Goal: Task Accomplishment & Management: Manage account settings

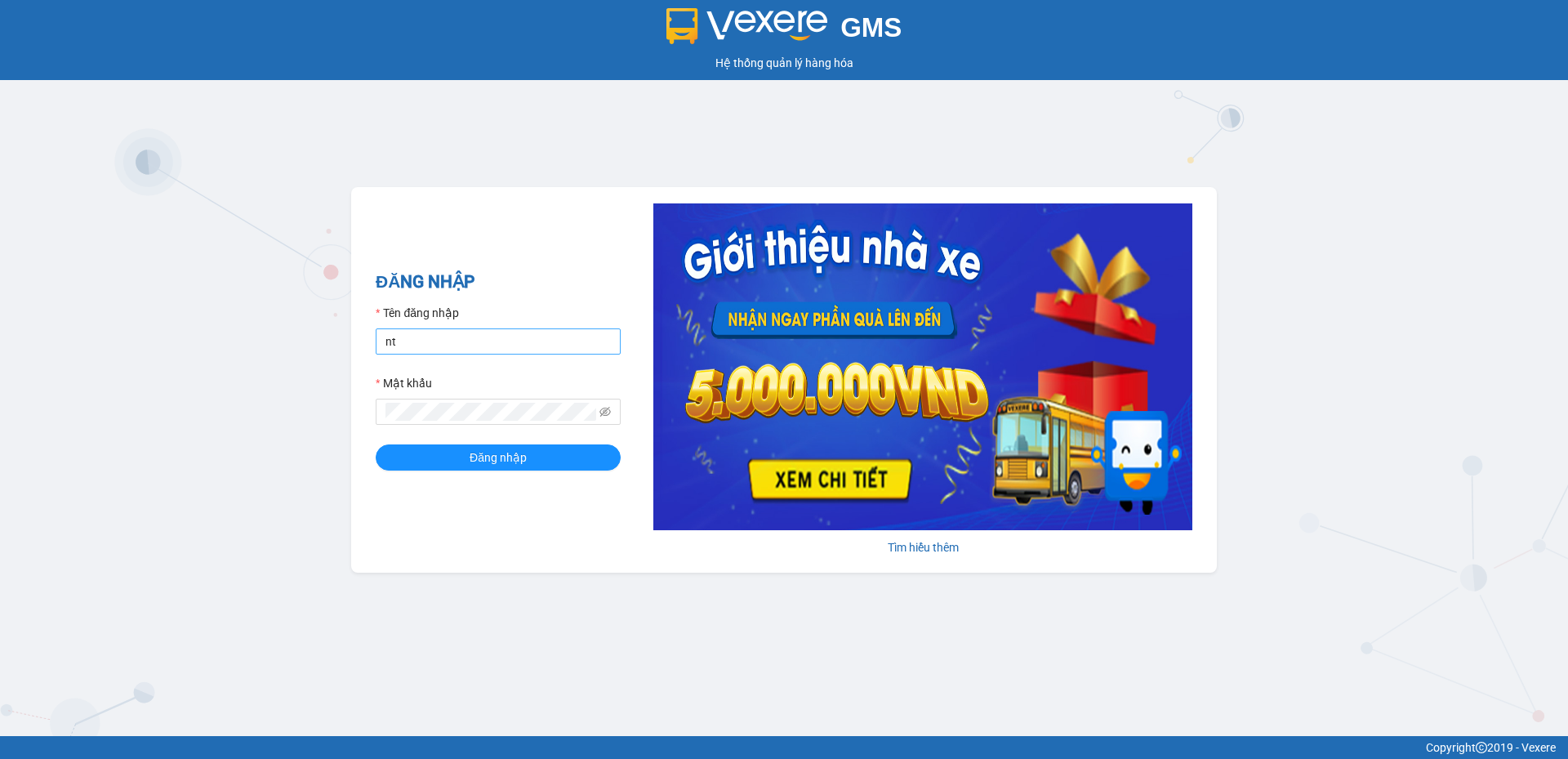
type input "ntnam.apq"
click at [376, 444] on button "Đăng nhập" at bounding box center [499, 457] width 245 height 27
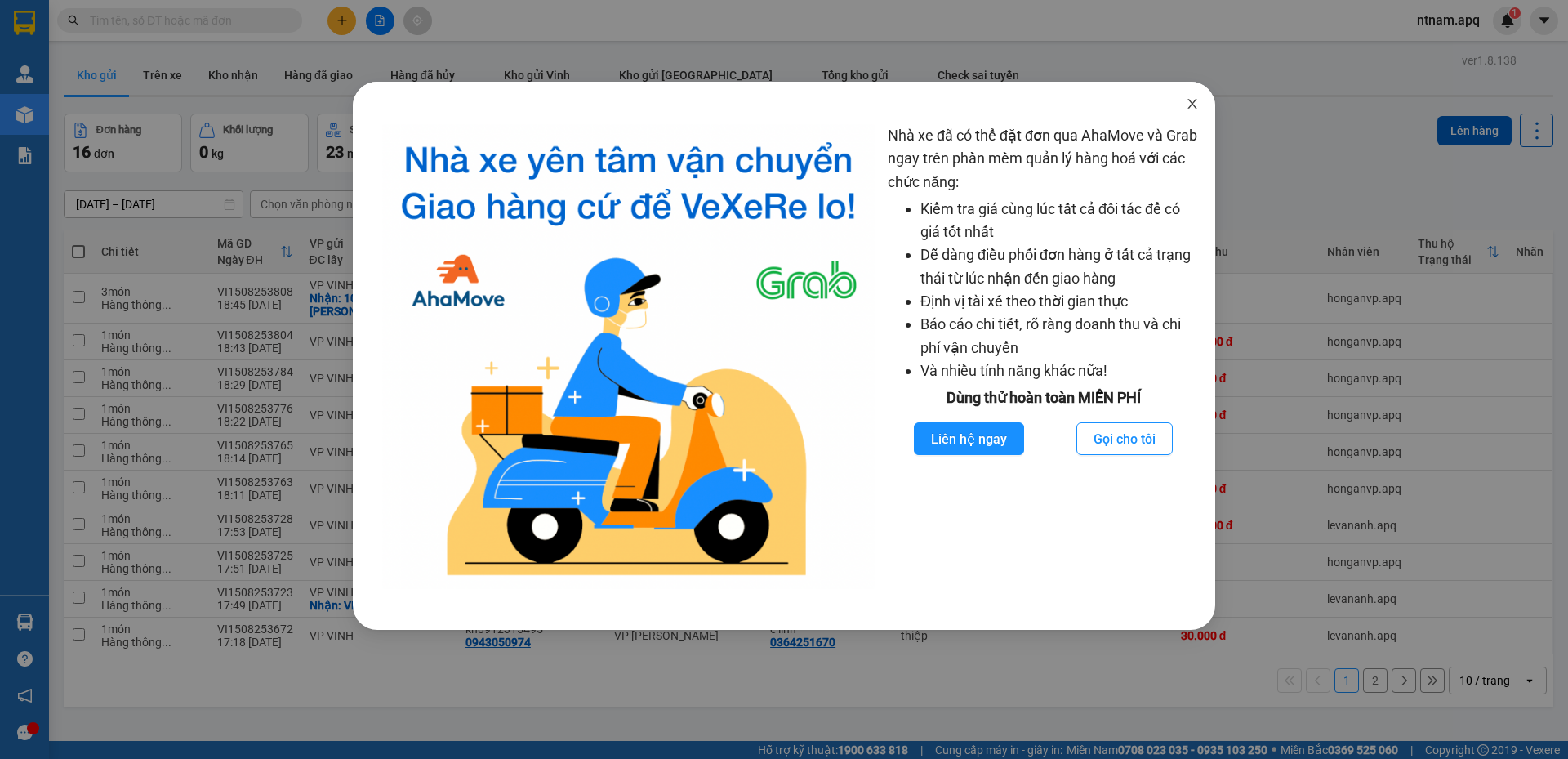
click at [1198, 106] on icon "close" at bounding box center [1193, 104] width 13 height 13
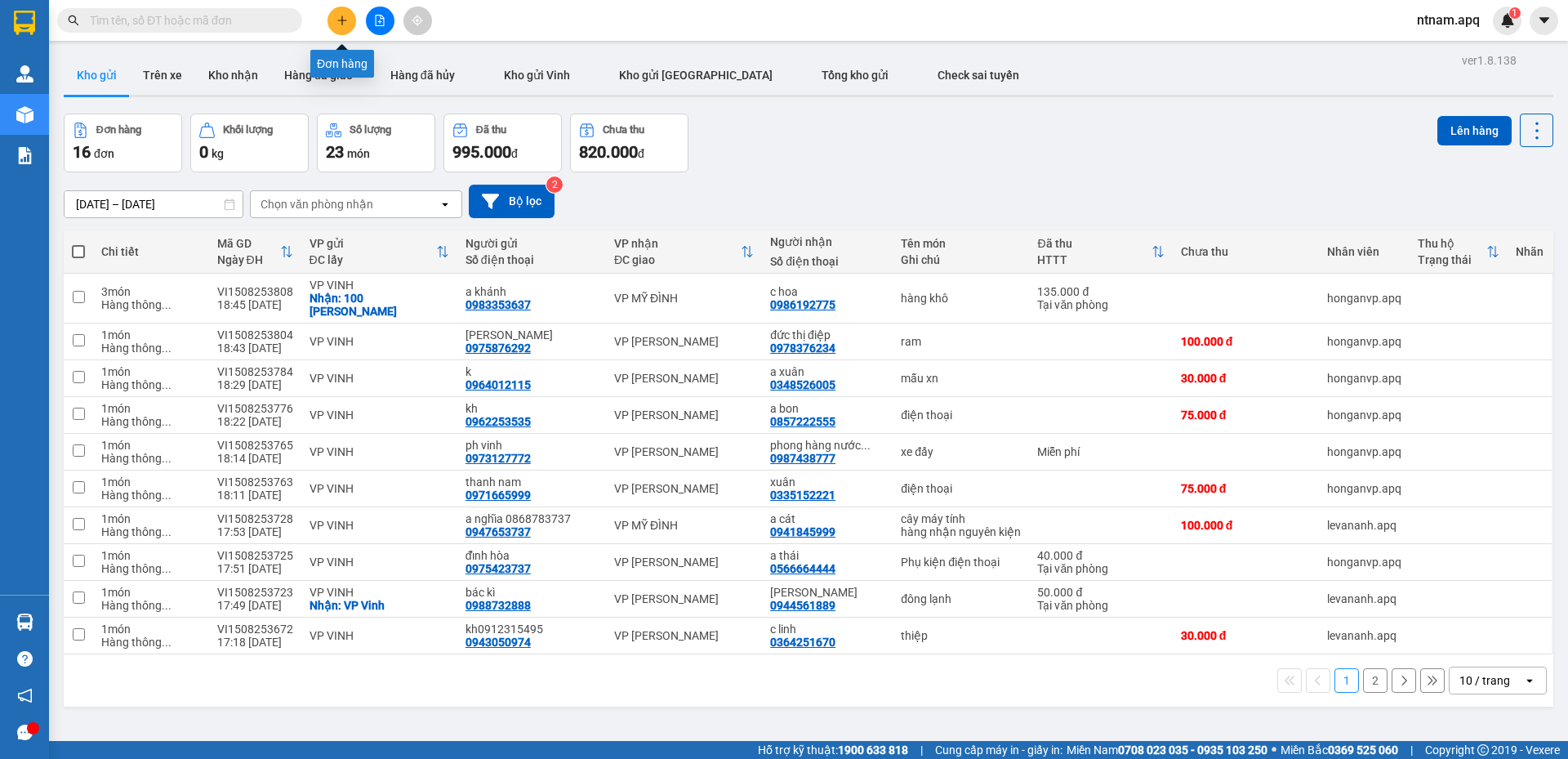
click at [343, 20] on icon "plus" at bounding box center [342, 21] width 12 height 12
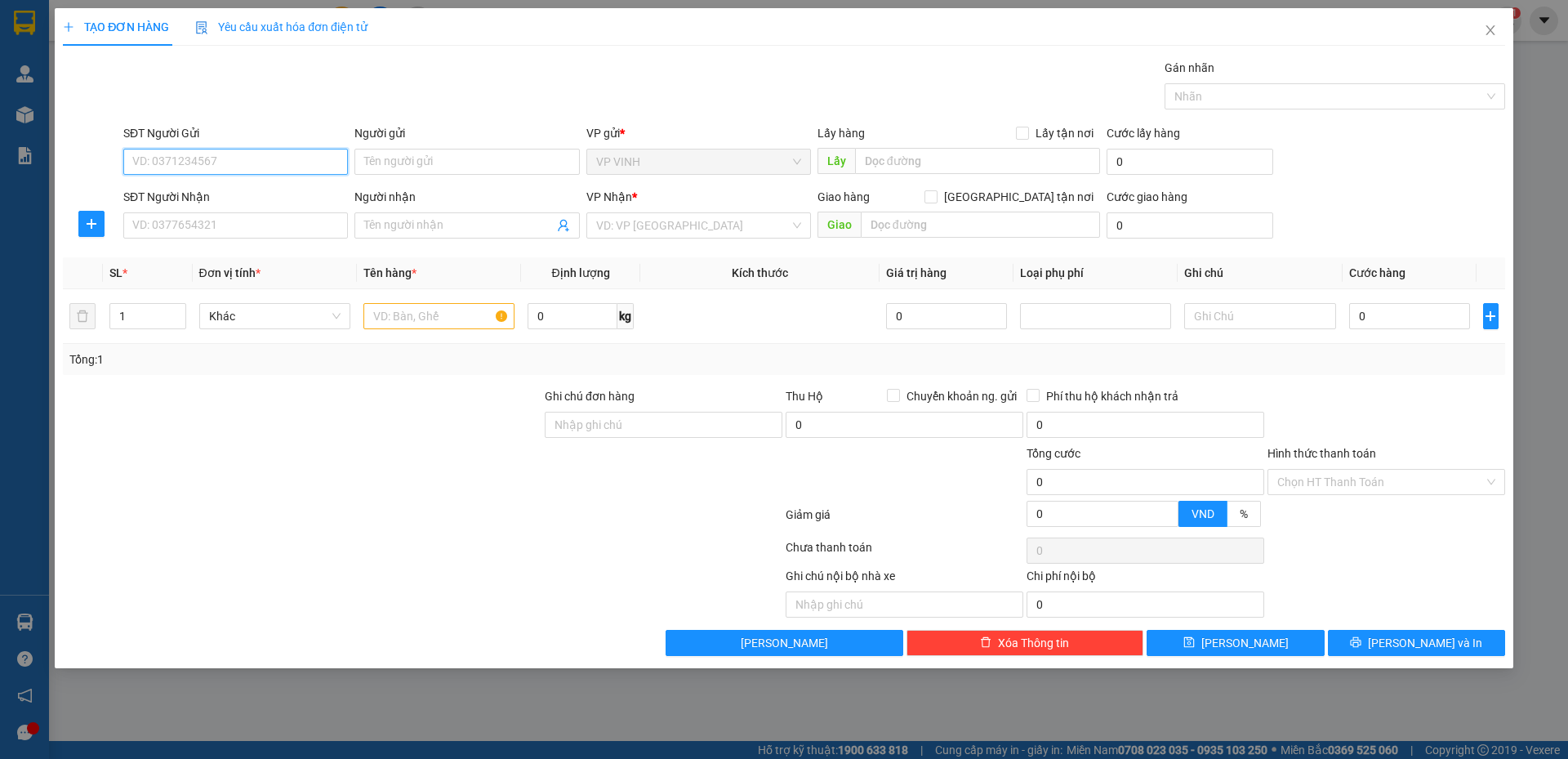
click at [257, 152] on input "SĐT Người Gửi" at bounding box center [235, 162] width 224 height 27
type input "0978117290"
click at [229, 191] on div "0978117290 - phương" at bounding box center [236, 195] width 205 height 18
type input "phương"
type input "0978117290"
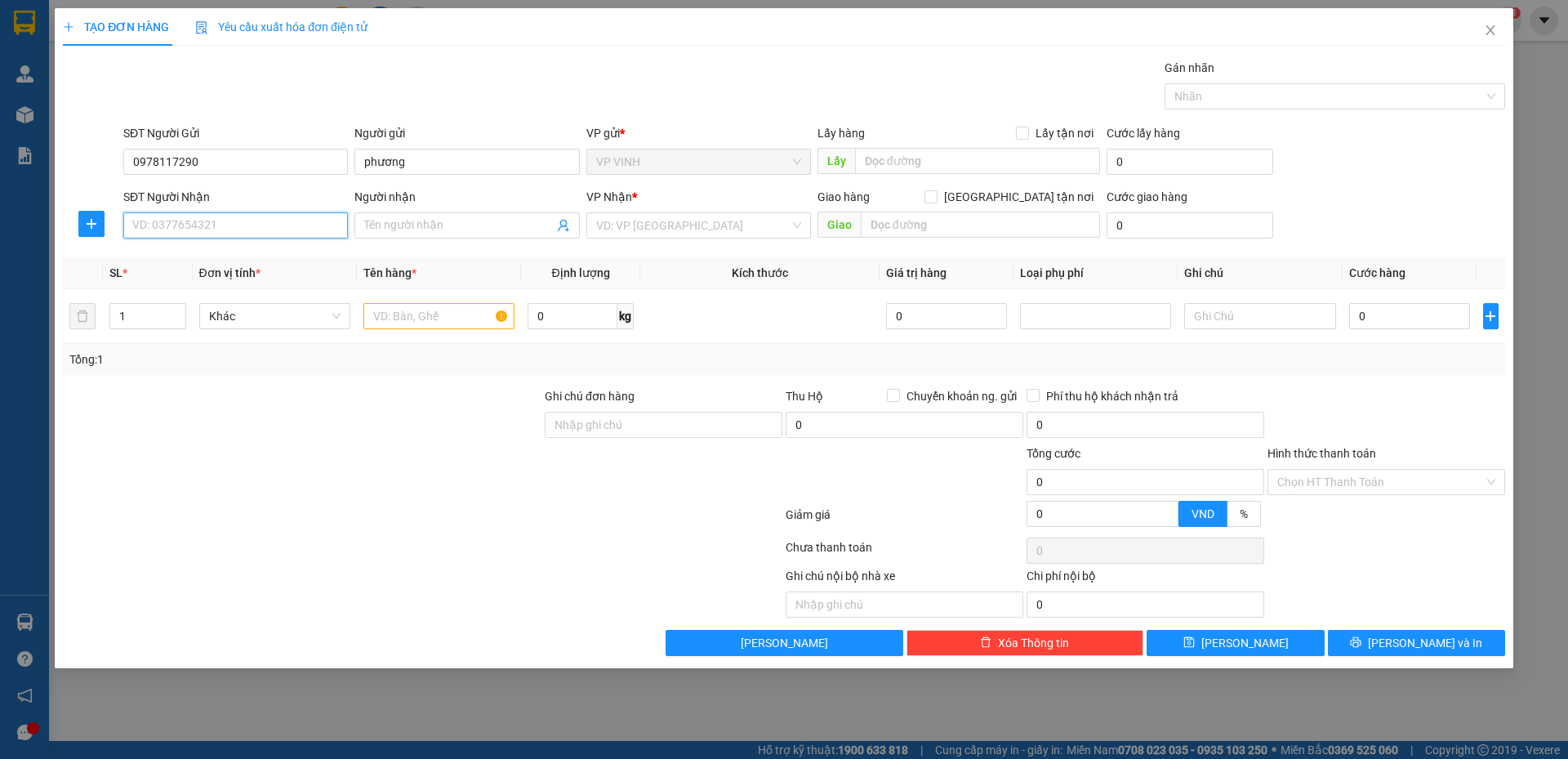
click at [262, 234] on input "SĐT Người Nhận" at bounding box center [235, 225] width 224 height 27
click at [224, 280] on div "0978117290 - phương" at bounding box center [236, 284] width 205 height 18
type input "0978117290"
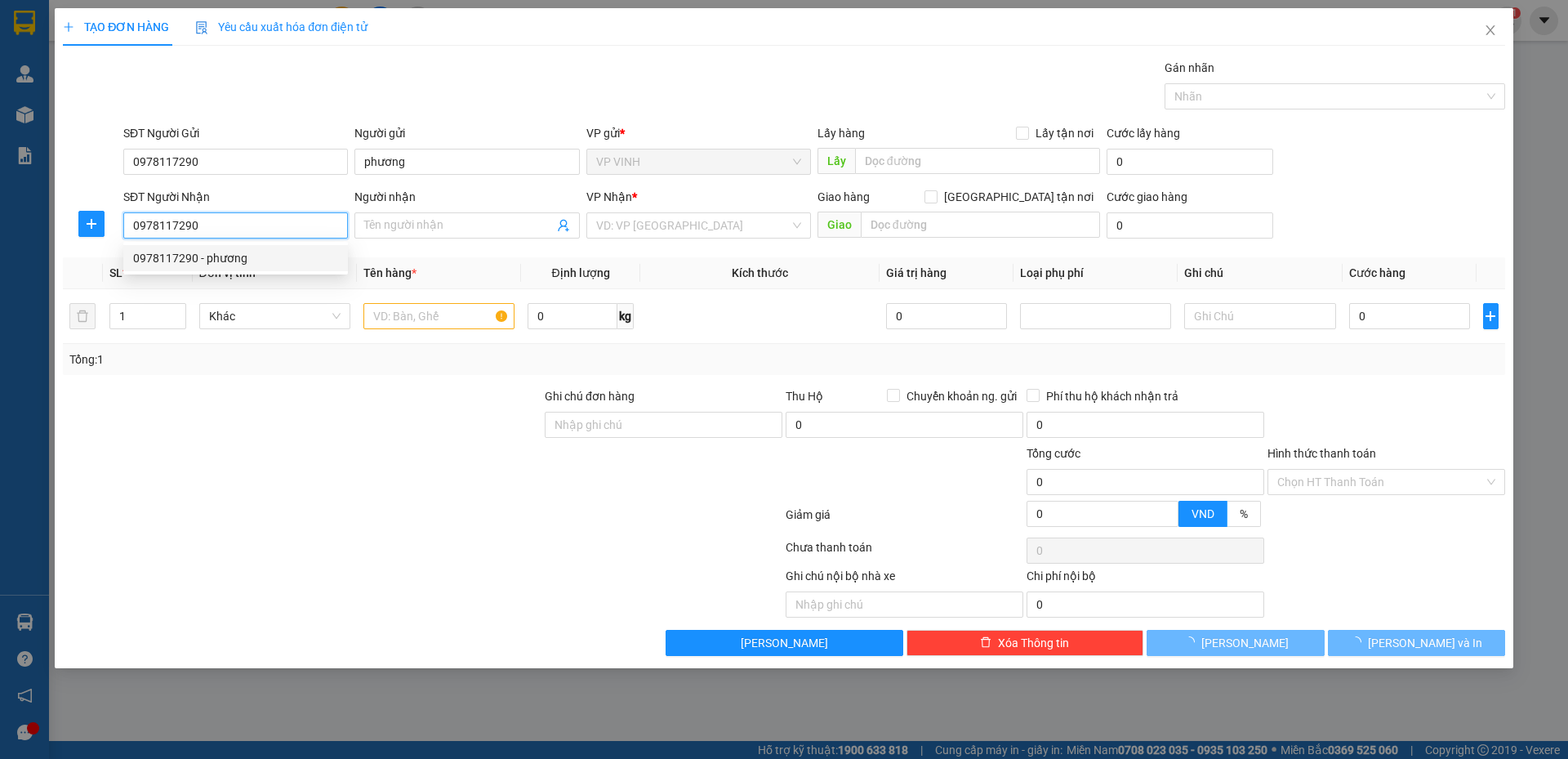
type input "phương"
checkbox input "true"
type input "43 quang trung"
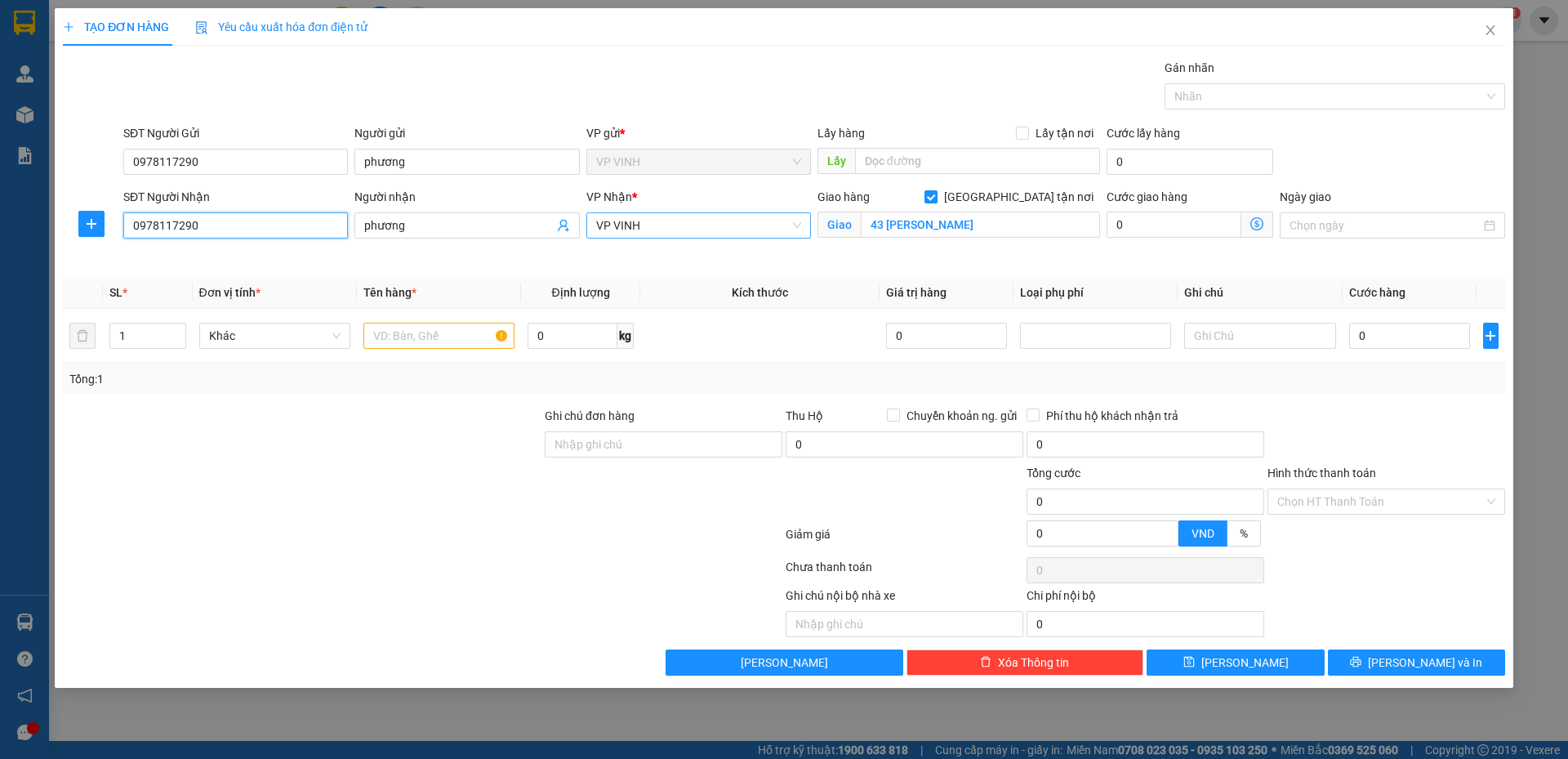
click at [709, 222] on span "VP VINH" at bounding box center [699, 225] width 205 height 25
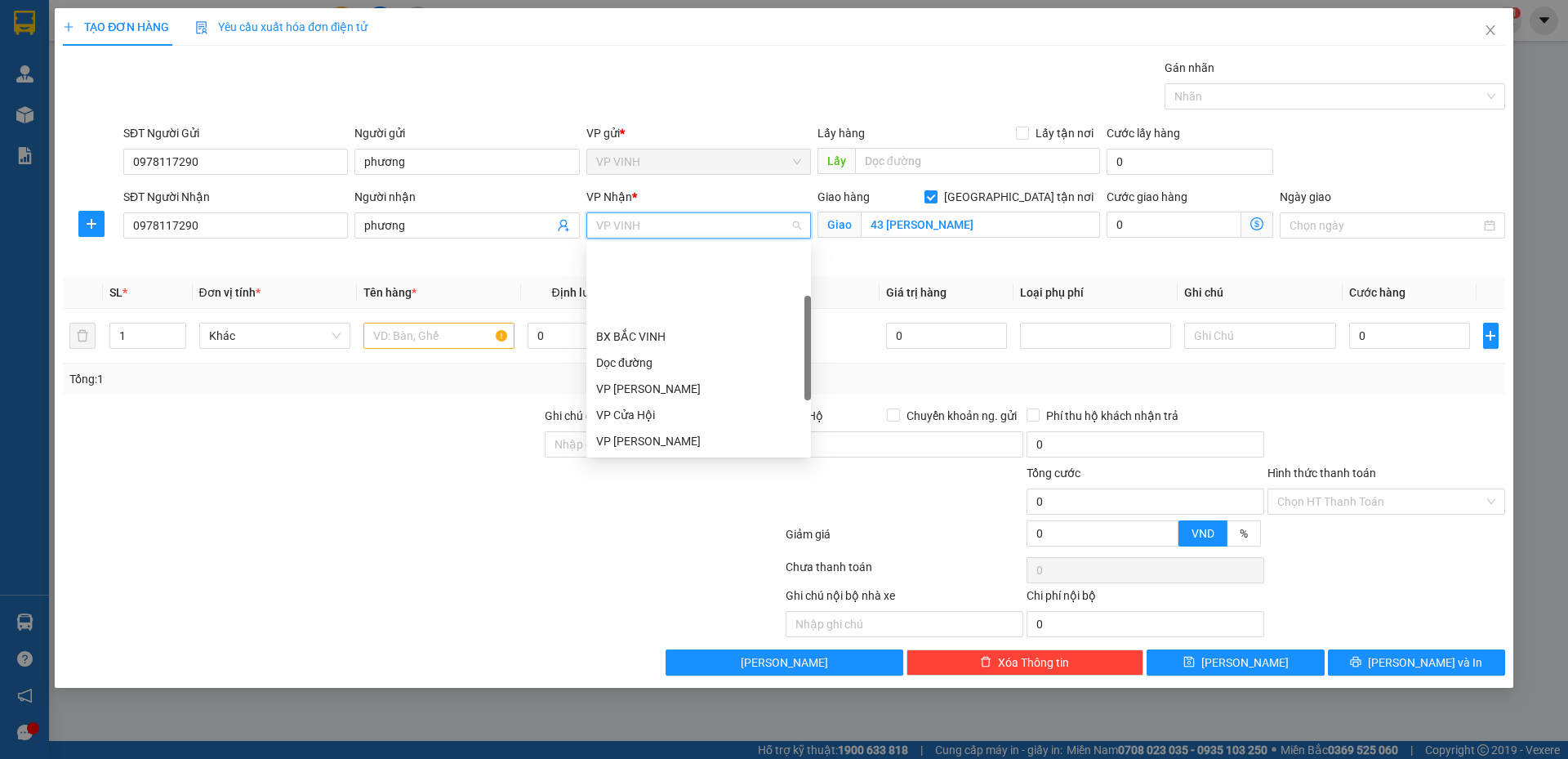
scroll to position [104, 0]
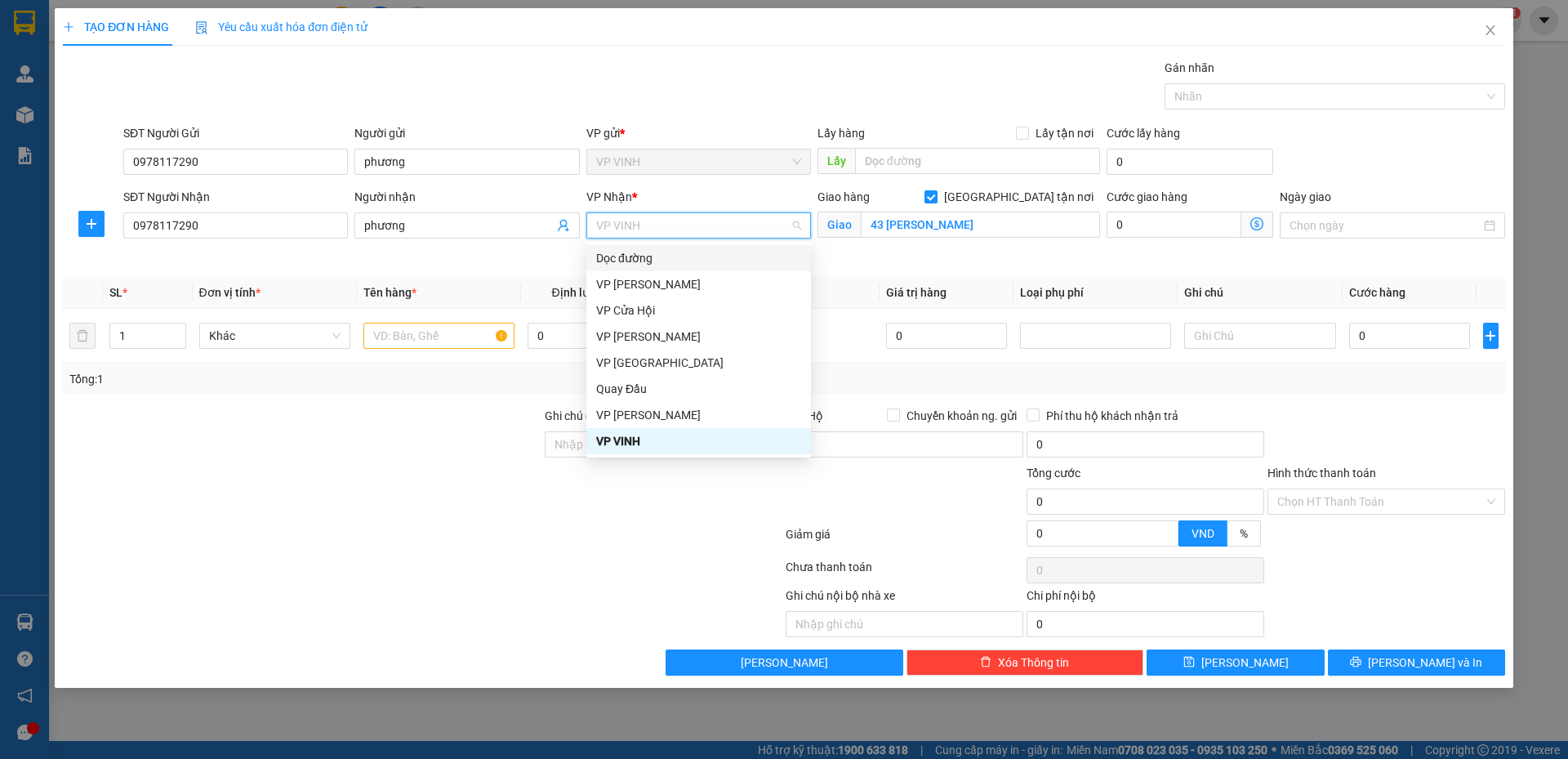
click at [647, 230] on span "VP VINH" at bounding box center [699, 225] width 205 height 25
click at [977, 221] on input "43 quang trung" at bounding box center [980, 225] width 239 height 27
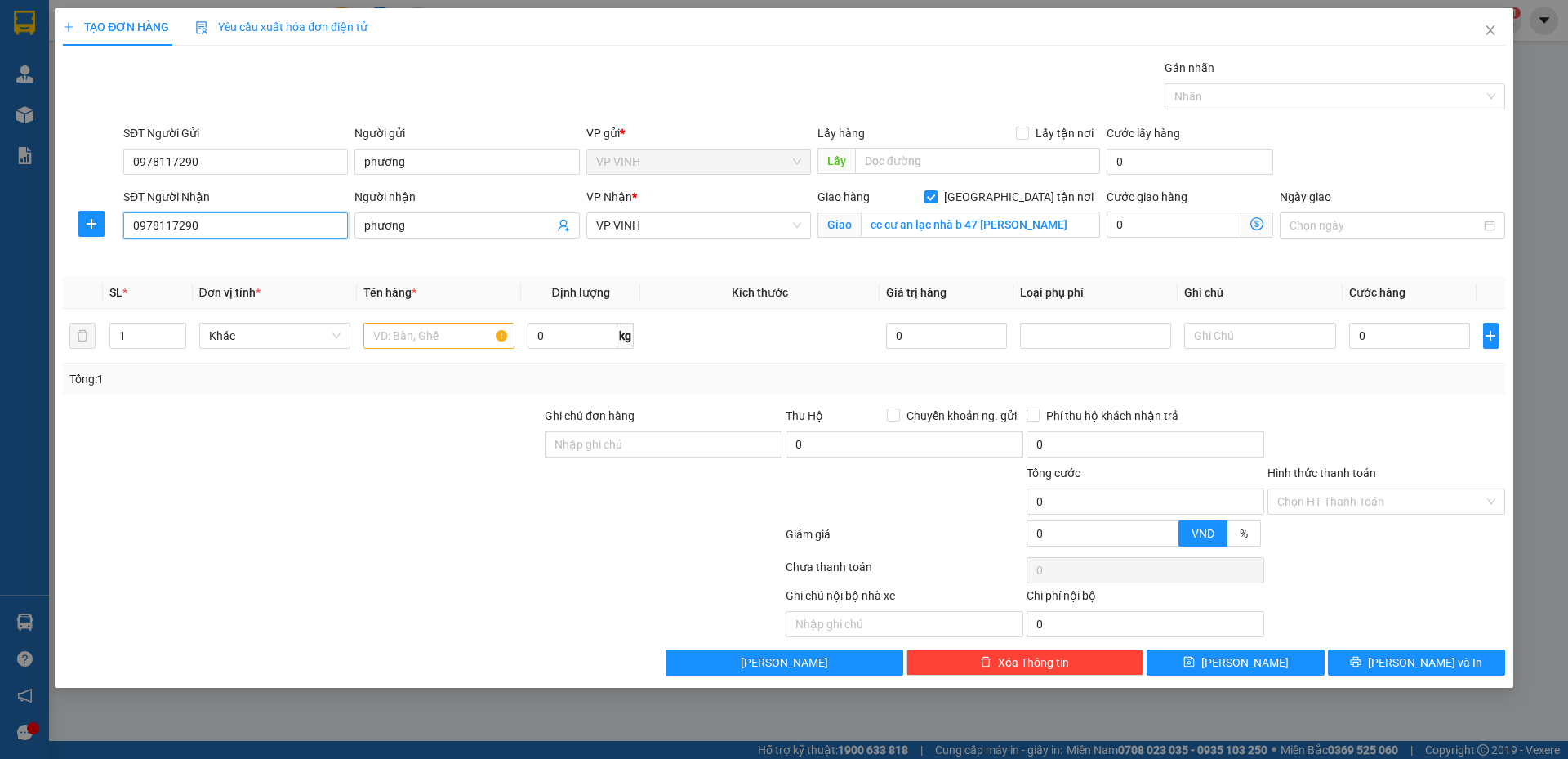
click at [271, 237] on input "0978117290" at bounding box center [235, 225] width 224 height 27
click at [1075, 230] on input "cc cư an lạc nhà b 47 lưu hữu phước" at bounding box center [980, 225] width 239 height 27
click at [1077, 226] on input "cc cư an lạc nhà b 47 lưu hữu phước" at bounding box center [980, 225] width 239 height 27
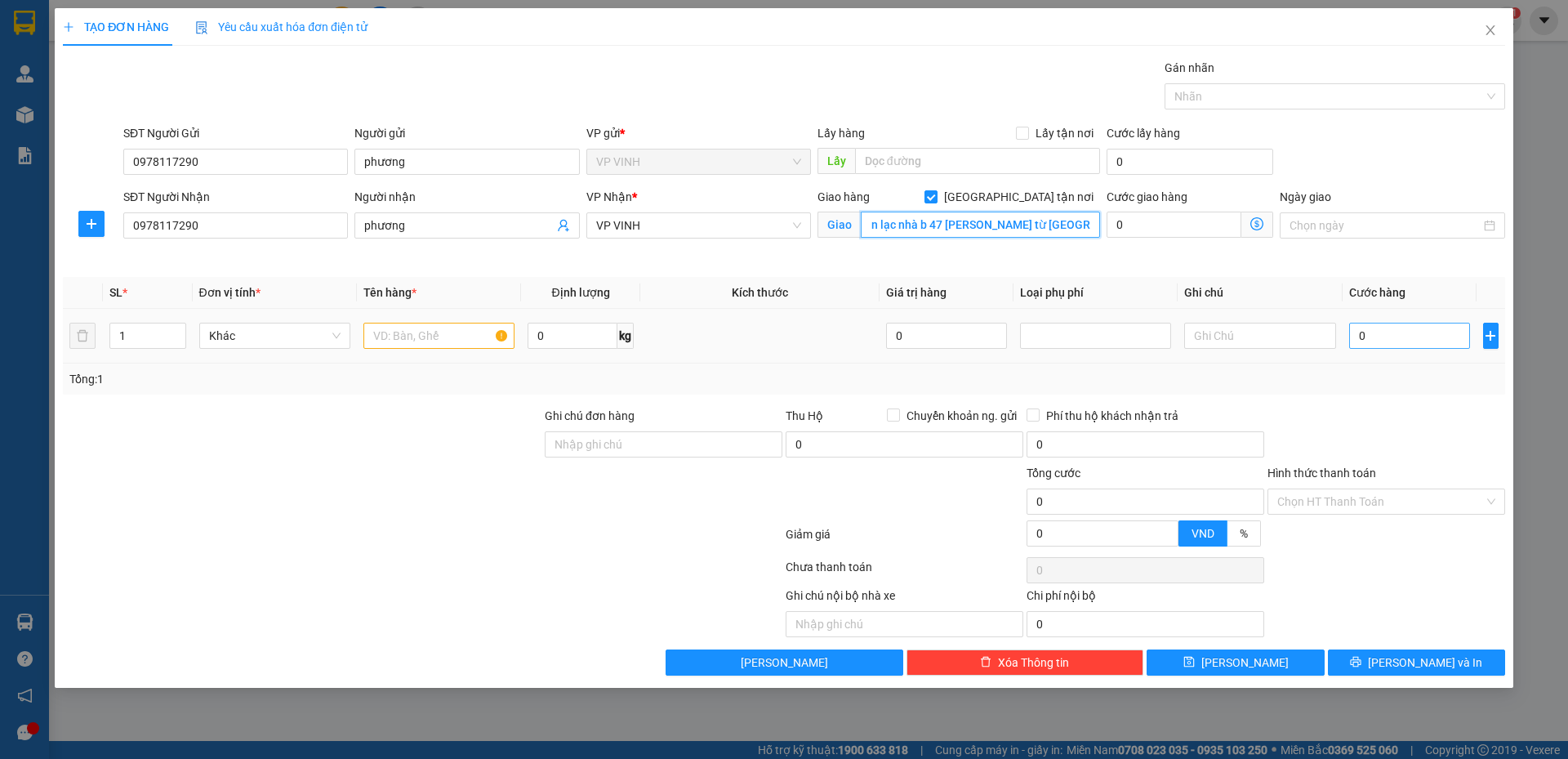
type input "cc cư an lạc nhà b 47 lưu hữu phước nam từ liêm"
click at [1388, 336] on input "0" at bounding box center [1410, 336] width 122 height 27
click at [1389, 335] on input "0" at bounding box center [1410, 336] width 122 height 27
type input "6"
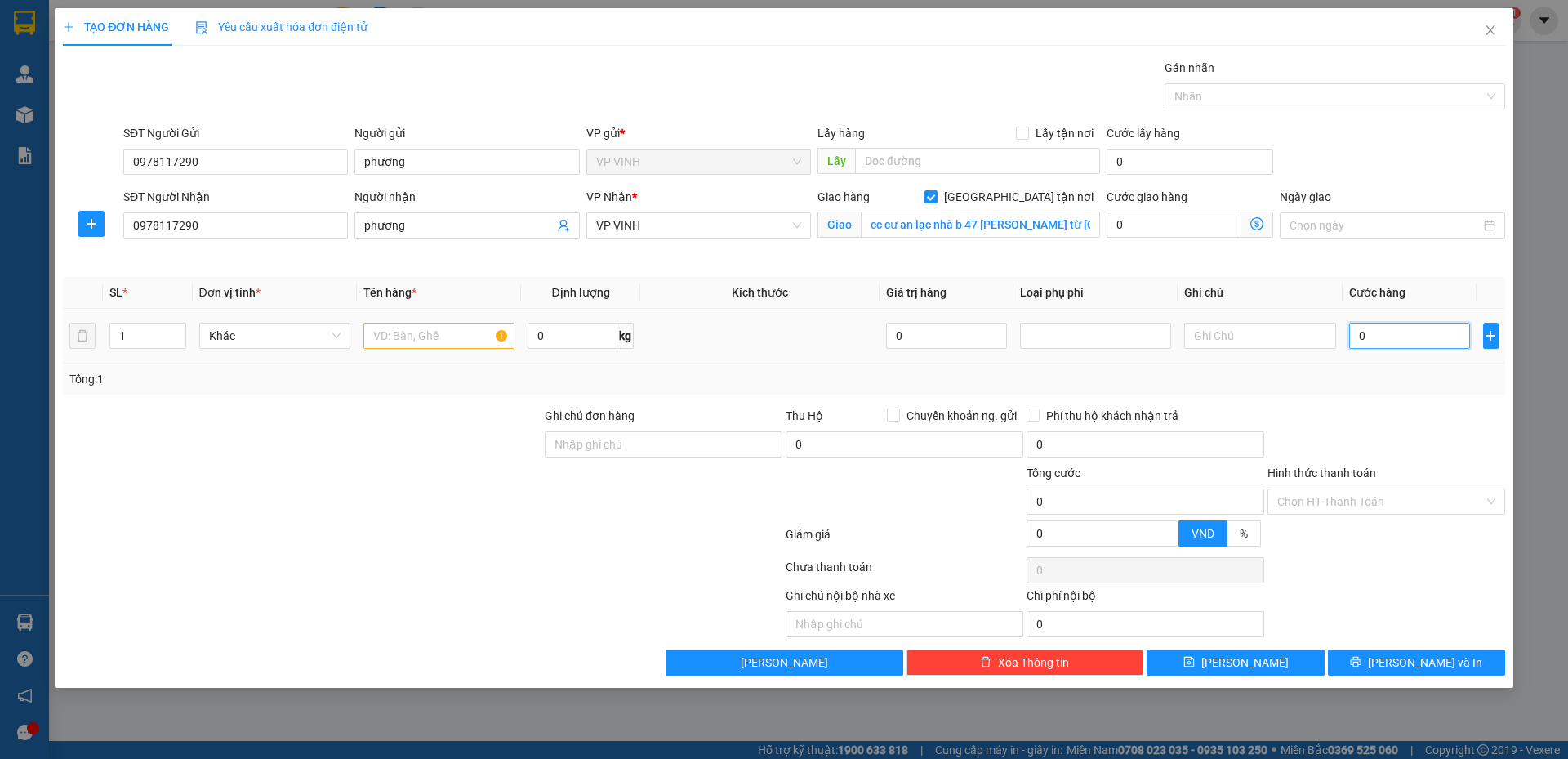
type input "6"
type input "60"
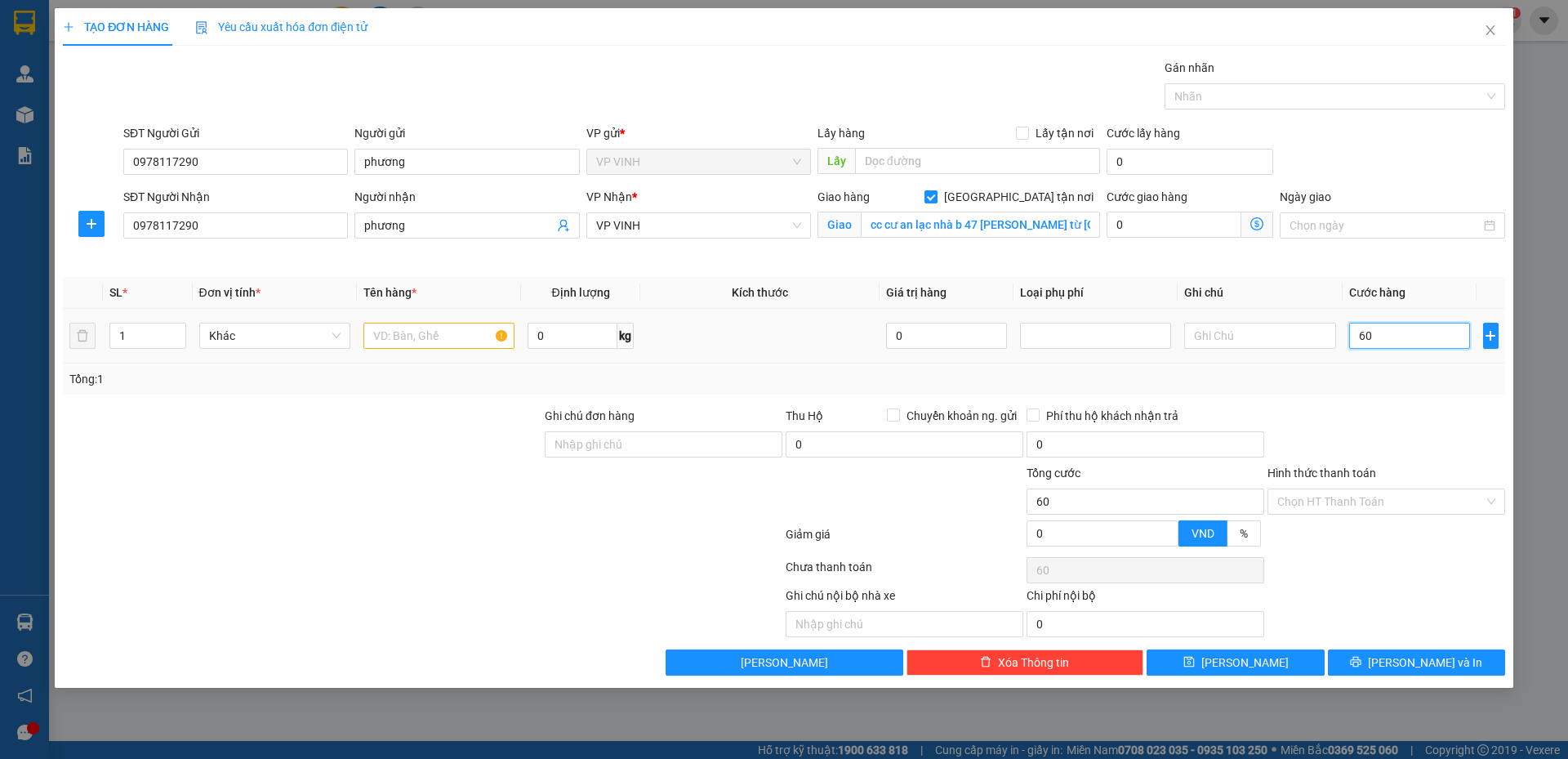
type input "600"
type input "6.000"
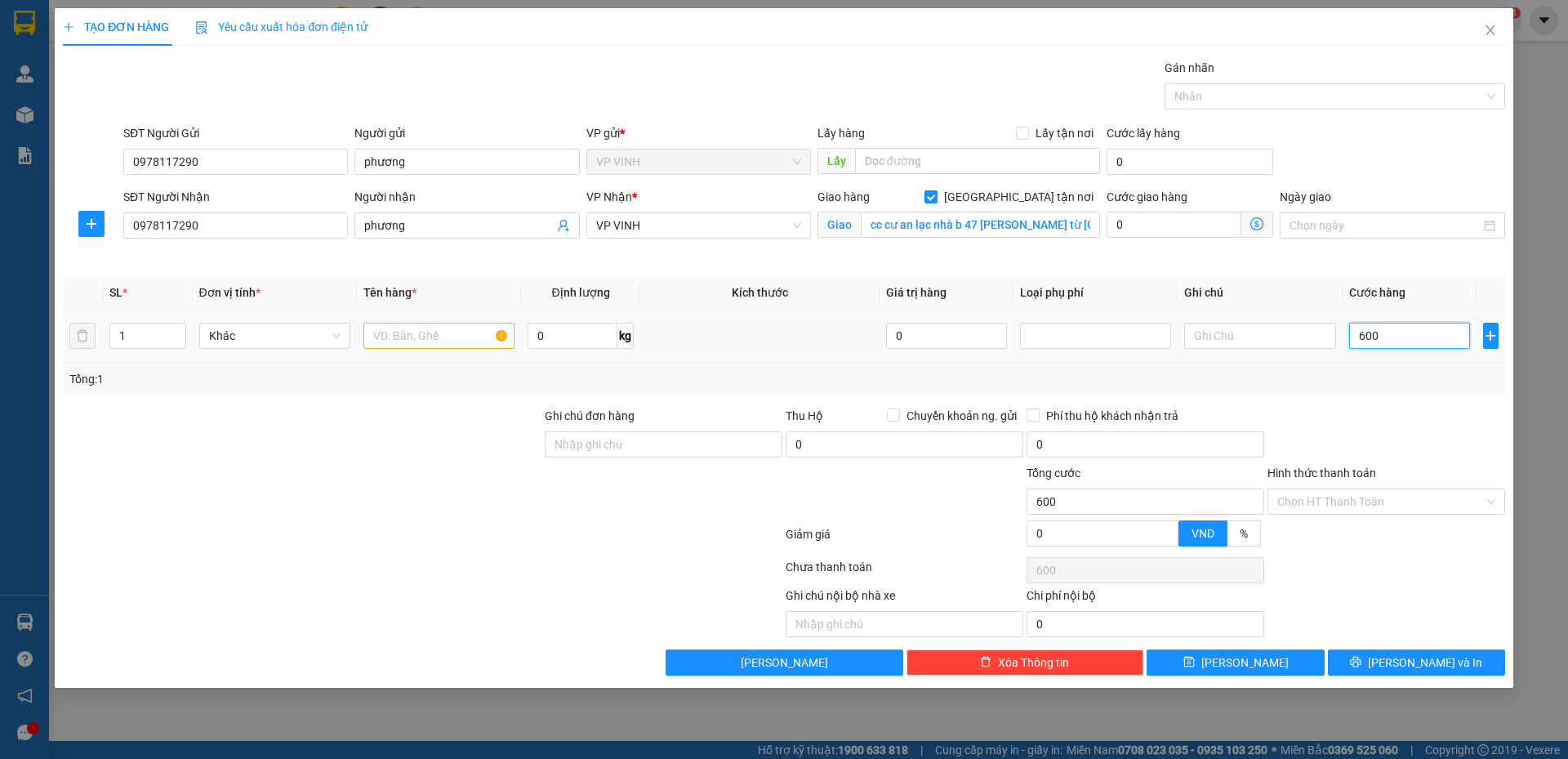
type input "6.000"
type input "60.000"
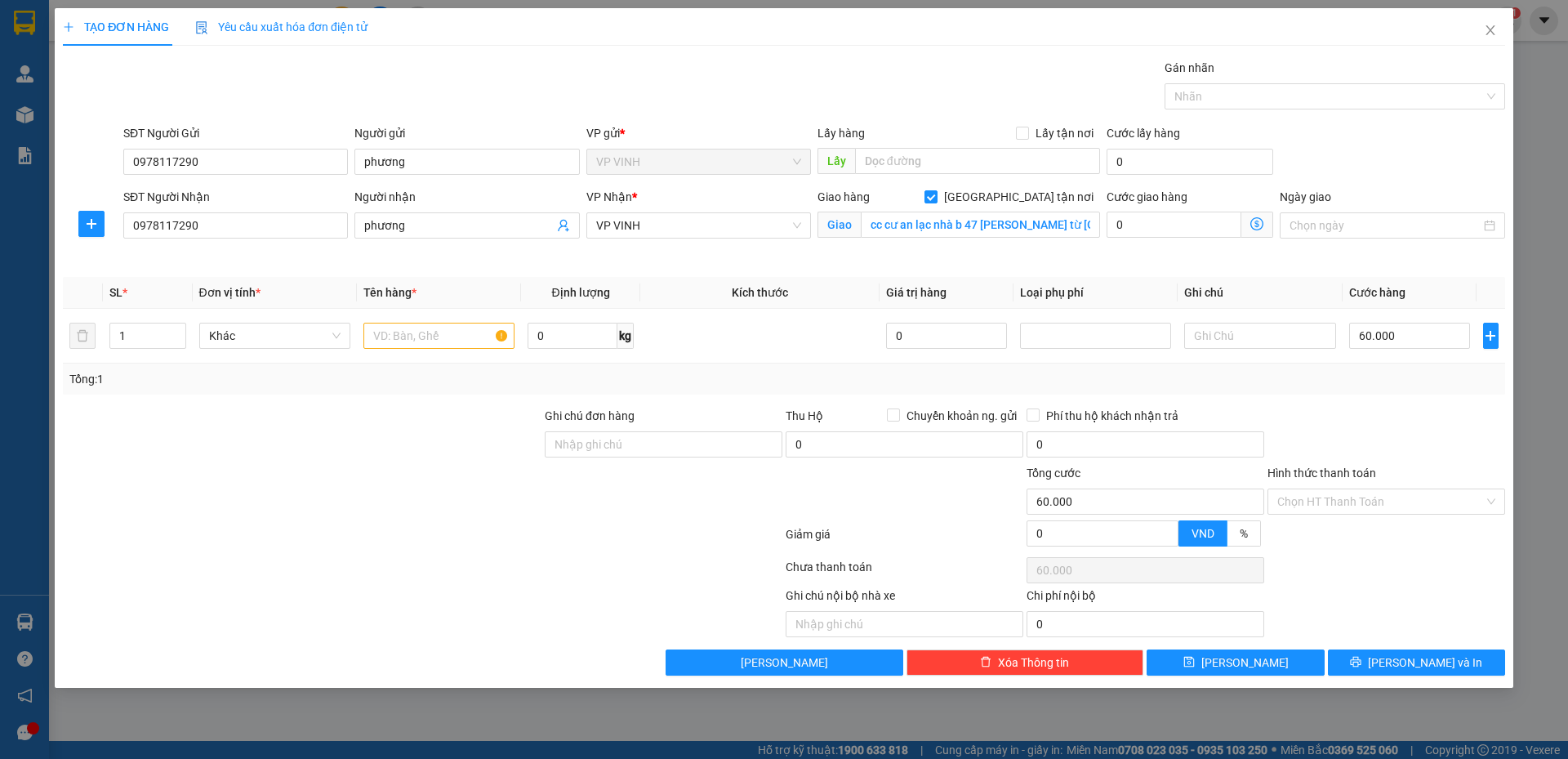
click at [1253, 224] on icon "dollar-circle" at bounding box center [1257, 224] width 13 height 13
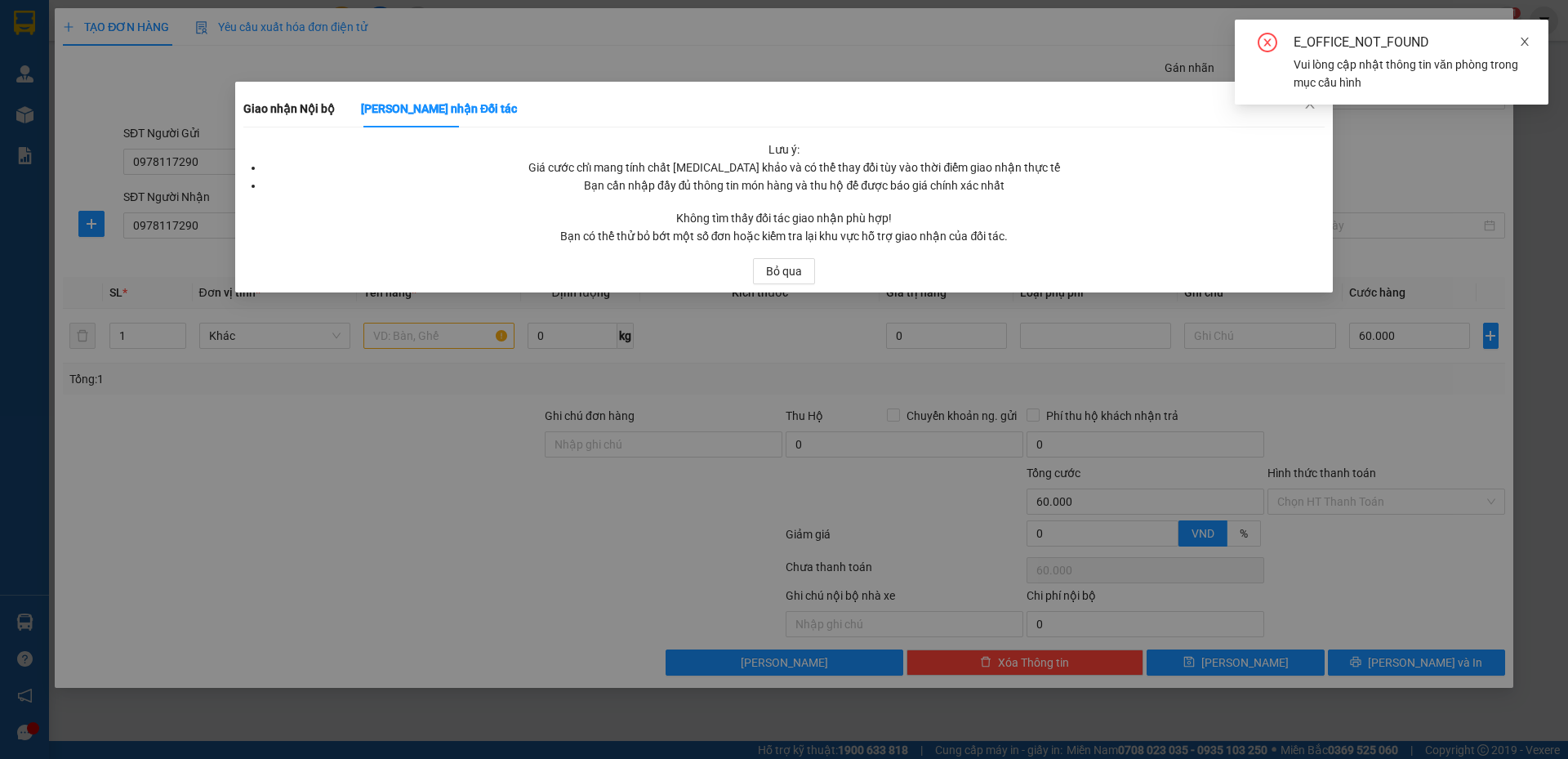
click at [1521, 37] on icon "close" at bounding box center [1525, 41] width 12 height 12
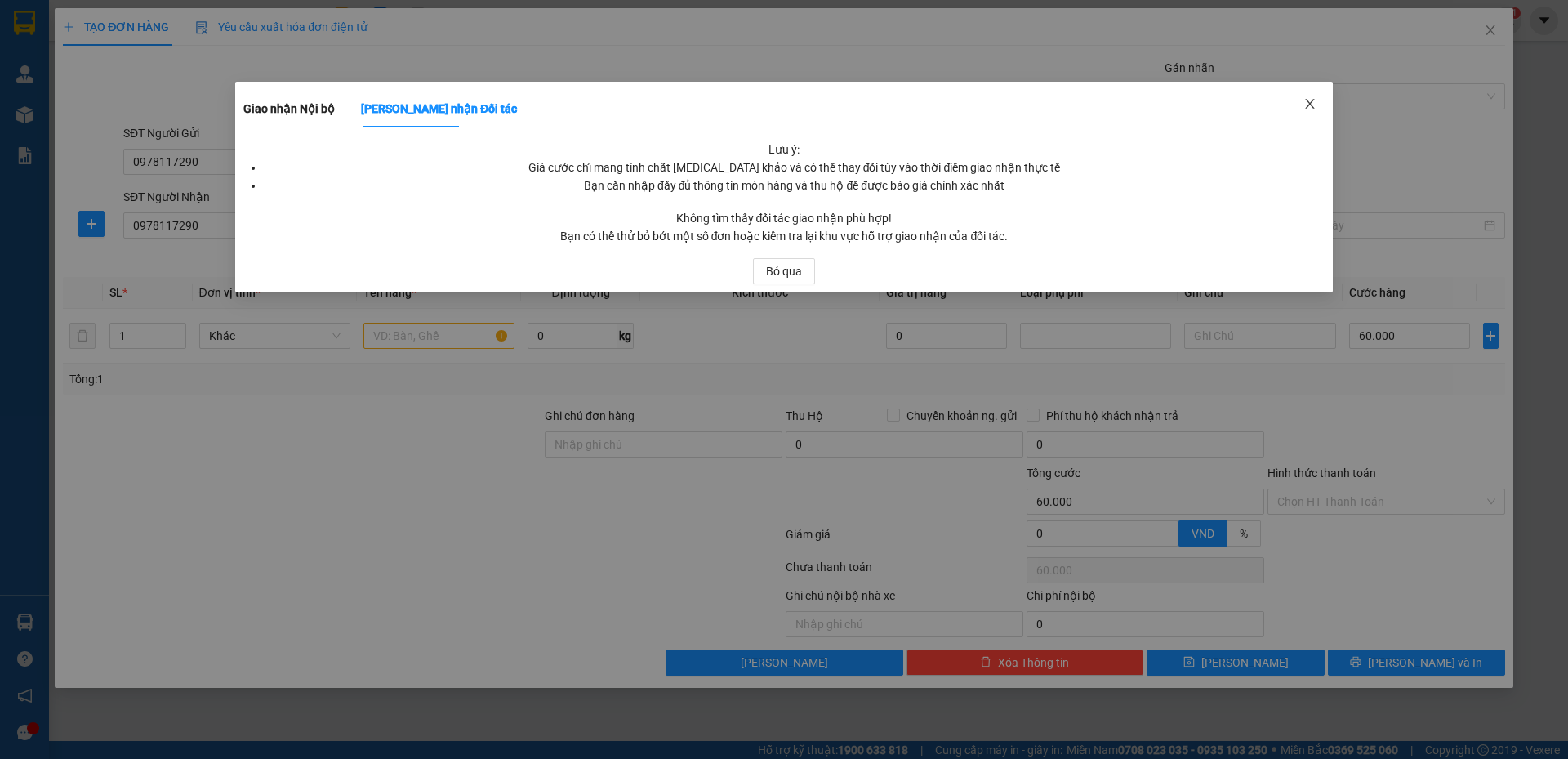
click at [1320, 101] on span "Close" at bounding box center [1310, 104] width 46 height 46
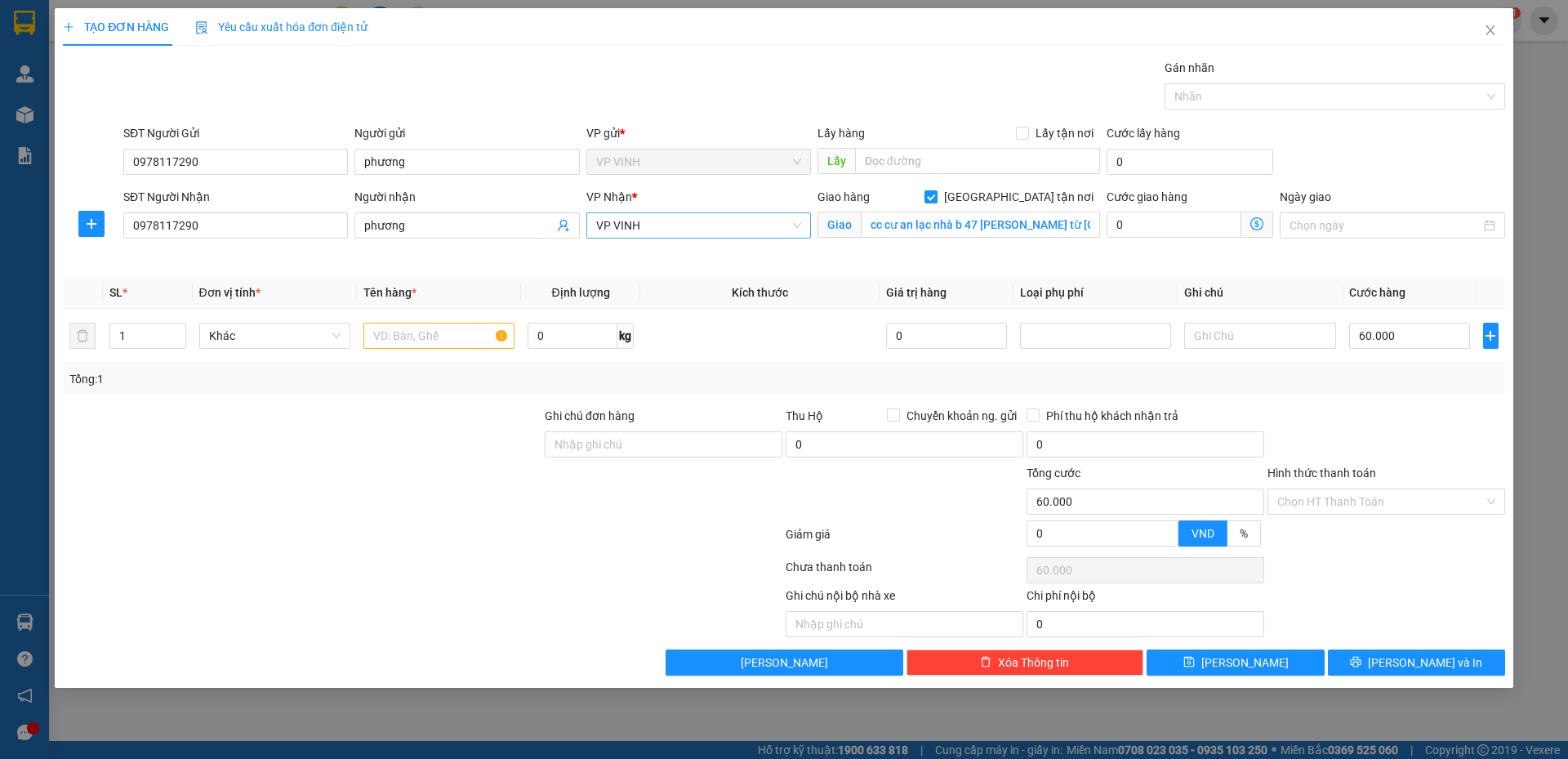
click at [703, 213] on span "VP VINH" at bounding box center [699, 225] width 205 height 25
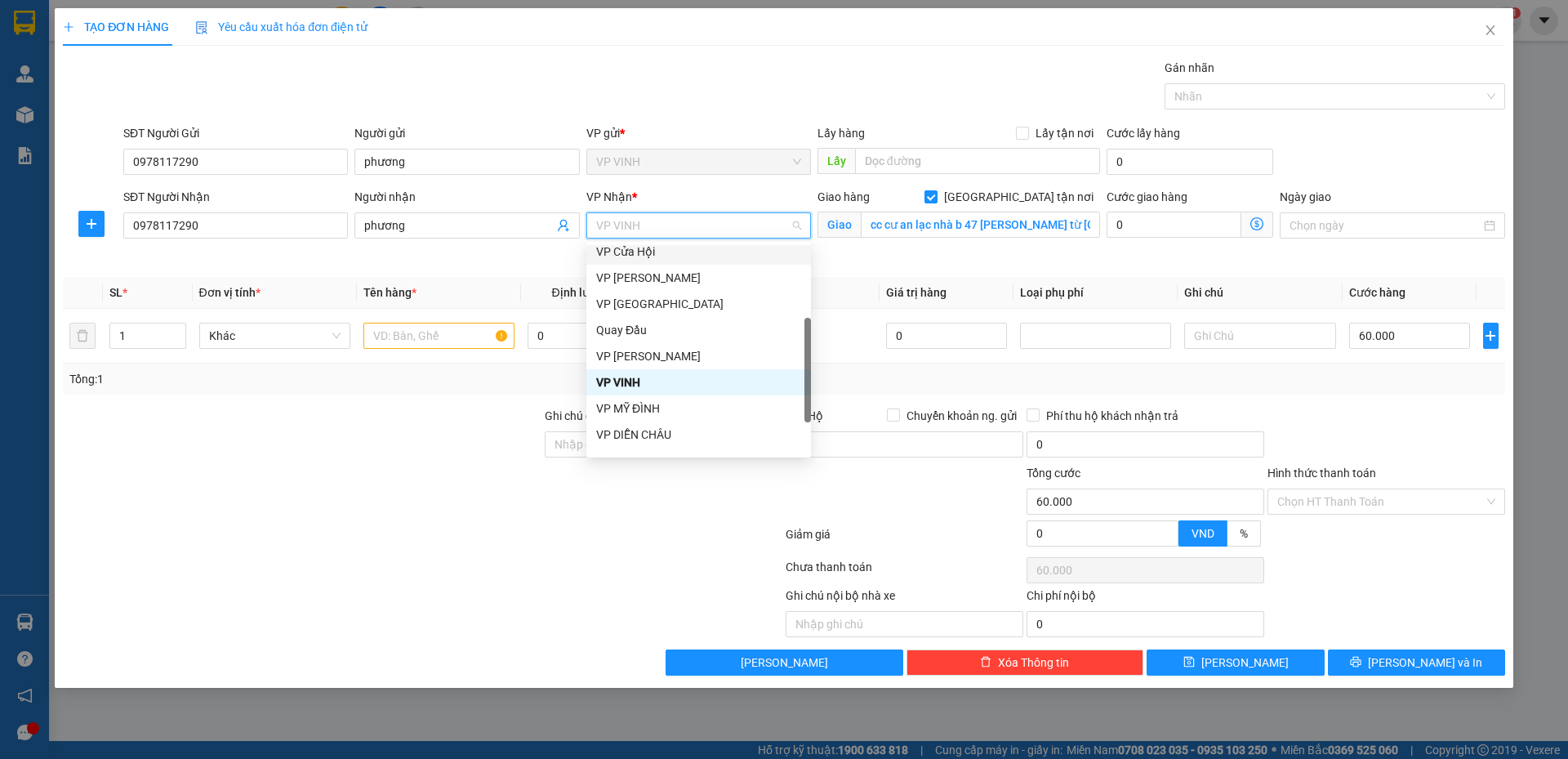
scroll to position [235, 0]
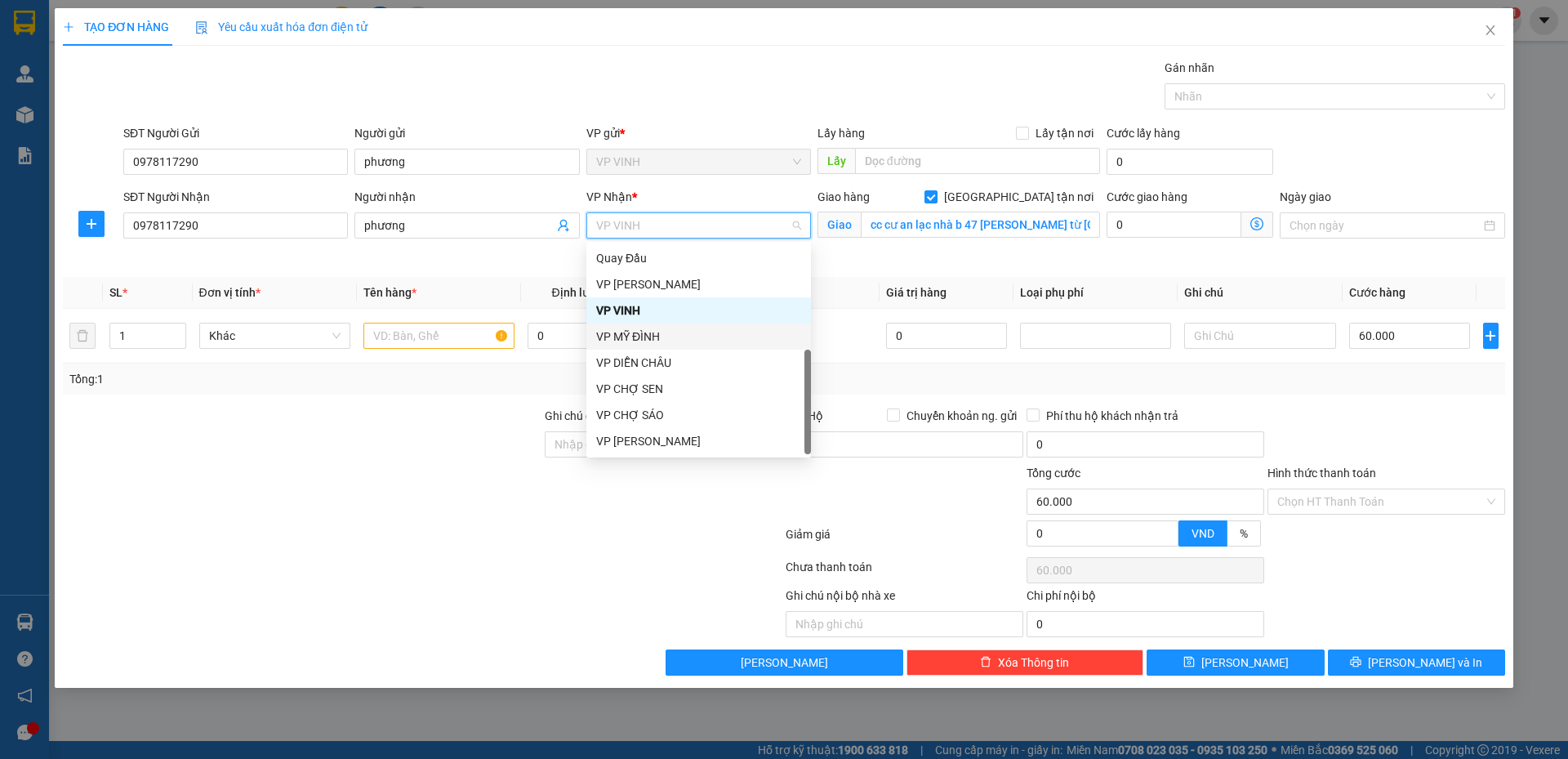
click at [645, 337] on div "VP MỸ ĐÌNH" at bounding box center [699, 336] width 205 height 18
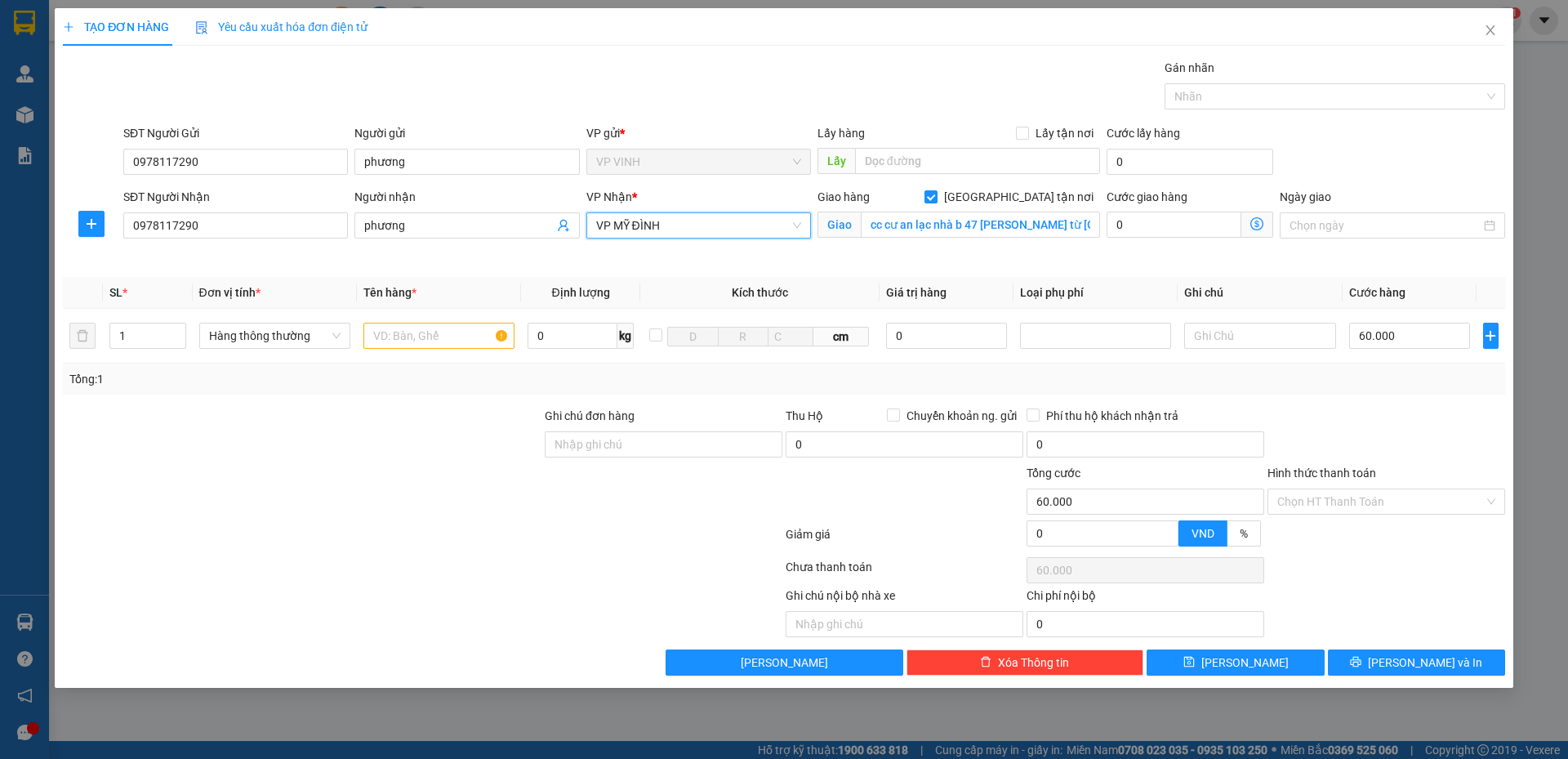
click at [1258, 225] on icon "dollar-circle" at bounding box center [1257, 224] width 13 height 13
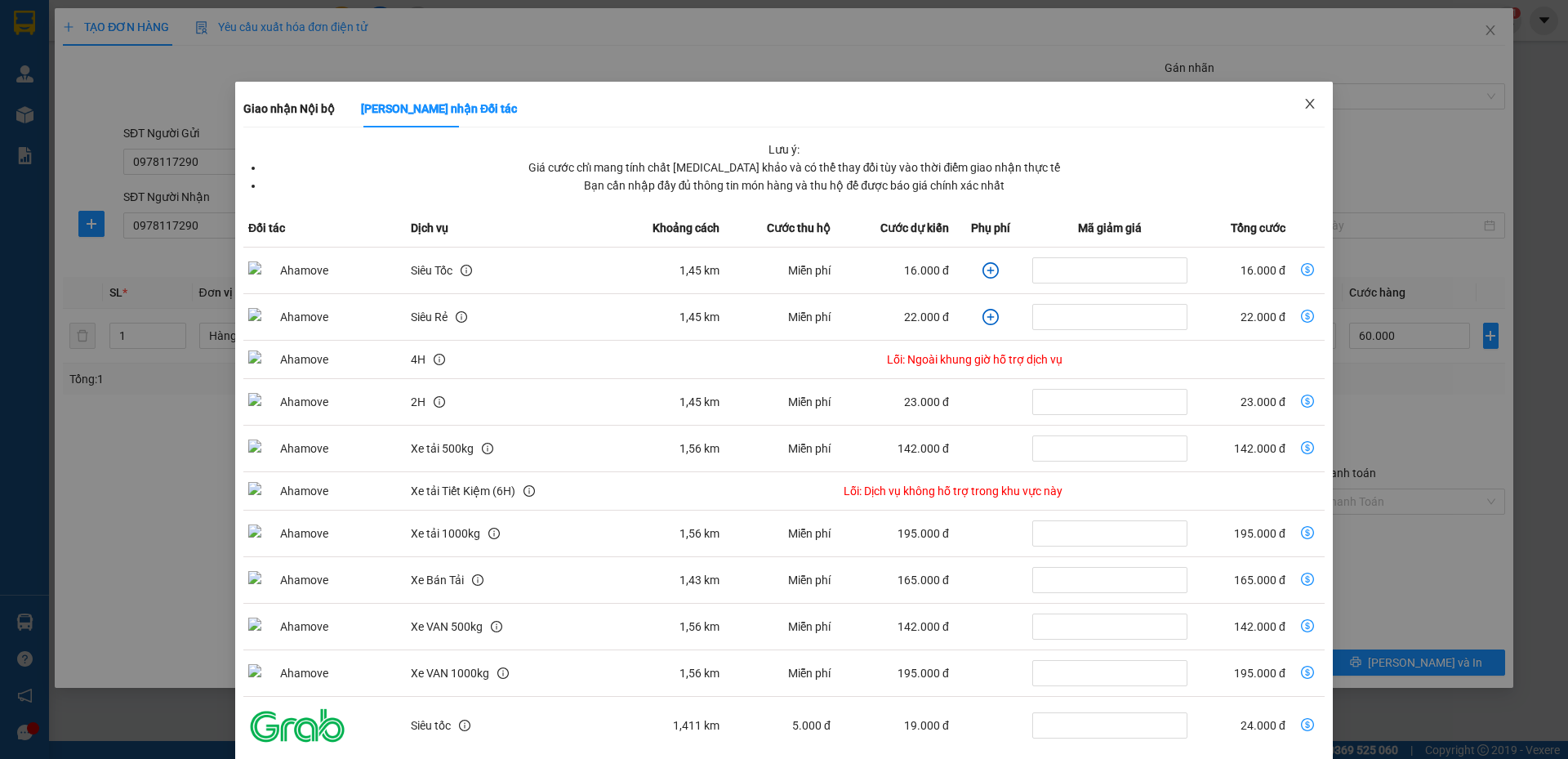
click at [1304, 105] on icon "close" at bounding box center [1310, 104] width 13 height 13
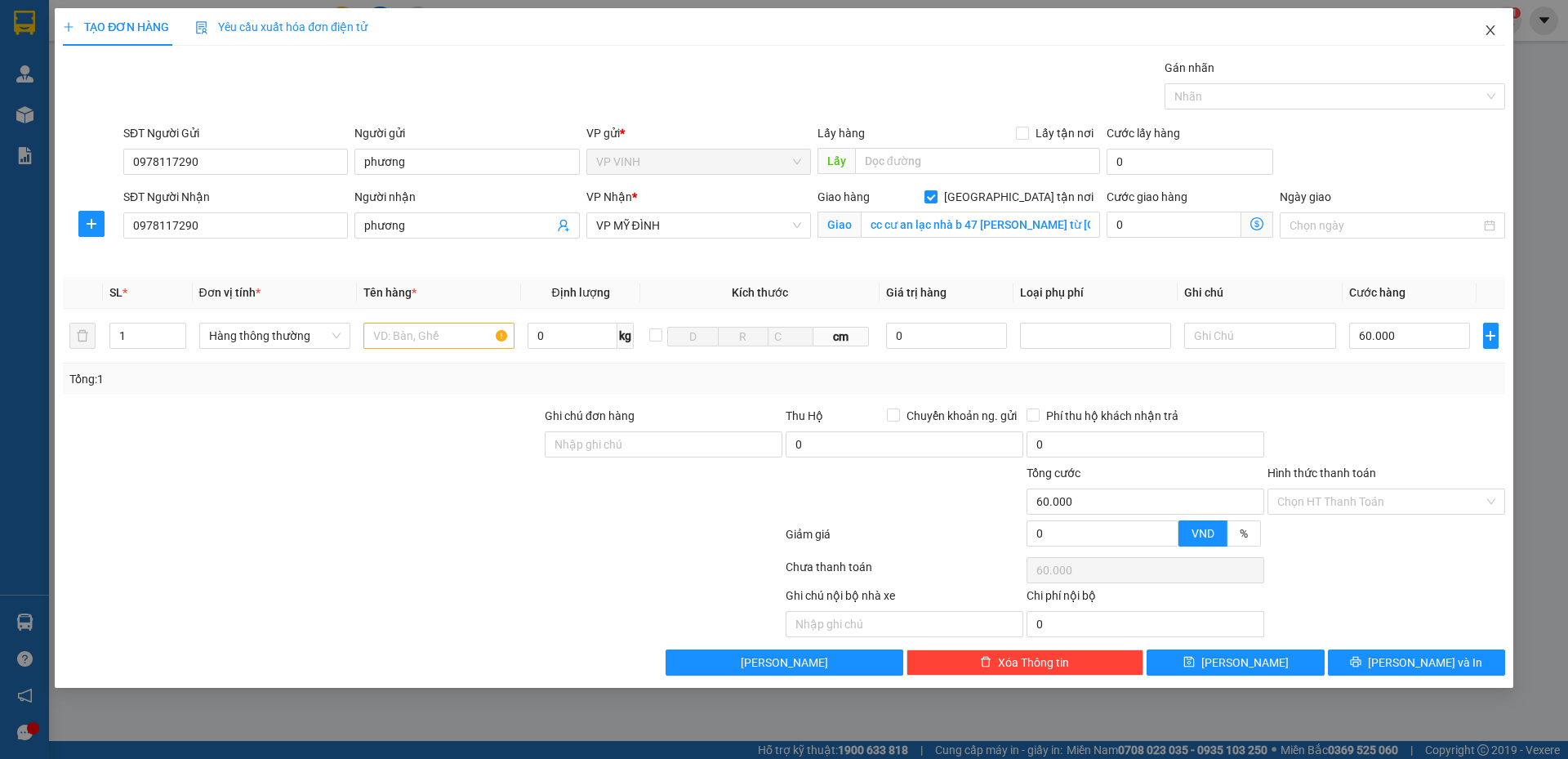
click at [1487, 25] on icon "close" at bounding box center [1491, 31] width 13 height 13
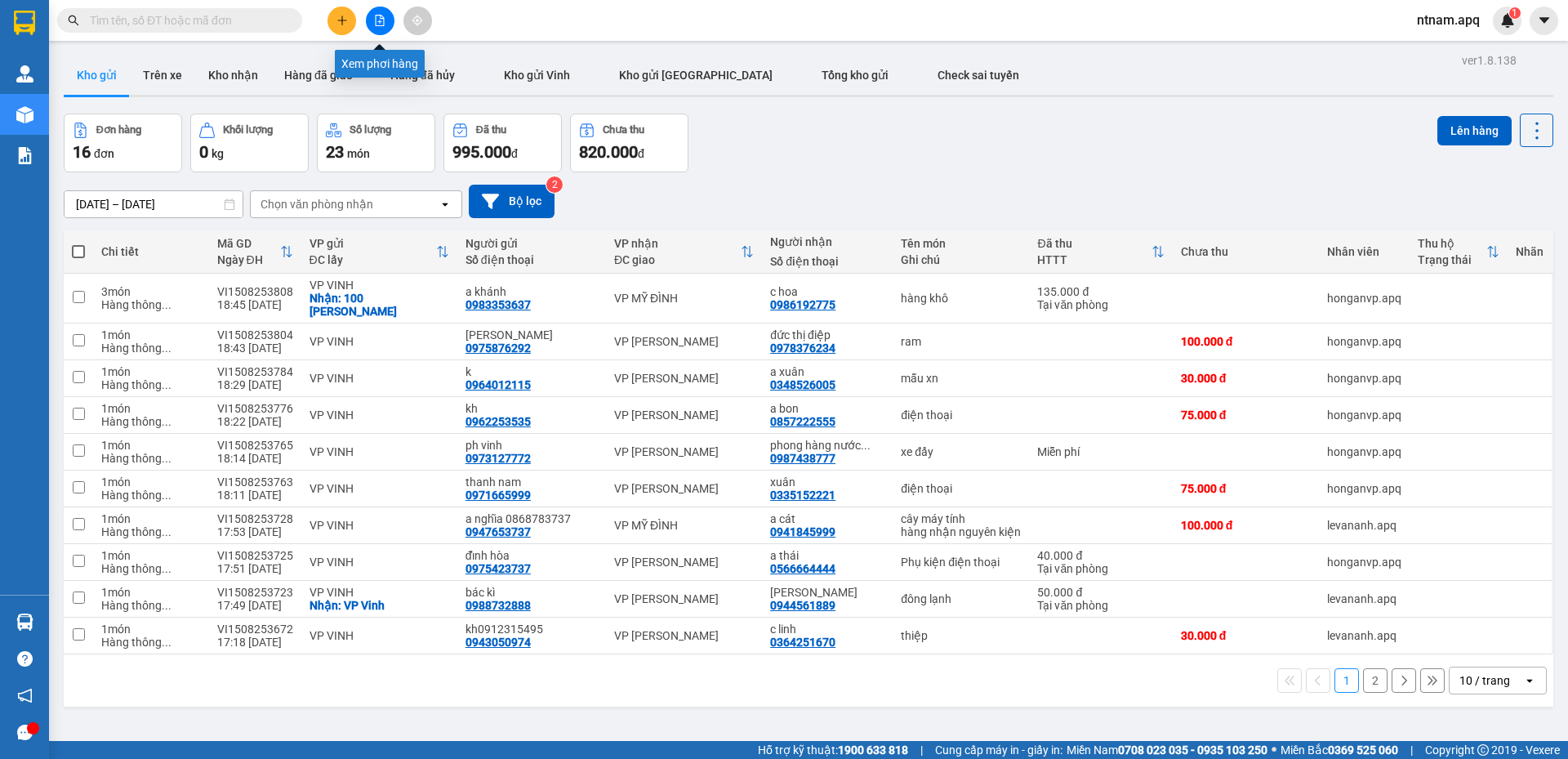
click at [384, 19] on icon "file-add" at bounding box center [380, 21] width 12 height 12
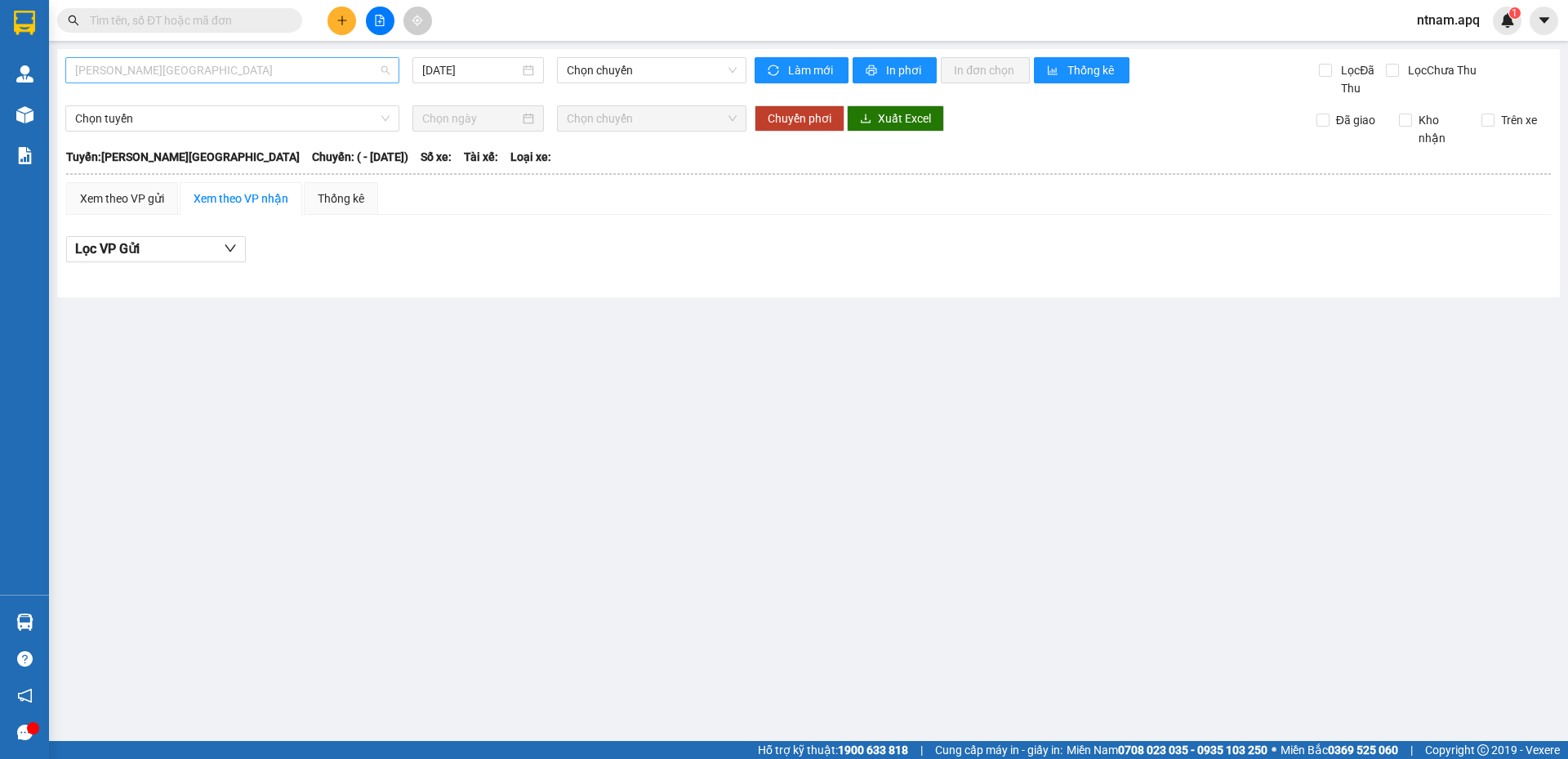
click at [342, 80] on span "[PERSON_NAME][GEOGRAPHIC_DATA]" at bounding box center [233, 70] width 315 height 25
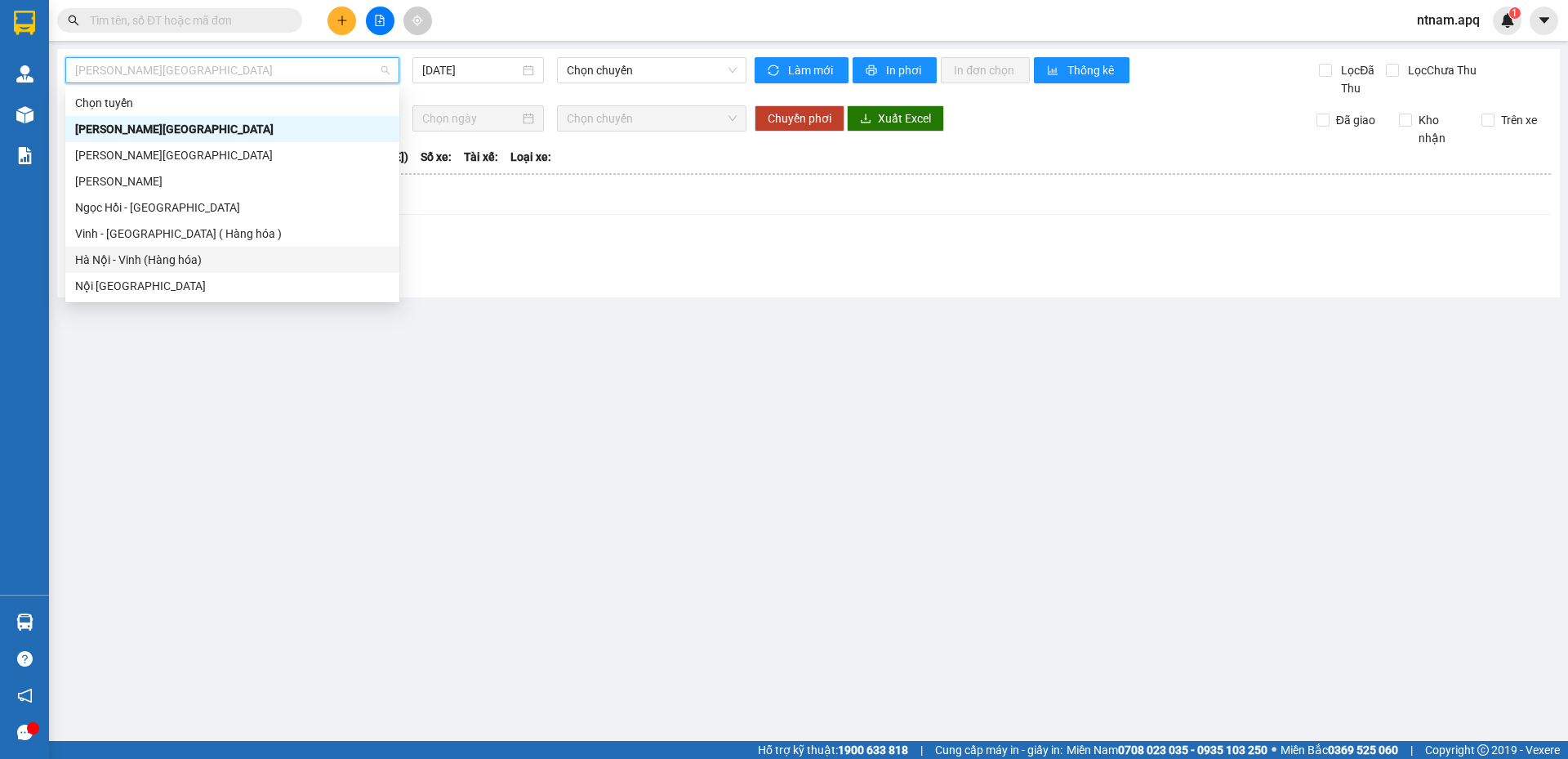
click at [128, 259] on div "Hà Nội - Vinh (Hàng hóa)" at bounding box center [233, 260] width 315 height 18
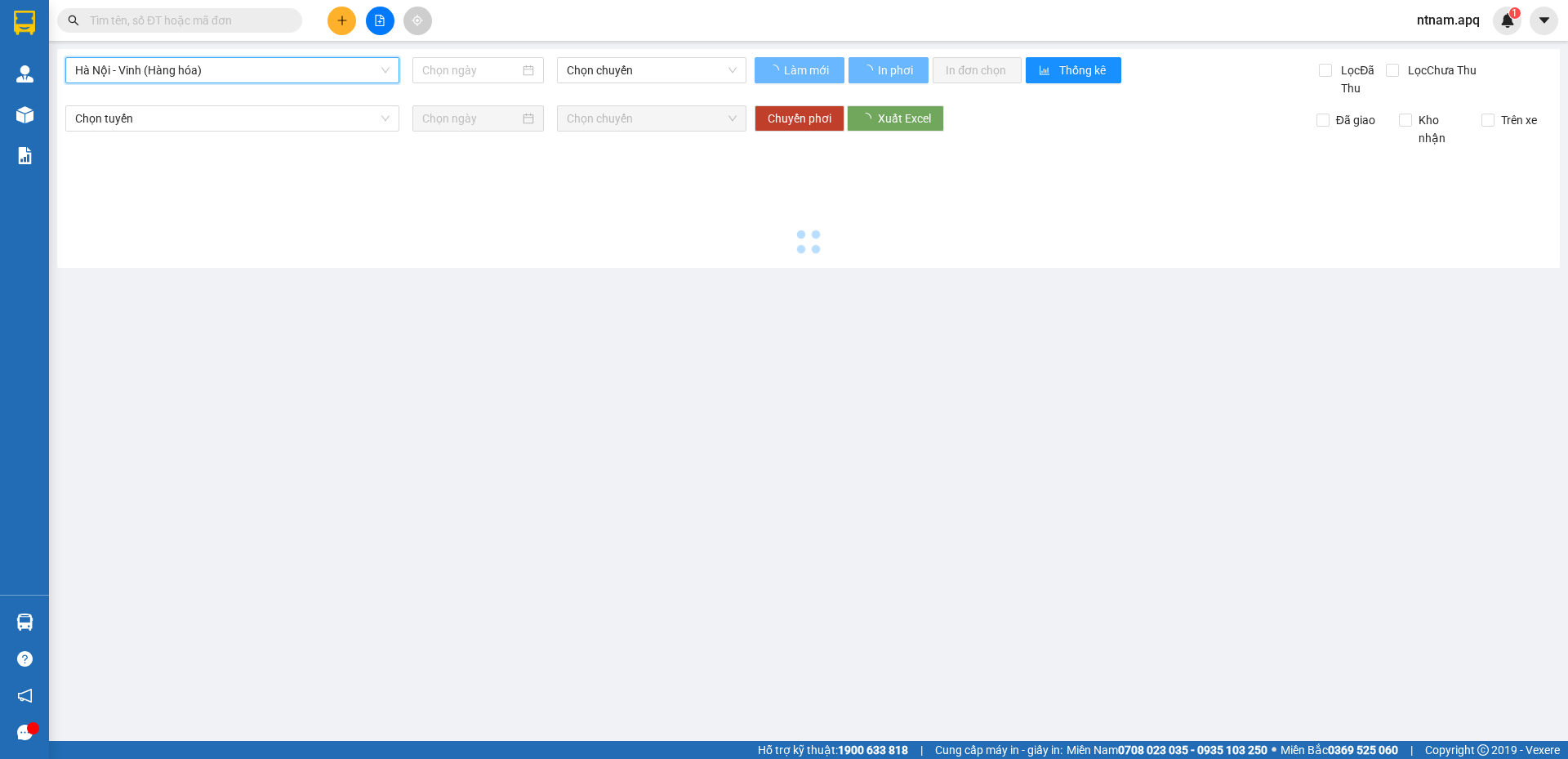
type input "[DATE]"
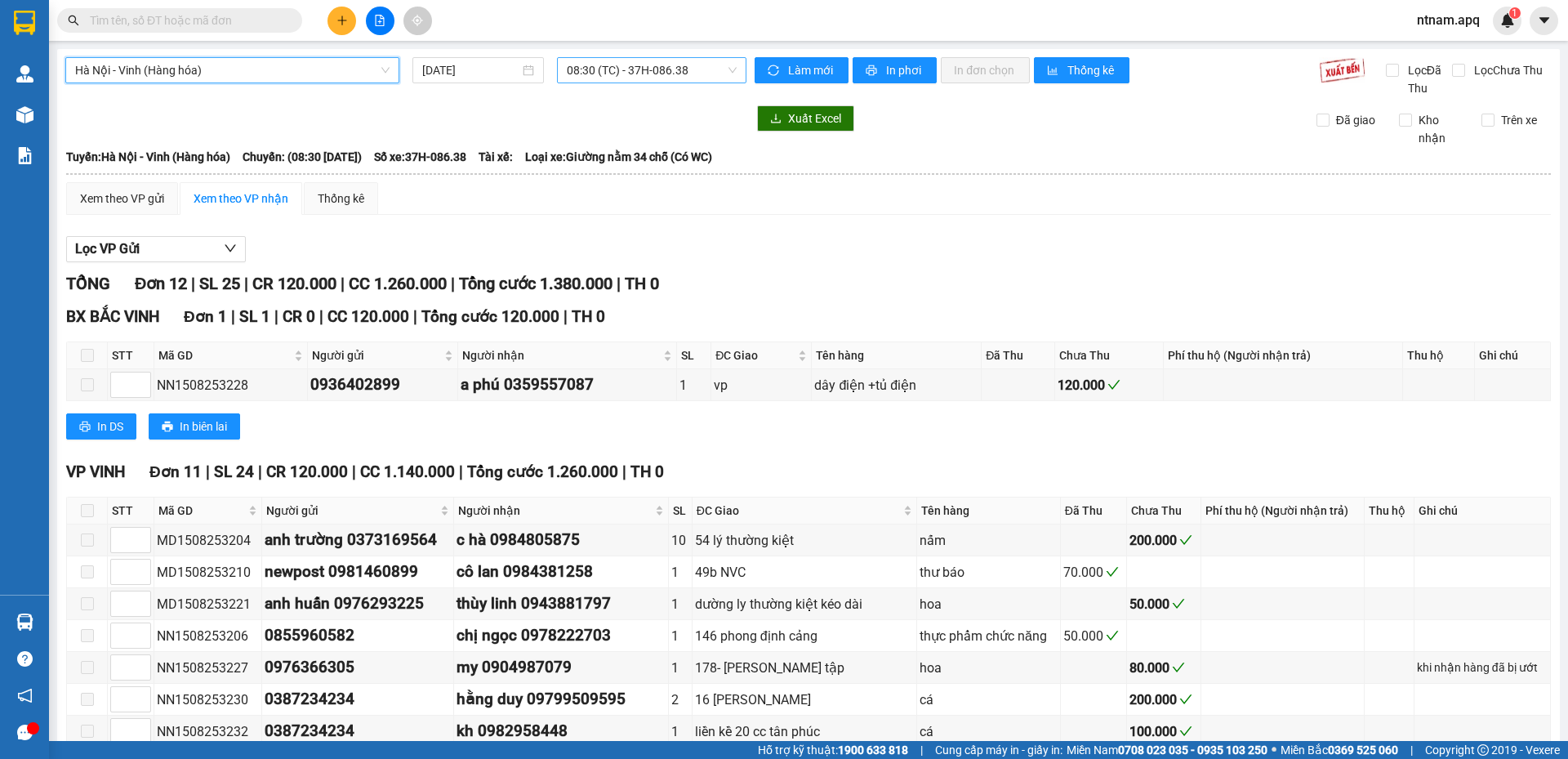
click at [708, 63] on span "08:30 (TC) - 37H-086.38" at bounding box center [651, 70] width 170 height 25
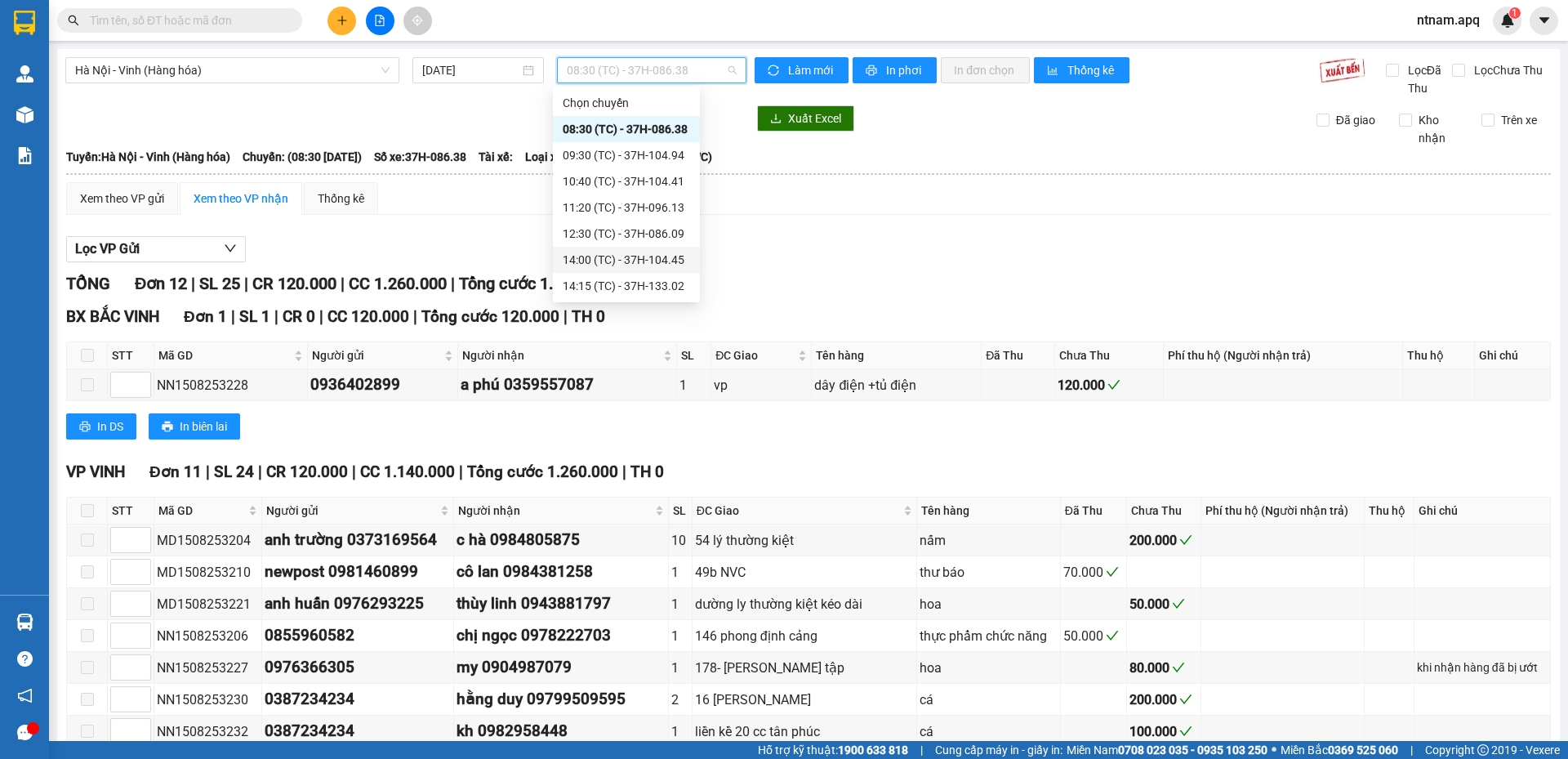
scroll to position [157, 0]
click at [634, 152] on div "15:30 (TC) - 37H-133.03" at bounding box center [626, 156] width 128 height 18
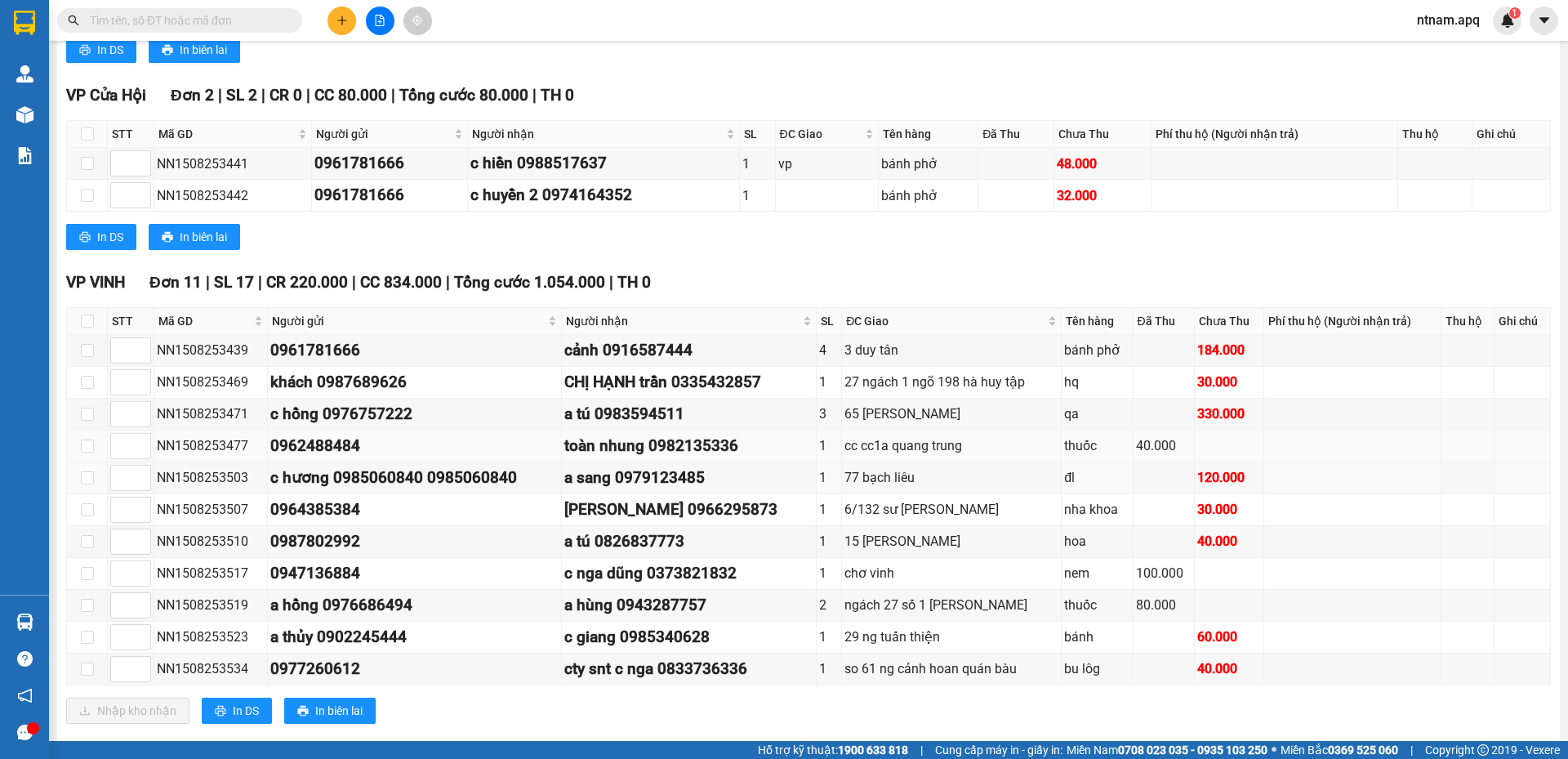
scroll to position [438, 0]
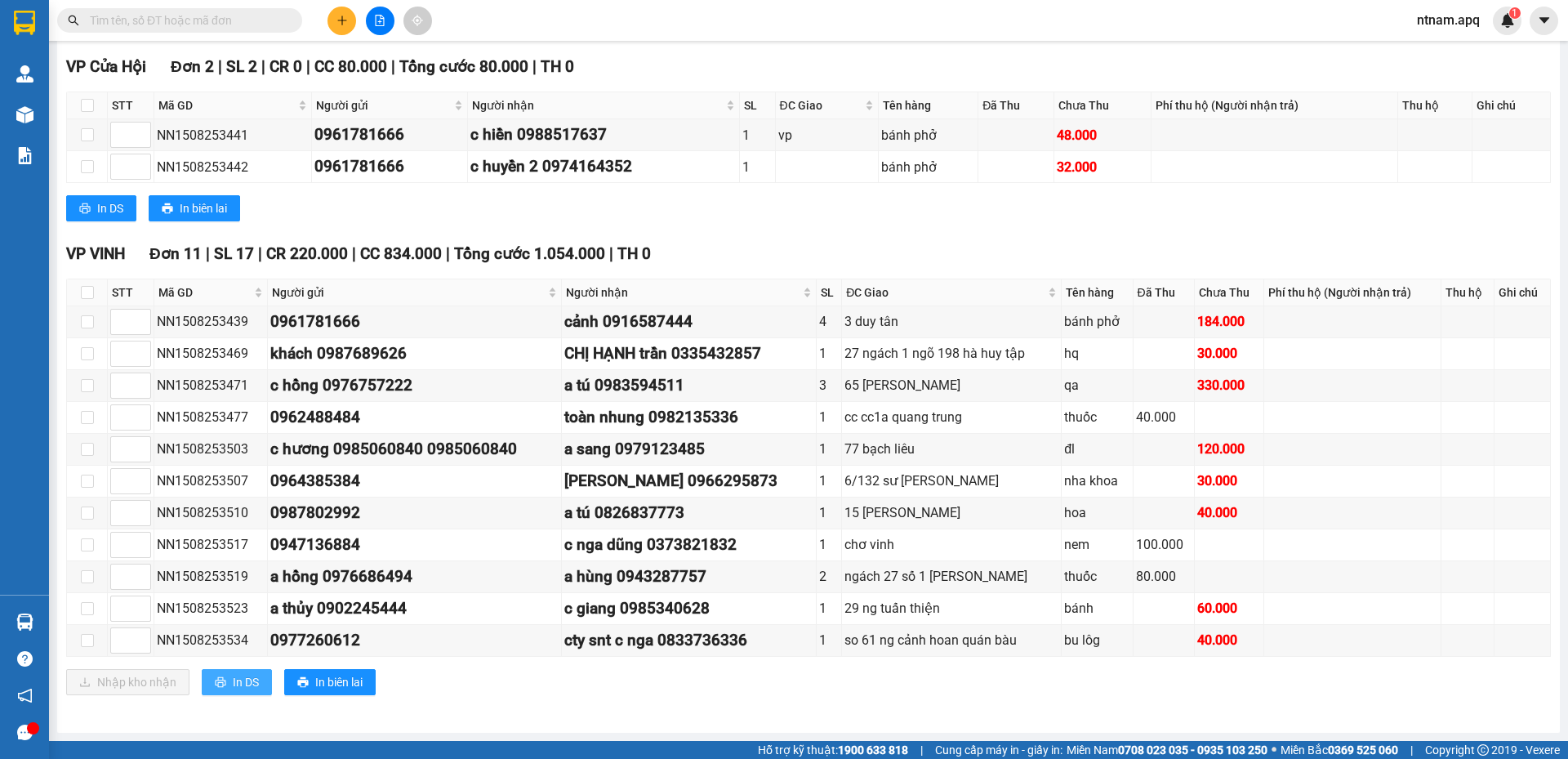
click at [262, 677] on button "In DS" at bounding box center [237, 683] width 70 height 27
click at [351, 23] on button at bounding box center [341, 21] width 29 height 29
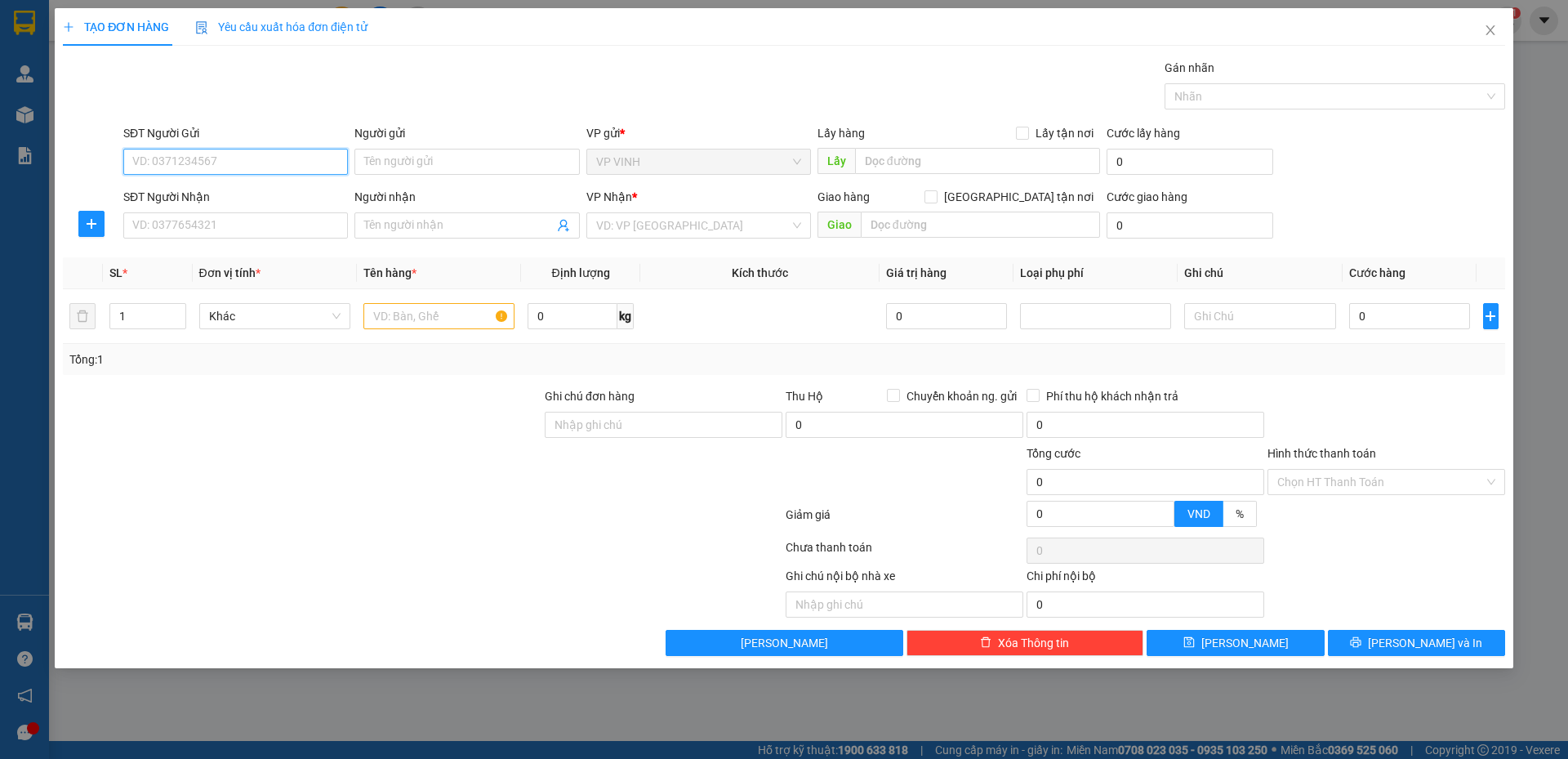
click at [297, 161] on input "SĐT Người Gửi" at bounding box center [235, 162] width 224 height 27
click at [295, 159] on input "09619345" at bounding box center [235, 162] width 224 height 27
click at [240, 167] on input "09619345" at bounding box center [235, 162] width 224 height 27
drag, startPoint x: 223, startPoint y: 196, endPoint x: 220, endPoint y: 212, distance: 16.3
click at [225, 196] on div "0961934567 - bảo ngọc" at bounding box center [236, 195] width 205 height 18
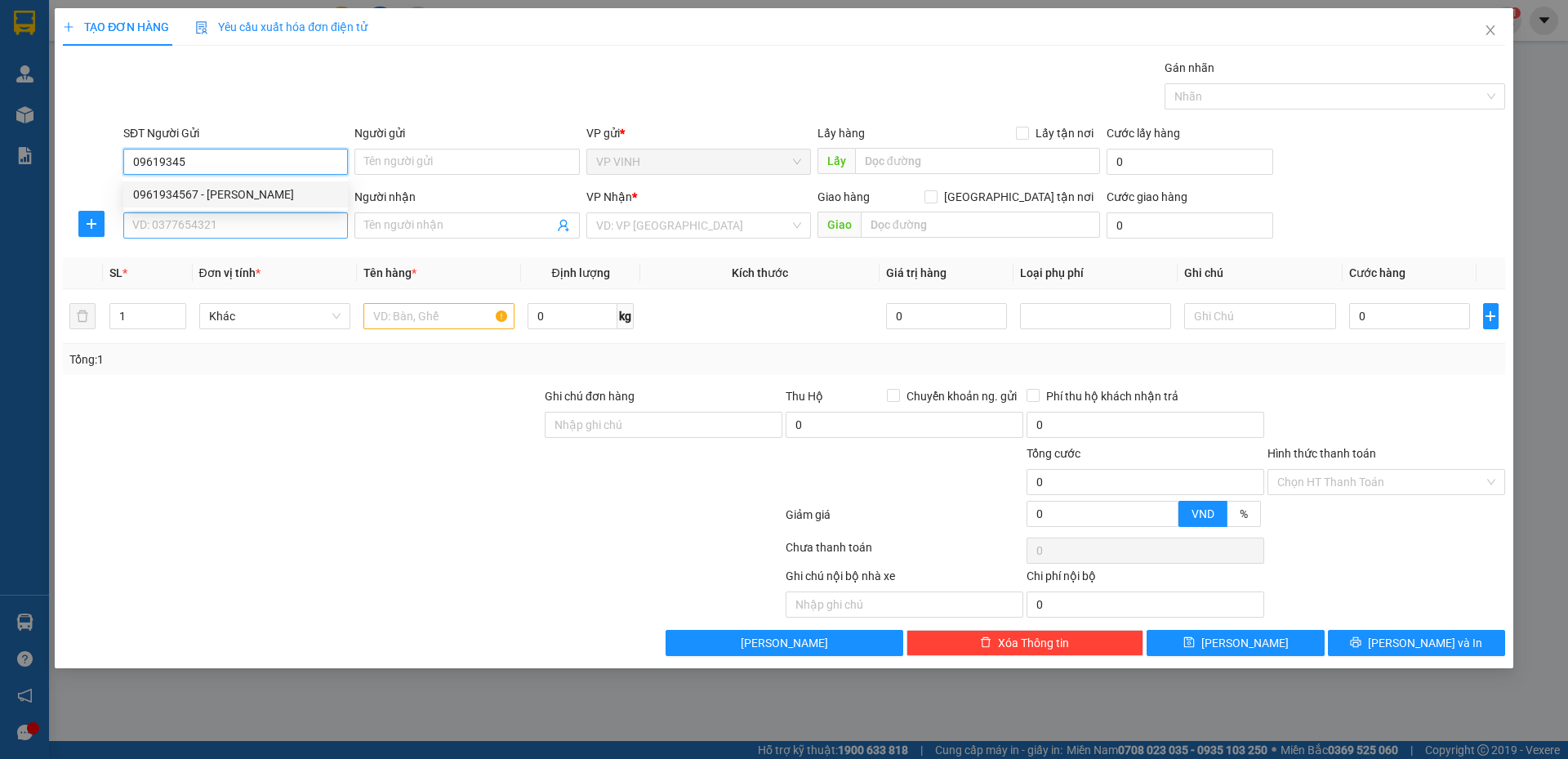
type input "0961934567"
type input "[PERSON_NAME]"
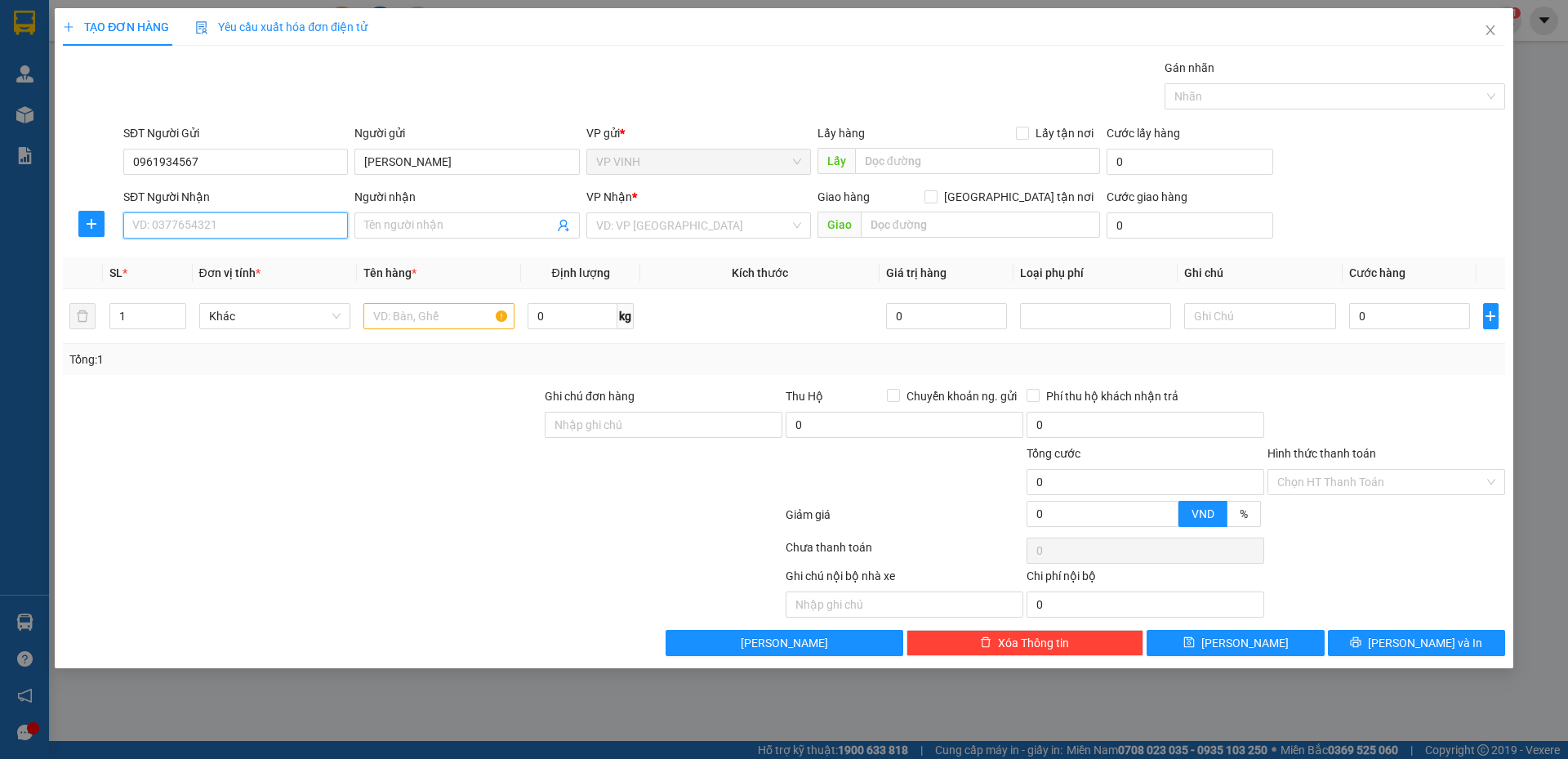
click at [214, 228] on input "SĐT Người Nhận" at bounding box center [235, 225] width 224 height 27
click at [210, 255] on div "0977909888 - c cúc" at bounding box center [236, 259] width 205 height 18
type input "0977909888"
type input "c cúc"
click at [418, 307] on input "text" at bounding box center [439, 317] width 151 height 27
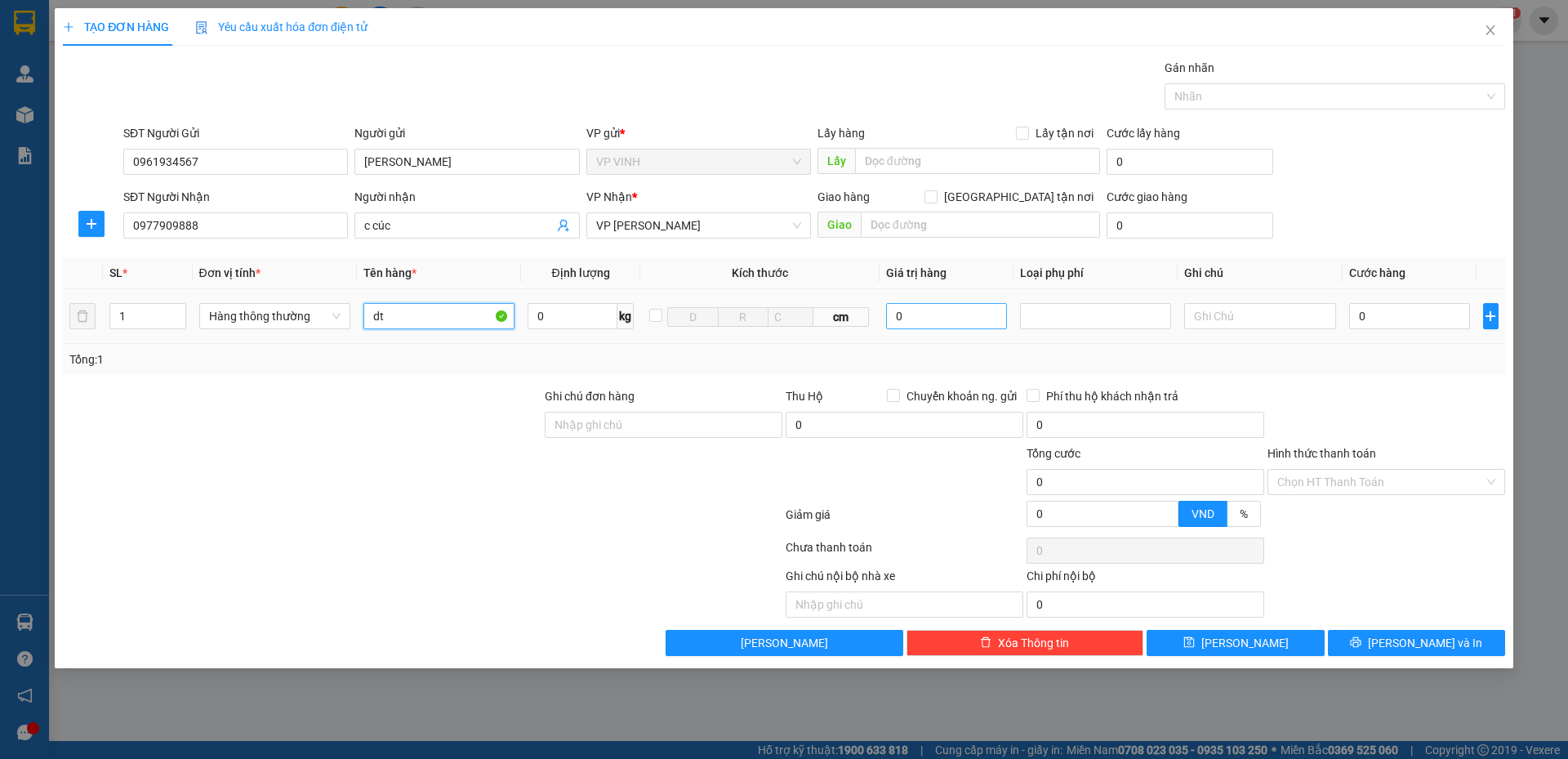
type input "dt"
click at [965, 312] on input "0" at bounding box center [947, 317] width 122 height 27
type input "20.000.000"
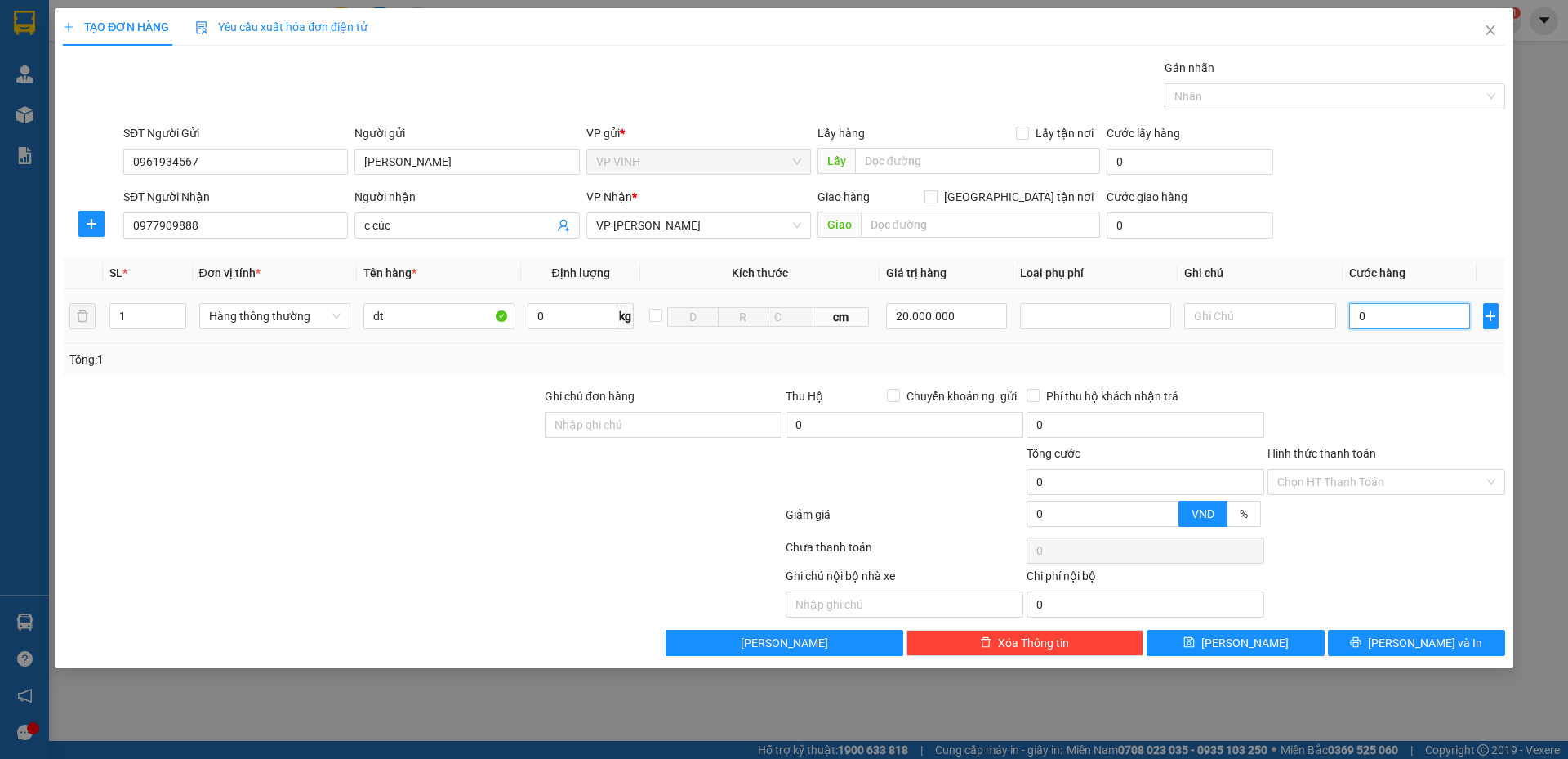
click at [1390, 310] on input "0" at bounding box center [1410, 317] width 122 height 27
type input "5"
type input "50"
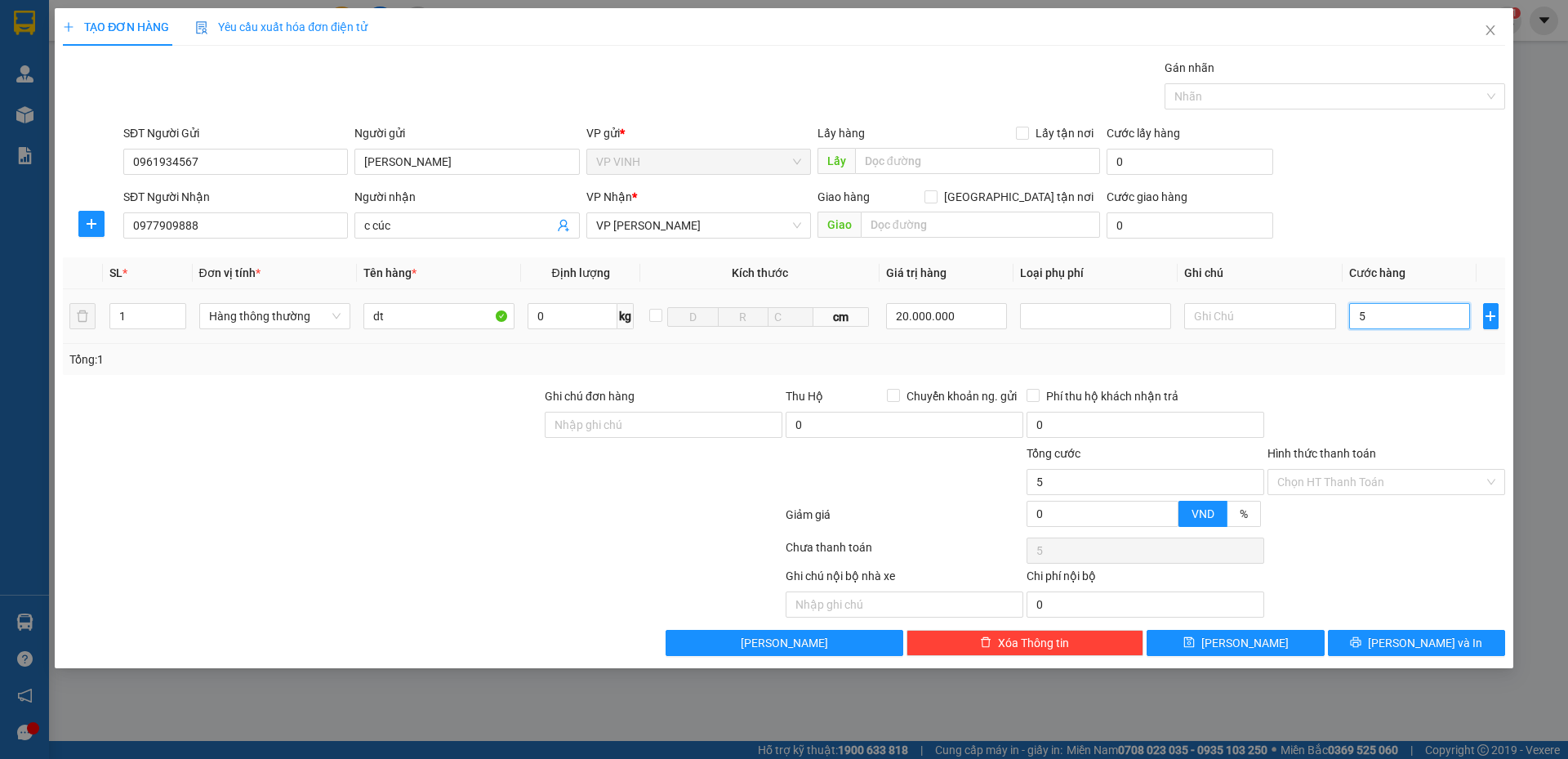
type input "50"
type input "500"
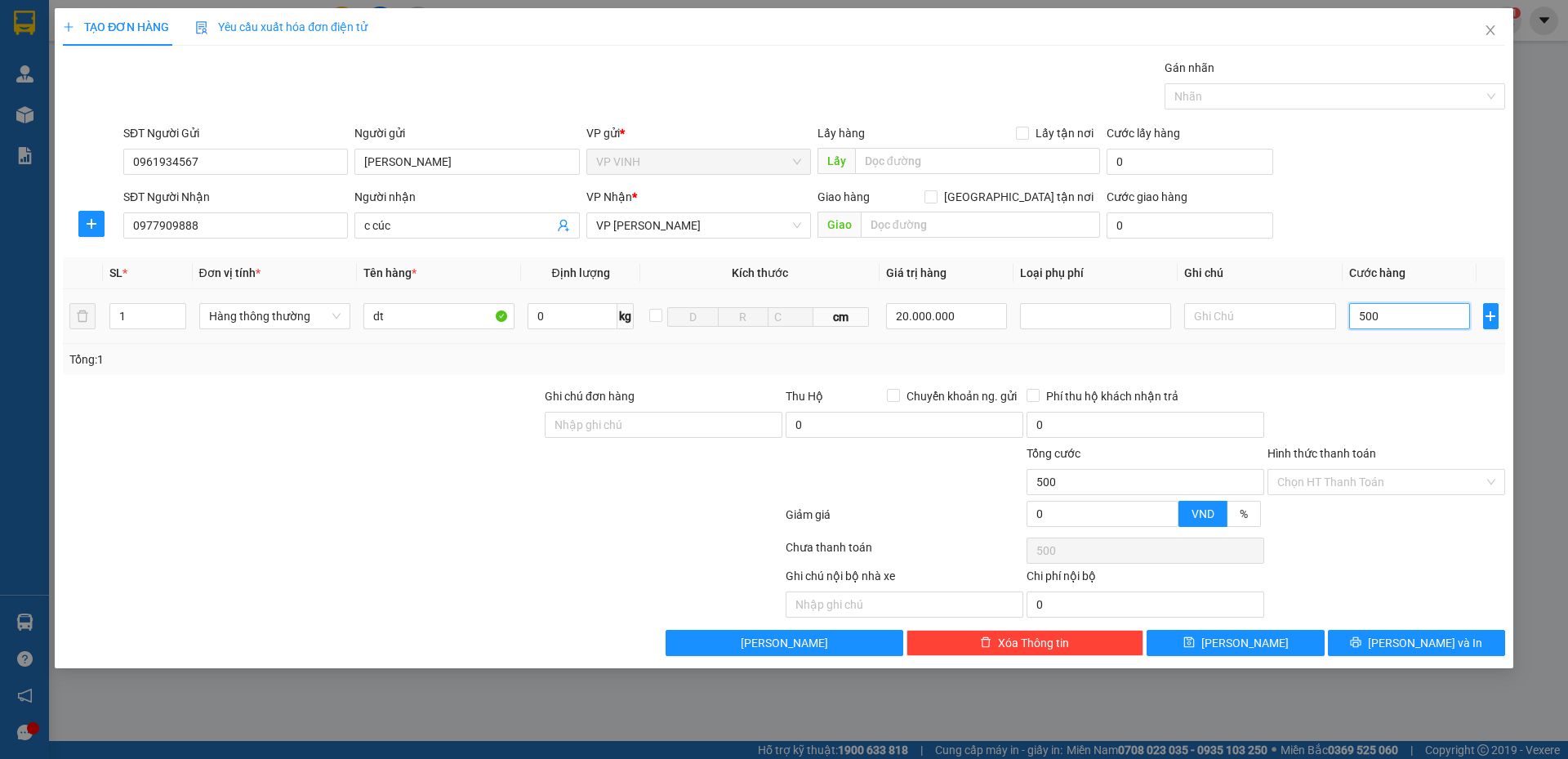
type input "5.000"
type input "50.000"
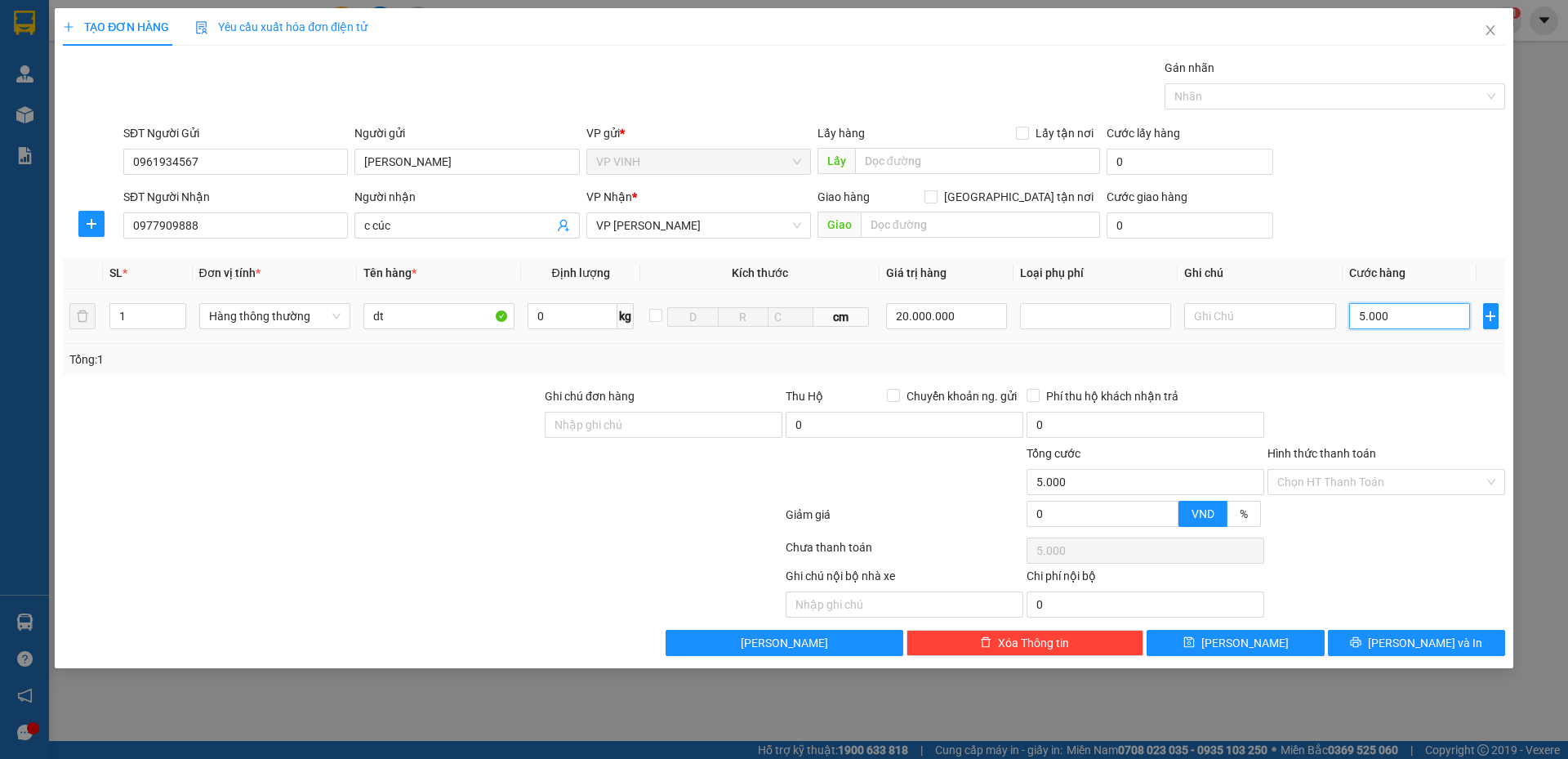
type input "50.000"
click at [1467, 633] on button "[PERSON_NAME] và In" at bounding box center [1417, 643] width 177 height 27
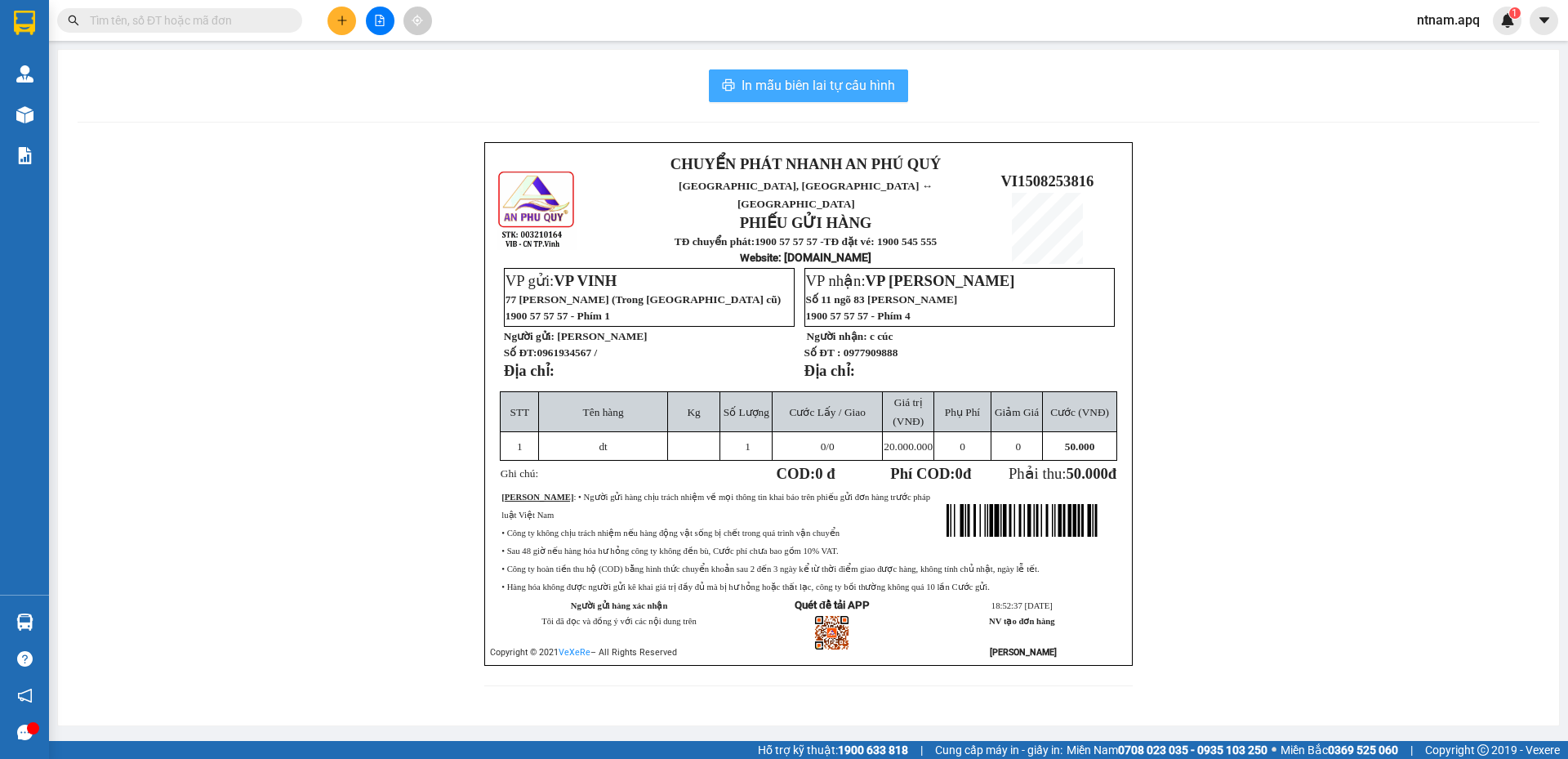
click at [853, 86] on span "In mẫu biên lai tự cấu hình" at bounding box center [818, 85] width 153 height 21
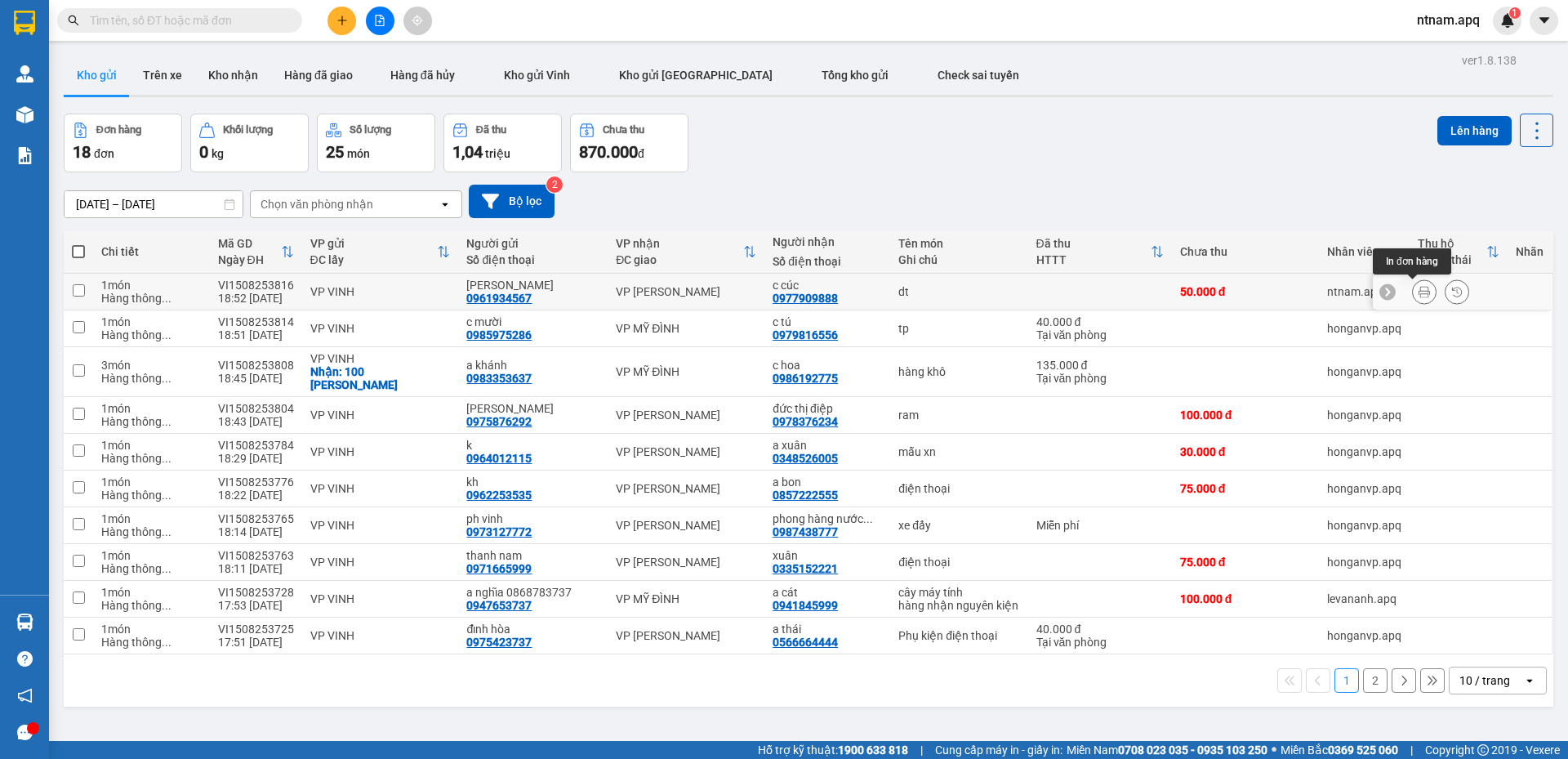
click at [1419, 291] on icon at bounding box center [1425, 292] width 12 height 12
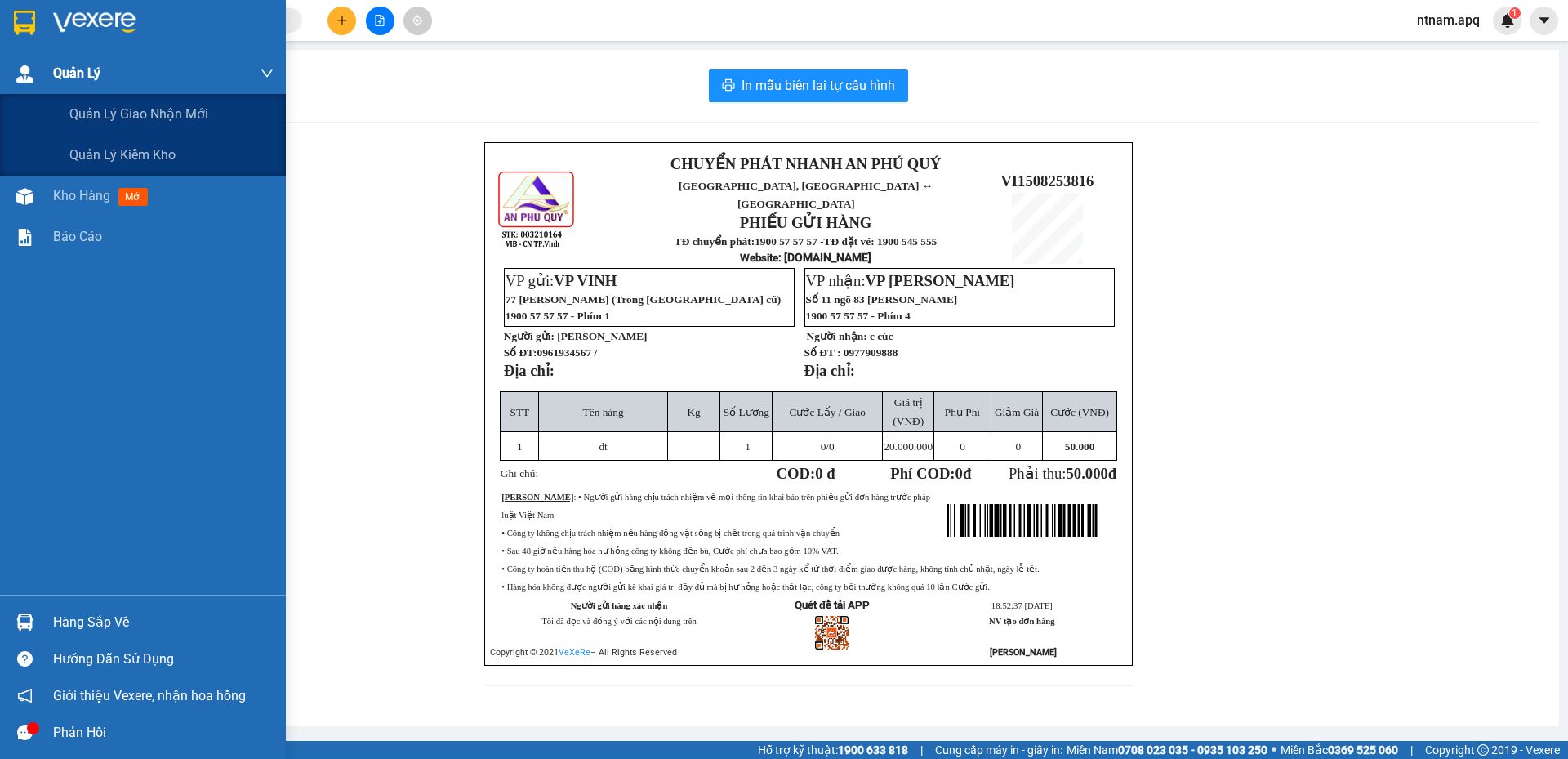
click at [21, 73] on img at bounding box center [25, 74] width 17 height 17
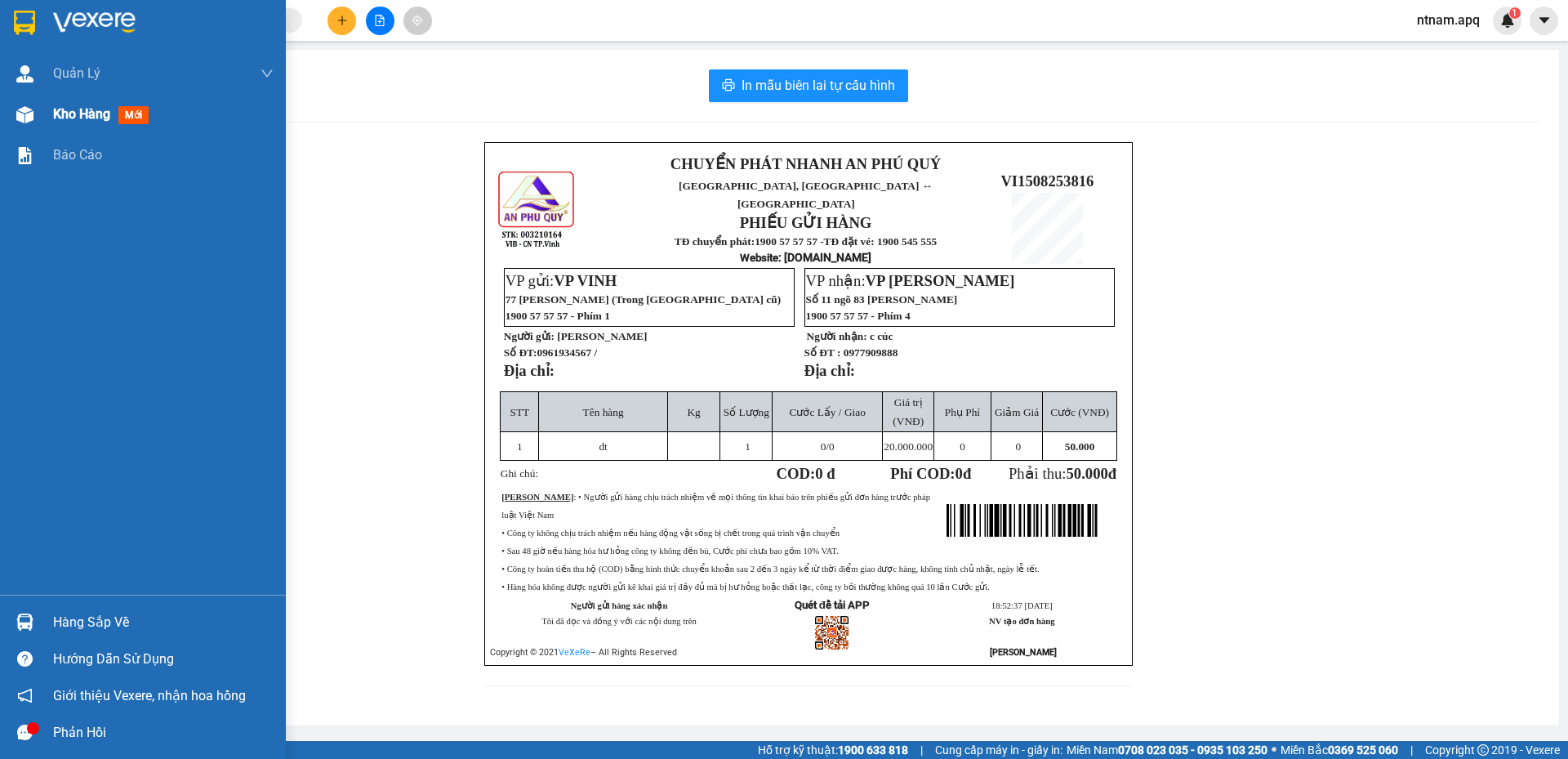
click at [87, 115] on span "Kho hàng" at bounding box center [81, 114] width 57 height 16
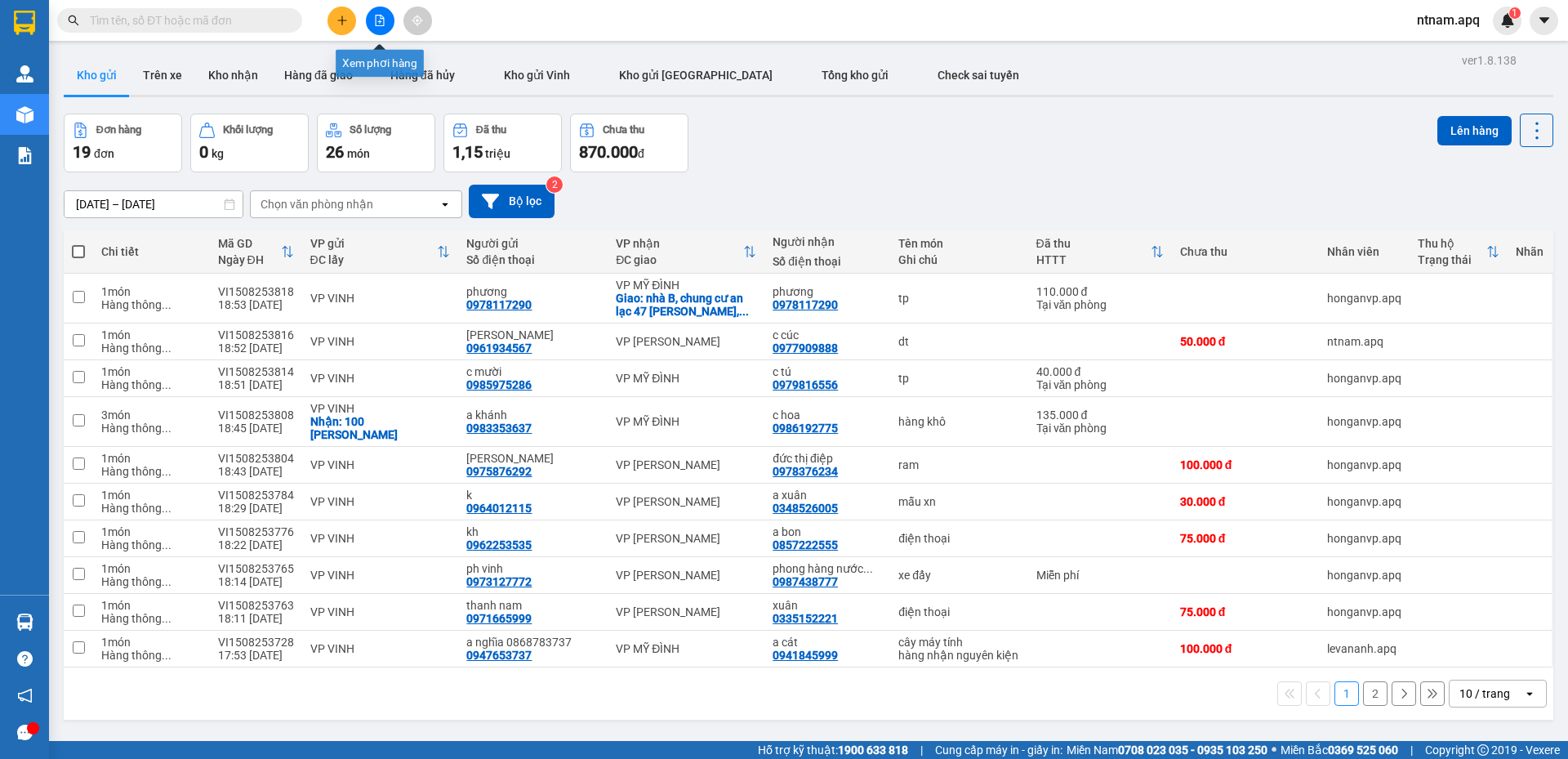
click at [388, 17] on button at bounding box center [380, 21] width 29 height 29
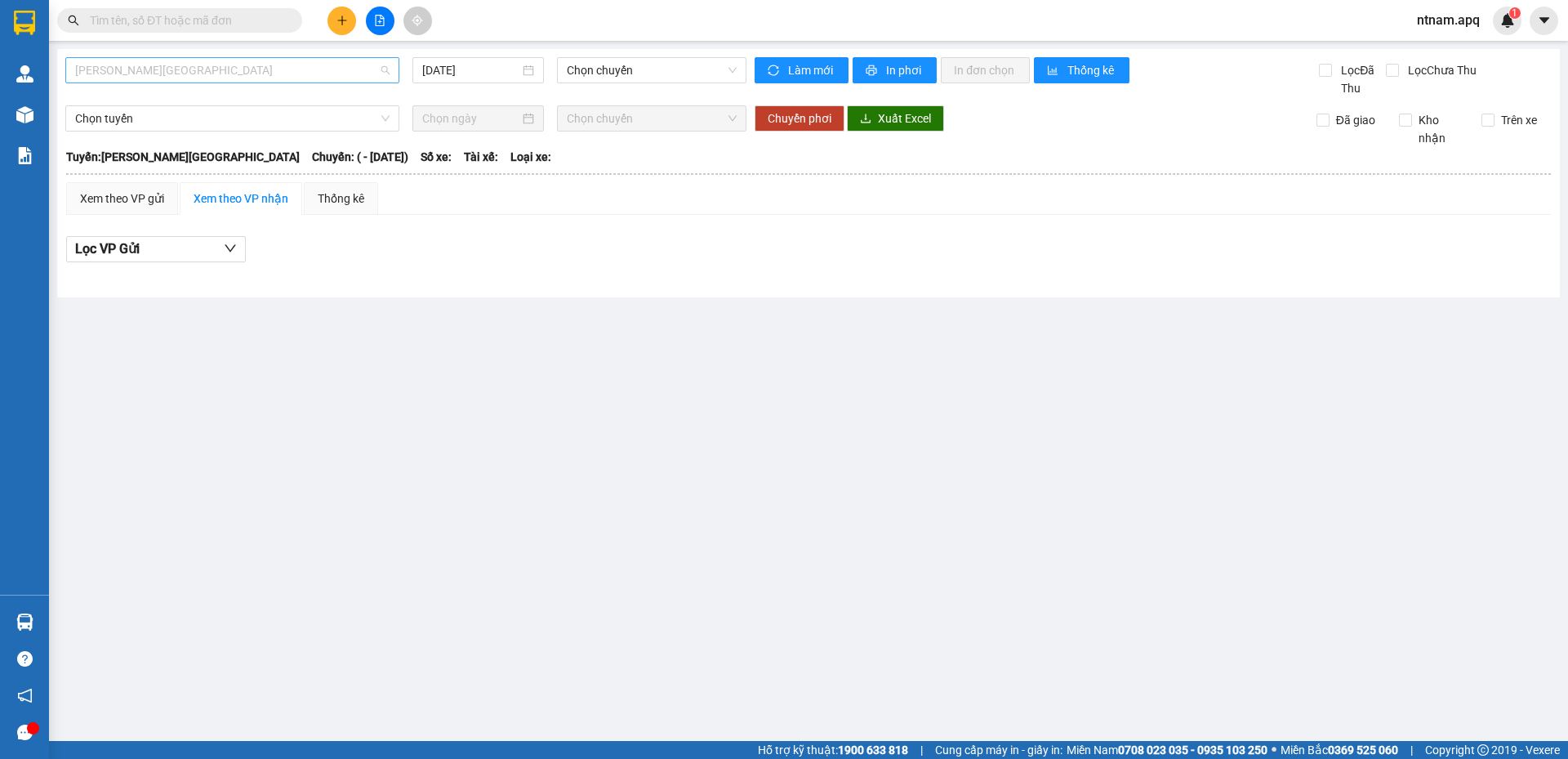
click at [298, 70] on span "[PERSON_NAME][GEOGRAPHIC_DATA]" at bounding box center [233, 70] width 315 height 25
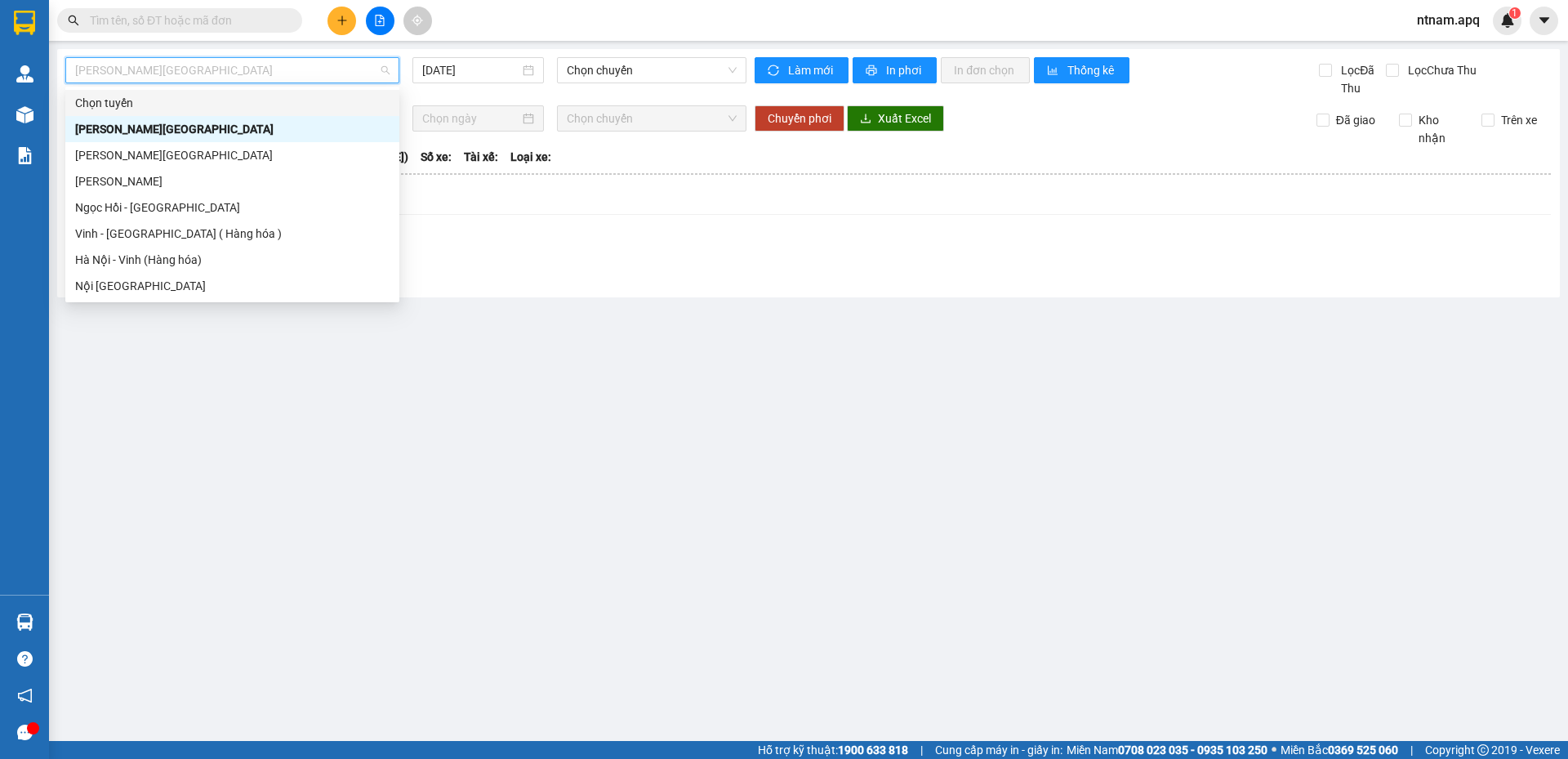
click at [224, 15] on input "text" at bounding box center [186, 21] width 193 height 18
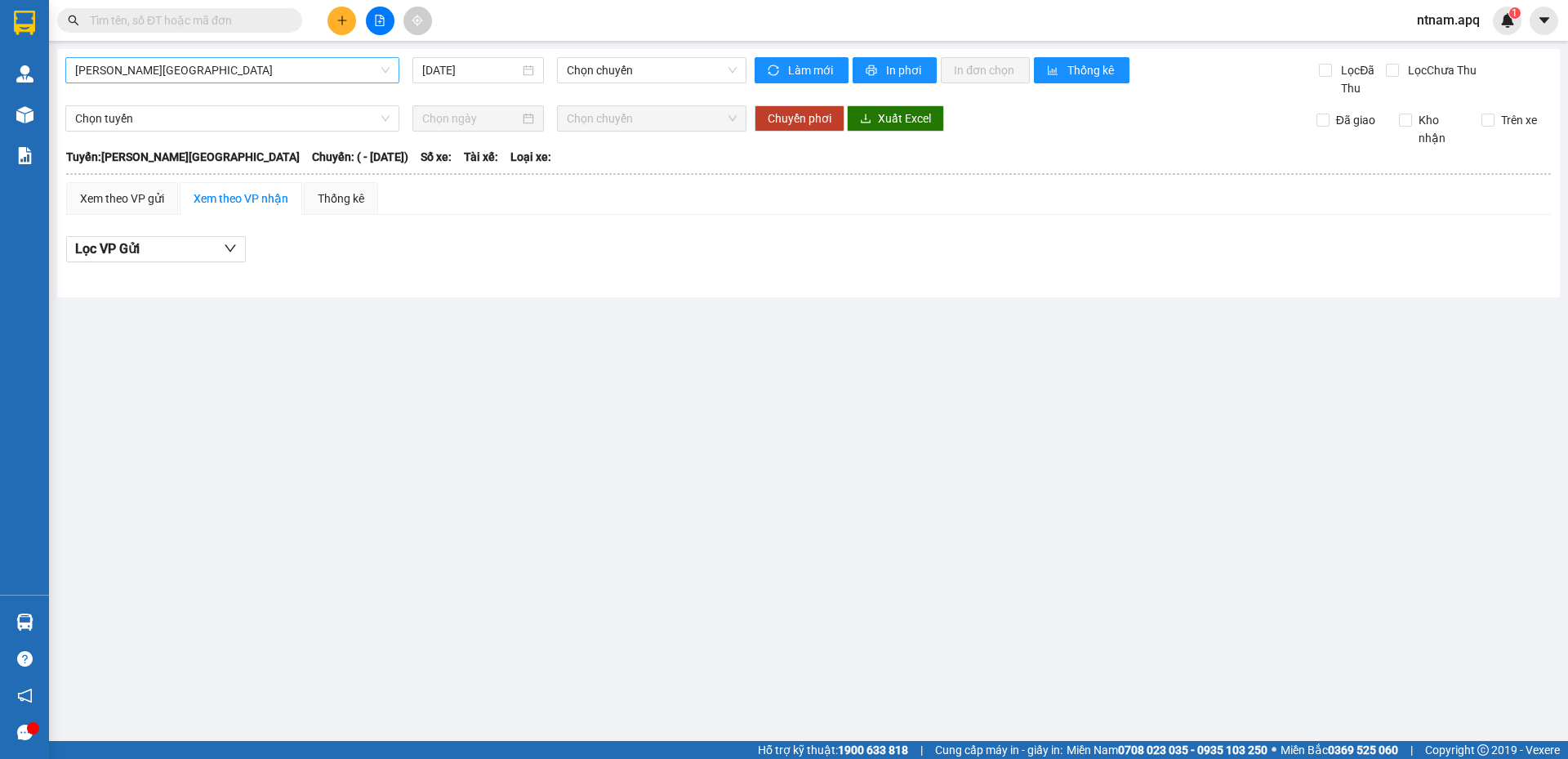
click at [334, 63] on span "[PERSON_NAME][GEOGRAPHIC_DATA]" at bounding box center [233, 70] width 315 height 25
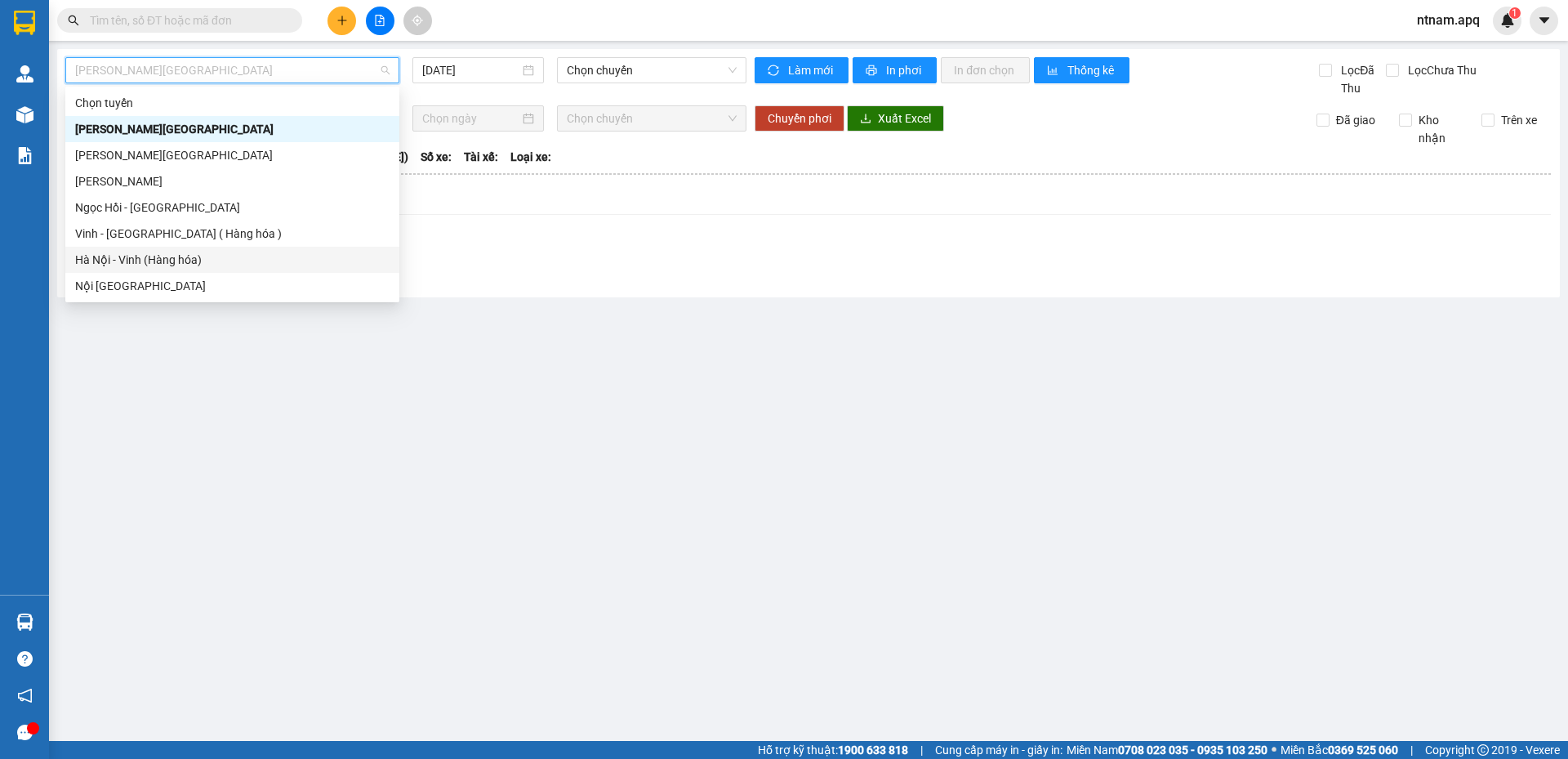
click at [169, 254] on div "Hà Nội - Vinh (Hàng hóa)" at bounding box center [233, 260] width 315 height 18
type input "[DATE]"
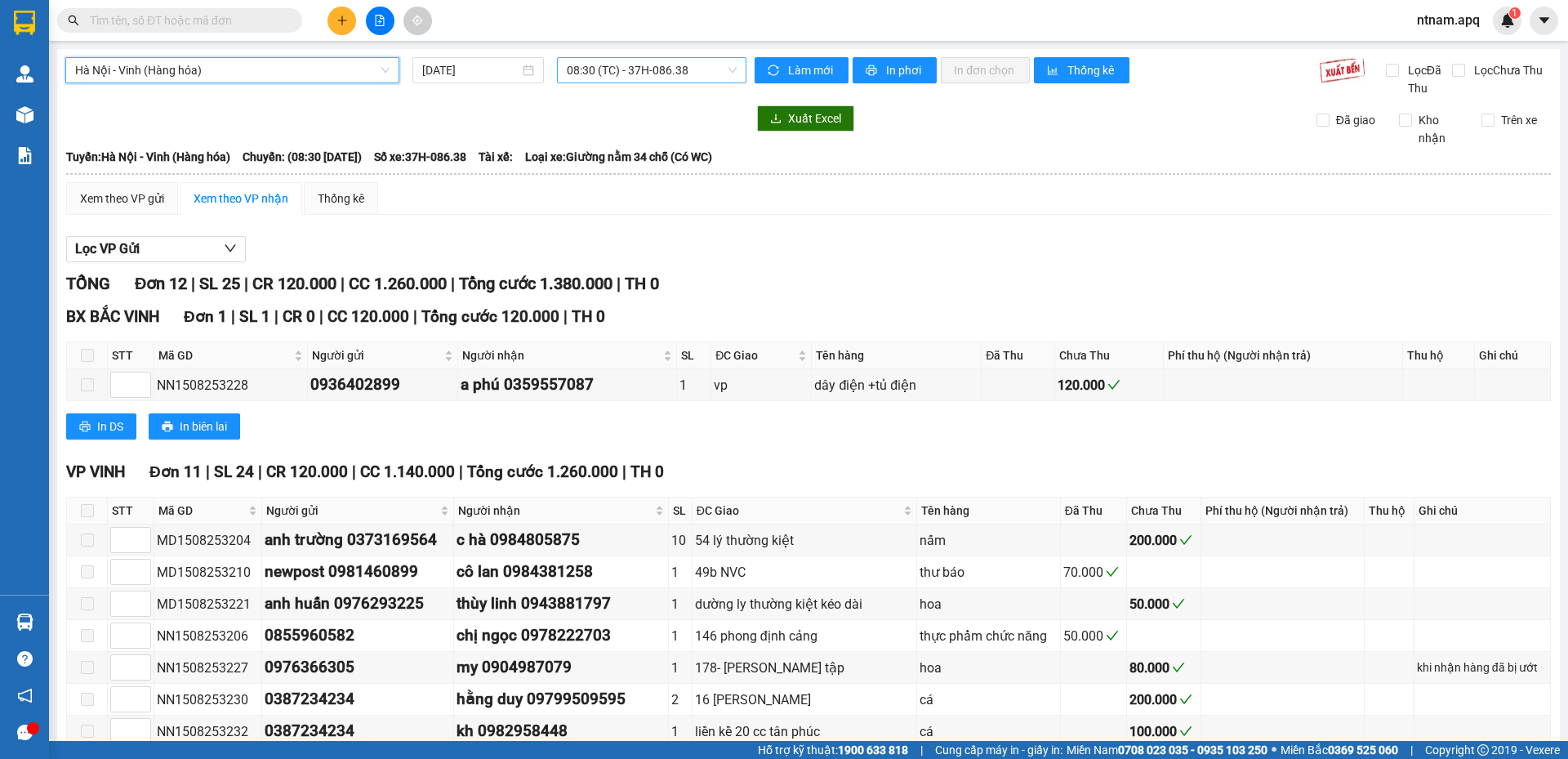
click at [685, 71] on span "08:30 (TC) - 37H-086.38" at bounding box center [651, 70] width 170 height 25
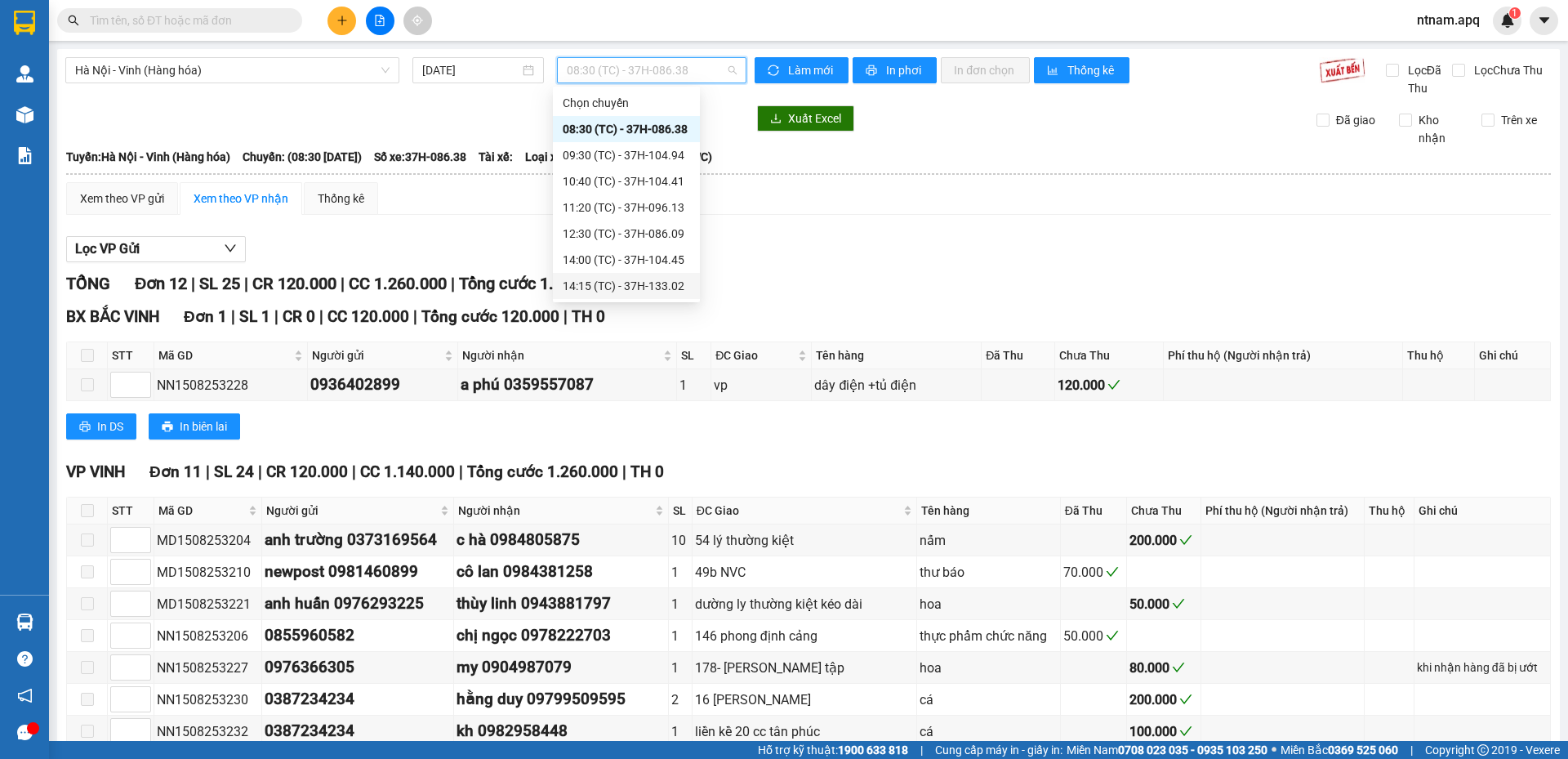
scroll to position [157, 0]
click at [604, 180] on div "17:00 (TC) - 37H-104.82" at bounding box center [626, 181] width 128 height 18
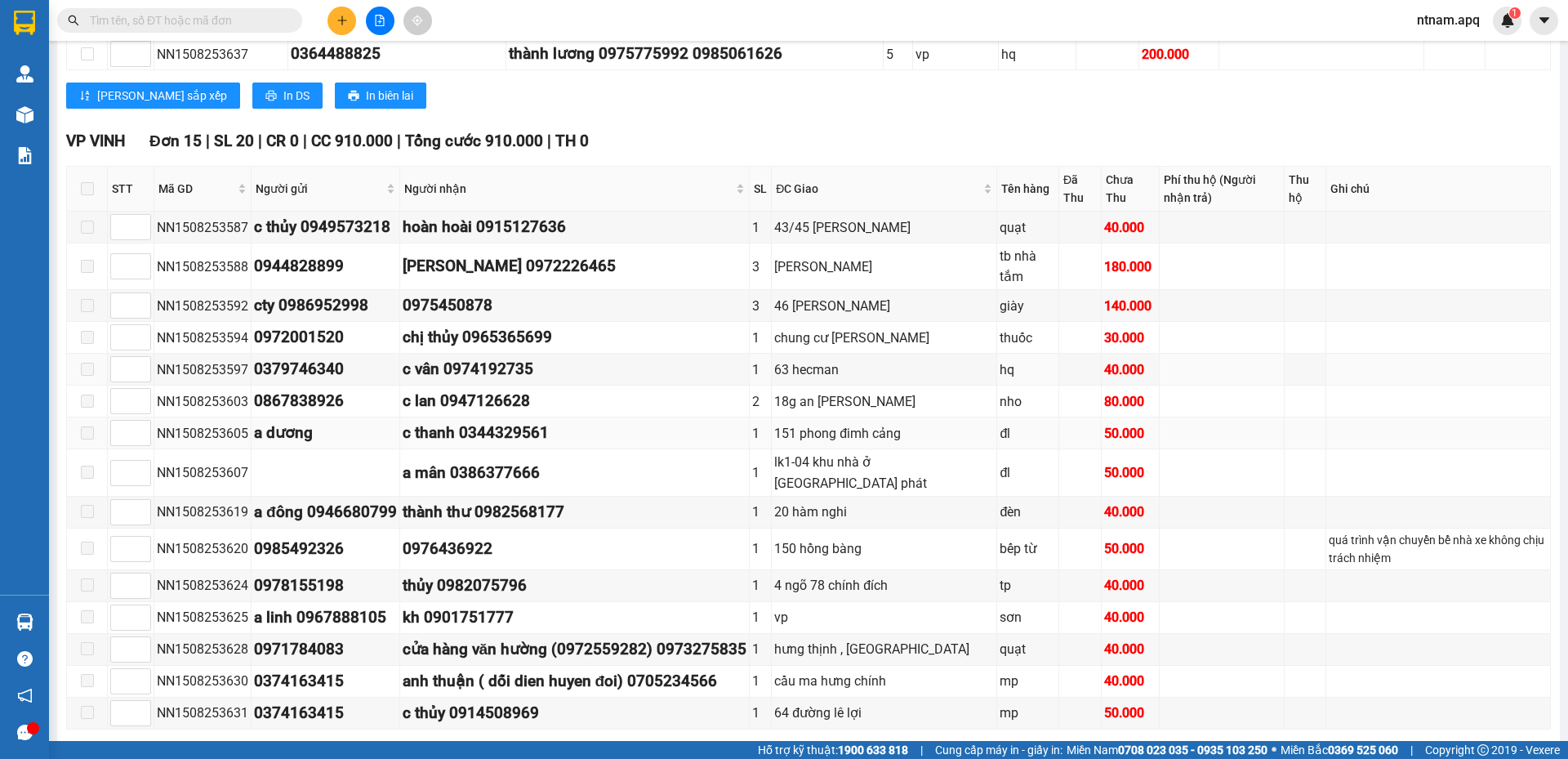
scroll to position [563, 0]
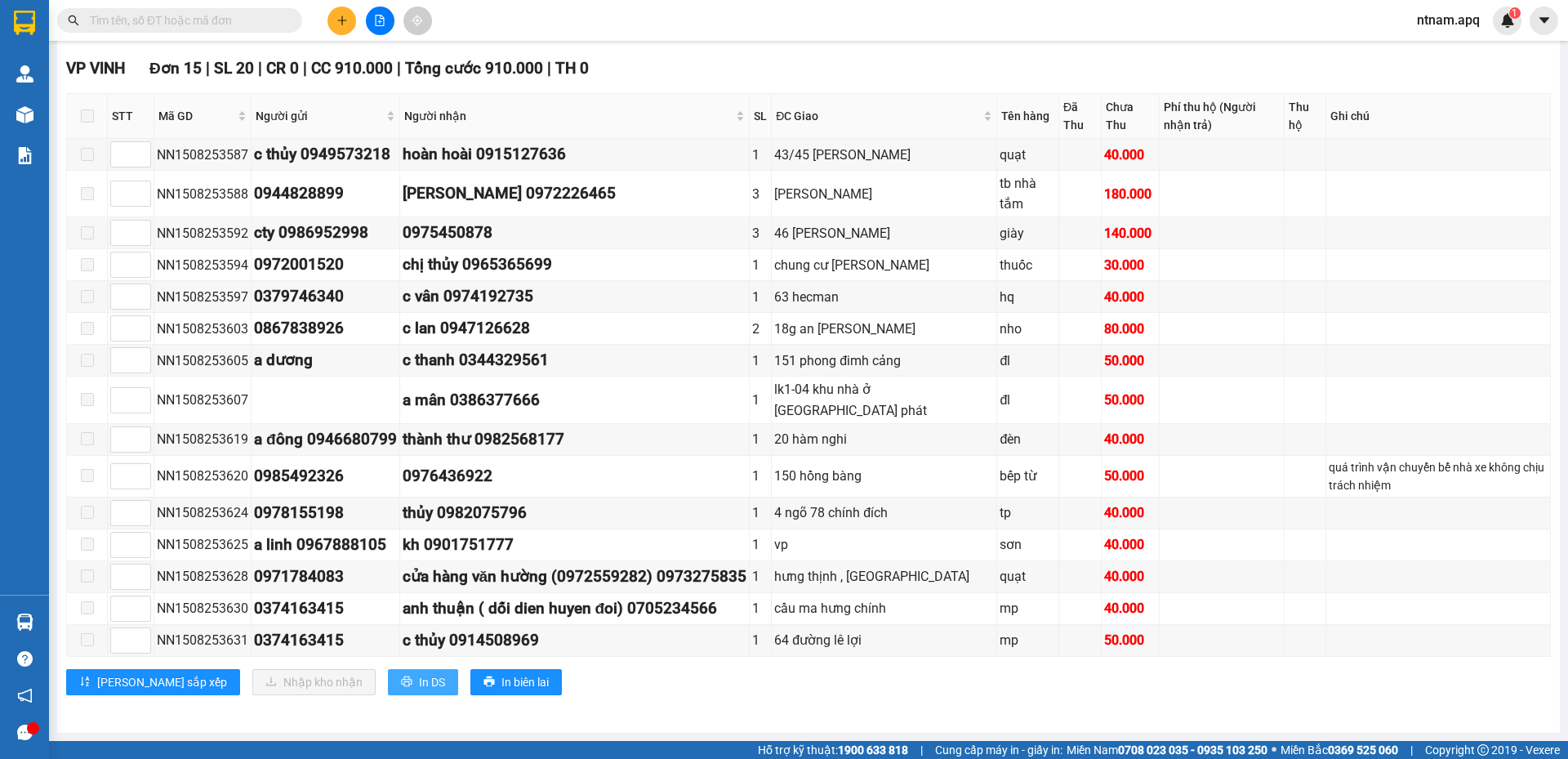
click at [419, 687] on span "In DS" at bounding box center [432, 683] width 27 height 18
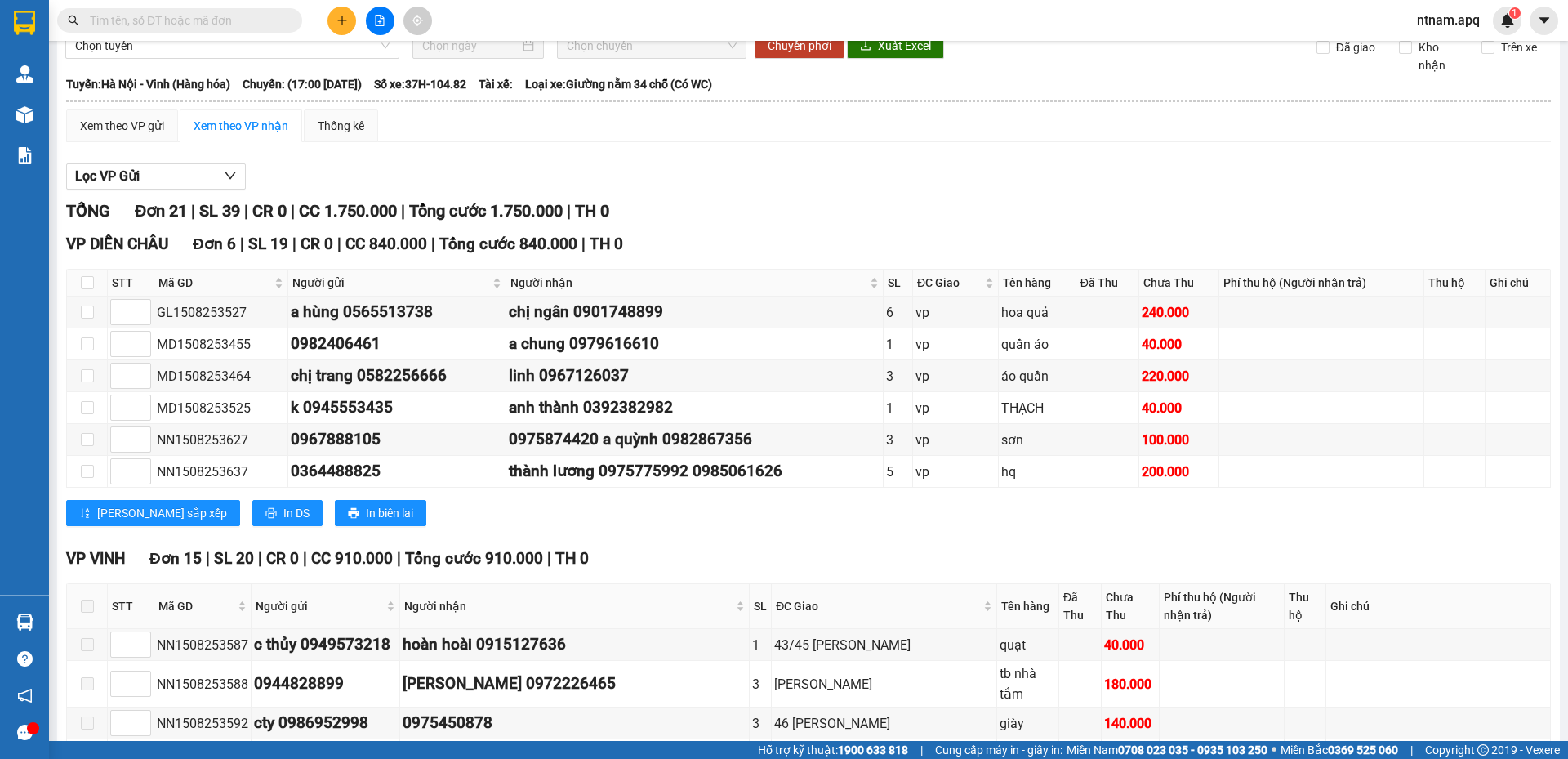
scroll to position [0, 0]
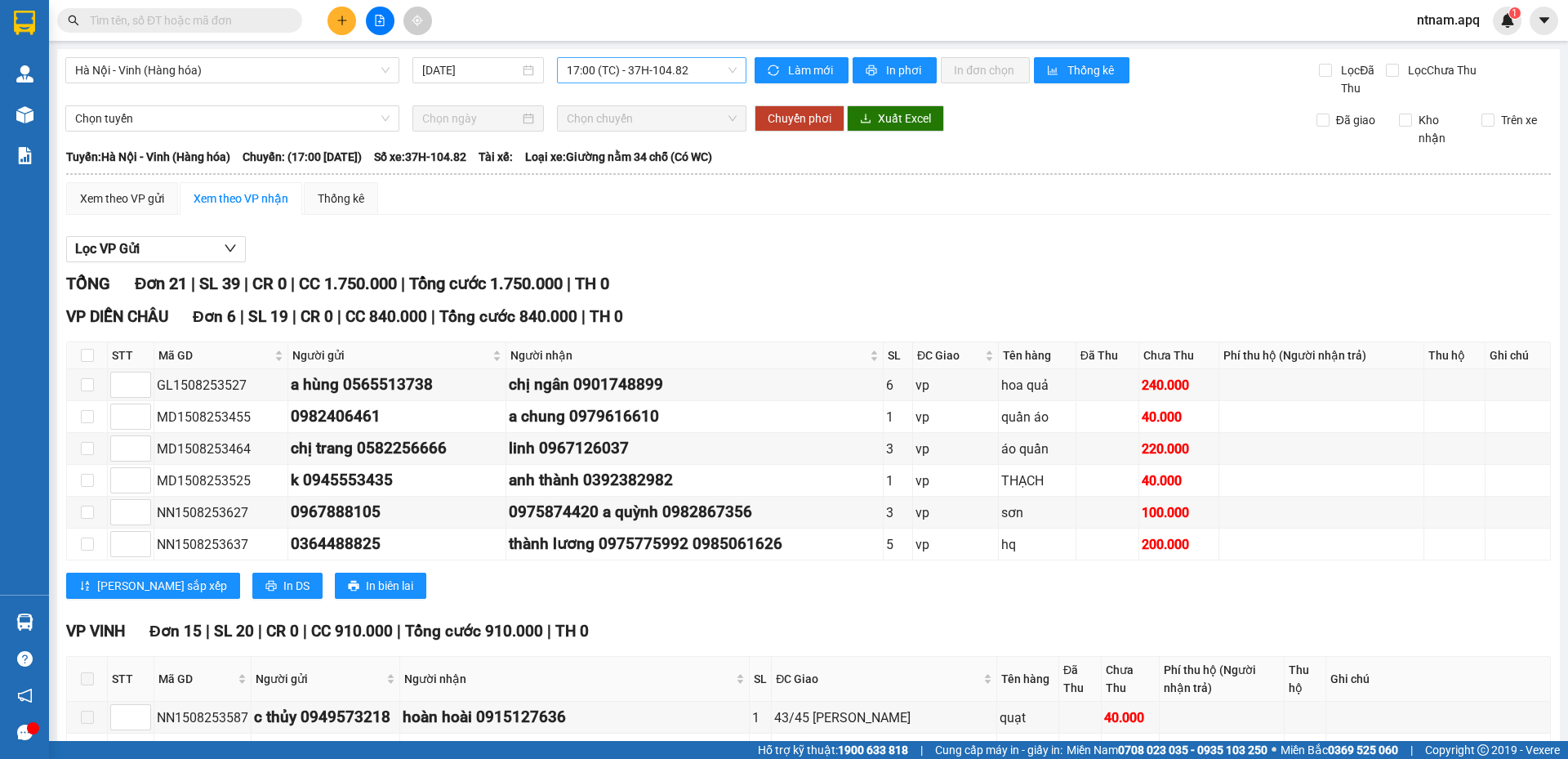
click at [716, 75] on span "17:00 (TC) - 37H-104.82" at bounding box center [651, 70] width 170 height 25
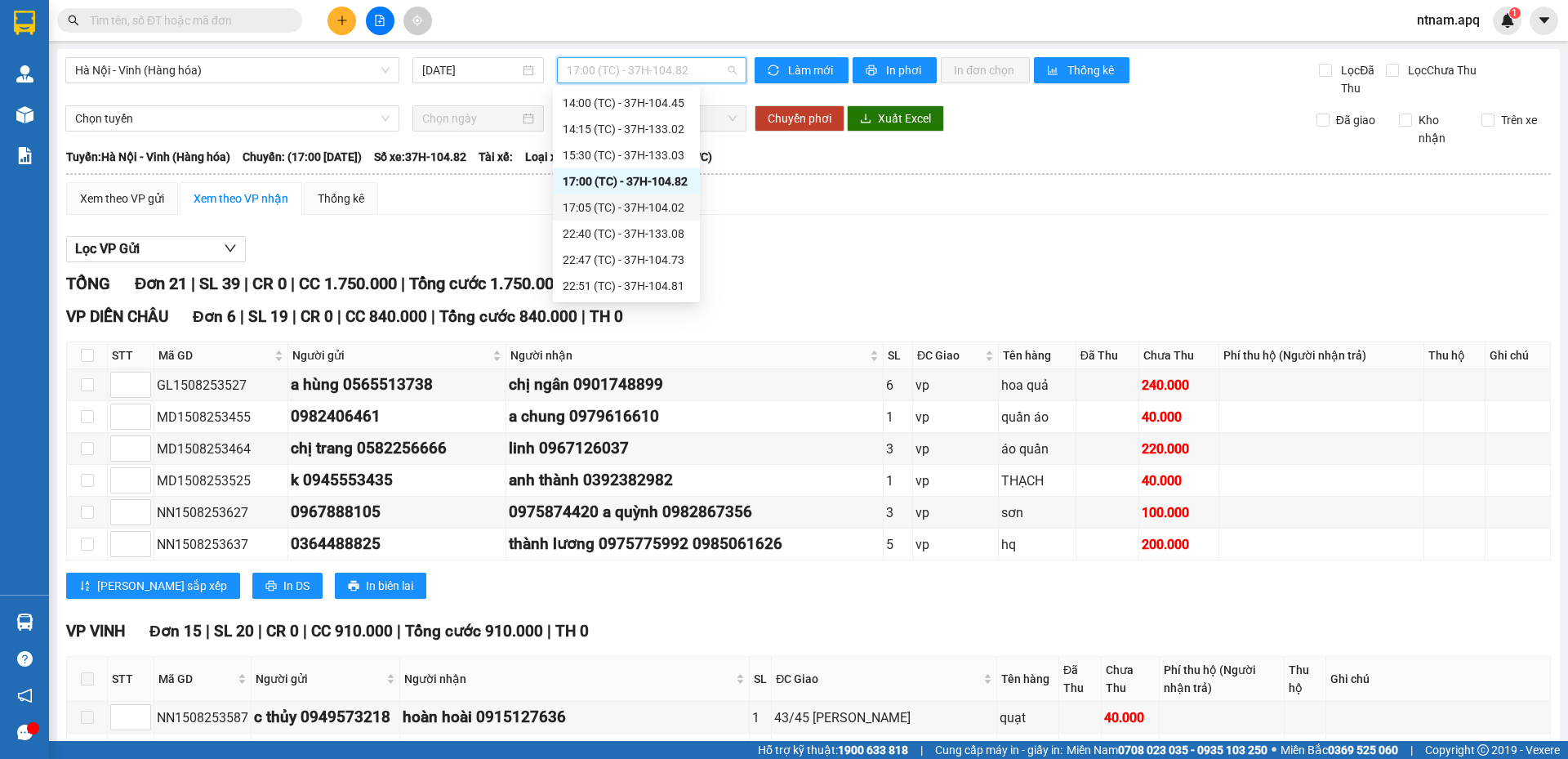
click at [606, 207] on div "17:05 (TC) - 37H-104.02" at bounding box center [626, 208] width 128 height 18
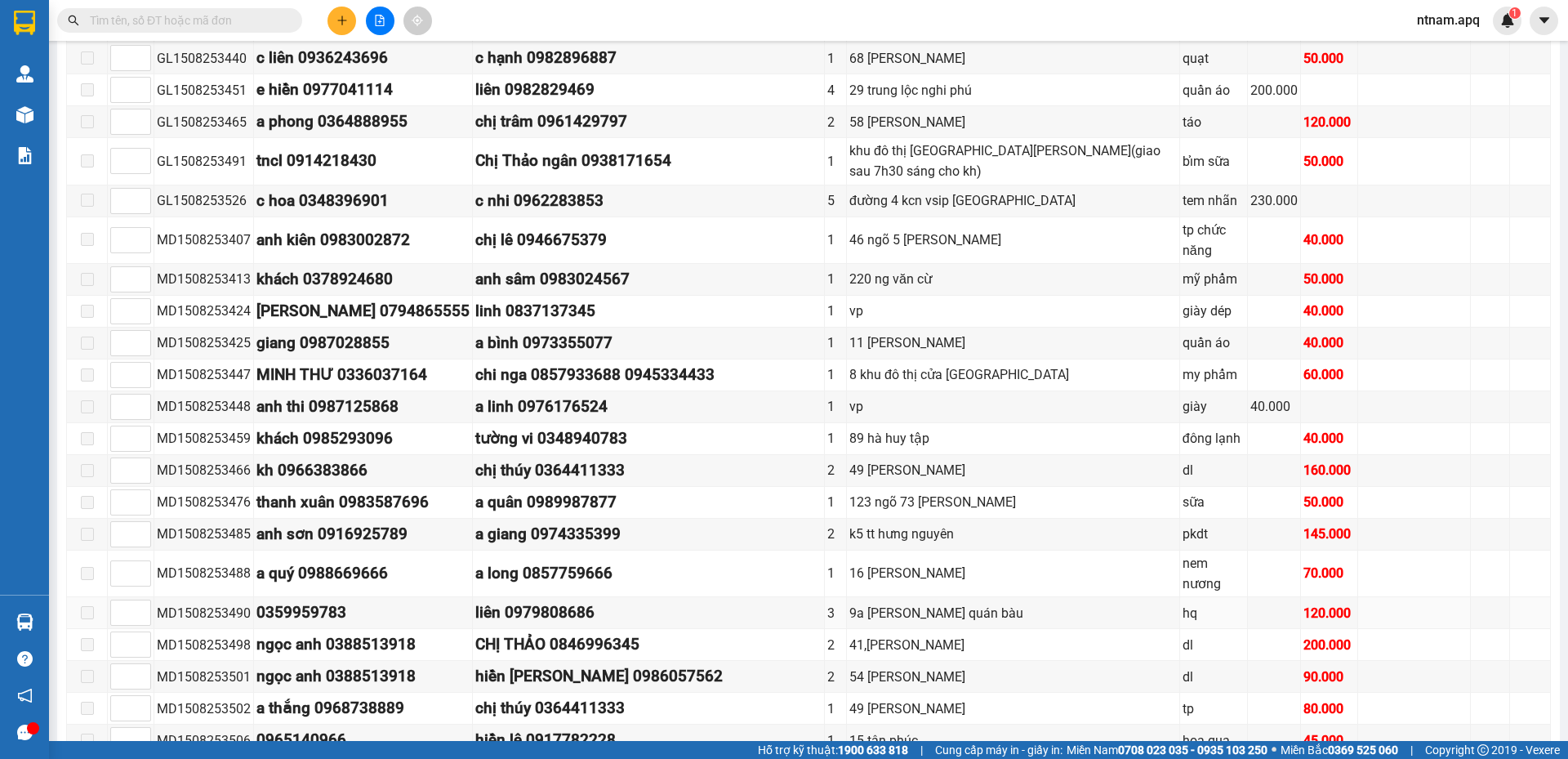
scroll to position [636, 0]
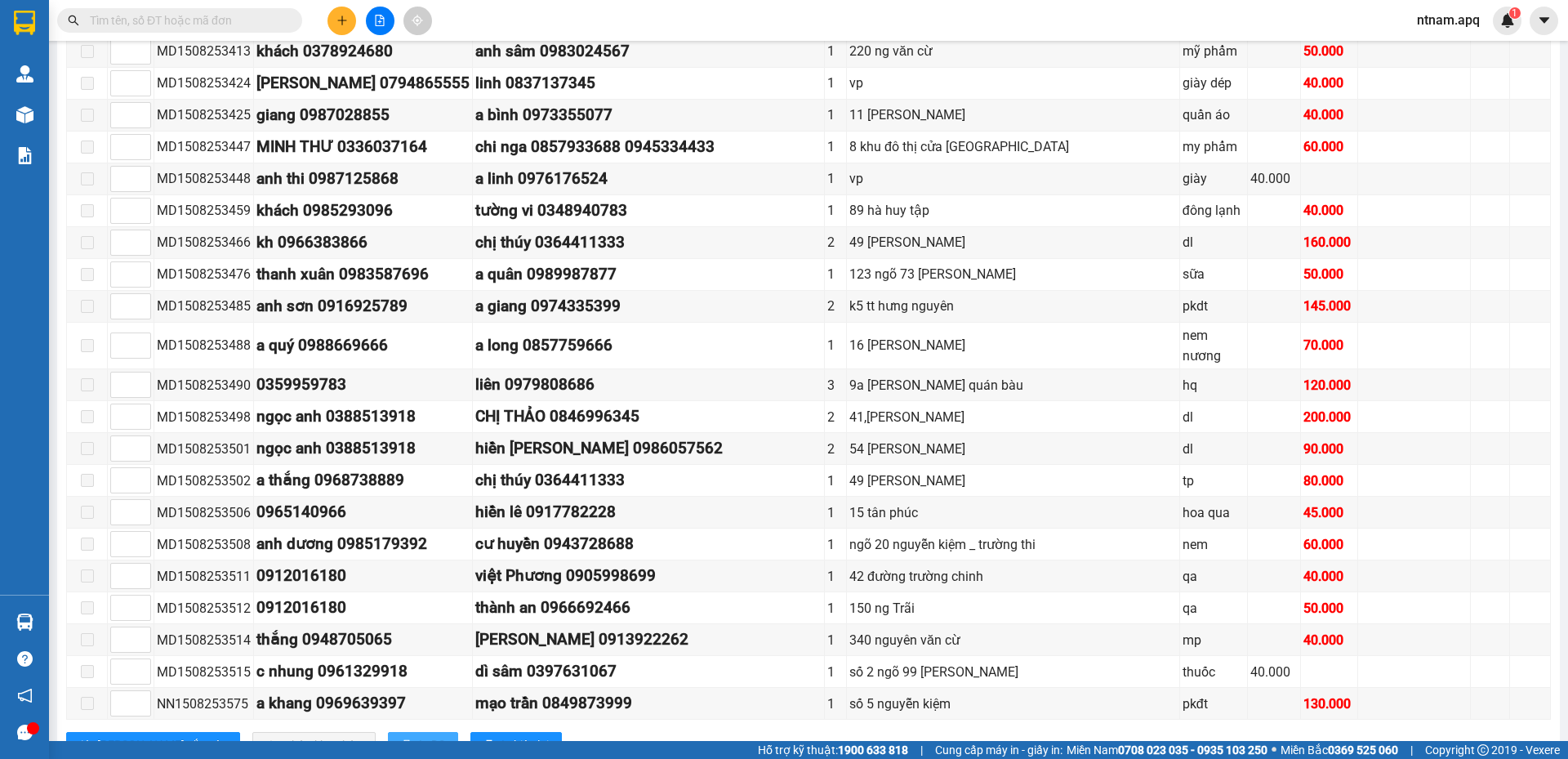
click at [419, 737] on span "In DS" at bounding box center [432, 746] width 27 height 18
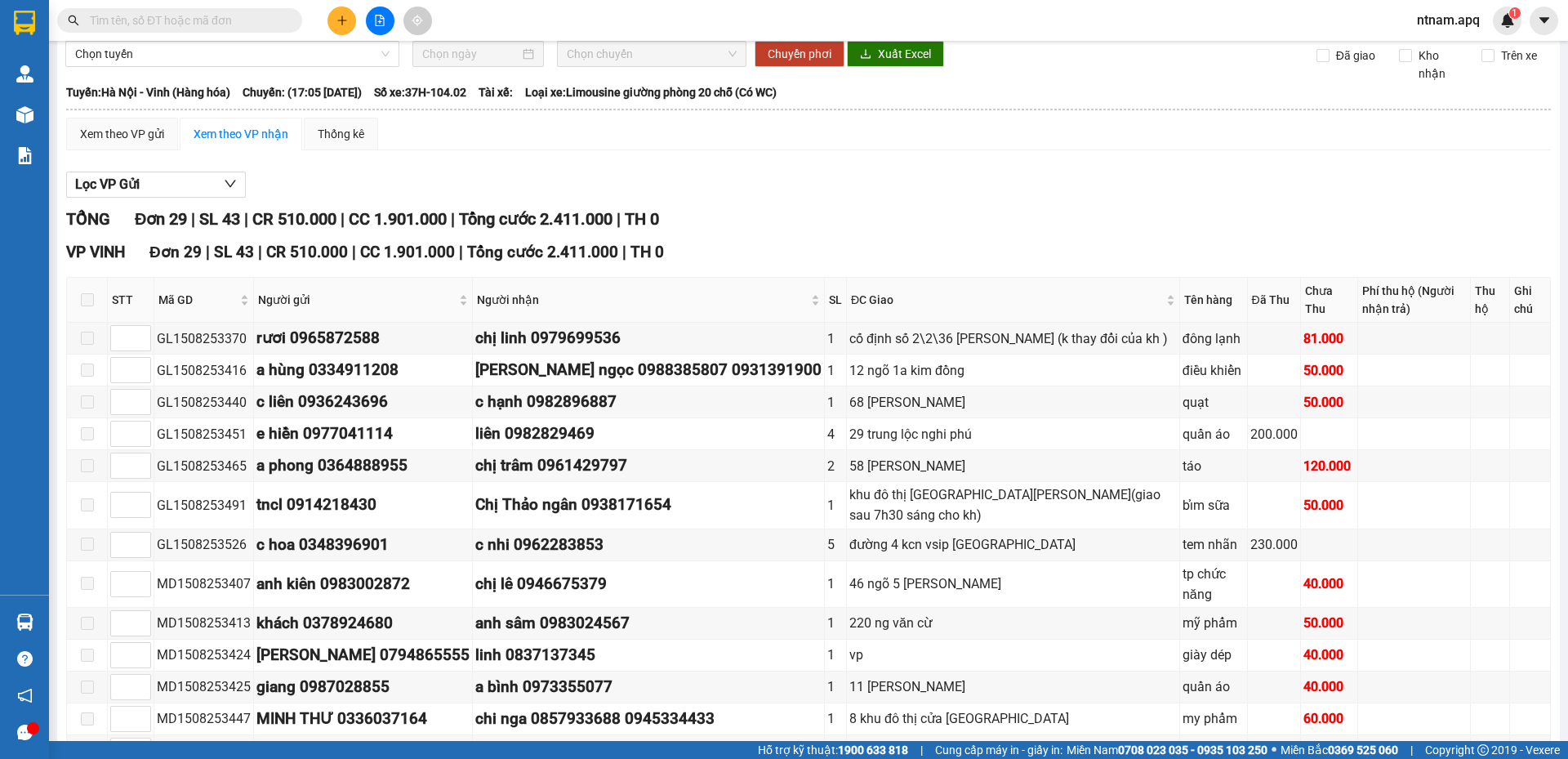
click at [1437, 22] on span "ntnam.apq" at bounding box center [1448, 20] width 89 height 21
click at [1469, 51] on span "Đăng xuất" at bounding box center [1464, 51] width 69 height 18
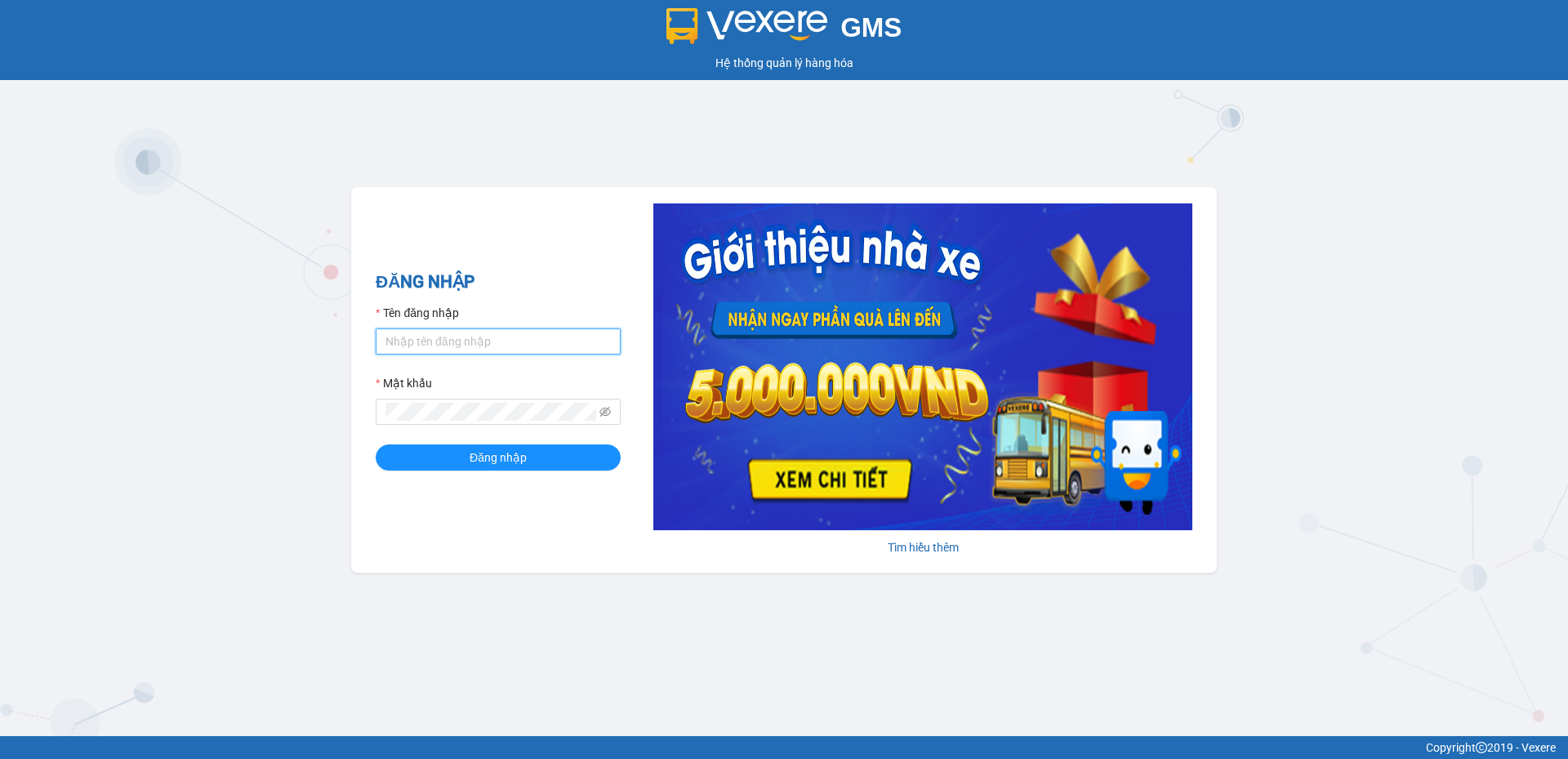
type input "tuananh.apq"
drag, startPoint x: 544, startPoint y: 331, endPoint x: 257, endPoint y: 351, distance: 287.7
click at [257, 351] on div "GMS Hệ thống quản lý hàng hóa ĐĂNG NHẬP Tên đăng nhập tuananh.apq Mật khẩu Đăng…" at bounding box center [784, 368] width 1568 height 737
type input "levananh.apq"
click at [340, 418] on div "GMS Hệ thống quản lý hàng hóa ĐĂNG NHẬP Tên đăng nhập levananh.apq Mật khẩu Đăn…" at bounding box center [784, 368] width 1568 height 737
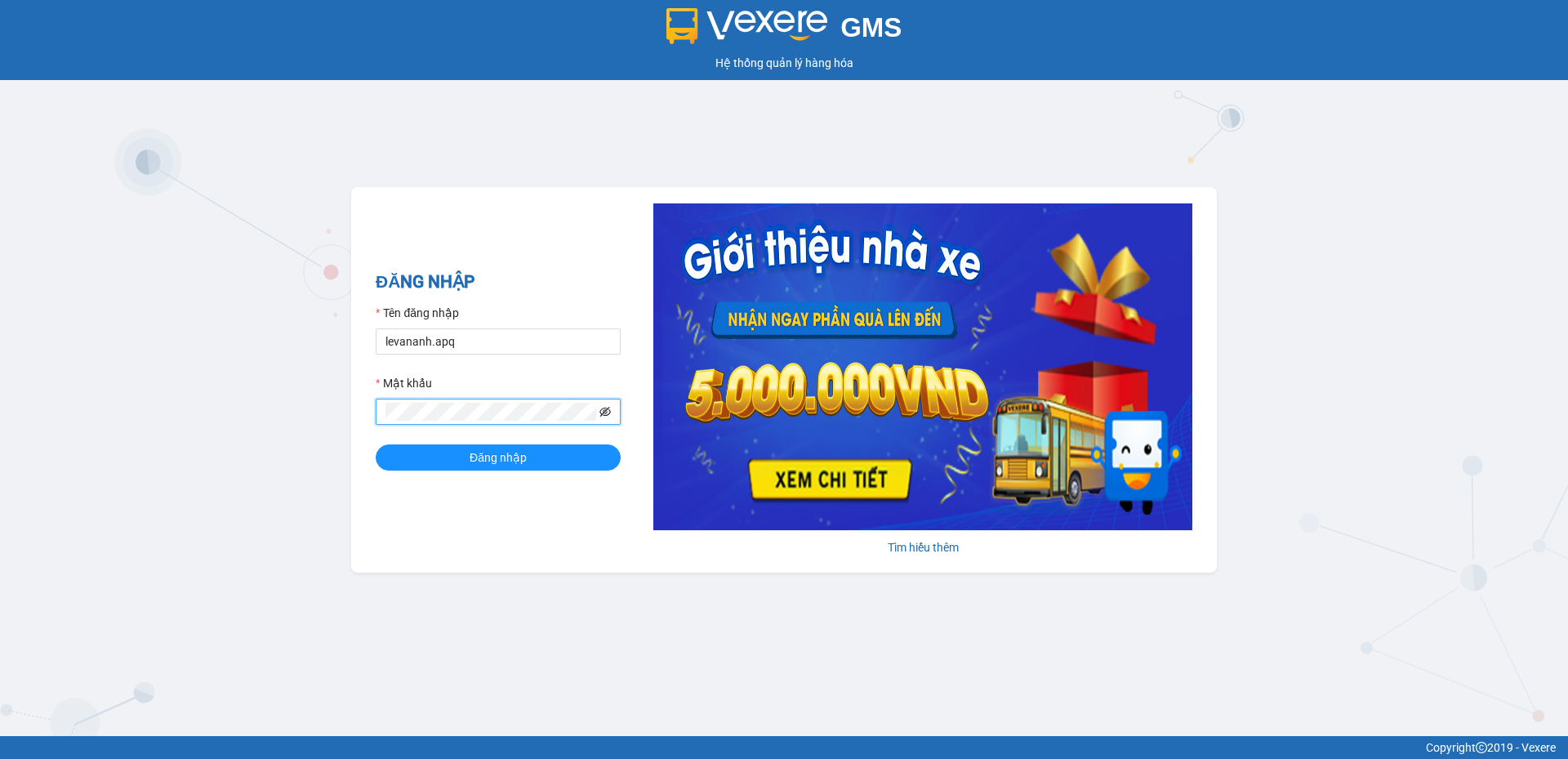
click at [601, 411] on icon "eye-invisible" at bounding box center [605, 412] width 12 height 10
click at [365, 431] on div "ĐĂNG NHẬP Tên đăng nhập levananh.apq Mật khẩu Đăng nhập Tìm hiểu thêm" at bounding box center [784, 380] width 866 height 385
click at [376, 444] on button "Đăng nhập" at bounding box center [499, 457] width 245 height 27
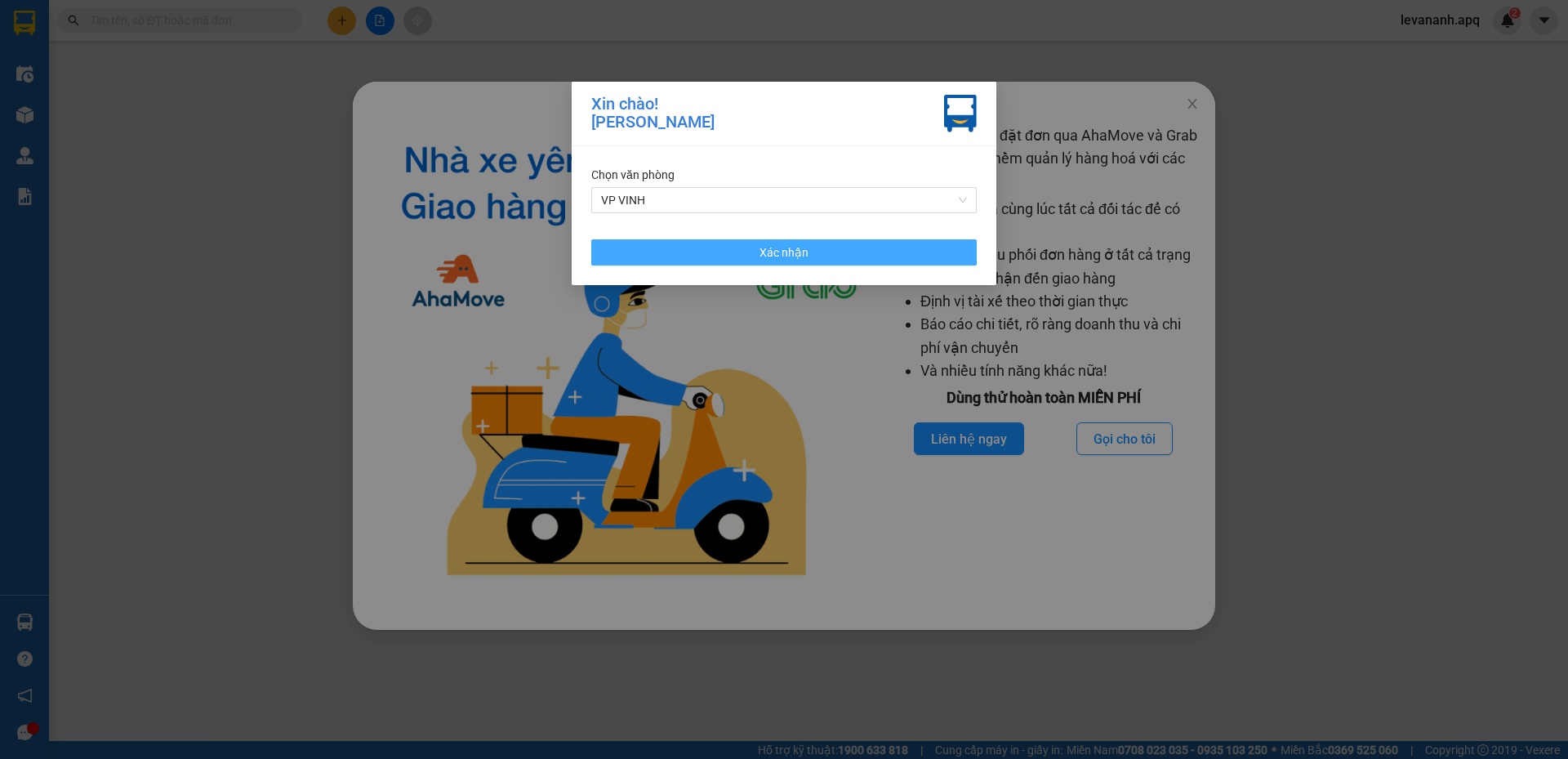
click at [944, 254] on button "Xác nhận" at bounding box center [784, 253] width 385 height 27
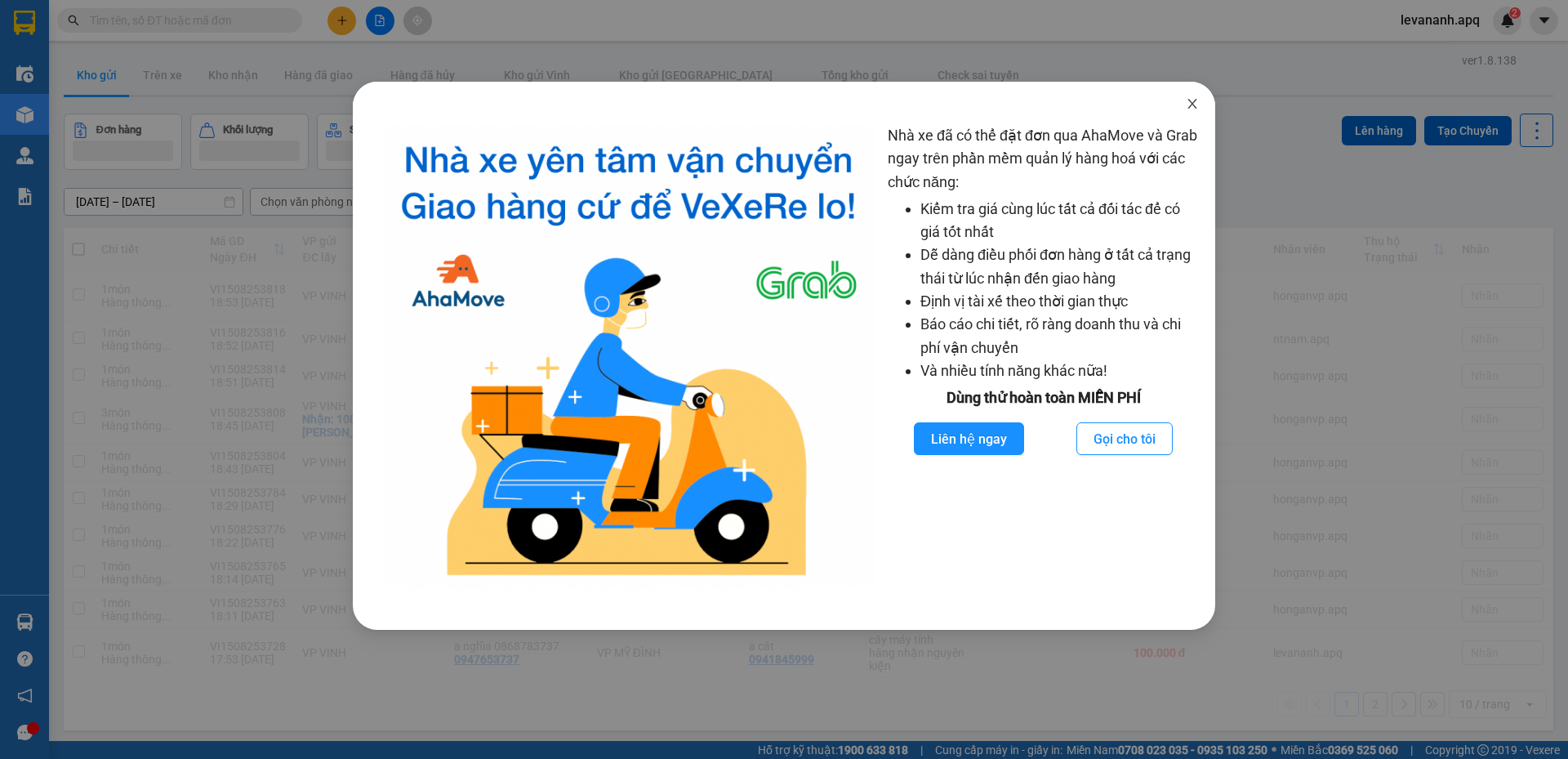
click at [1181, 109] on span "Close" at bounding box center [1192, 104] width 46 height 46
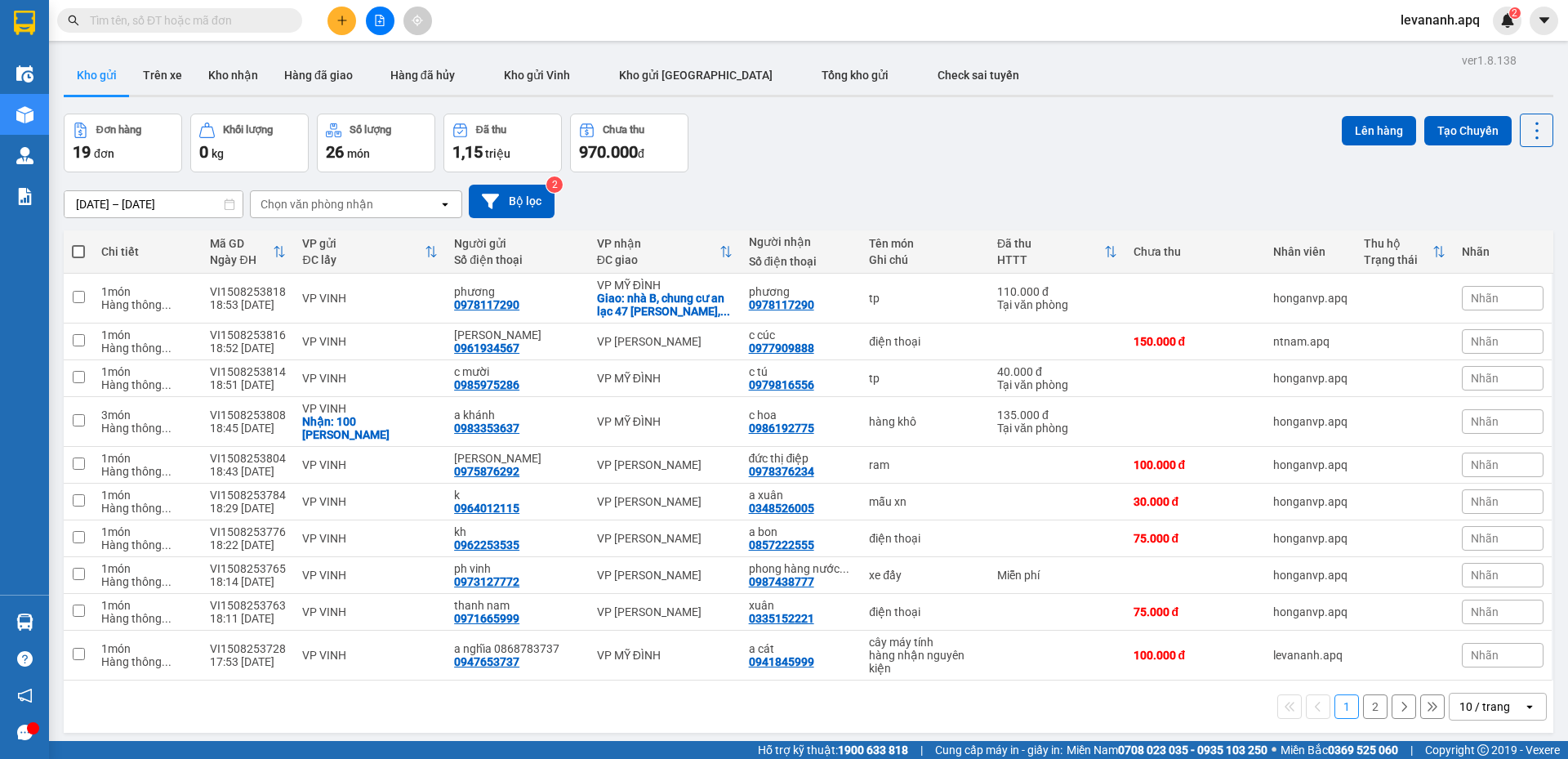
click at [1493, 699] on div "10 / trang" at bounding box center [1484, 707] width 51 height 17
click at [1471, 650] on span "100 / trang" at bounding box center [1479, 658] width 59 height 17
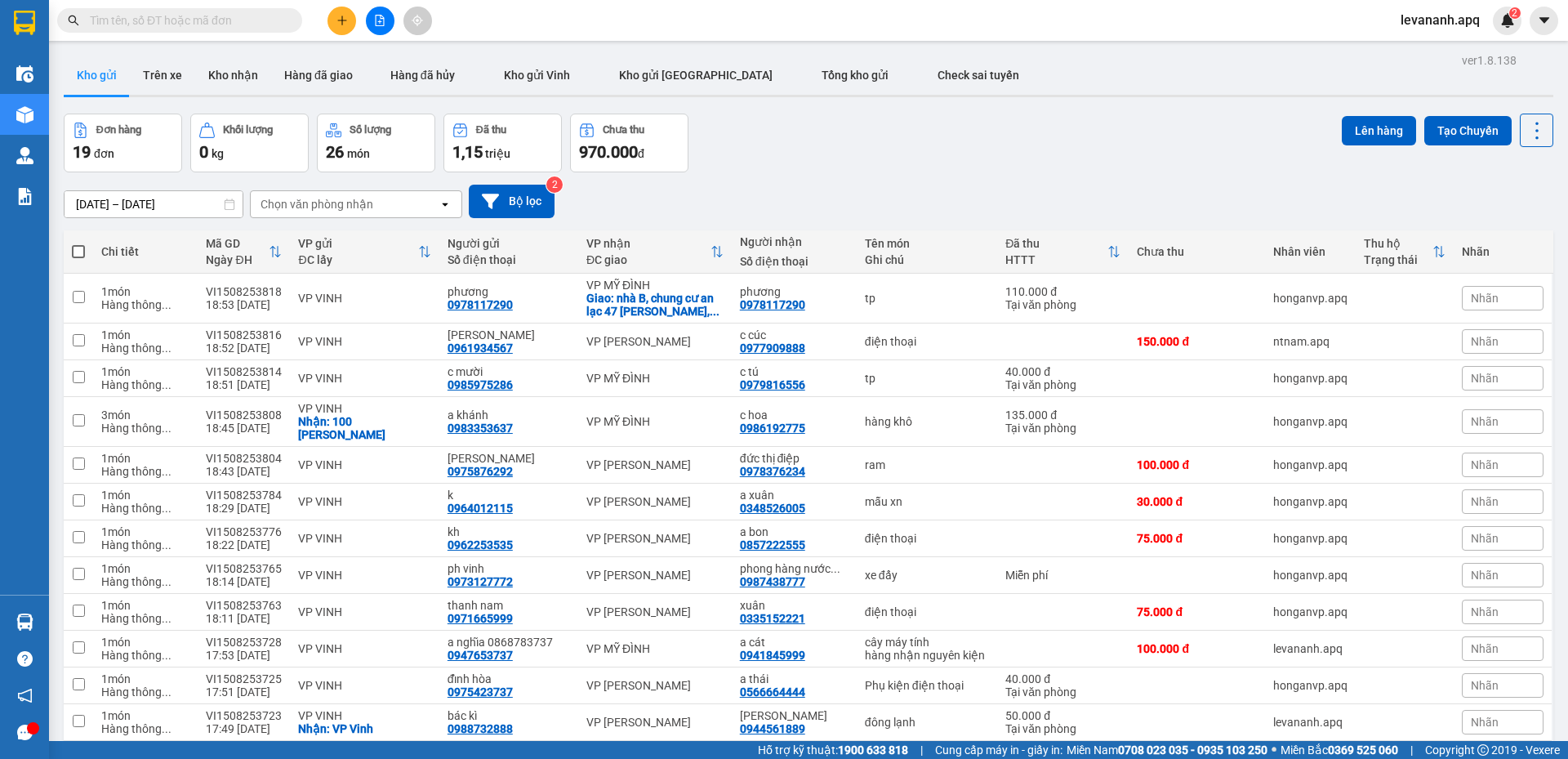
click at [335, 15] on button at bounding box center [341, 21] width 29 height 29
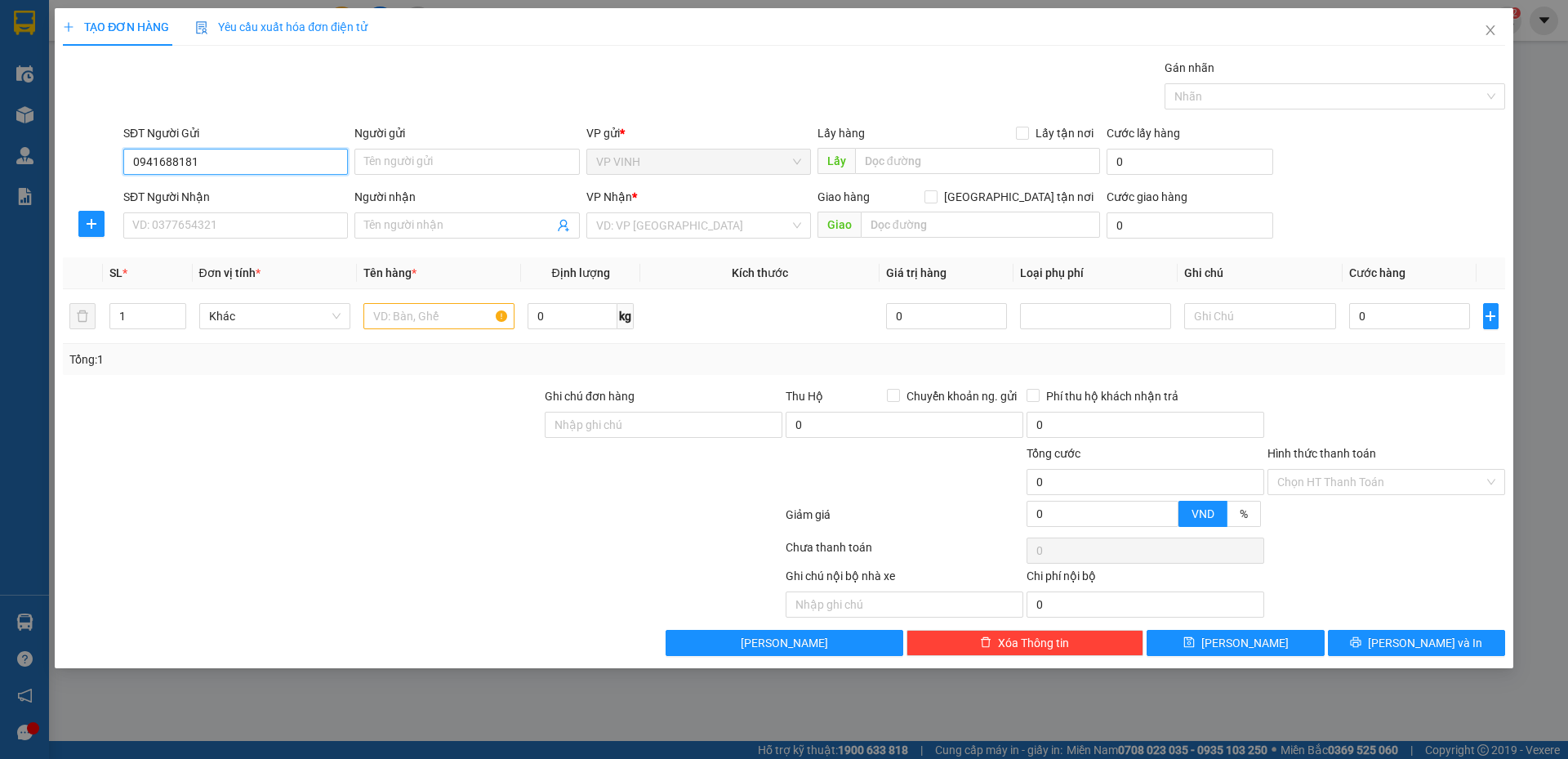
click at [165, 162] on input "0941688181" at bounding box center [235, 162] width 224 height 27
click at [177, 162] on input "0941688181" at bounding box center [235, 162] width 224 height 27
type input "0941688181"
click at [414, 169] on input "Người gửi" at bounding box center [466, 162] width 224 height 27
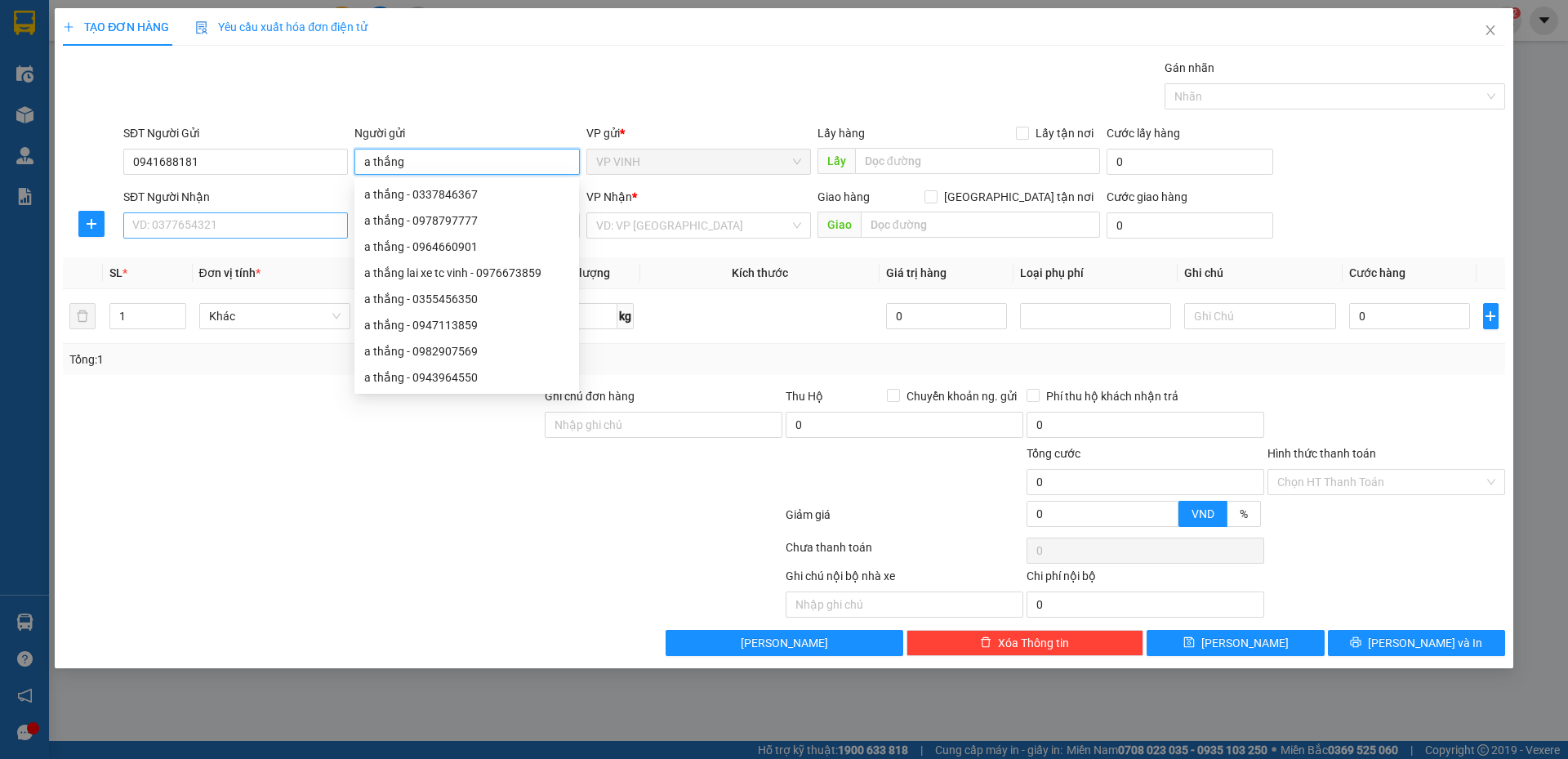
type input "a thắng"
click at [195, 223] on input "SĐT Người Nhận" at bounding box center [235, 225] width 224 height 27
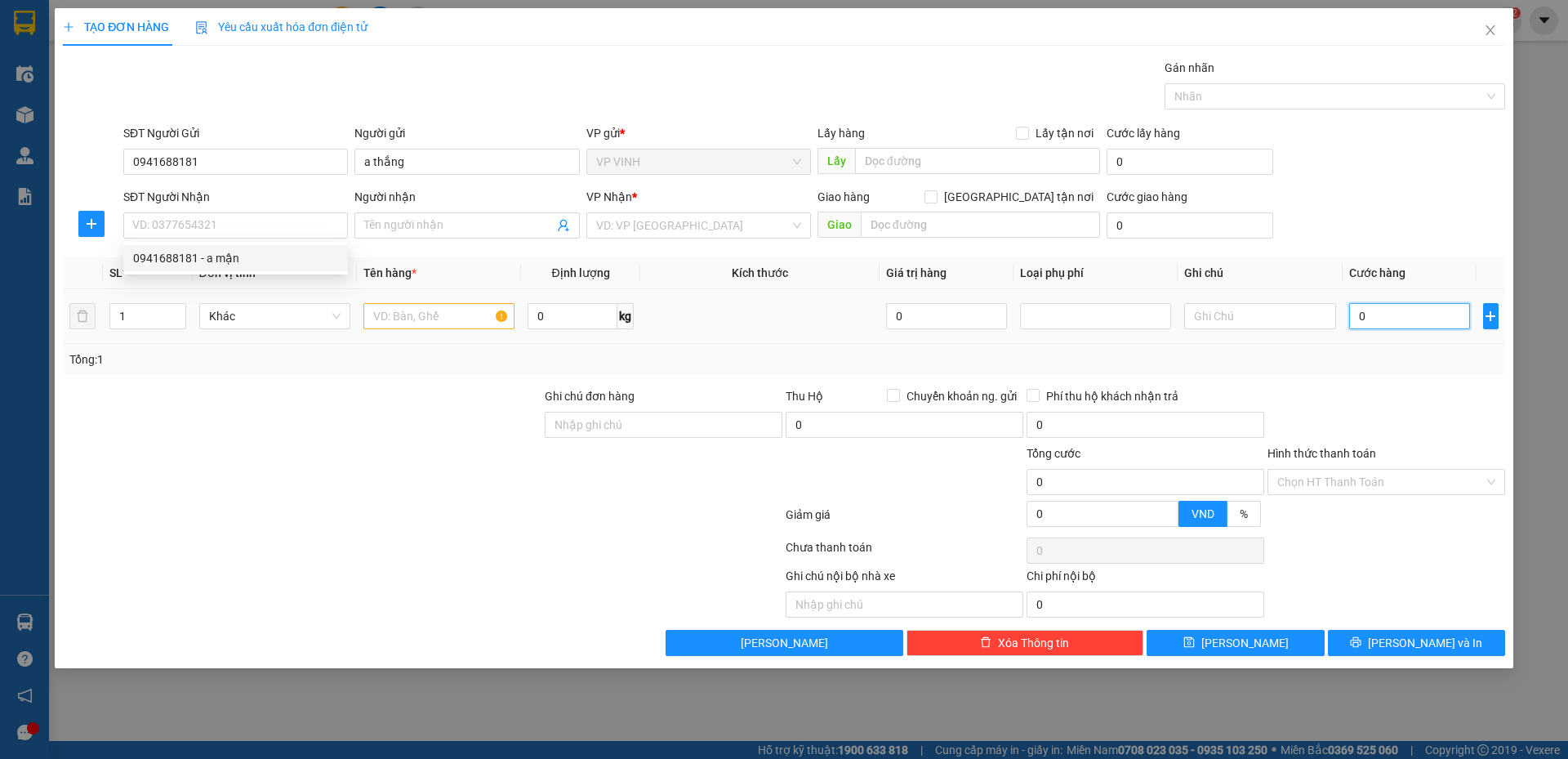
click at [1433, 307] on input "0" at bounding box center [1410, 317] width 122 height 27
type input "7"
type input "70"
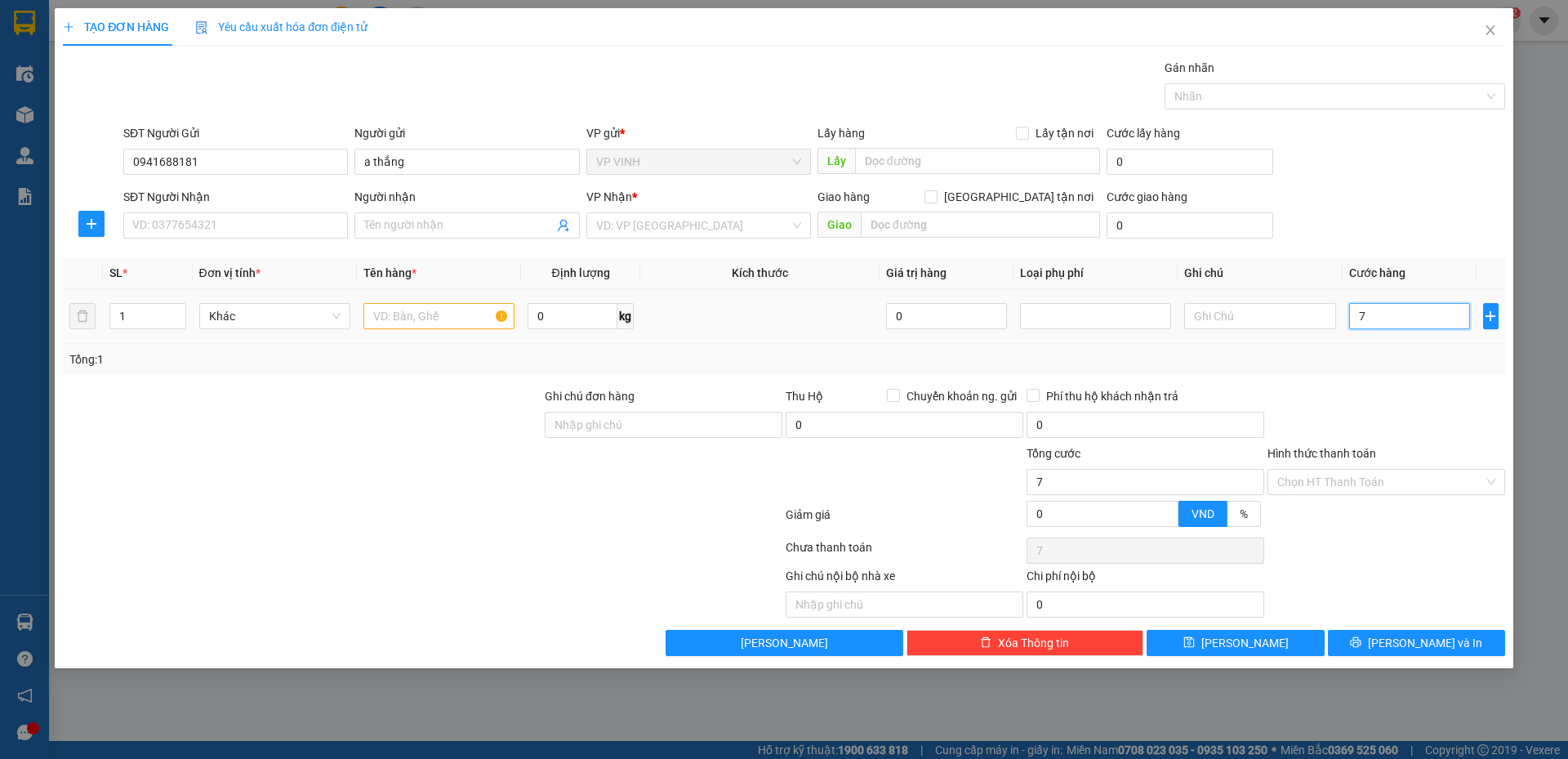
type input "70"
type input "70.000"
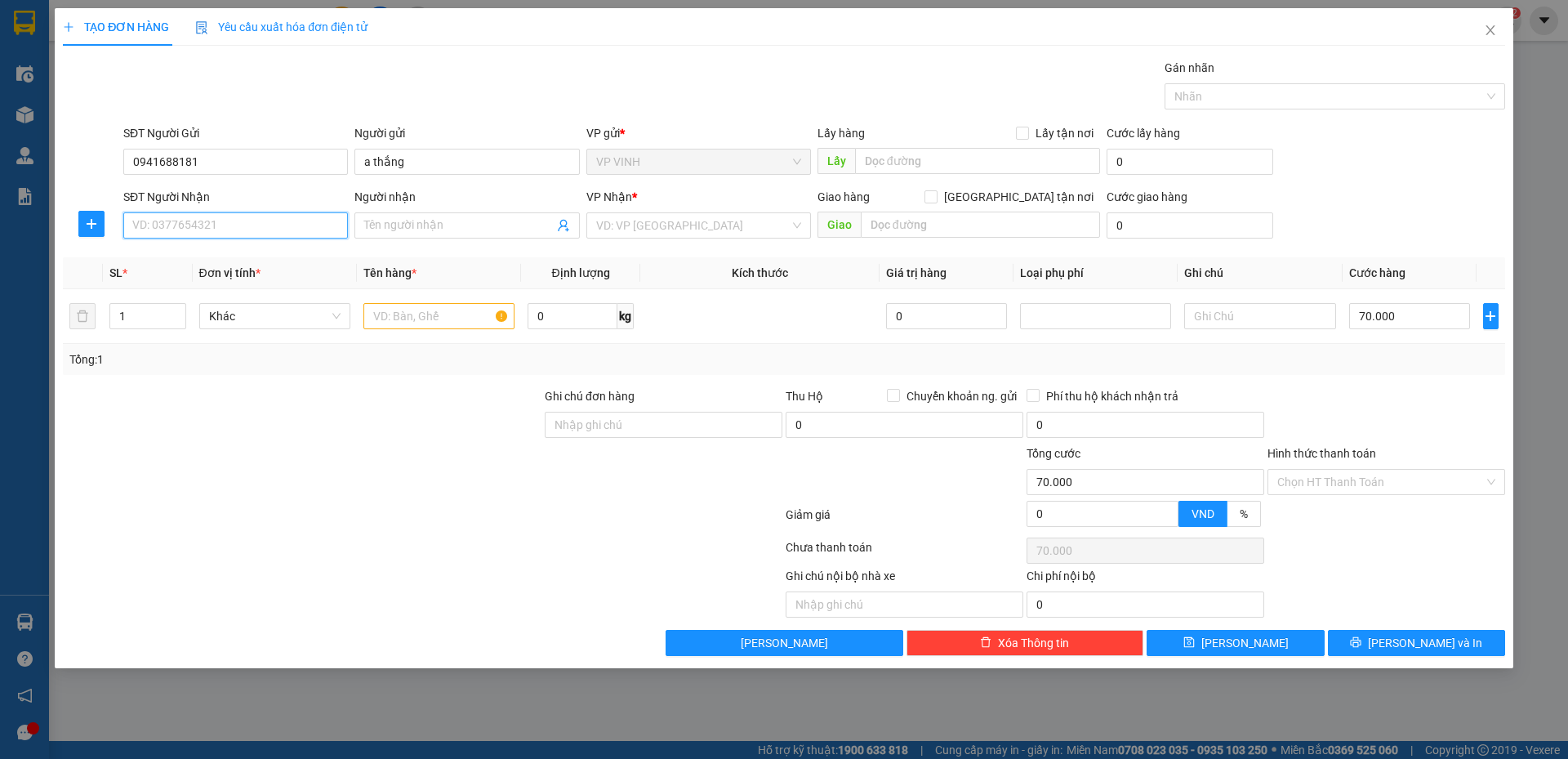
click at [278, 230] on input "SĐT Người Nhận" at bounding box center [235, 225] width 224 height 27
drag, startPoint x: 437, startPoint y: 155, endPoint x: 258, endPoint y: 172, distance: 179.8
click at [258, 172] on div "SĐT Người Gửi 0941688181 Người gửi a thắng a thắng VP gửi * VP VINH Lấy hàng Lấ…" at bounding box center [814, 152] width 1389 height 57
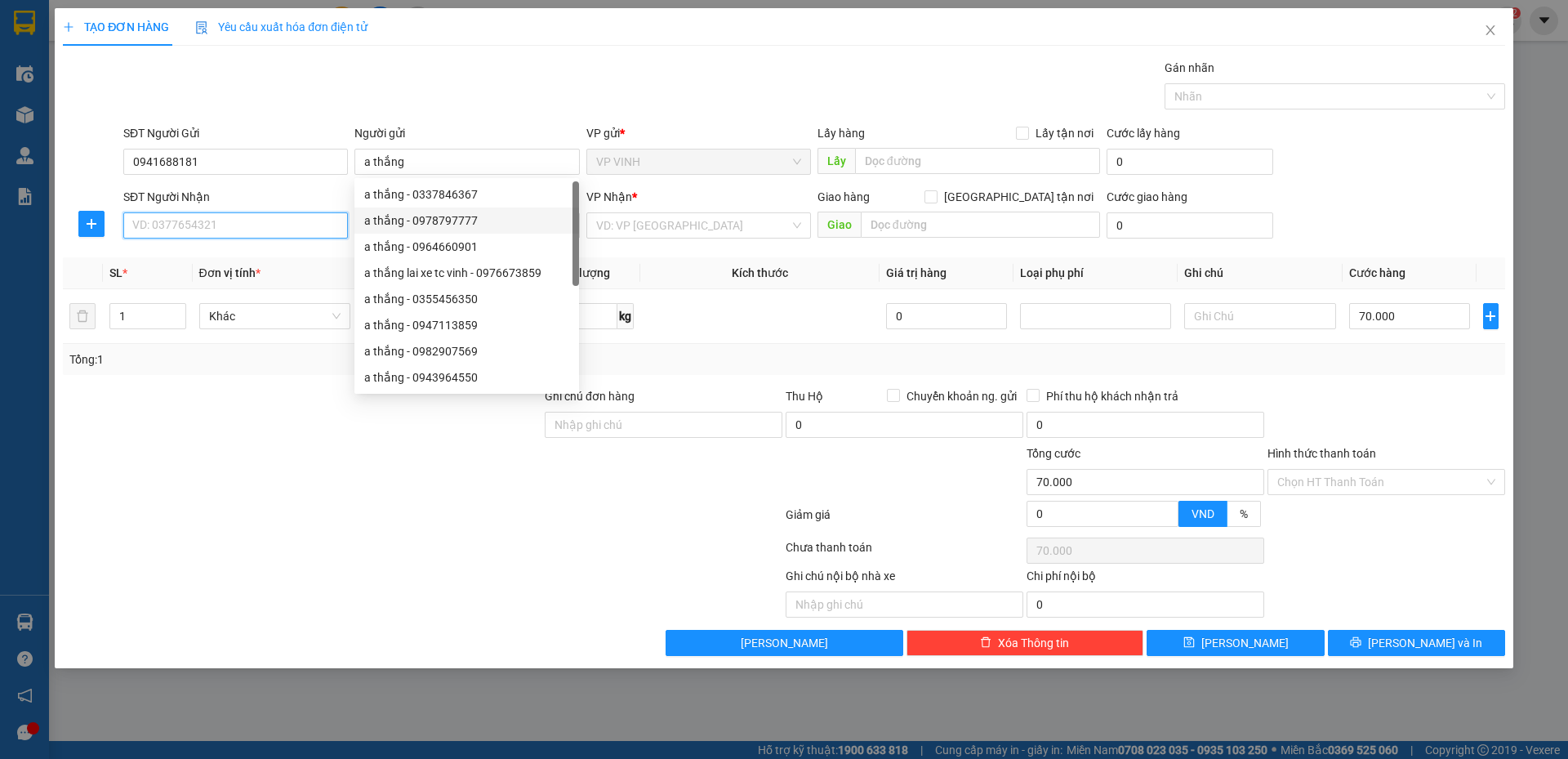
click at [280, 213] on input "SĐT Người Nhận" at bounding box center [235, 225] width 224 height 27
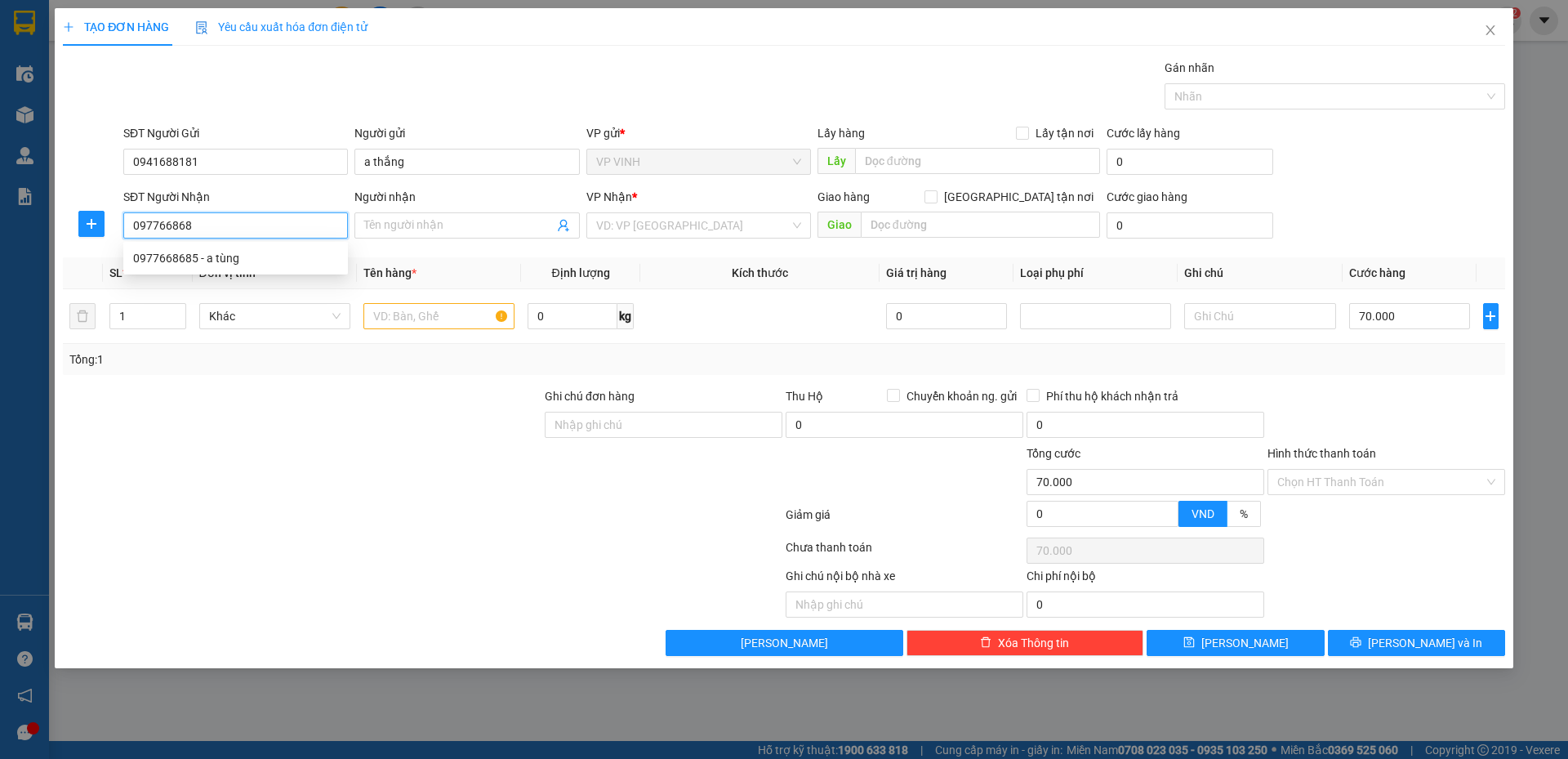
type input "0977668685"
click at [176, 258] on div "0977668685 - a tùng" at bounding box center [236, 259] width 205 height 18
type input "a tùng"
checkbox input "true"
type input "vp"
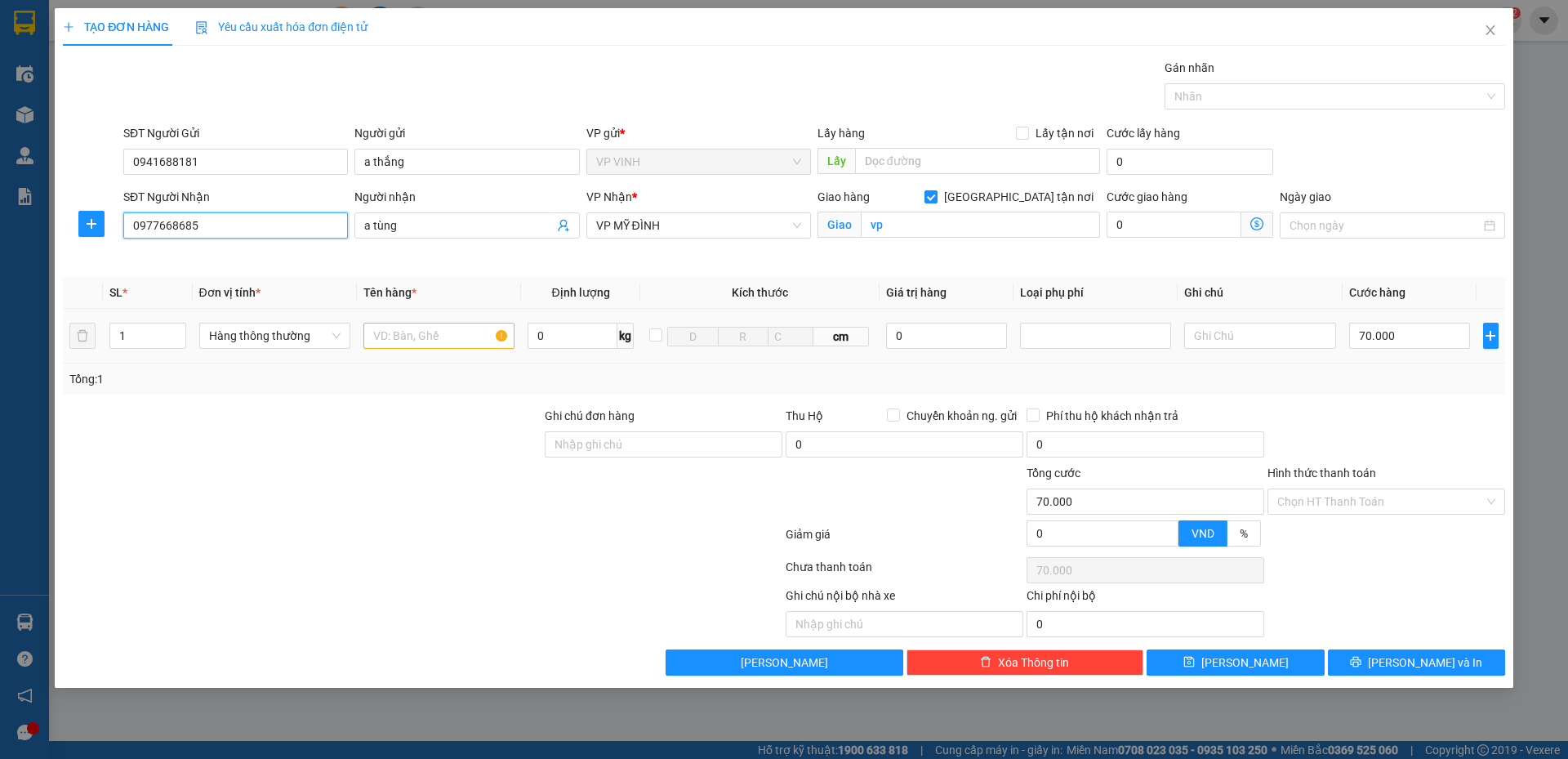
type input "0977668685"
click at [424, 336] on input "text" at bounding box center [439, 336] width 151 height 27
click at [242, 225] on input "0977668685" at bounding box center [235, 225] width 224 height 27
click at [242, 224] on input "0977668685" at bounding box center [235, 225] width 224 height 27
click at [406, 341] on input "text" at bounding box center [439, 336] width 151 height 27
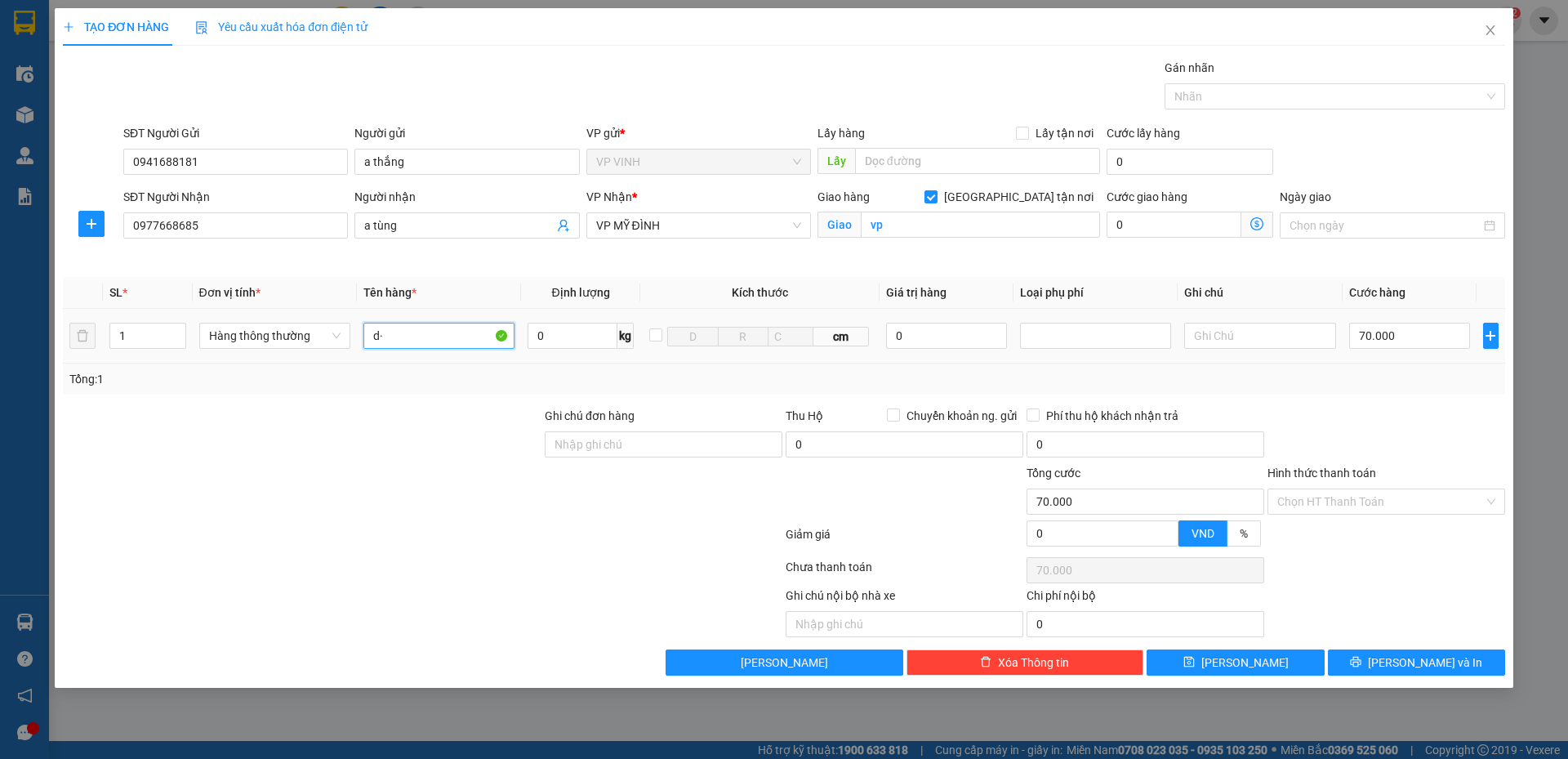
type input "d"
type input "đông lạnh"
click at [1402, 669] on button "[PERSON_NAME] và In" at bounding box center [1417, 663] width 177 height 27
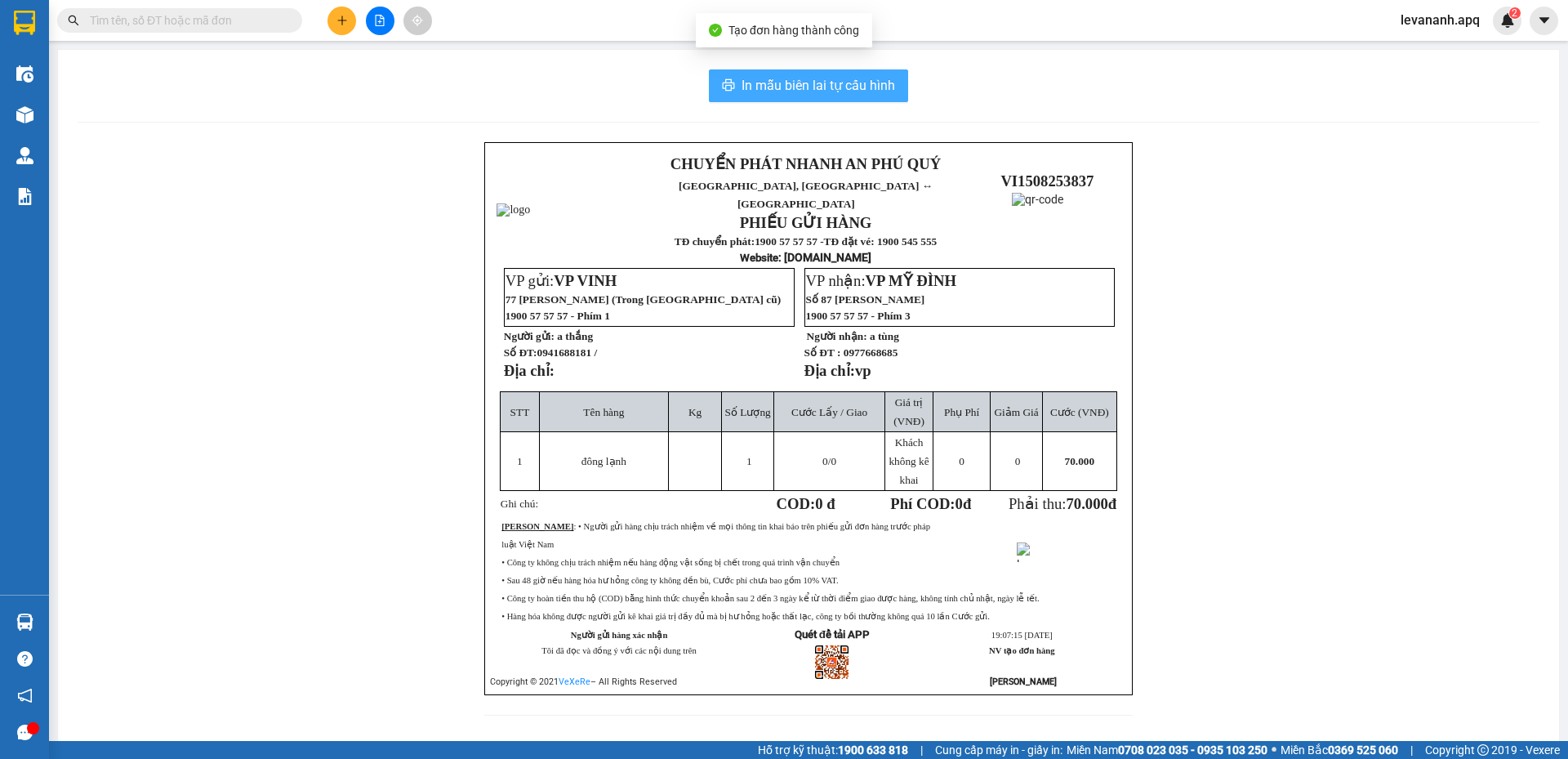
click at [772, 86] on span "In mẫu biên lai tự cấu hình" at bounding box center [818, 85] width 153 height 21
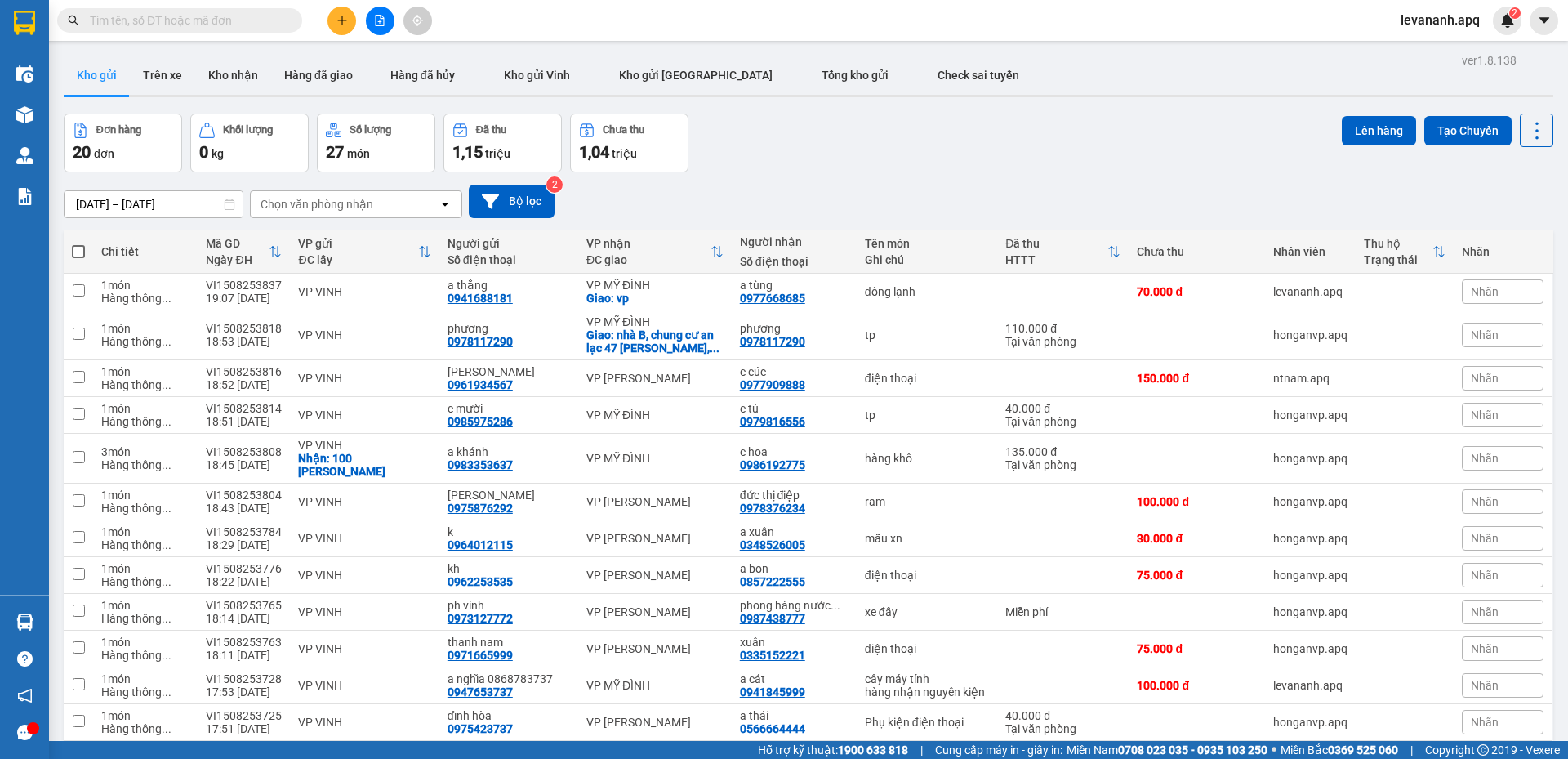
click at [51, 25] on div at bounding box center [159, 21] width 319 height 25
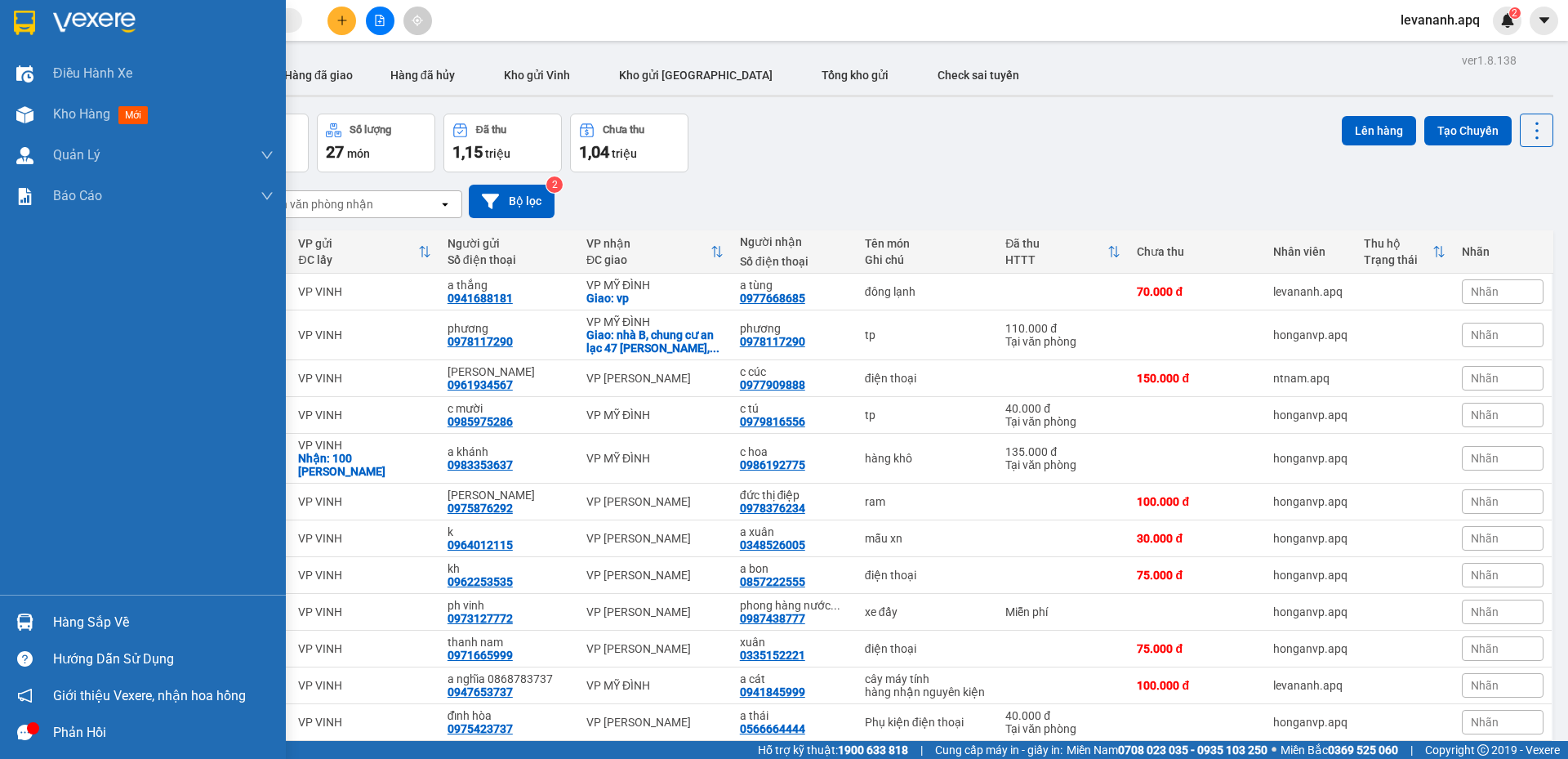
click at [43, 29] on div at bounding box center [142, 27] width 286 height 53
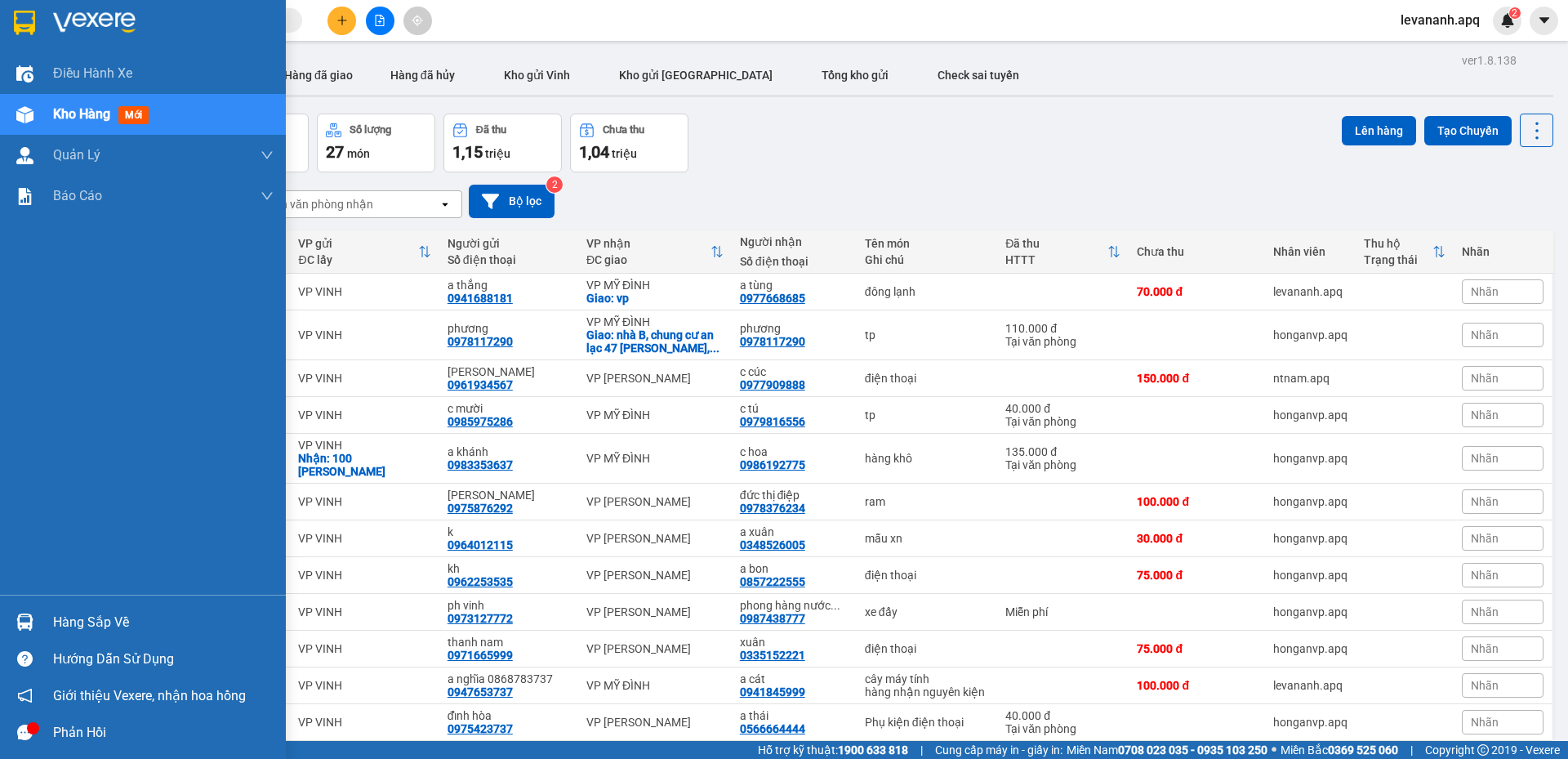
click at [12, 613] on div at bounding box center [25, 622] width 29 height 29
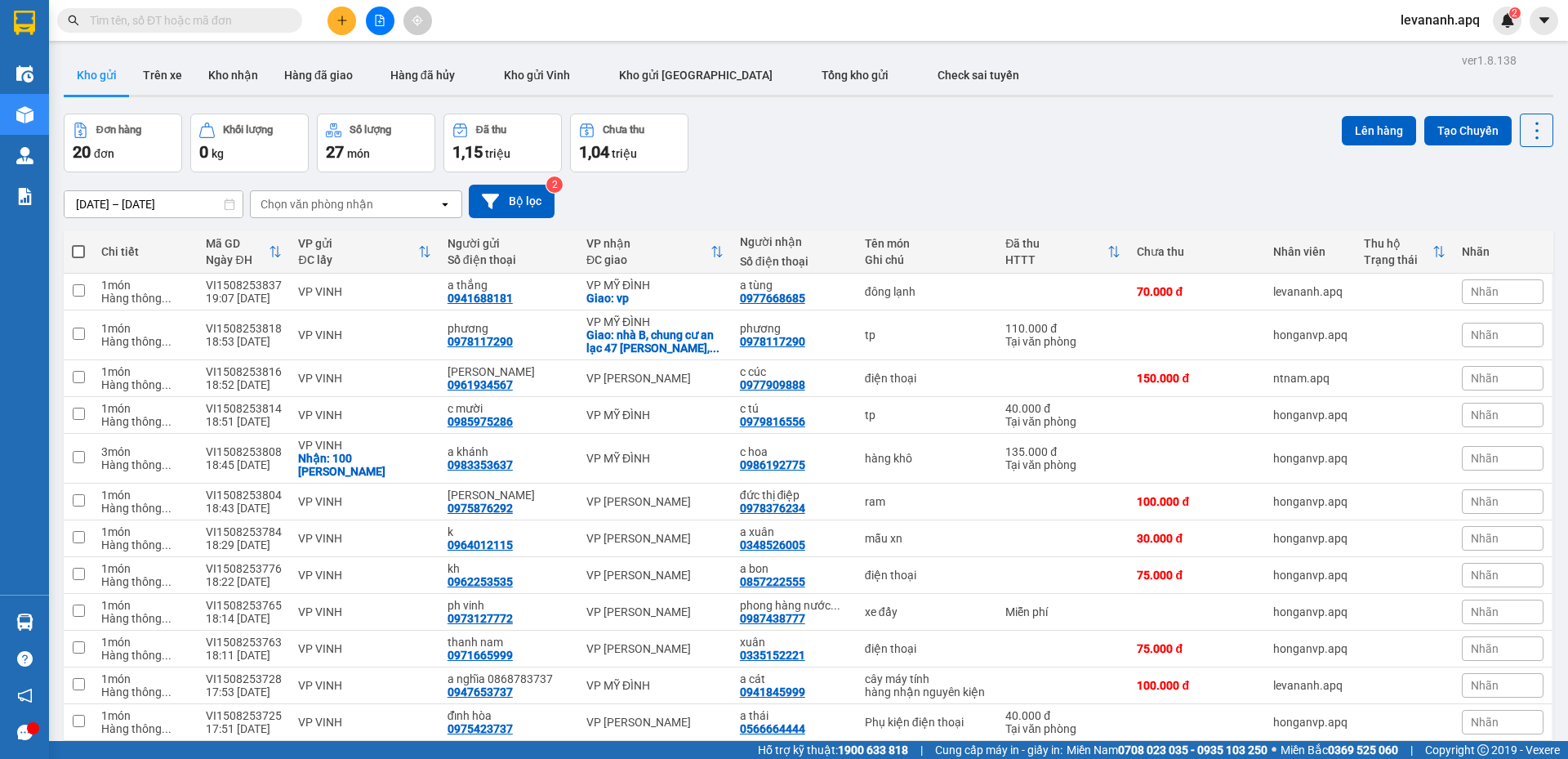
click at [784, 185] on section "Kết quả tìm kiếm ( 0 ) Bộ lọc No Data levananh.apq 2 Điều hành xe Kho hàng mới …" at bounding box center [784, 380] width 1568 height 759
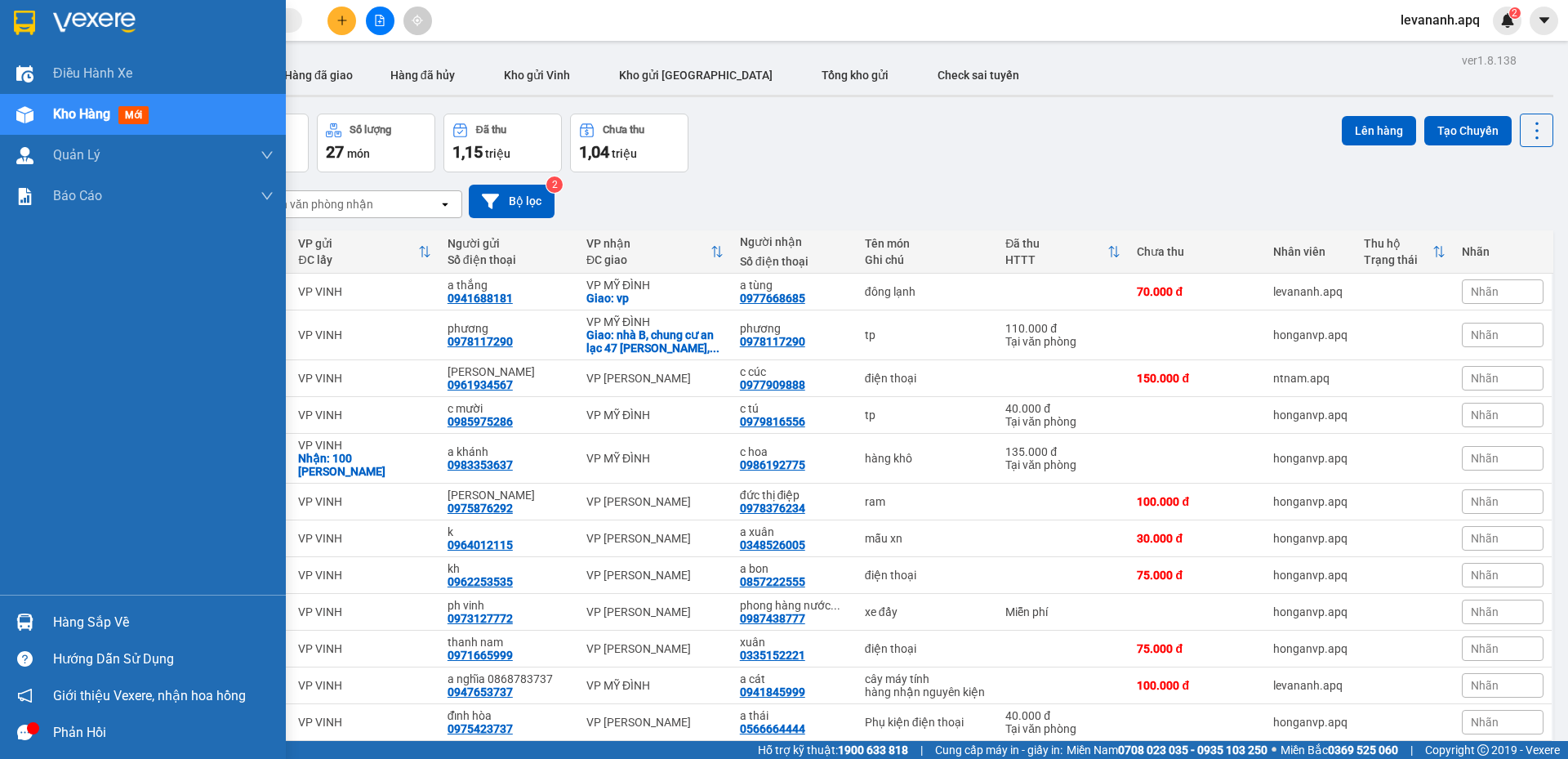
click at [0, 621] on div "Hàng sắp về" at bounding box center [142, 622] width 286 height 36
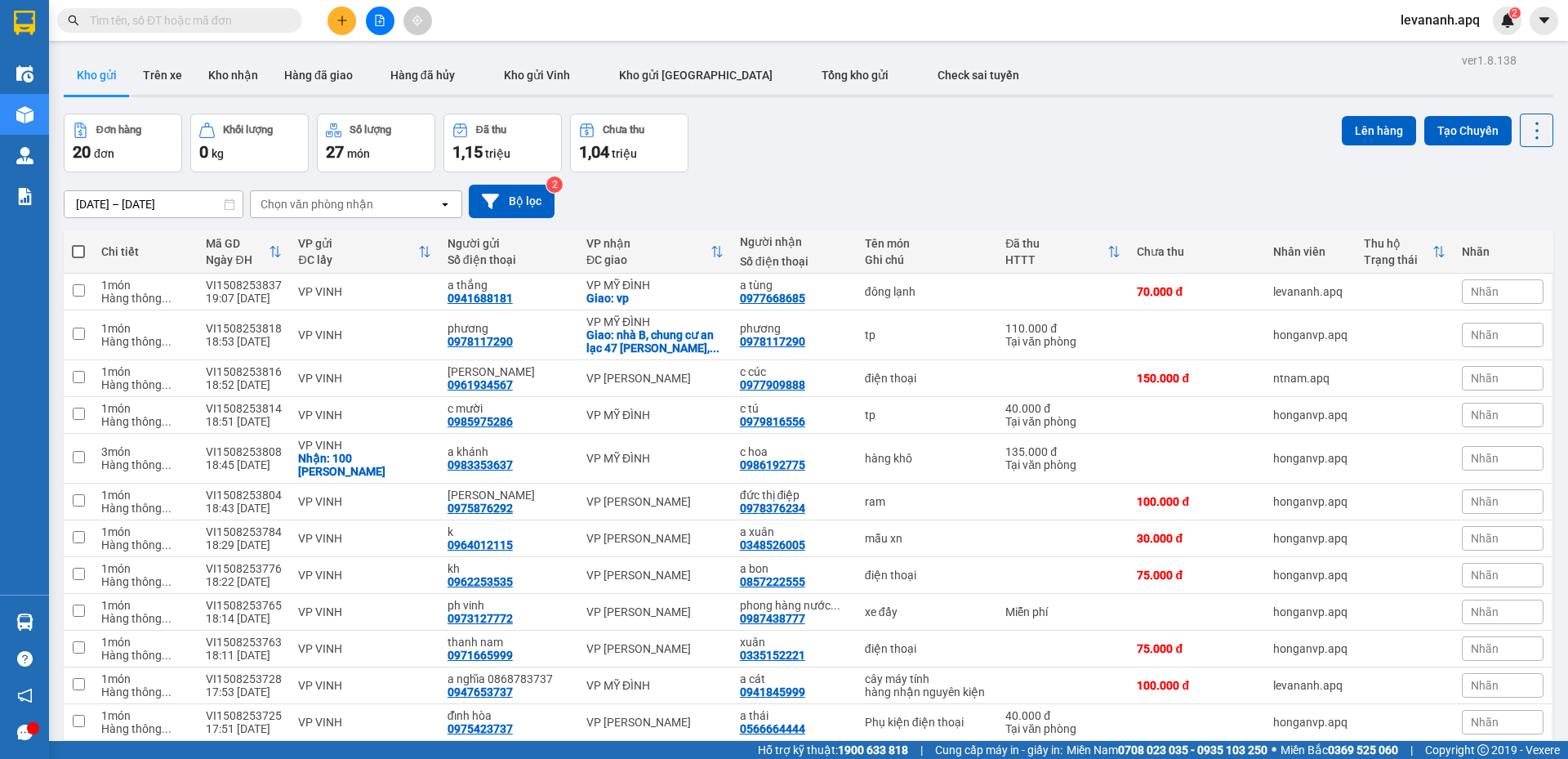
drag, startPoint x: 909, startPoint y: 176, endPoint x: 646, endPoint y: 1, distance: 315.9
click at [895, 159] on section "Kết quả tìm kiếm ( 0 ) Bộ lọc No Data levananh.apq 2 Điều hành xe Kho hàng mới …" at bounding box center [784, 380] width 1568 height 759
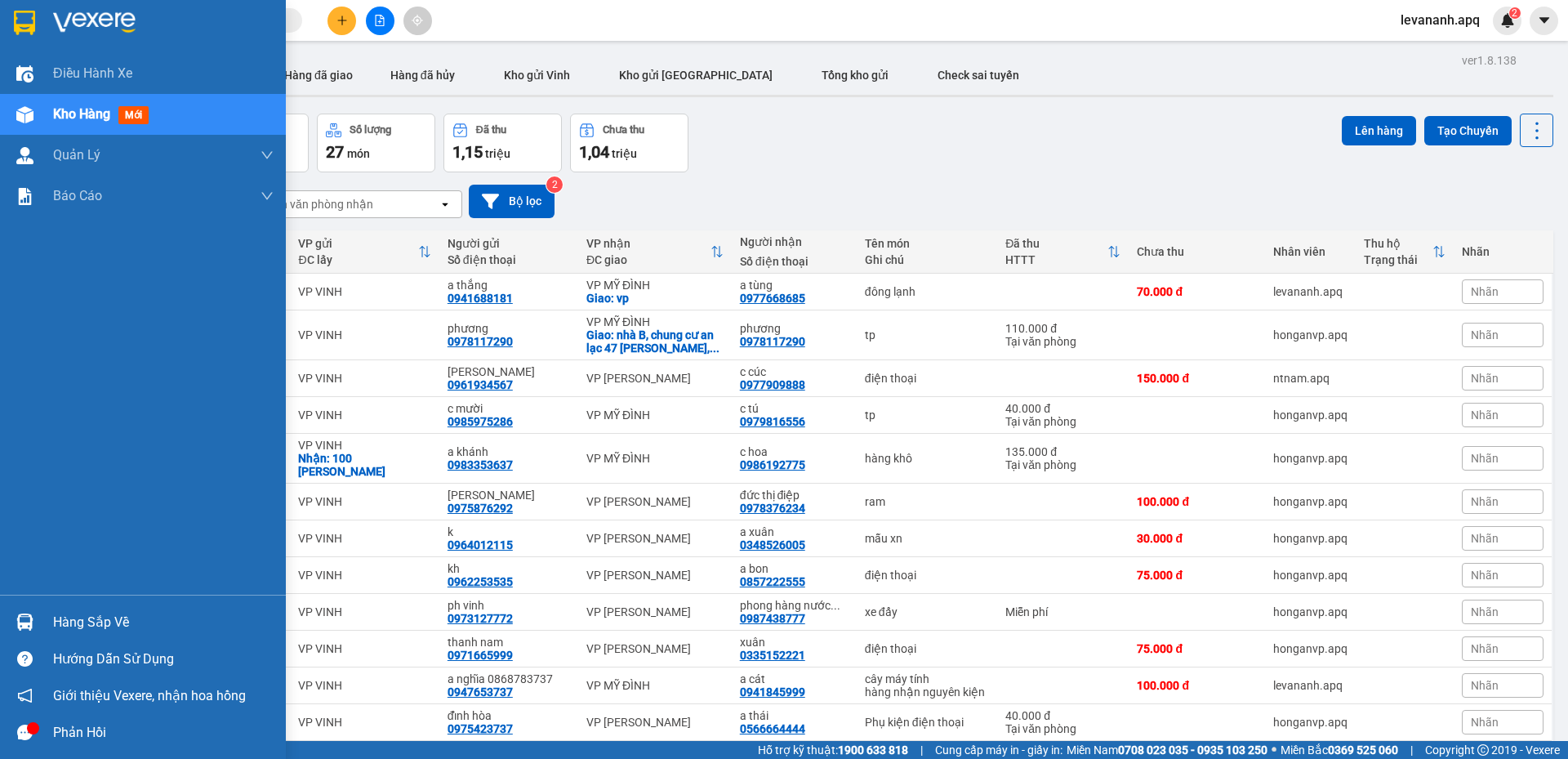
click at [12, 31] on div at bounding box center [25, 22] width 29 height 29
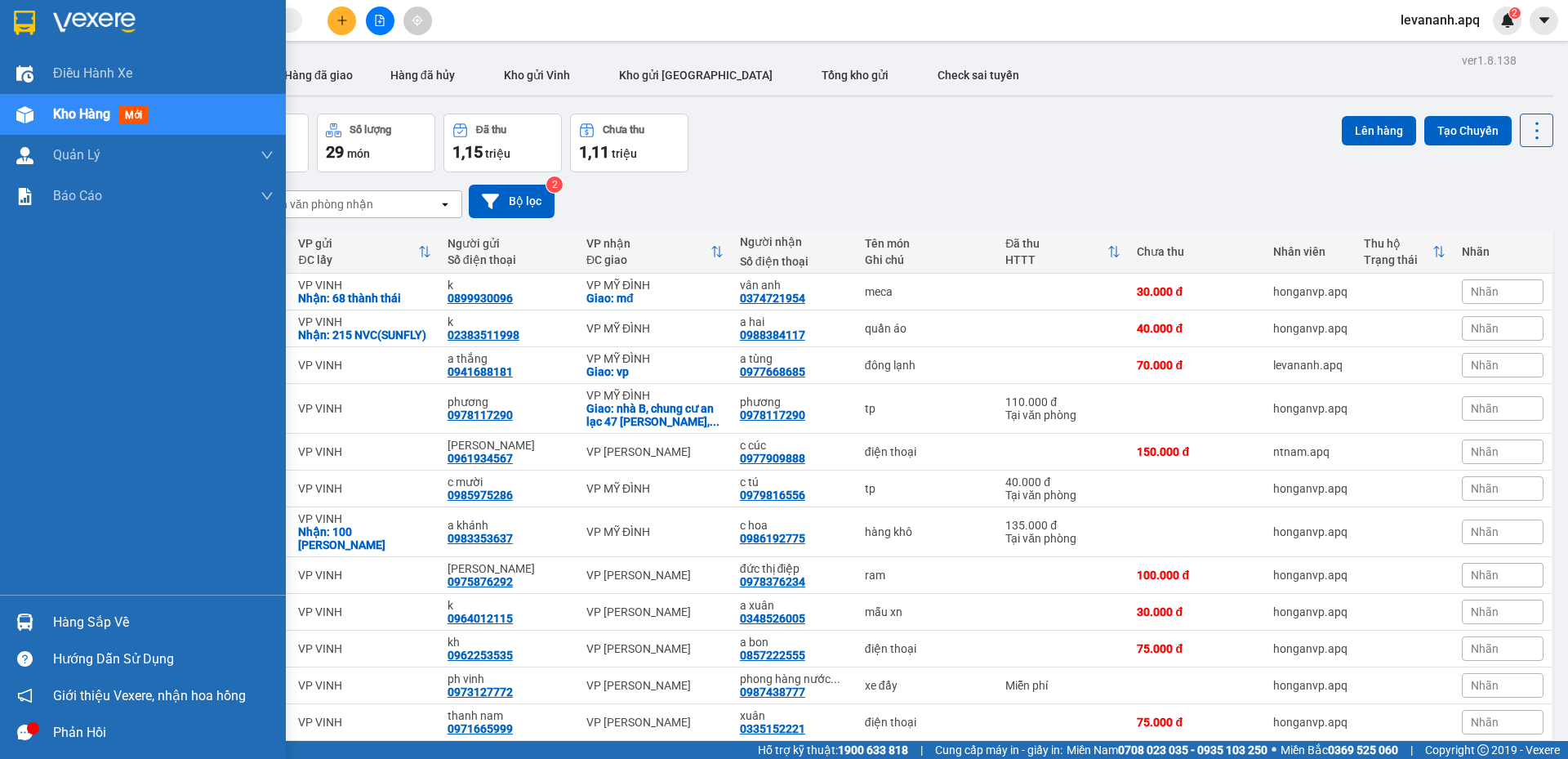
click at [8, 31] on div at bounding box center [142, 27] width 286 height 53
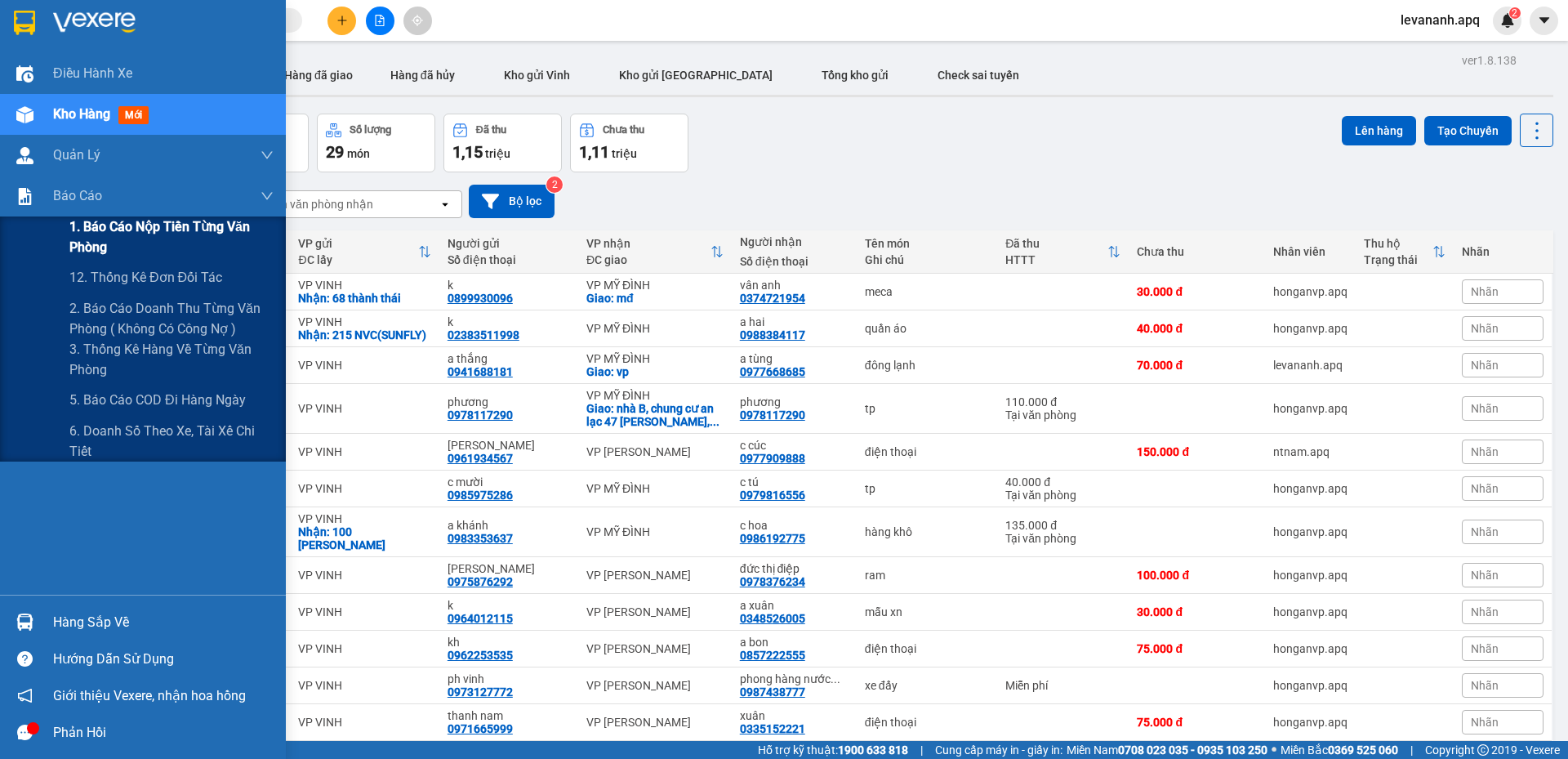
click at [94, 232] on span "1. Báo cáo nộp tiền từng văn phòng" at bounding box center [171, 236] width 205 height 41
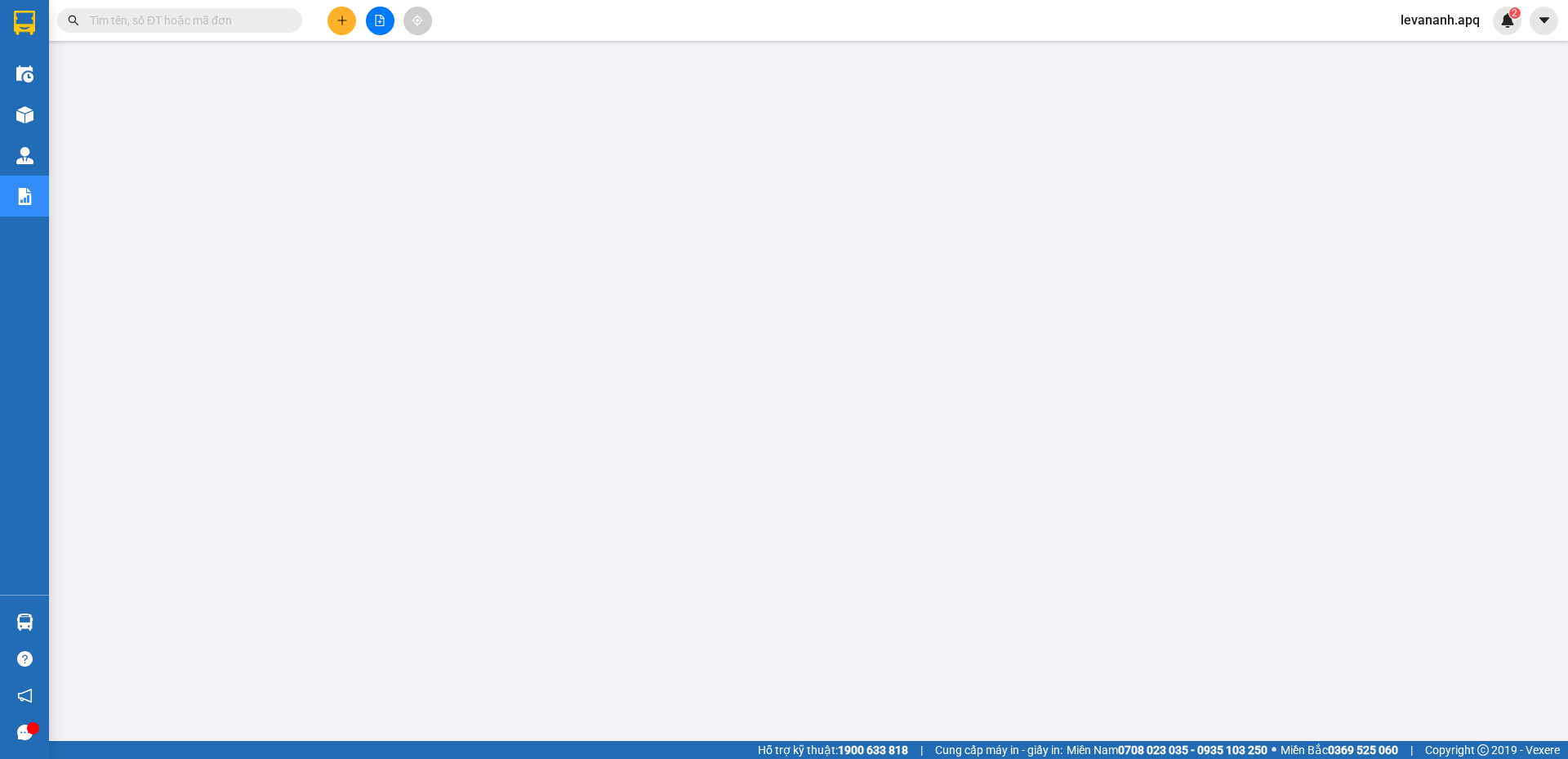
click at [27, 29] on img at bounding box center [25, 23] width 22 height 25
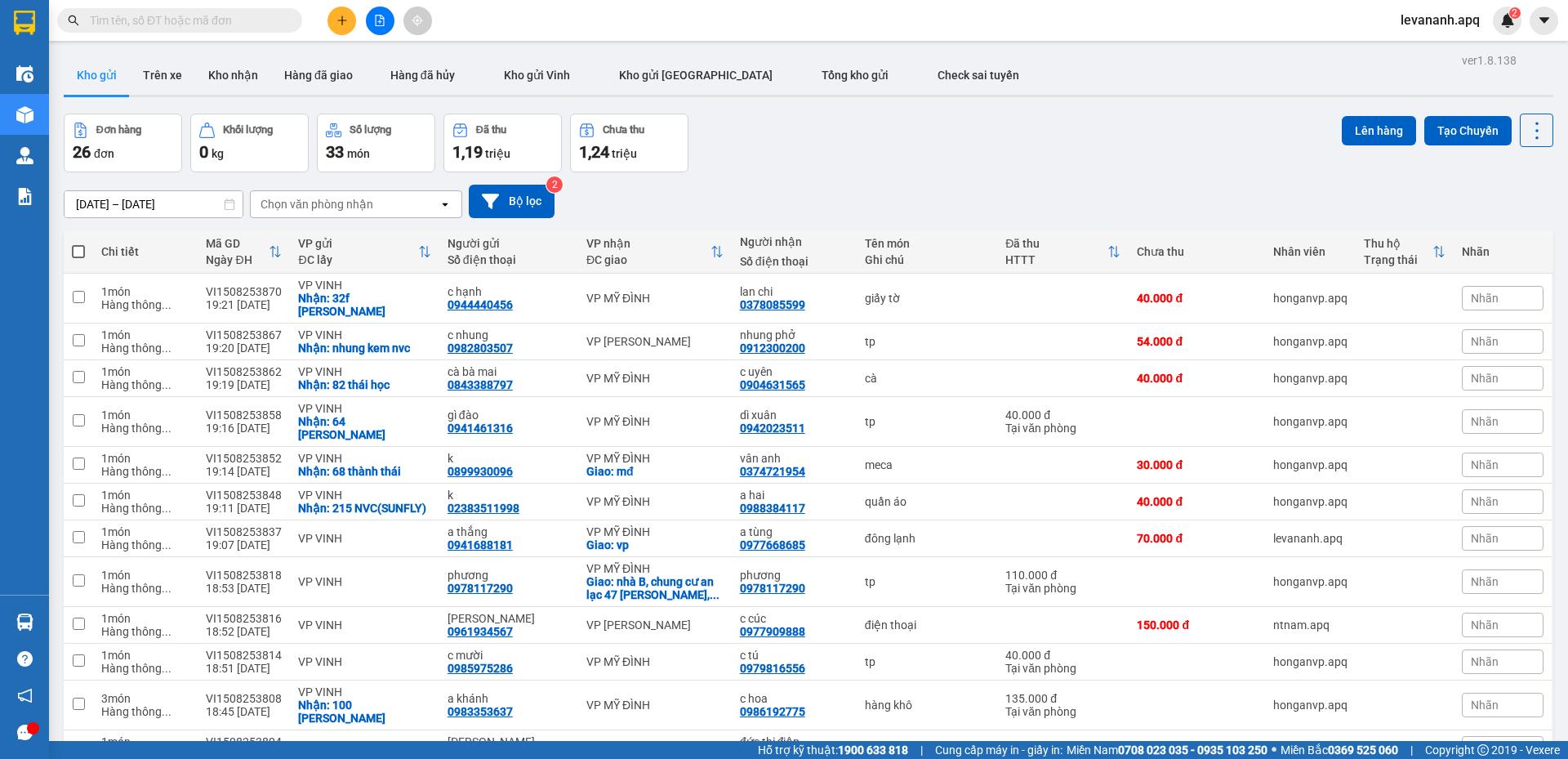
click at [204, 24] on input "text" at bounding box center [186, 21] width 193 height 18
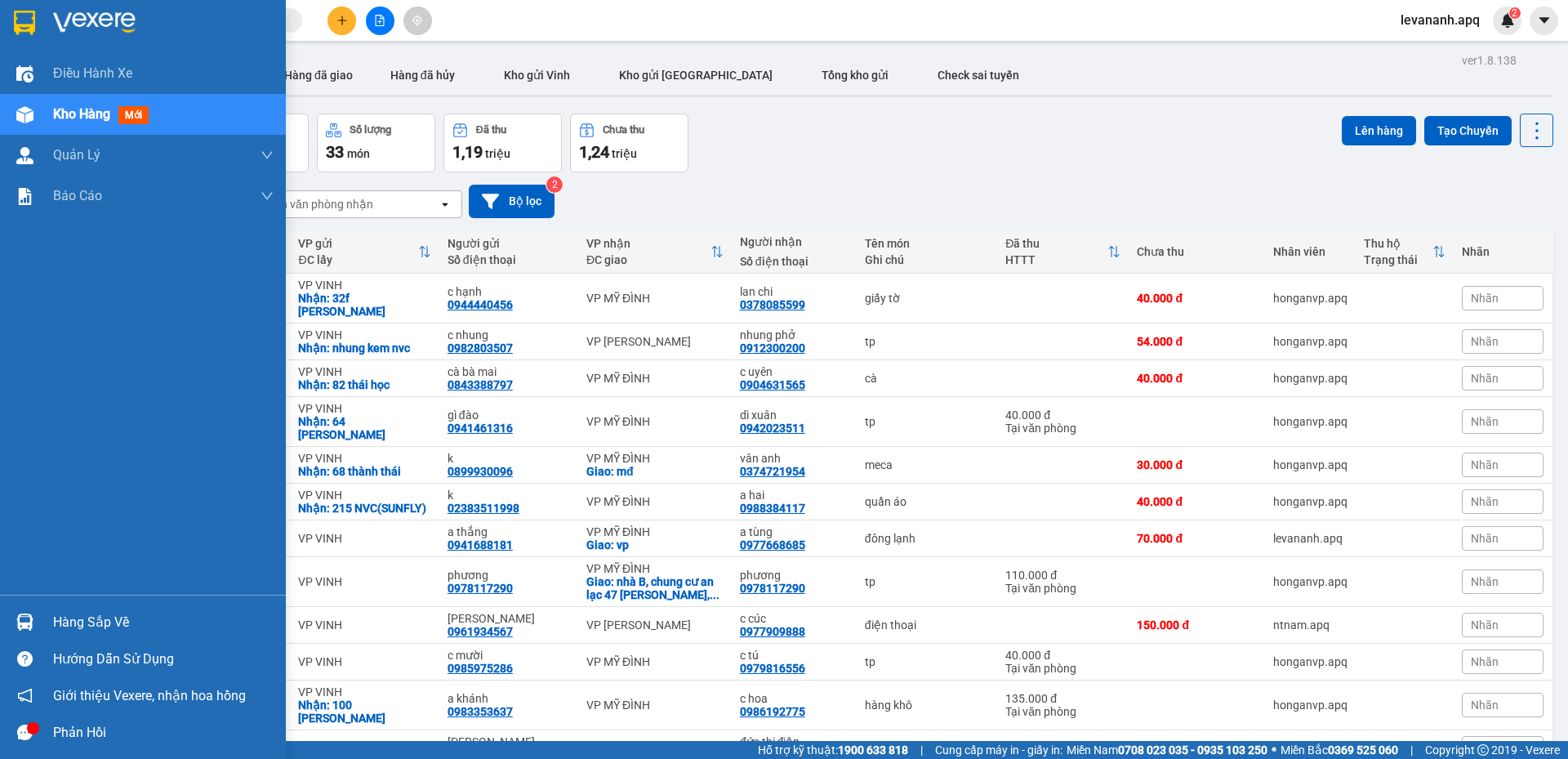
click at [26, 30] on img at bounding box center [25, 23] width 22 height 25
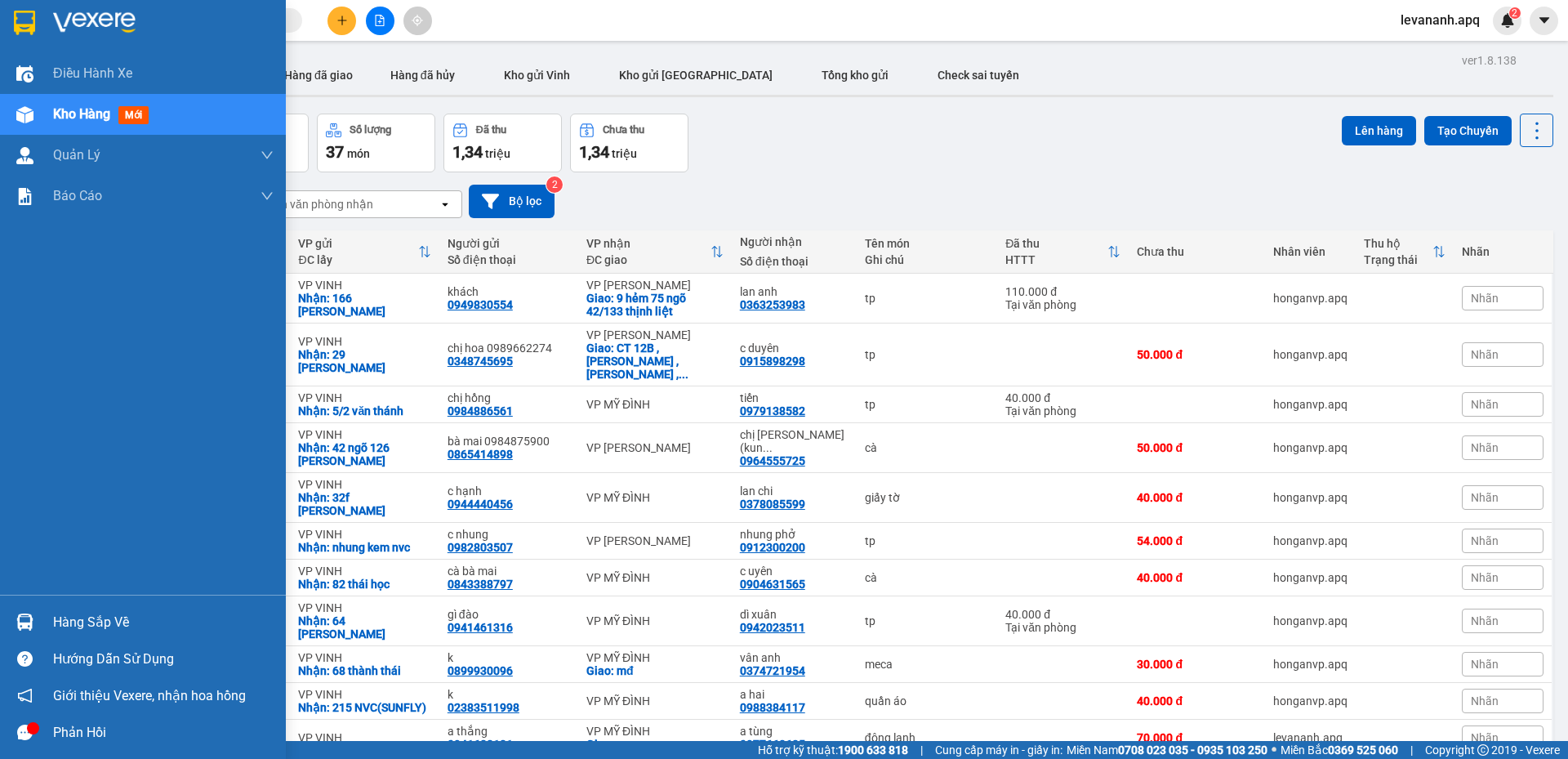
click at [28, 624] on img at bounding box center [25, 622] width 17 height 17
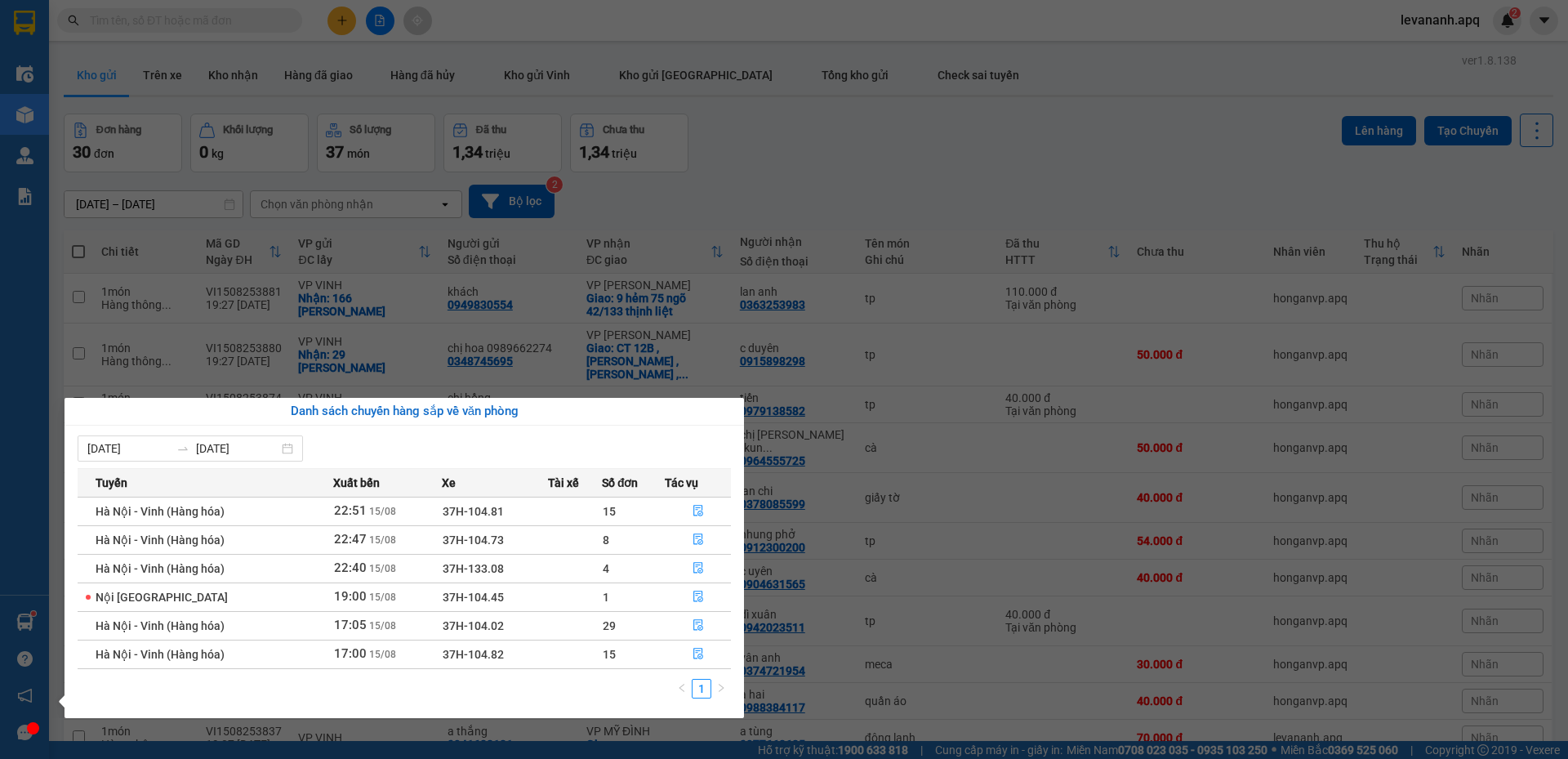
click at [897, 201] on section "Kết quả tìm kiếm ( 0 ) Bộ lọc No Data levananh.apq 2 Điều hành xe Kho hàng mới …" at bounding box center [784, 380] width 1568 height 759
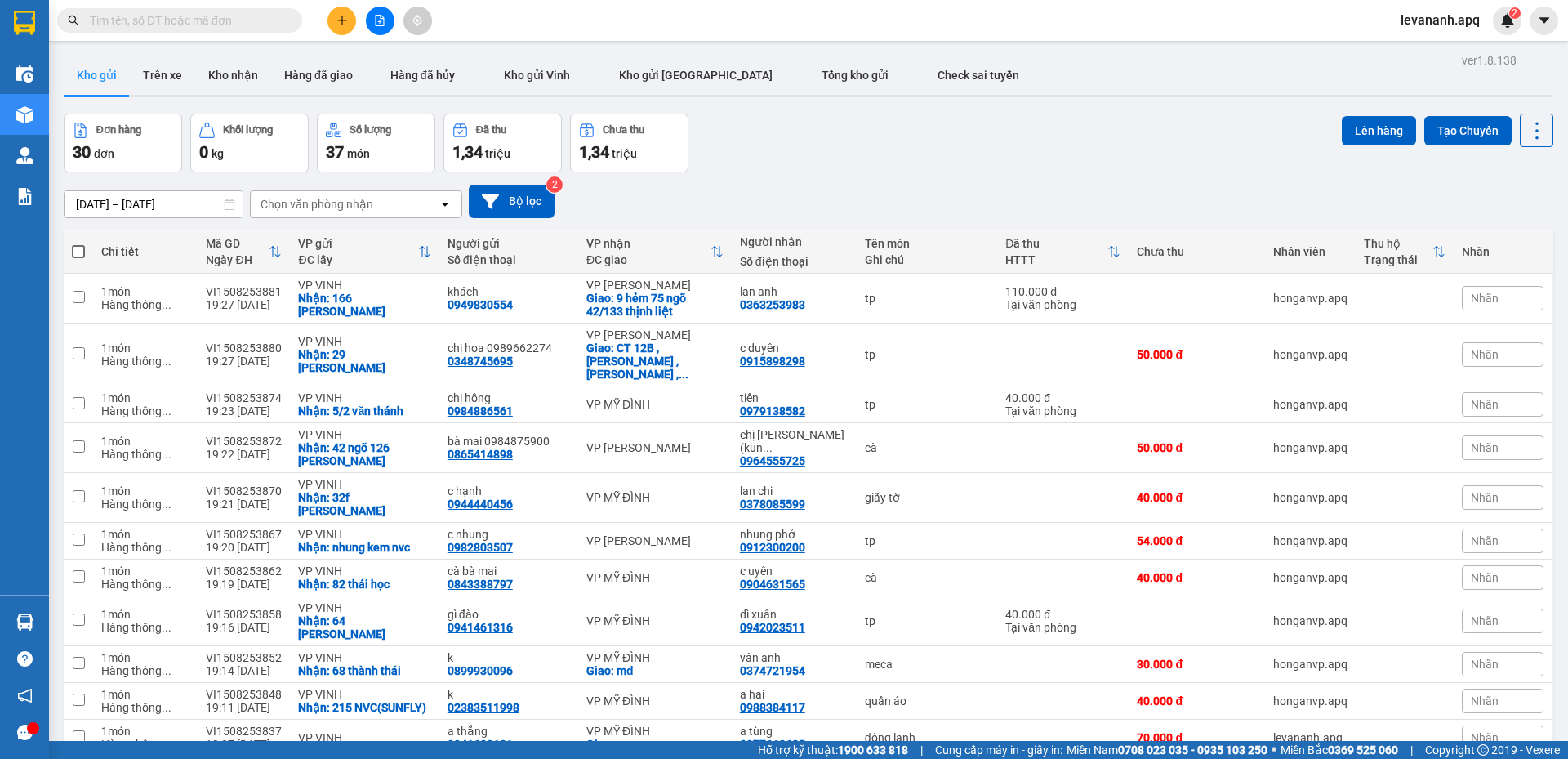
click at [202, 23] on input "text" at bounding box center [186, 21] width 193 height 18
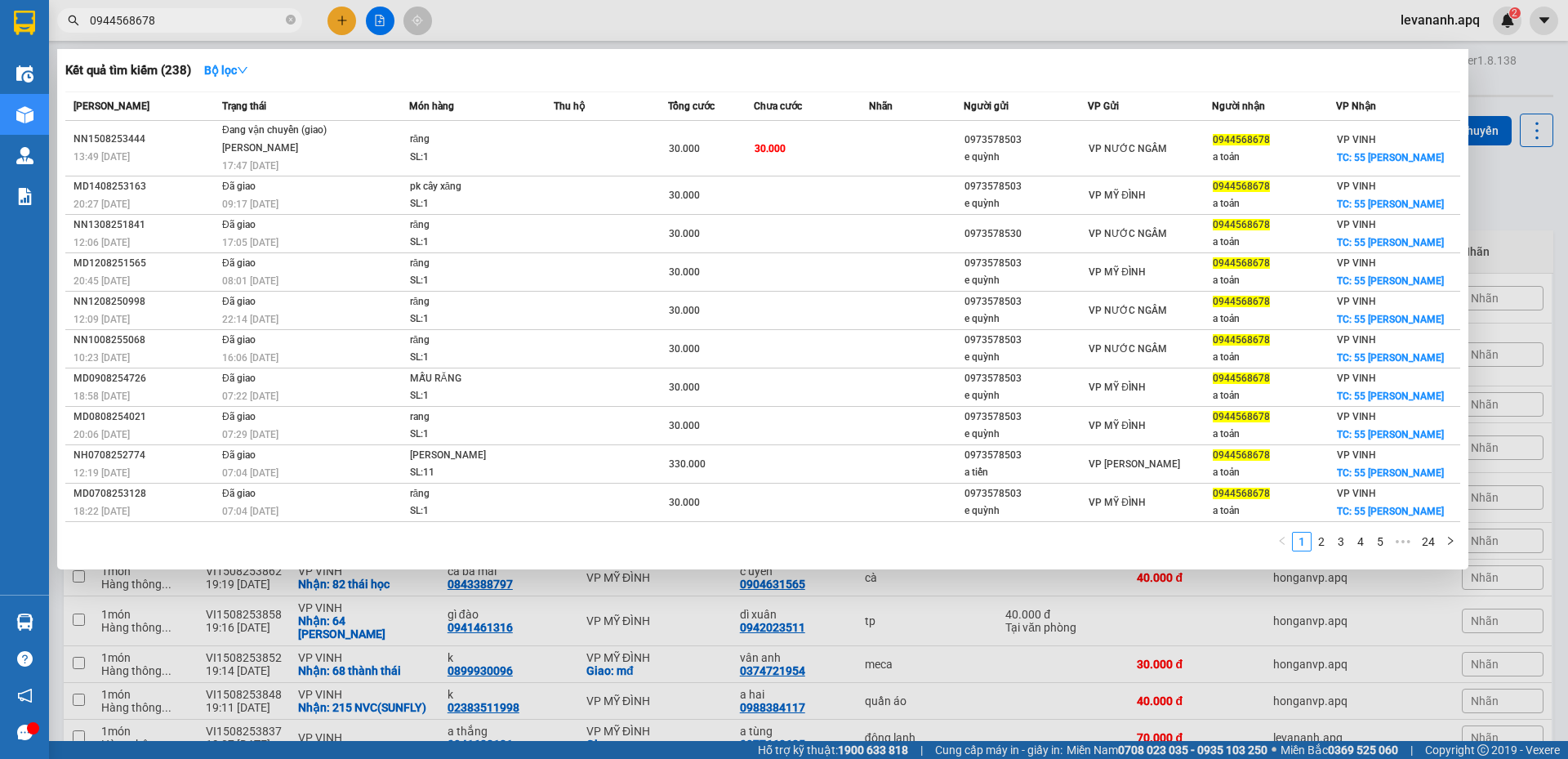
type input "0944568678"
click at [1538, 192] on div at bounding box center [784, 380] width 1568 height 759
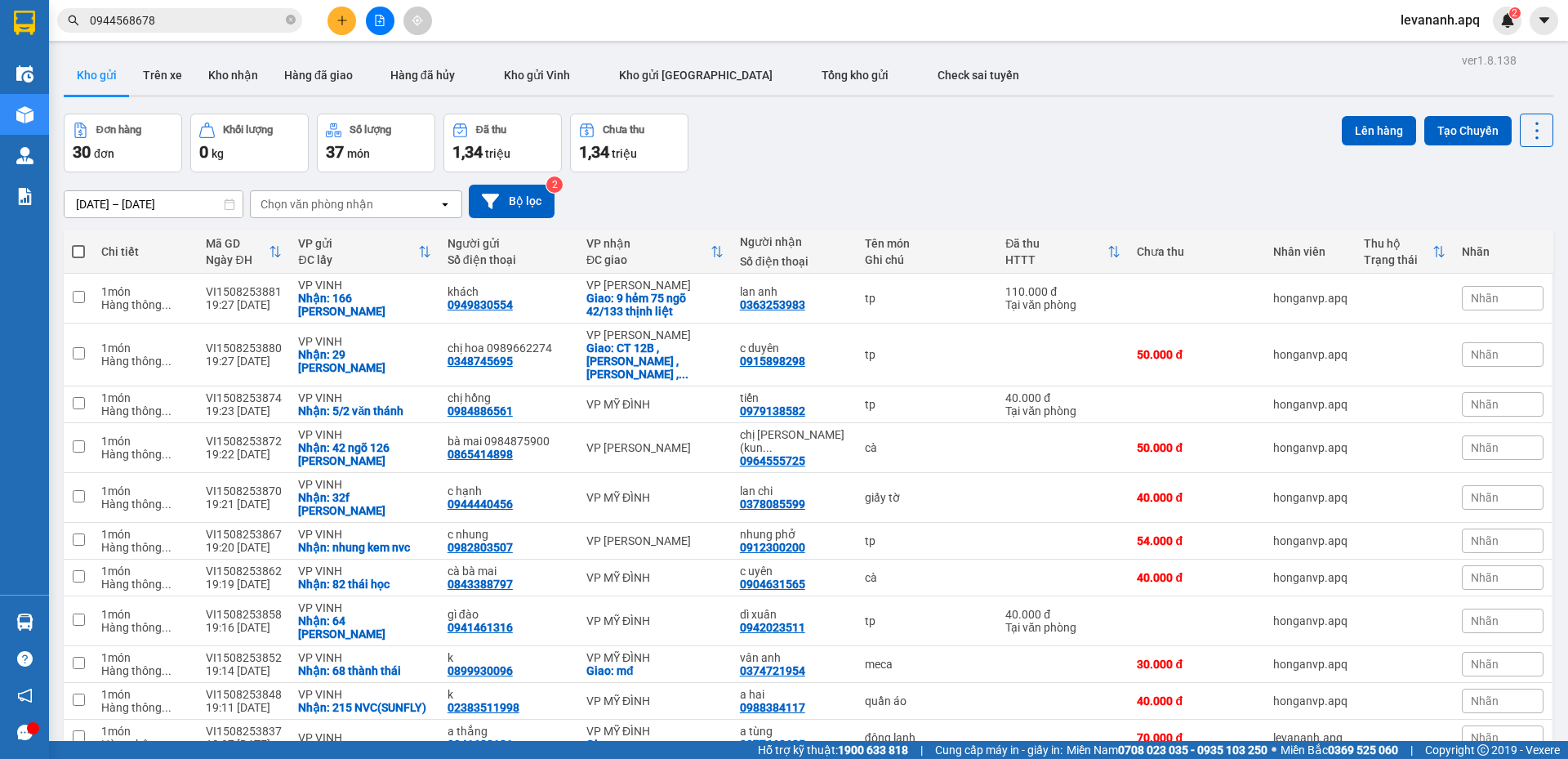
click at [241, 17] on input "0944568678" at bounding box center [186, 21] width 193 height 18
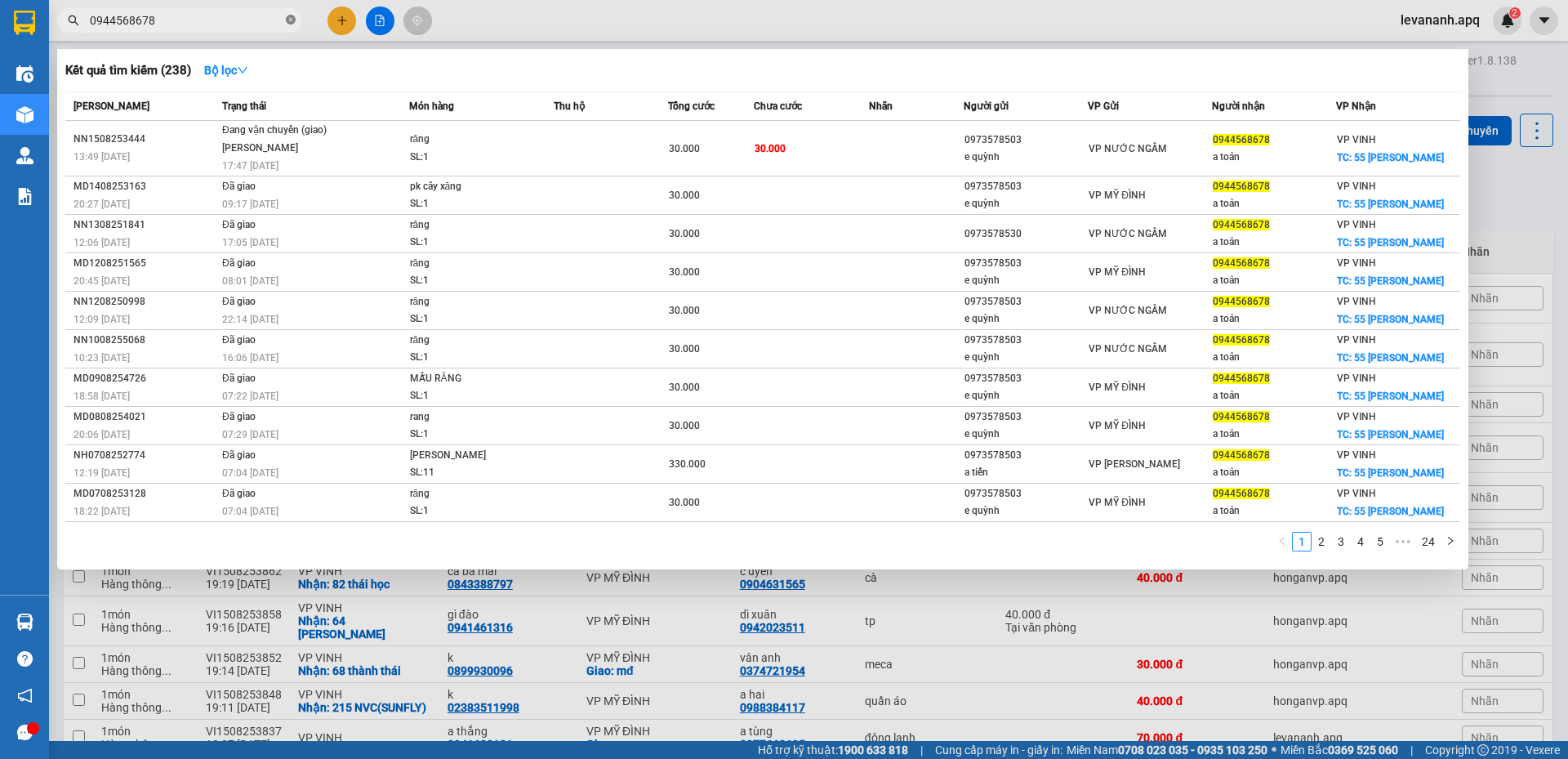
click at [288, 18] on icon "close-circle" at bounding box center [291, 20] width 10 height 10
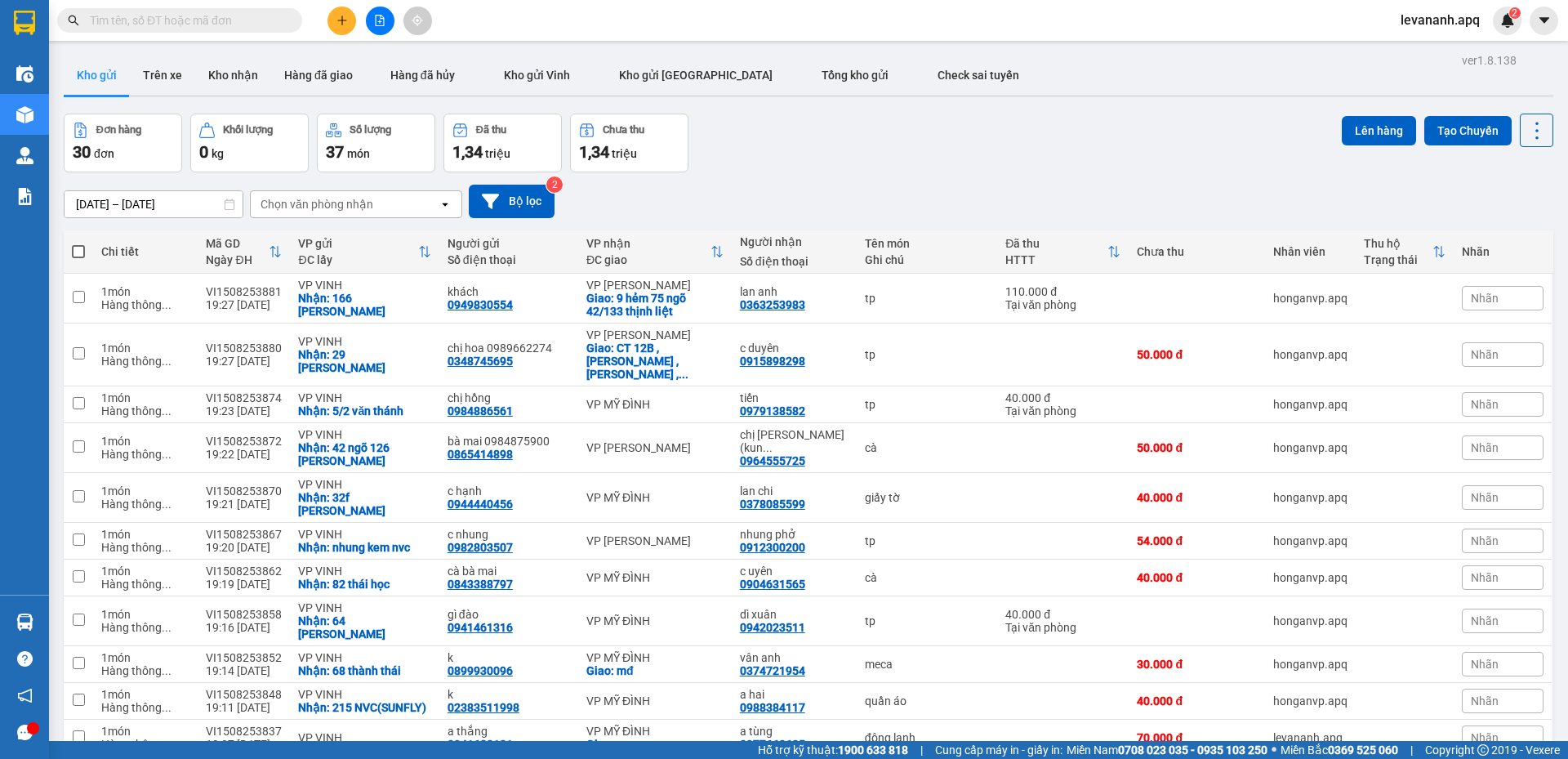
click at [279, 22] on input "text" at bounding box center [186, 21] width 193 height 18
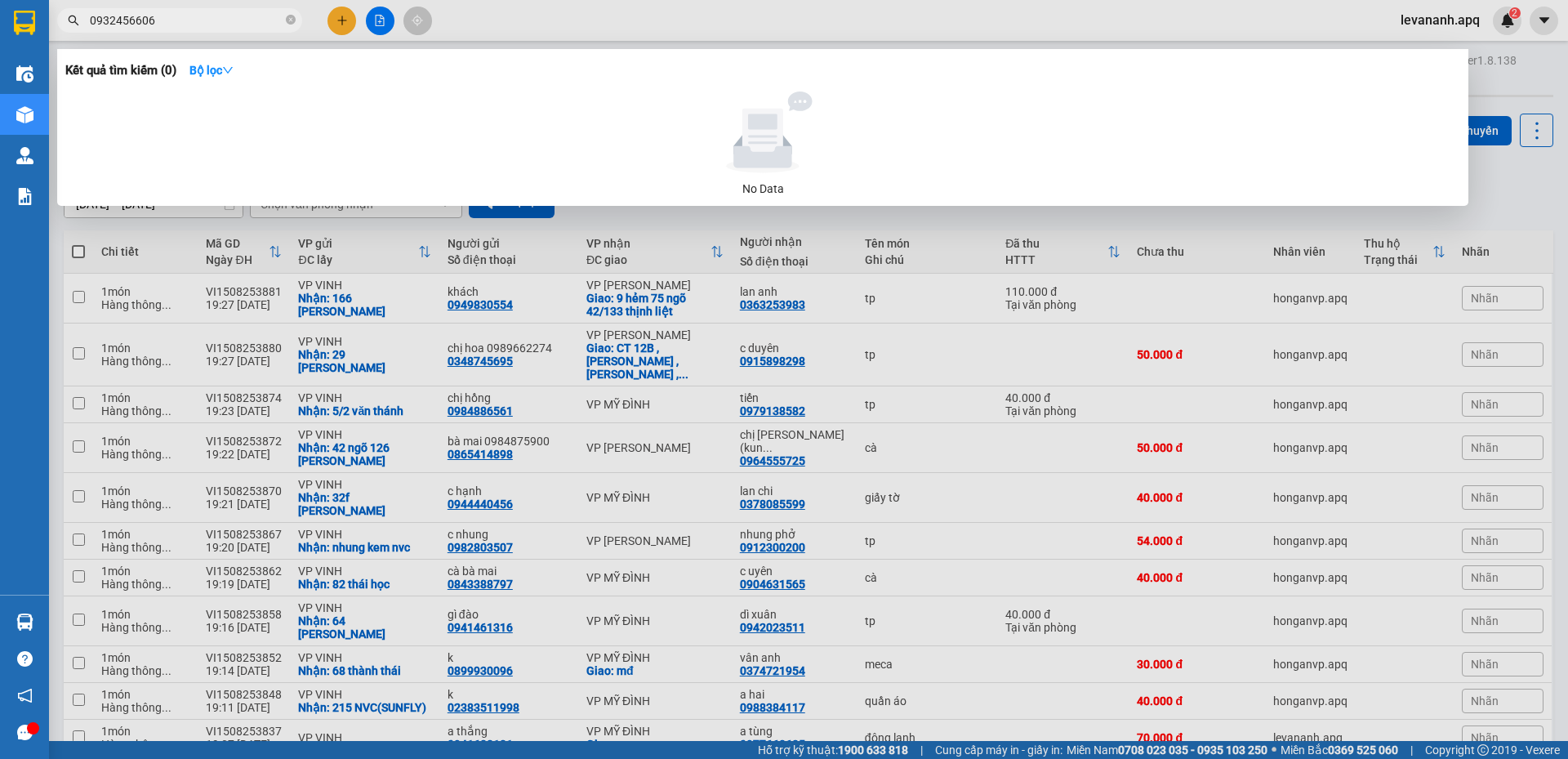
type input "0932456606"
click at [204, 26] on input "0932456606" at bounding box center [186, 21] width 193 height 18
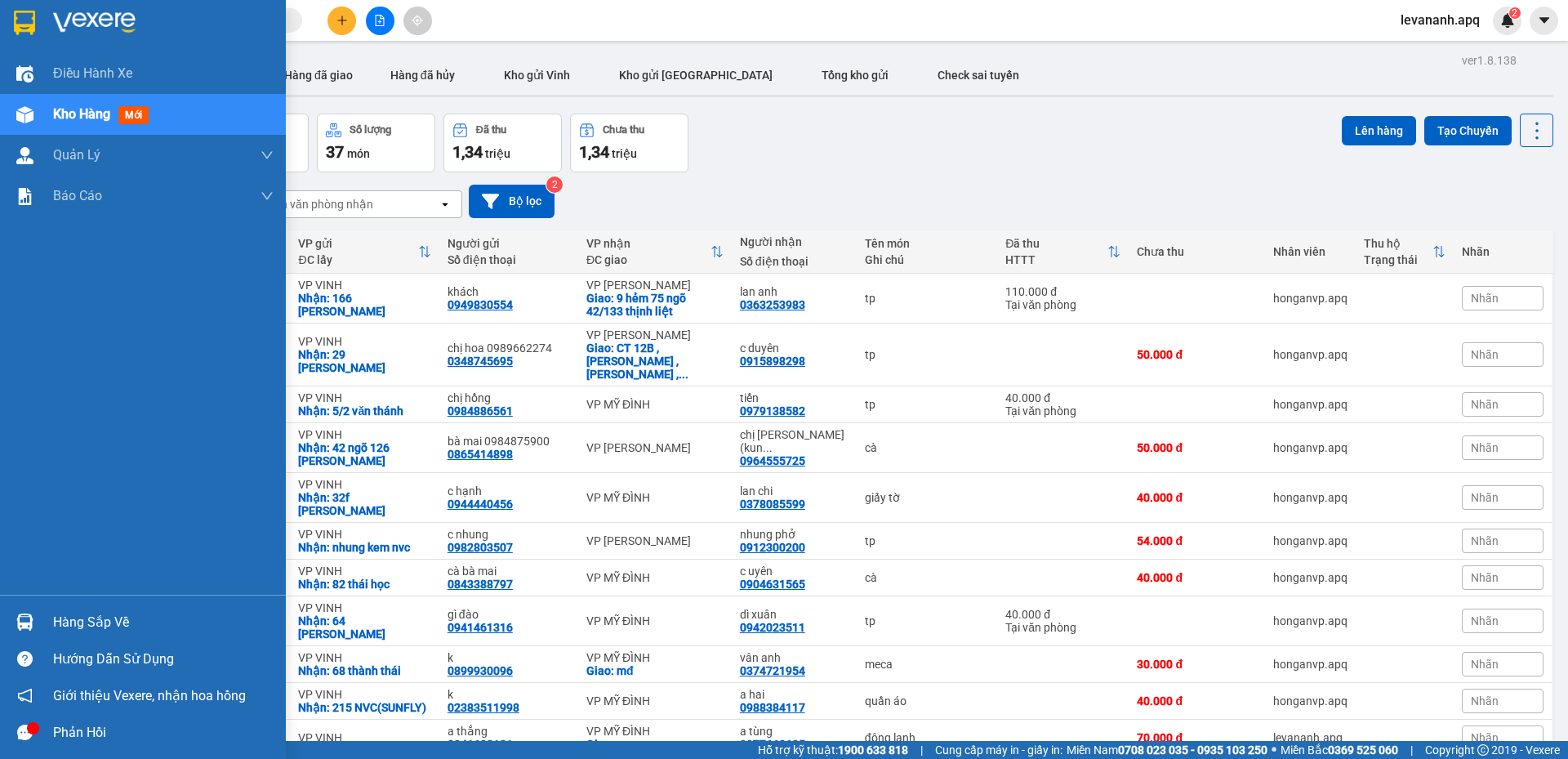
click at [30, 28] on img at bounding box center [25, 23] width 22 height 25
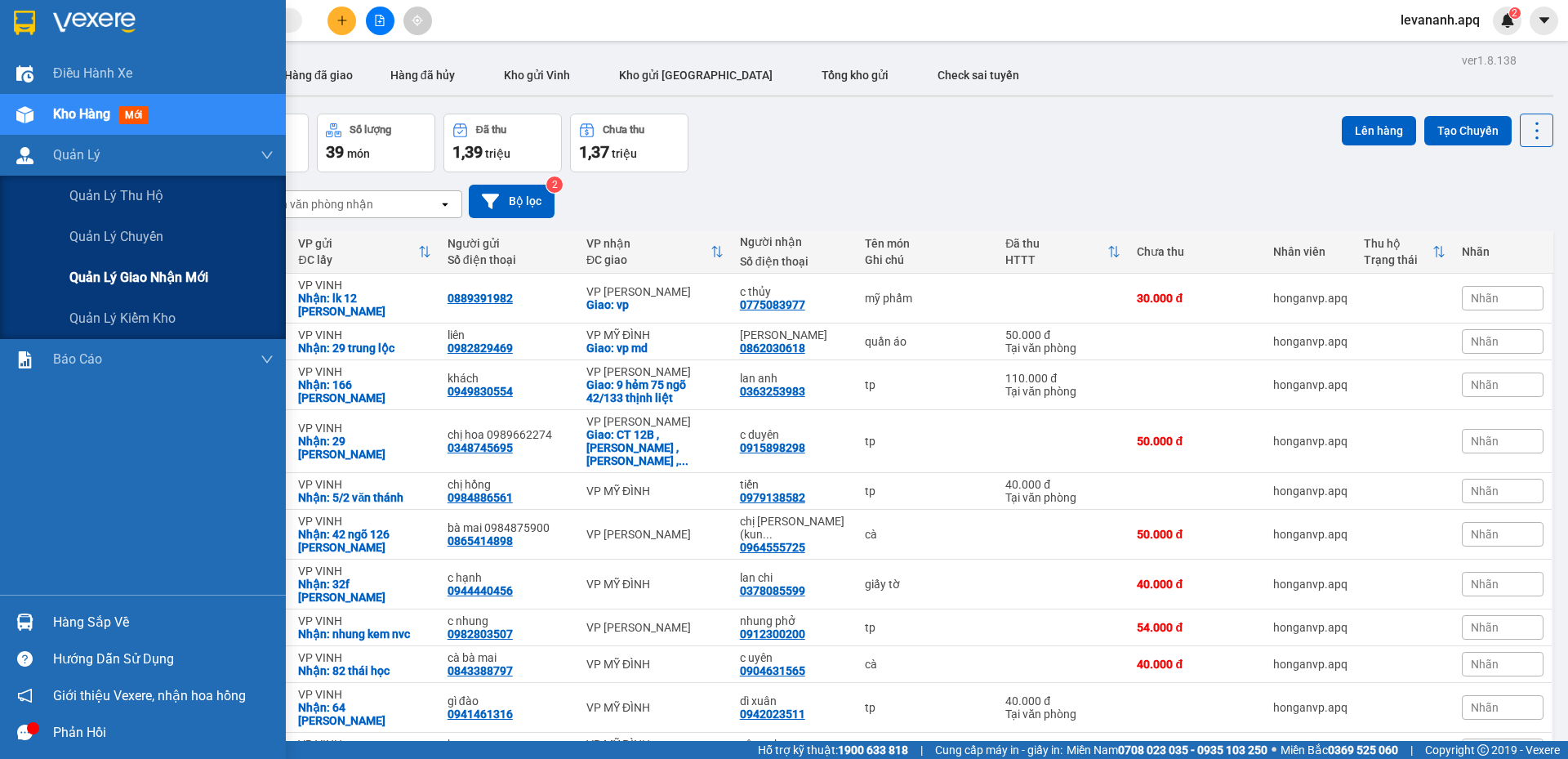
click at [98, 266] on div "Quản lý giao nhận mới" at bounding box center [171, 278] width 205 height 41
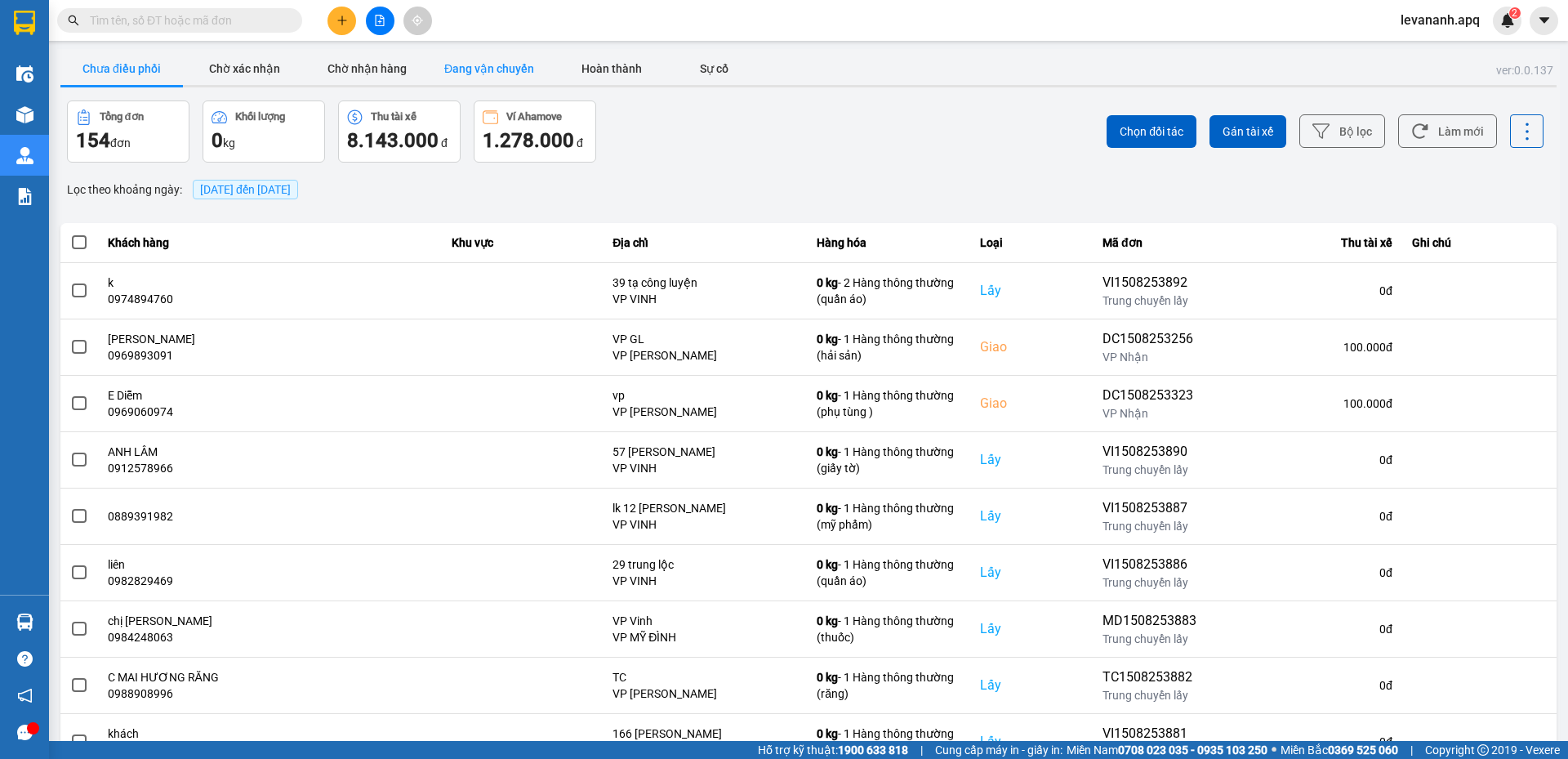
click at [446, 78] on button "Đang vận chuyển" at bounding box center [490, 68] width 123 height 32
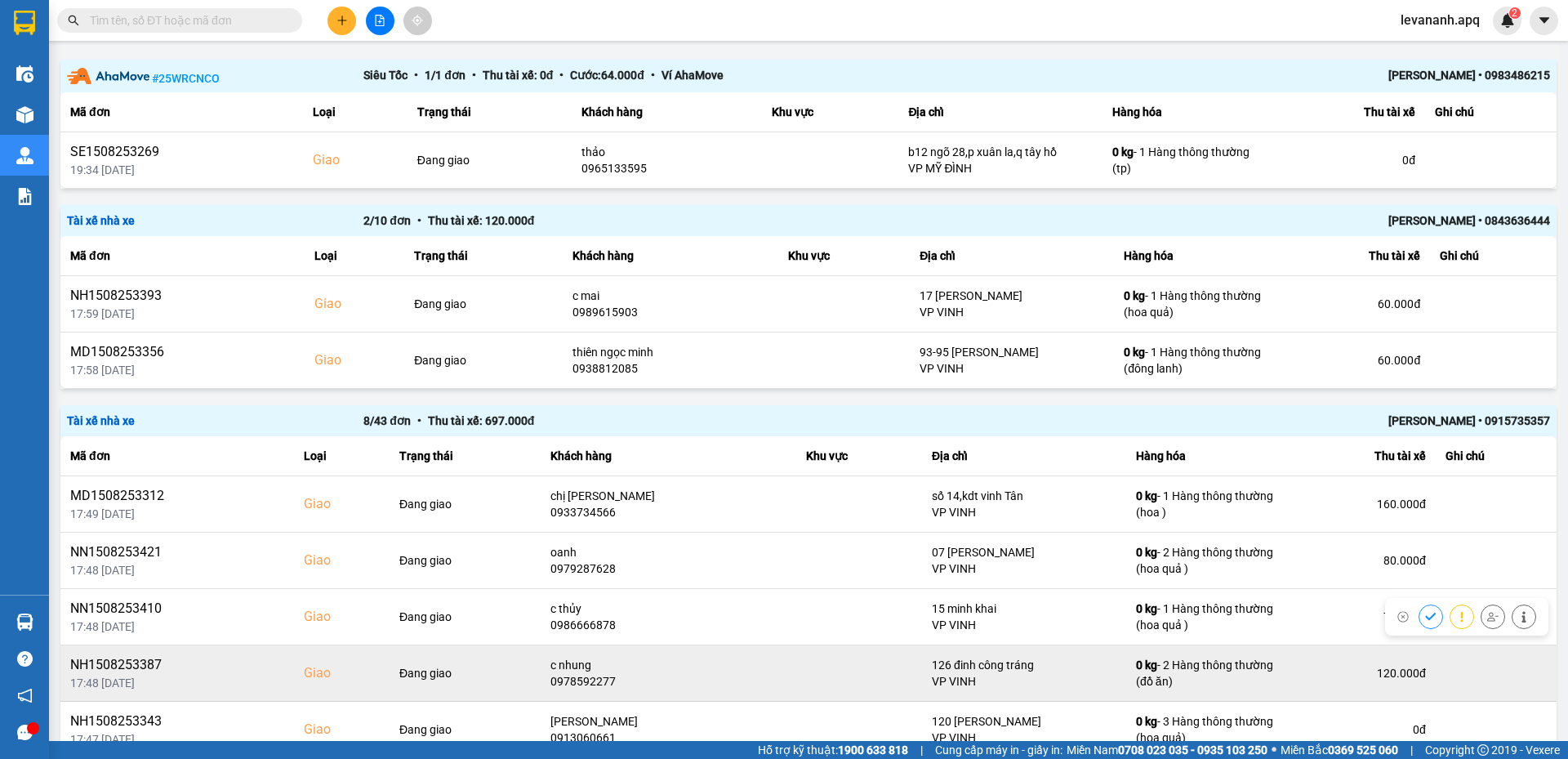
scroll to position [82, 0]
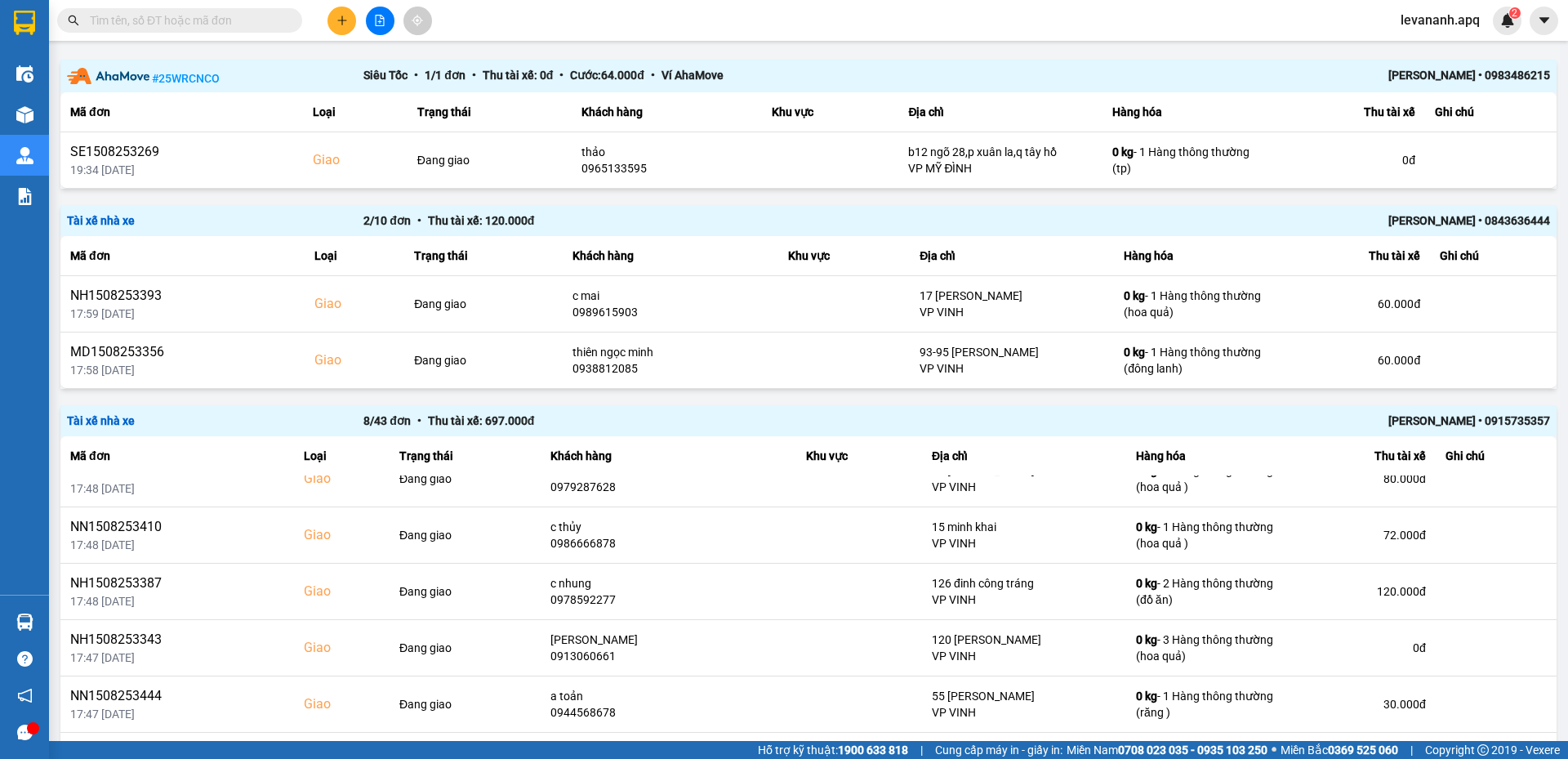
click at [193, 21] on input "text" at bounding box center [186, 21] width 193 height 18
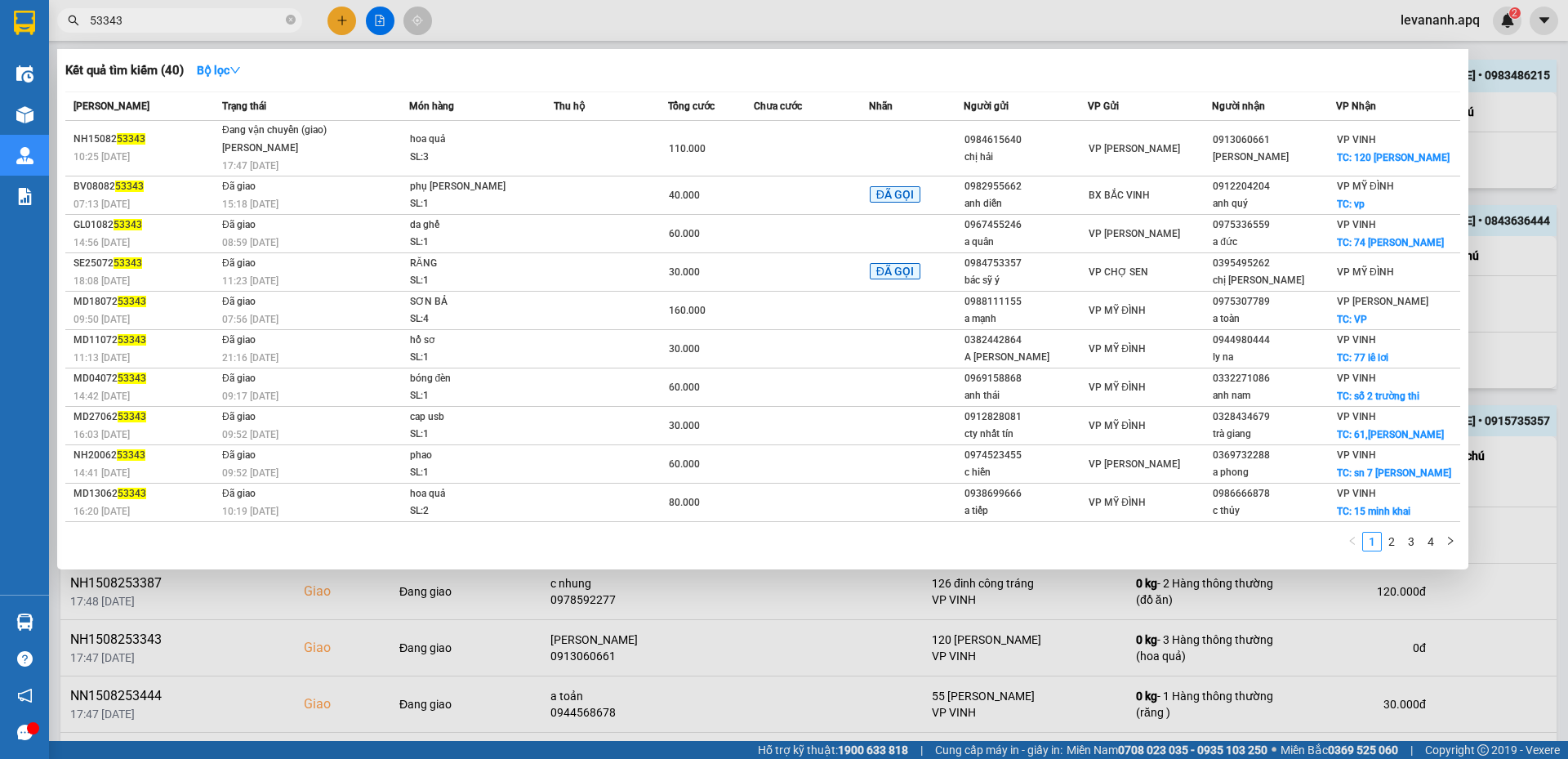
type input "53343"
click at [1551, 220] on div at bounding box center [784, 380] width 1568 height 759
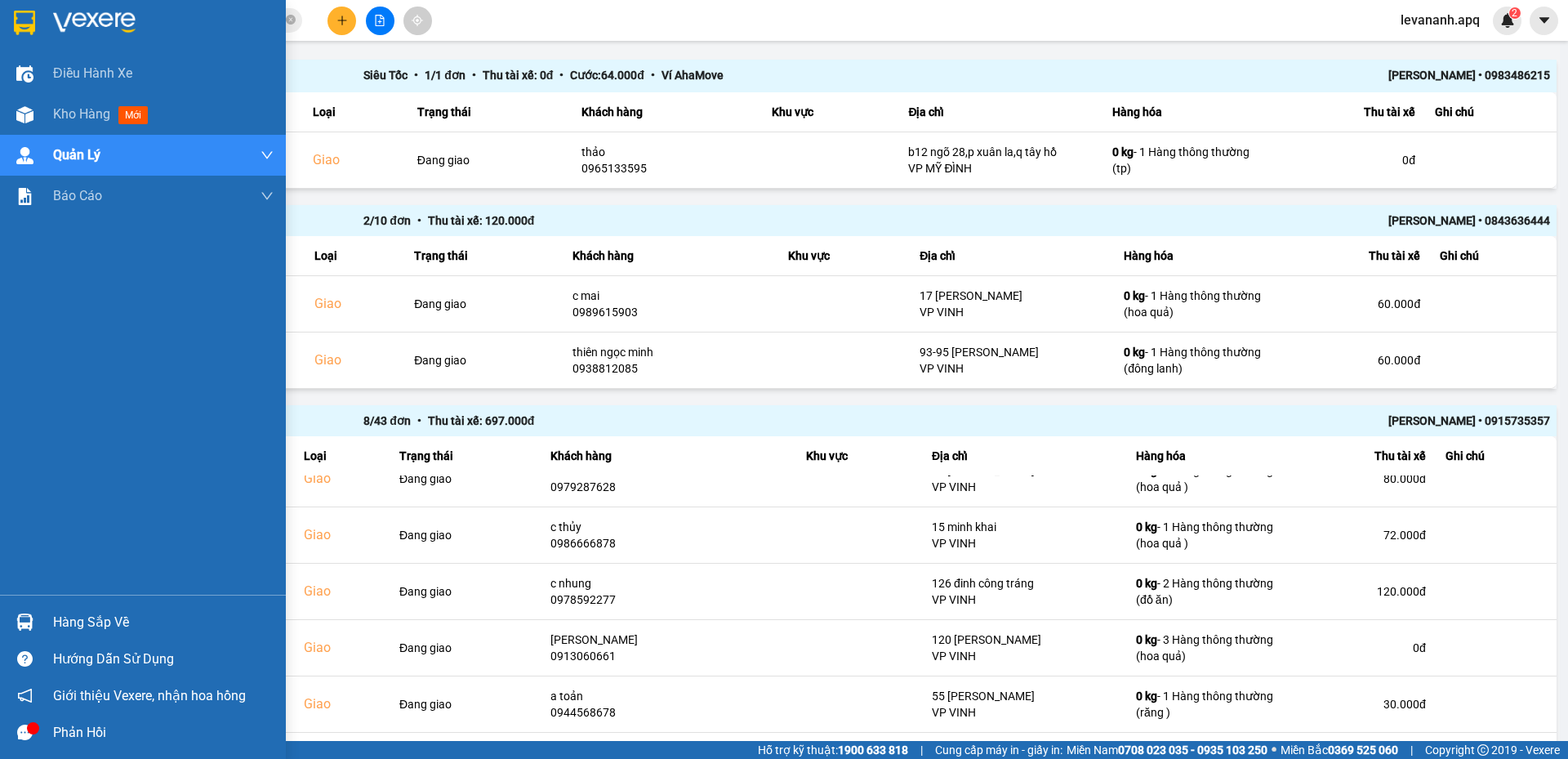
click at [25, 28] on img at bounding box center [25, 23] width 22 height 25
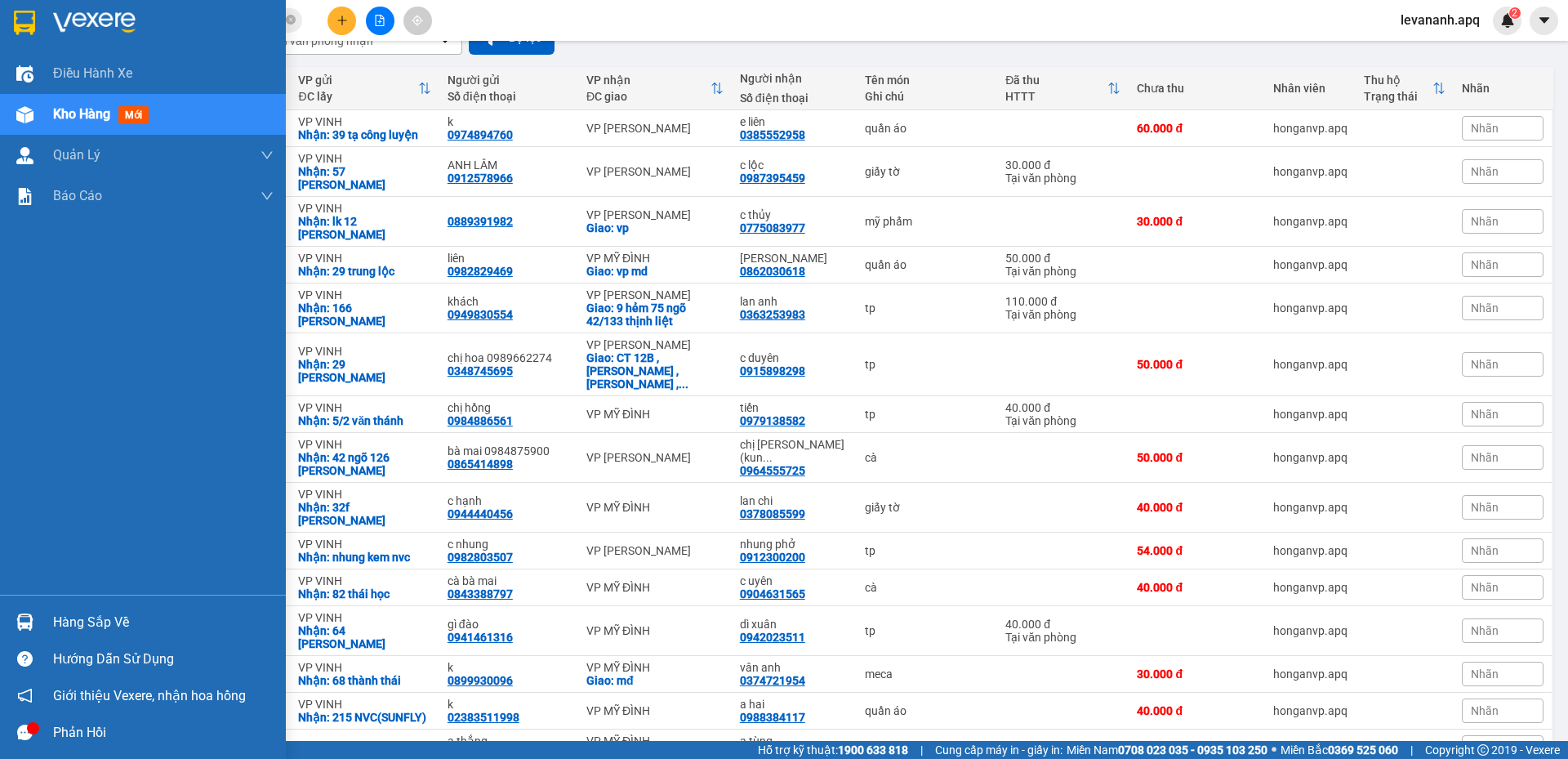
click at [37, 22] on div at bounding box center [25, 22] width 29 height 29
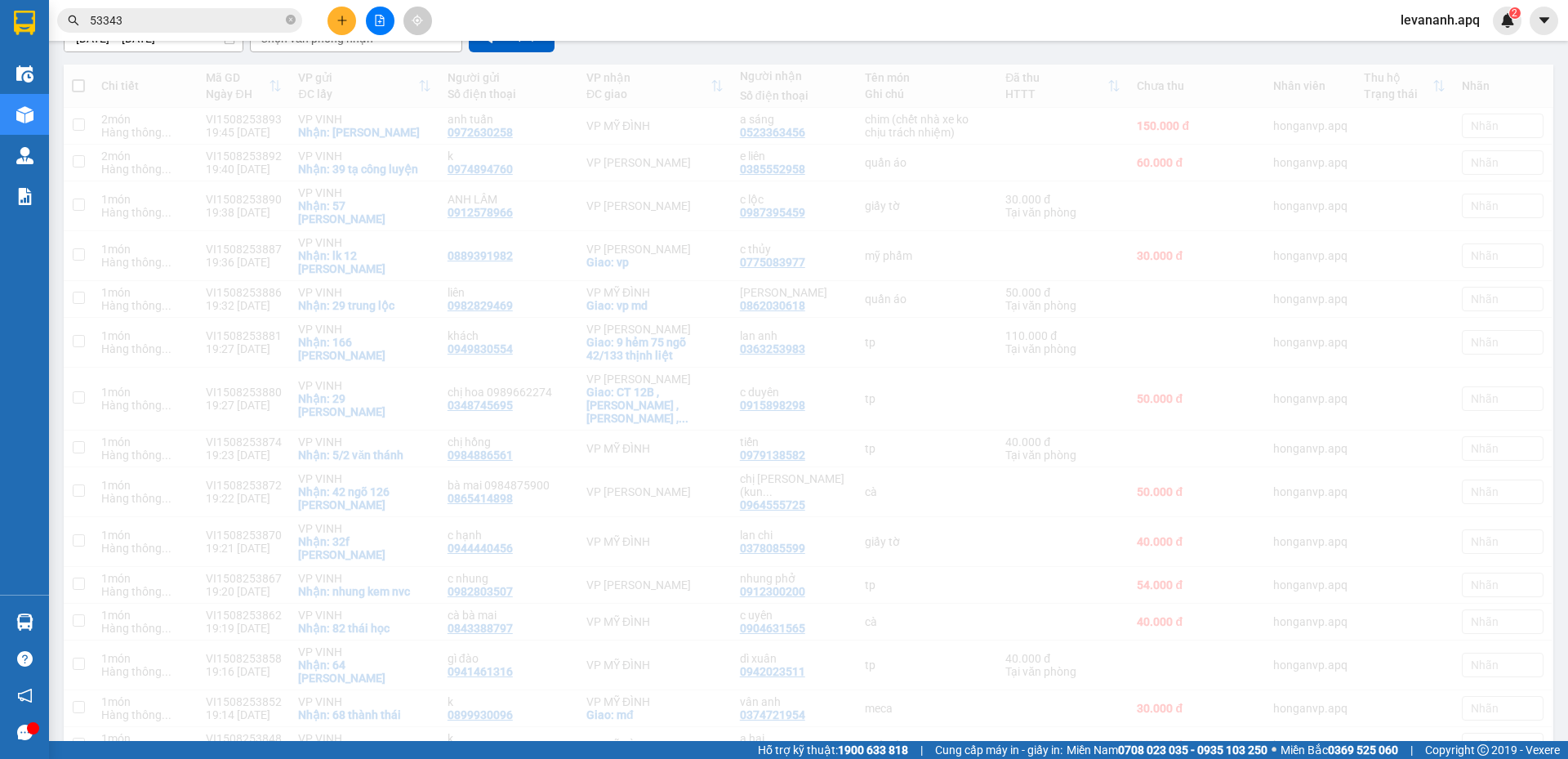
click at [219, 7] on div "Kết quả tìm kiếm ( 40 ) Bộ lọc Mã ĐH Trạng thái Món hàng Thu hộ Tổng cước Chưa …" at bounding box center [159, 21] width 319 height 29
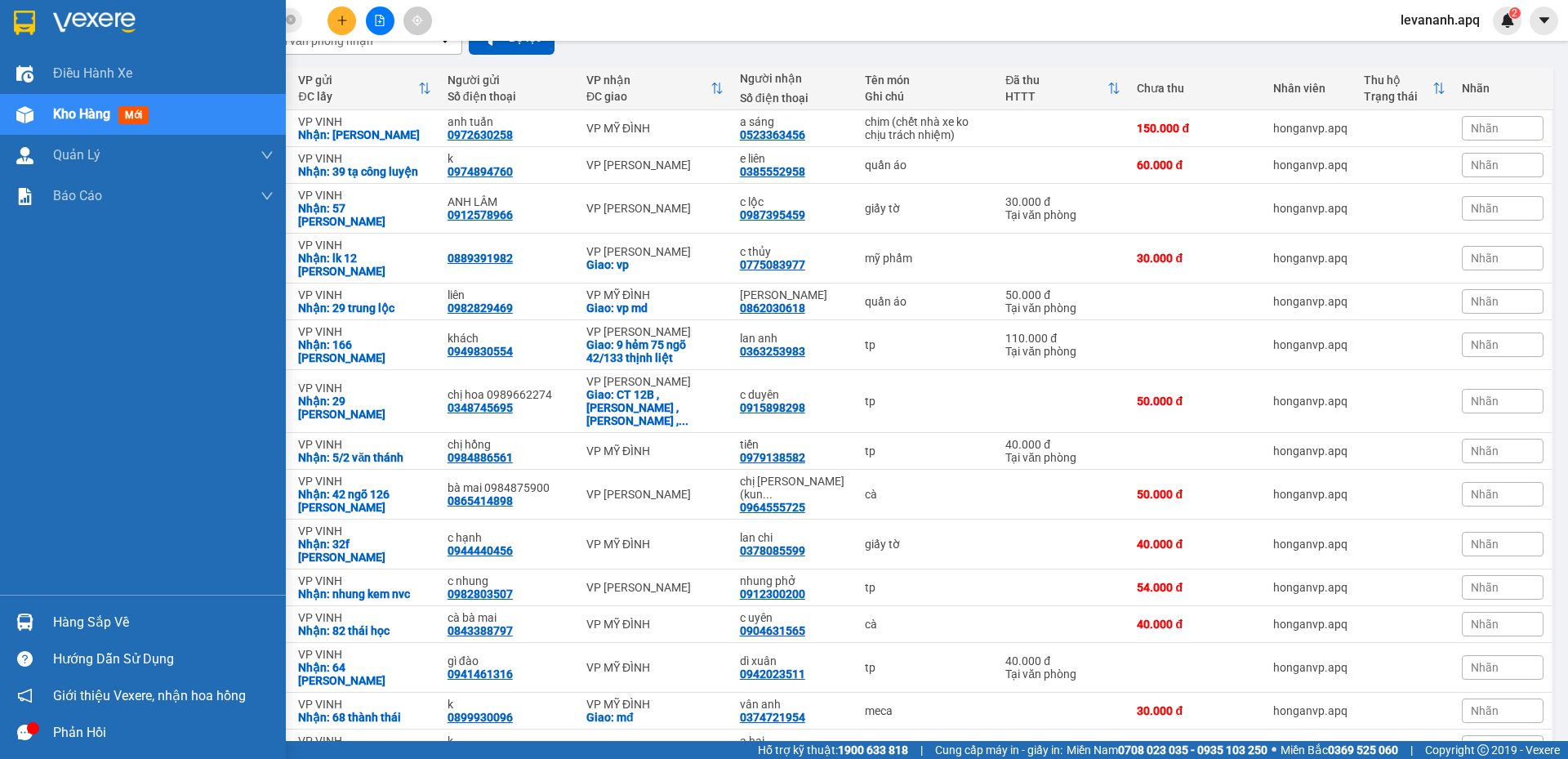
click at [146, 25] on div at bounding box center [163, 23] width 220 height 25
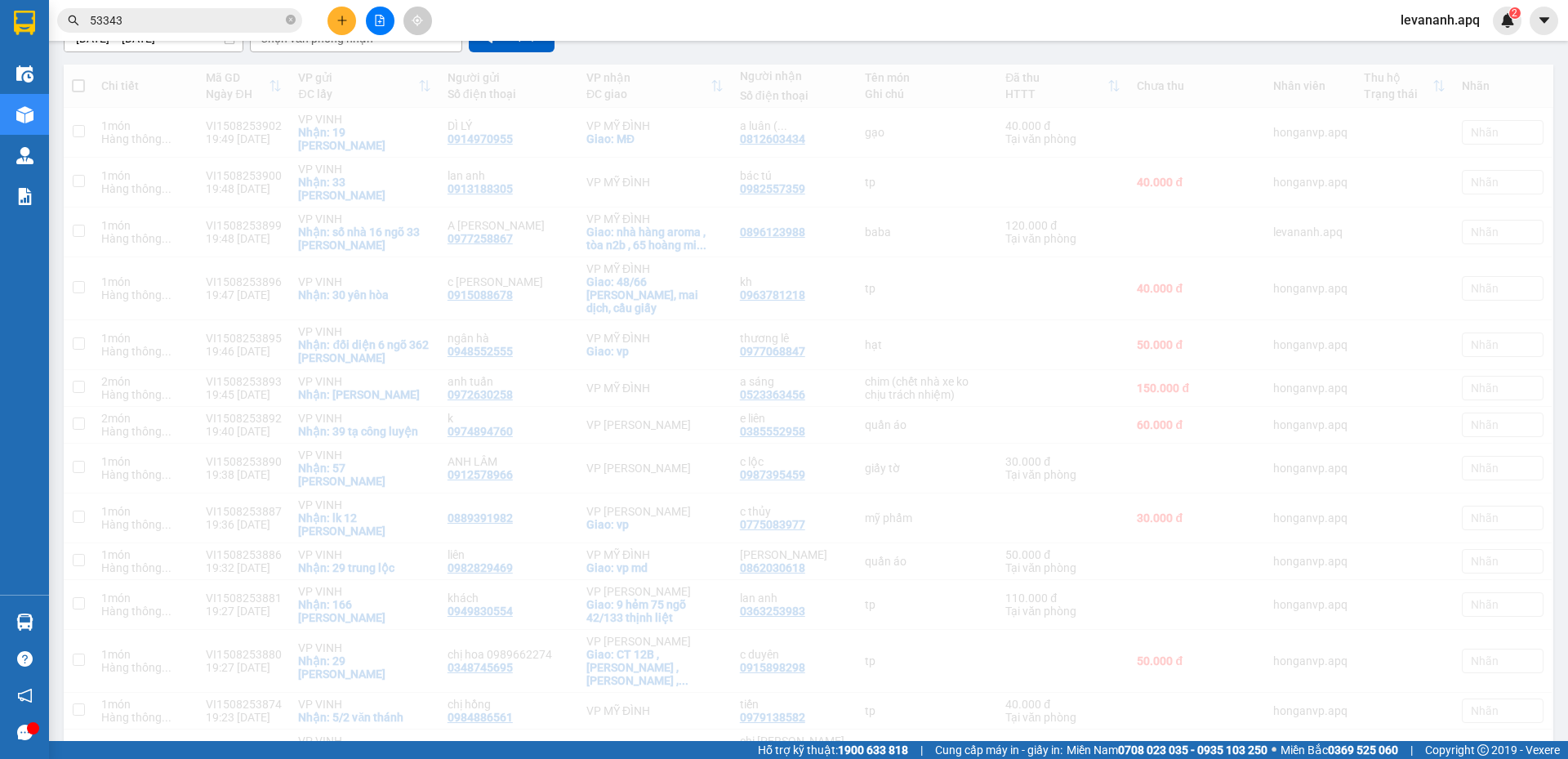
click at [213, 19] on input "53343" at bounding box center [186, 21] width 193 height 18
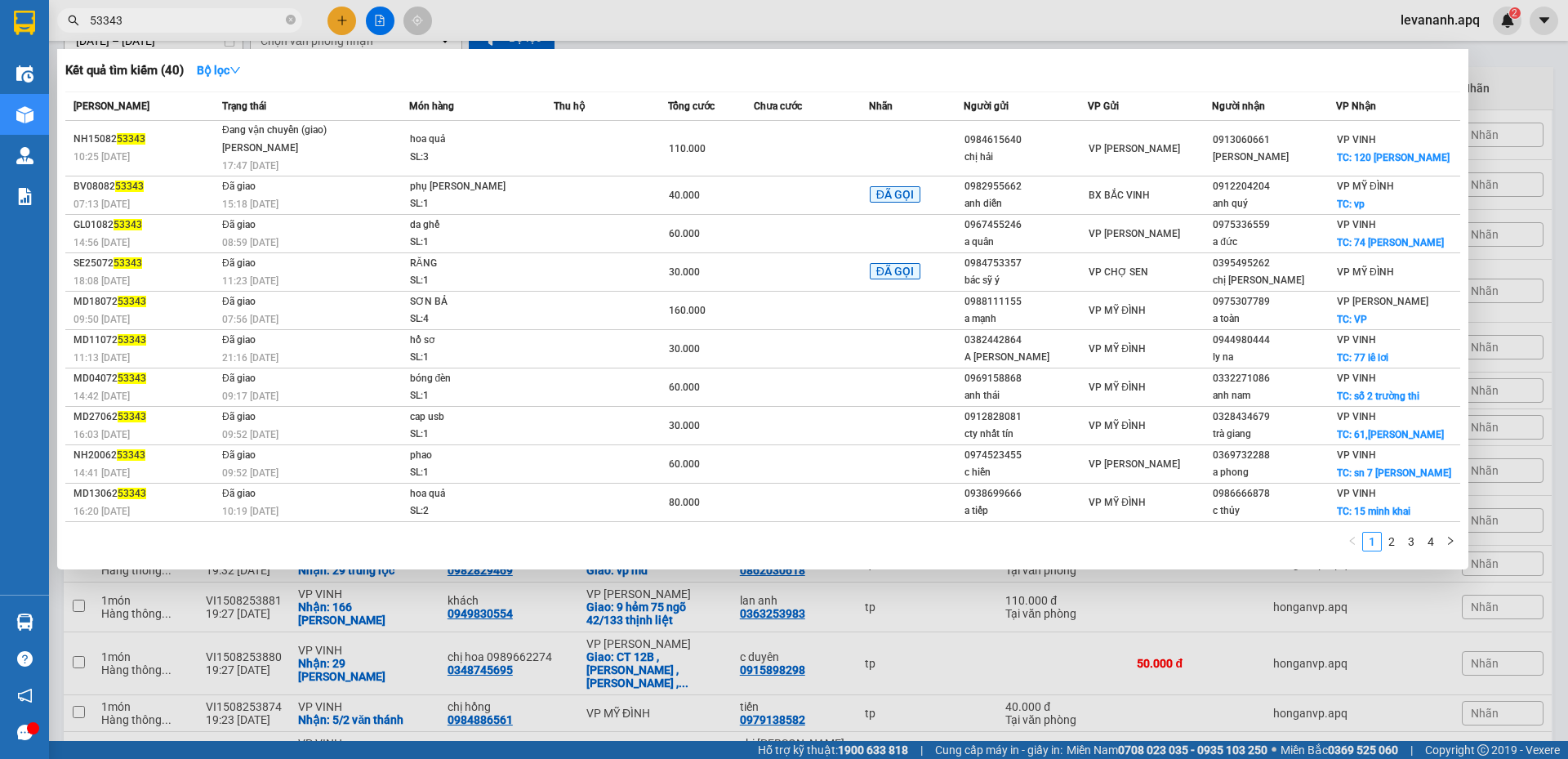
drag, startPoint x: 1518, startPoint y: 79, endPoint x: 662, endPoint y: 157, distance: 859.5
click at [1517, 78] on div at bounding box center [784, 380] width 1568 height 759
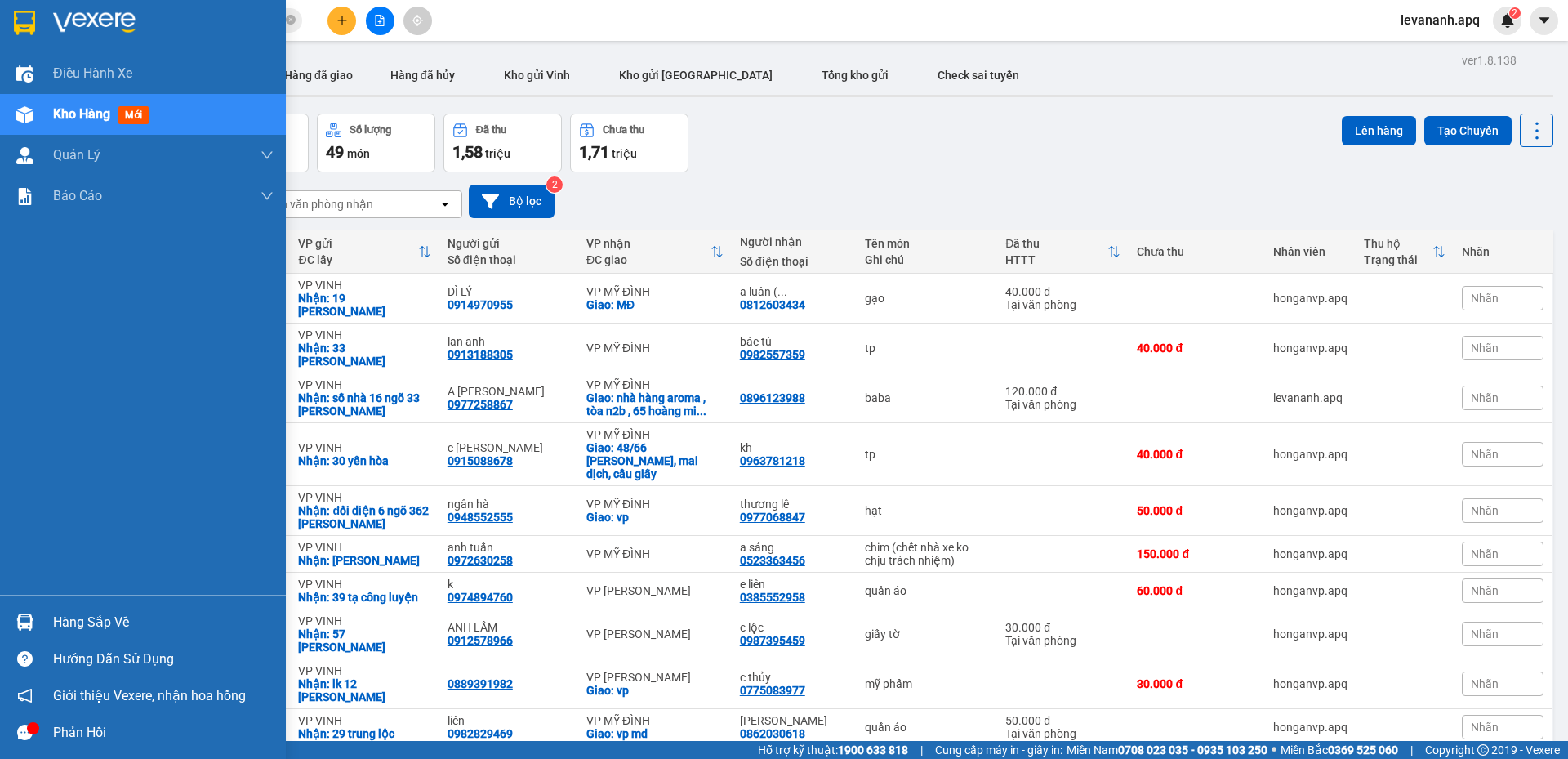
click at [2, 13] on div at bounding box center [142, 27] width 286 height 53
click at [31, 13] on img at bounding box center [25, 23] width 22 height 25
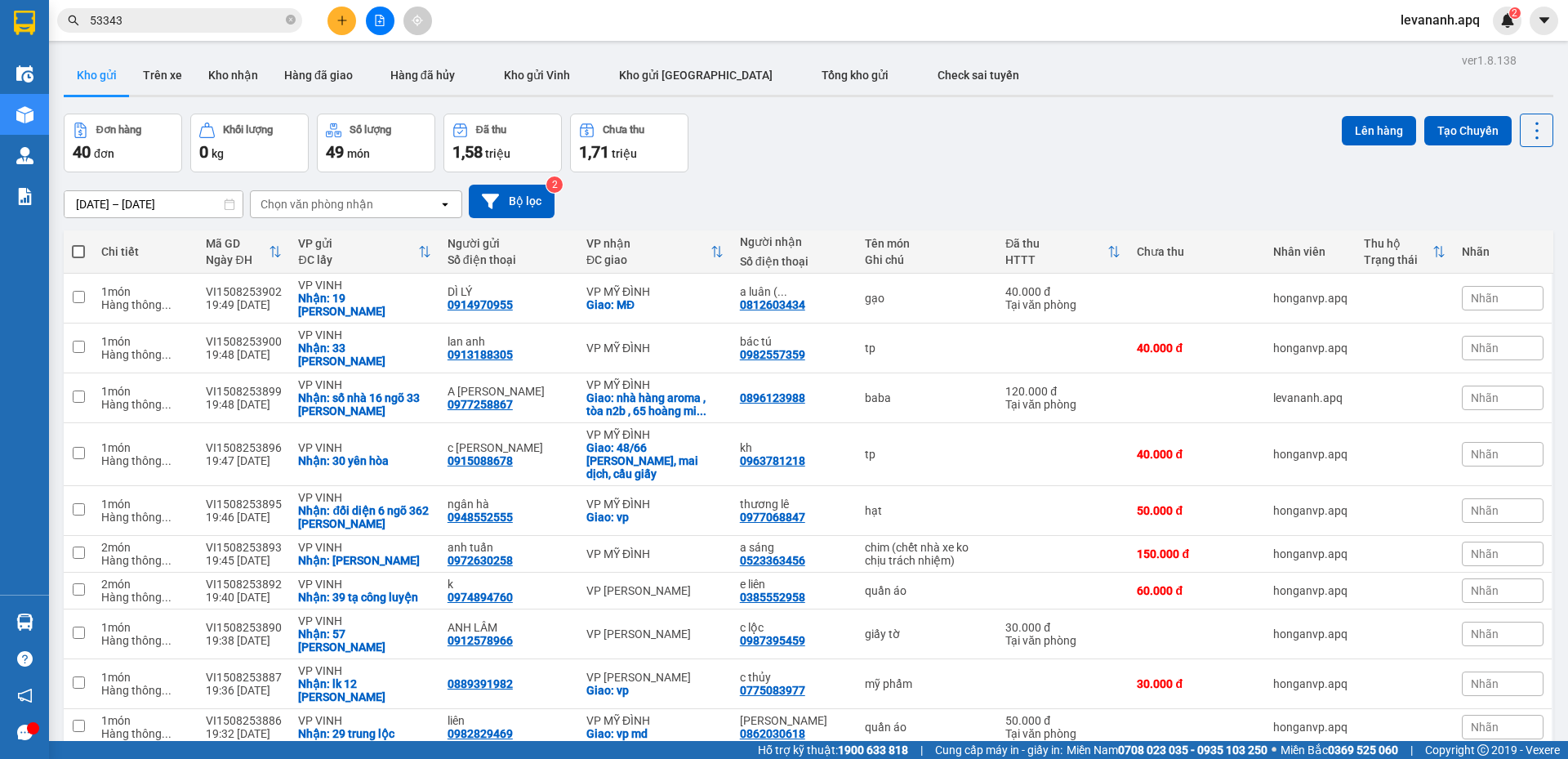
click at [157, 25] on input "53343" at bounding box center [186, 21] width 193 height 18
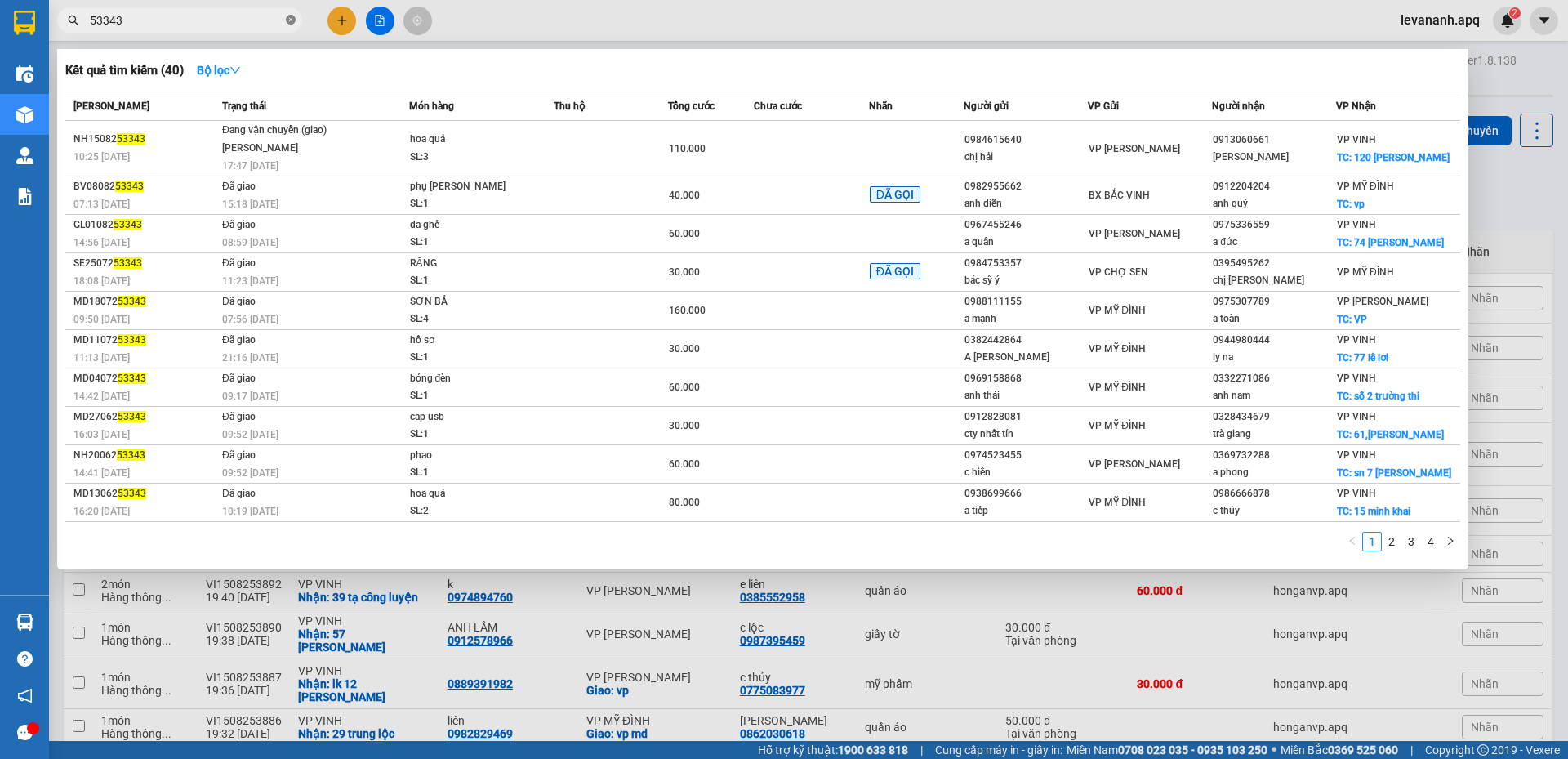
click at [294, 19] on icon "close-circle" at bounding box center [291, 20] width 10 height 10
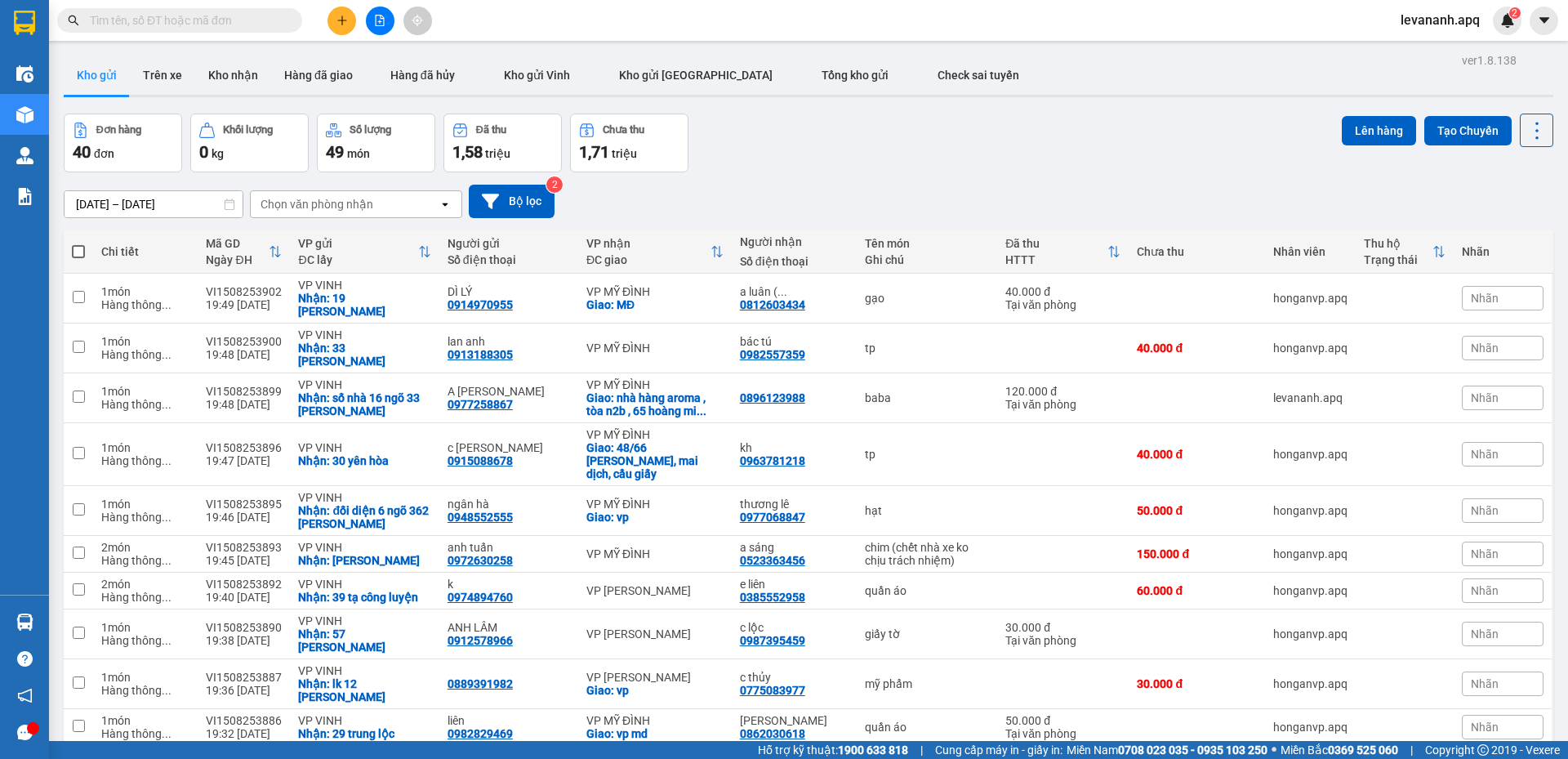
click at [258, 27] on input "text" at bounding box center [186, 21] width 193 height 18
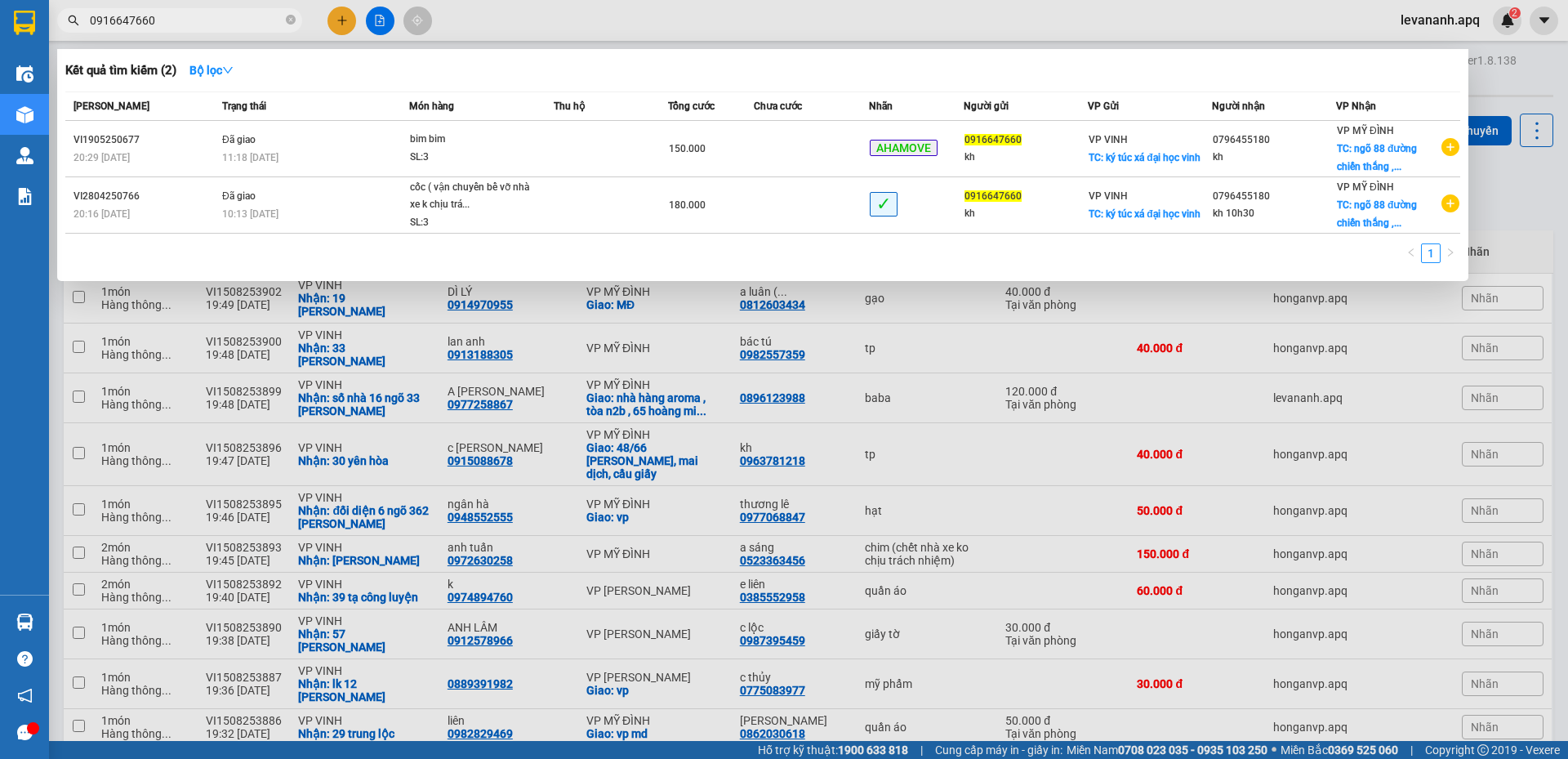
click at [203, 26] on input "0916647660" at bounding box center [186, 21] width 193 height 18
type input "0916647660"
click at [234, 28] on input "0916647660" at bounding box center [186, 21] width 193 height 18
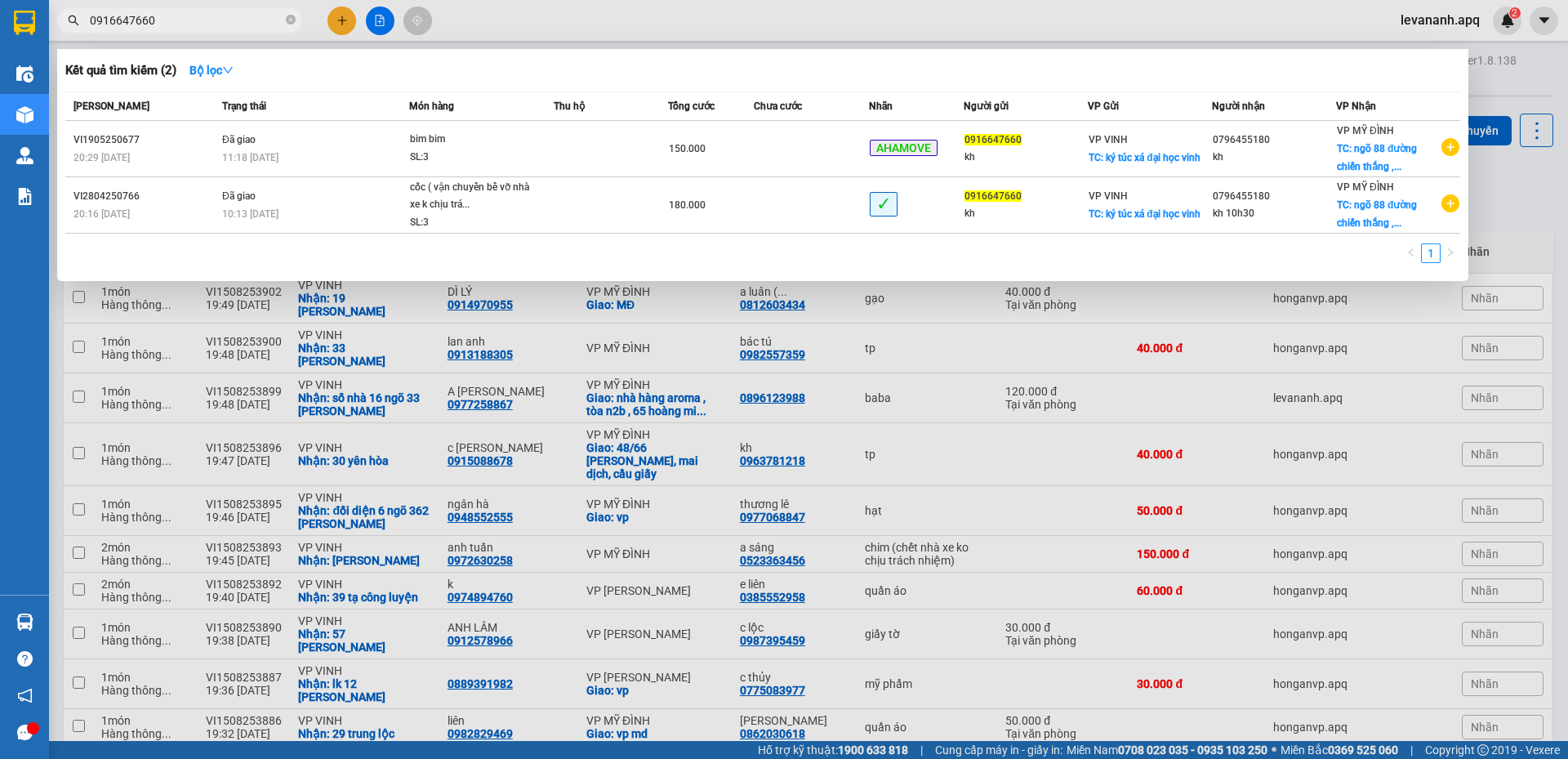
click at [173, 25] on input "0916647660" at bounding box center [186, 21] width 193 height 18
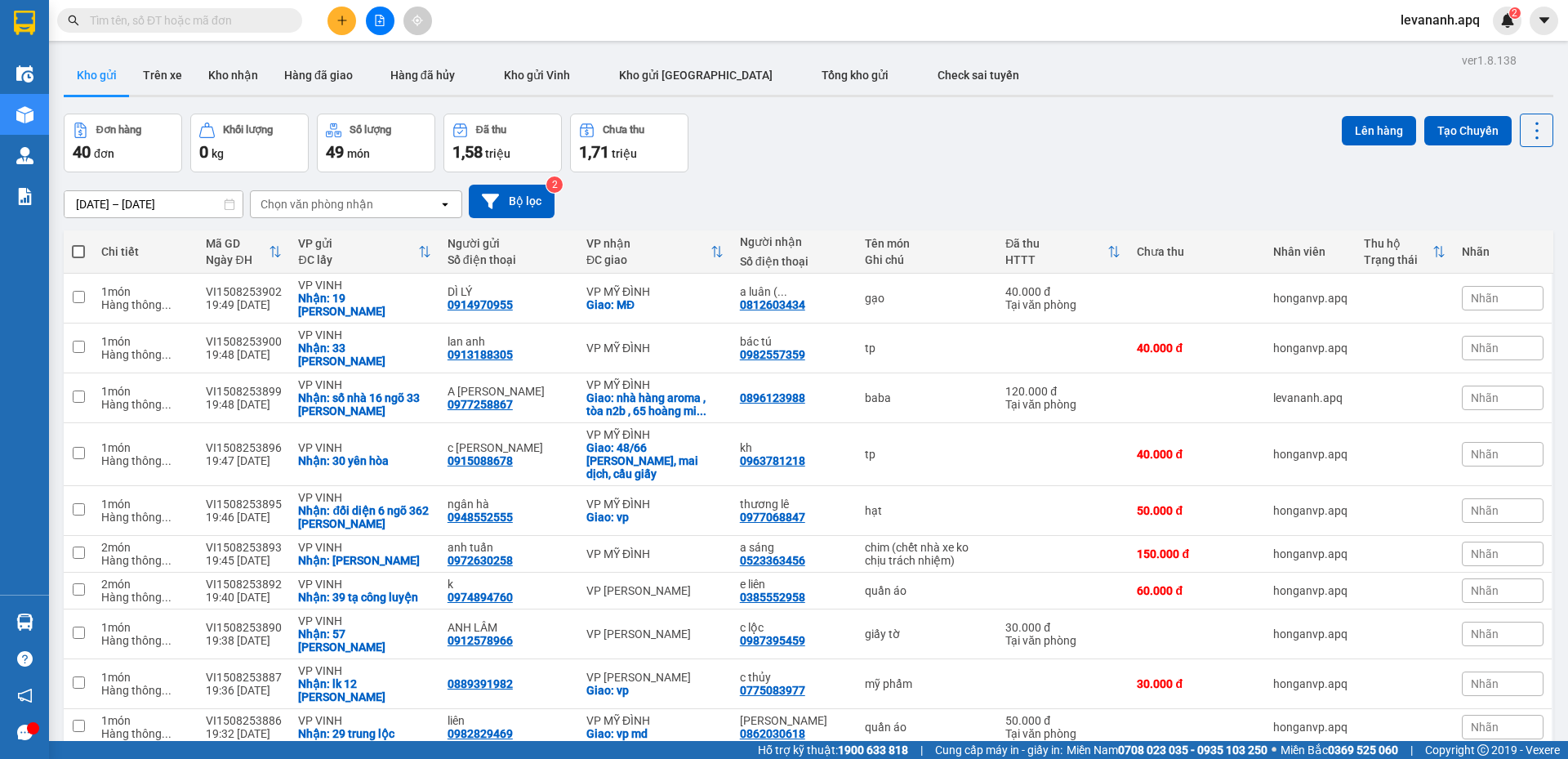
click at [148, 17] on input "text" at bounding box center [186, 21] width 193 height 18
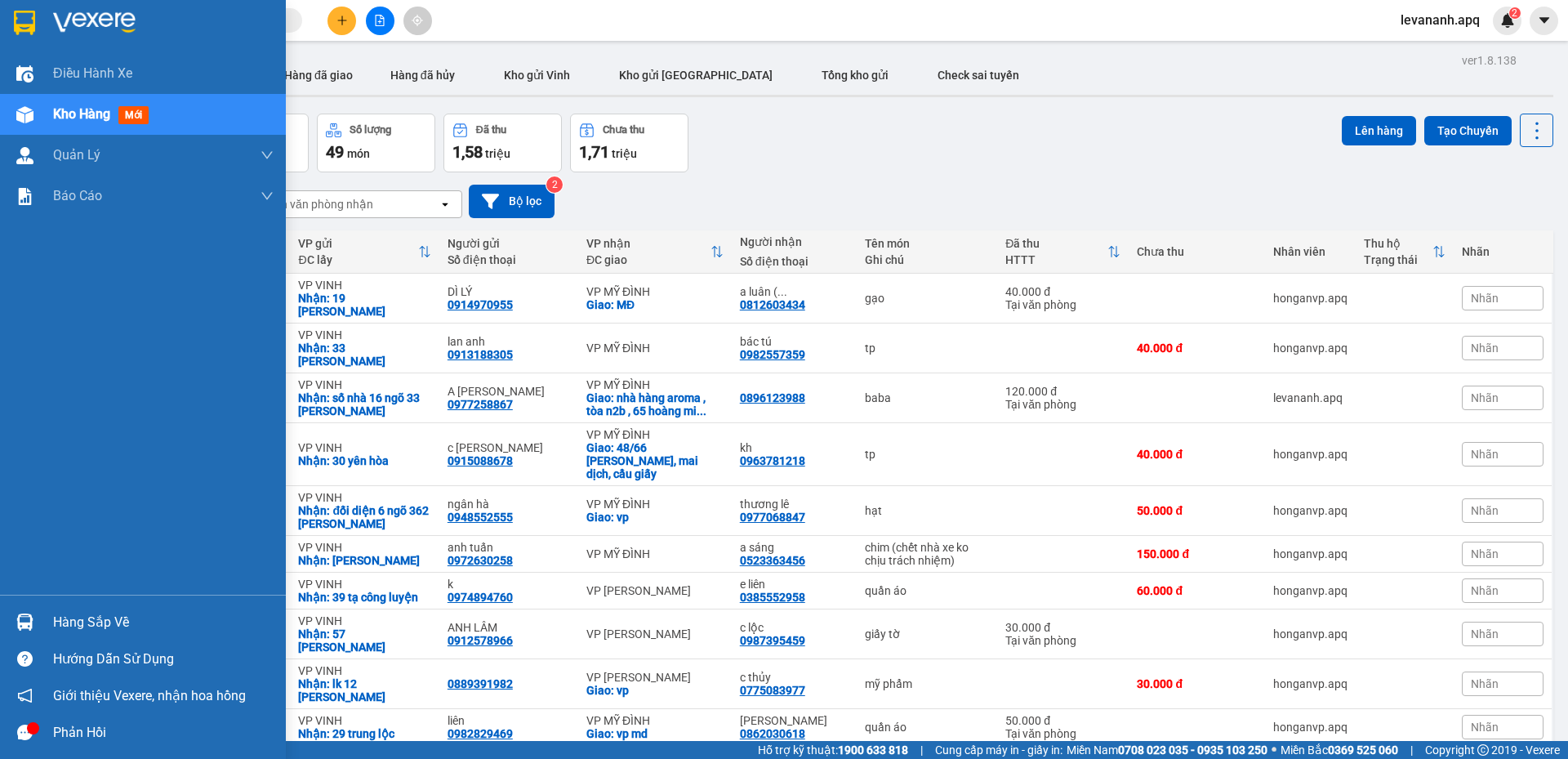
click at [17, 628] on img at bounding box center [25, 622] width 17 height 17
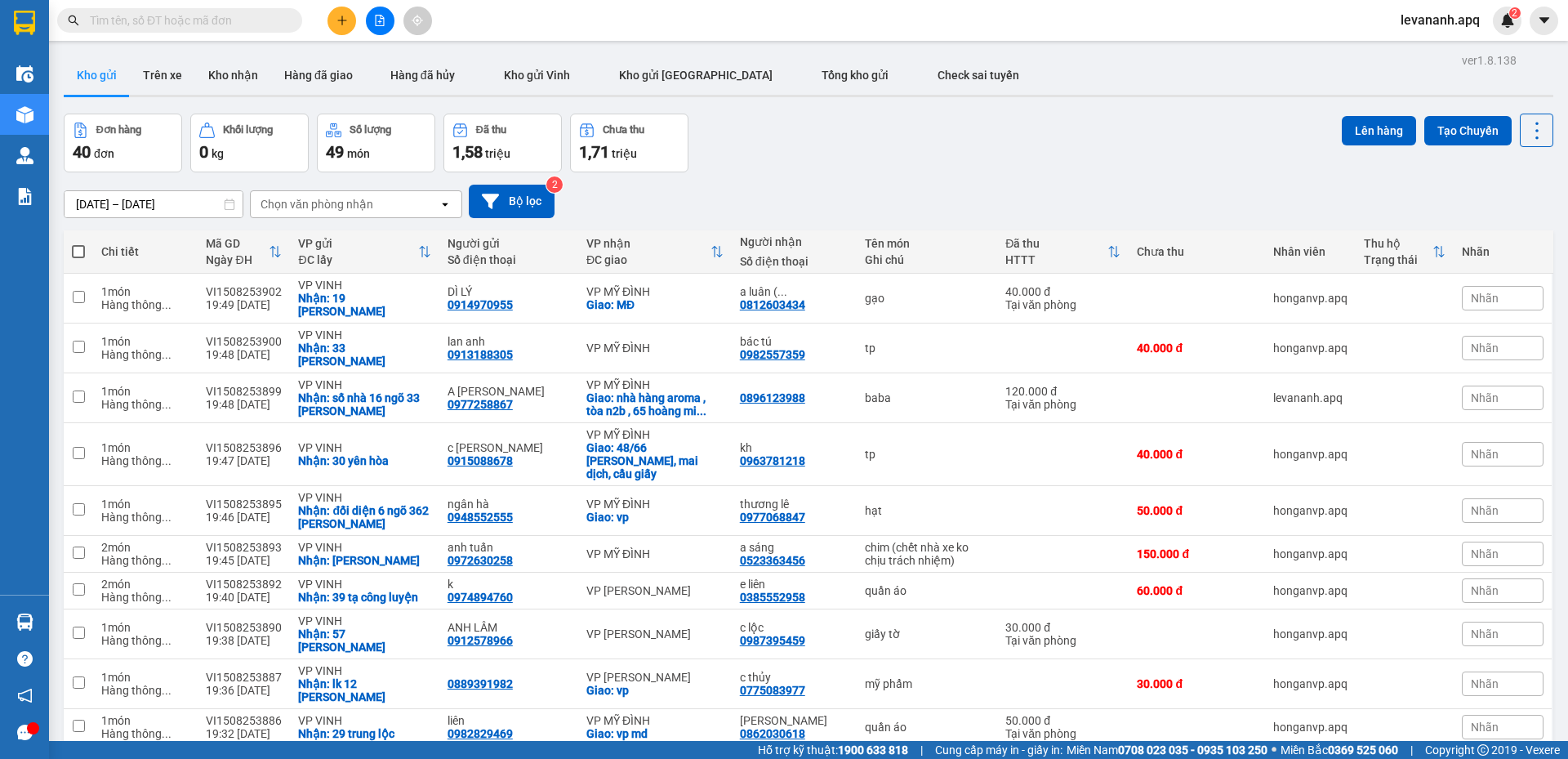
click at [728, 177] on section "Kết quả tìm kiếm ( 2 ) Bộ lọc Mã ĐH Trạng thái Món hàng Thu hộ Tổng cước Chưa c…" at bounding box center [784, 380] width 1568 height 759
click at [329, 17] on button at bounding box center [341, 21] width 29 height 29
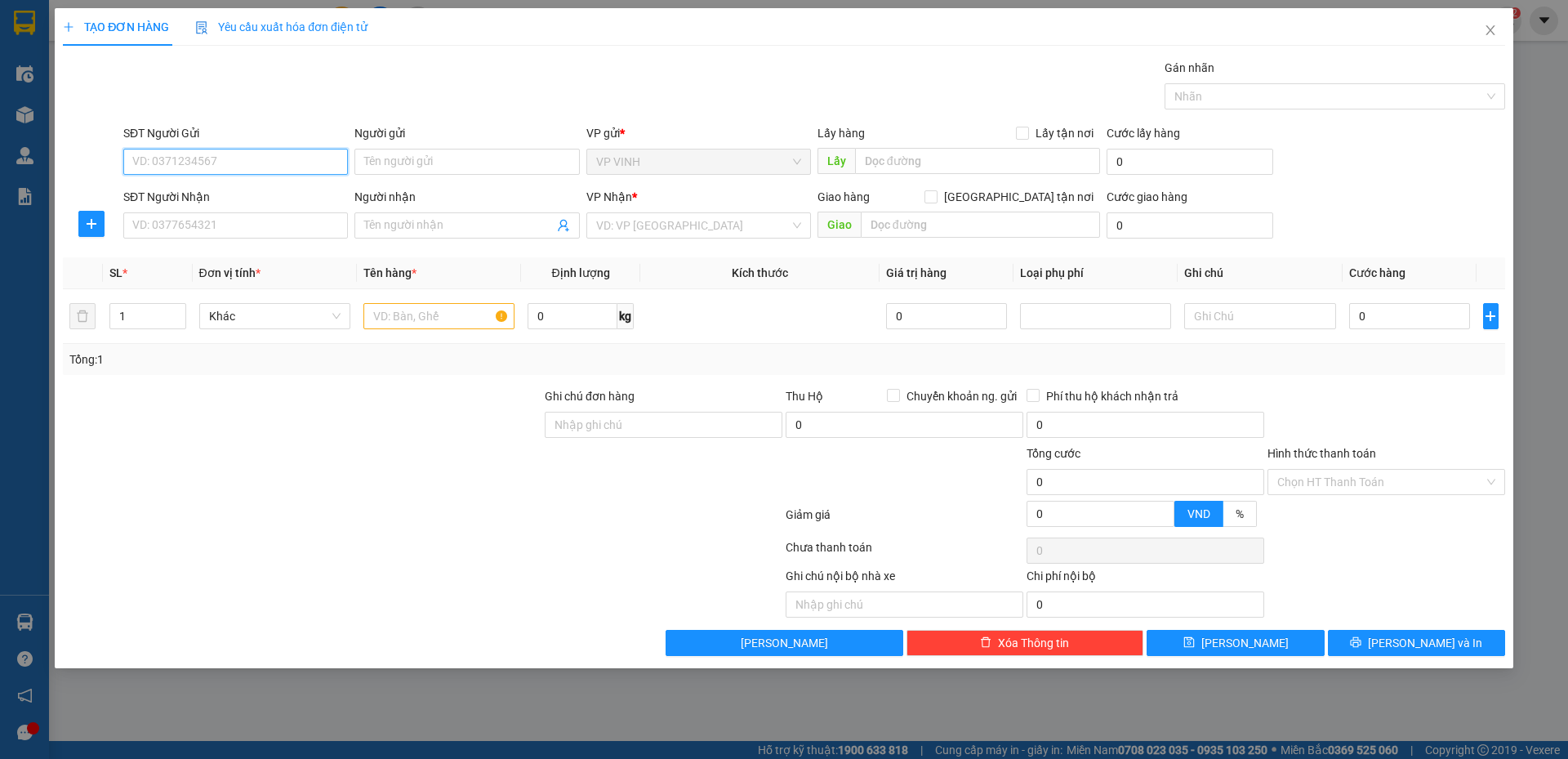
click at [195, 162] on input "SĐT Người Gửi" at bounding box center [235, 162] width 224 height 27
paste input "0962347974"
type input "0962347974"
drag, startPoint x: 183, startPoint y: 167, endPoint x: 192, endPoint y: 161, distance: 10.8
click at [183, 166] on input "0962347974" at bounding box center [235, 162] width 224 height 27
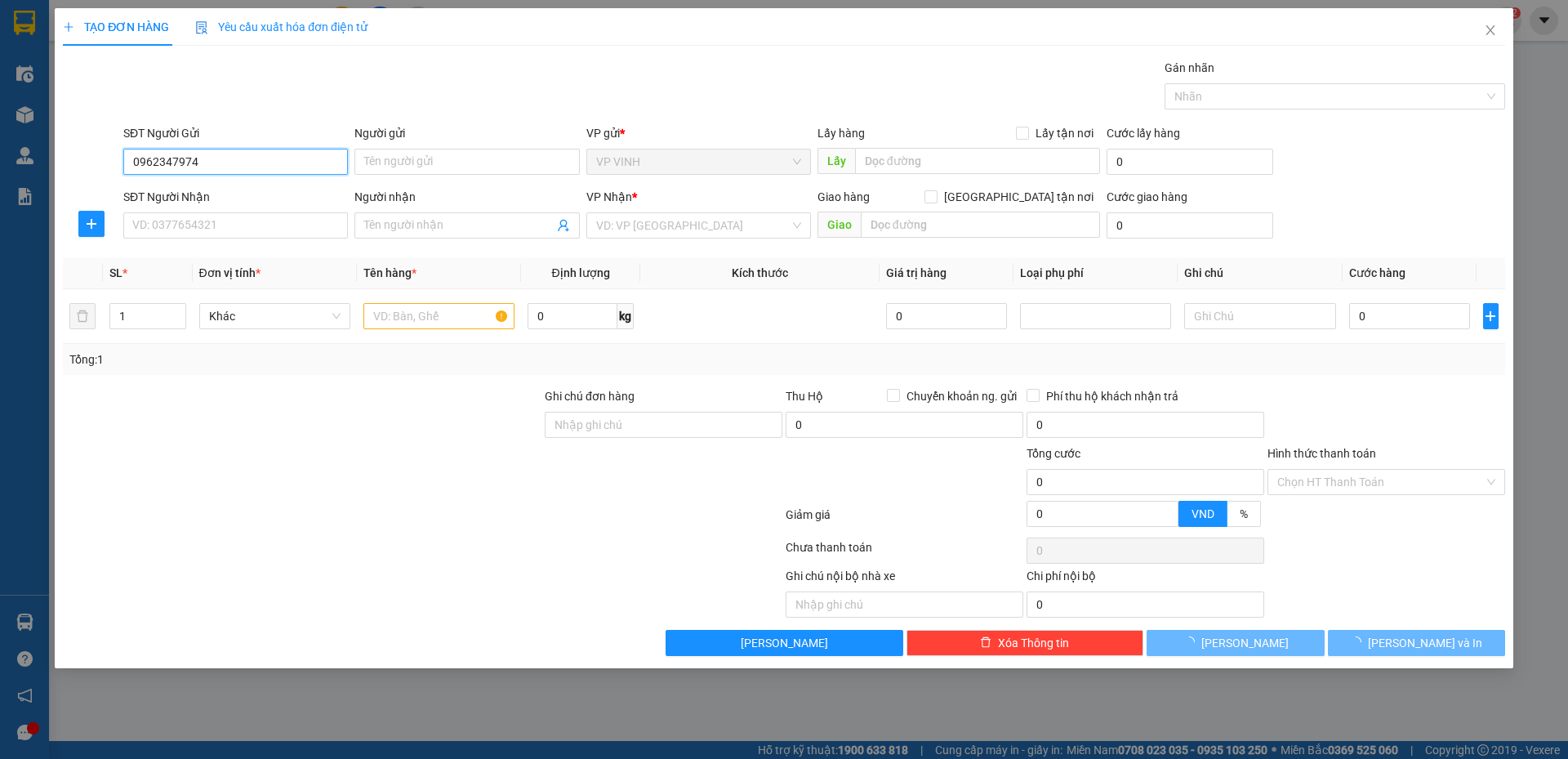
click at [192, 161] on input "0962347974" at bounding box center [235, 162] width 224 height 27
drag, startPoint x: 173, startPoint y: 162, endPoint x: 184, endPoint y: 159, distance: 11.4
click at [174, 159] on input "0962347974" at bounding box center [235, 162] width 224 height 27
click at [185, 159] on input "0962347974" at bounding box center [235, 162] width 224 height 27
drag, startPoint x: 186, startPoint y: 159, endPoint x: 202, endPoint y: 158, distance: 16.0
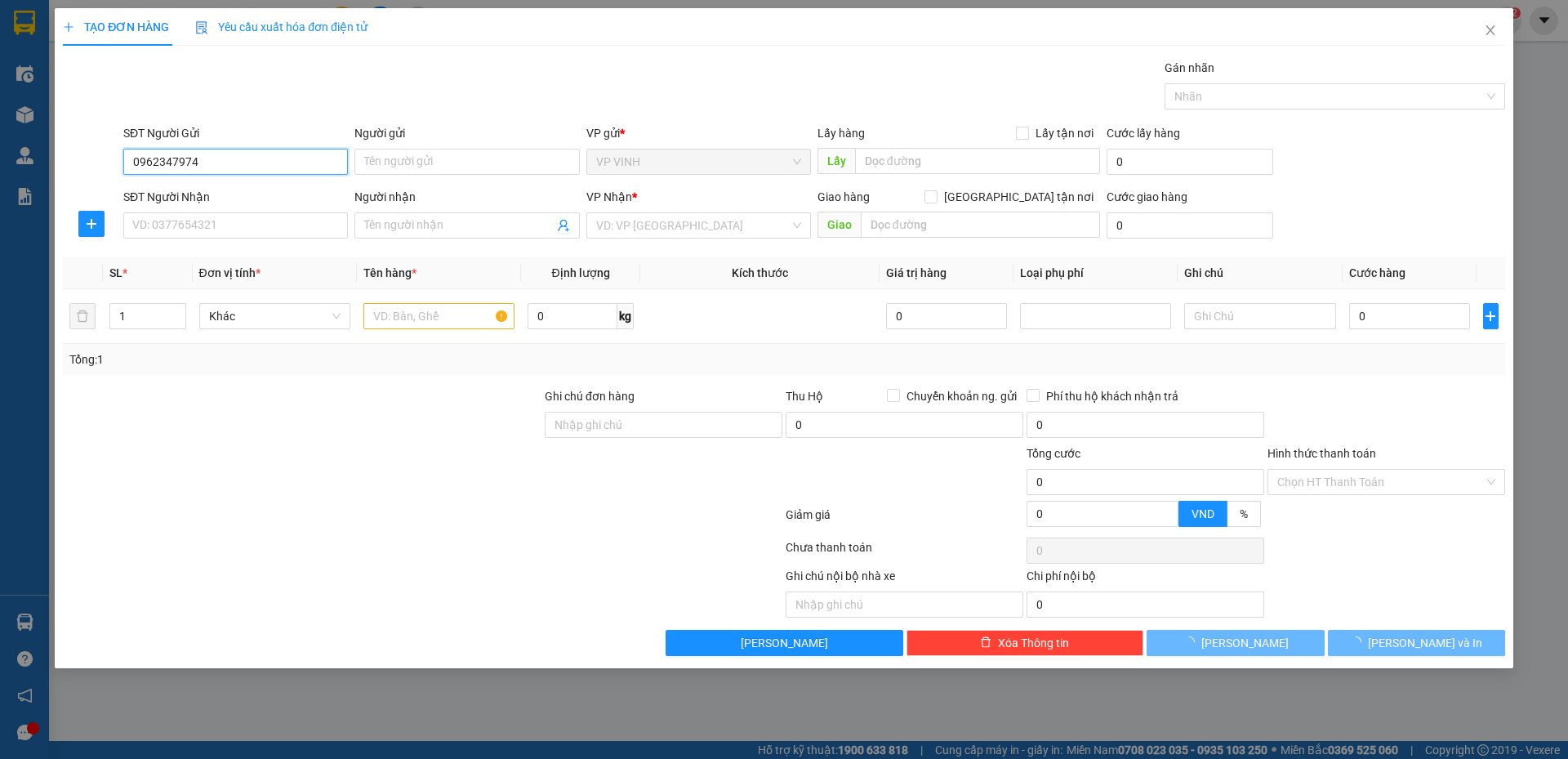
click at [186, 158] on input "0962347974" at bounding box center [235, 162] width 224 height 27
click at [202, 158] on input "0962347974" at bounding box center [235, 162] width 224 height 27
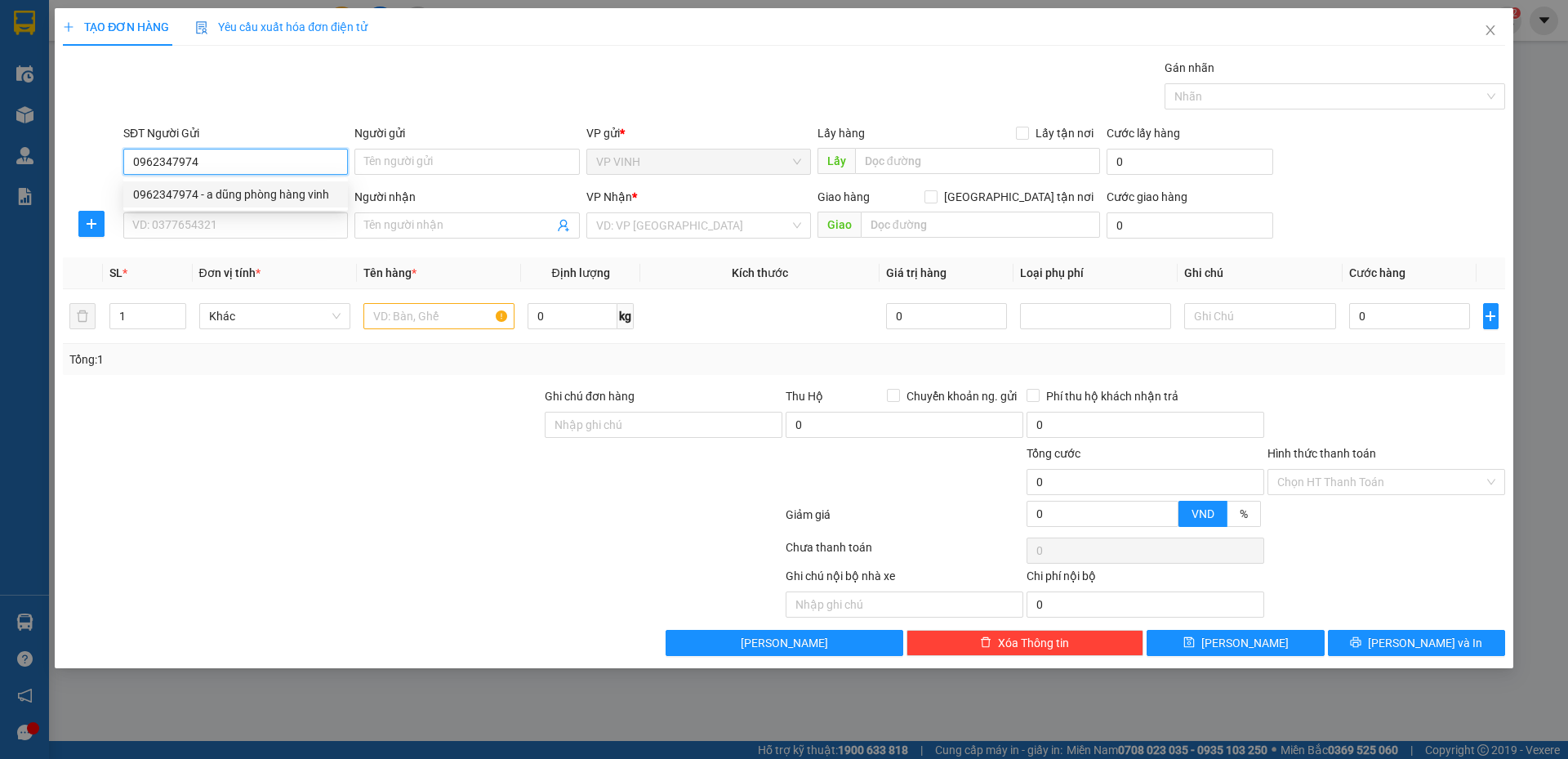
click at [205, 194] on div "0962347974 - a dũng phòng hàng vinh" at bounding box center [236, 195] width 205 height 18
type input "a dũng phòng hàng vinh"
type input "0962347974"
click at [211, 227] on input "SĐT Người Nhận" at bounding box center [235, 225] width 224 height 27
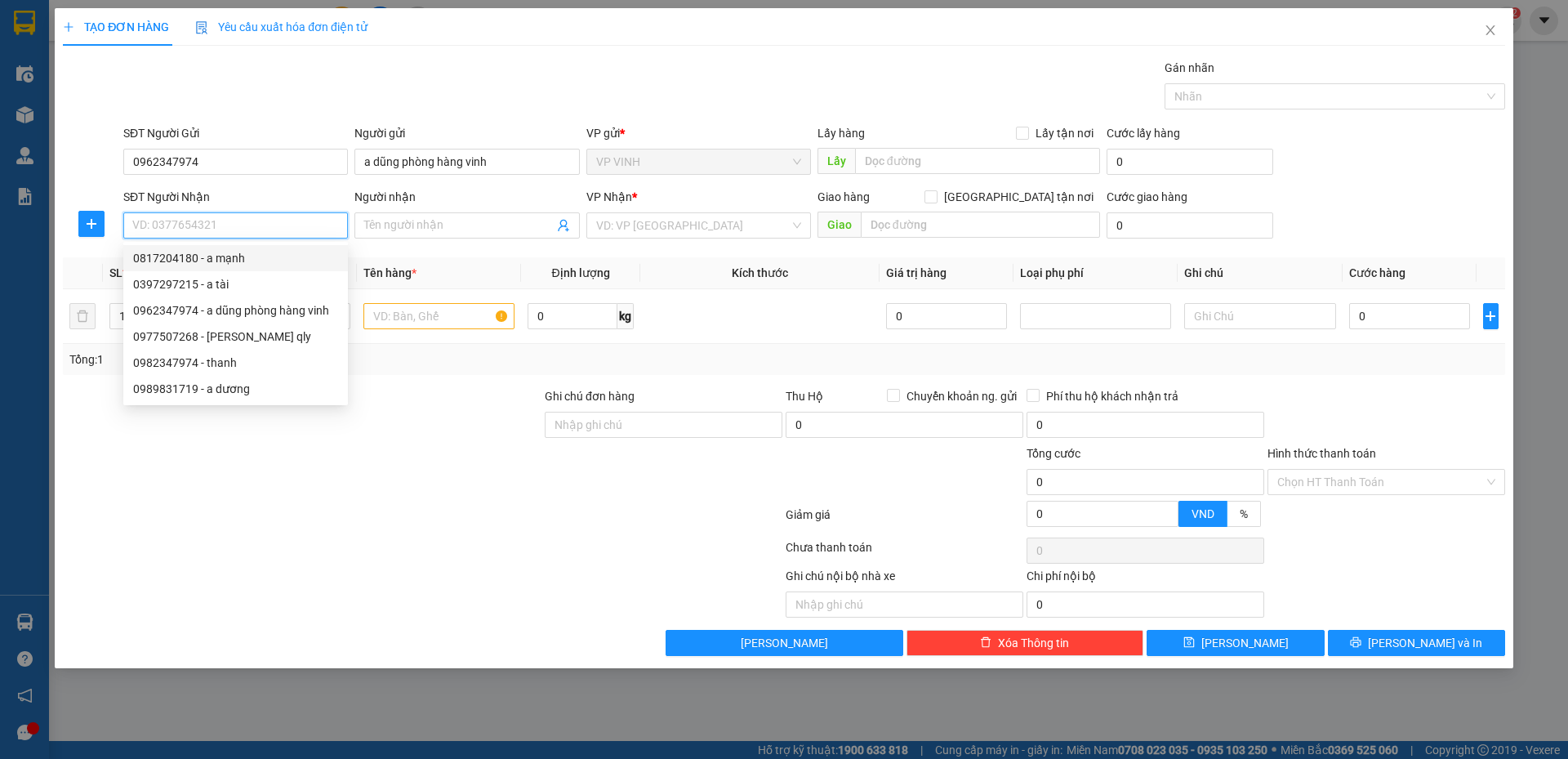
click at [253, 261] on div "0817204180 - a mạnh" at bounding box center [236, 259] width 205 height 18
type input "0817204180"
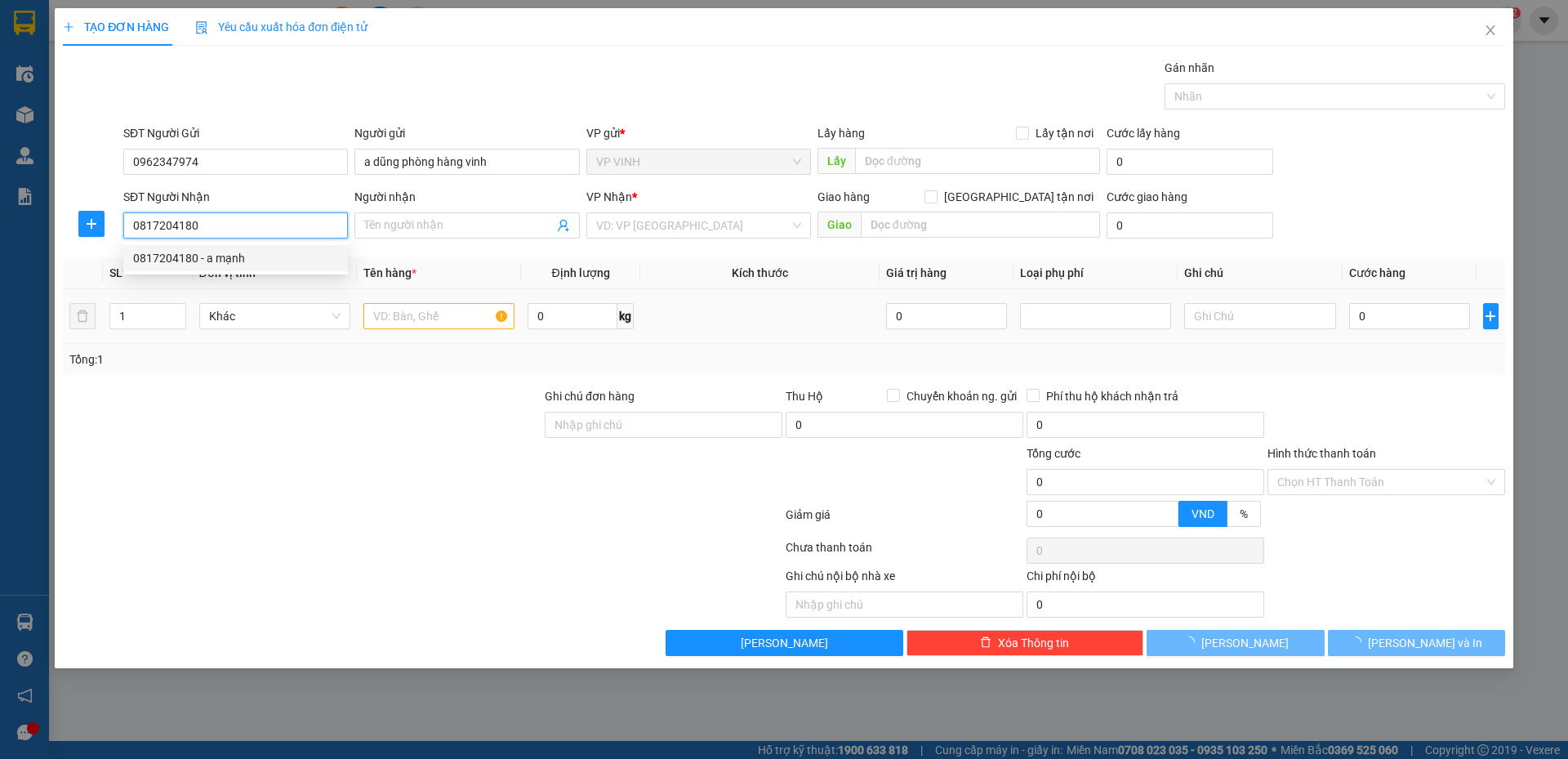
type input "a mạnh"
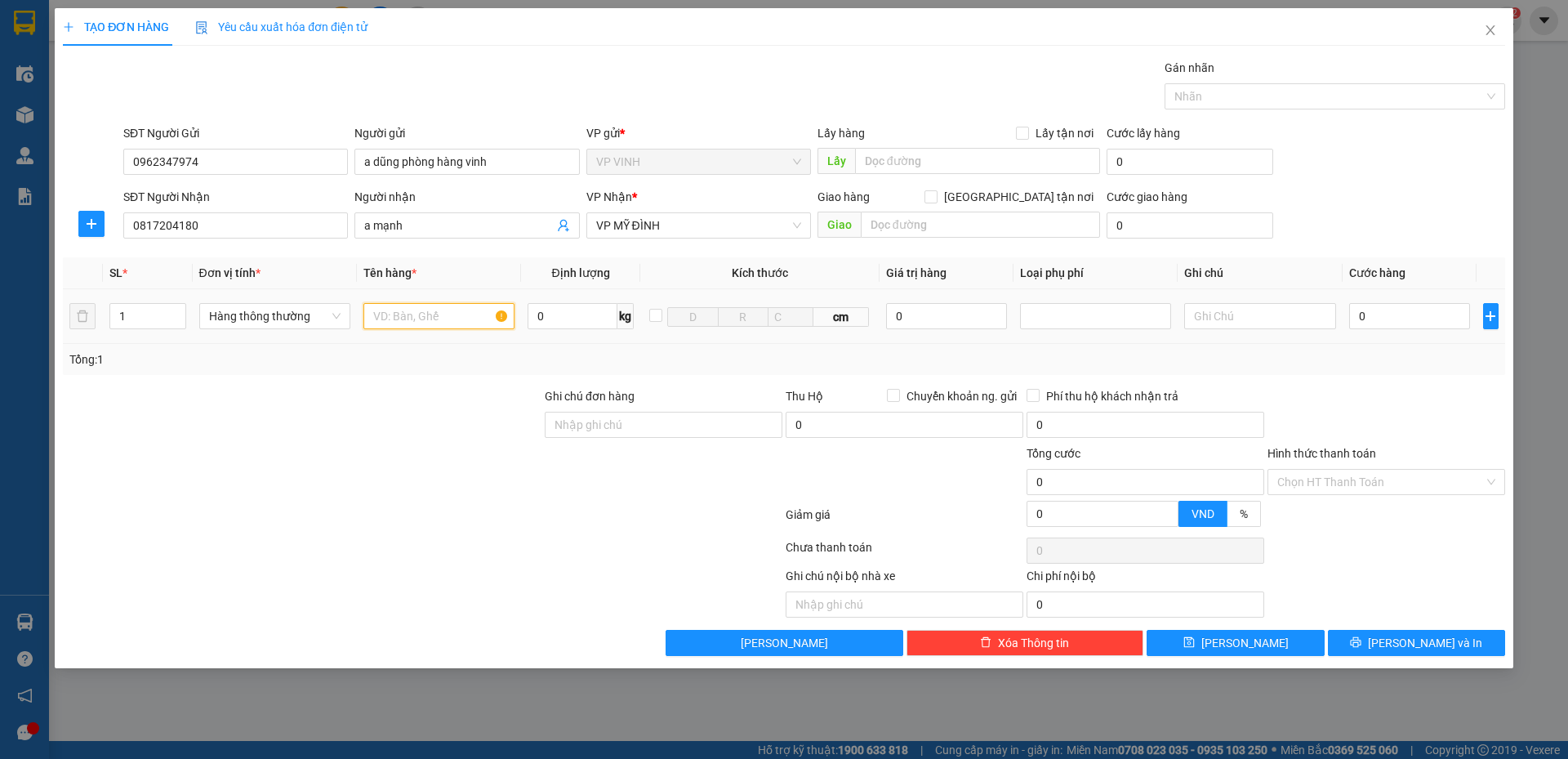
click at [432, 314] on input "text" at bounding box center [439, 317] width 151 height 27
type input "thực phẩm"
click at [1379, 319] on input "0" at bounding box center [1410, 317] width 122 height 27
type input "4"
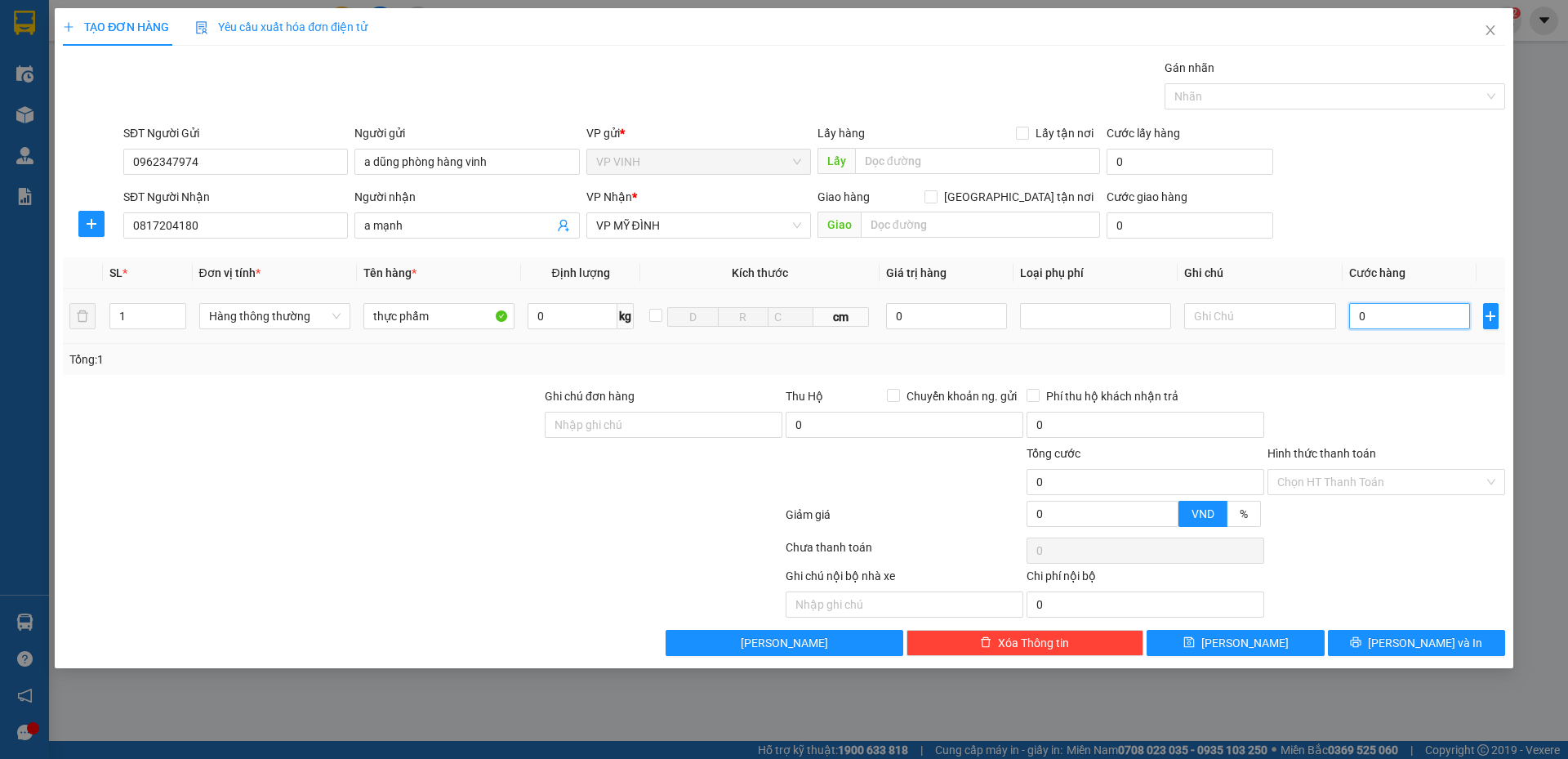
type input "4"
type input "40"
type input "40.000"
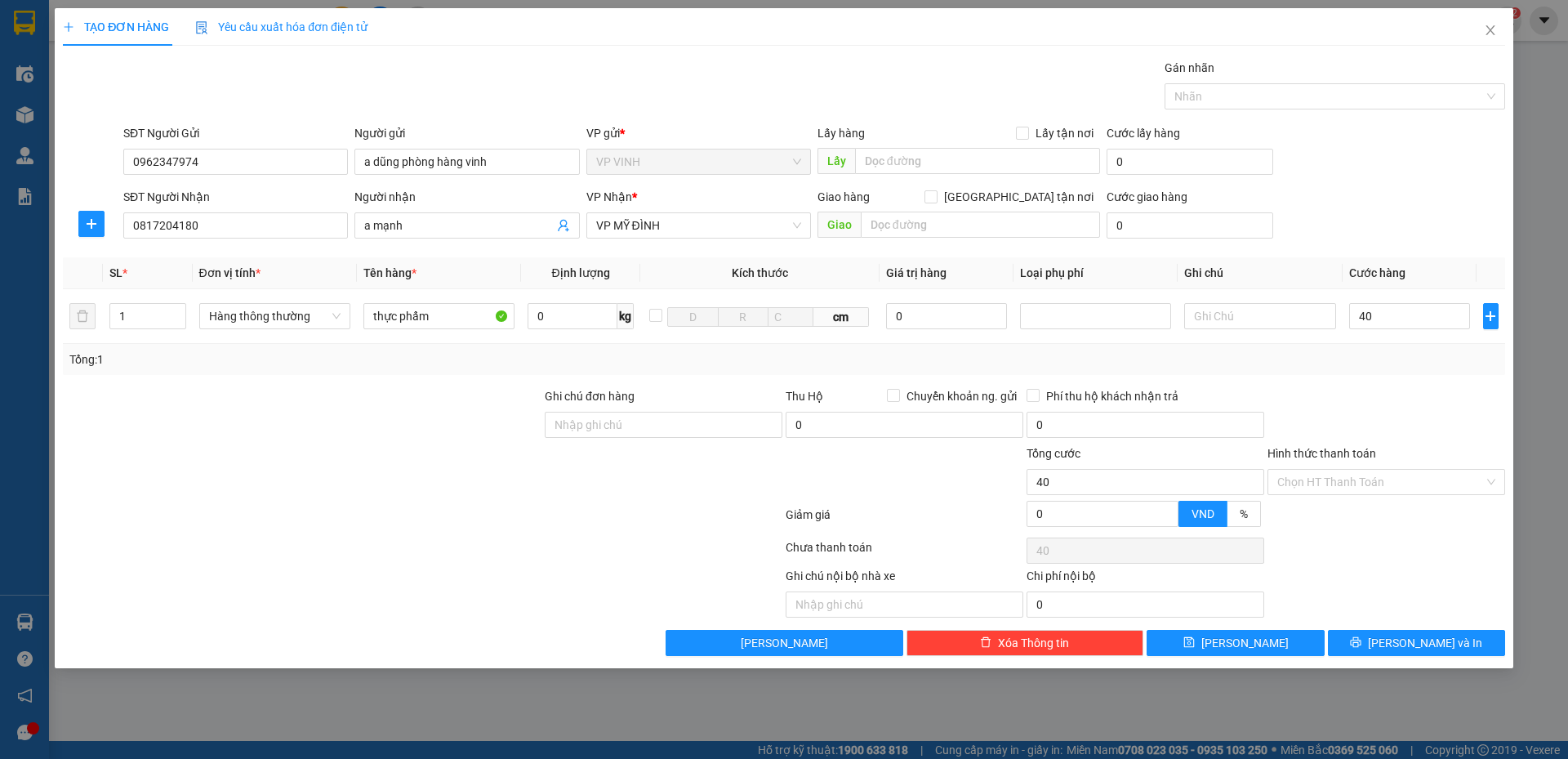
type input "40.000"
click at [1367, 382] on div "Transit Pickup Surcharge Ids Transit Deliver Surcharge Ids Transit Deliver Surc…" at bounding box center [784, 357] width 1443 height 597
click at [1334, 486] on input "Hình thức thanh toán" at bounding box center [1381, 482] width 207 height 25
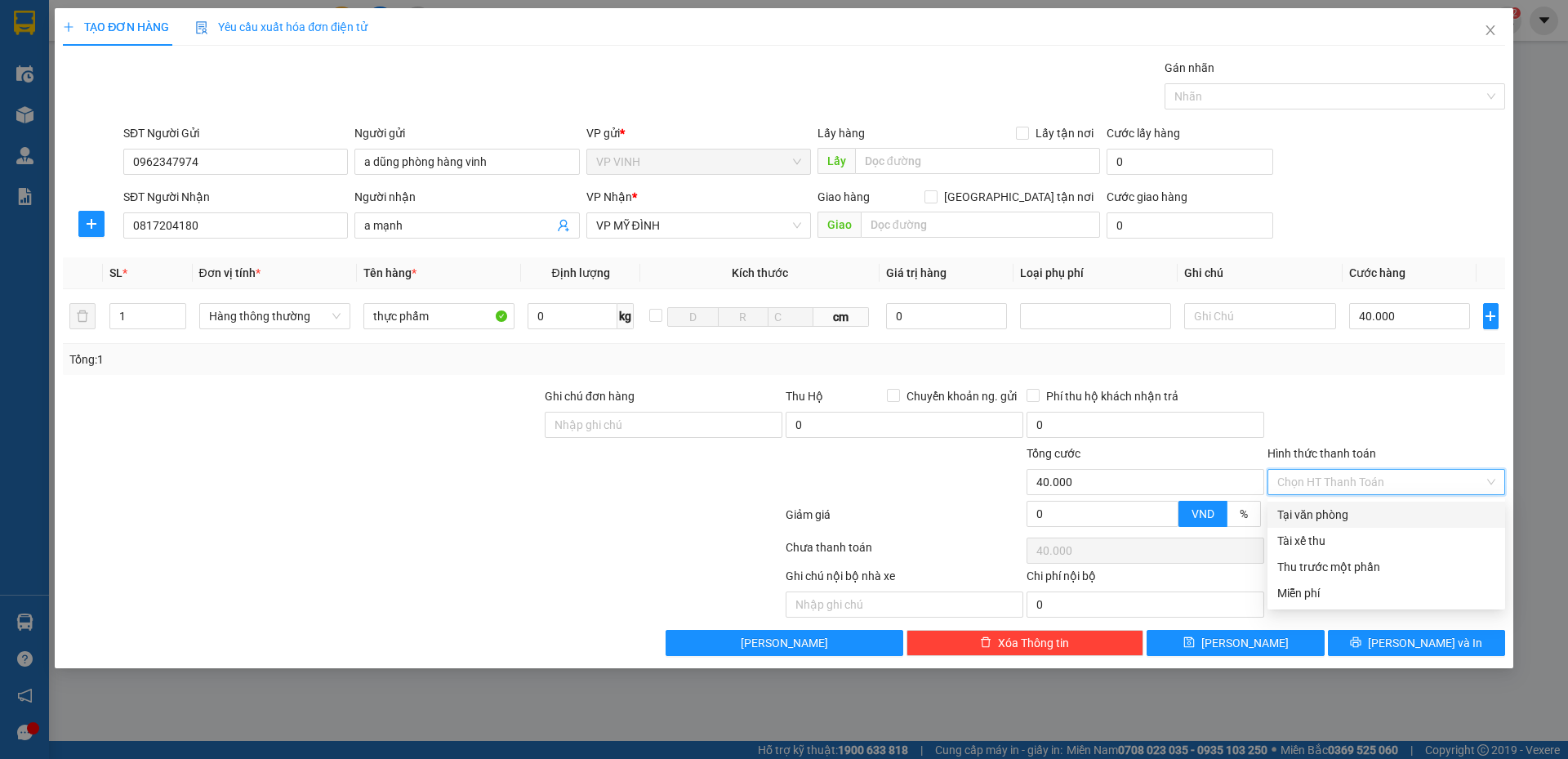
click at [1339, 512] on div "Tại văn phòng" at bounding box center [1386, 515] width 218 height 18
type input "0"
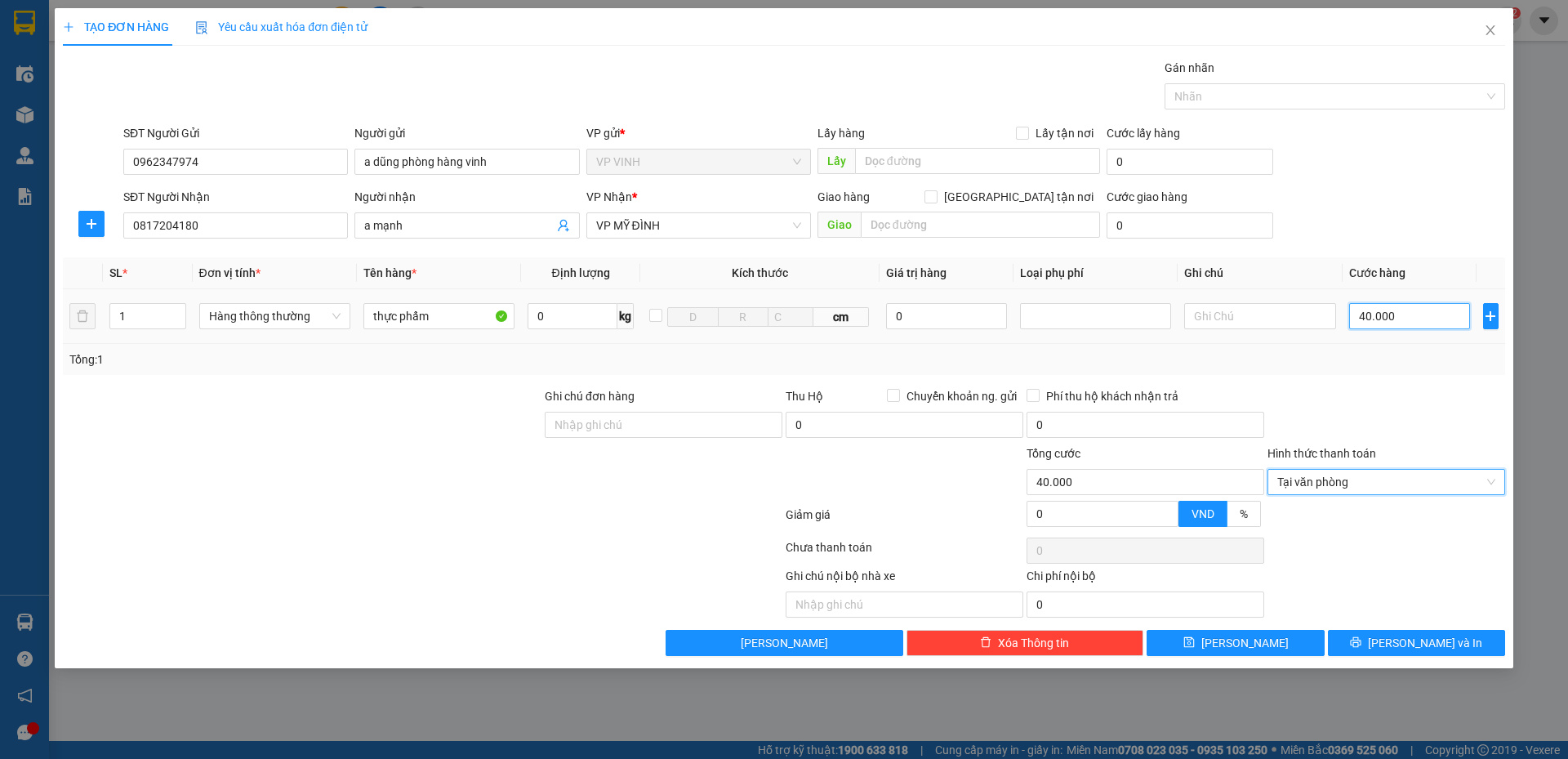
click at [1390, 318] on input "40.000" at bounding box center [1410, 317] width 122 height 27
type input "0"
type input "03"
type input "3"
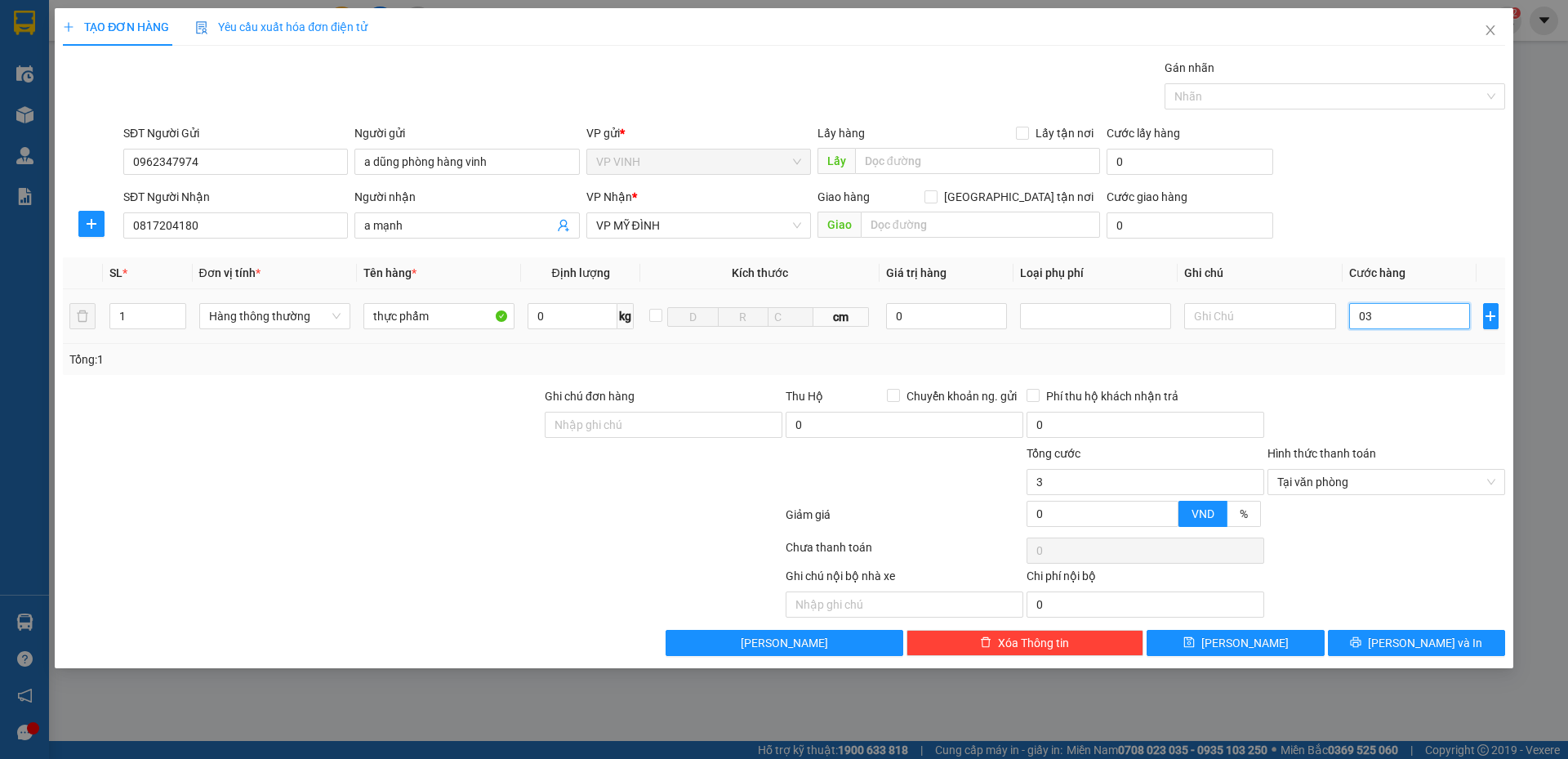
type input "030"
type input "30"
type input "30.000"
click at [1394, 365] on div "Tổng: 1" at bounding box center [784, 360] width 1430 height 18
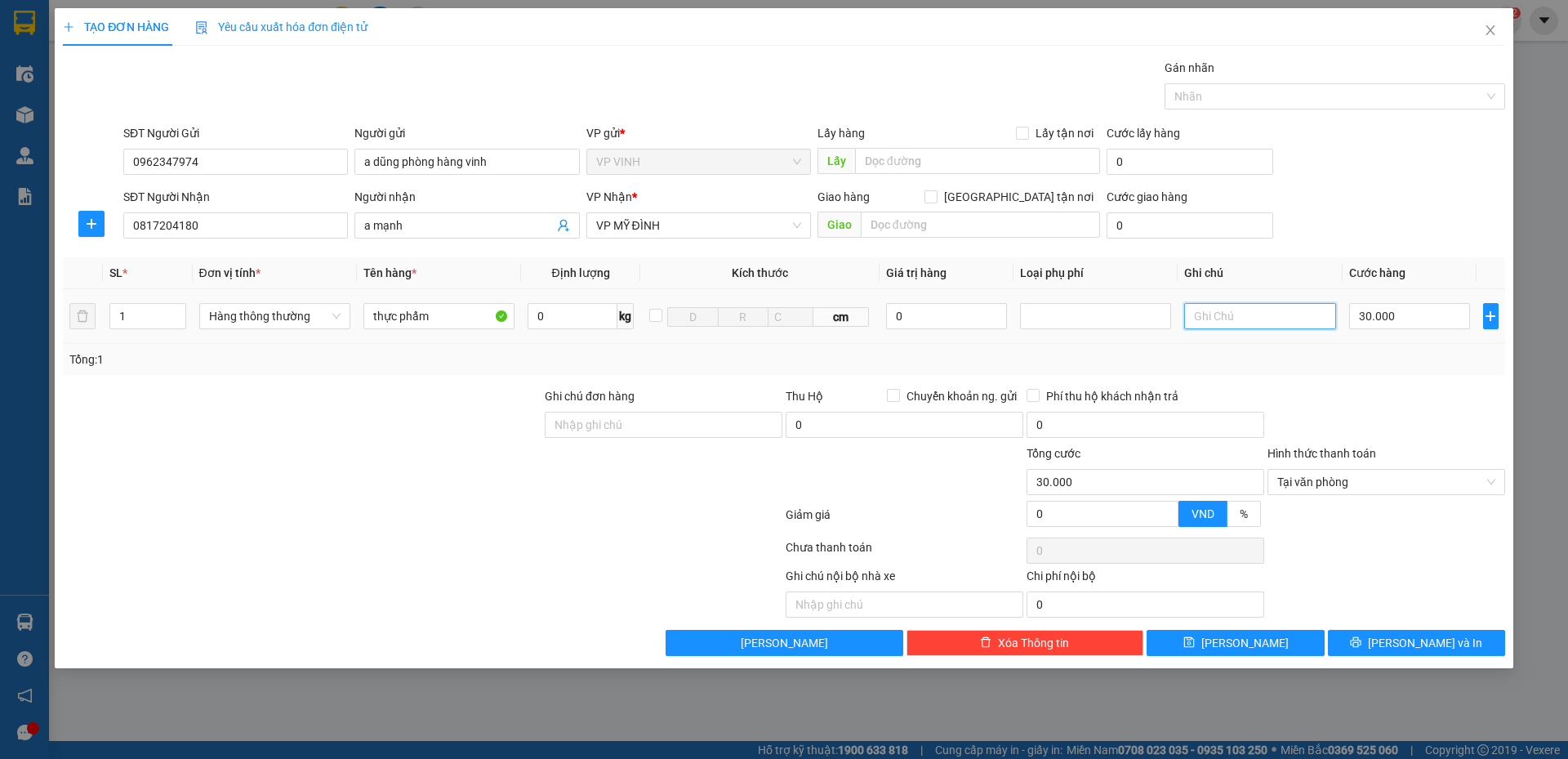
click at [1231, 322] on input "text" at bounding box center [1260, 317] width 151 height 27
type input "người nhà apq"
click at [1417, 407] on div at bounding box center [1387, 415] width 241 height 57
click at [1418, 641] on span "Lưu và In" at bounding box center [1426, 643] width 114 height 18
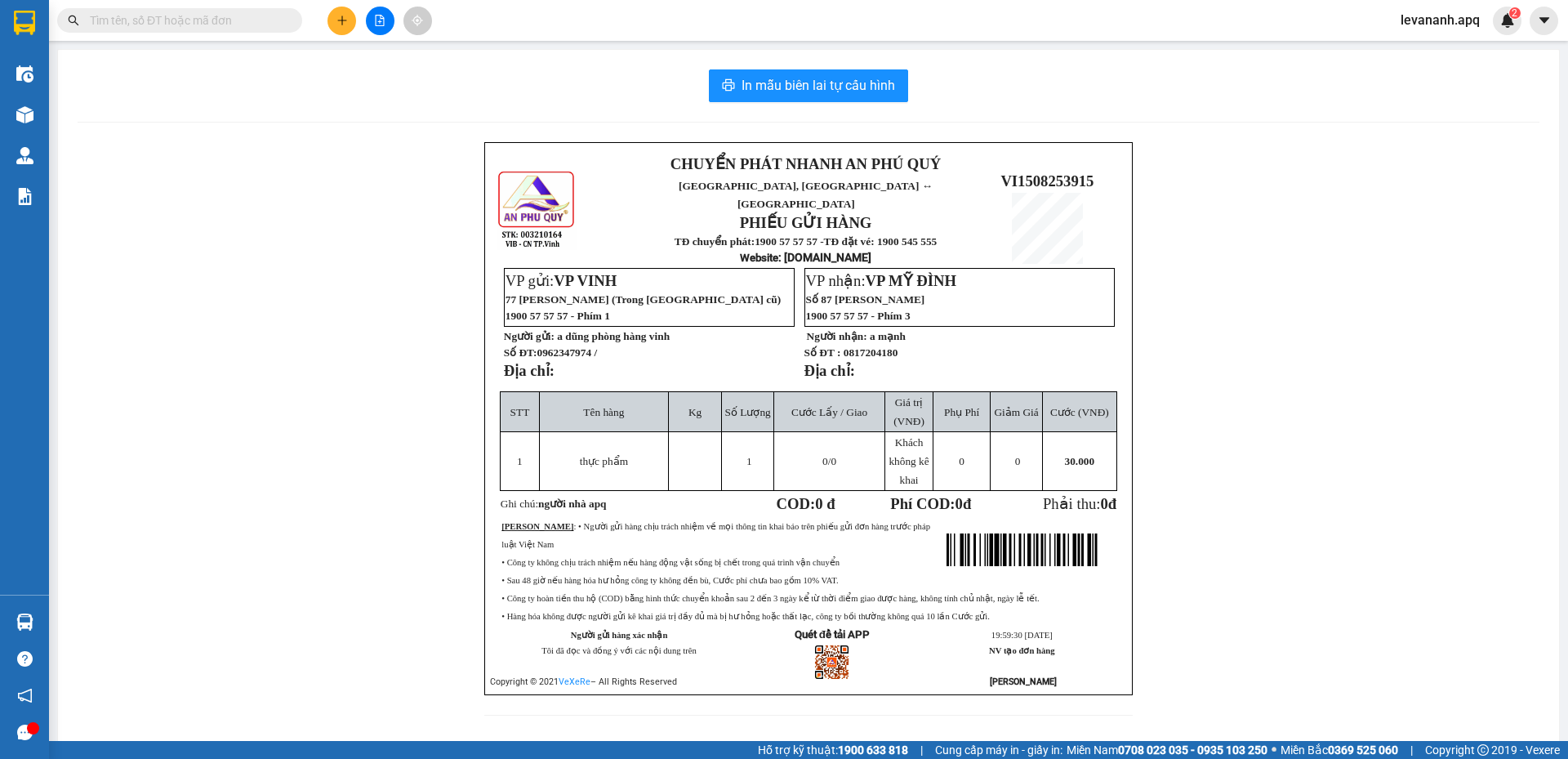
click at [977, 76] on div "In mẫu biên lai tự cấu hình" at bounding box center [808, 85] width 1462 height 32
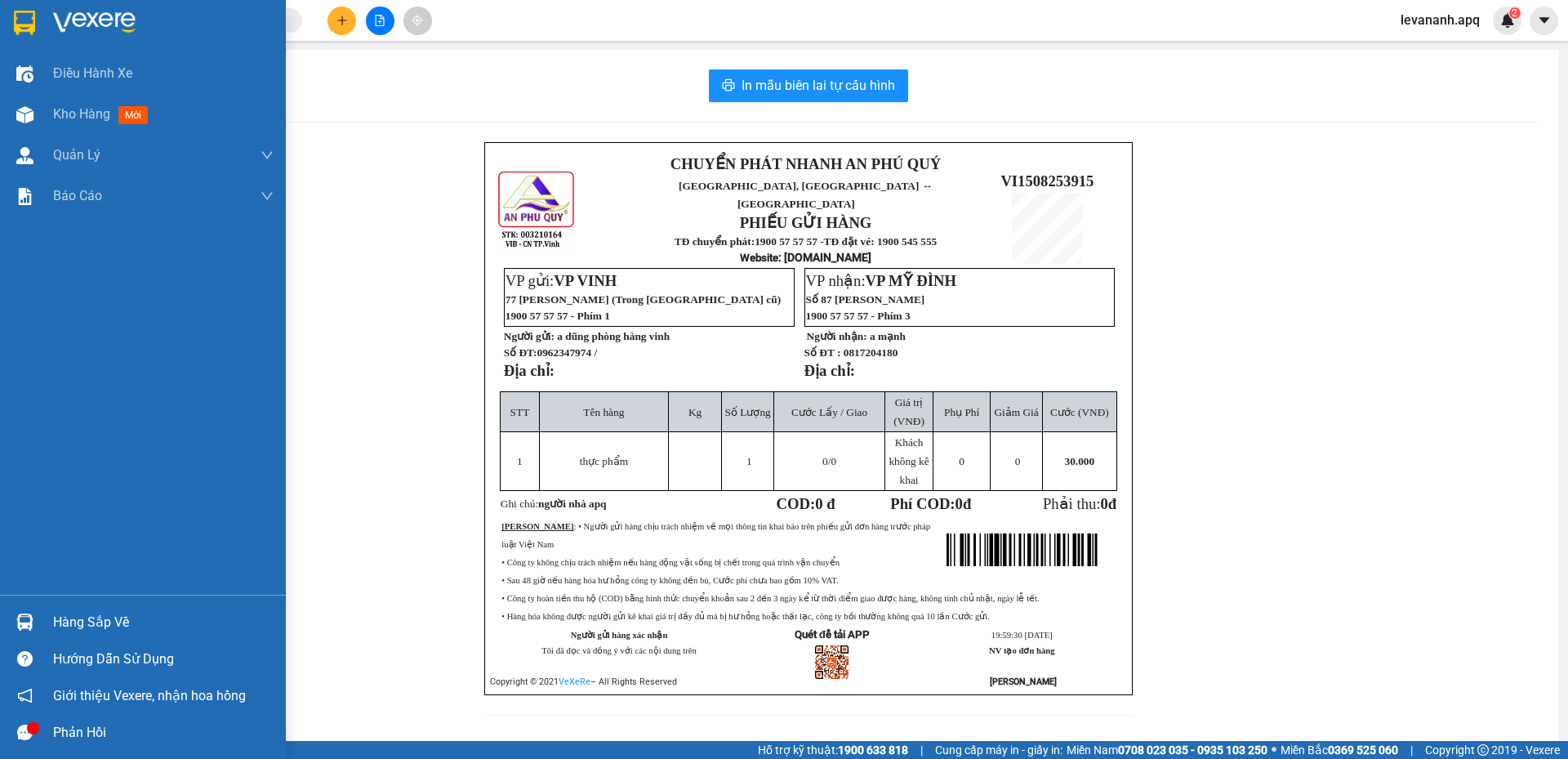
click at [15, 36] on div at bounding box center [25, 22] width 29 height 29
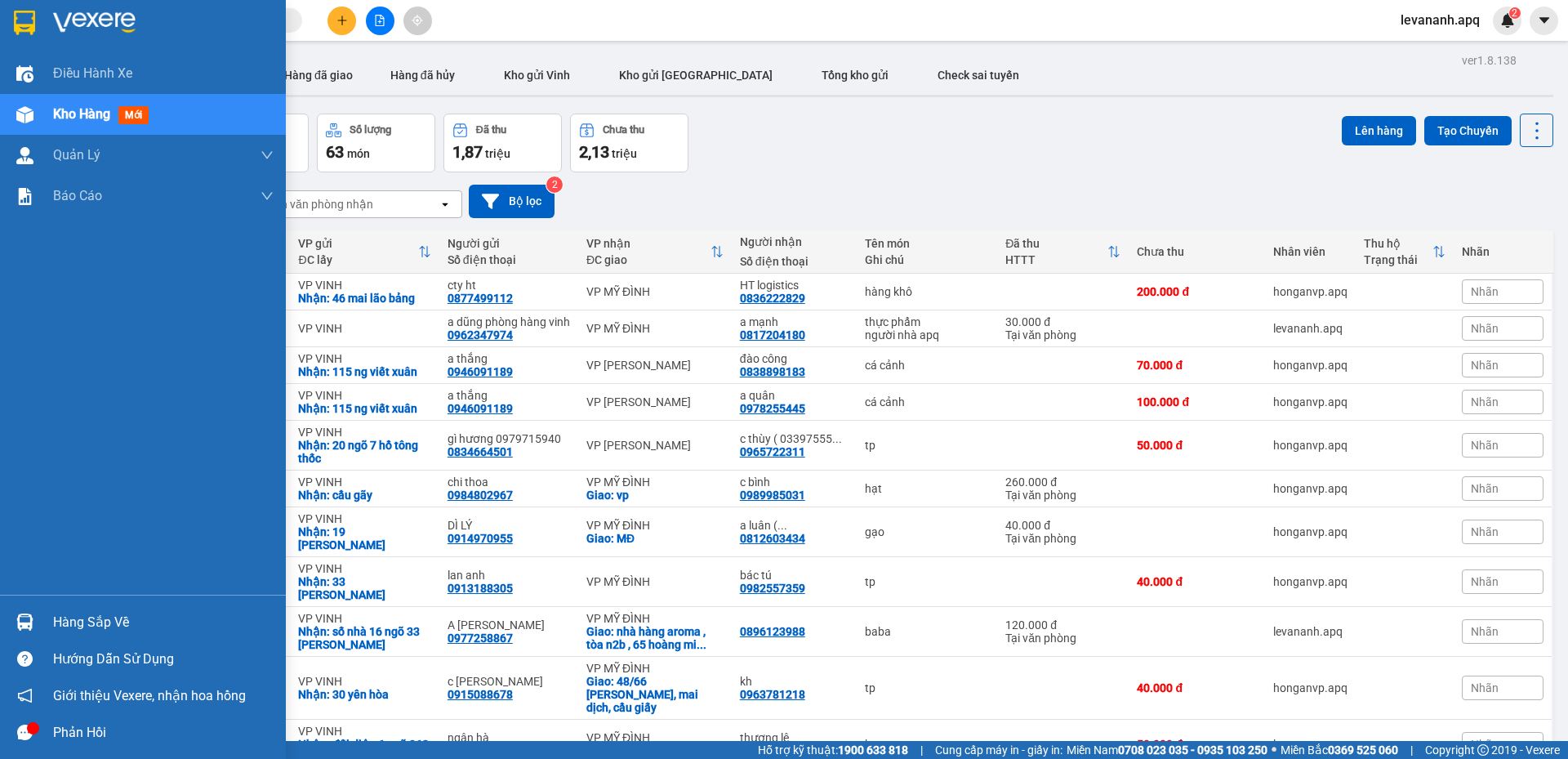
click at [9, 29] on div at bounding box center [142, 27] width 286 height 53
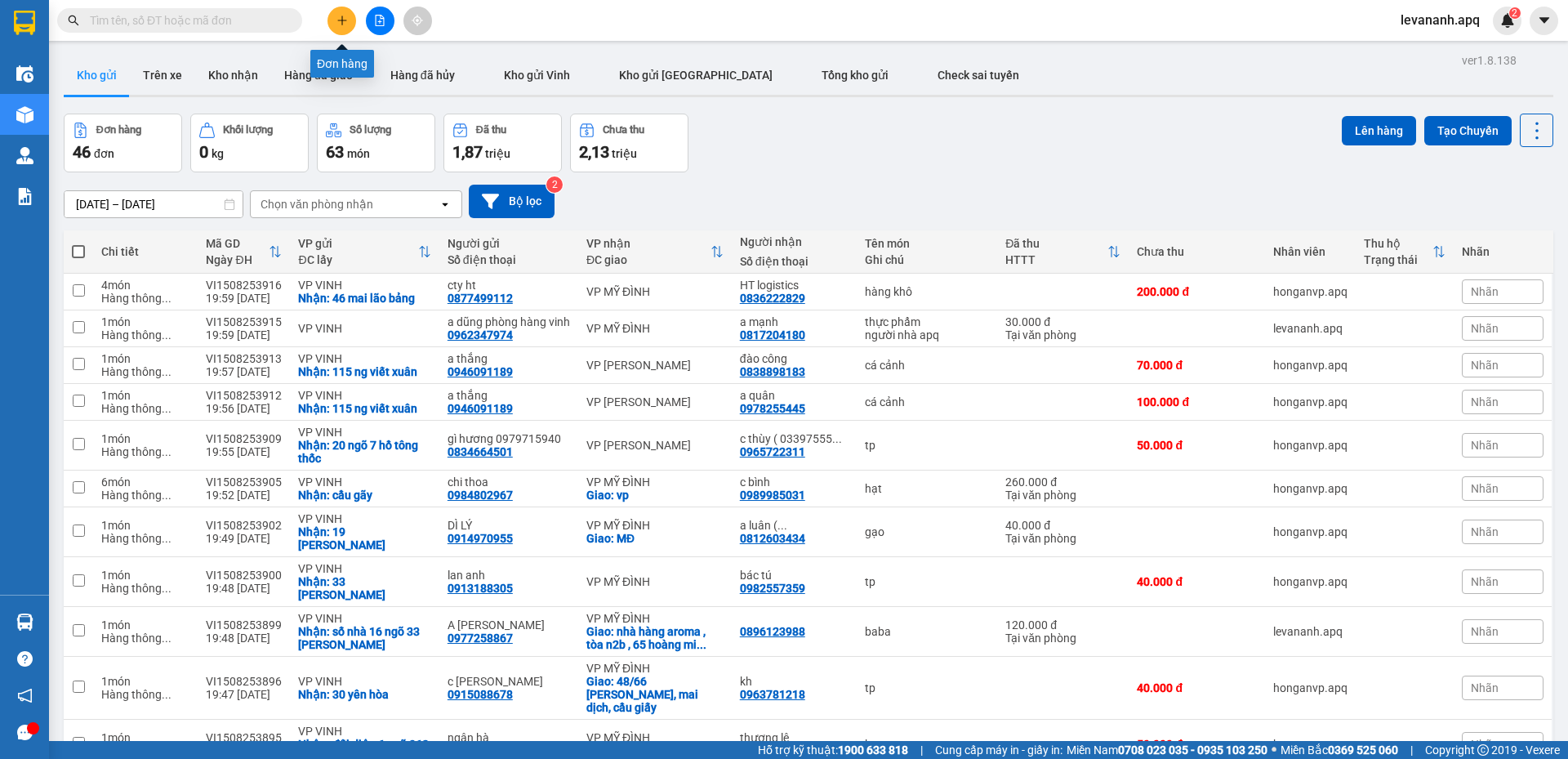
click at [339, 27] on button at bounding box center [341, 21] width 29 height 29
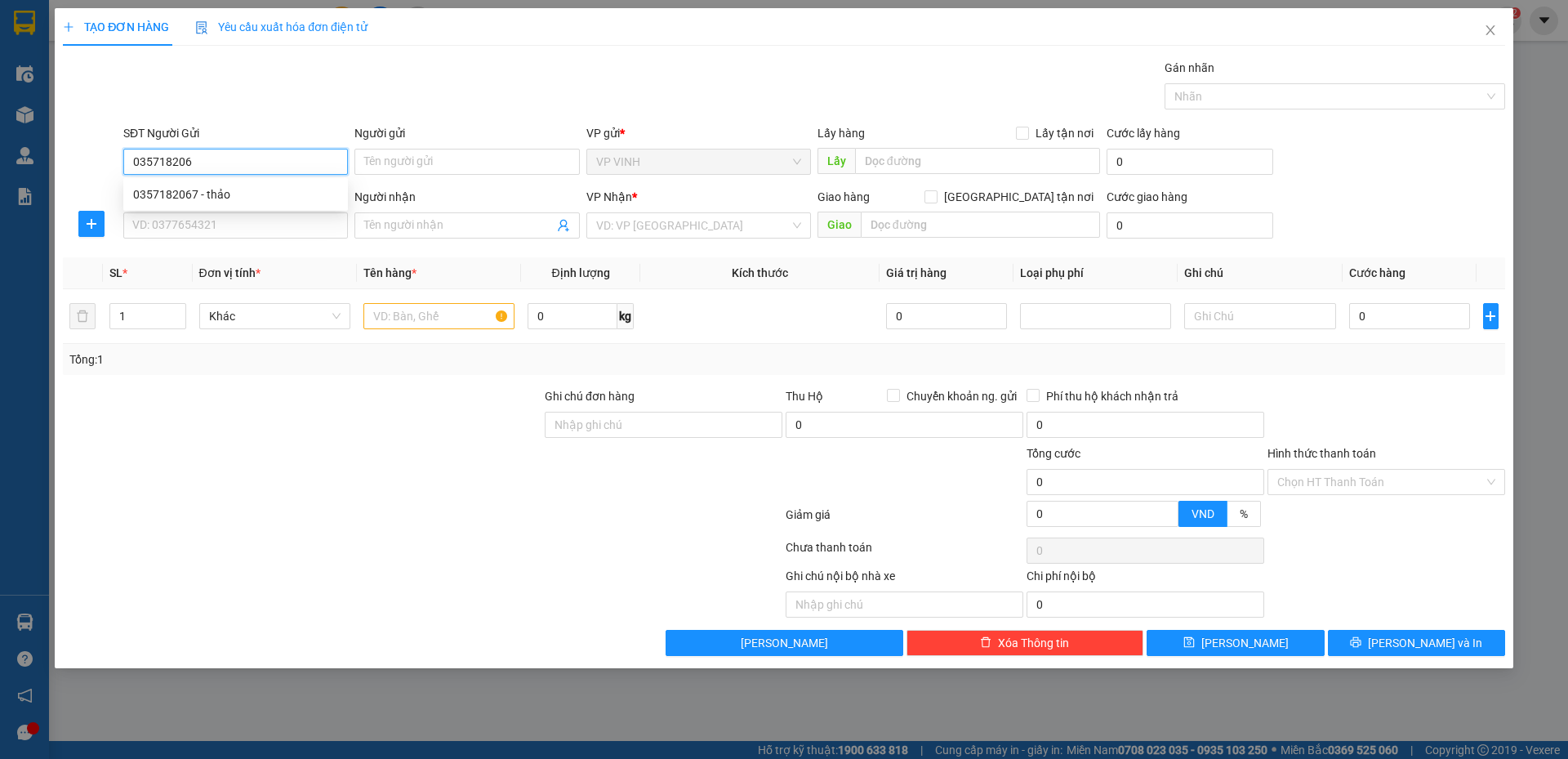
type input "0357182067"
click at [177, 184] on div "0357182067 - thảo" at bounding box center [235, 195] width 224 height 27
type input "thảo"
click at [182, 170] on input "0357182067" at bounding box center [235, 162] width 224 height 27
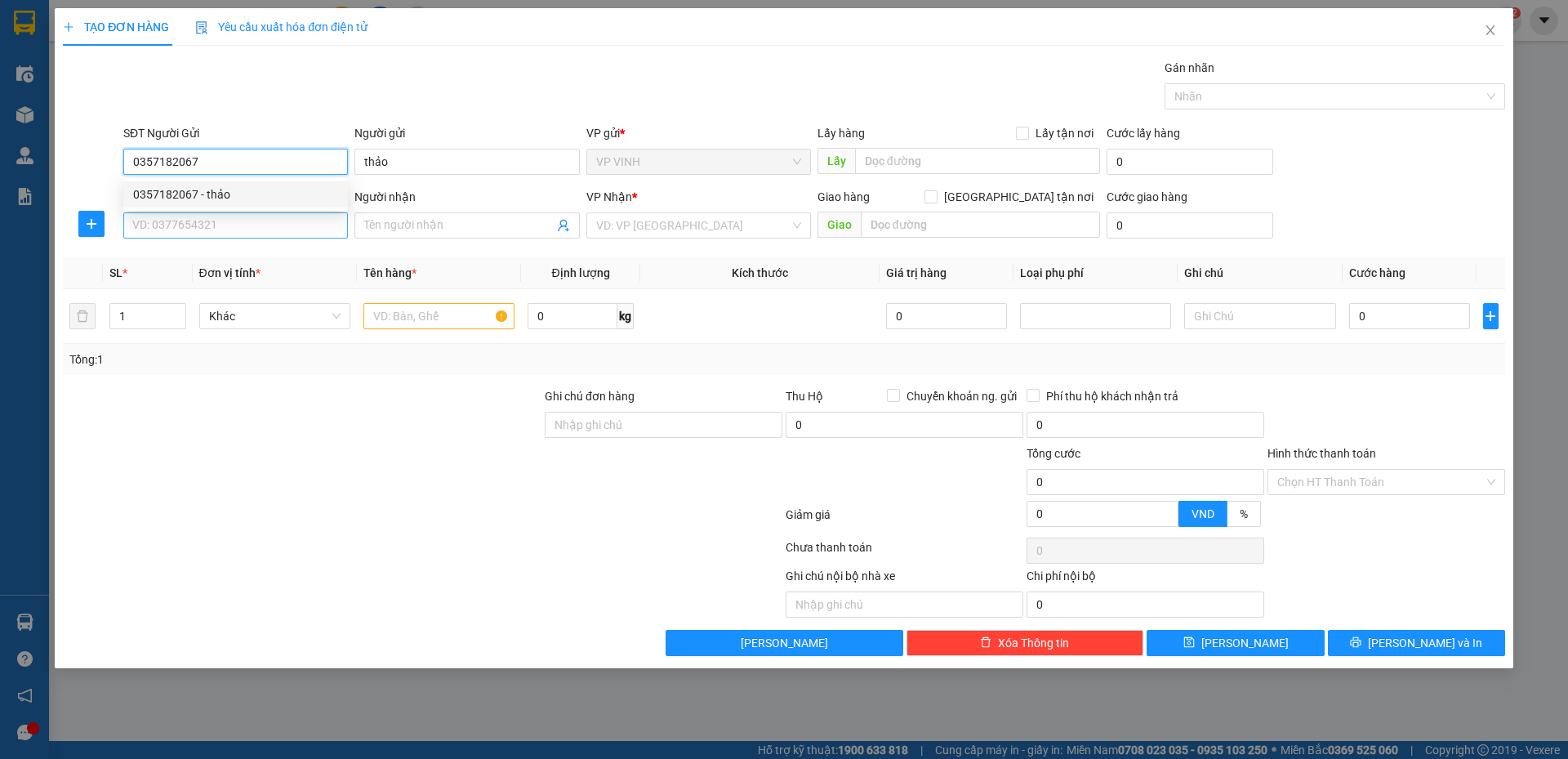
type input "0357182067"
click at [199, 237] on input "SĐT Người Nhận" at bounding box center [235, 225] width 224 height 27
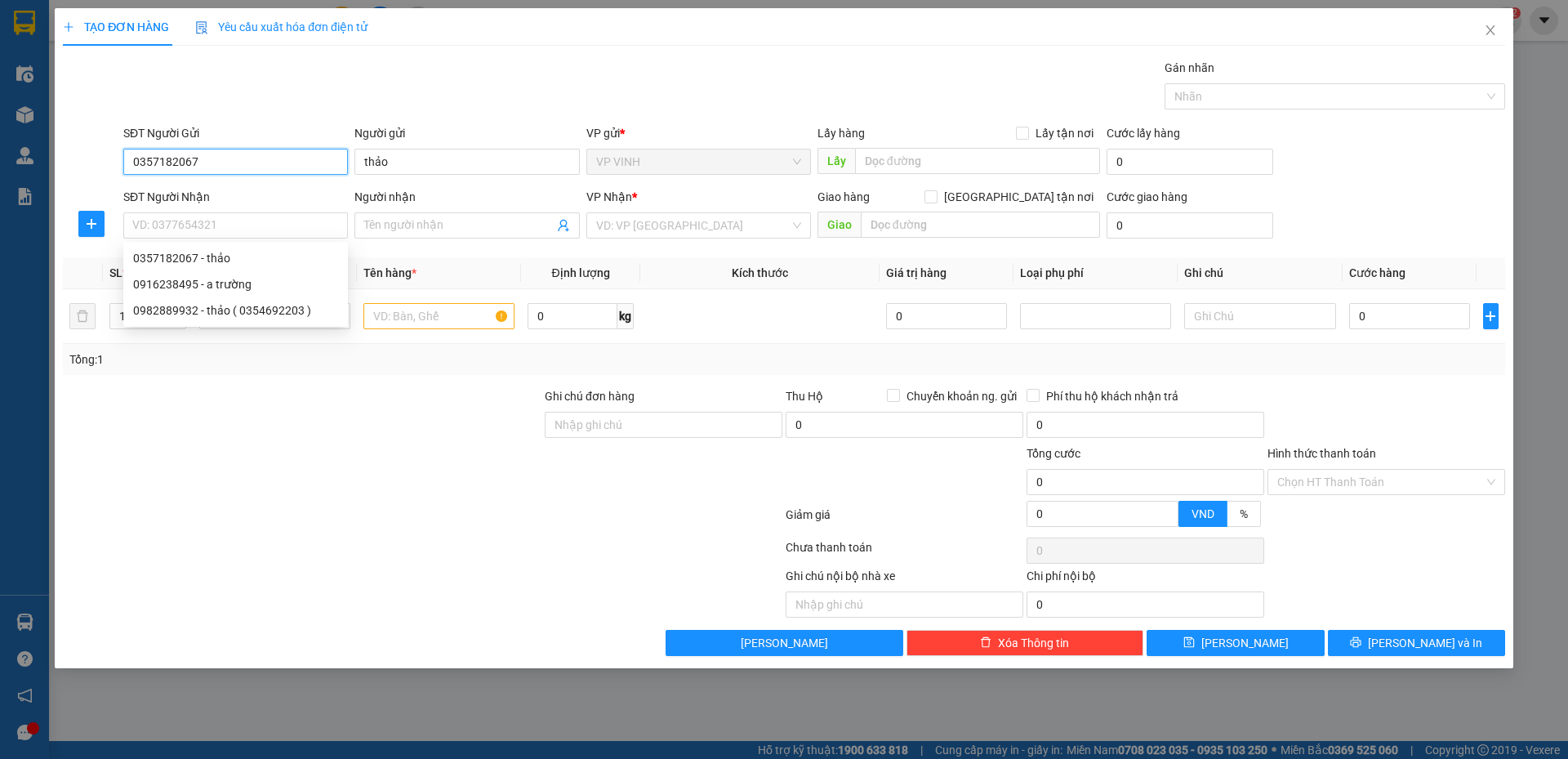
click at [205, 164] on input "0357182067" at bounding box center [235, 162] width 224 height 27
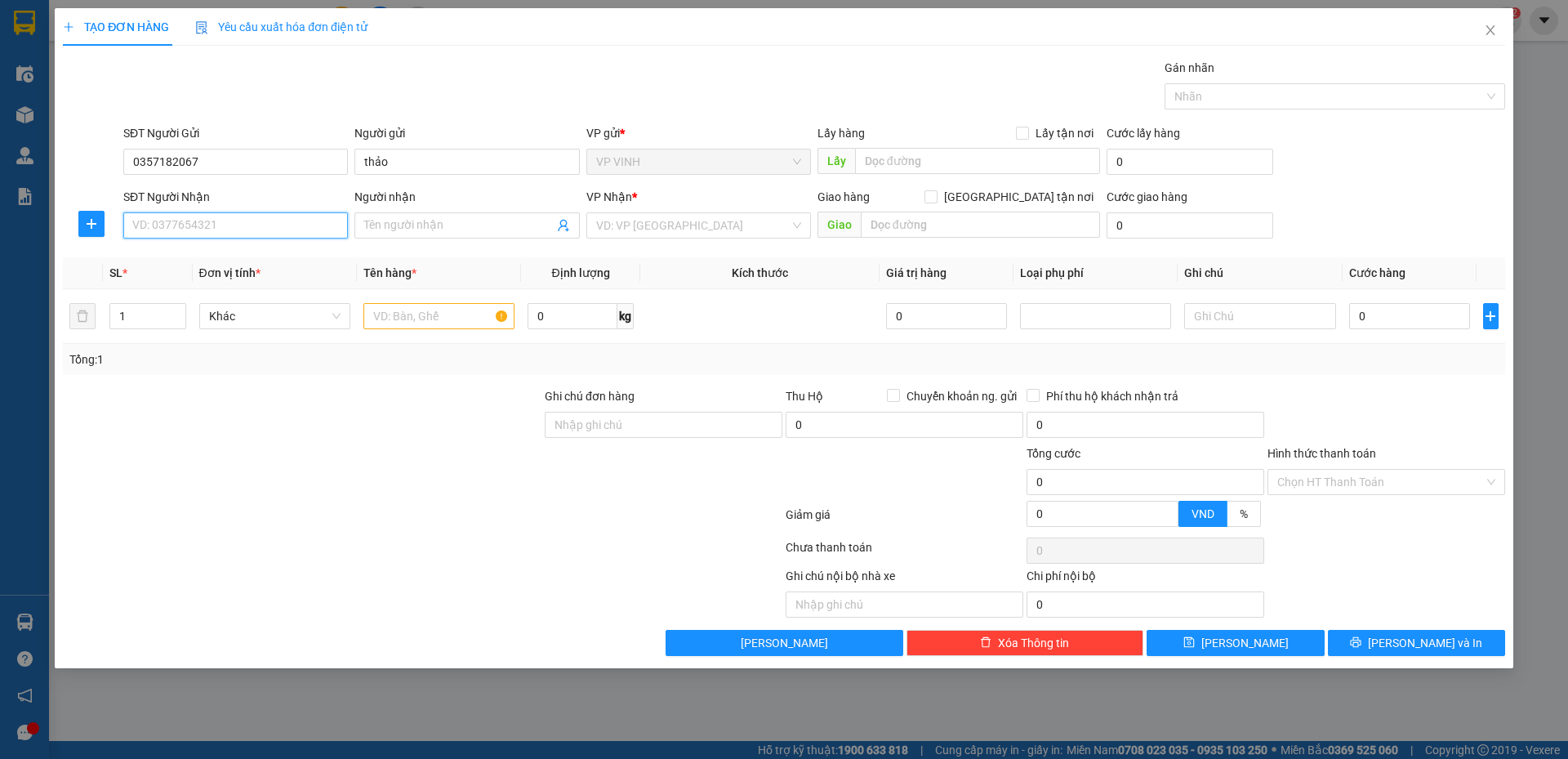
click at [189, 230] on input "SĐT Người Nhận" at bounding box center [235, 225] width 224 height 27
paste input "0901105420"
type input "0901105420"
click at [181, 234] on input "0901105420" at bounding box center [235, 225] width 224 height 27
click at [199, 231] on input "0901105420" at bounding box center [235, 225] width 224 height 27
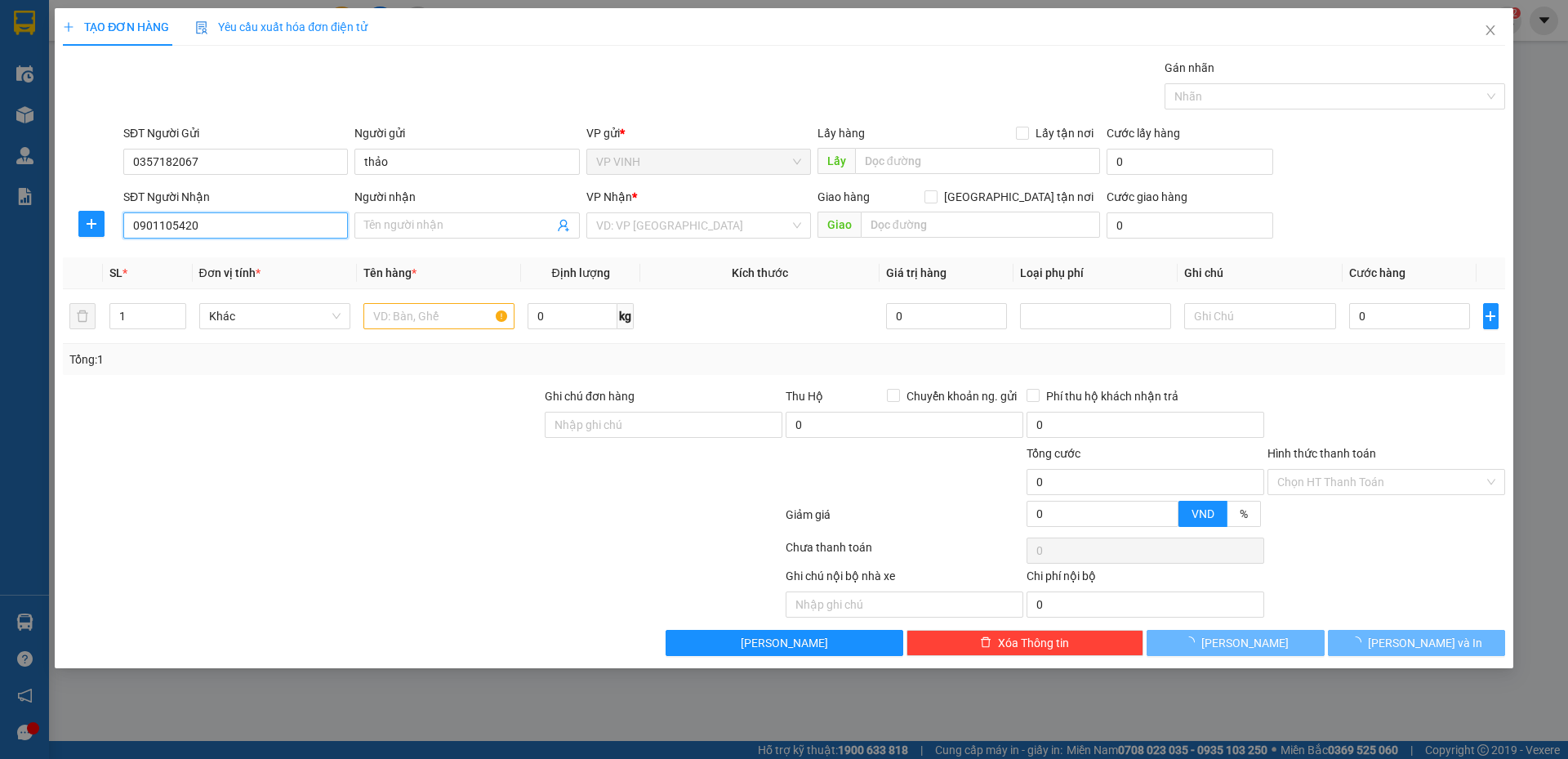
click at [199, 231] on input "0901105420" at bounding box center [235, 225] width 224 height 27
click at [205, 259] on div "0901105420 - chị sâu" at bounding box center [236, 259] width 205 height 18
type input "chị sâu"
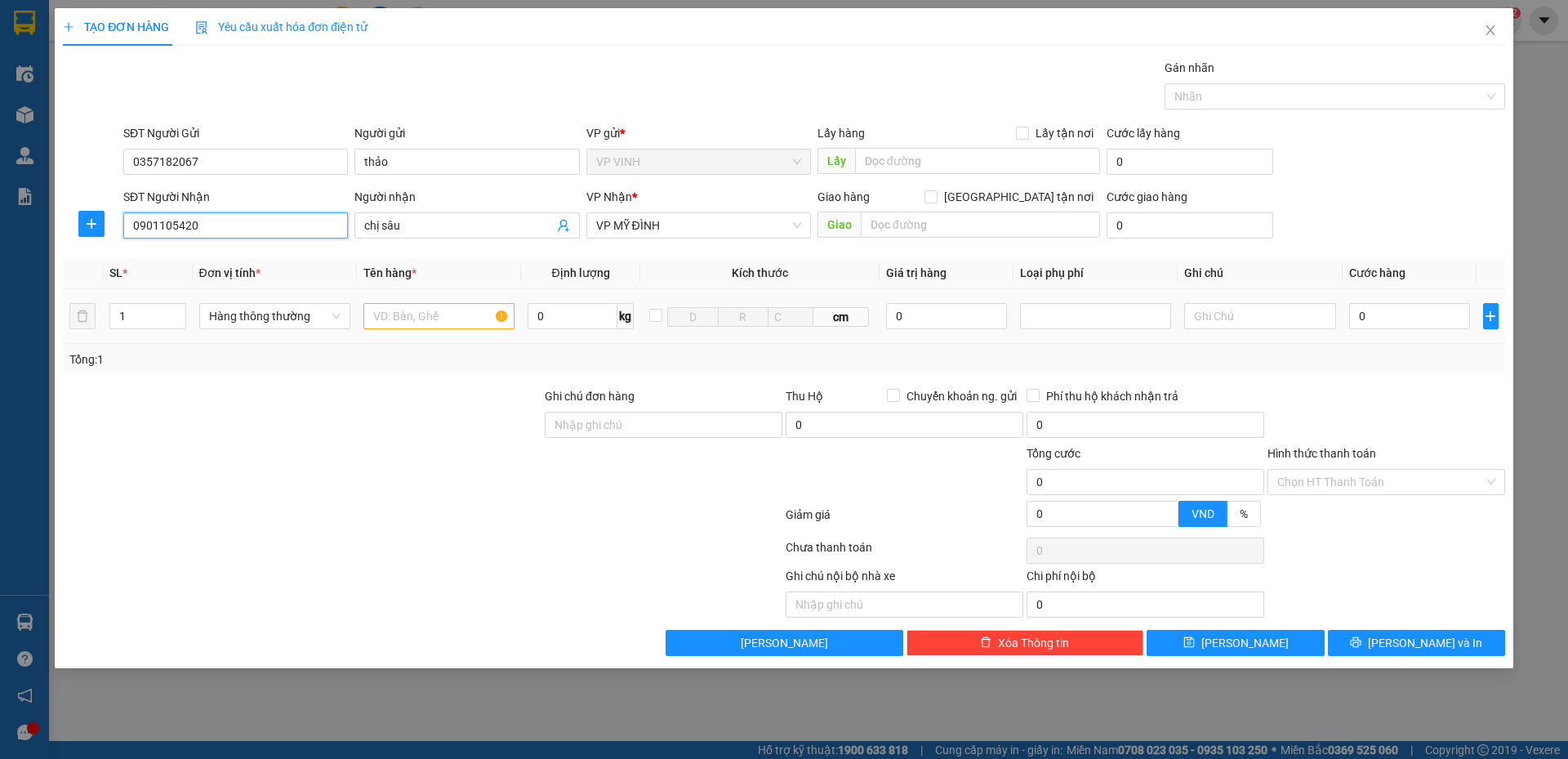
type input "0901105420"
click at [412, 321] on input "text" at bounding box center [439, 317] width 151 height 27
type input "thuốc"
click at [401, 366] on div "Tổng: 1" at bounding box center [337, 360] width 536 height 18
click at [1385, 312] on input "0" at bounding box center [1410, 317] width 122 height 27
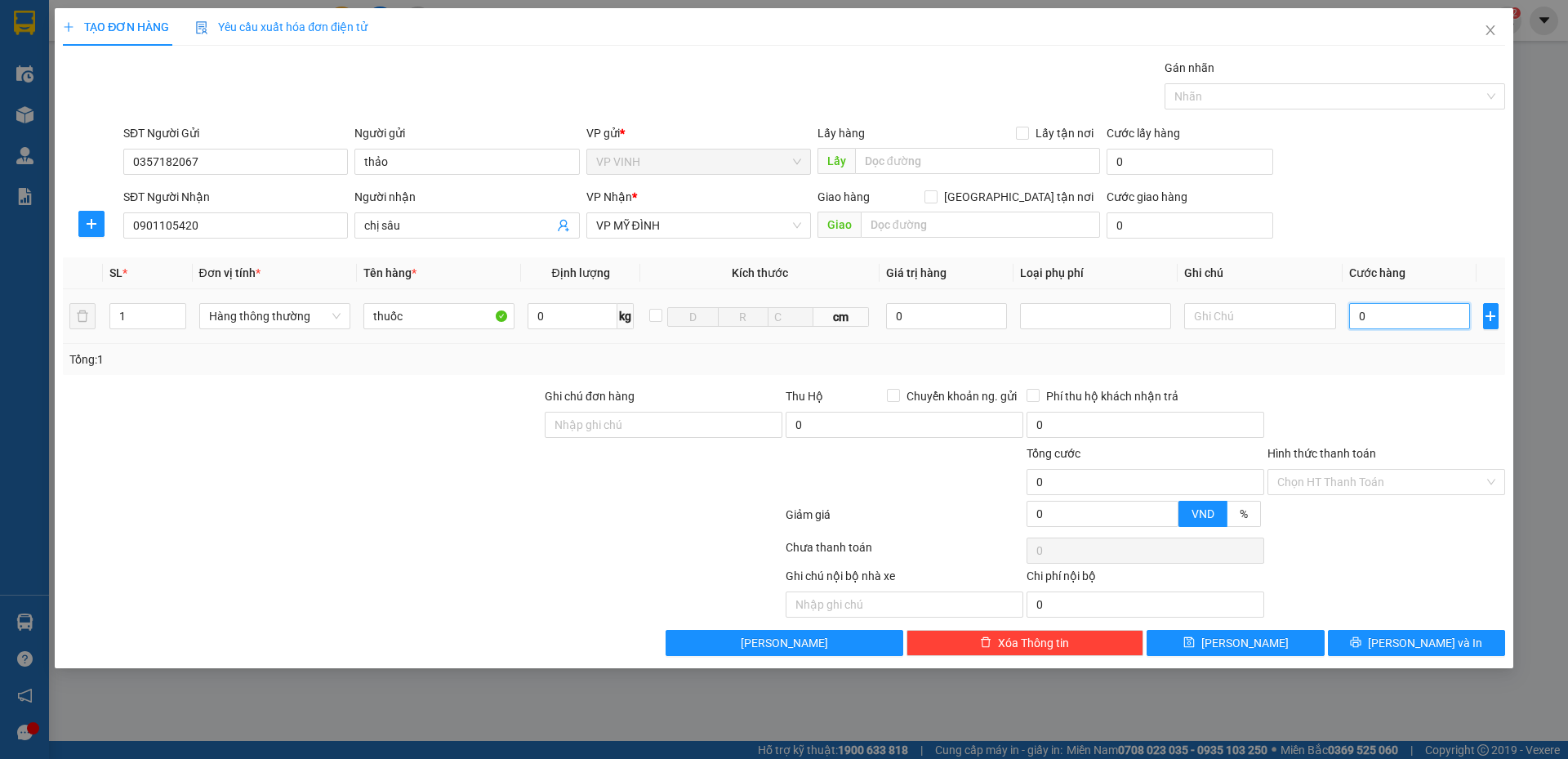
click at [1386, 321] on input "0" at bounding box center [1410, 317] width 122 height 27
type input "03"
type input "3"
type input "0"
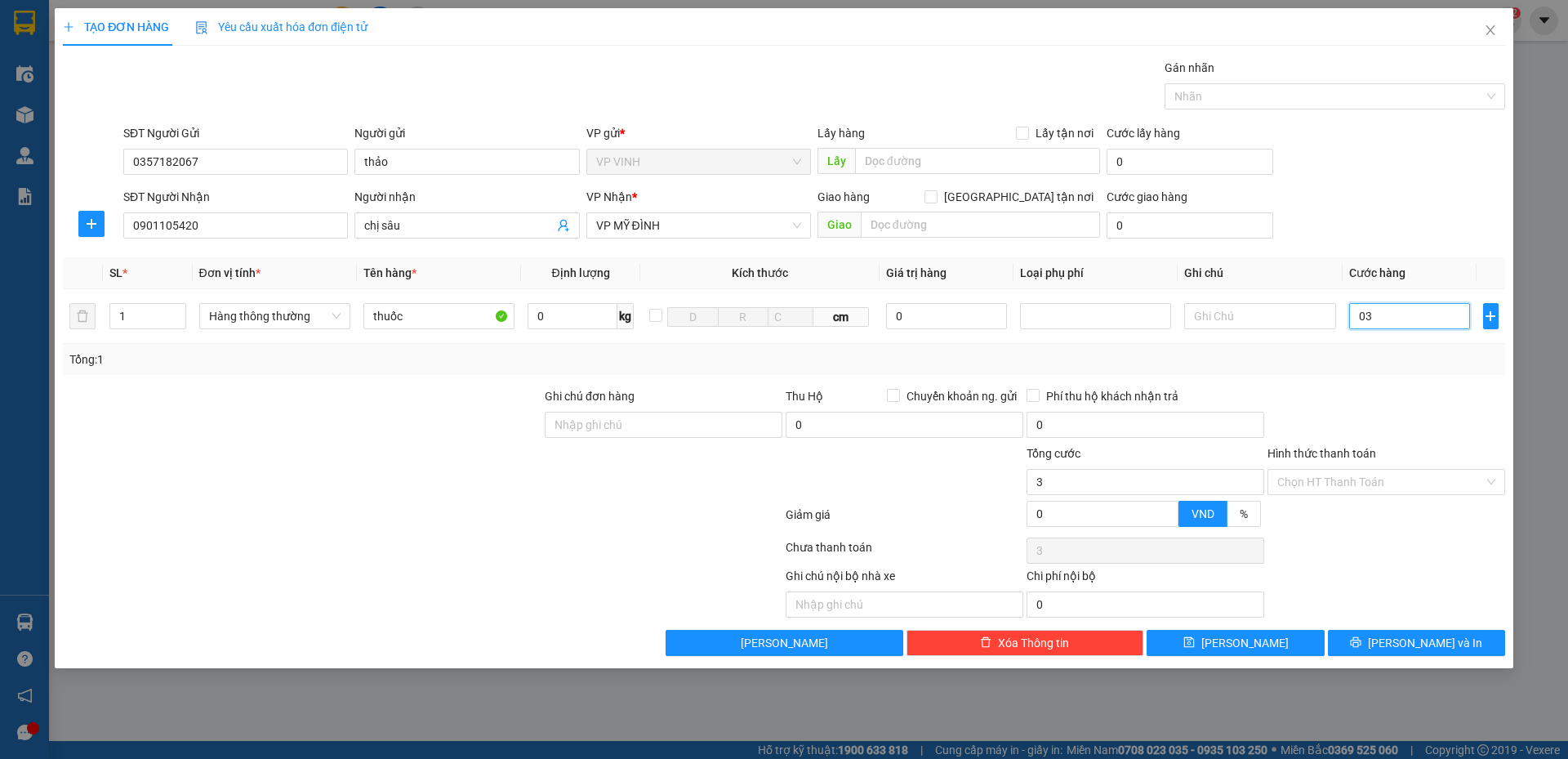
type input "0"
type input "04"
type input "4"
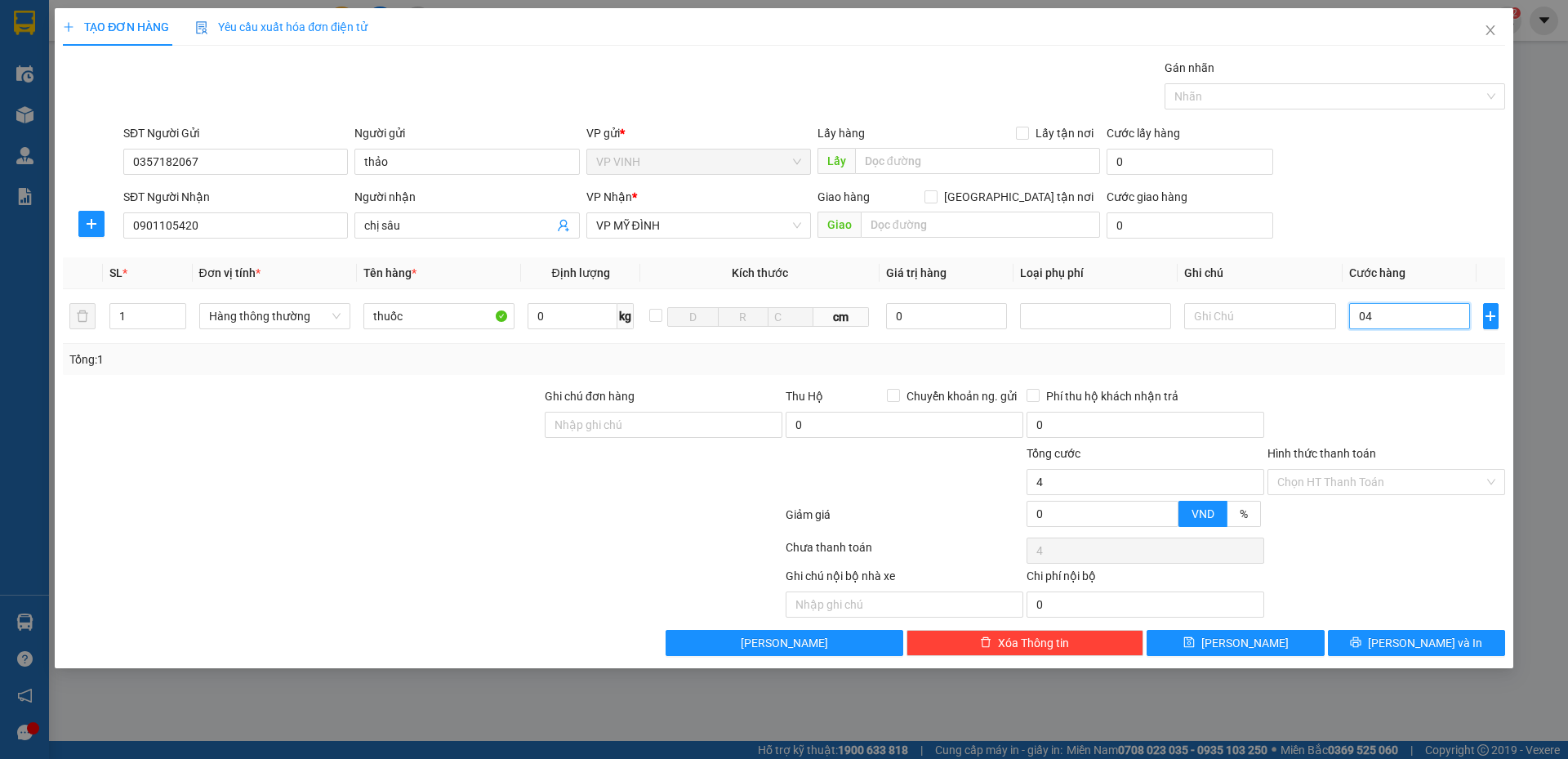
type input "040"
type input "40"
type input "40.000"
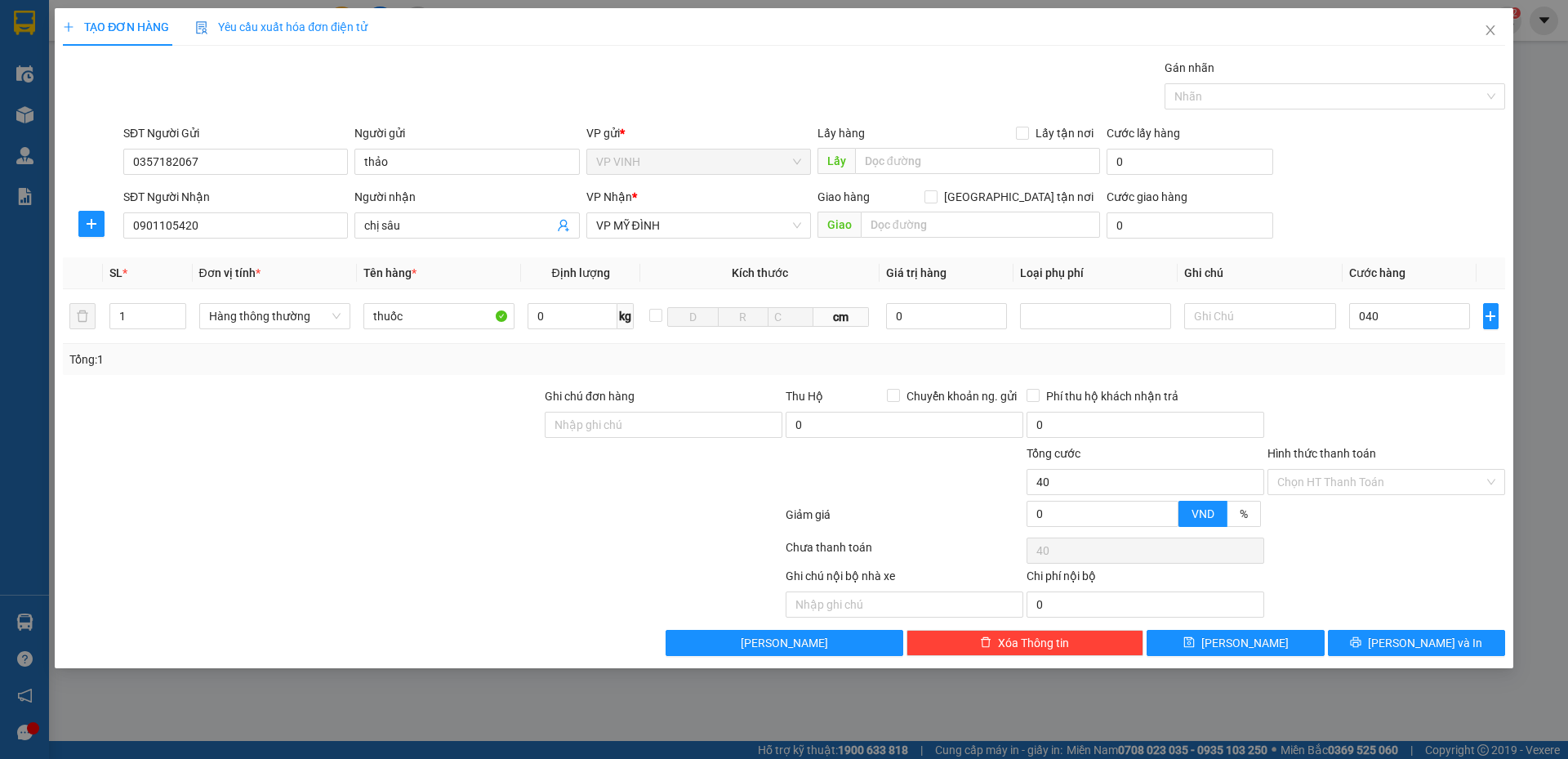
type input "40.000"
click at [1308, 383] on div "Transit Pickup Surcharge Ids Transit Deliver Surcharge Ids Transit Deliver Surc…" at bounding box center [784, 357] width 1443 height 597
click at [1362, 648] on icon "printer" at bounding box center [1356, 642] width 12 height 12
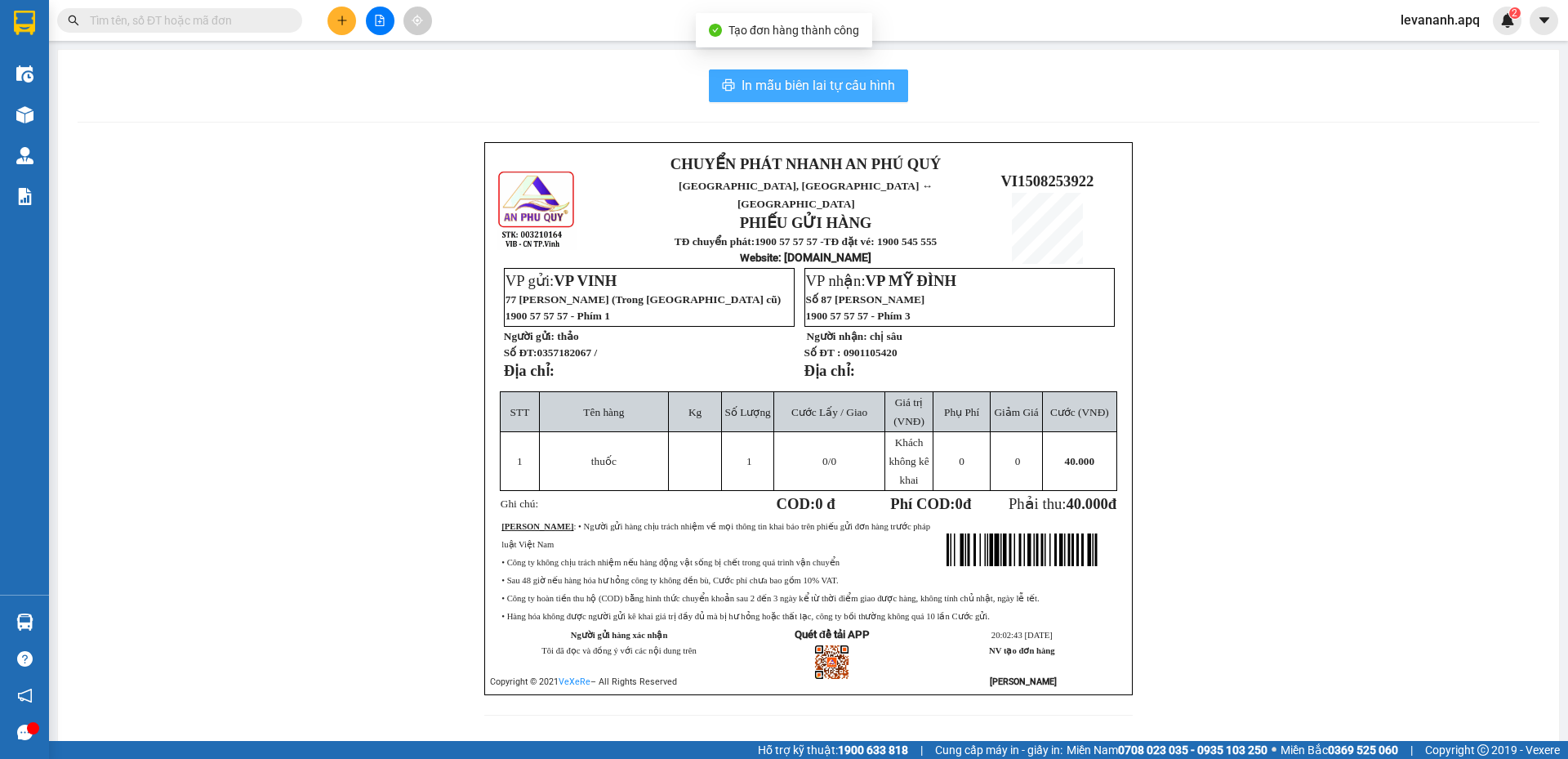
click at [798, 94] on span "In mẫu biên lai tự cấu hình" at bounding box center [818, 85] width 153 height 21
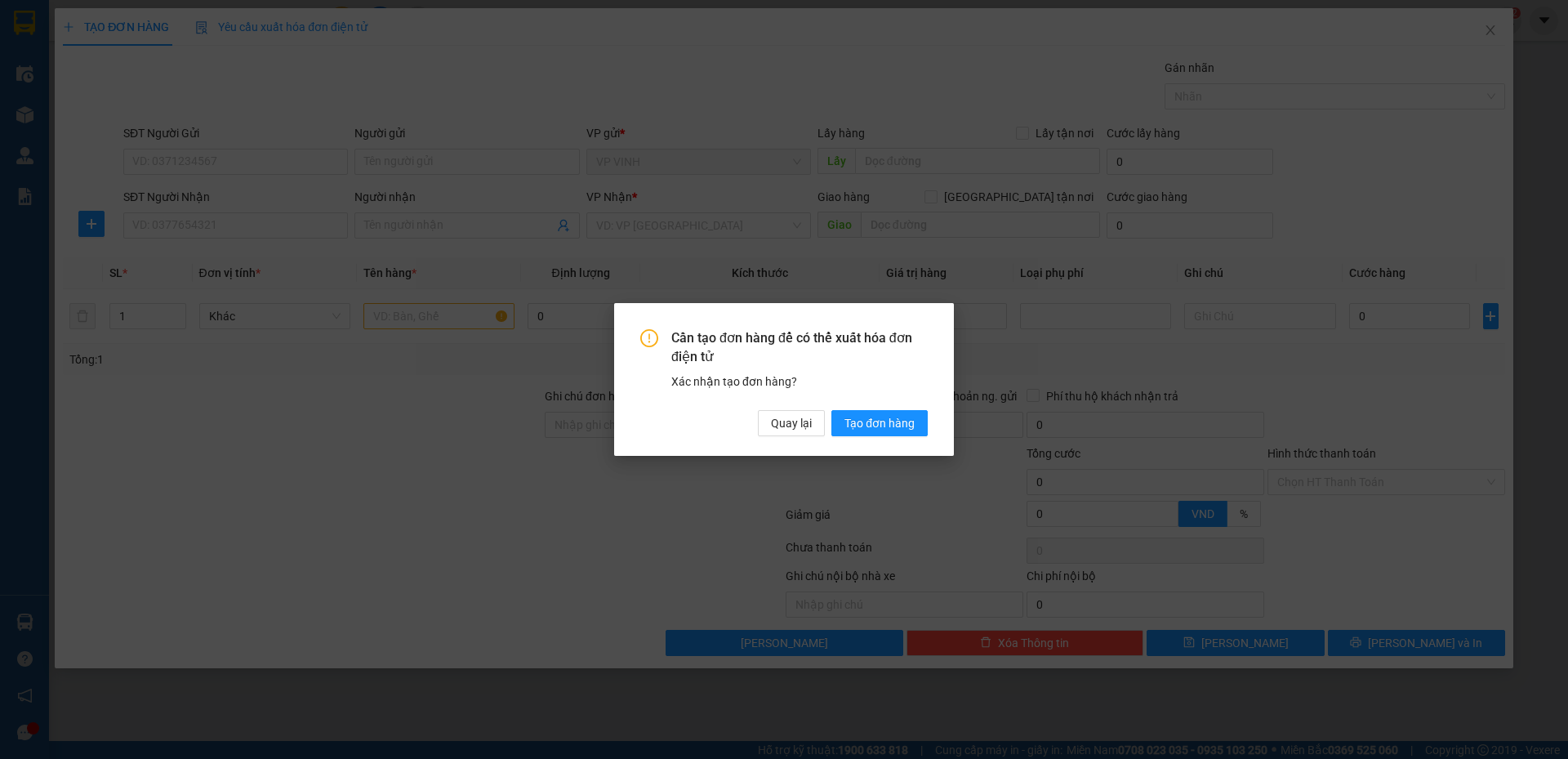
click at [223, 153] on div "Cần tạo đơn hàng để có thể xuất hóa đơn điện tử Xác nhận tạo đơn hàng? Quay lại…" at bounding box center [784, 380] width 1568 height 759
drag, startPoint x: 223, startPoint y: 153, endPoint x: 638, endPoint y: 372, distance: 469.2
click at [890, 424] on span "Tạo đơn hàng" at bounding box center [880, 423] width 70 height 18
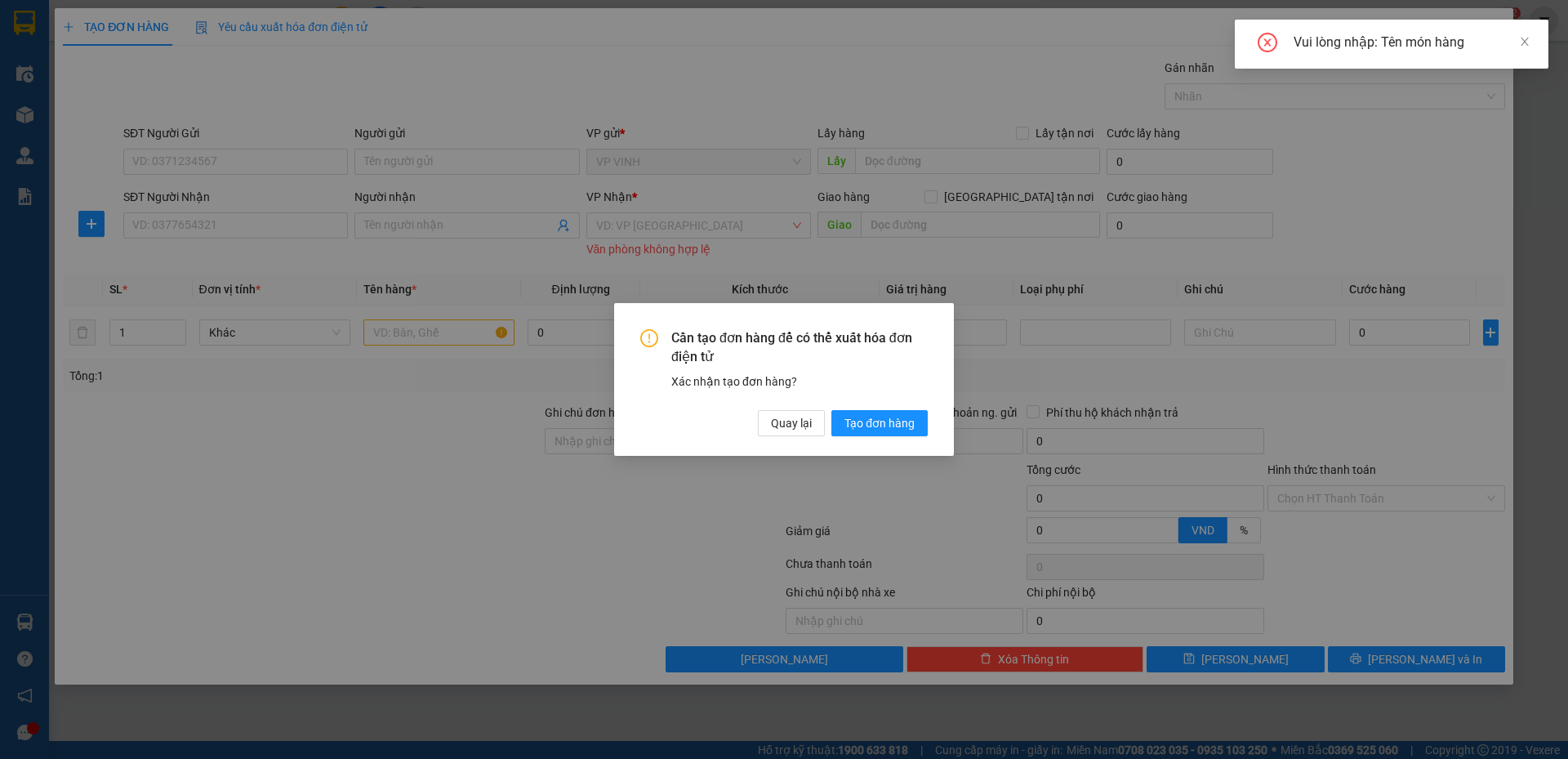
click at [184, 158] on div "Cần tạo đơn hàng để có thể xuất hóa đơn điện tử Xác nhận tạo đơn hàng? Quay lại…" at bounding box center [784, 380] width 1568 height 759
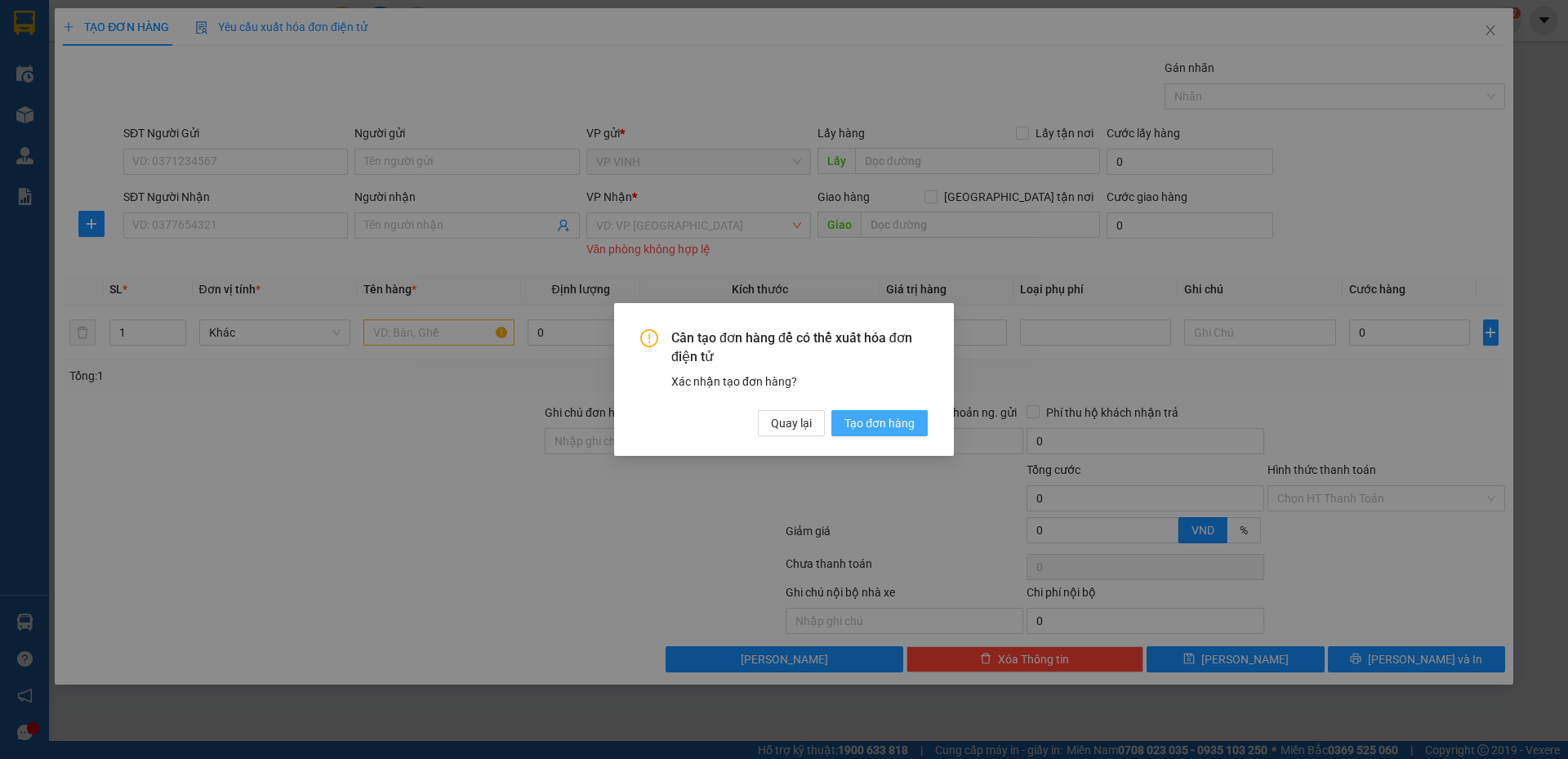
click at [889, 411] on button "Tạo đơn hàng" at bounding box center [880, 423] width 96 height 27
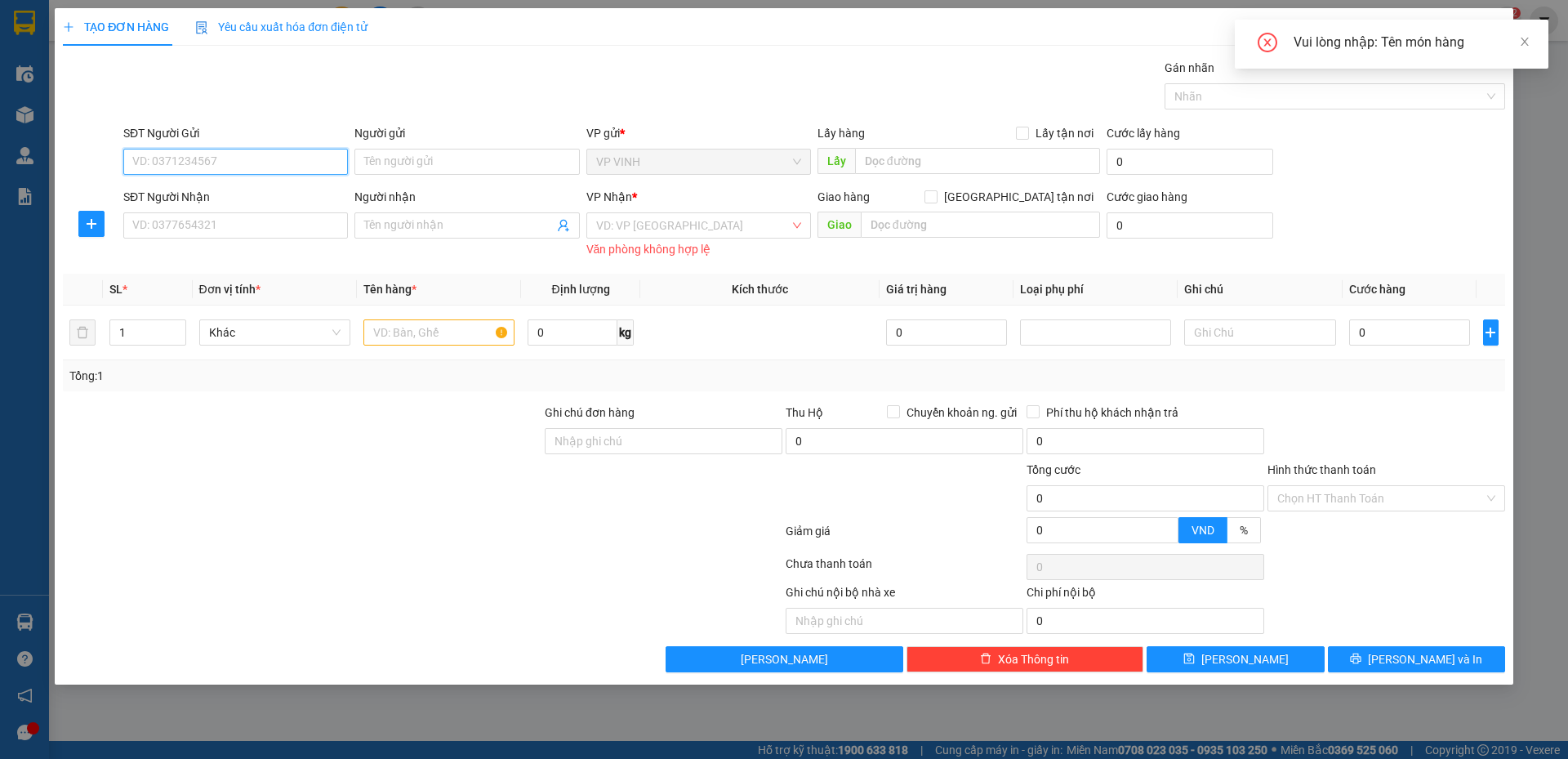
click at [191, 154] on input "SĐT Người Gửi" at bounding box center [235, 162] width 224 height 27
paste input "0901105420"
click at [182, 172] on input "0901105420" at bounding box center [235, 162] width 224 height 27
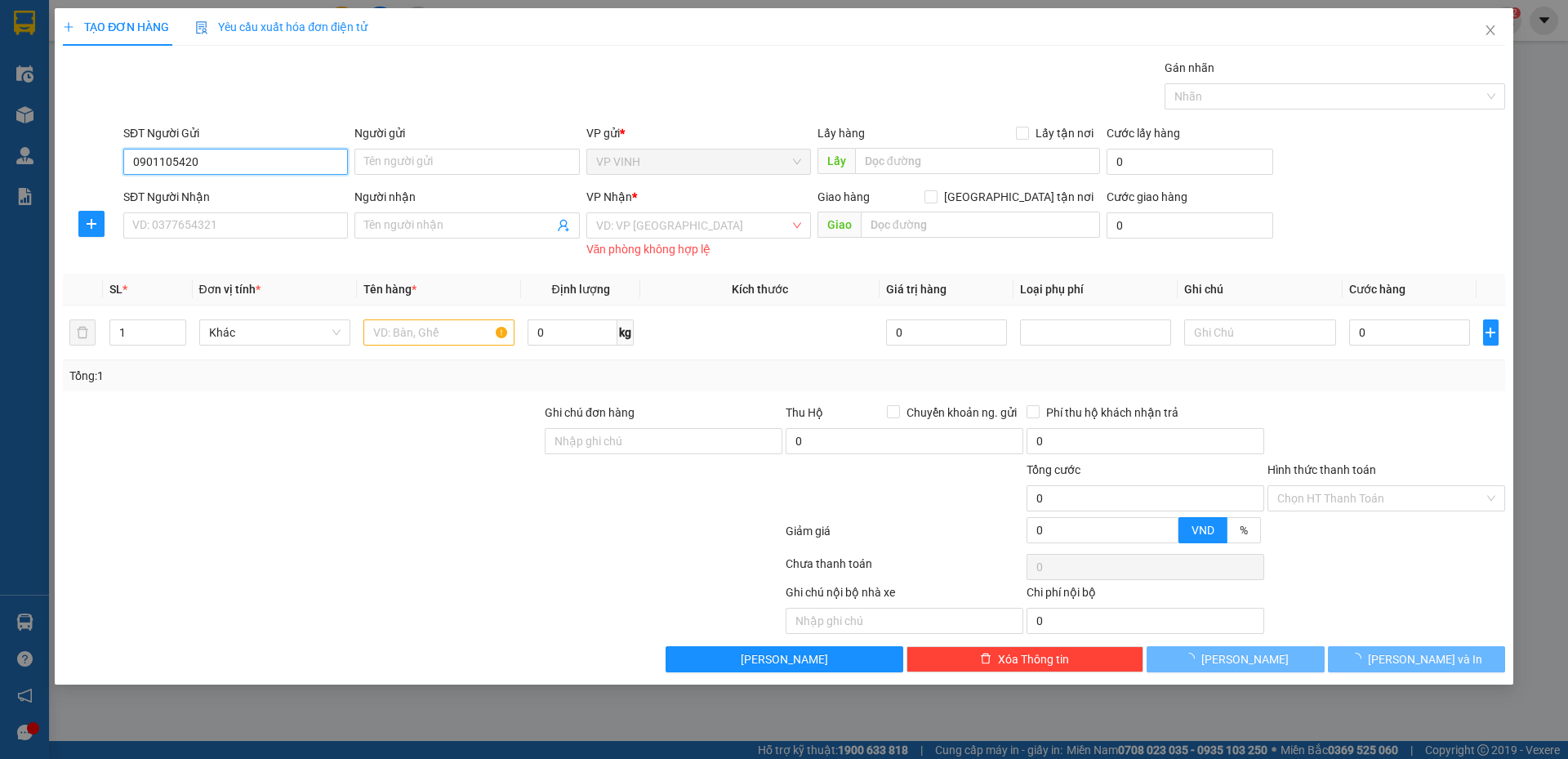
click at [183, 170] on input "0901105420" at bounding box center [235, 162] width 224 height 27
click at [186, 170] on input "0901105420" at bounding box center [235, 162] width 224 height 27
click at [197, 159] on input "0901105420" at bounding box center [235, 162] width 224 height 27
click at [186, 162] on input "0901105420" at bounding box center [235, 162] width 224 height 27
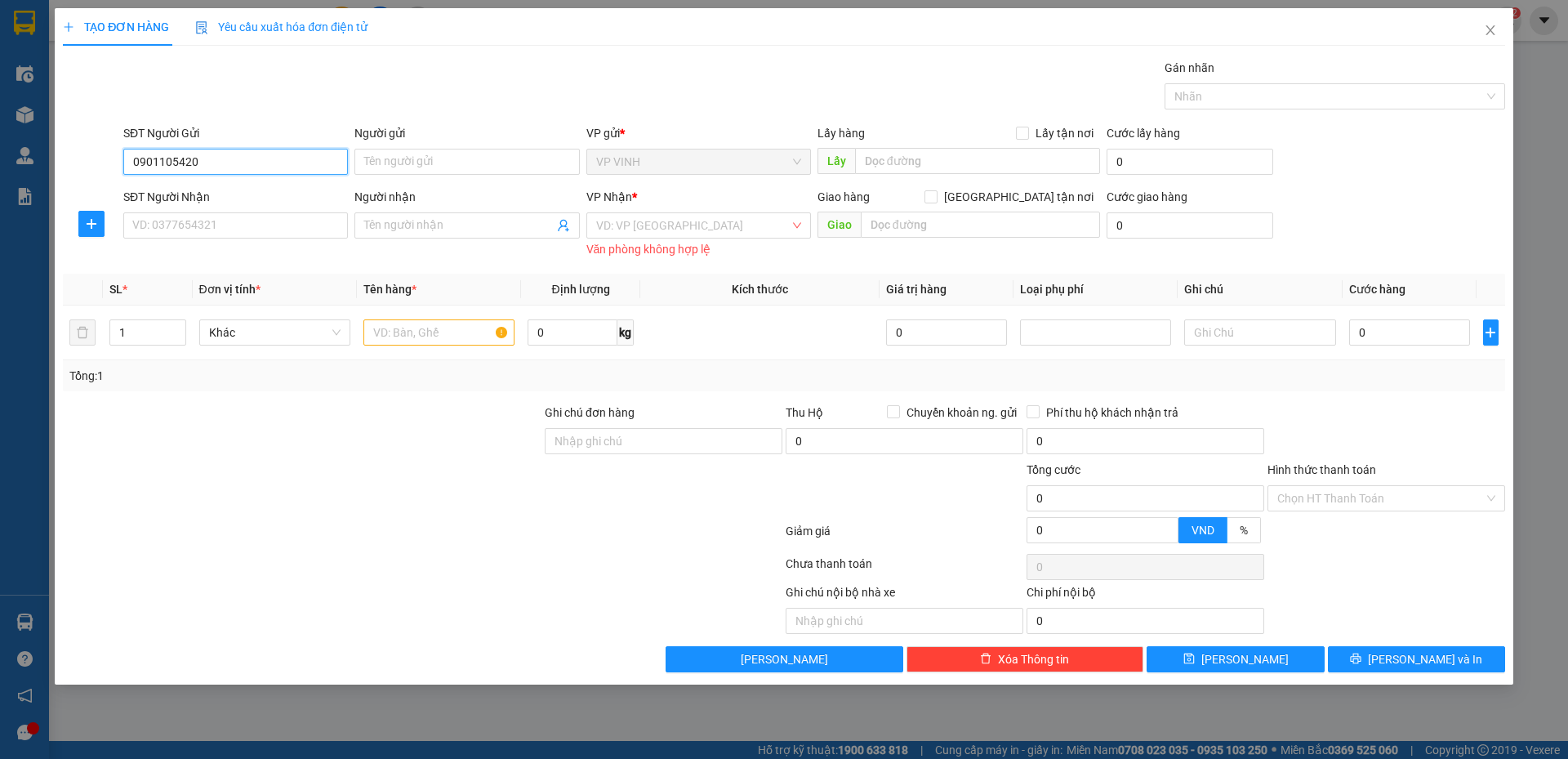
click at [196, 162] on input "0901105420" at bounding box center [235, 162] width 224 height 27
click at [203, 164] on input "0901105420" at bounding box center [235, 162] width 224 height 27
drag, startPoint x: 210, startPoint y: 170, endPoint x: 138, endPoint y: 171, distance: 72.0
click at [138, 171] on input "0901105420" at bounding box center [235, 162] width 224 height 27
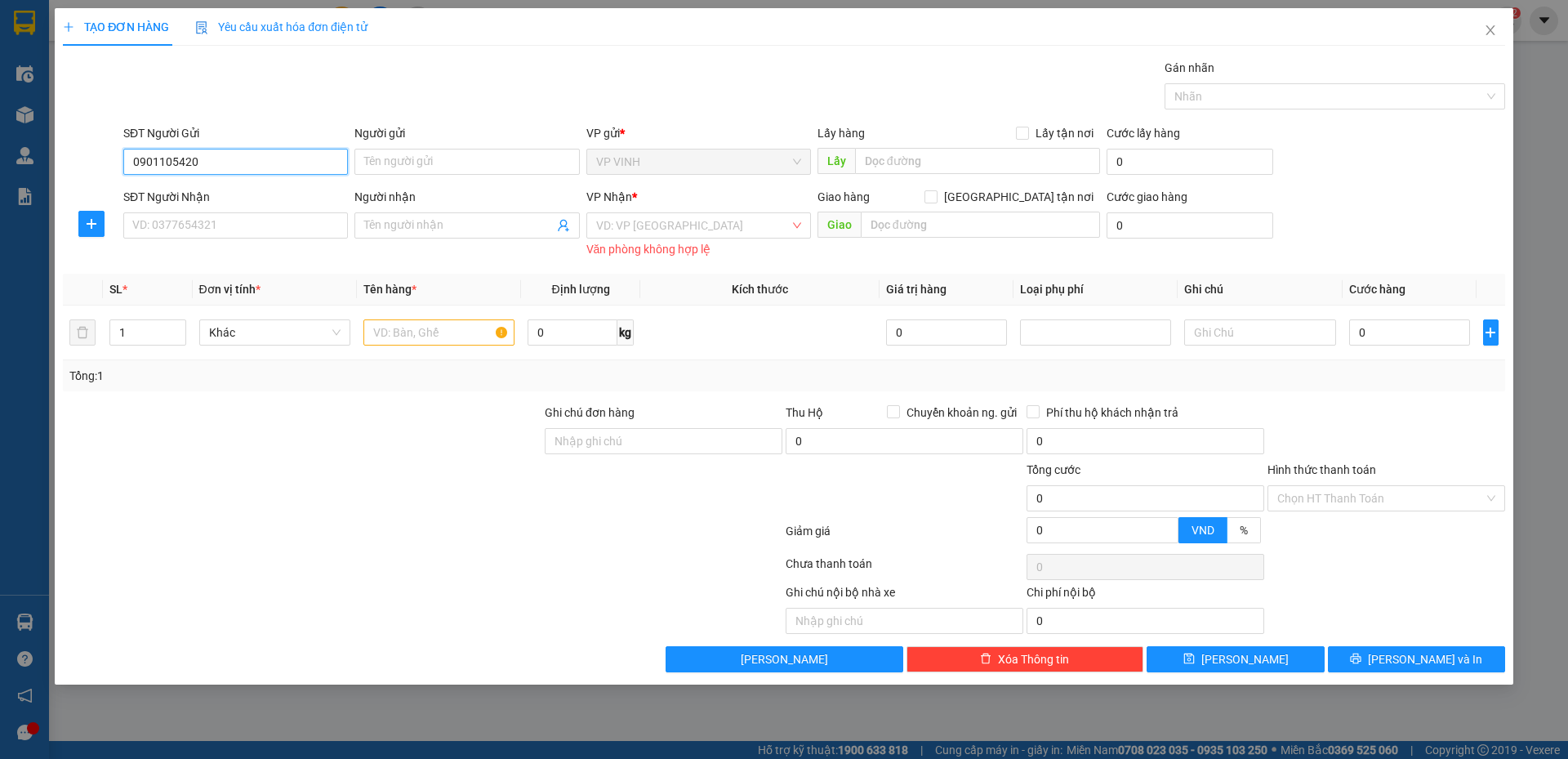
type input "0901105420"
drag, startPoint x: 192, startPoint y: 159, endPoint x: 244, endPoint y: 166, distance: 52.5
click at [244, 166] on input "0901105420" at bounding box center [235, 162] width 224 height 27
drag, startPoint x: 236, startPoint y: 160, endPoint x: 97, endPoint y: 170, distance: 139.4
click at [97, 170] on div "SĐT Người Gửi 0901105420 0901105420 Người gửi Tên người gửi VP gửi * VP VINH Lấ…" at bounding box center [784, 152] width 1446 height 57
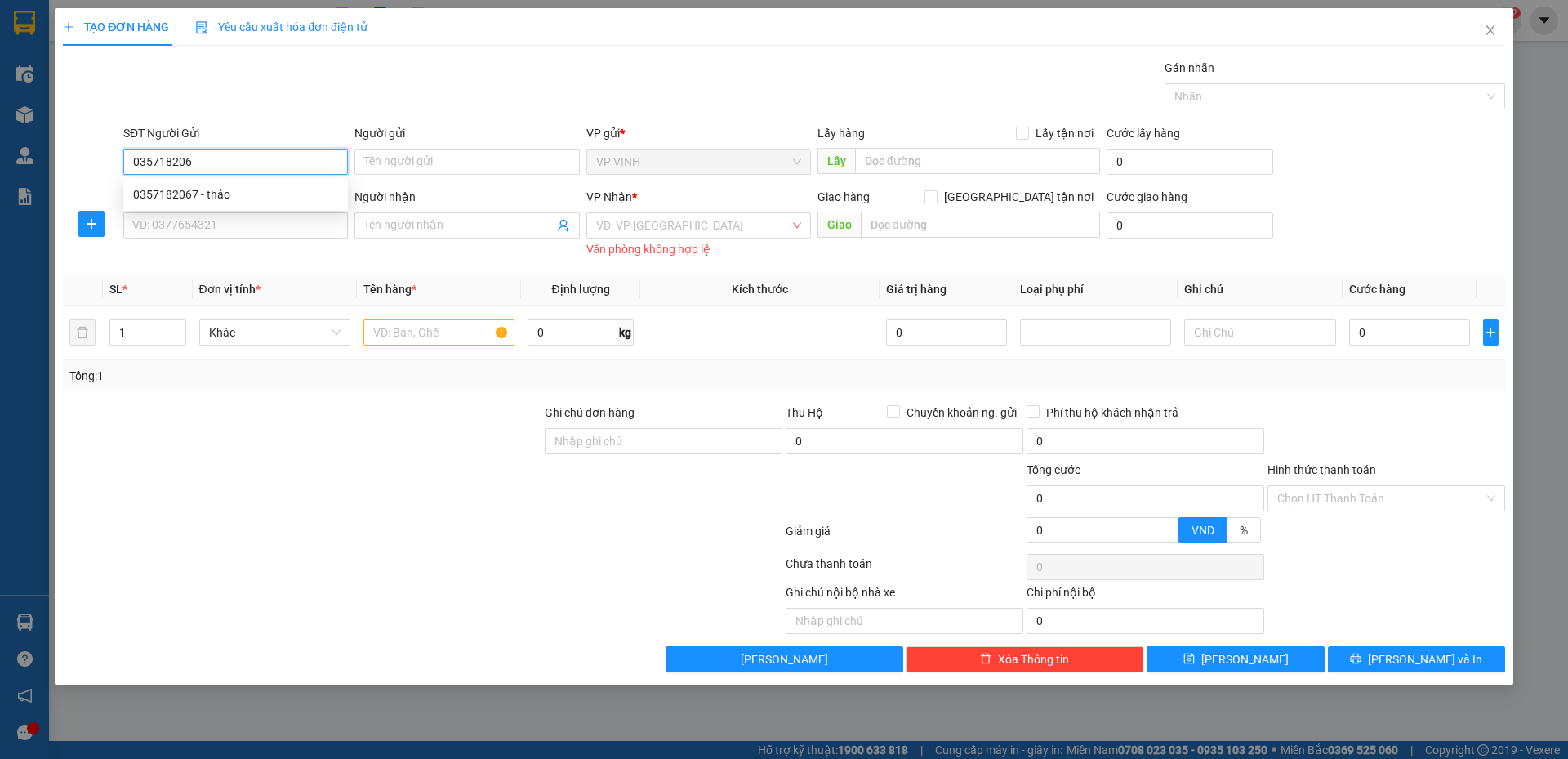
type input "0357182067"
click at [199, 198] on div "0357182067 - thảo" at bounding box center [236, 195] width 205 height 18
type input "thảo"
type input "0357182067"
click at [200, 239] on div "SĐT Người Nhận VD: 0377654321" at bounding box center [235, 216] width 224 height 57
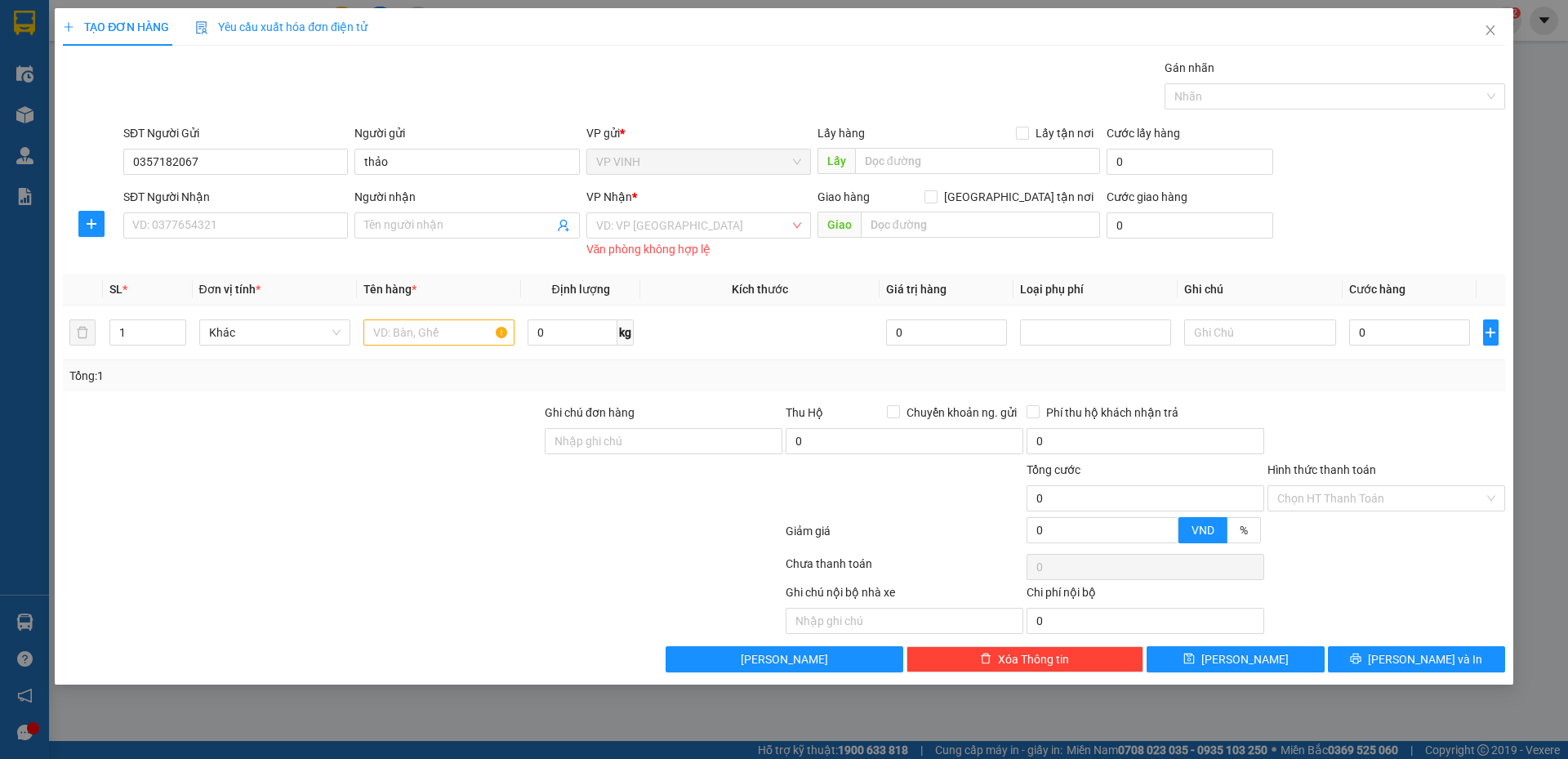
click at [224, 204] on div "SĐT Người Nhận" at bounding box center [235, 197] width 224 height 18
click at [224, 212] on input "SĐT Người Nhận" at bounding box center [235, 225] width 224 height 27
click at [202, 231] on input "SĐT Người Nhận" at bounding box center [235, 225] width 224 height 27
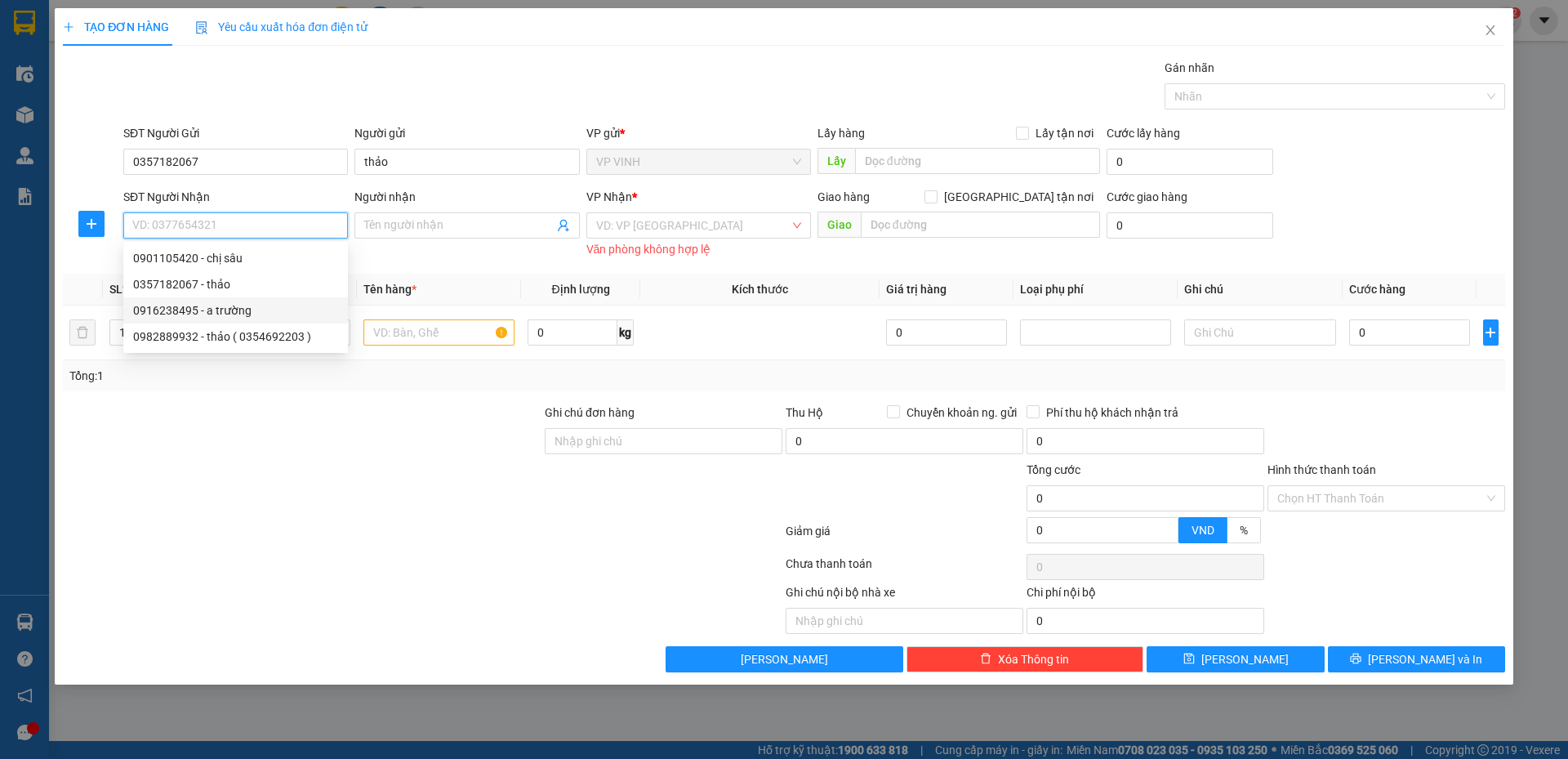
click at [225, 301] on div "0916238495 - a trường" at bounding box center [235, 311] width 224 height 27
type input "0916238495"
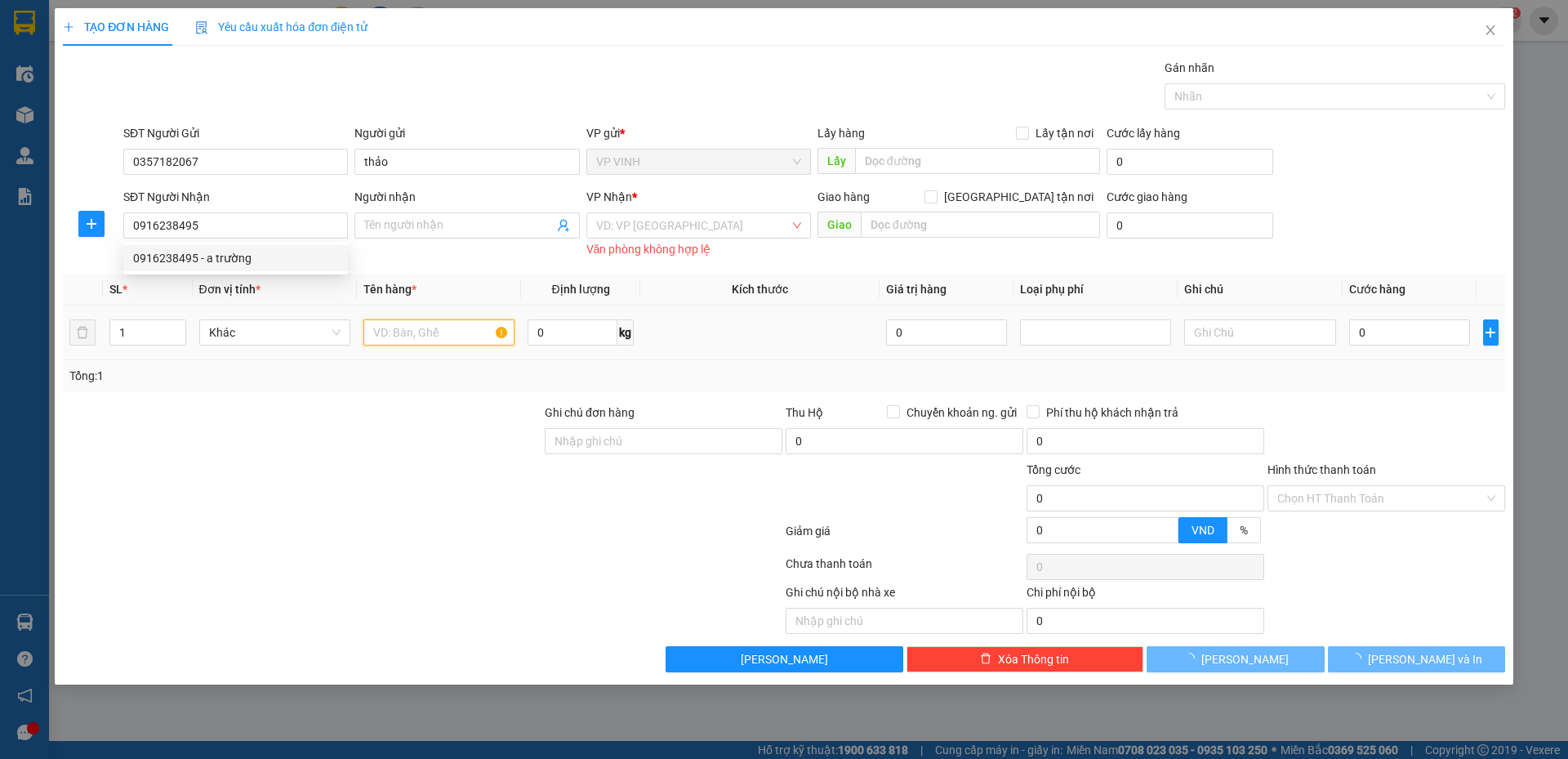
type input "a trường"
click at [394, 339] on input "text" at bounding box center [439, 333] width 151 height 27
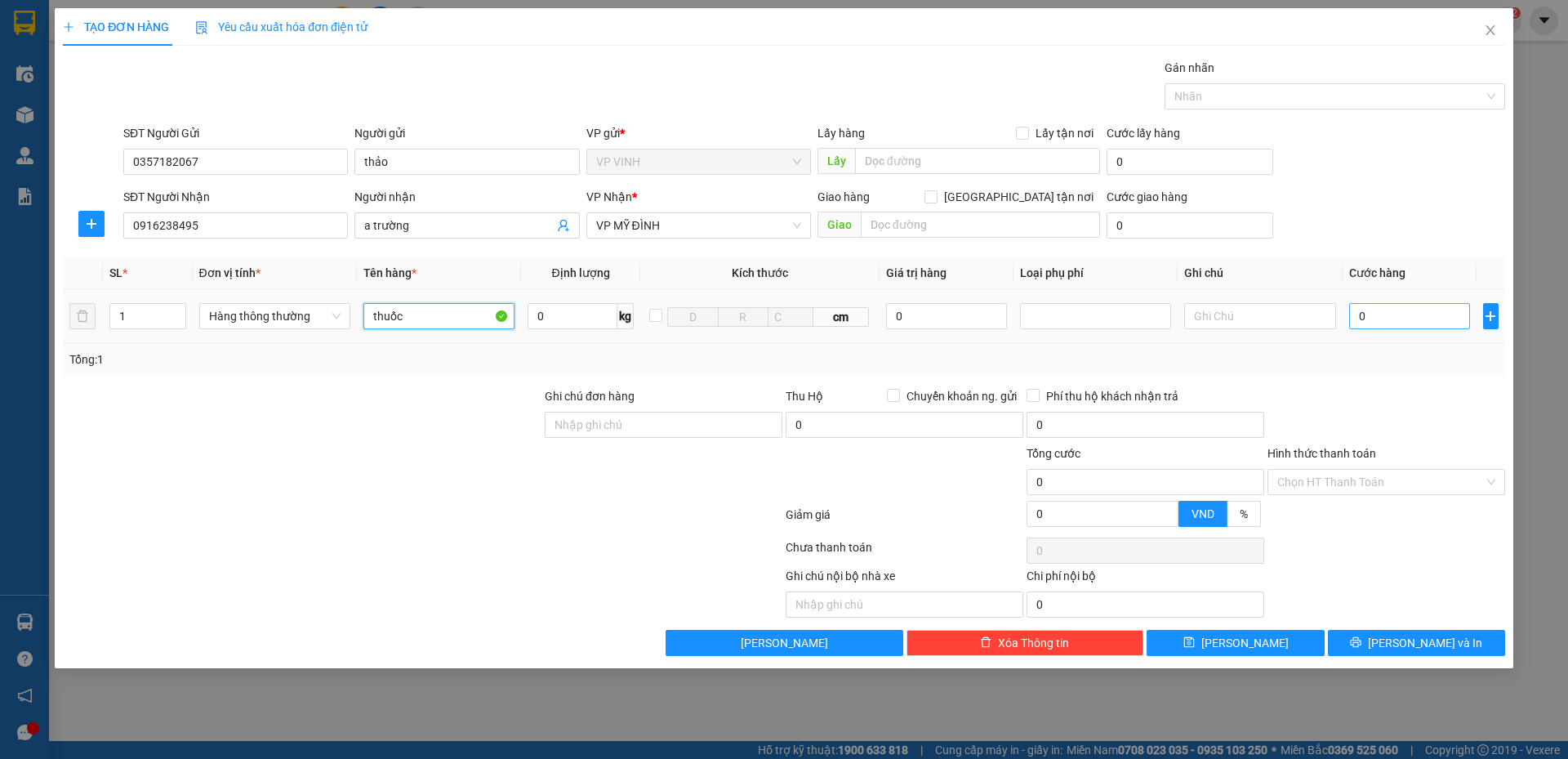
type input "thuốc"
click at [1418, 326] on input "0" at bounding box center [1410, 317] width 122 height 27
type input "3"
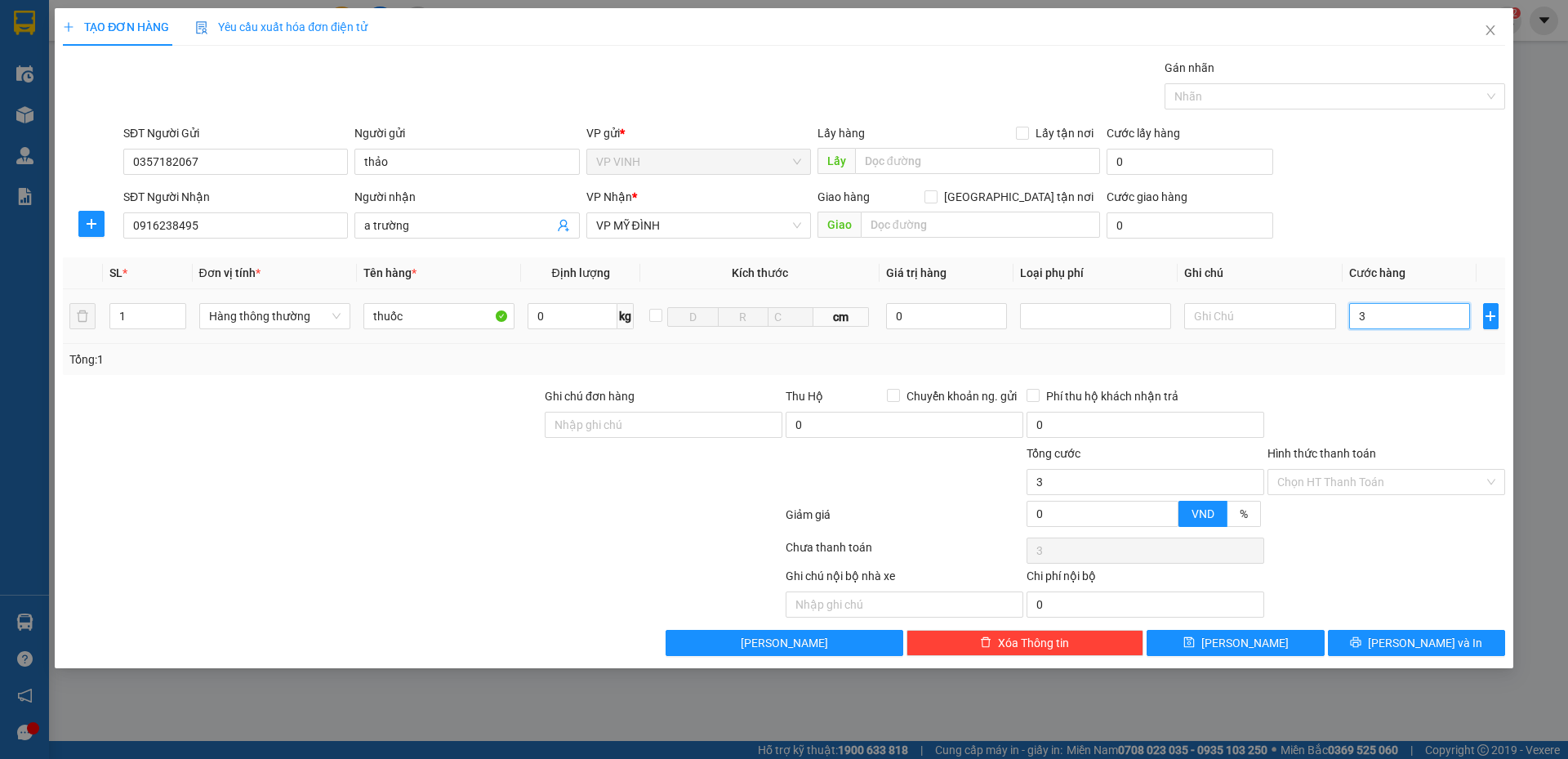
type input "30"
type input "30.000"
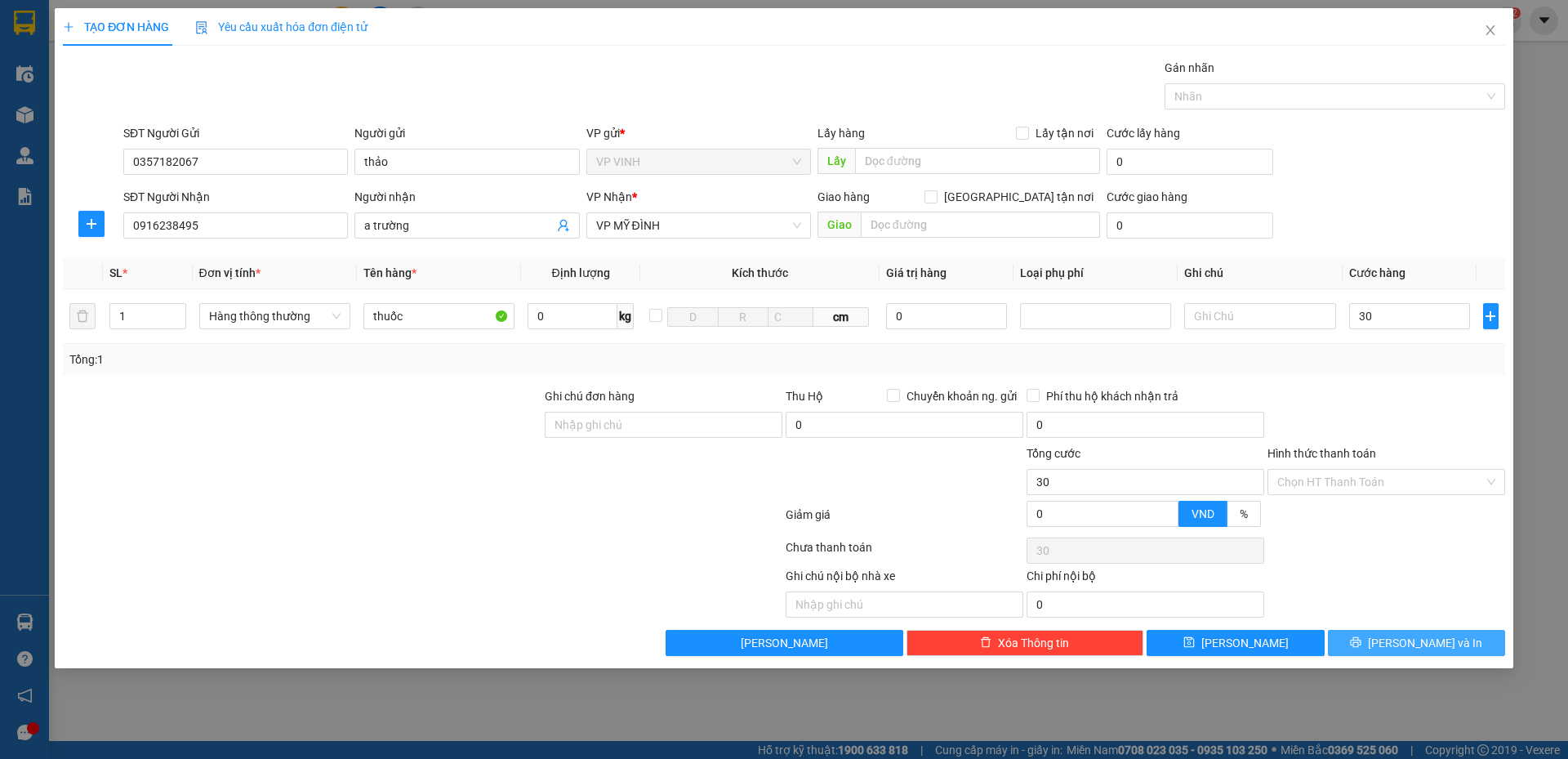
type input "30.000"
click at [1402, 641] on span "Lưu và In" at bounding box center [1426, 643] width 114 height 18
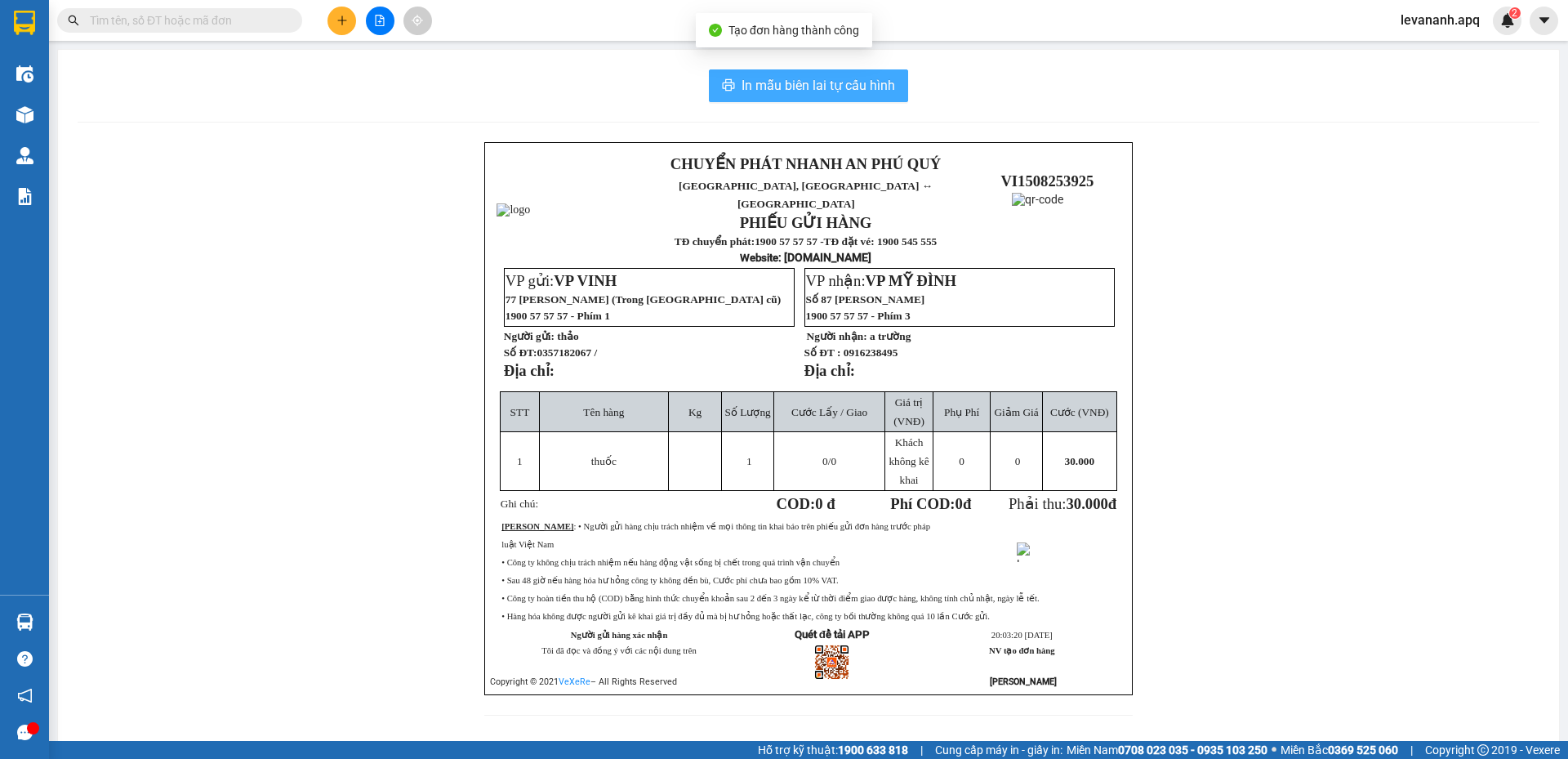
click at [776, 85] on span "In mẫu biên lai tự cấu hình" at bounding box center [818, 85] width 153 height 21
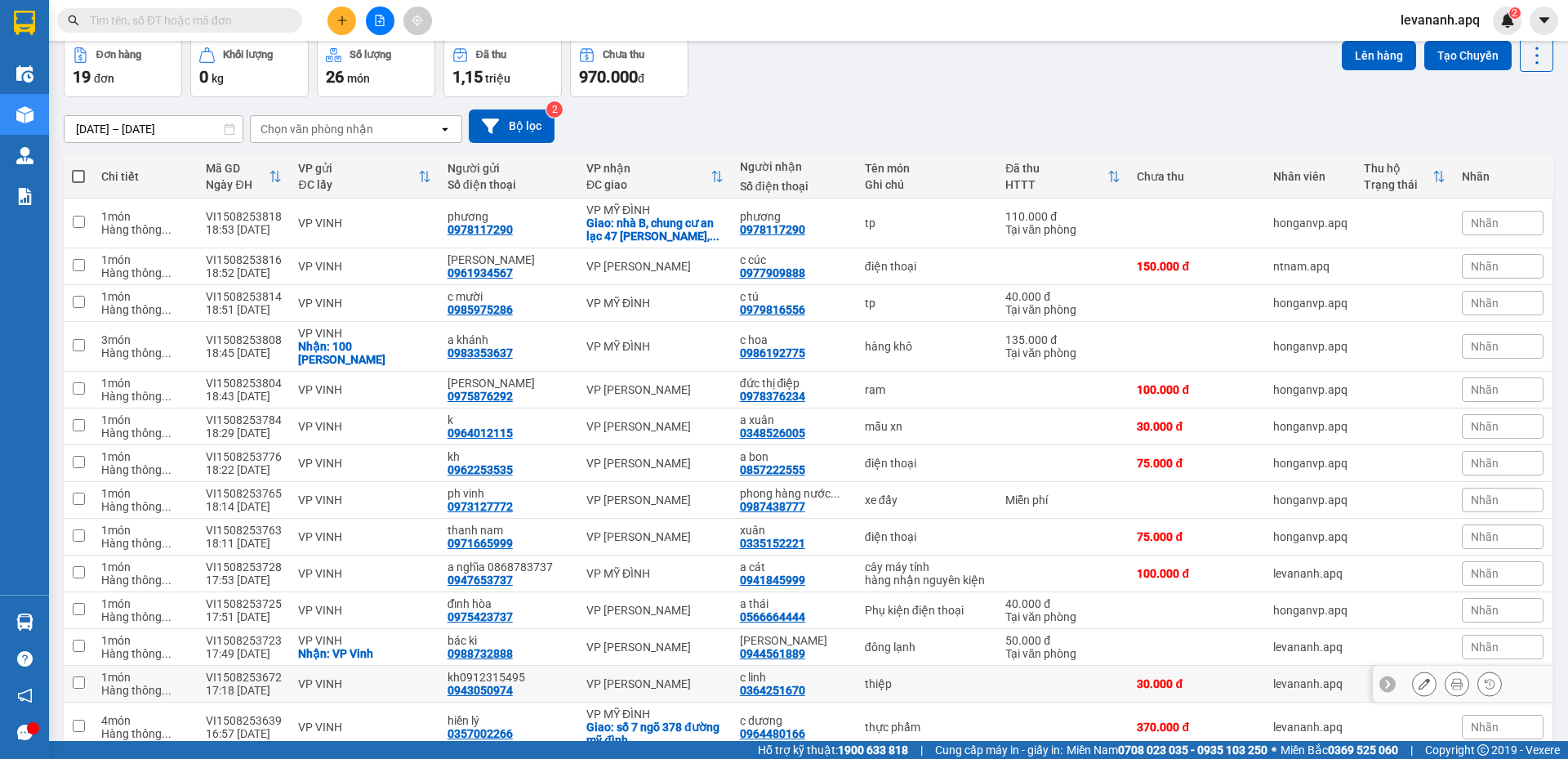
scroll to position [364, 0]
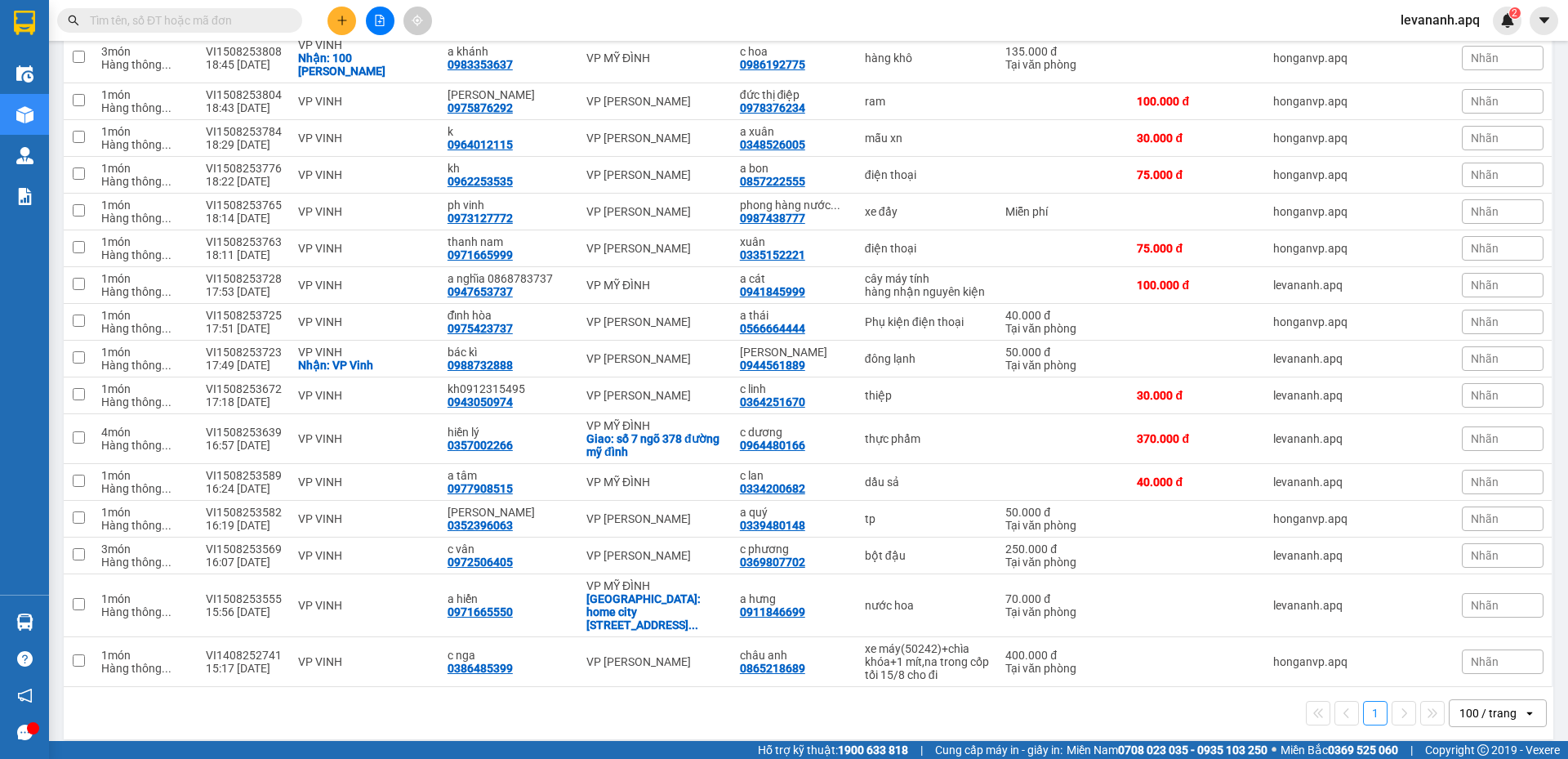
click at [186, 27] on input "text" at bounding box center [186, 21] width 193 height 18
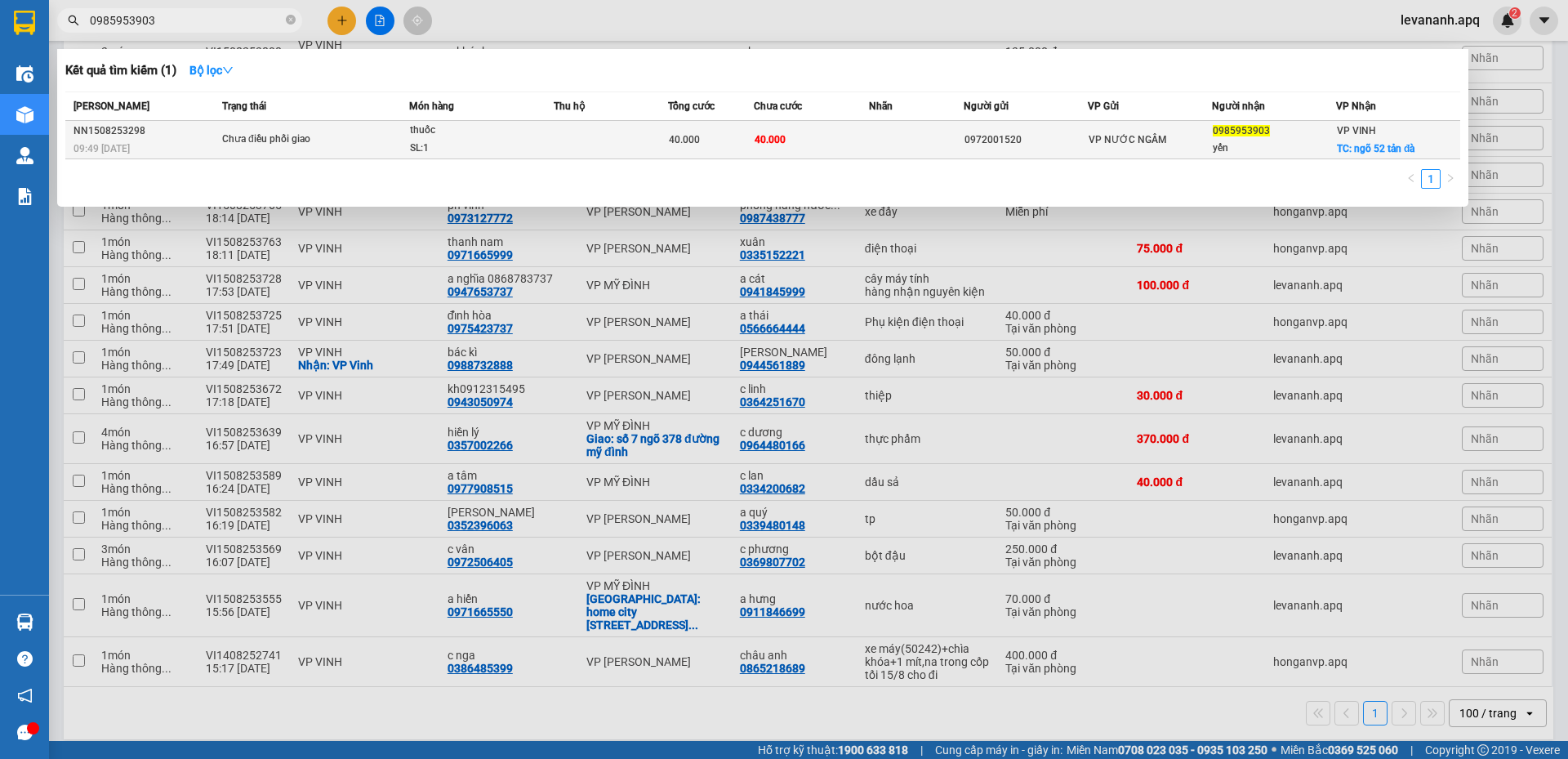
type input "0985953903"
click at [488, 133] on div "thuốc" at bounding box center [471, 131] width 123 height 18
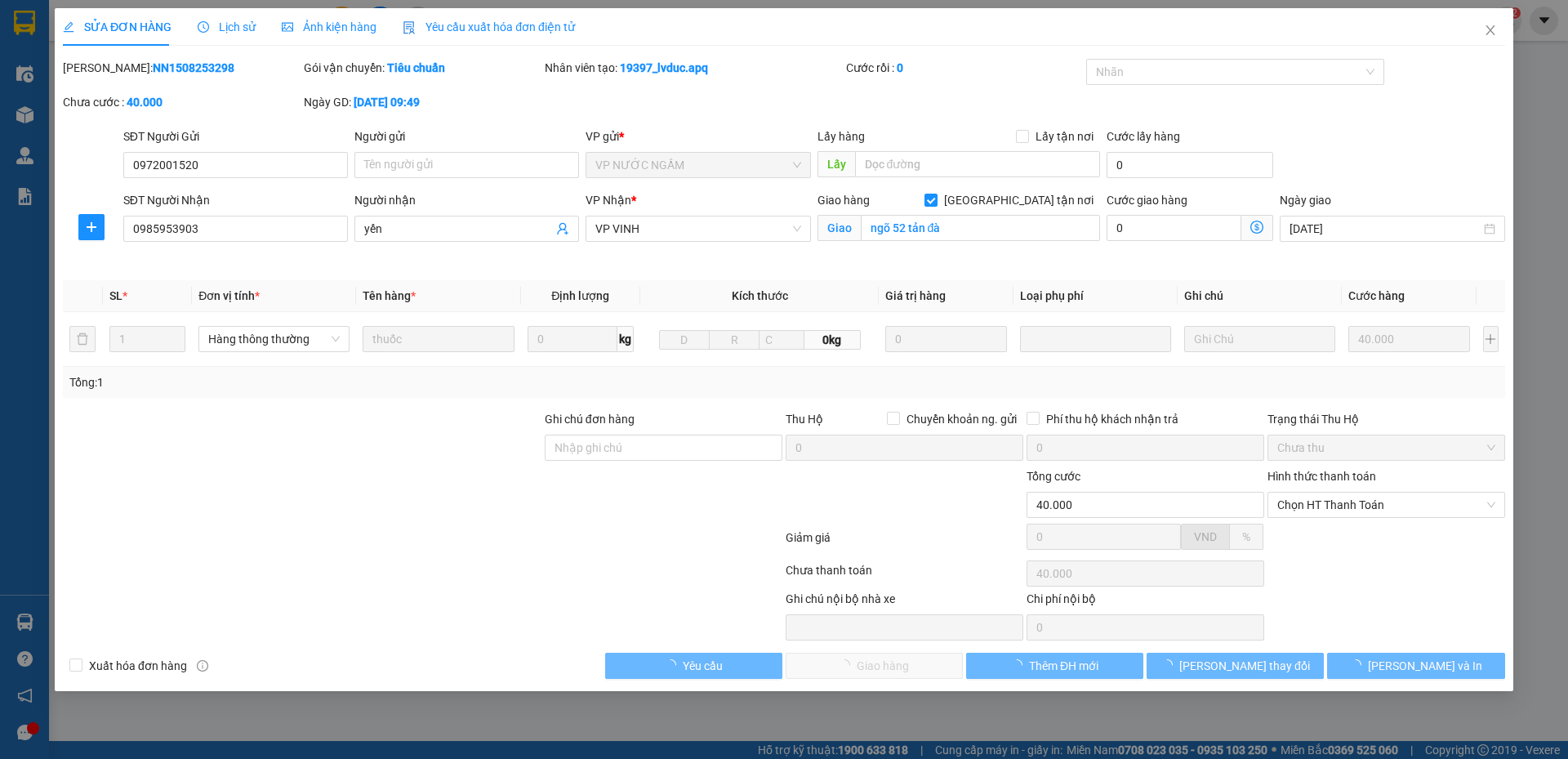
type input "0972001520"
type input "0985953903"
type input "yến"
checkbox input "true"
type input "ngõ 52 tản đà"
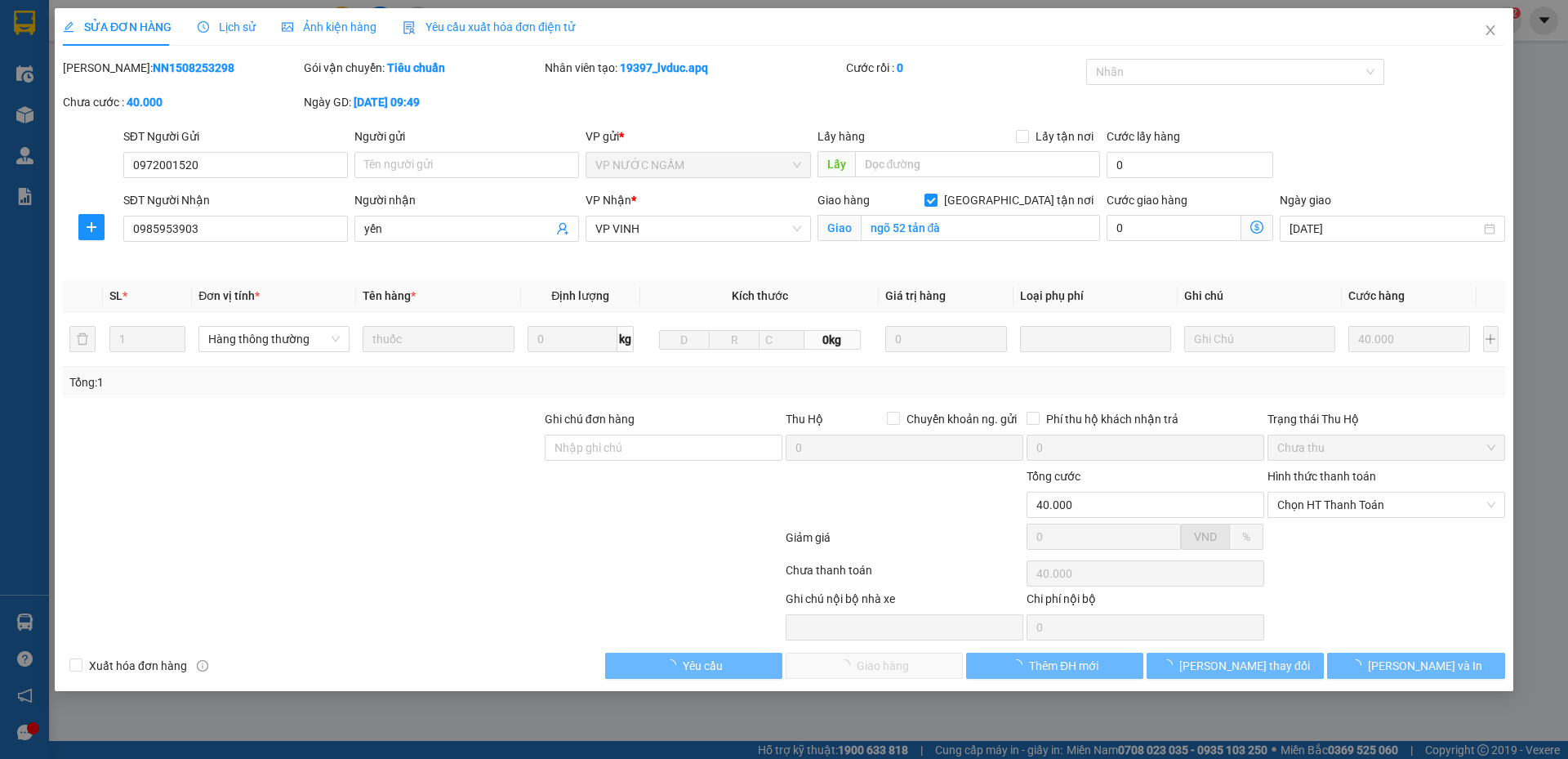
type input "40.000"
click at [233, 32] on span "Lịch sử" at bounding box center [227, 27] width 58 height 13
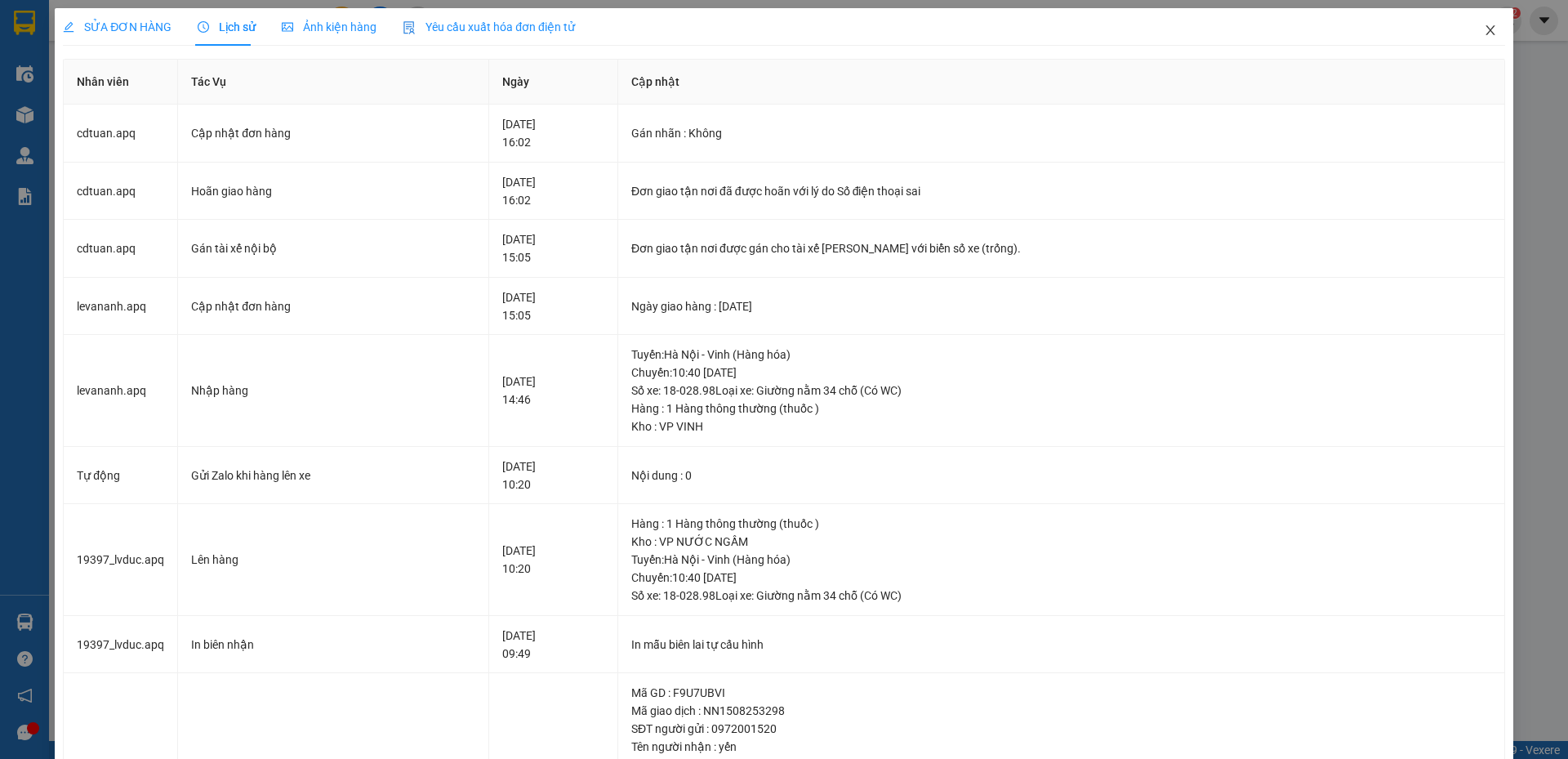
click at [1484, 32] on icon "close" at bounding box center [1491, 31] width 13 height 13
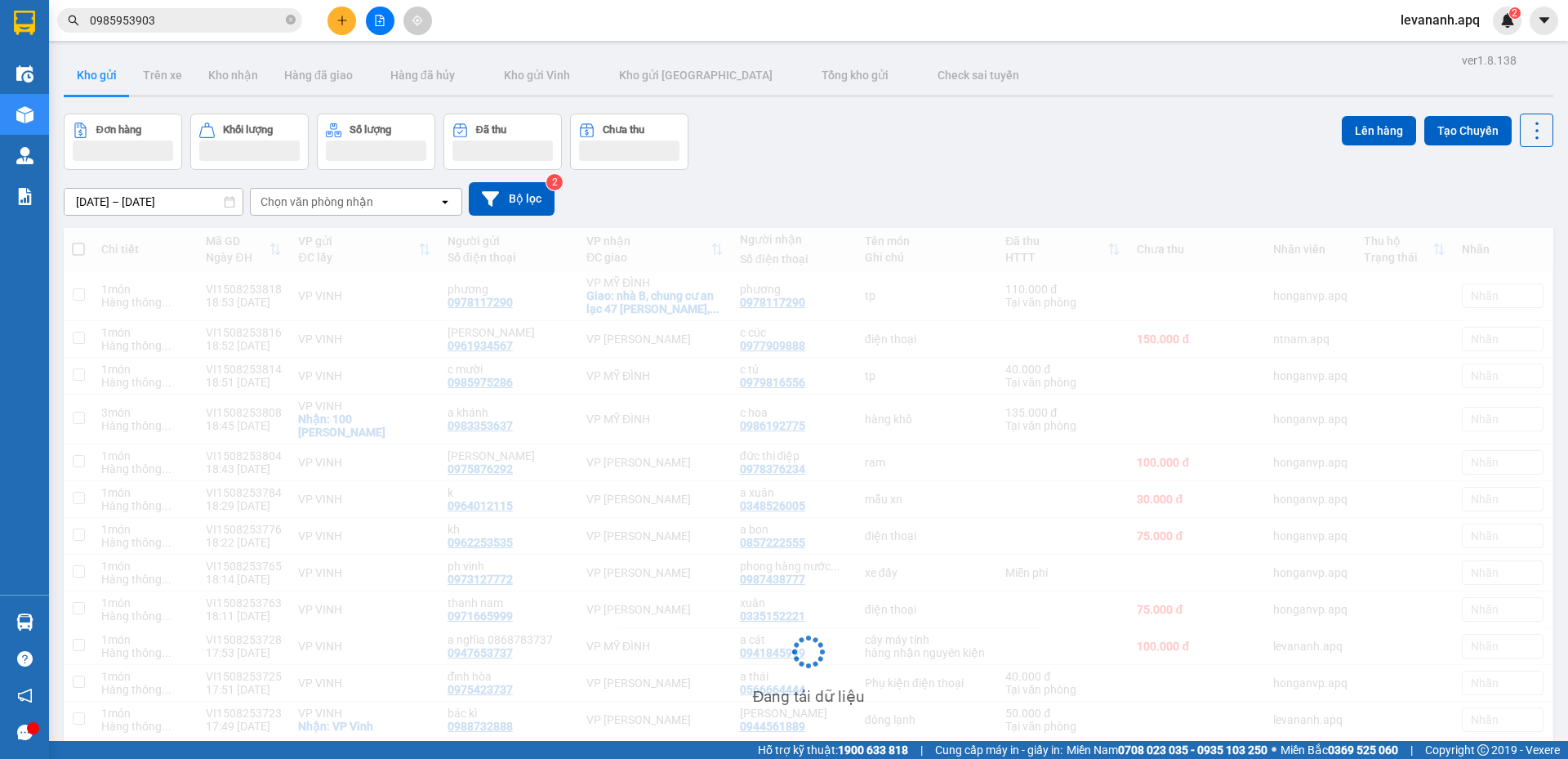
click at [195, 14] on input "0985953903" at bounding box center [186, 21] width 193 height 18
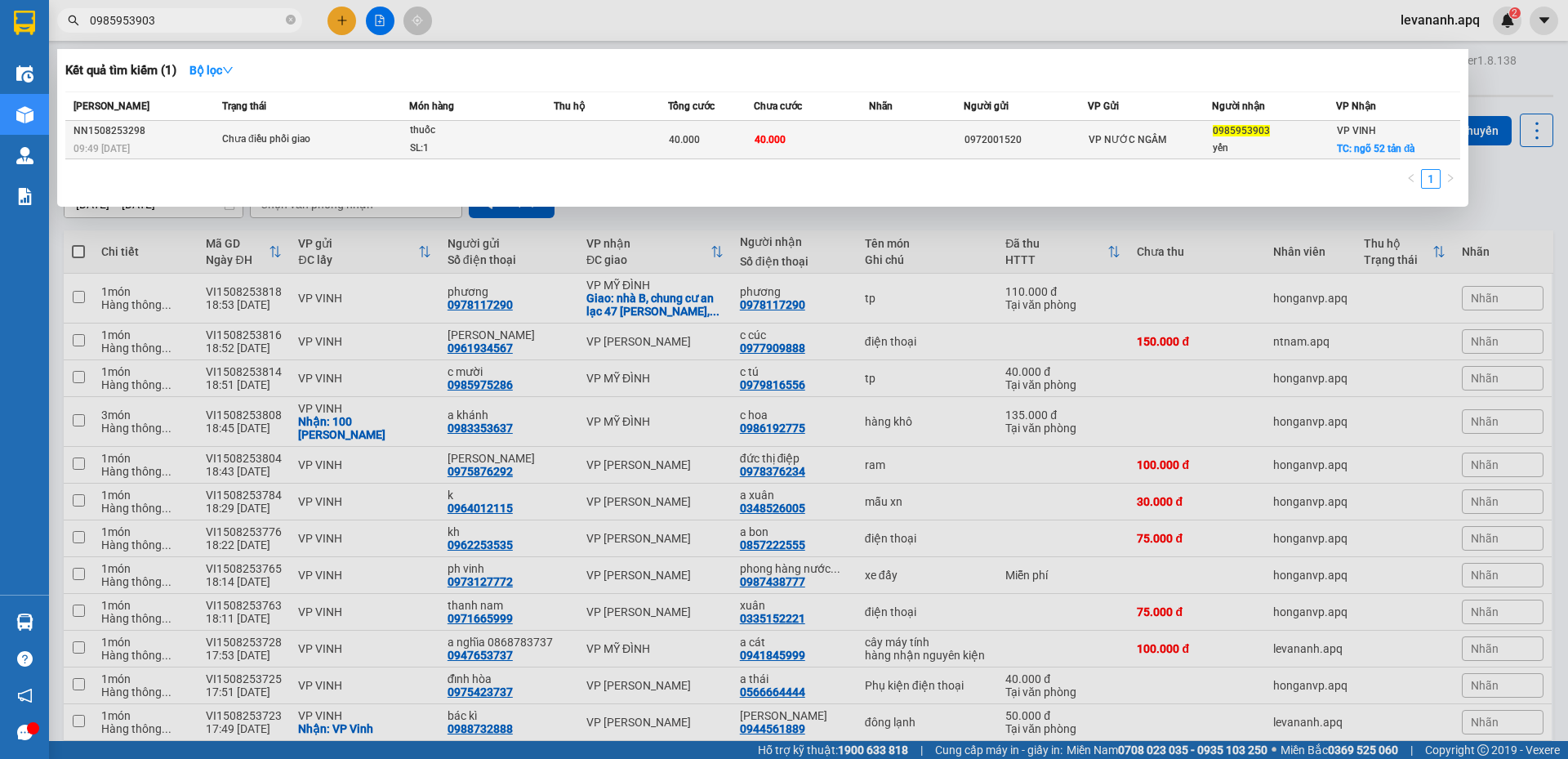
click at [323, 135] on div "Chưa điều phối giao" at bounding box center [283, 140] width 123 height 18
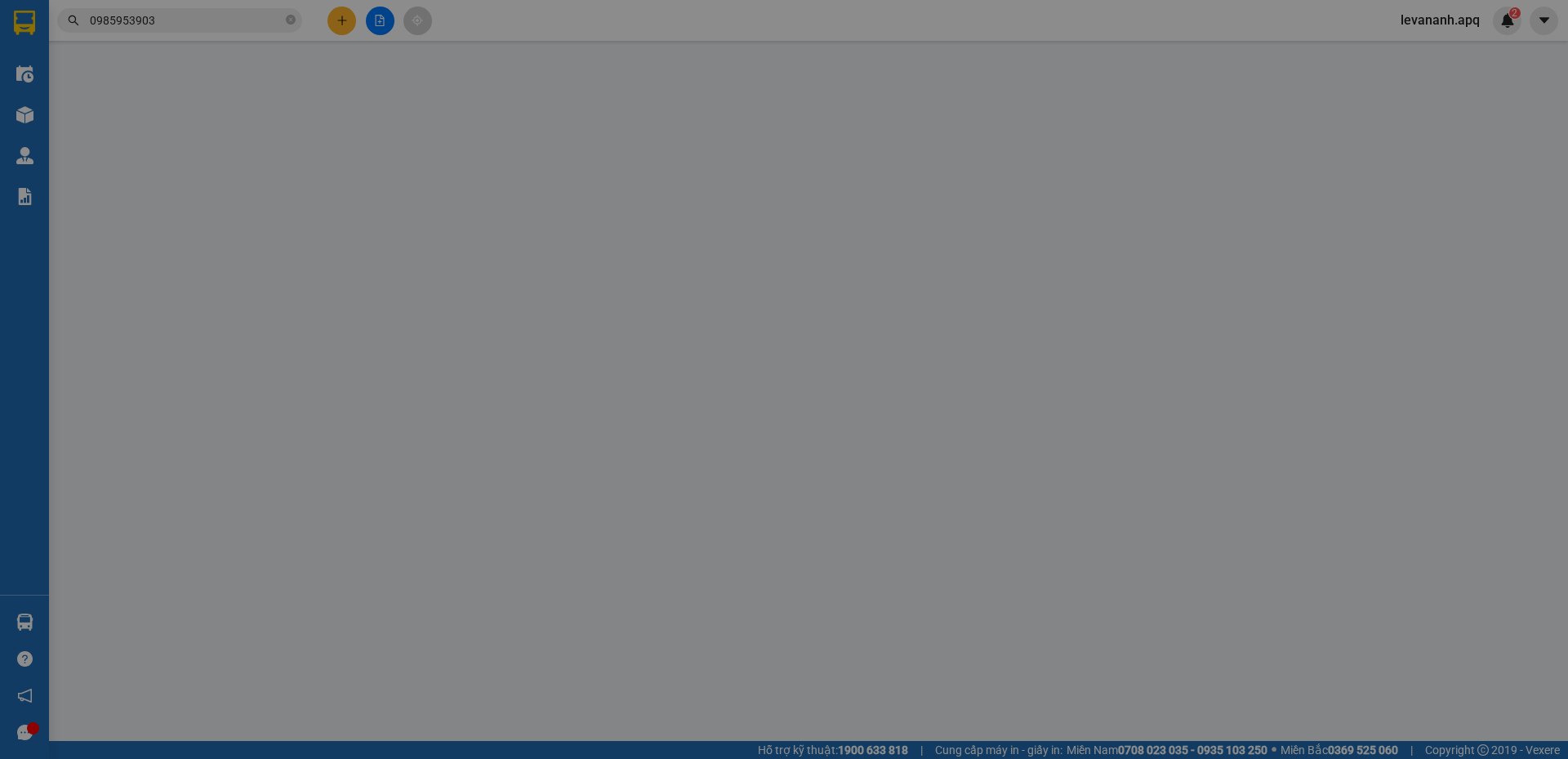
type input "0972001520"
type input "0985953903"
type input "yến"
checkbox input "true"
type input "ngõ 52 tản đà"
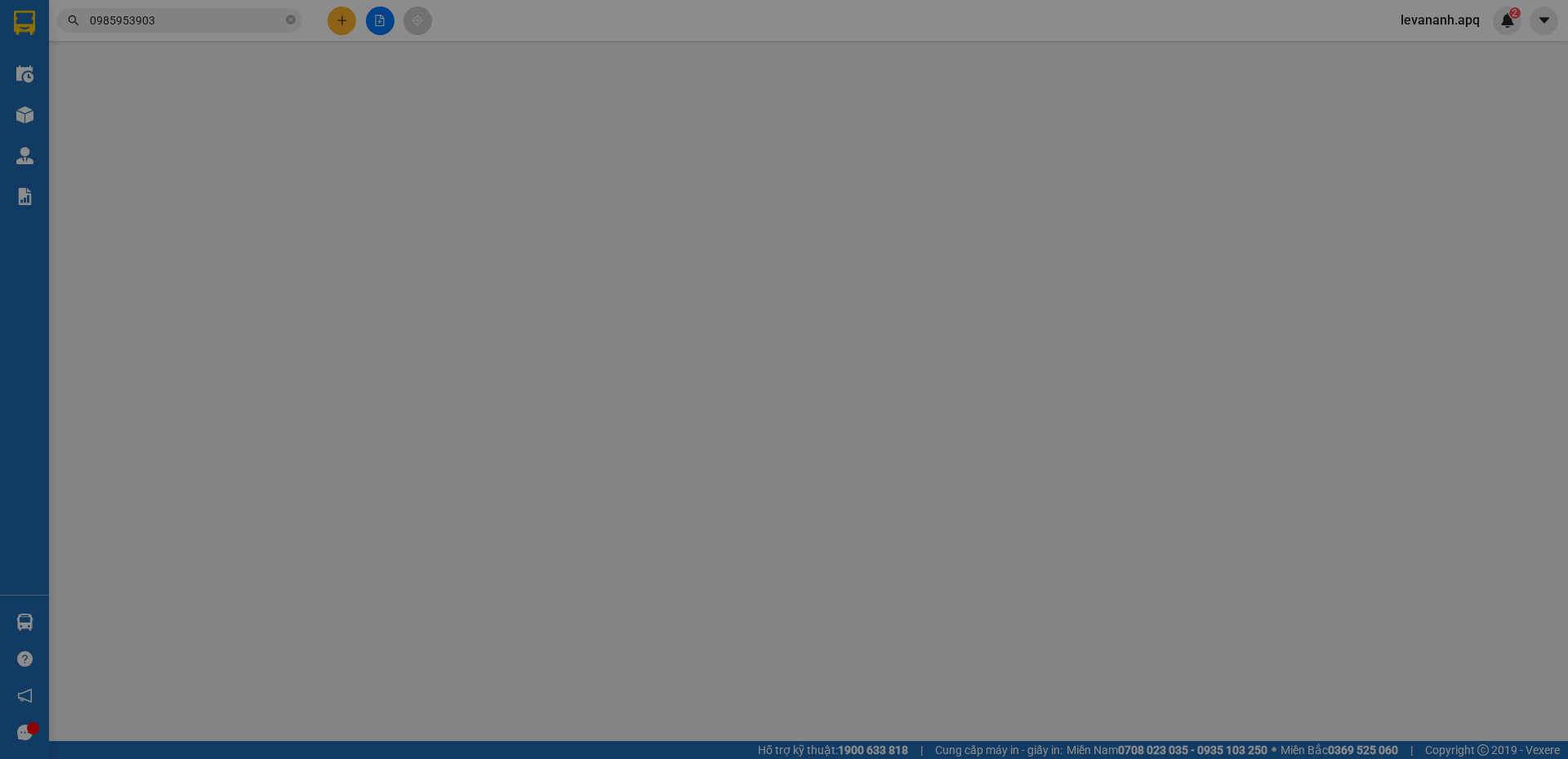
type input "40.000"
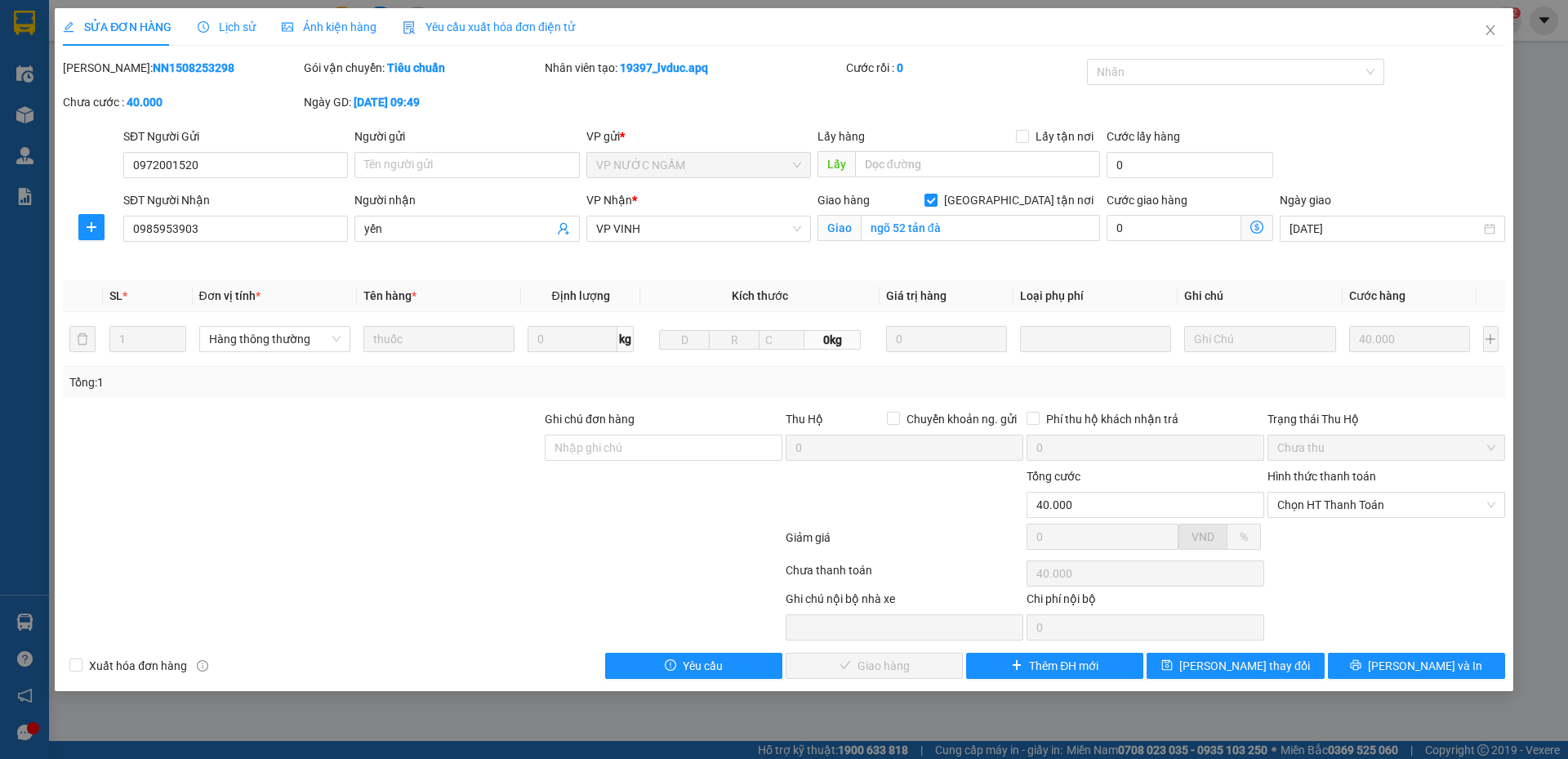
click at [1345, 525] on div "Giảm giá 0 VND %" at bounding box center [784, 540] width 1446 height 32
click at [1339, 494] on span "Chọn HT Thanh Toán" at bounding box center [1386, 505] width 218 height 25
click at [1329, 542] on div "Tại văn phòng" at bounding box center [1386, 538] width 218 height 18
type input "0"
click at [879, 670] on span "[PERSON_NAME] và Giao hàng" at bounding box center [895, 666] width 157 height 18
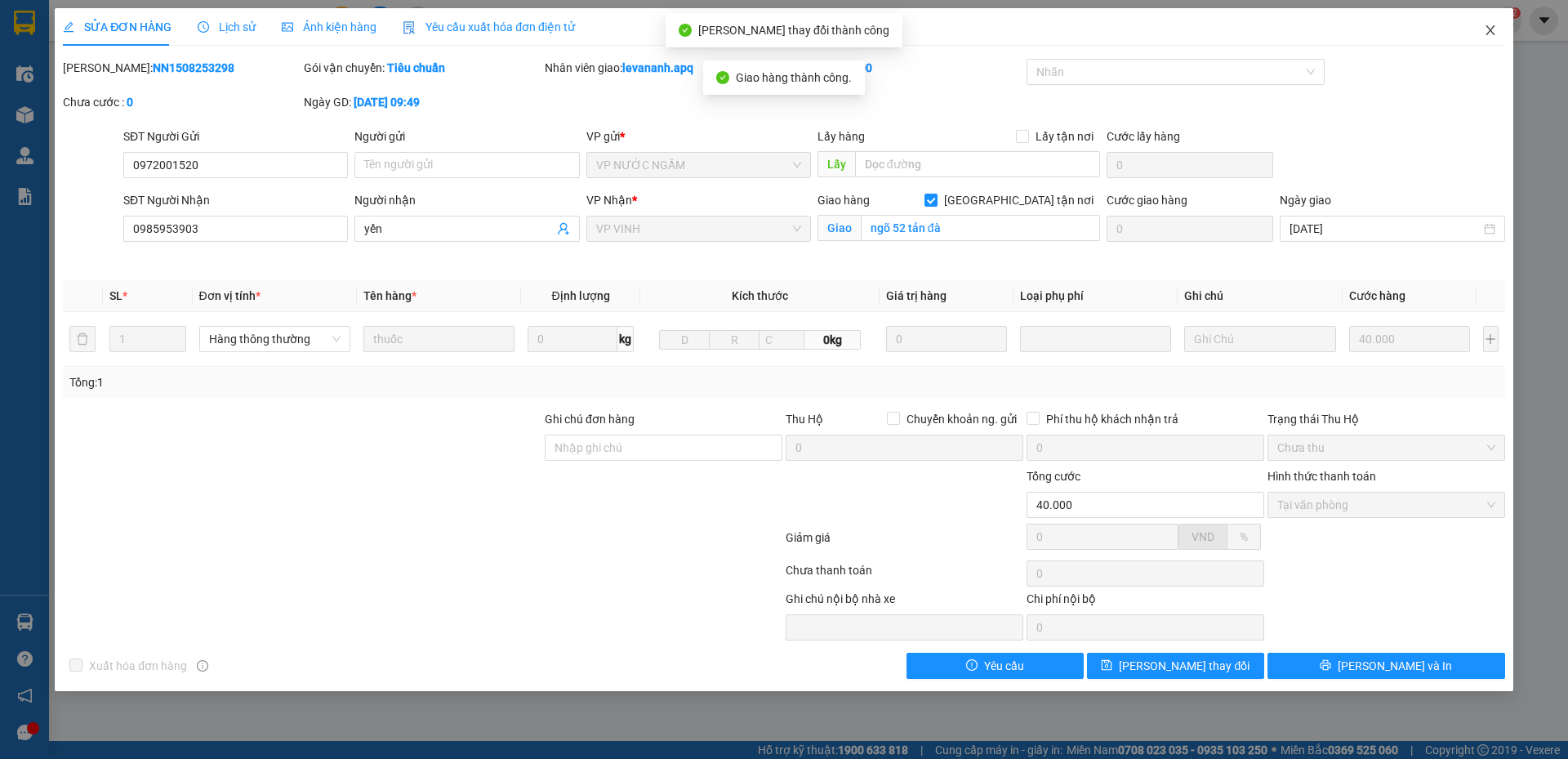
click at [1496, 34] on icon "close" at bounding box center [1491, 31] width 13 height 13
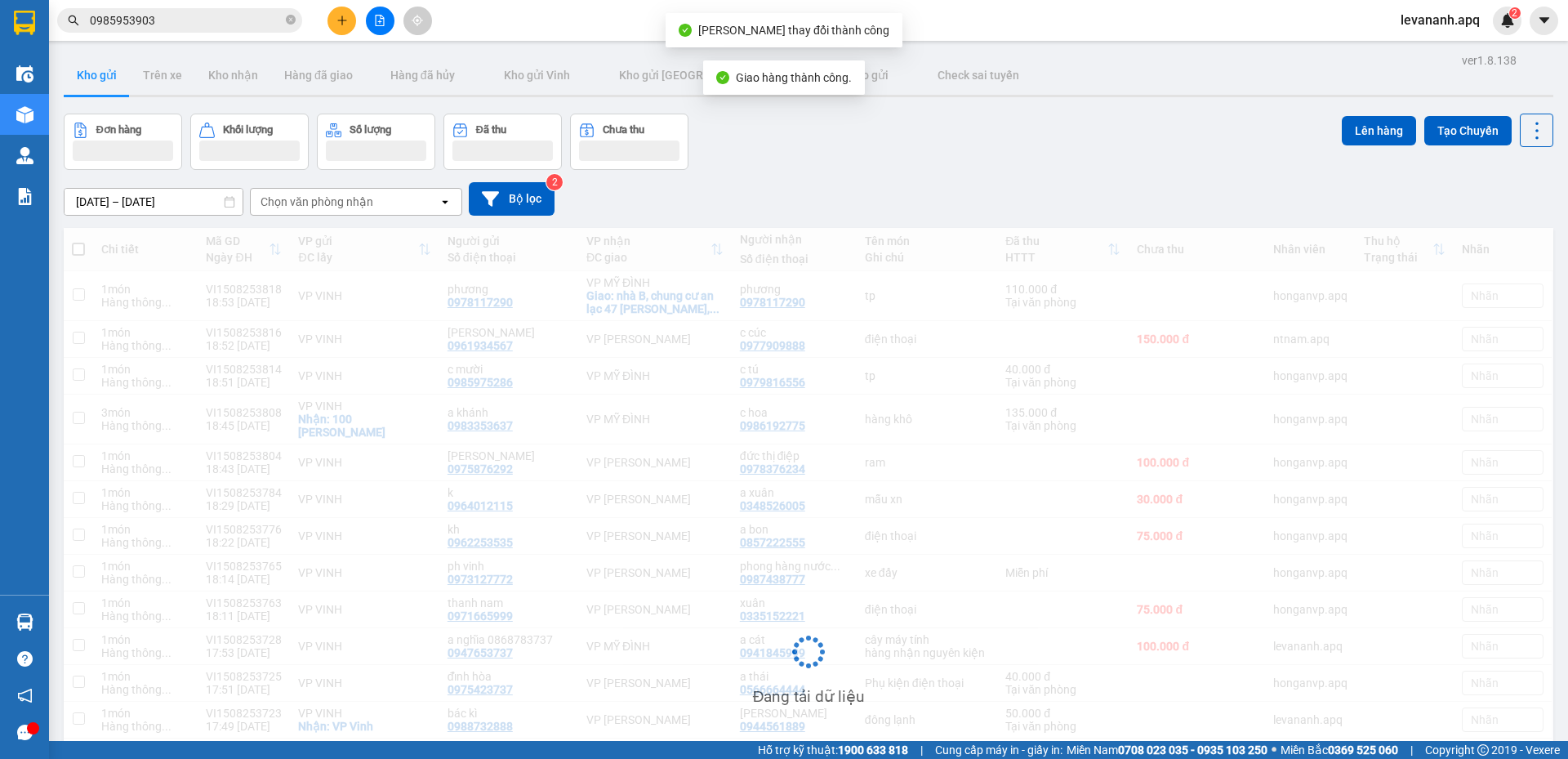
click at [185, 23] on input "0985953903" at bounding box center [186, 21] width 193 height 18
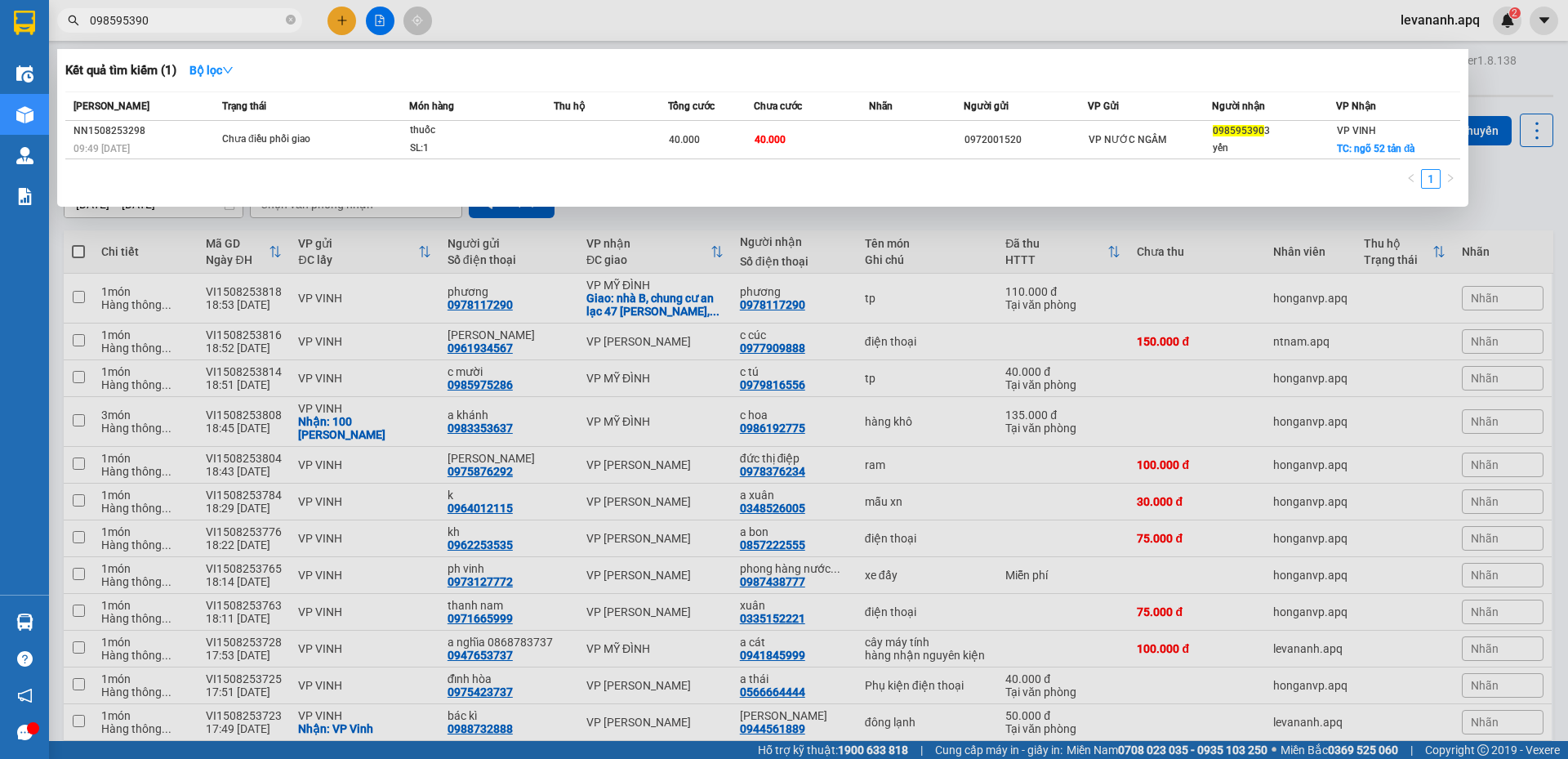
type input "0985953903"
click at [292, 18] on icon "close-circle" at bounding box center [291, 20] width 10 height 10
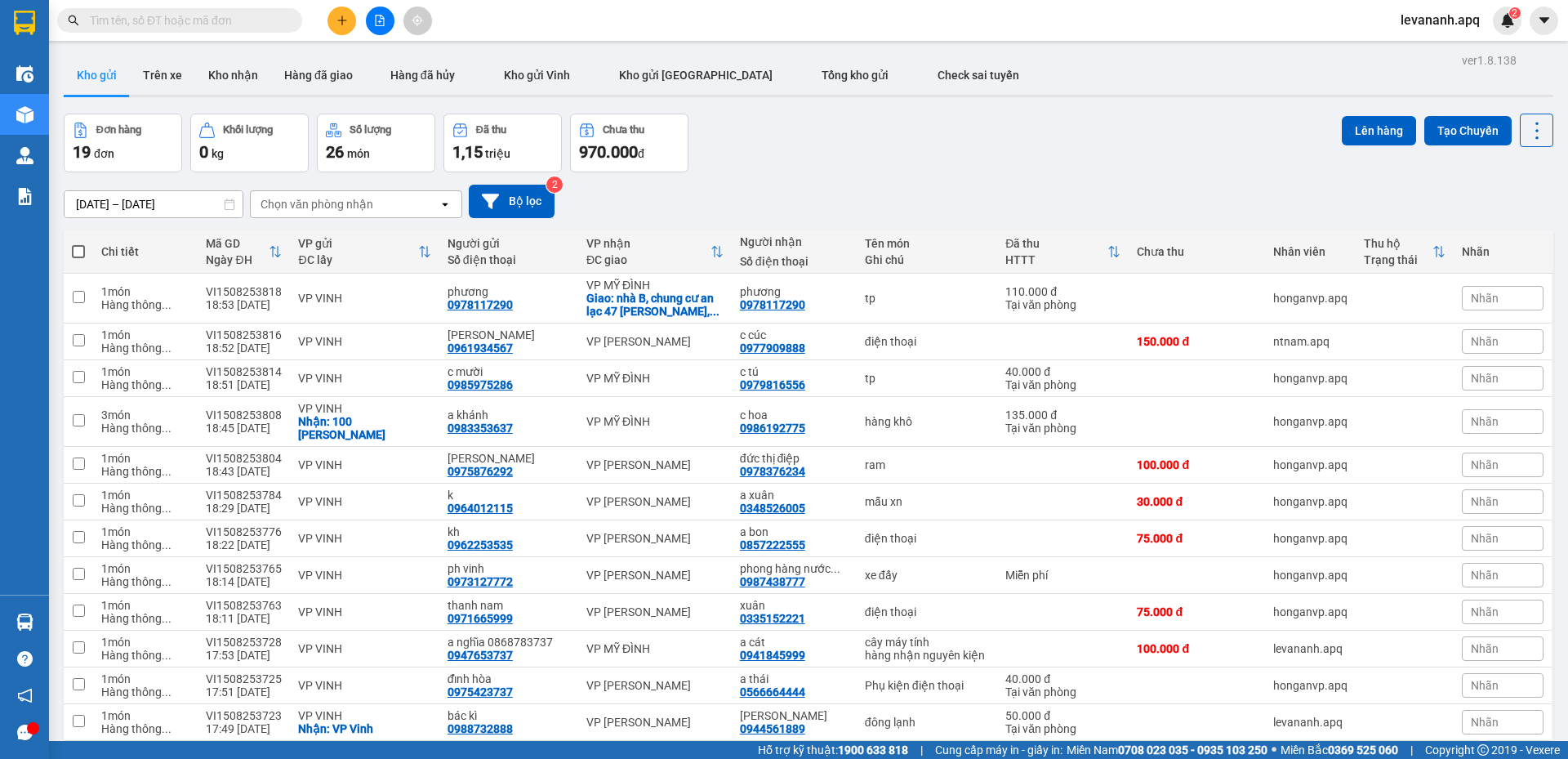
click at [186, 17] on input "text" at bounding box center [186, 21] width 193 height 18
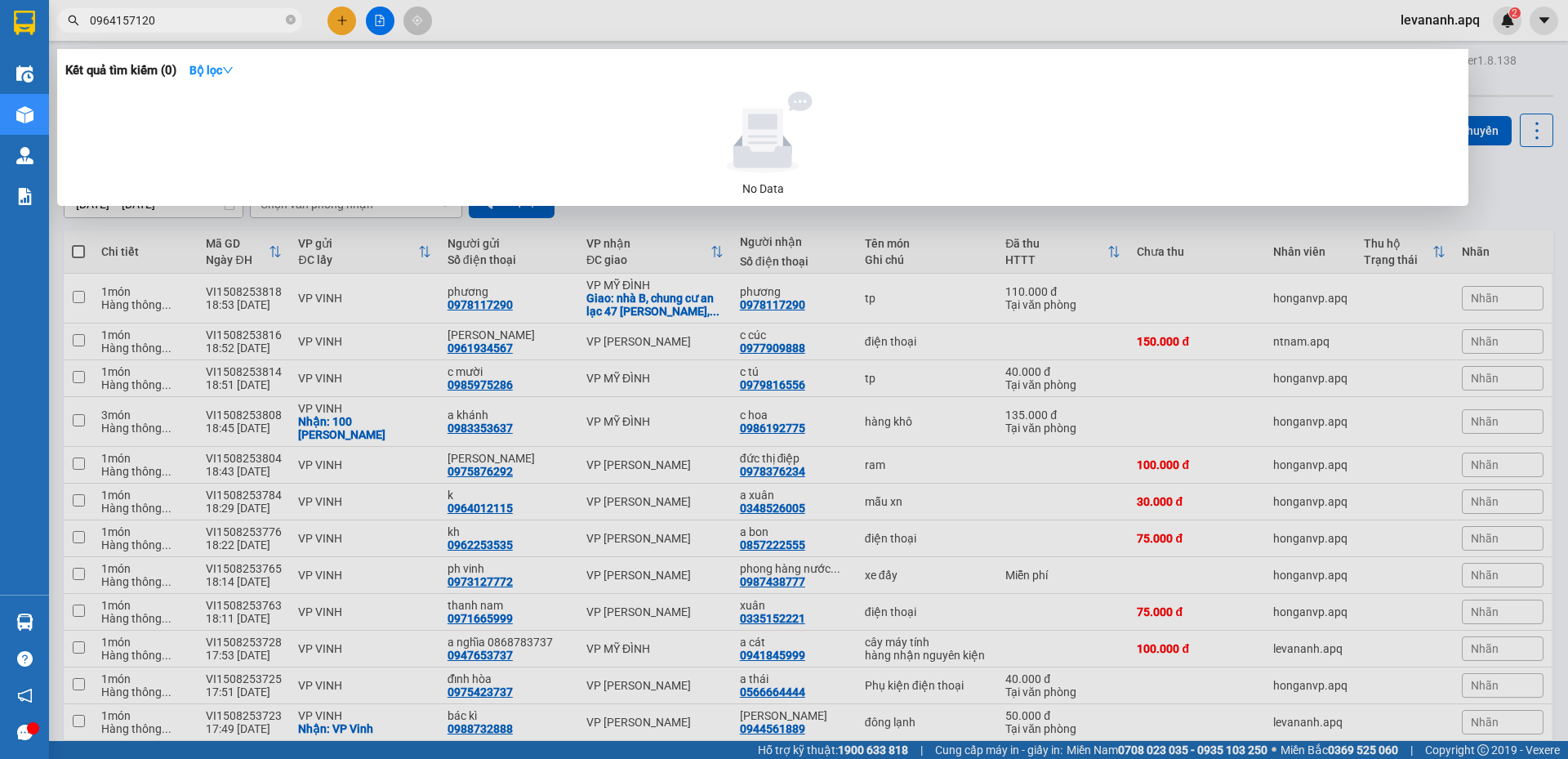
type input "0964157120"
click at [297, 17] on span "0964157120" at bounding box center [180, 21] width 245 height 25
click at [297, 20] on span "0964157120" at bounding box center [180, 21] width 245 height 25
click at [290, 23] on icon "close-circle" at bounding box center [291, 20] width 10 height 10
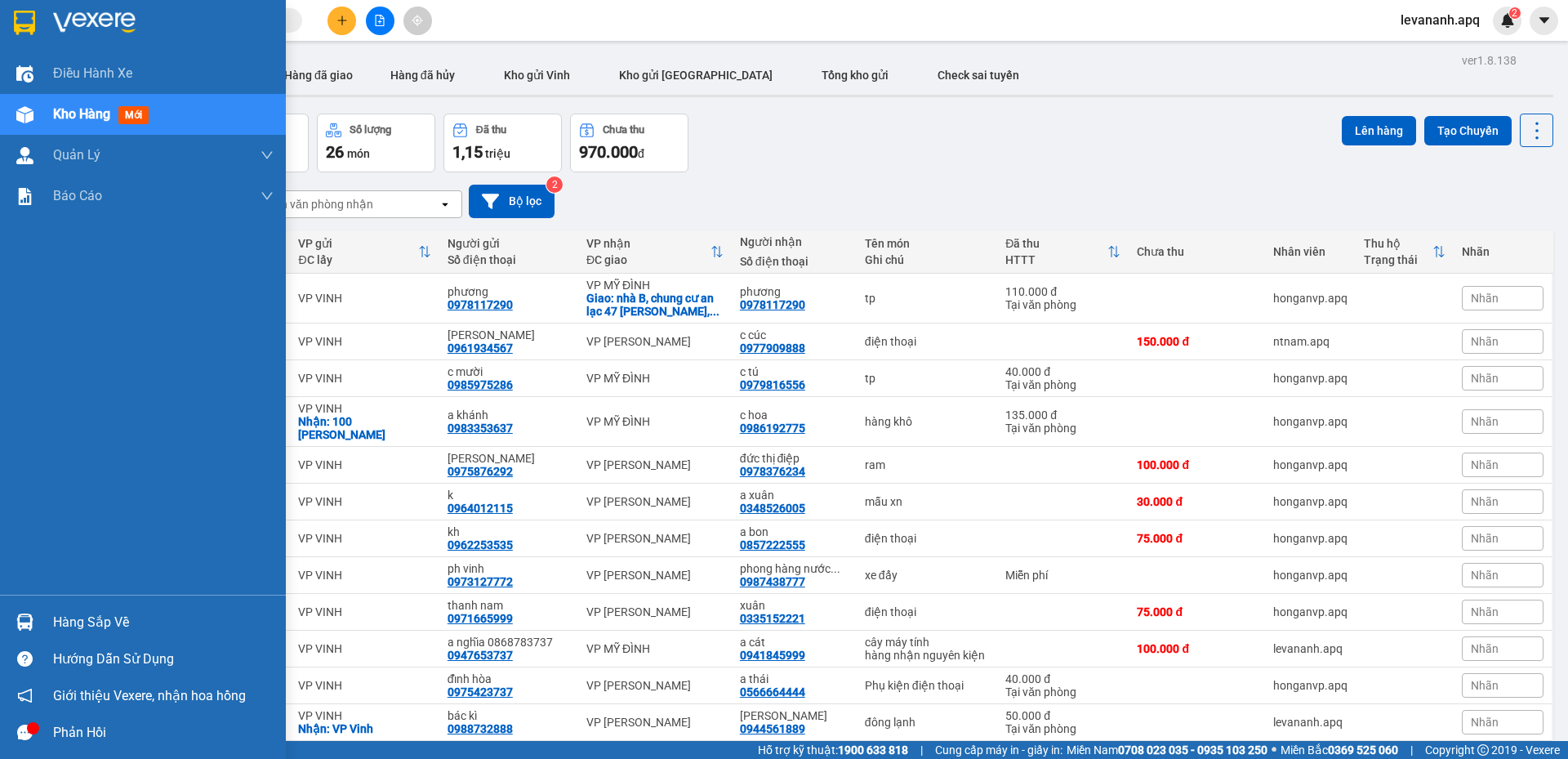
click at [31, 626] on img at bounding box center [25, 622] width 17 height 17
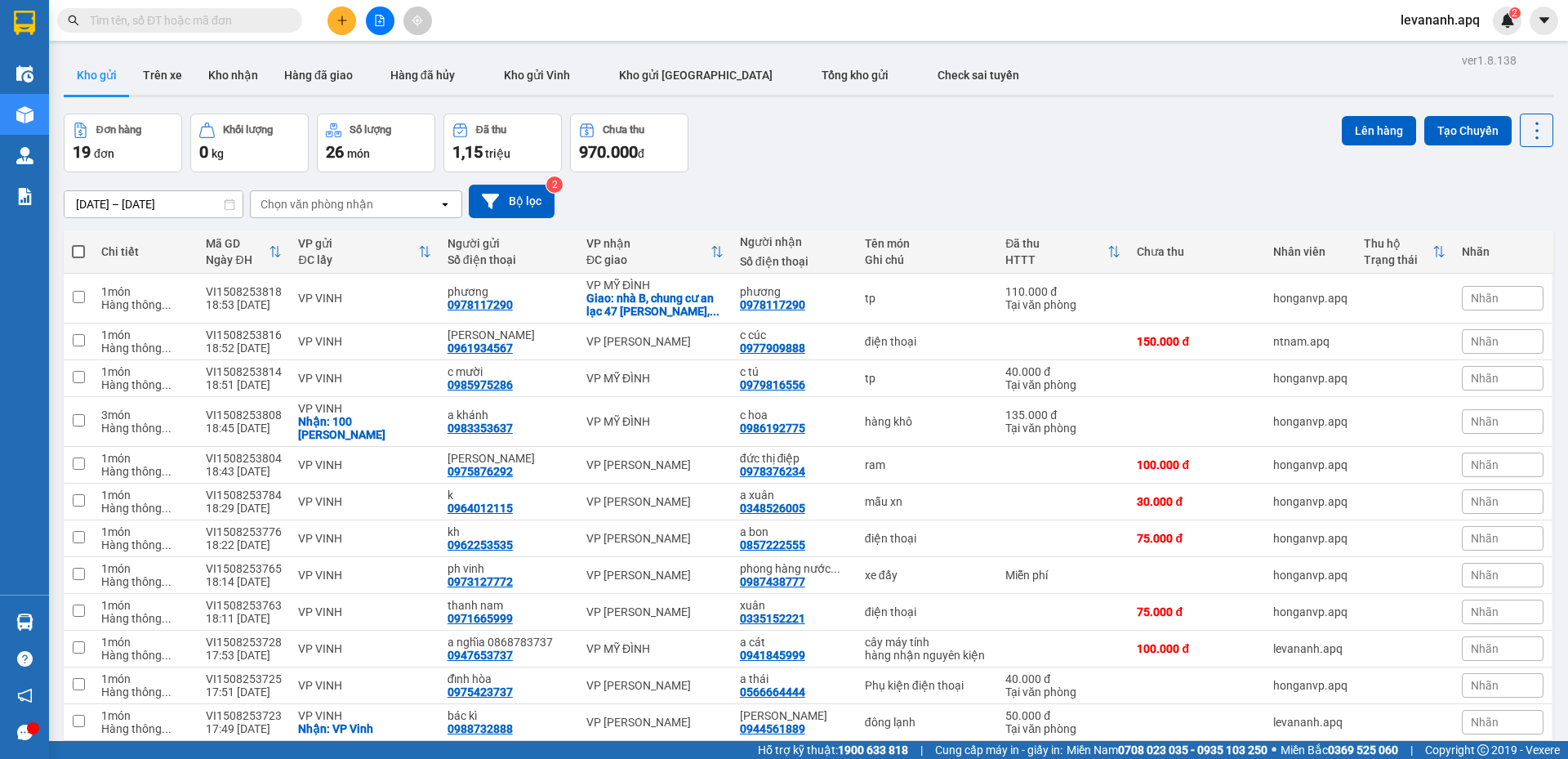
click at [751, 179] on section "Kết quả tìm kiếm ( 0 ) Bộ lọc No Data levananh.apq 2 Điều hành xe Kho hàng mới …" at bounding box center [784, 380] width 1568 height 759
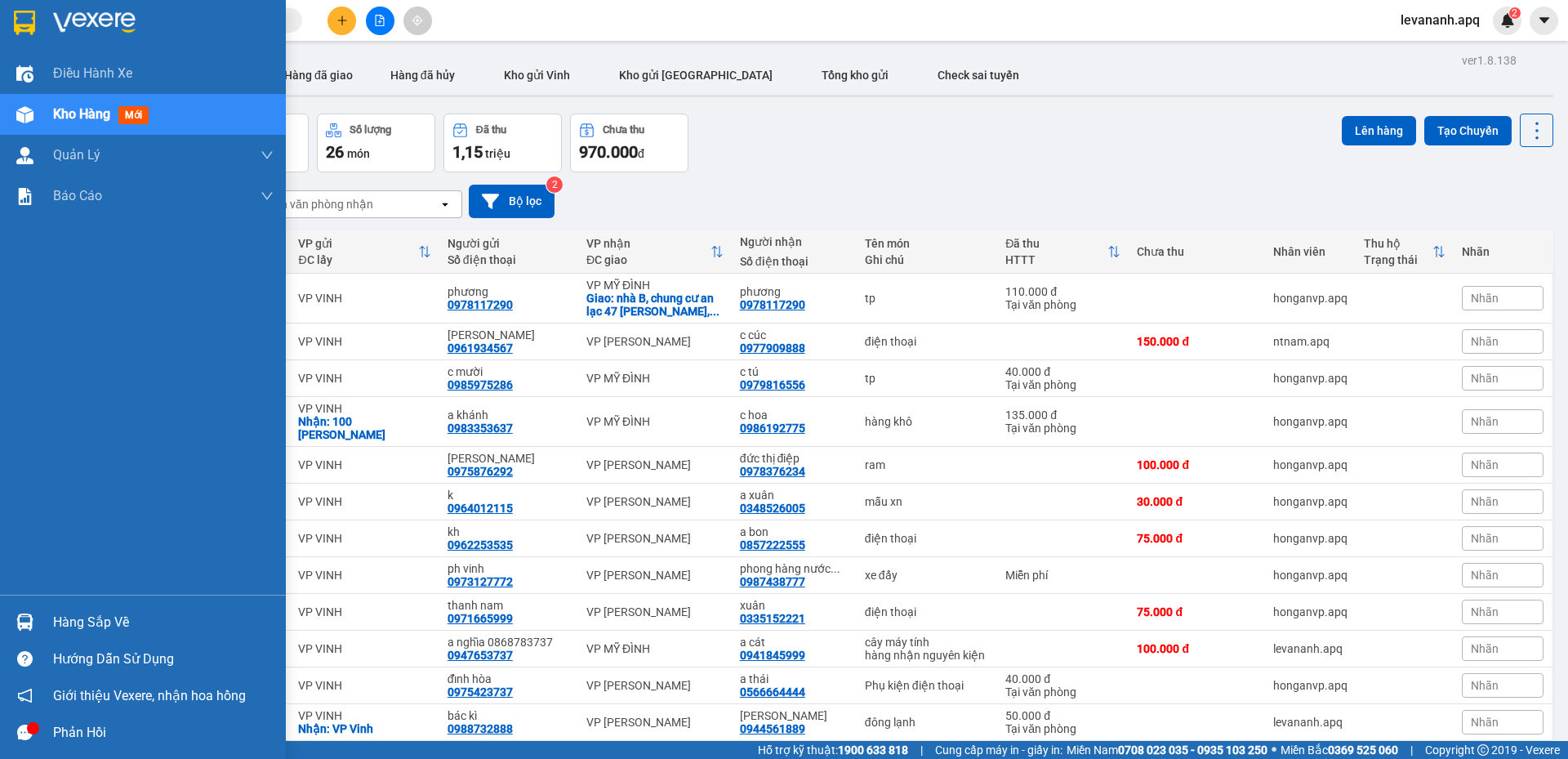
click at [22, 621] on img at bounding box center [25, 622] width 17 height 17
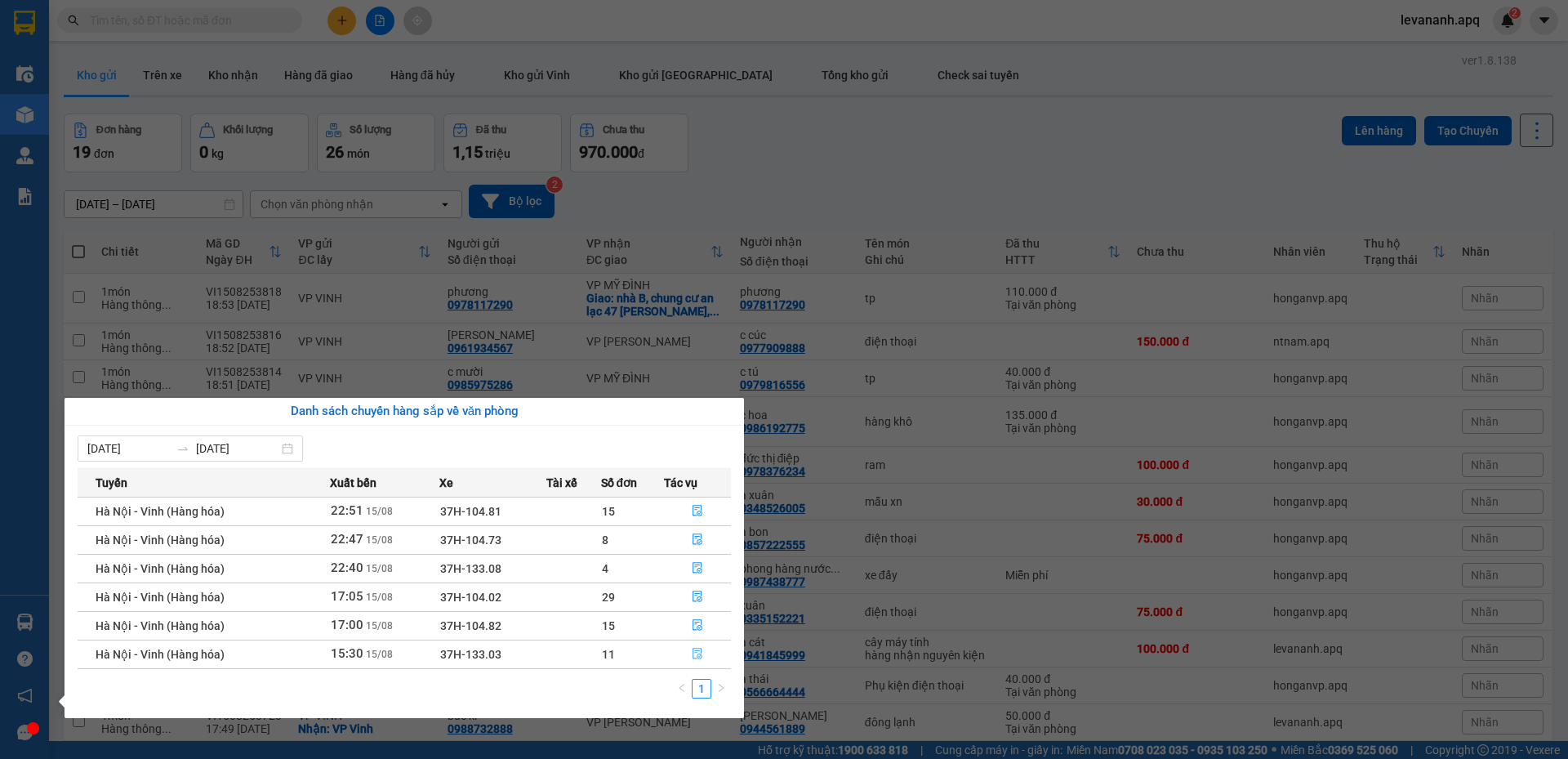
click at [689, 650] on button "button" at bounding box center [697, 655] width 65 height 27
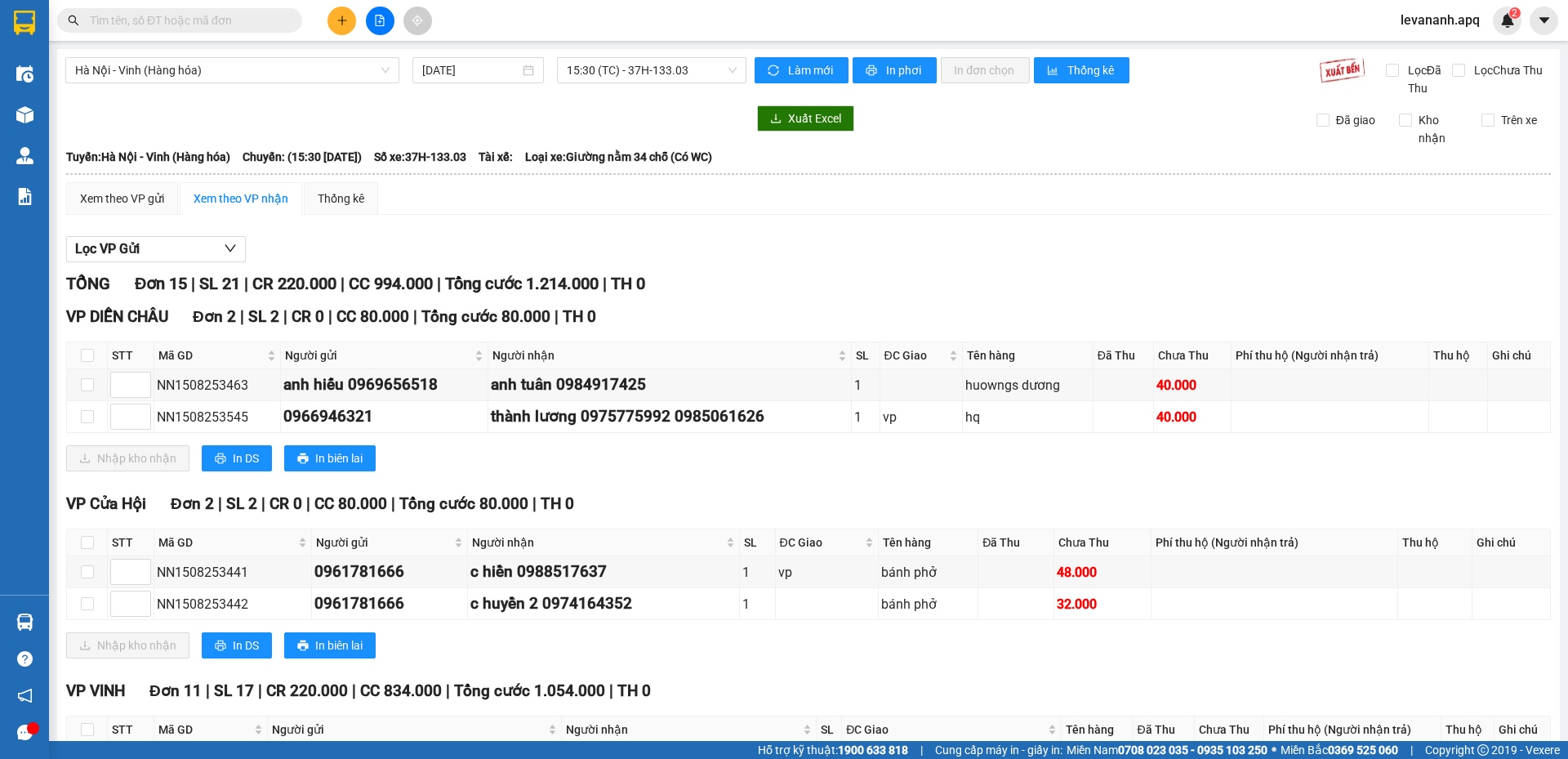
scroll to position [438, 0]
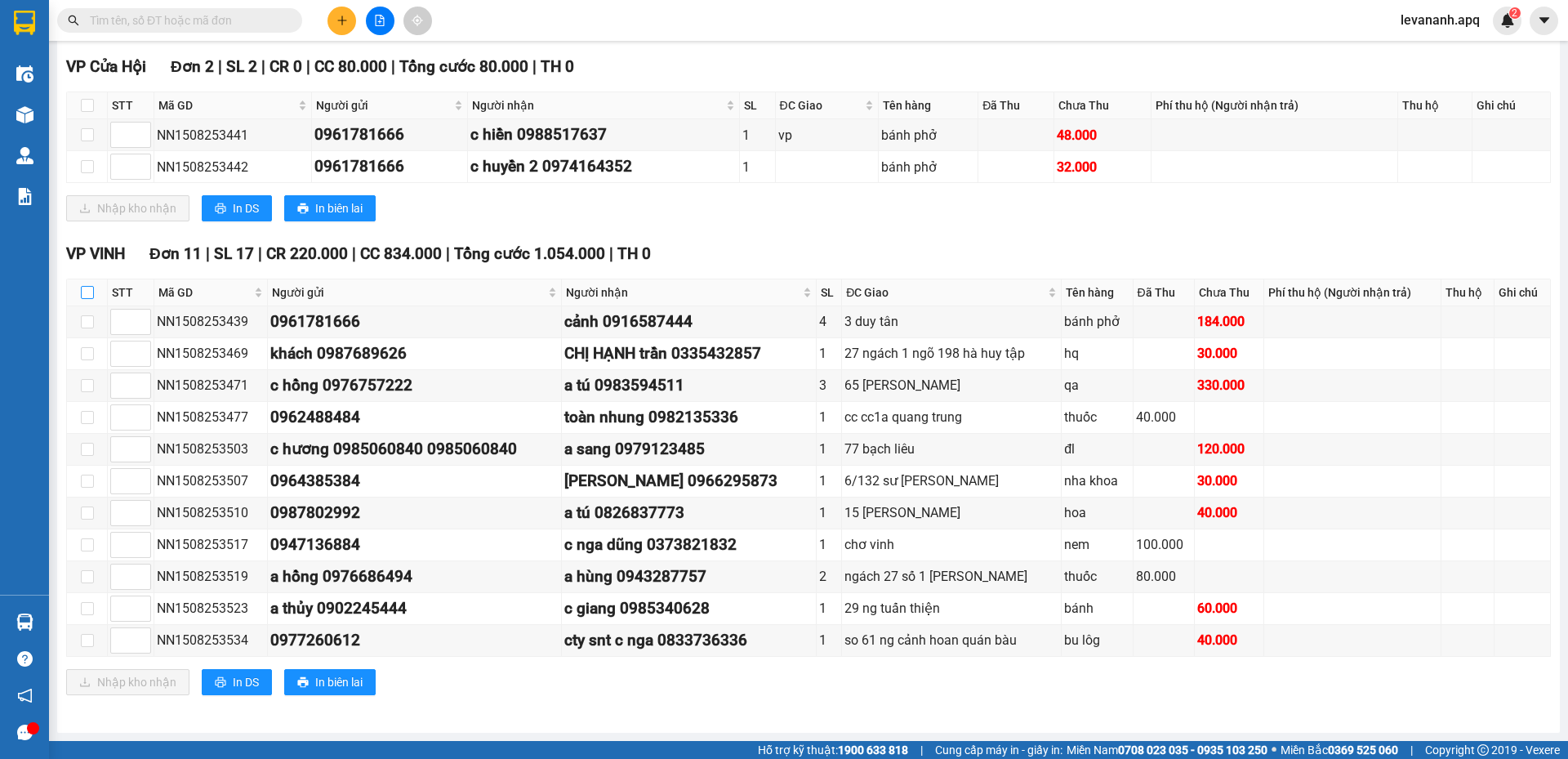
click at [81, 291] on input "checkbox" at bounding box center [88, 292] width 13 height 13
checkbox input "true"
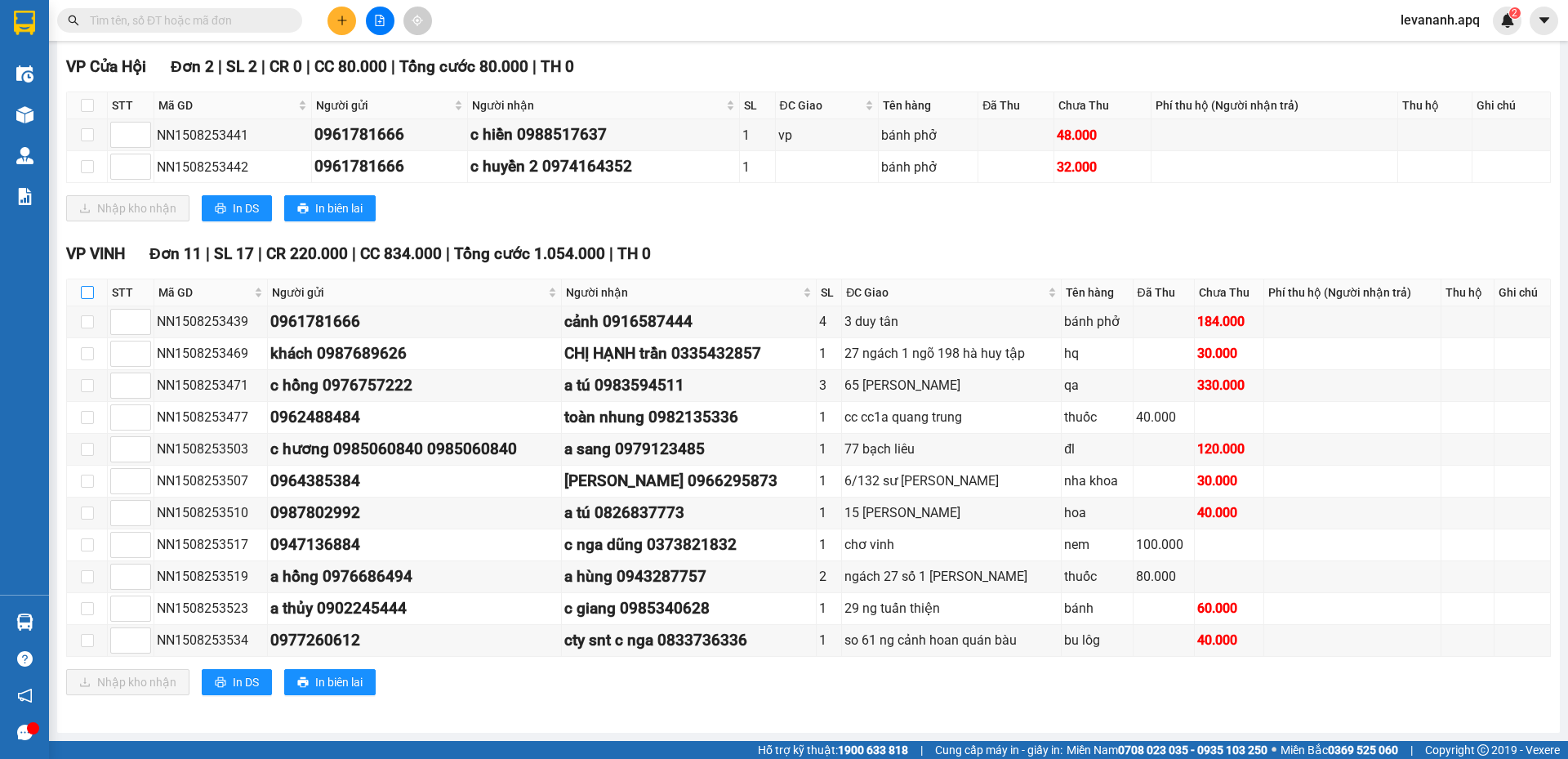
checkbox input "true"
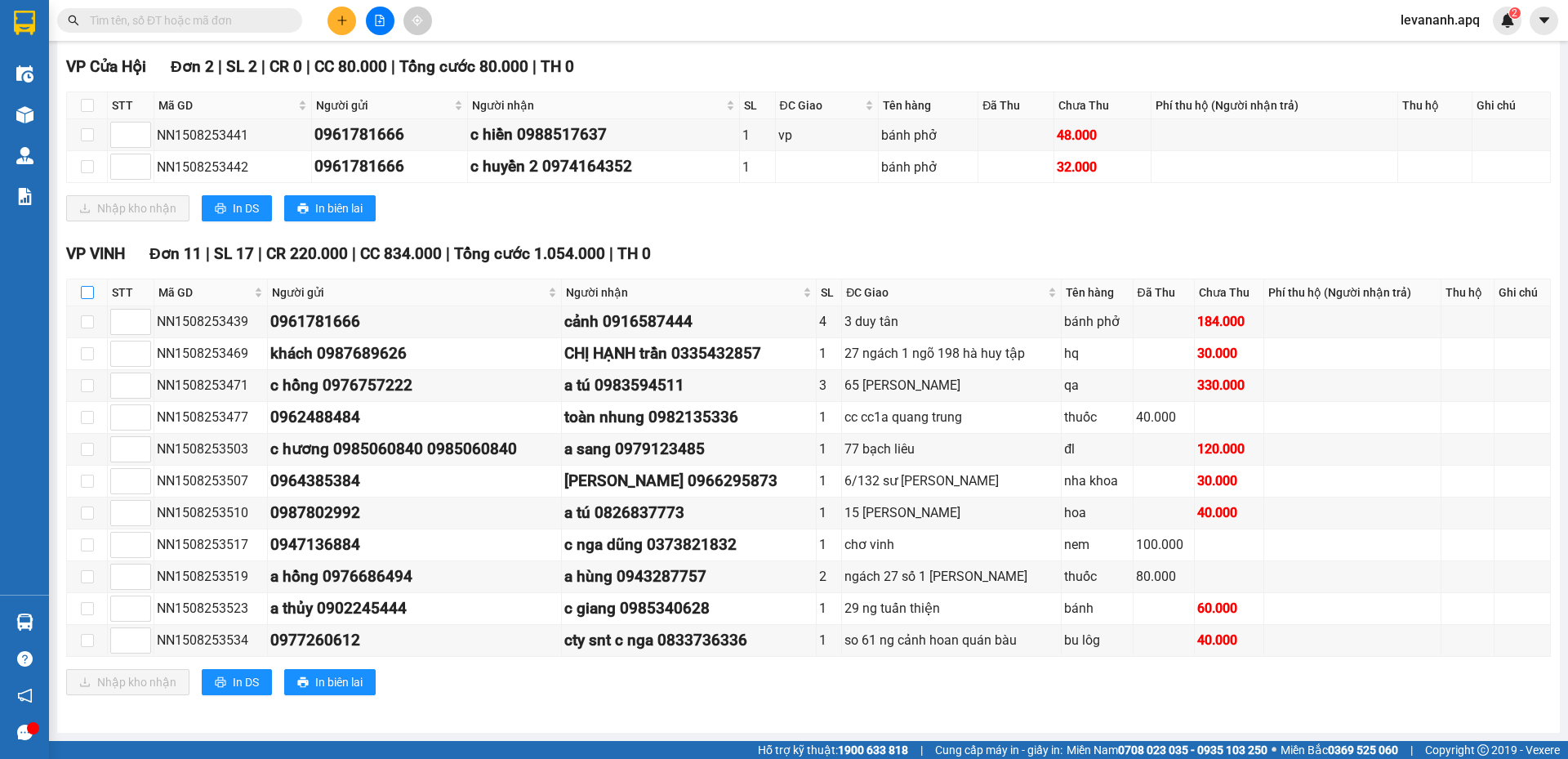
checkbox input "true"
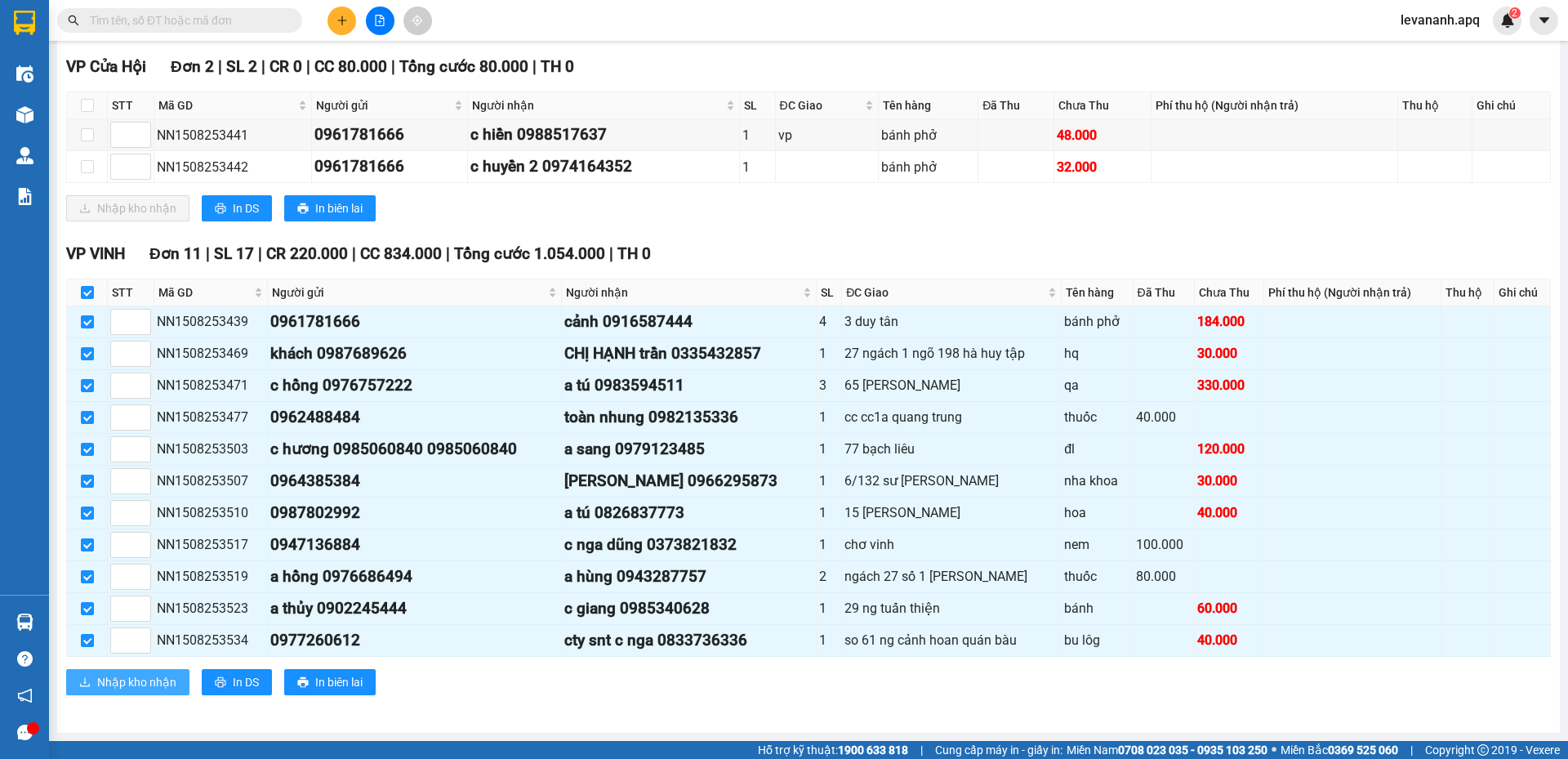
click at [130, 683] on span "Nhập kho nhận" at bounding box center [137, 683] width 80 height 18
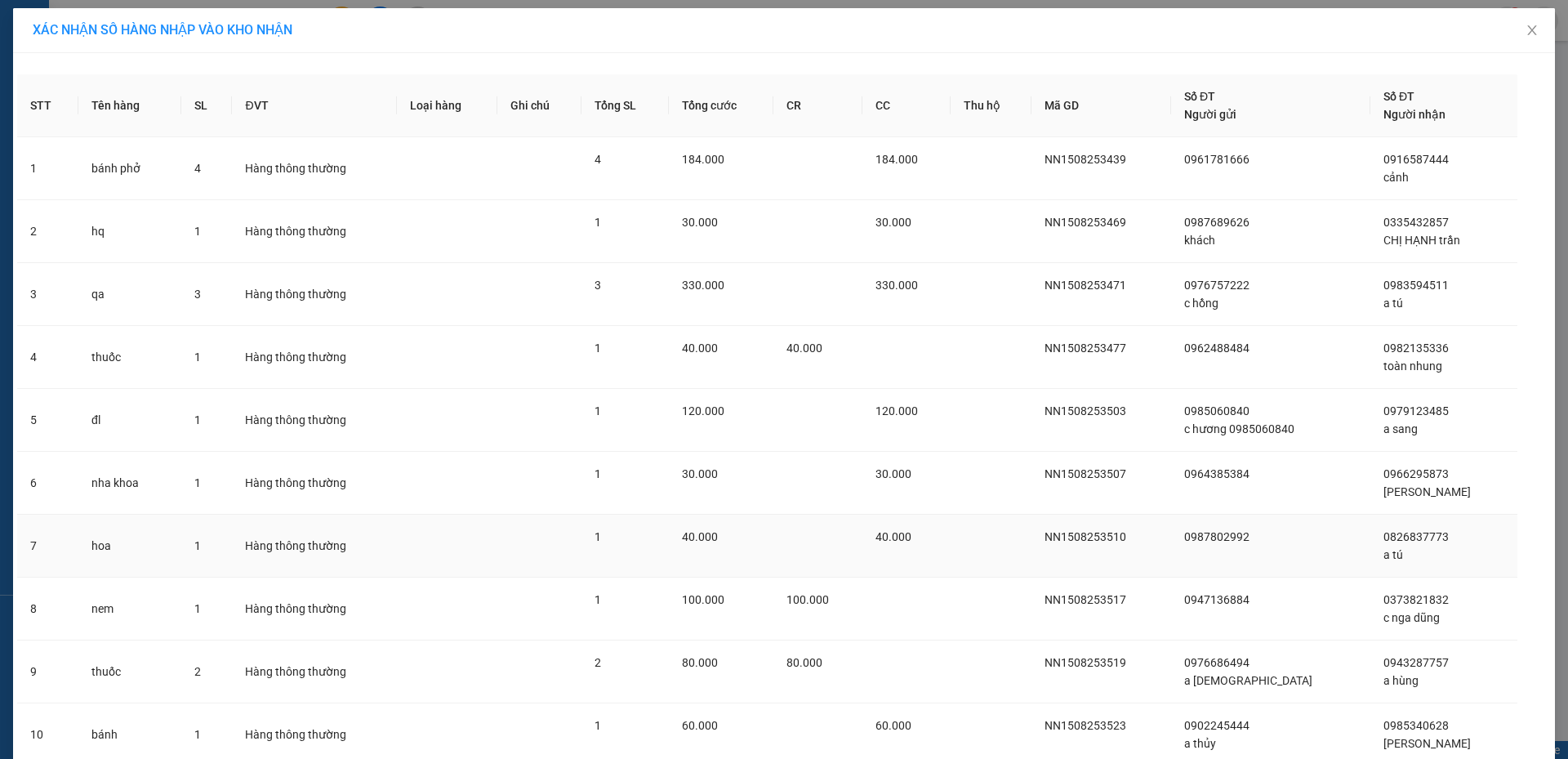
scroll to position [190, 0]
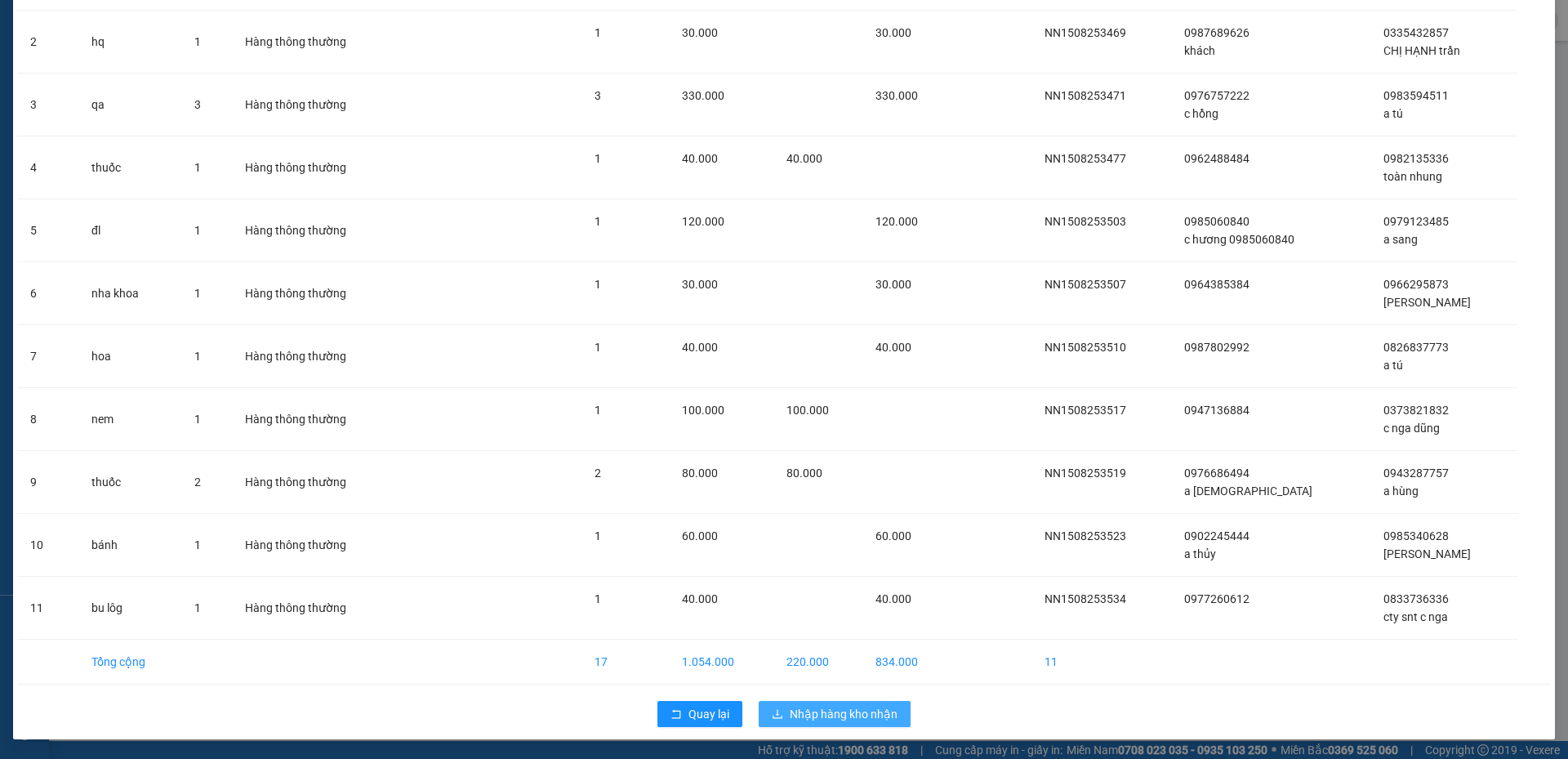
click at [833, 713] on span "Nhập hàng kho nhận" at bounding box center [844, 714] width 108 height 18
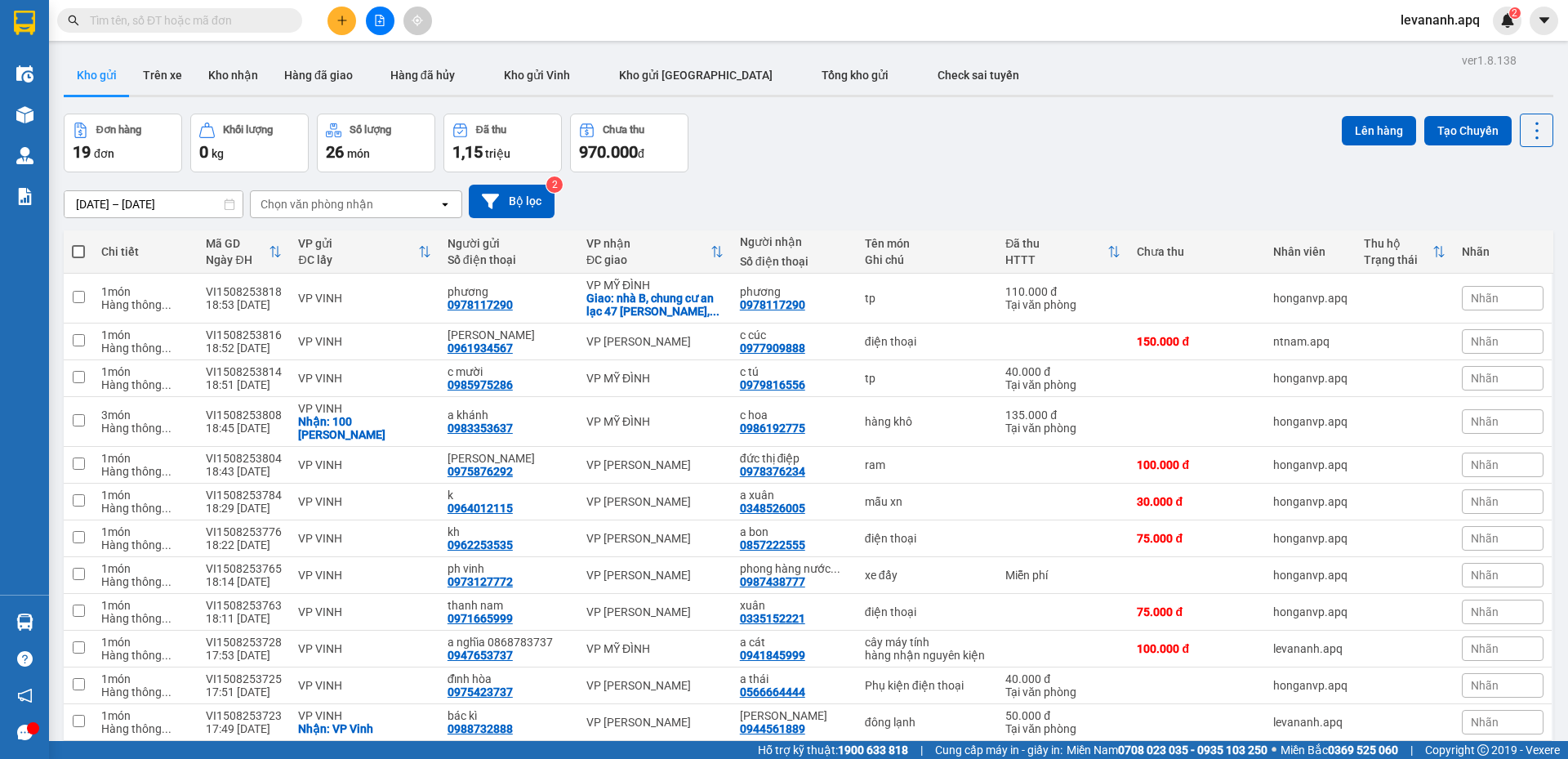
click at [205, 12] on input "text" at bounding box center [186, 21] width 193 height 18
click at [258, 17] on input "text" at bounding box center [186, 21] width 193 height 18
paste input "0977668685"
type input "0977668685"
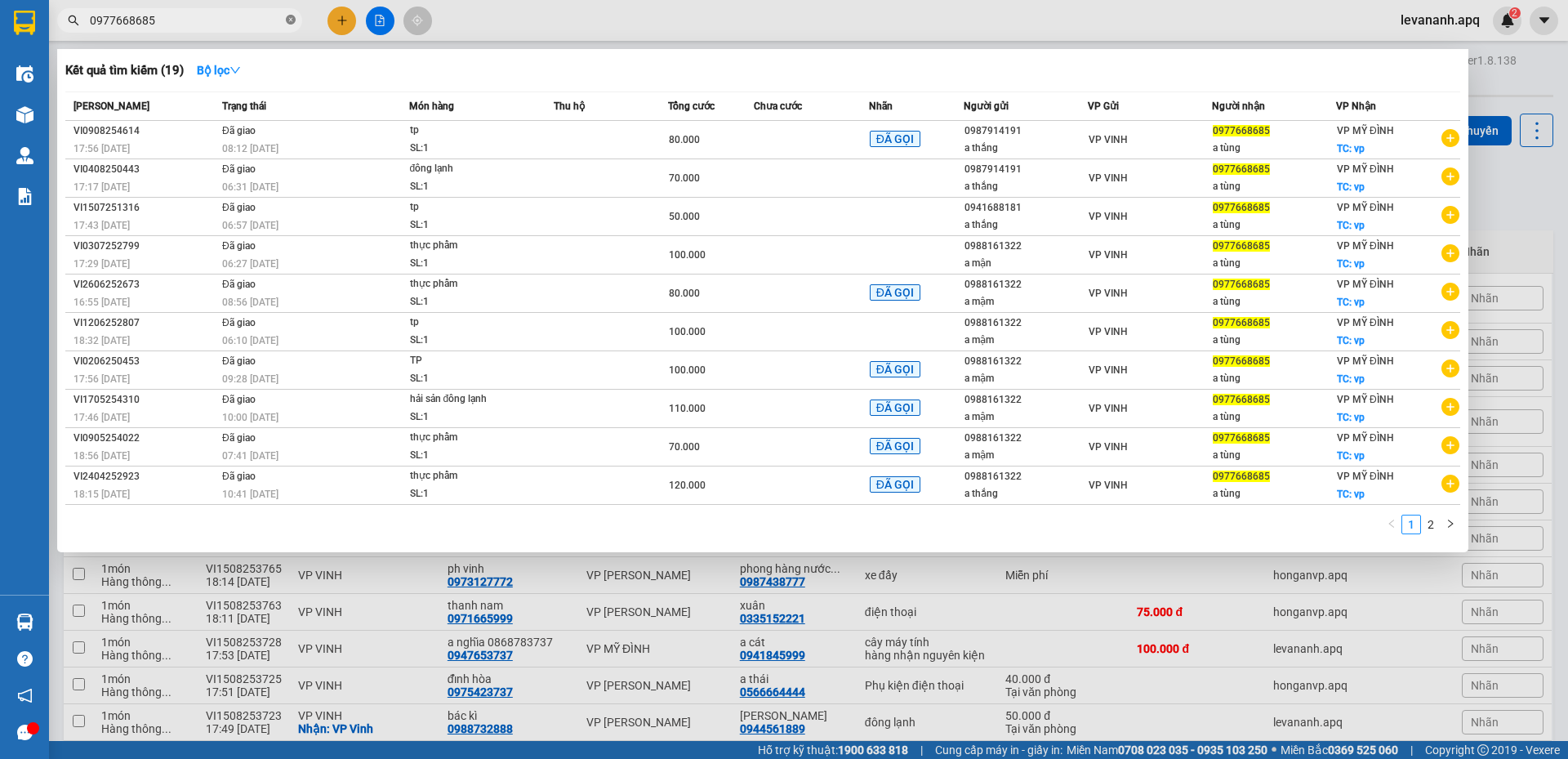
click at [294, 19] on icon "close-circle" at bounding box center [291, 20] width 10 height 10
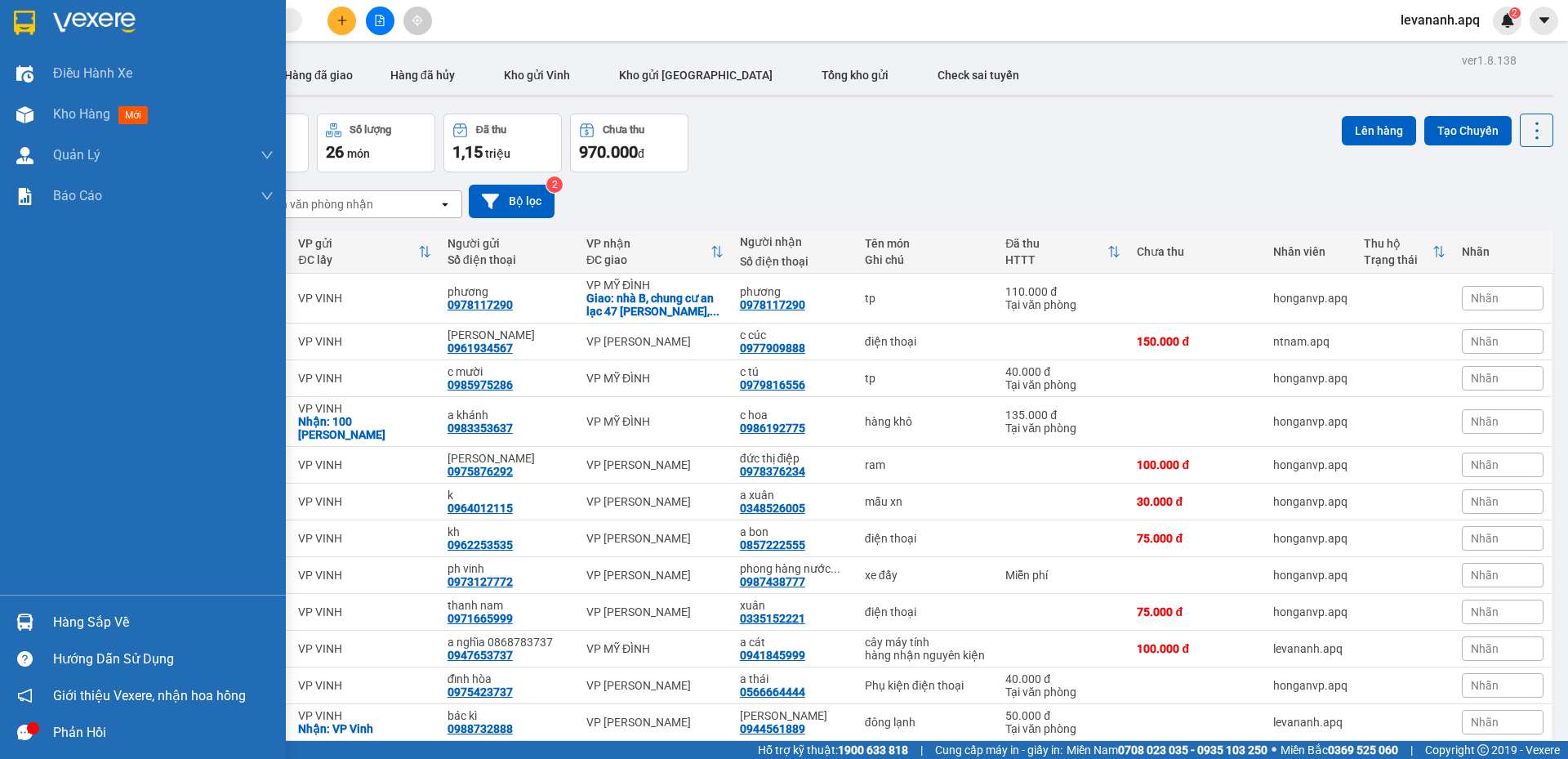
click at [4, 29] on div at bounding box center [142, 27] width 286 height 53
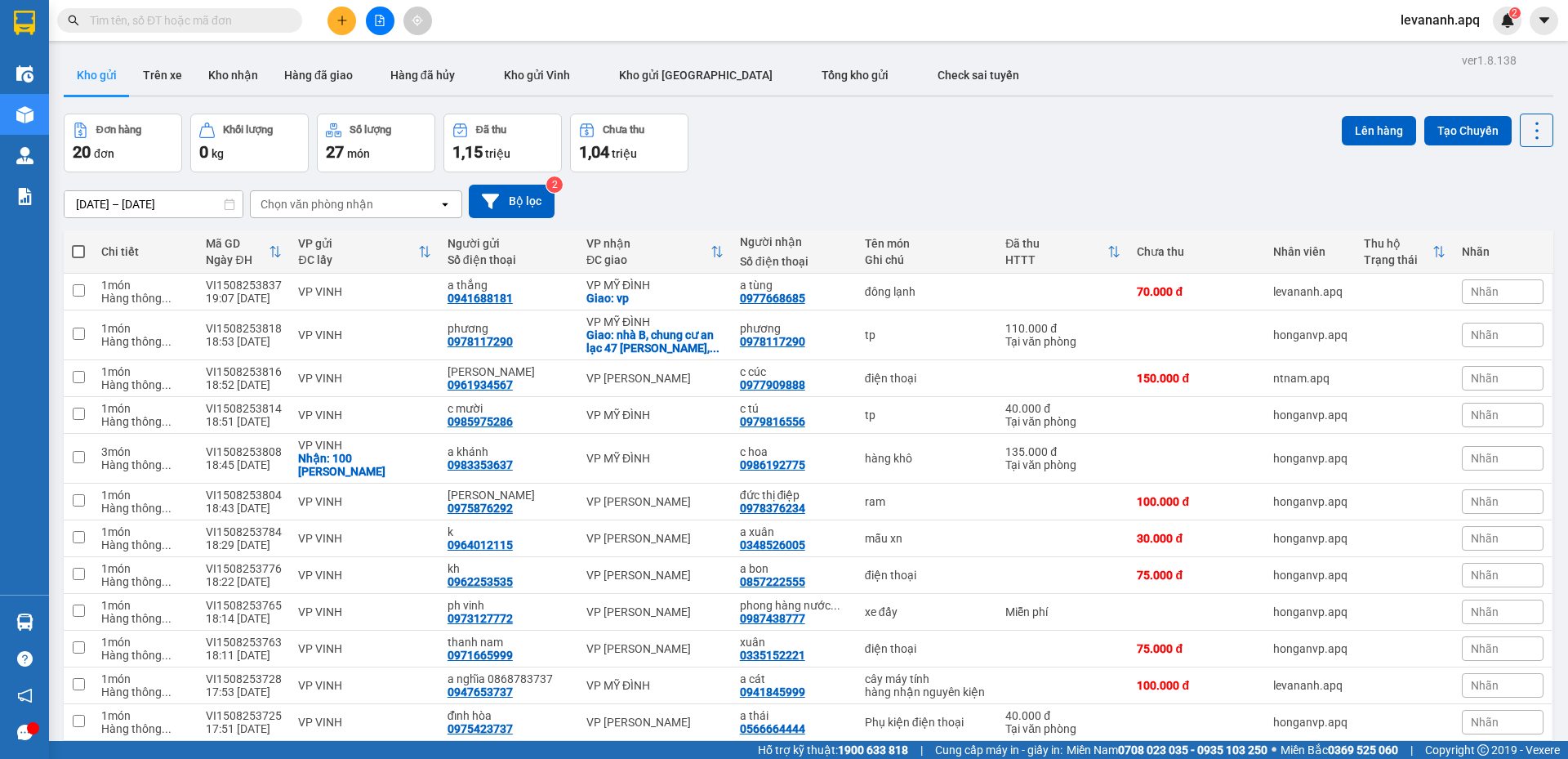
click at [2, 18] on div at bounding box center [24, 27] width 49 height 53
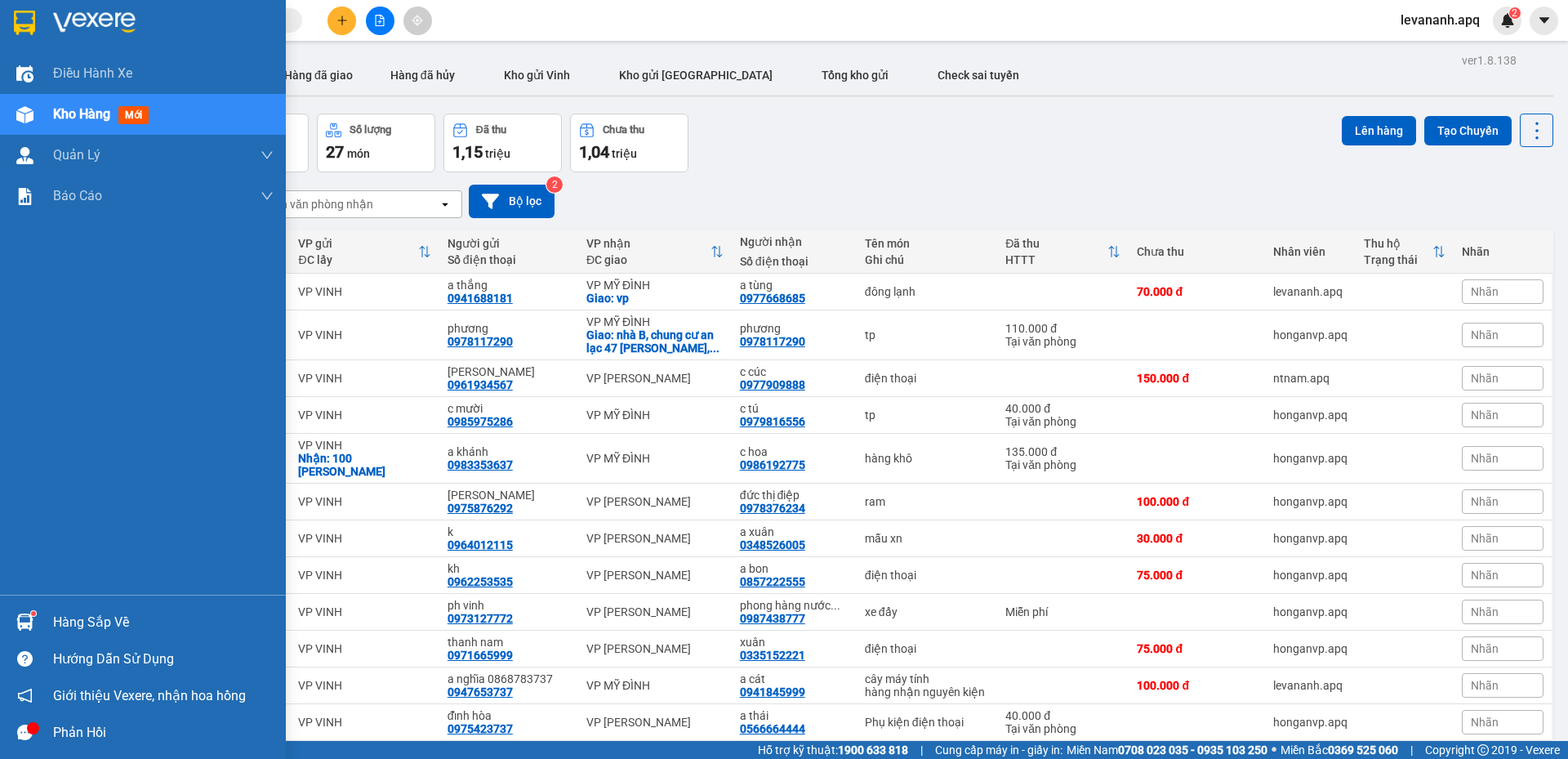
click at [11, 24] on div at bounding box center [25, 22] width 29 height 29
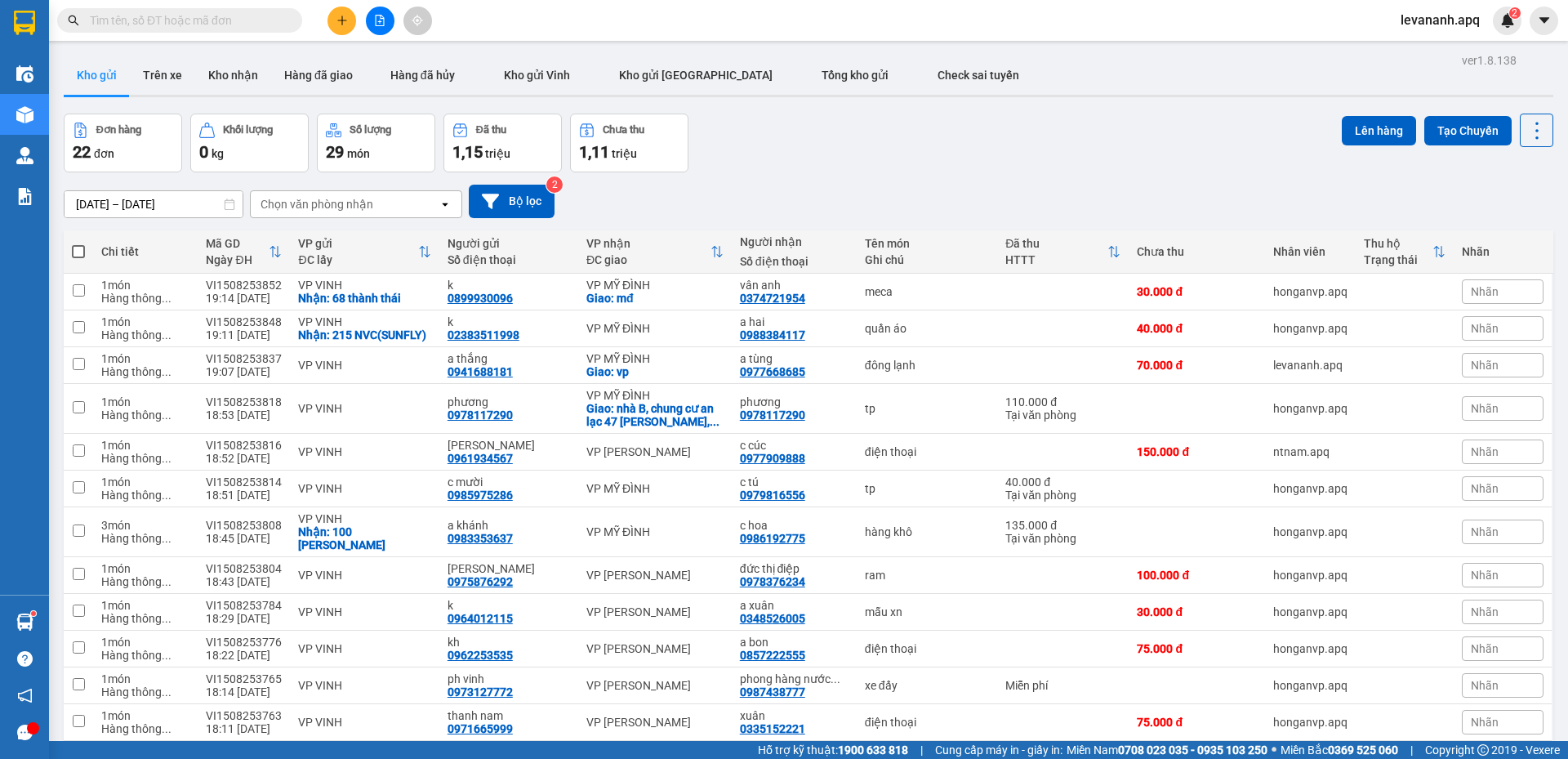
click at [249, 20] on input "text" at bounding box center [186, 21] width 193 height 18
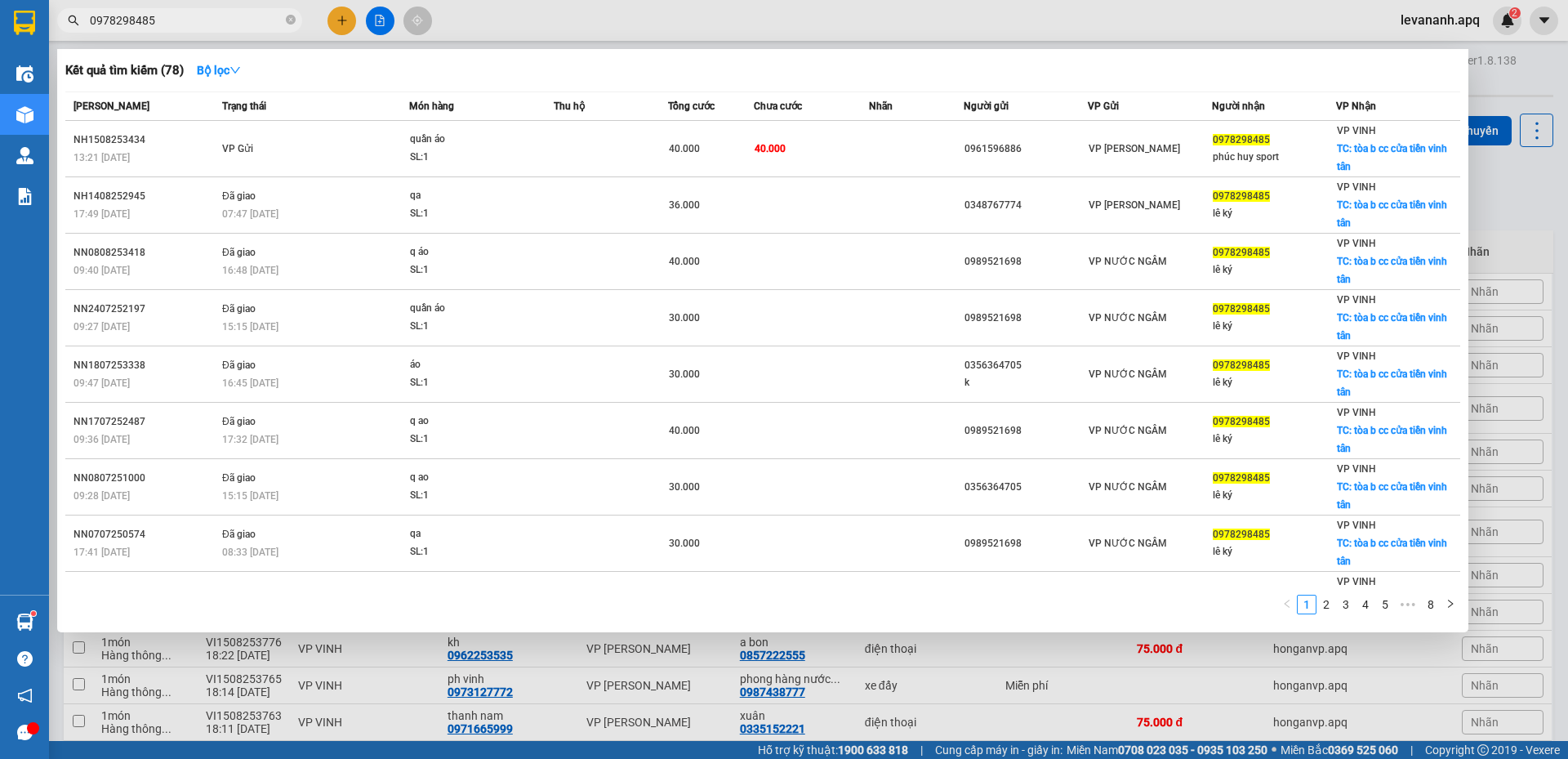
click at [181, 12] on input "0978298485" at bounding box center [186, 21] width 193 height 18
click at [184, 21] on input "0978298485" at bounding box center [186, 21] width 193 height 18
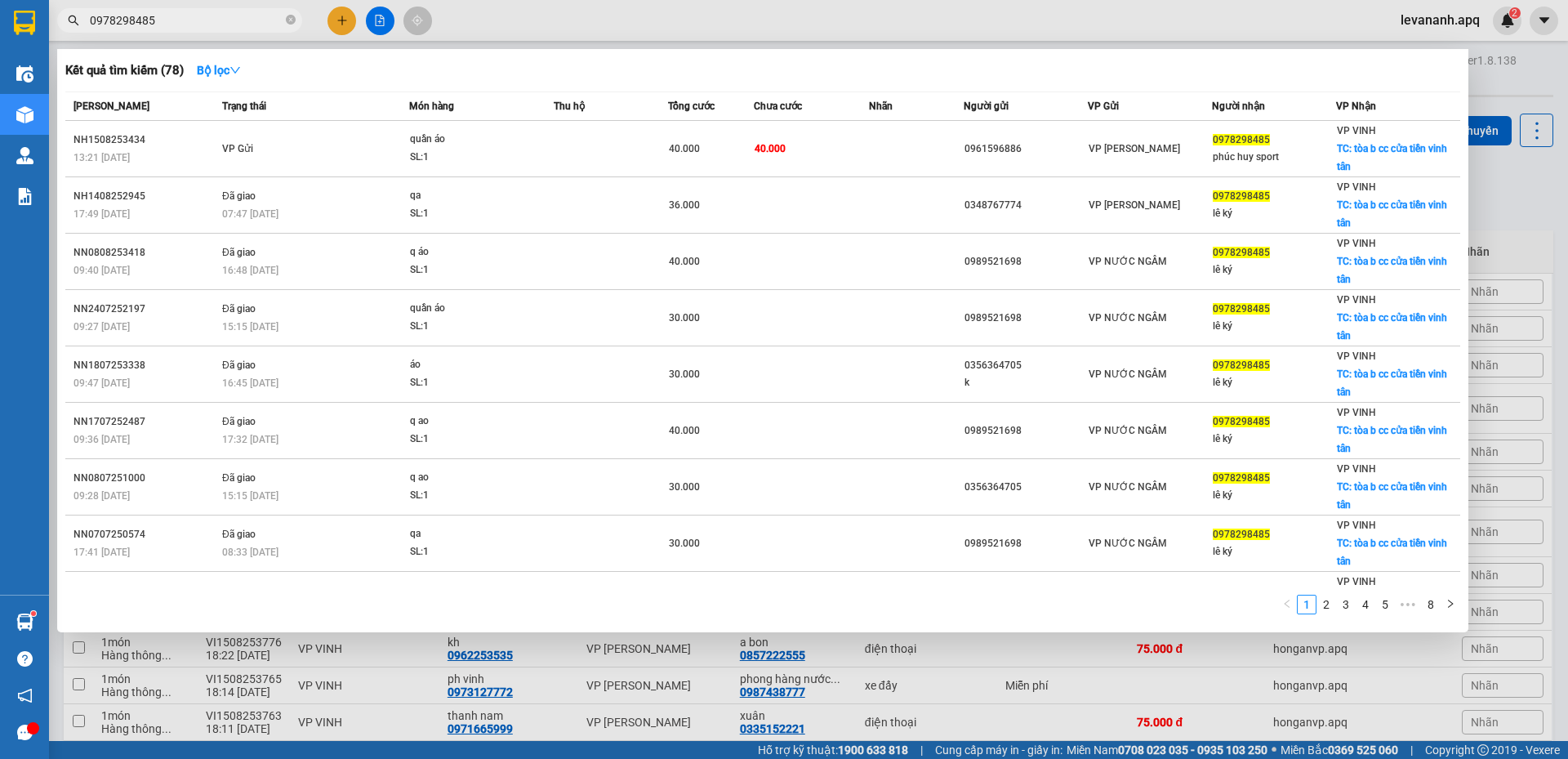
click at [220, 22] on input "0978298485" at bounding box center [186, 21] width 193 height 18
type input "0978298485"
click at [1503, 206] on div at bounding box center [784, 380] width 1568 height 759
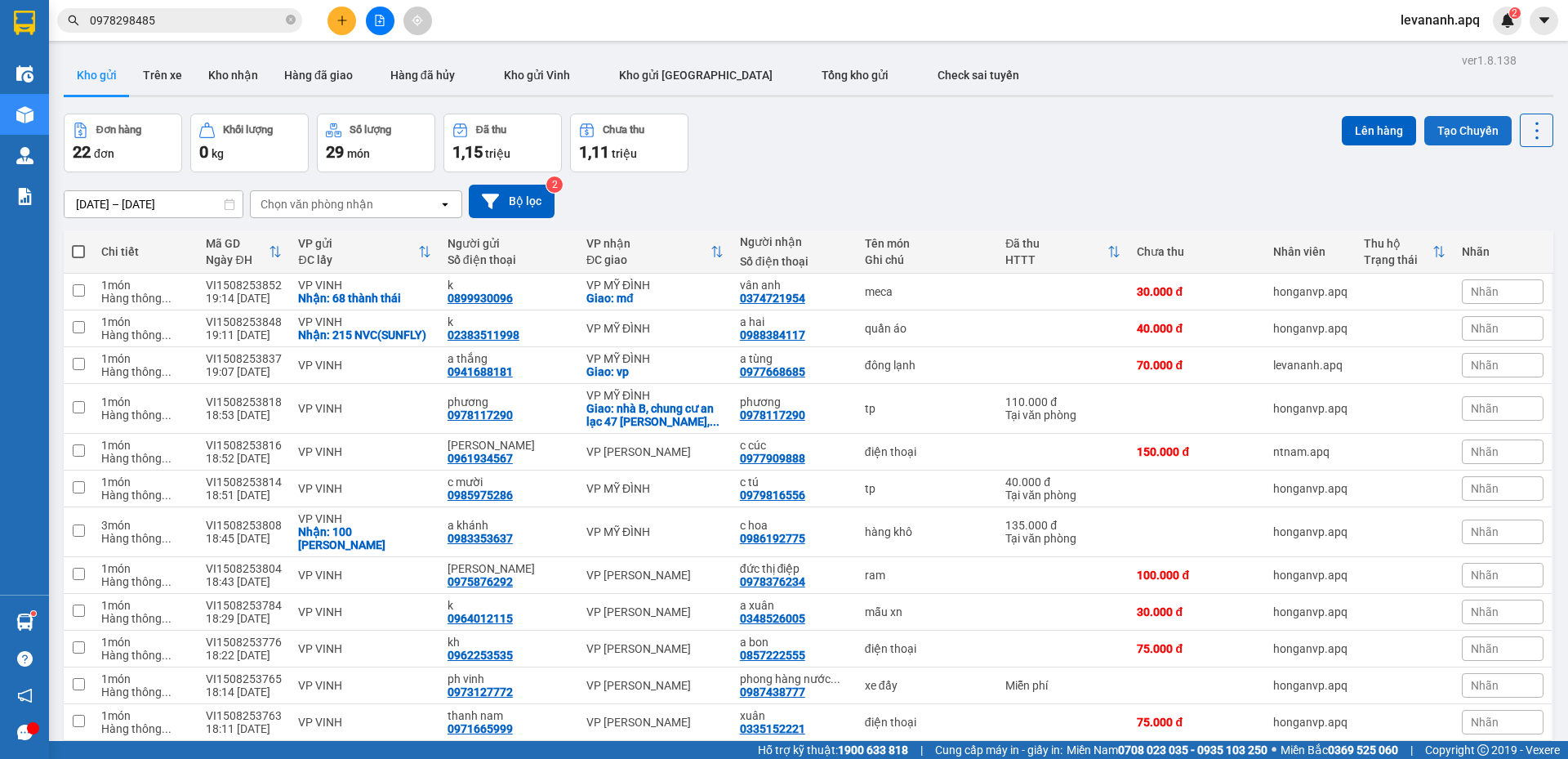
click at [1444, 133] on button "Tạo Chuyến" at bounding box center [1469, 131] width 88 height 30
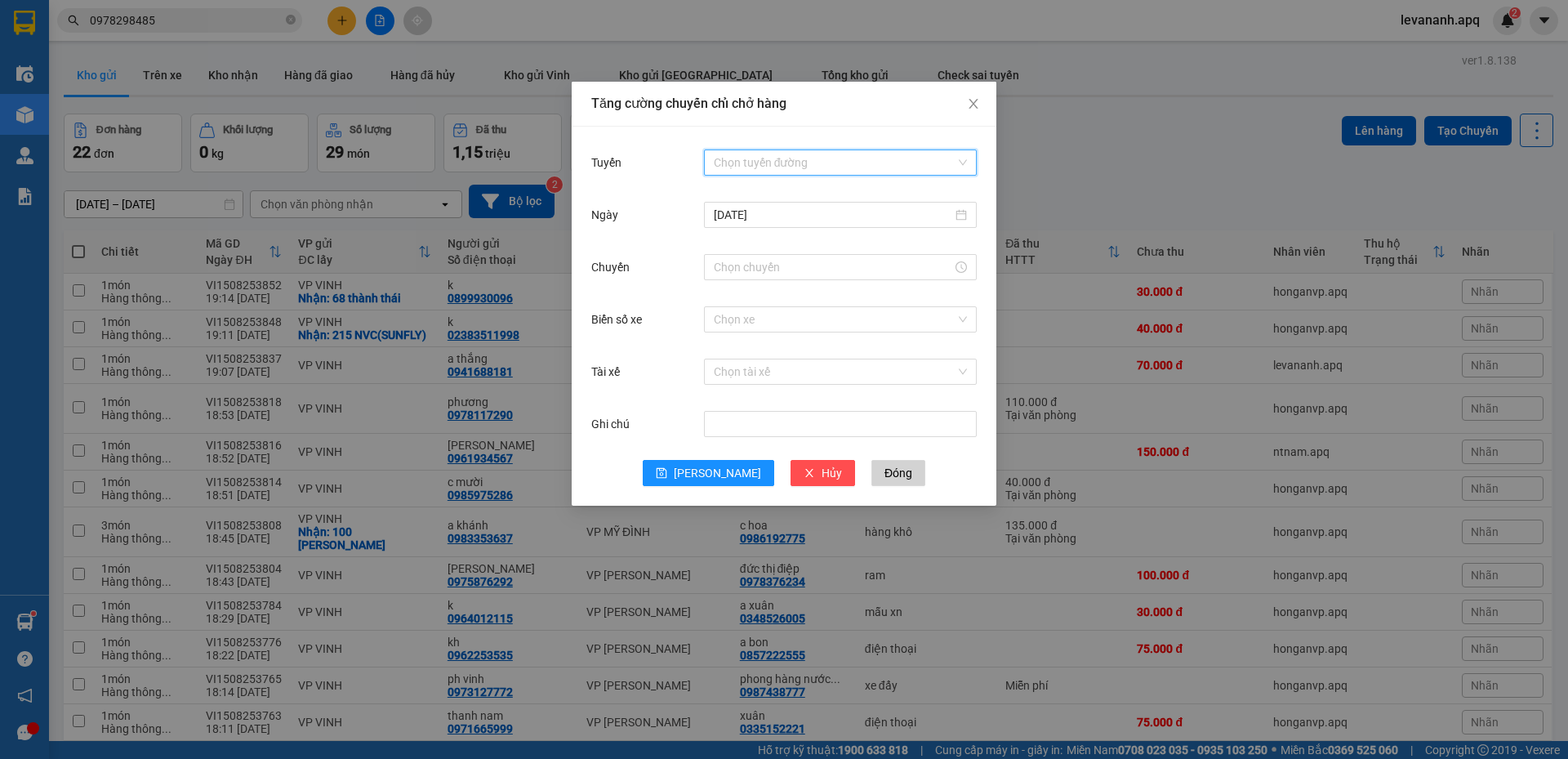
click at [744, 172] on input "Tuyến" at bounding box center [835, 162] width 242 height 25
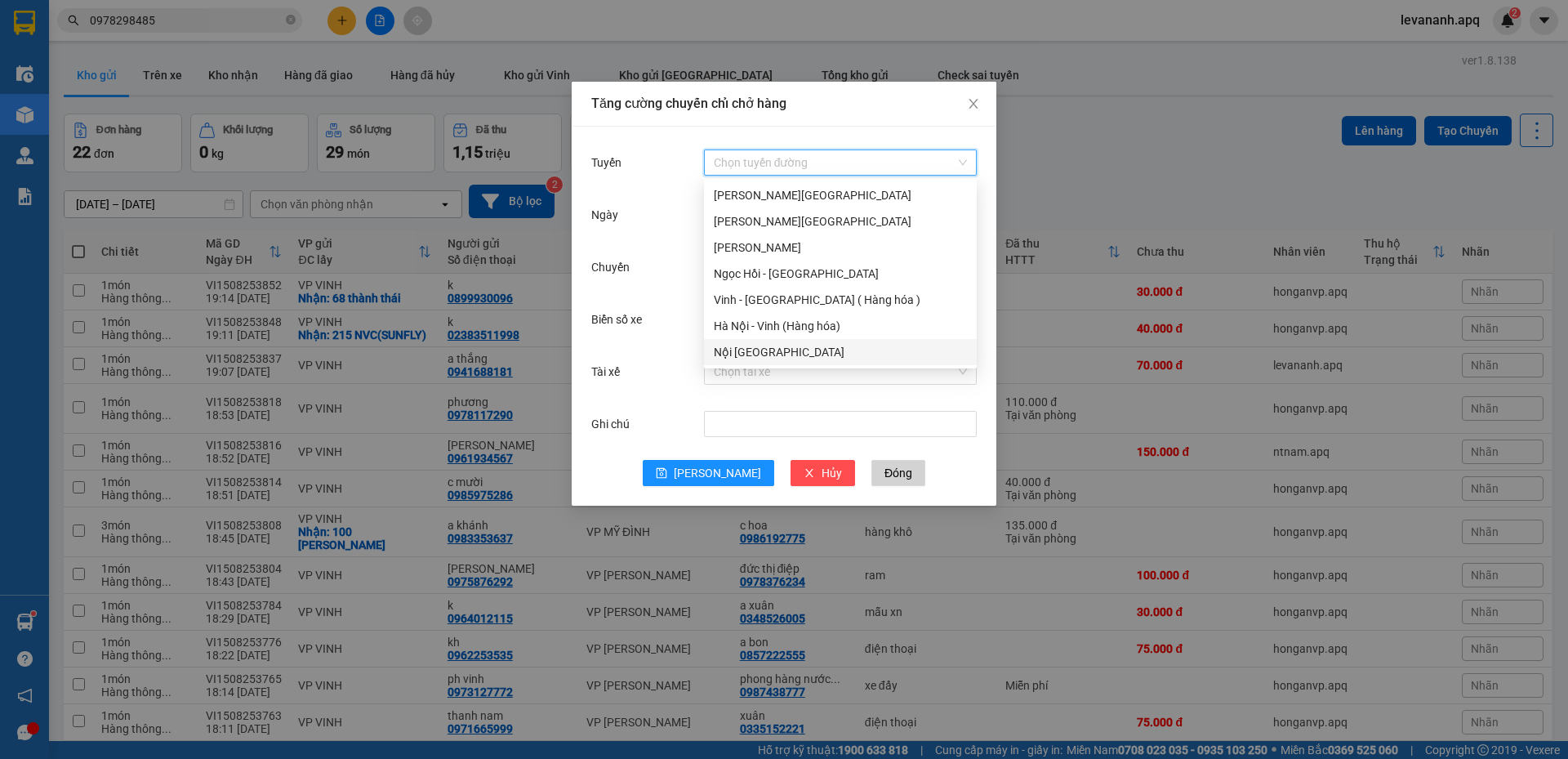
click at [750, 353] on div "Nội [GEOGRAPHIC_DATA]" at bounding box center [841, 352] width 253 height 18
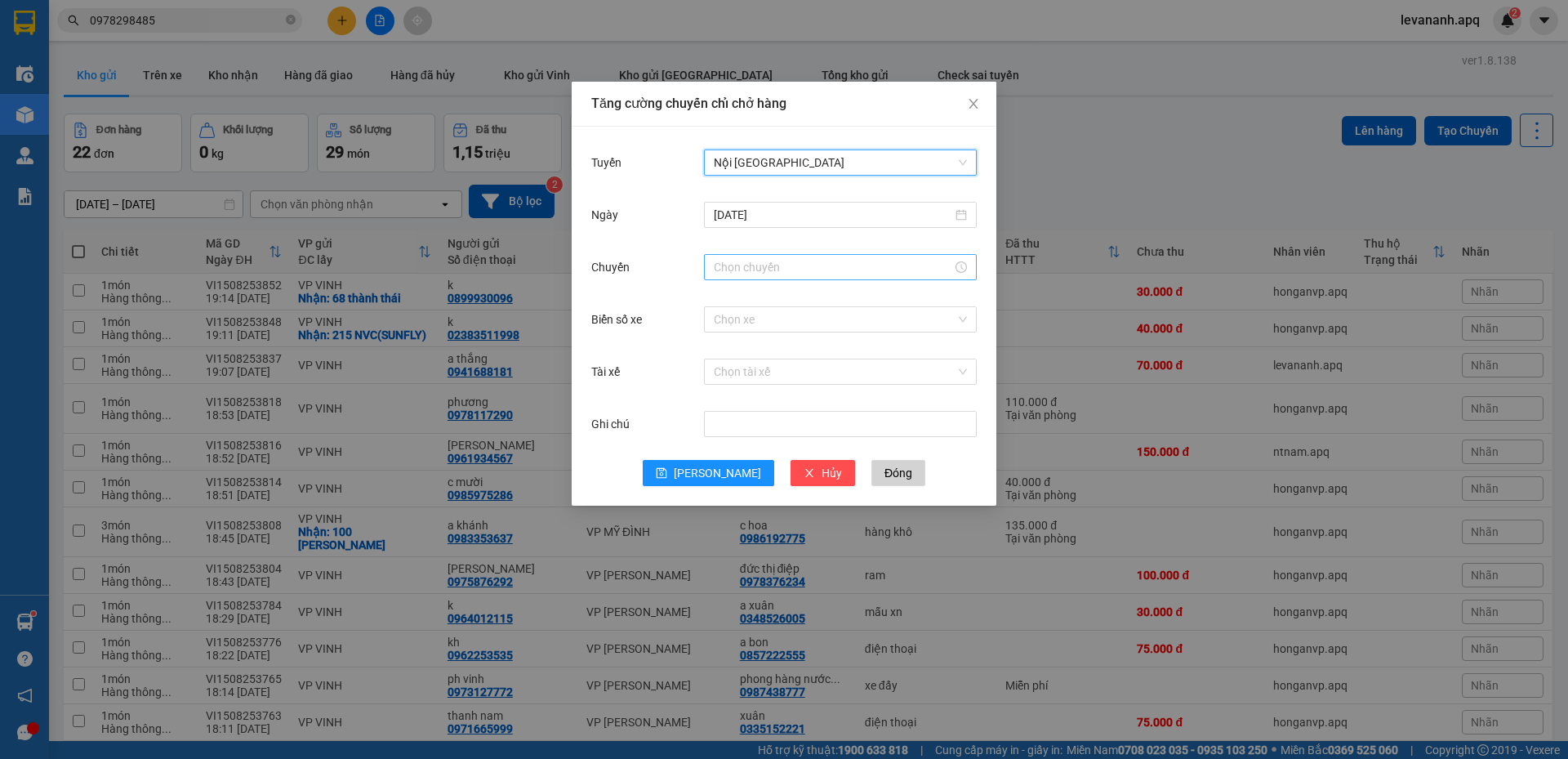
click at [742, 278] on div at bounding box center [840, 268] width 273 height 27
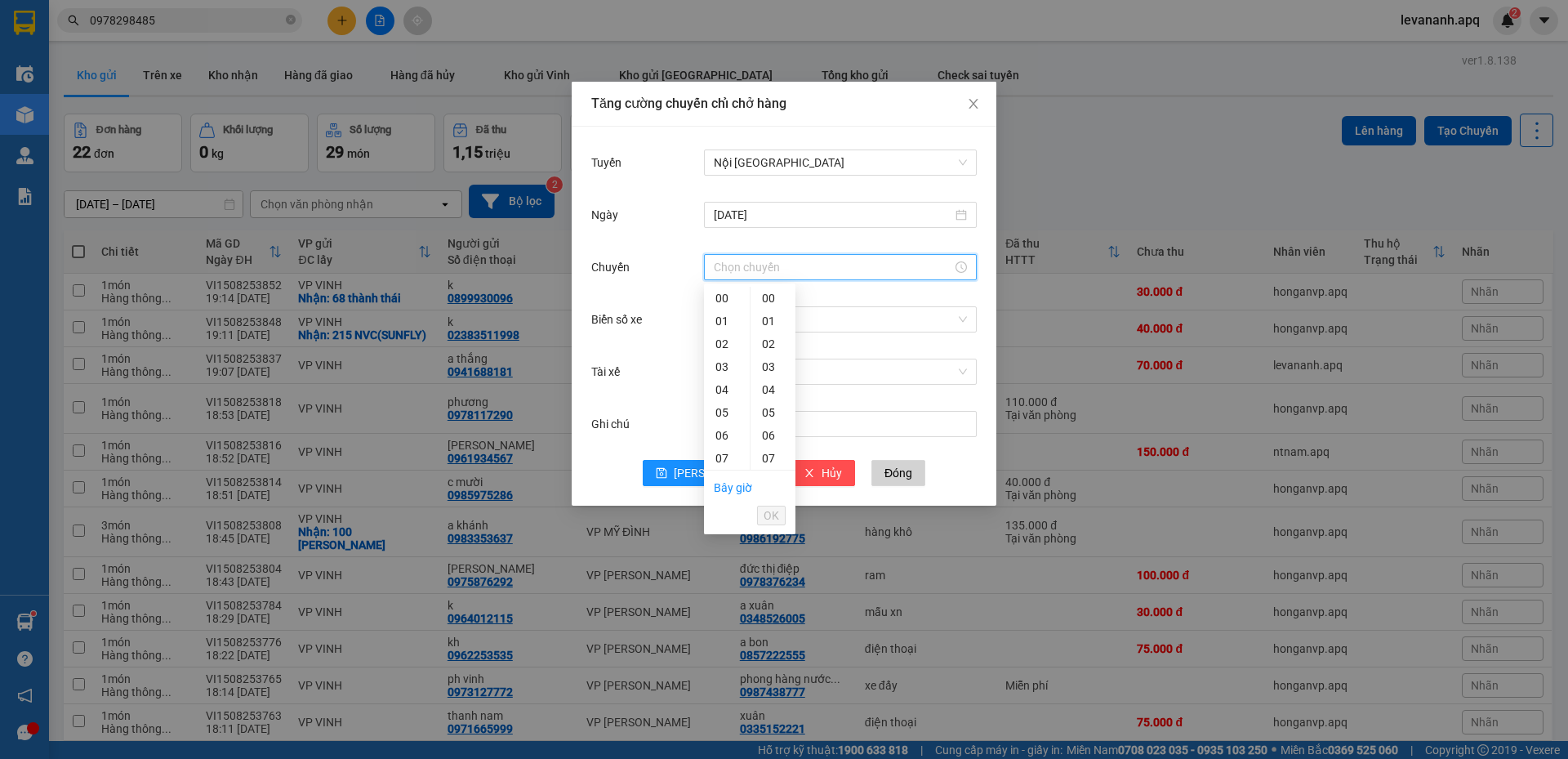
click at [742, 275] on input "Chuyến" at bounding box center [833, 268] width 239 height 18
click at [725, 405] on div "19" at bounding box center [726, 406] width 46 height 23
type input "19:00"
click at [763, 512] on button "OK" at bounding box center [771, 515] width 29 height 20
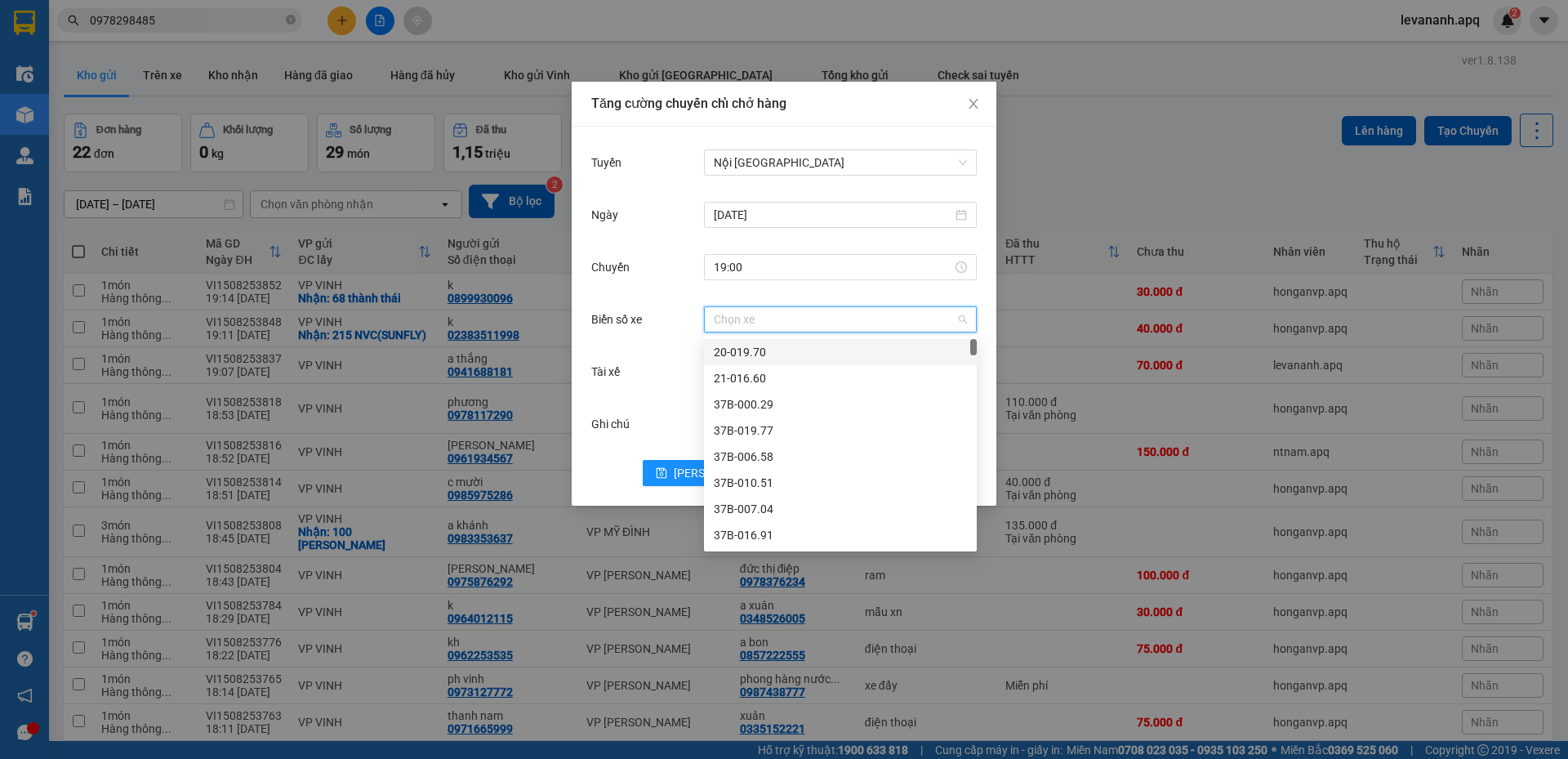
click at [732, 326] on input "Biển số xe" at bounding box center [835, 320] width 242 height 25
type input "104"
click at [754, 436] on div "37H-104.45" at bounding box center [841, 431] width 253 height 18
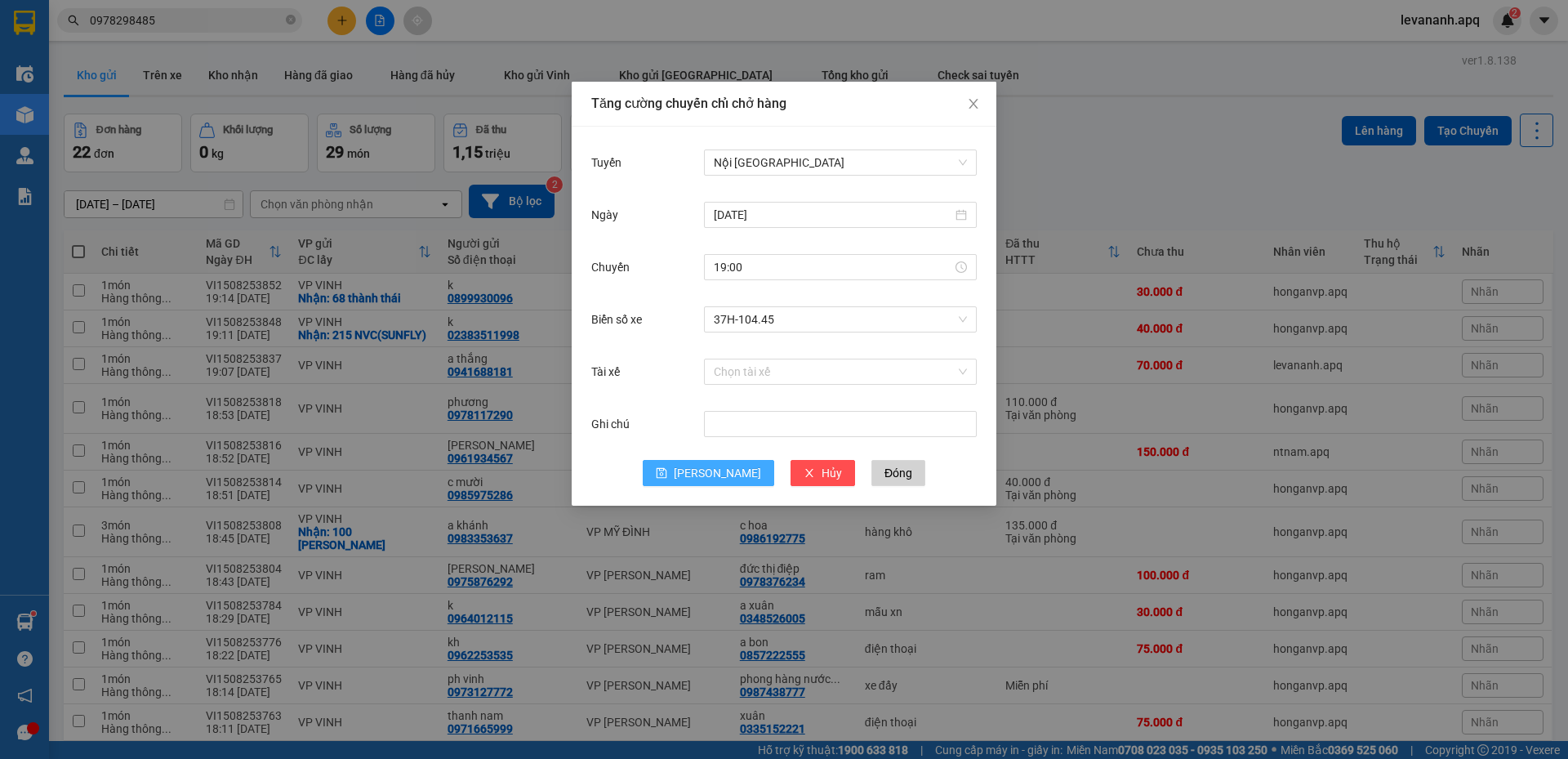
click at [724, 468] on span "Lưu" at bounding box center [718, 473] width 88 height 18
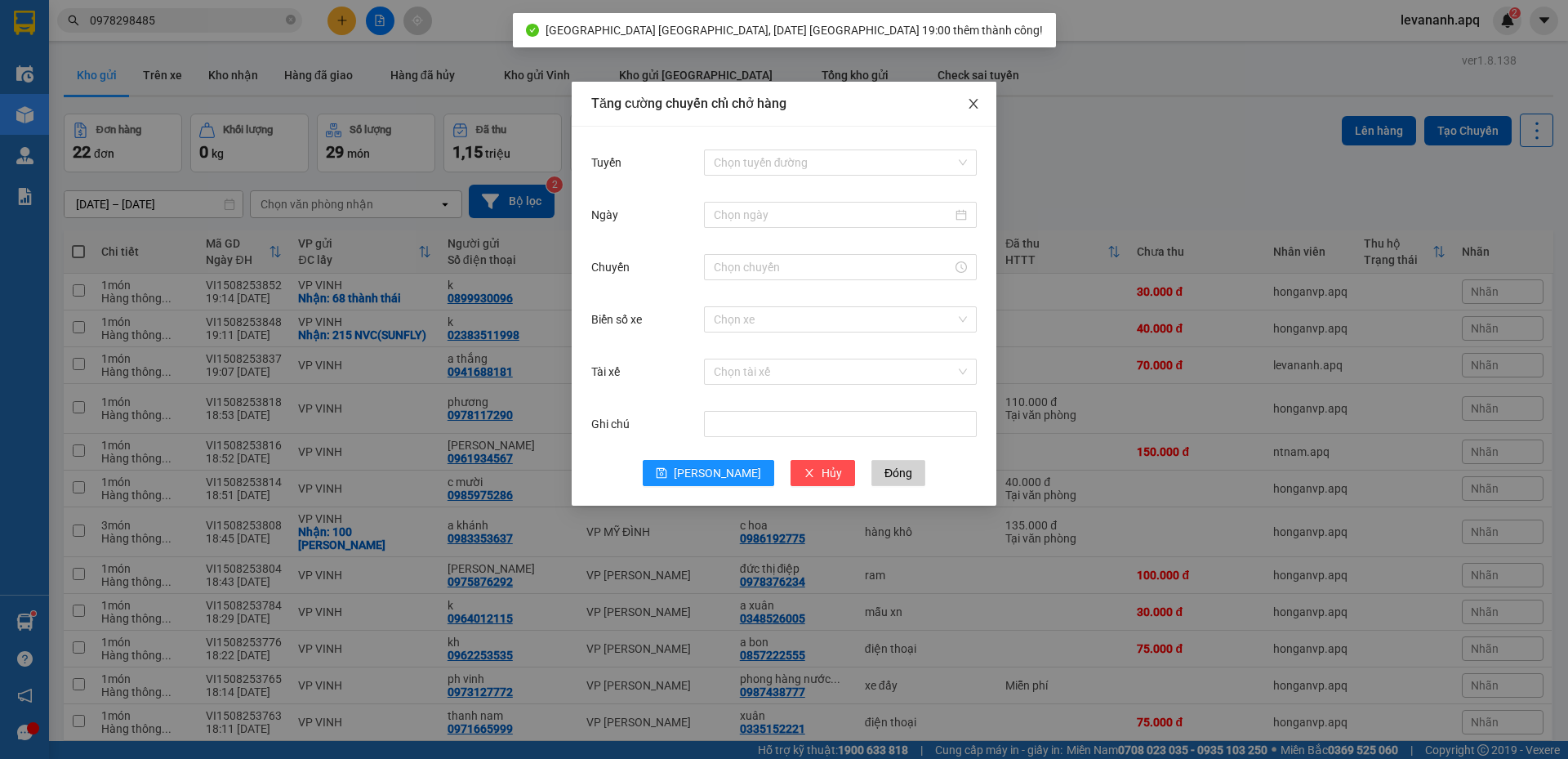
click at [974, 109] on icon "close" at bounding box center [974, 104] width 13 height 13
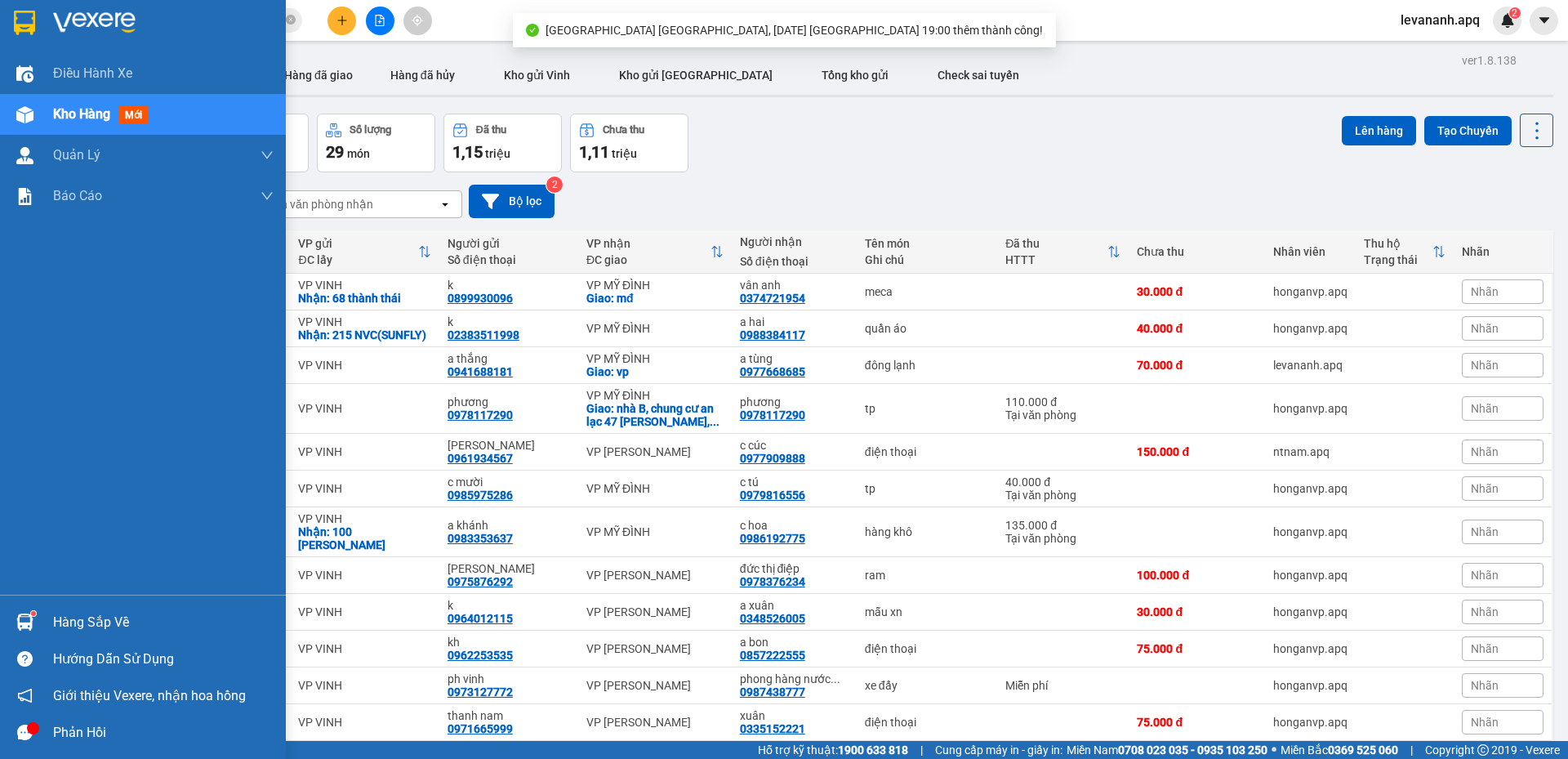
click at [45, 622] on div "Hàng sắp về" at bounding box center [142, 622] width 286 height 36
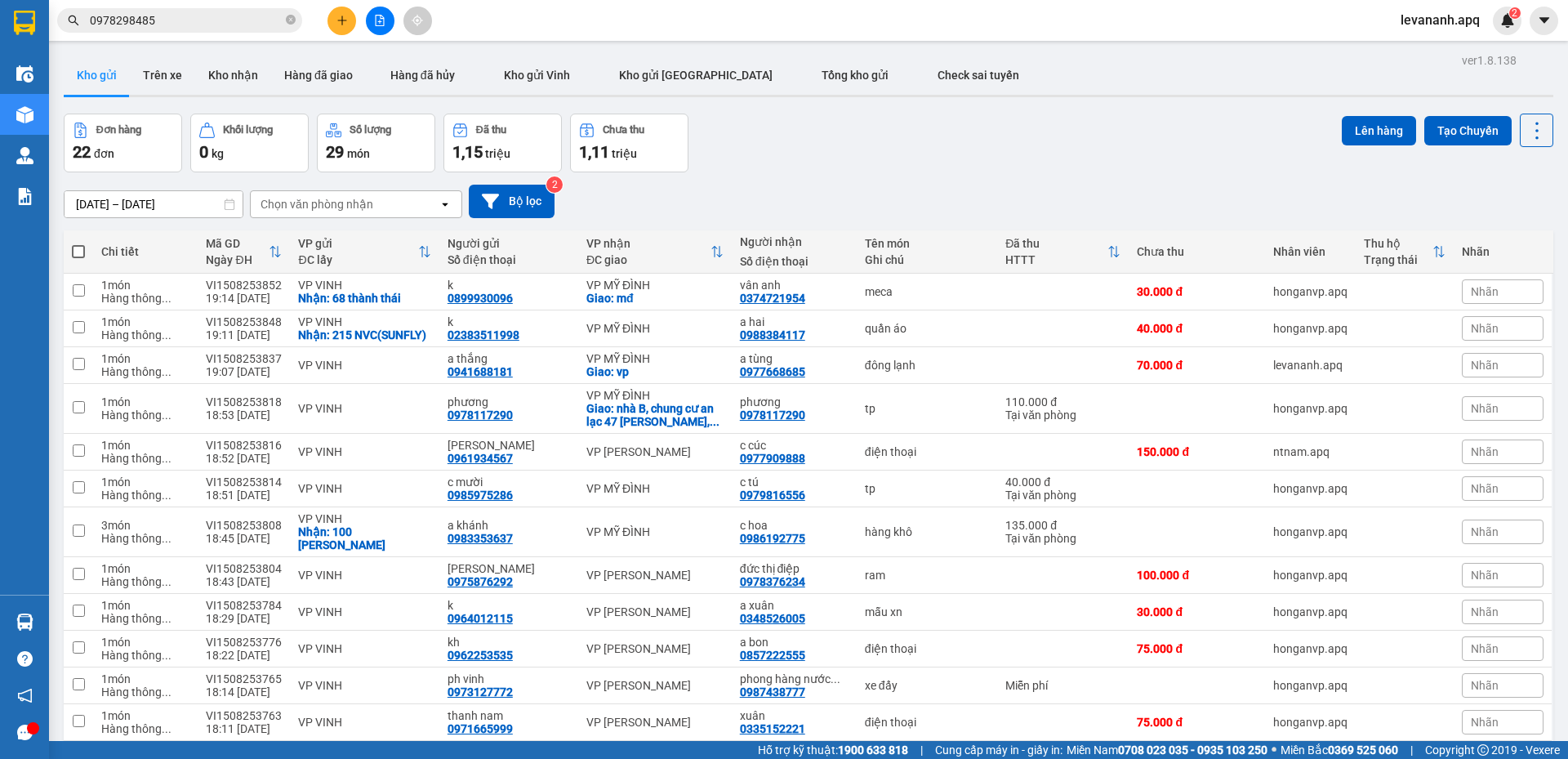
click at [805, 183] on section "Kết quả tìm kiếm ( 78 ) Bộ lọc Mã ĐH Trạng thái Món hàng Thu hộ Tổng cước Chưa …" at bounding box center [784, 380] width 1568 height 759
click at [379, 31] on button at bounding box center [380, 21] width 29 height 29
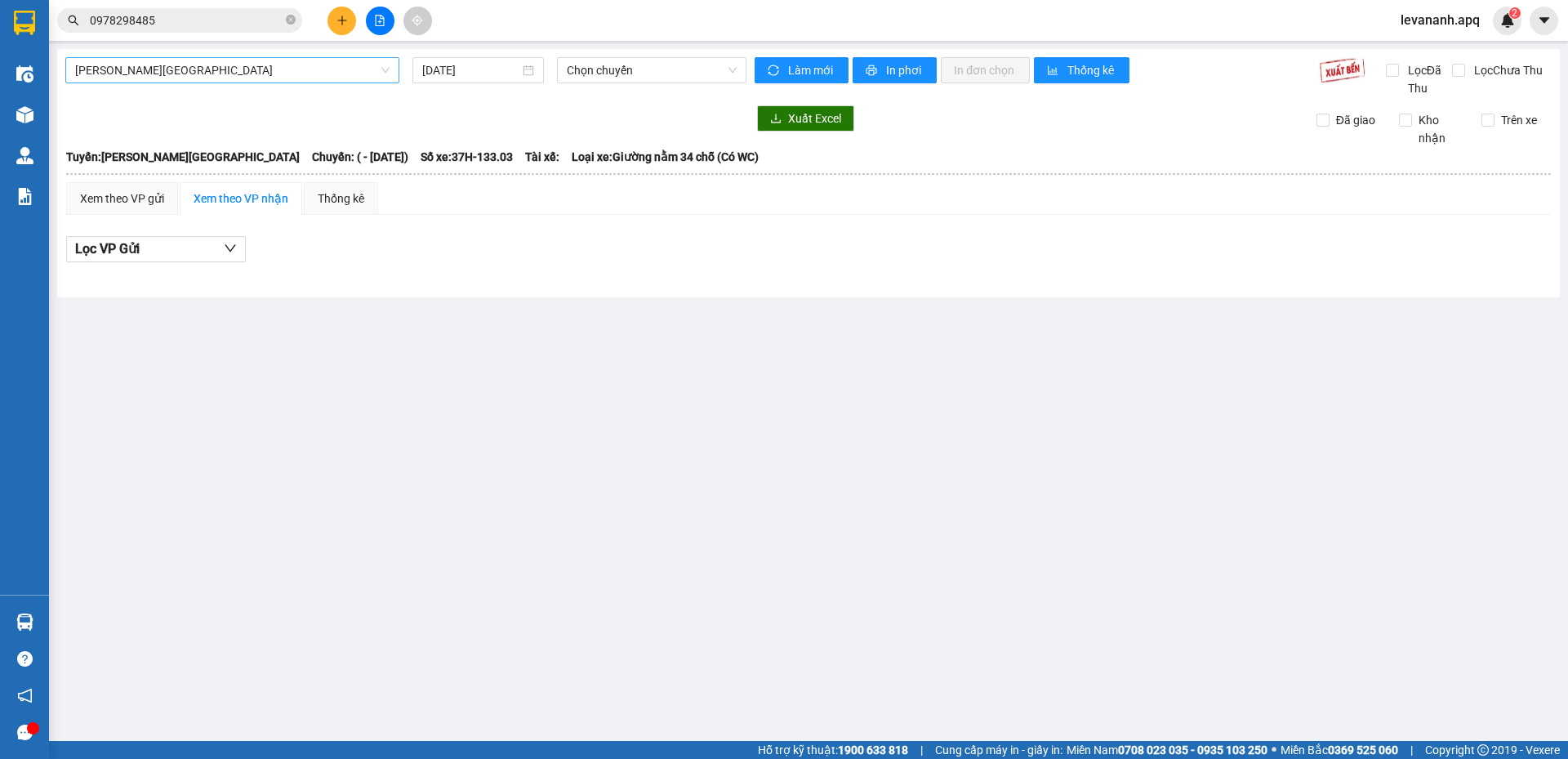
click at [328, 76] on span "Gia Lâm - Mỹ Đình" at bounding box center [233, 70] width 315 height 25
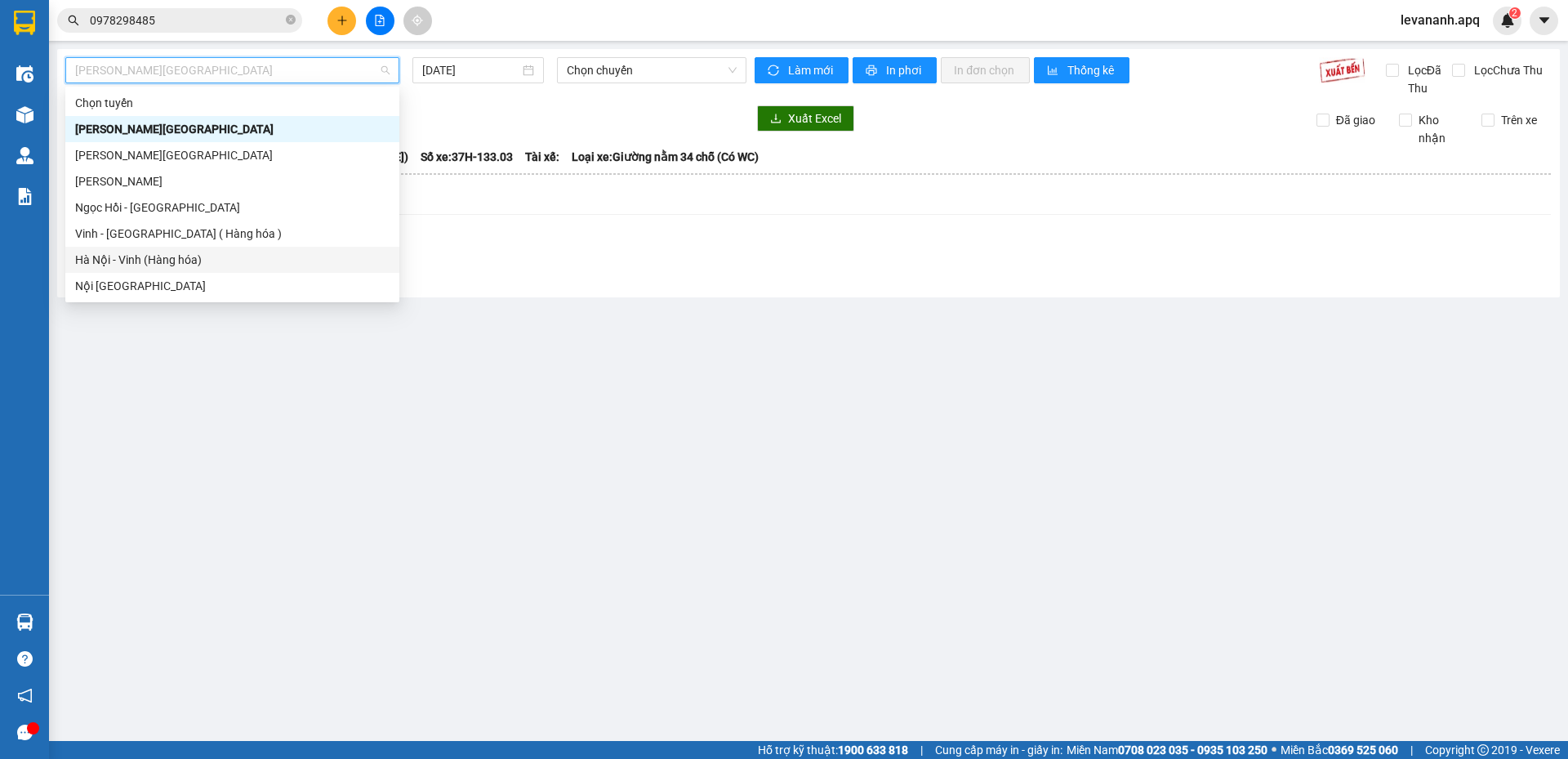
click at [250, 250] on div "Hà Nội - Vinh (Hàng hóa)" at bounding box center [232, 260] width 334 height 27
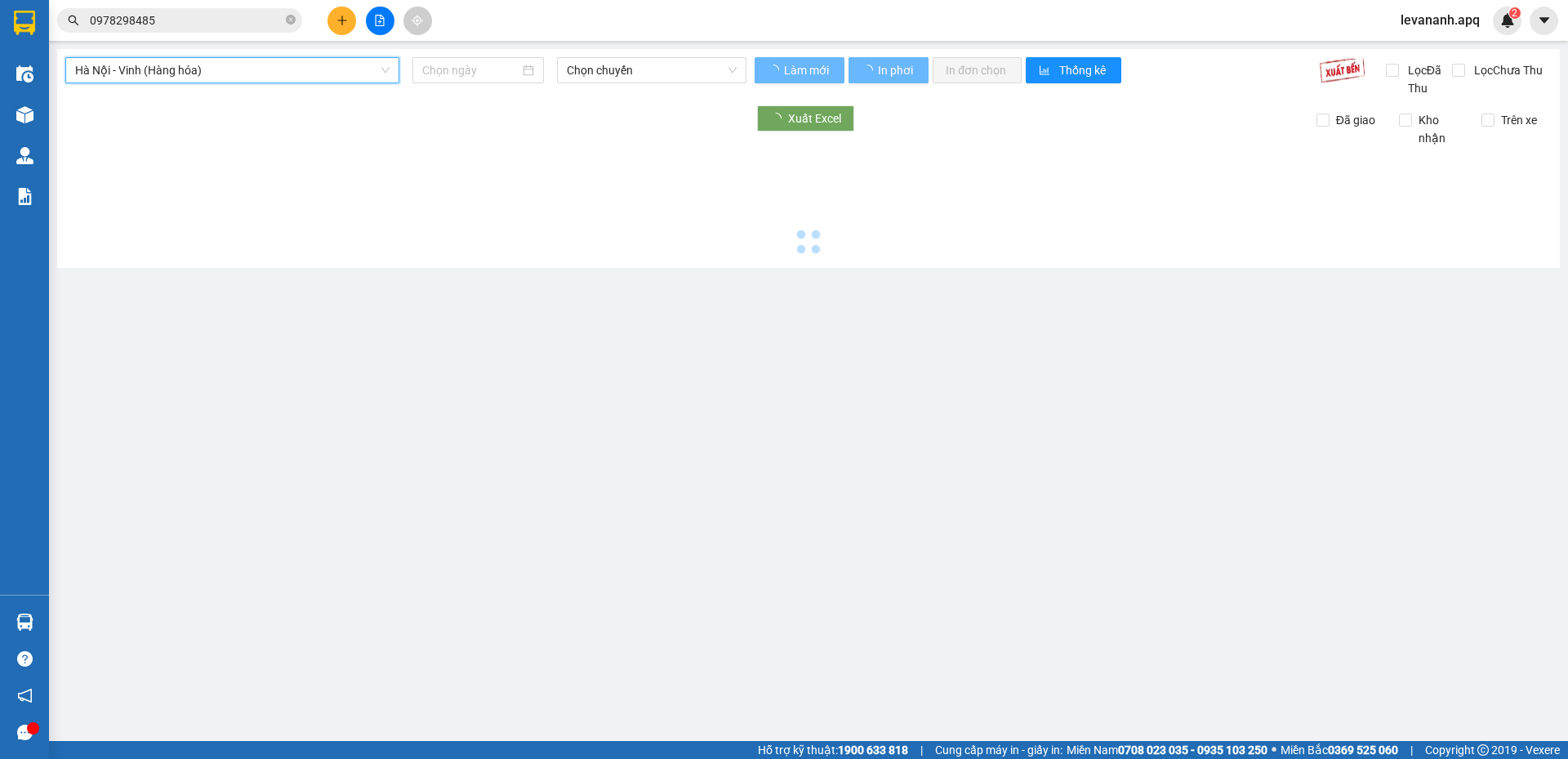
type input "15/08/2025"
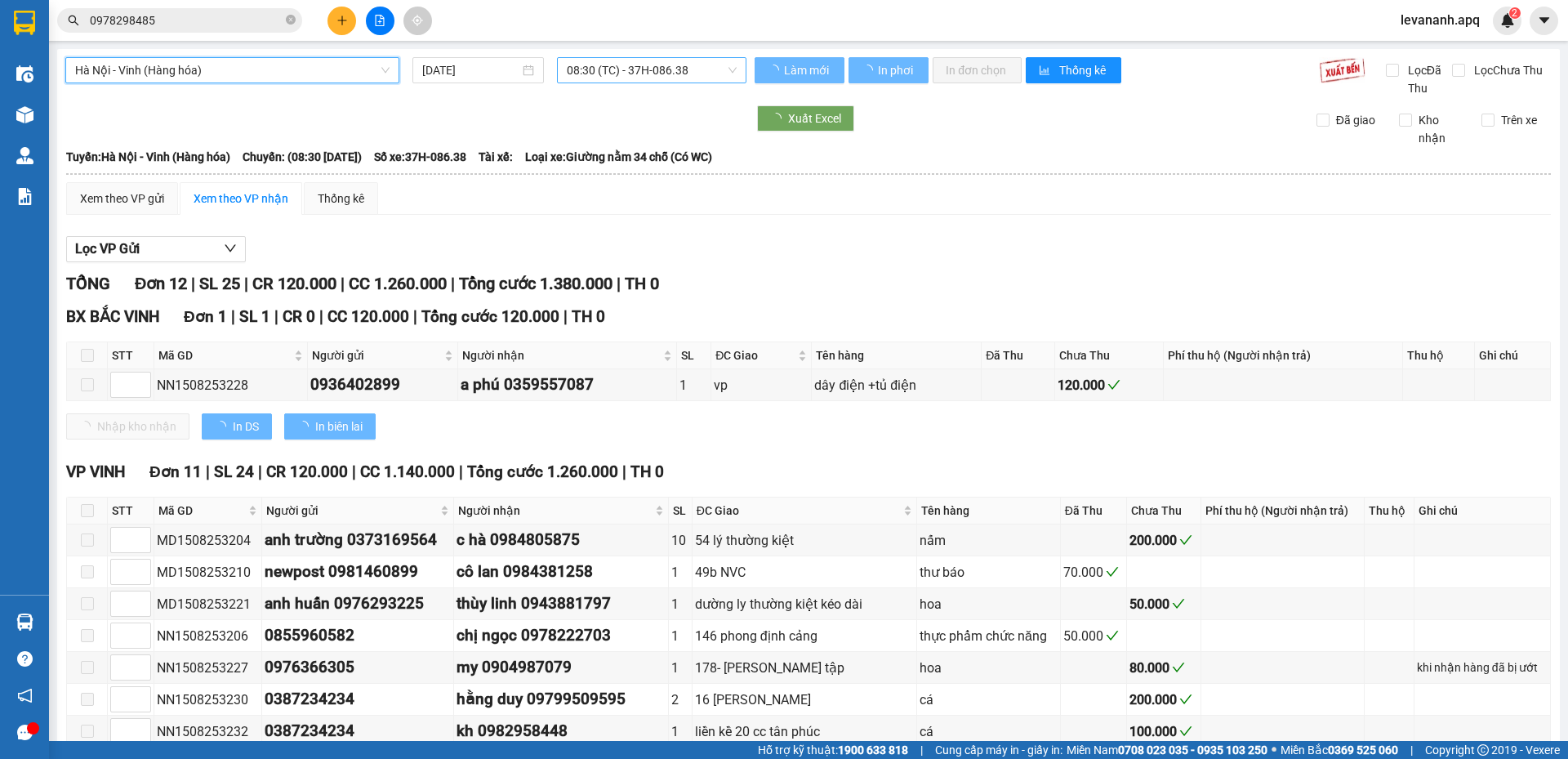
click at [610, 69] on span "08:30 (TC) - 37H-086.38" at bounding box center [651, 70] width 170 height 25
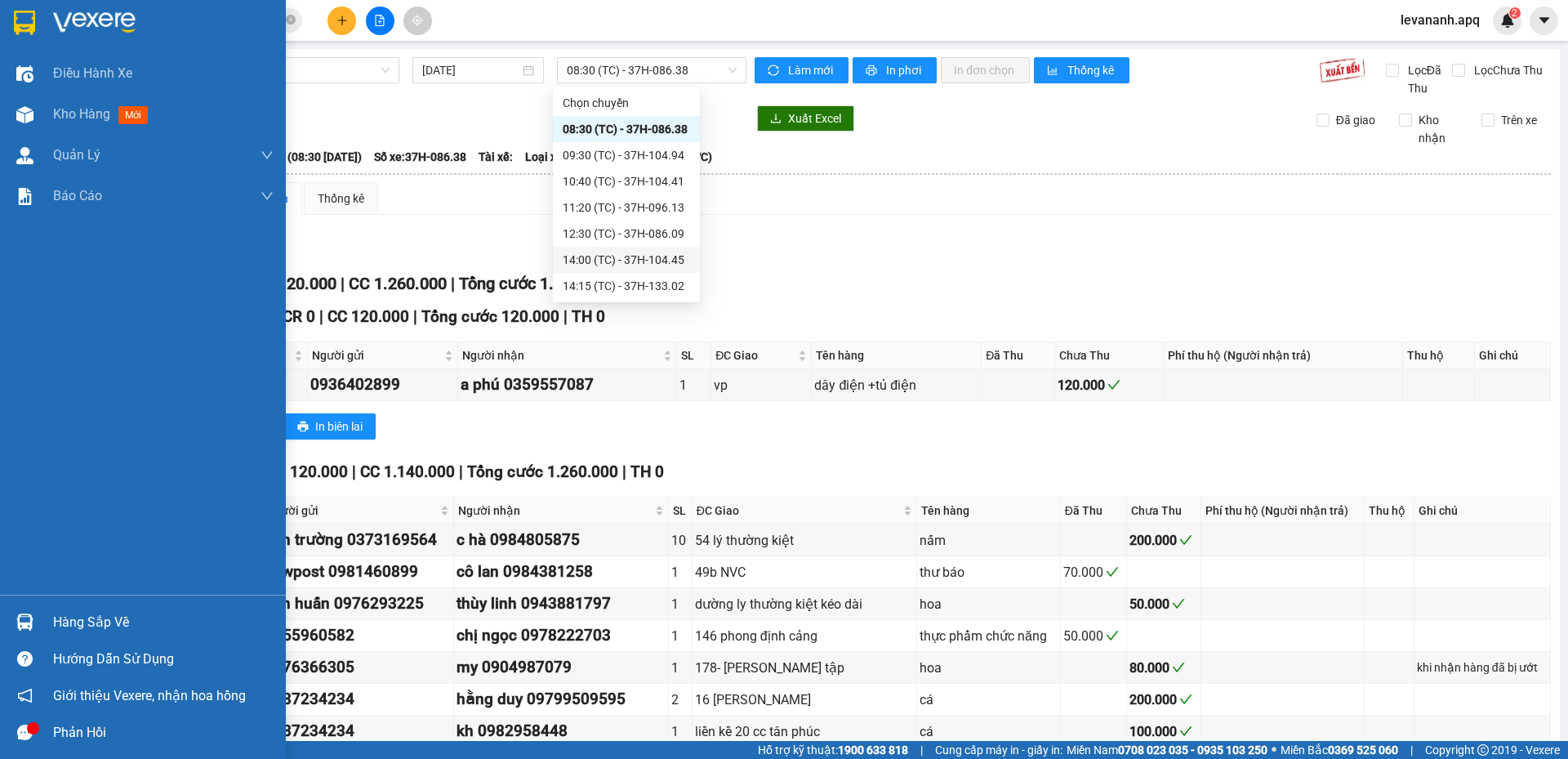
click at [24, 21] on img at bounding box center [25, 23] width 22 height 25
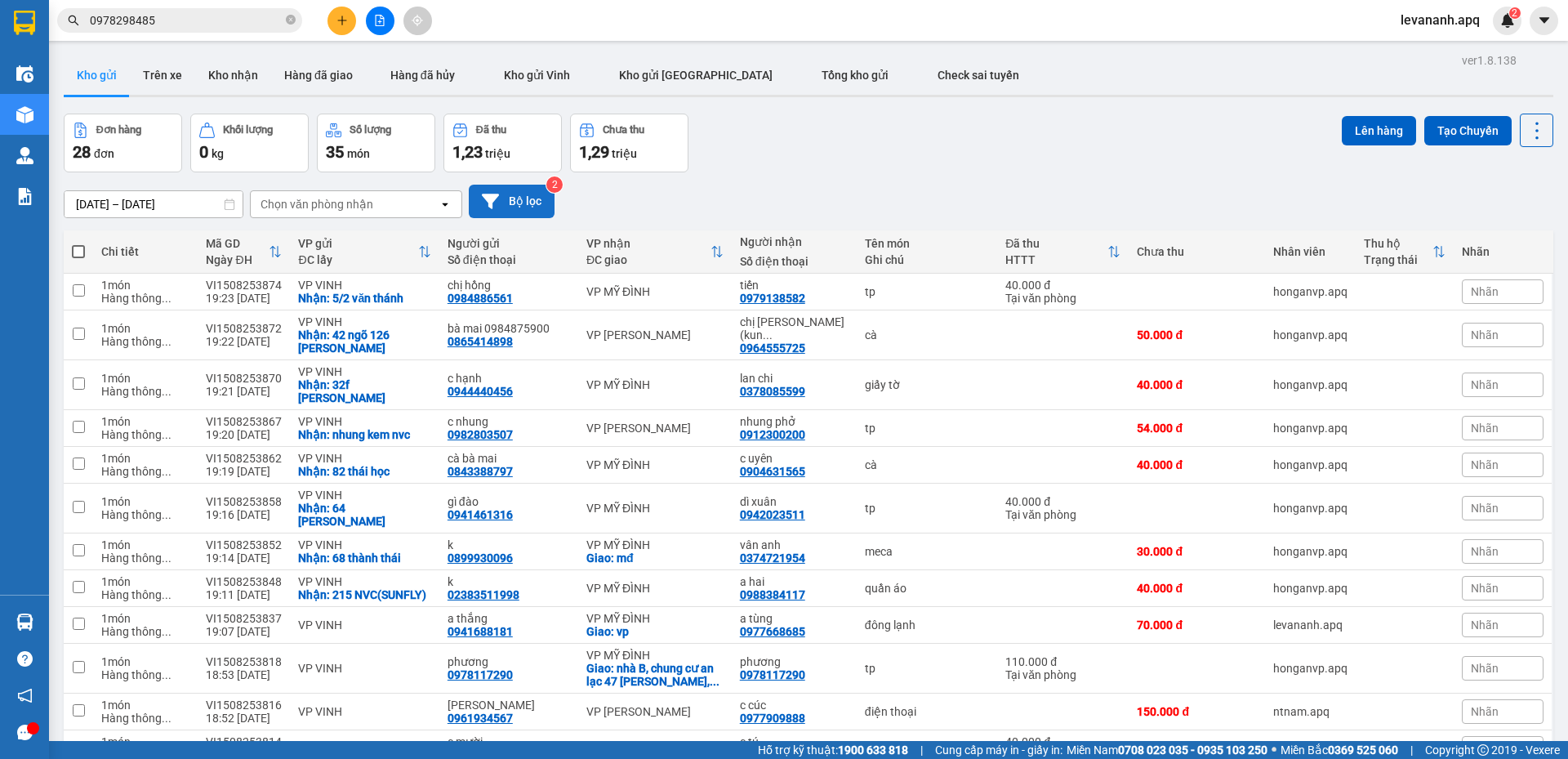
click at [508, 206] on button "Bộ lọc" at bounding box center [512, 201] width 86 height 33
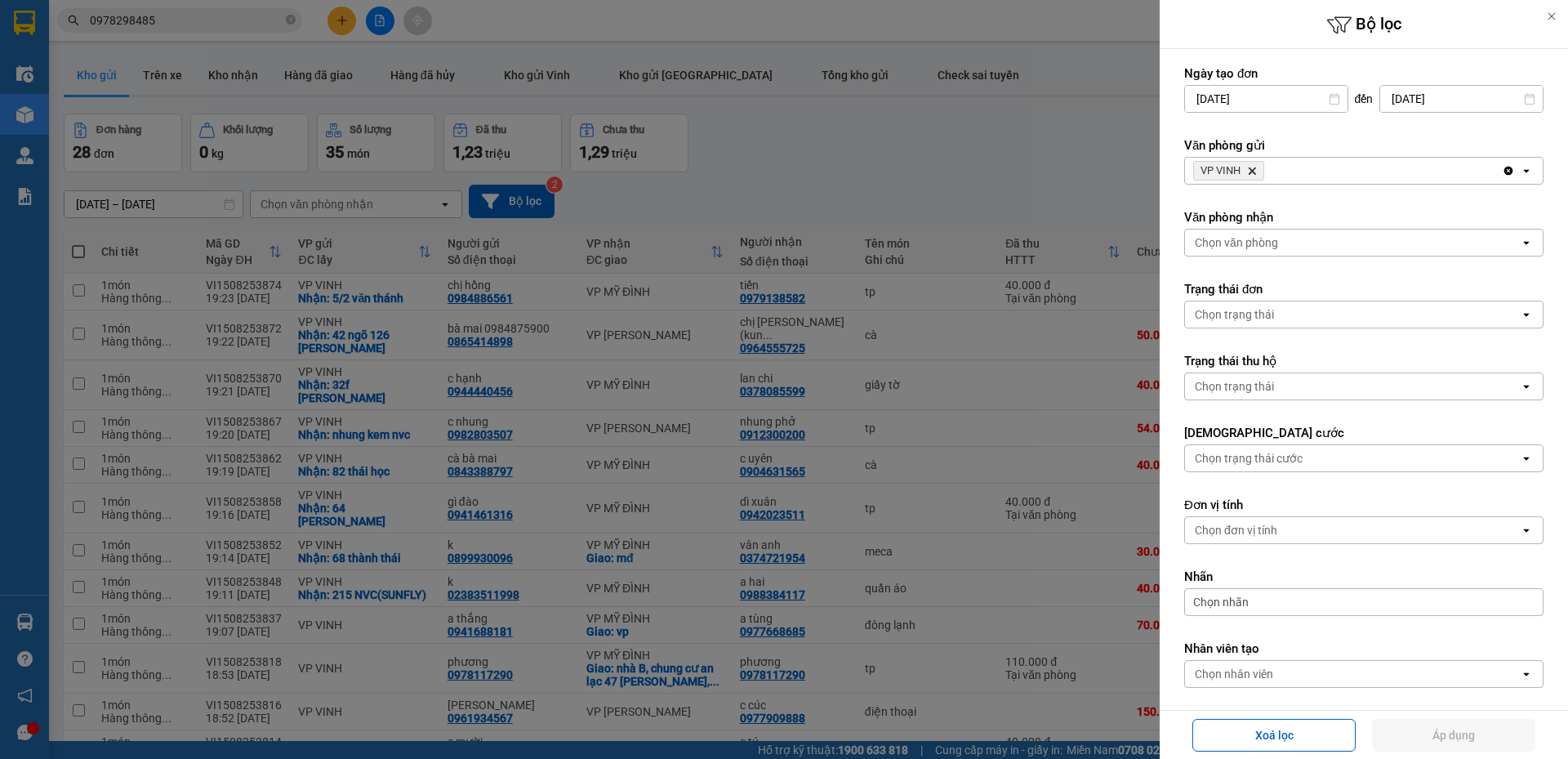
drag, startPoint x: 1247, startPoint y: 168, endPoint x: 1271, endPoint y: 176, distance: 25.3
click at [1247, 167] on span "VP VINH Delete" at bounding box center [1229, 171] width 71 height 20
click at [1271, 176] on div "VP VINH Delete" at bounding box center [1344, 171] width 317 height 27
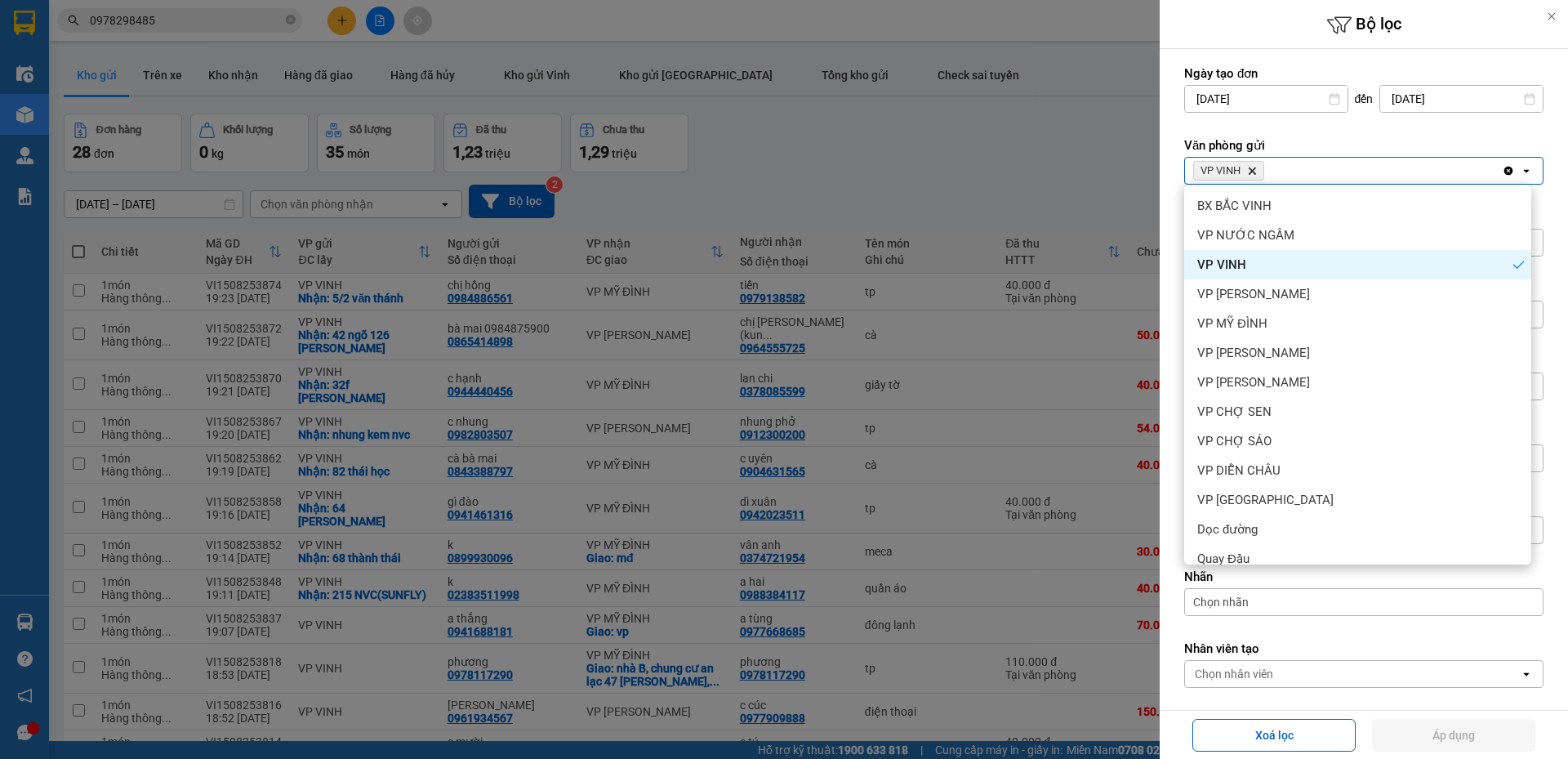
click at [1258, 172] on span "VP VINH Delete" at bounding box center [1229, 171] width 71 height 20
click at [1254, 172] on icon "VP VINH, close by backspace" at bounding box center [1252, 171] width 7 height 7
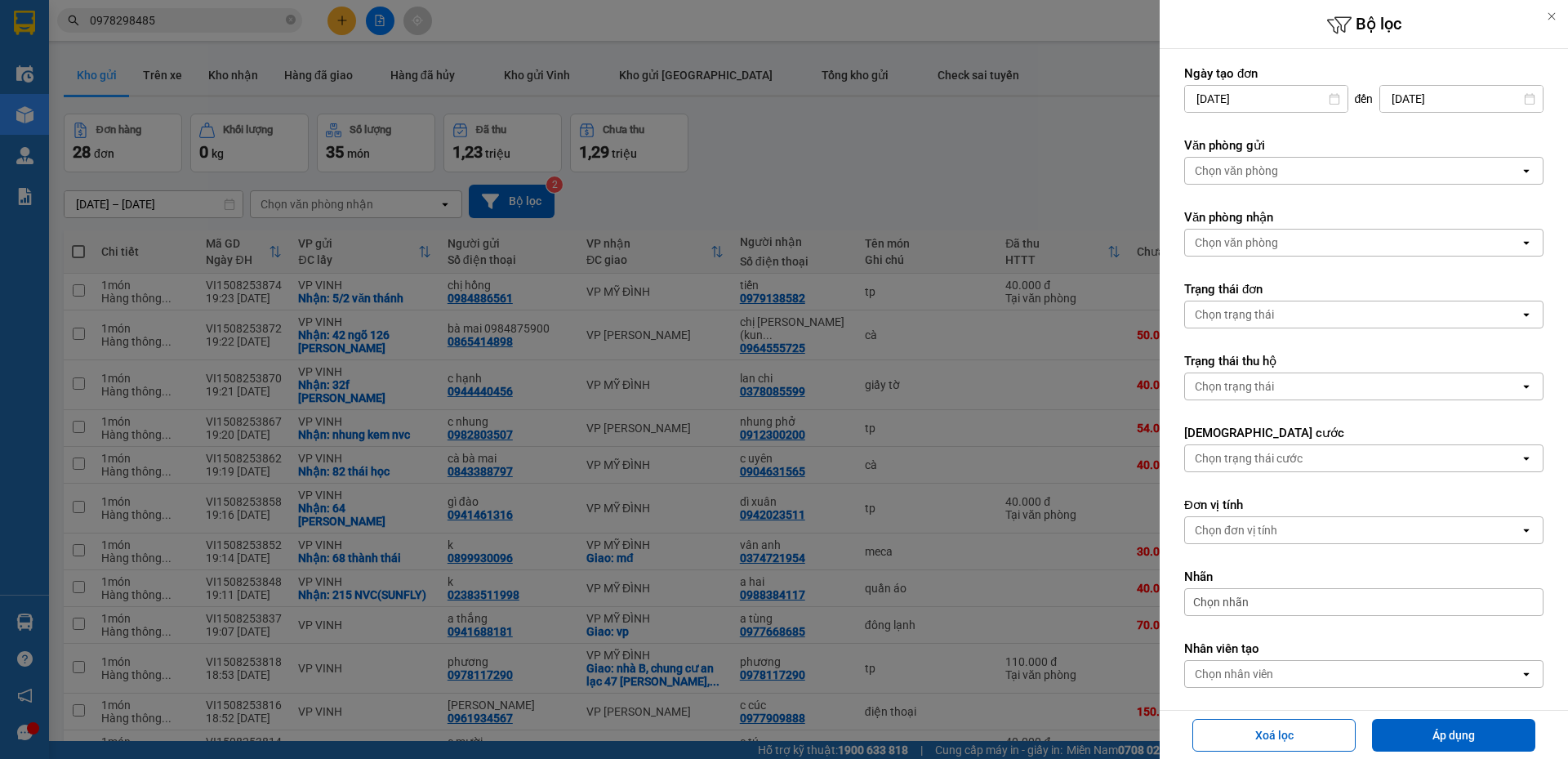
click at [1257, 172] on div "Chọn văn phòng" at bounding box center [1237, 171] width 84 height 17
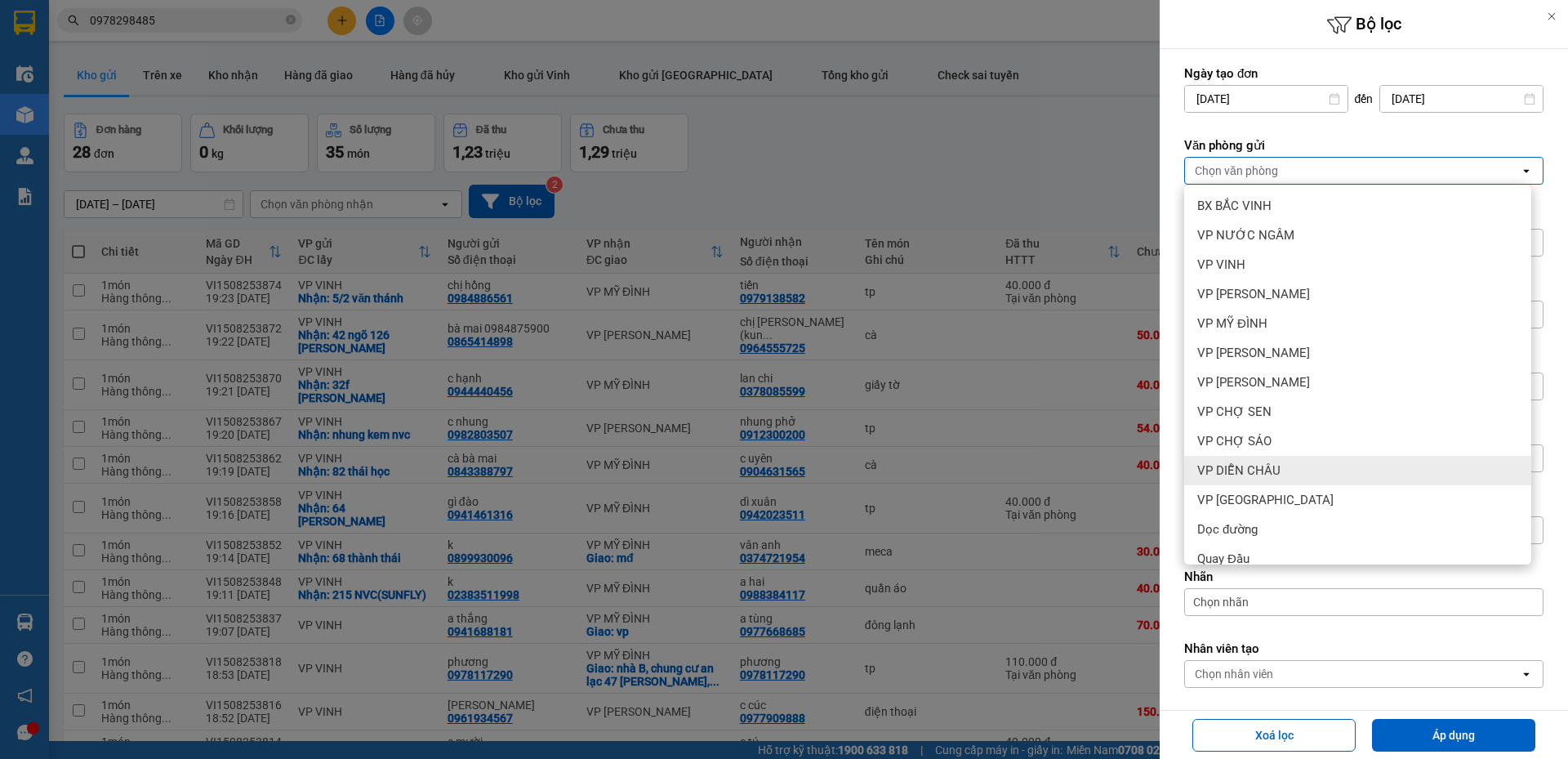
click at [1265, 464] on span "VP DIỄN CHÂU" at bounding box center [1239, 471] width 84 height 17
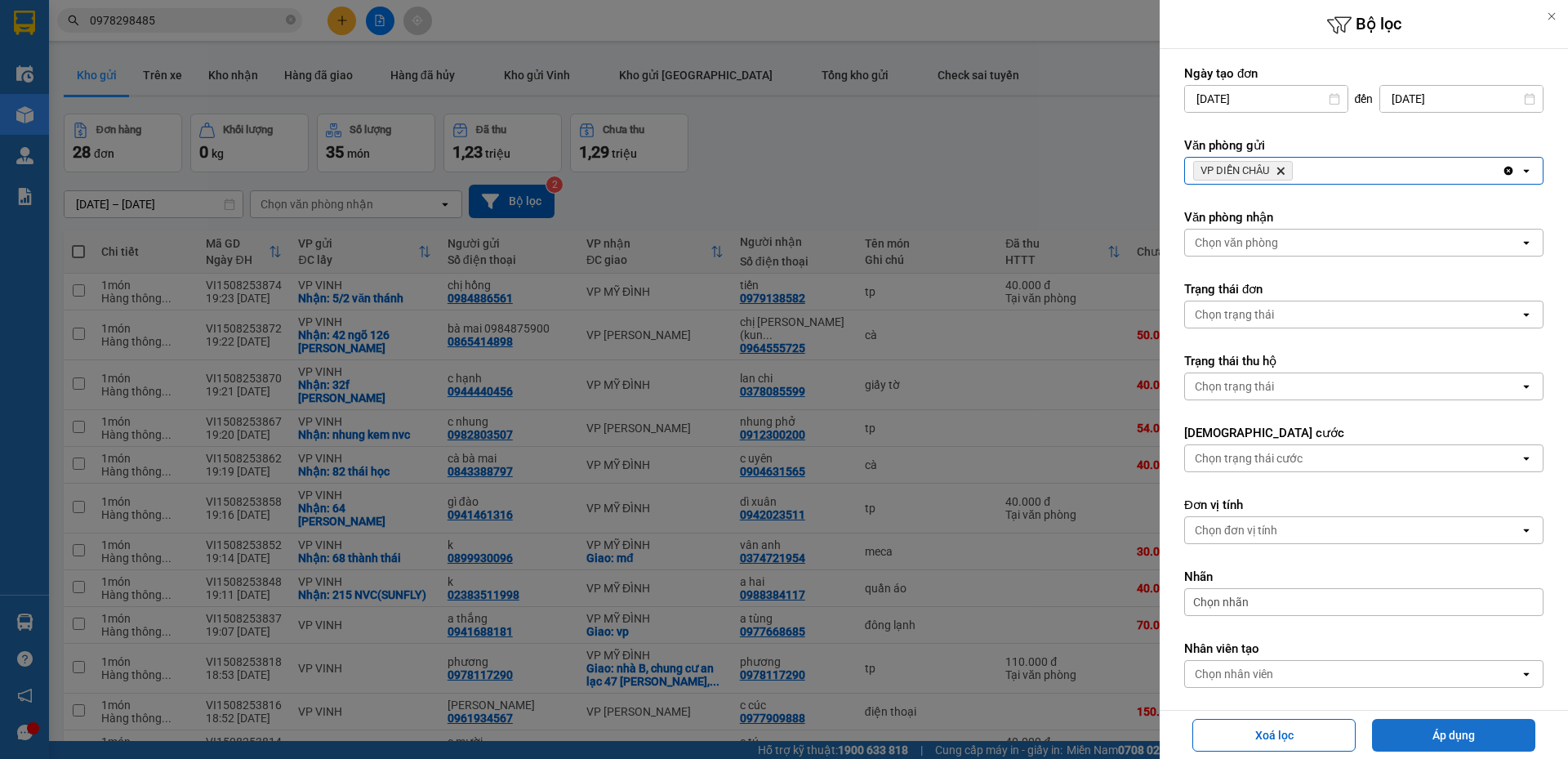
click at [1444, 733] on button "Áp dụng" at bounding box center [1454, 735] width 163 height 32
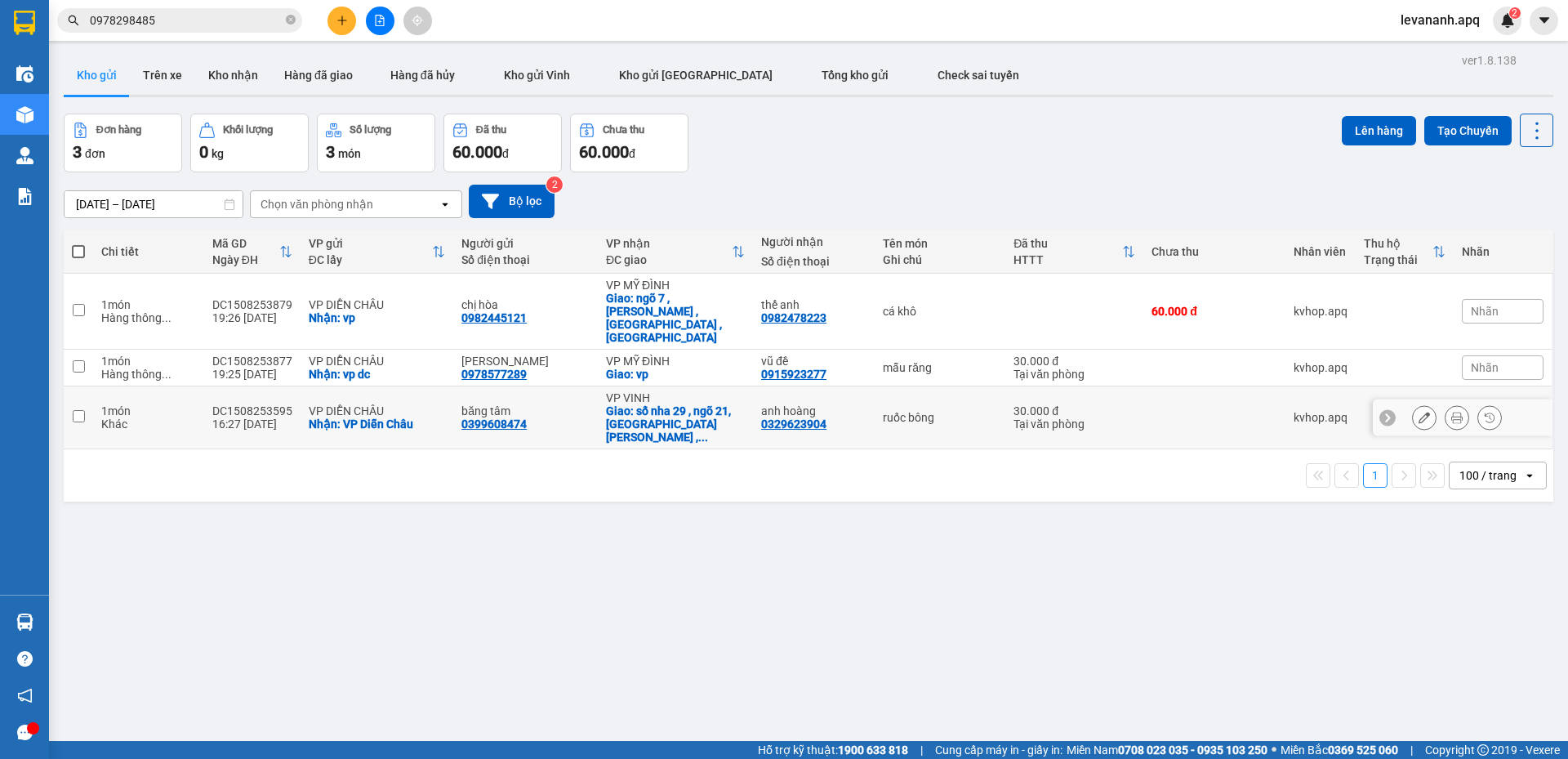
click at [80, 410] on input "checkbox" at bounding box center [79, 416] width 12 height 12
checkbox input "true"
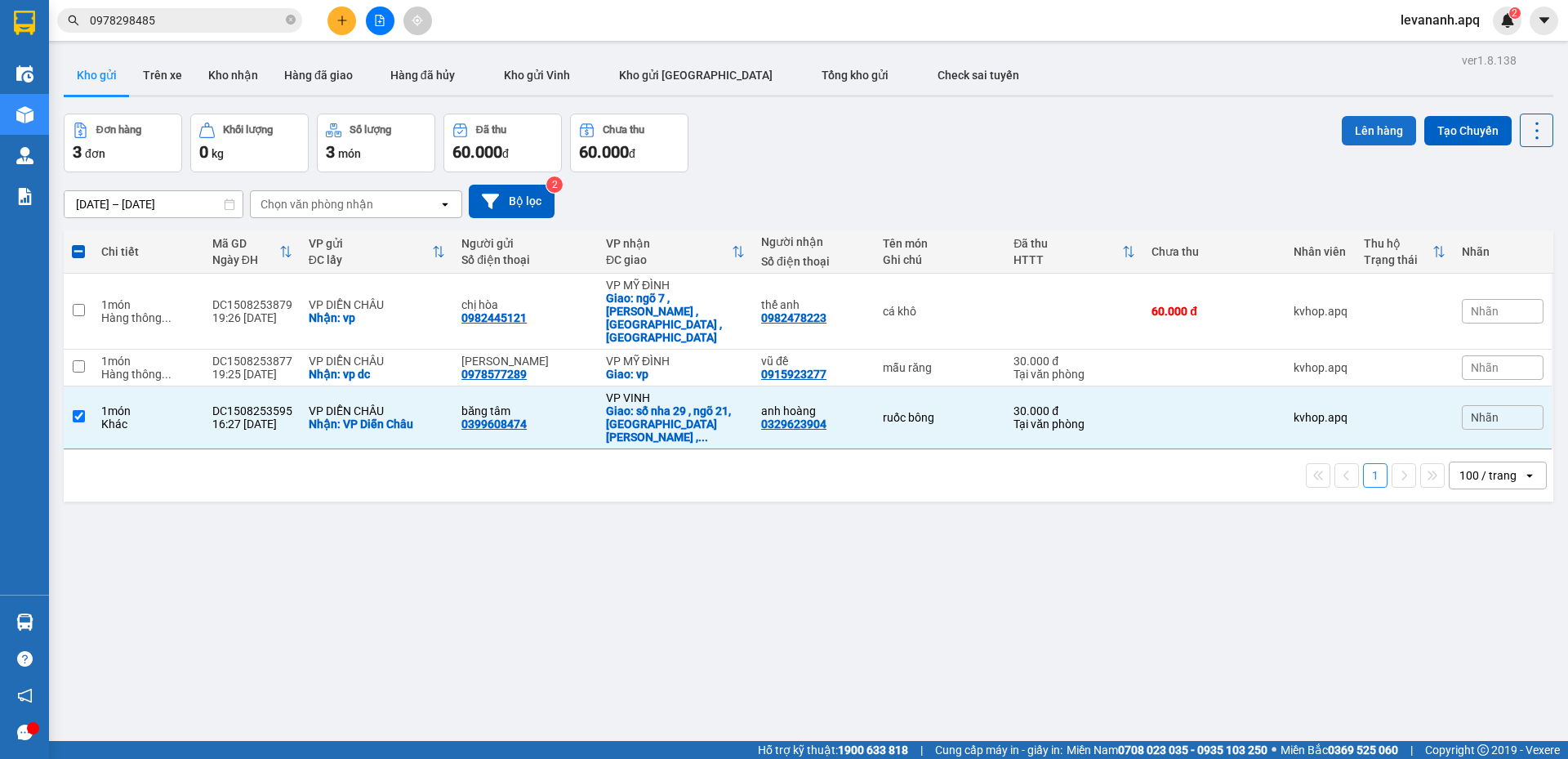
click at [1365, 132] on button "Lên hàng" at bounding box center [1379, 131] width 75 height 30
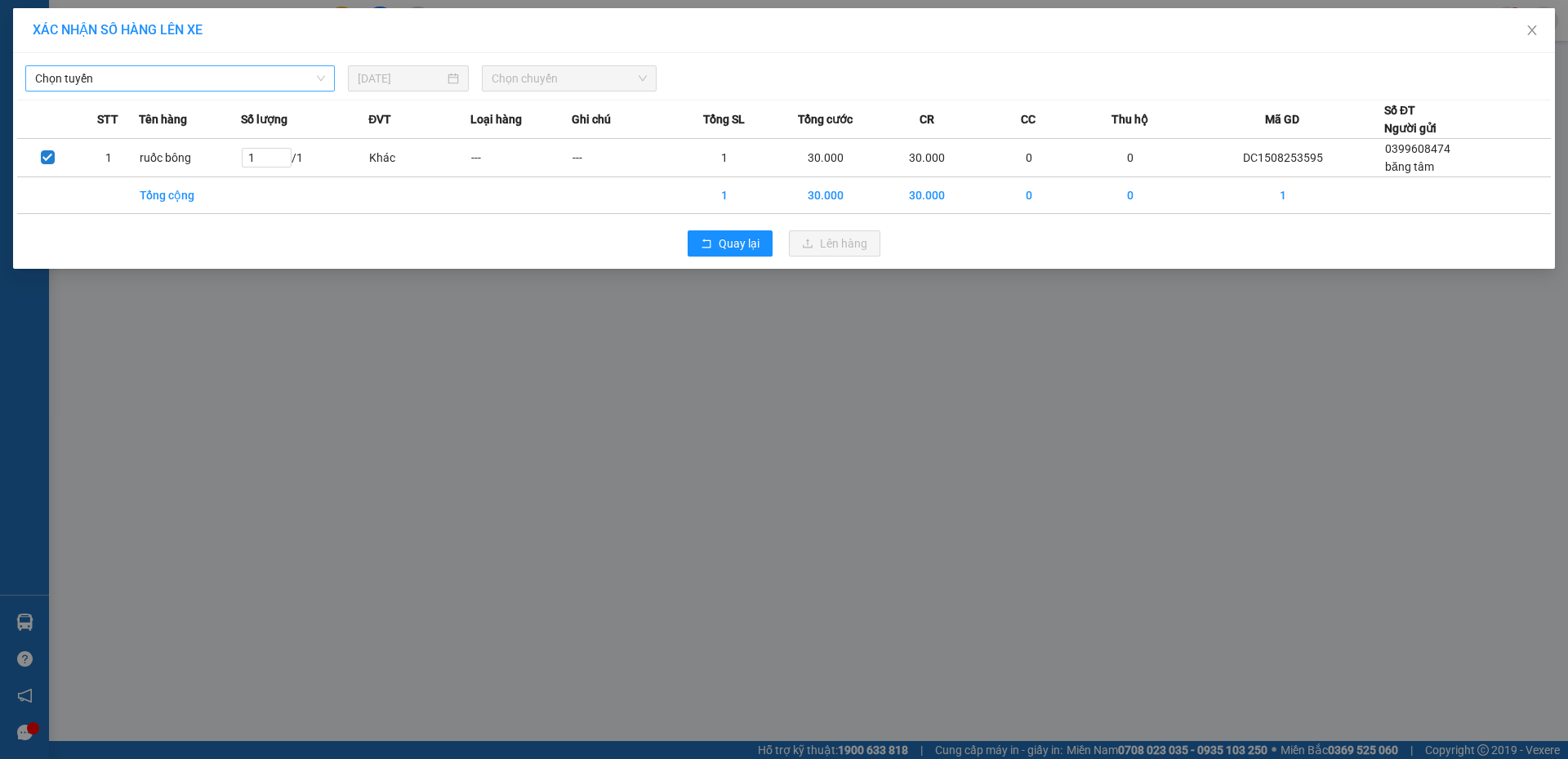
click at [223, 87] on span "Chọn tuyến" at bounding box center [180, 79] width 290 height 25
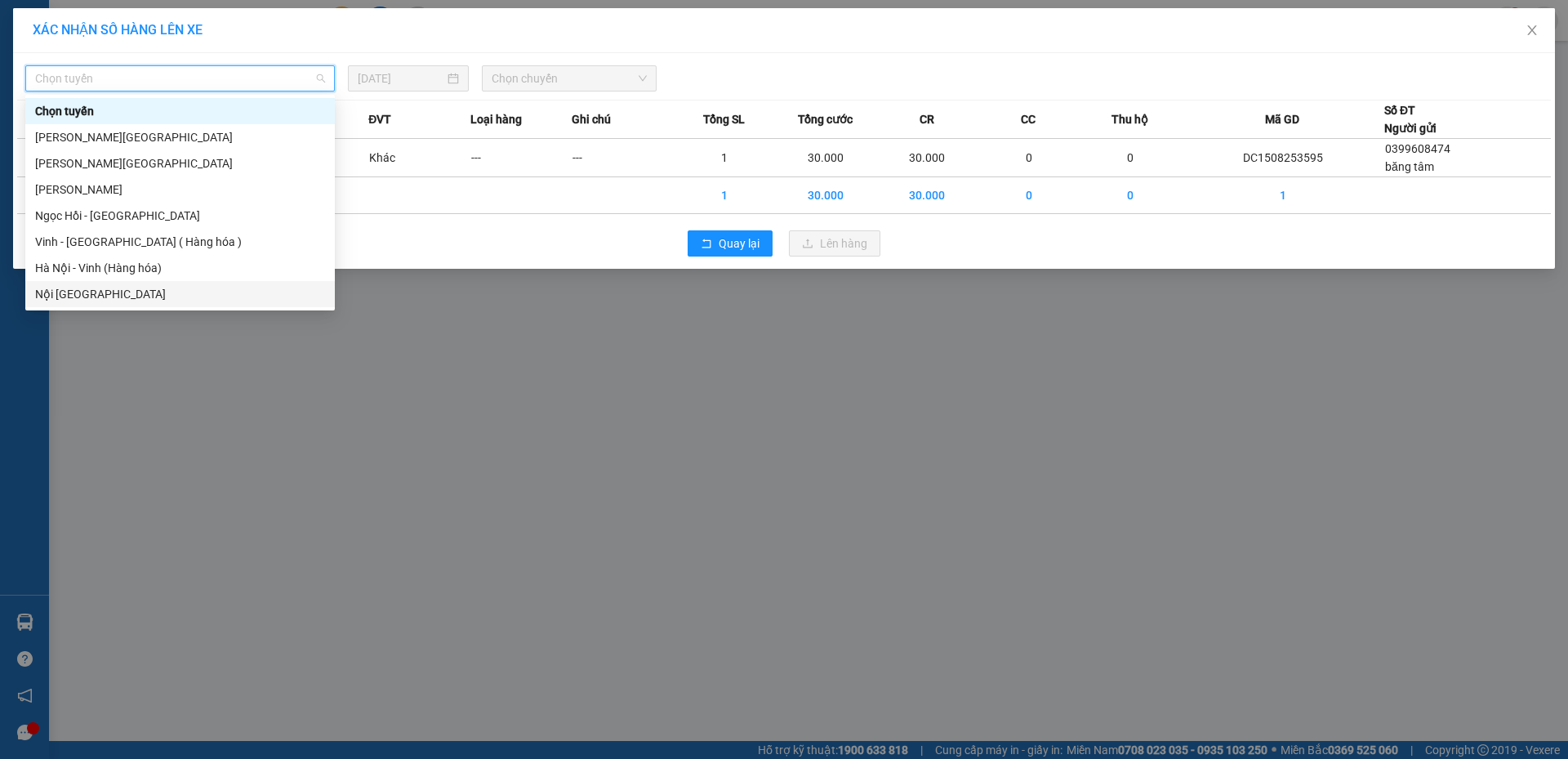
click at [166, 290] on div "Nội Tỉnh Vinh" at bounding box center [180, 294] width 290 height 18
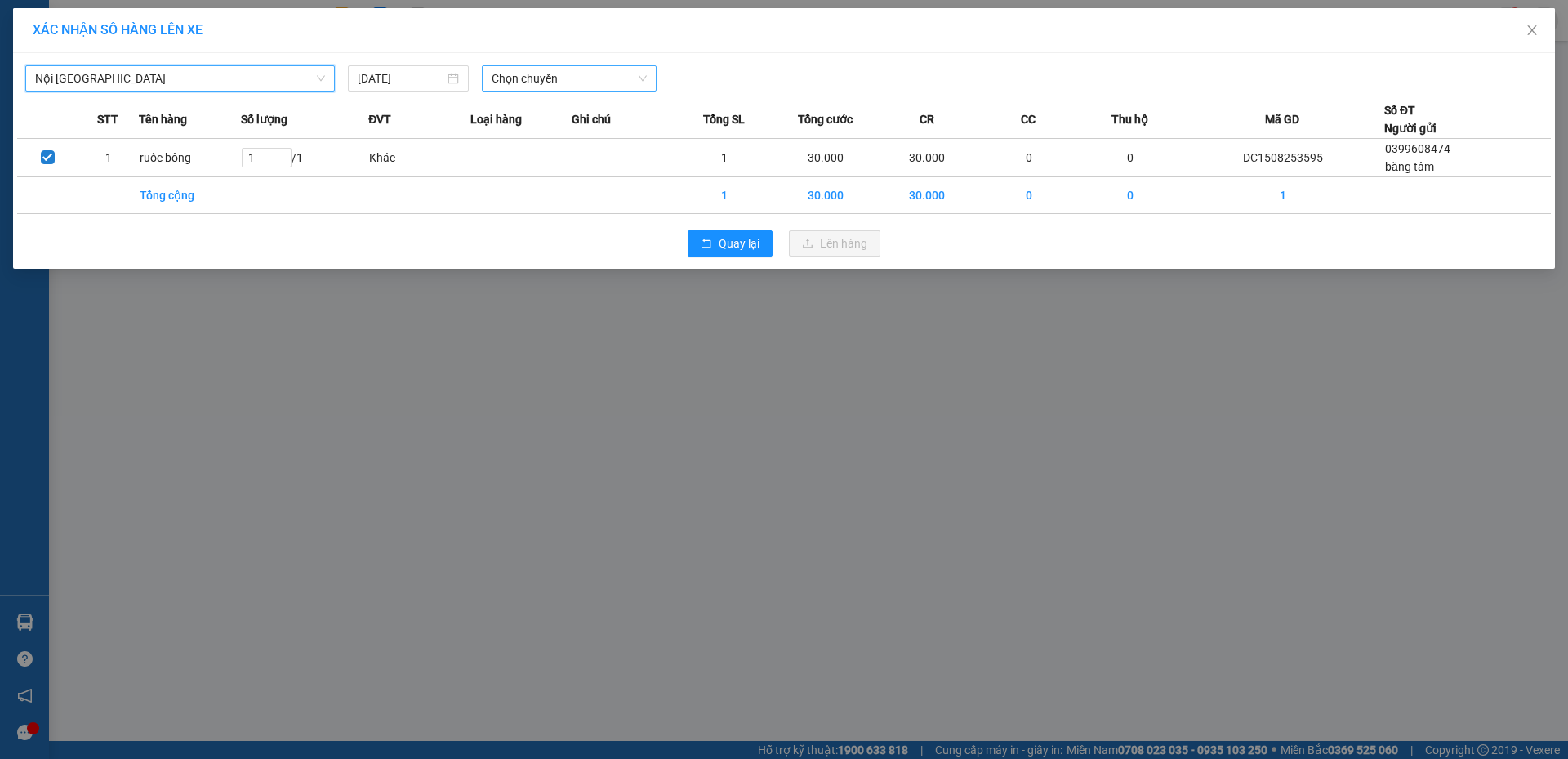
click at [537, 80] on span "Chọn chuyến" at bounding box center [569, 79] width 155 height 25
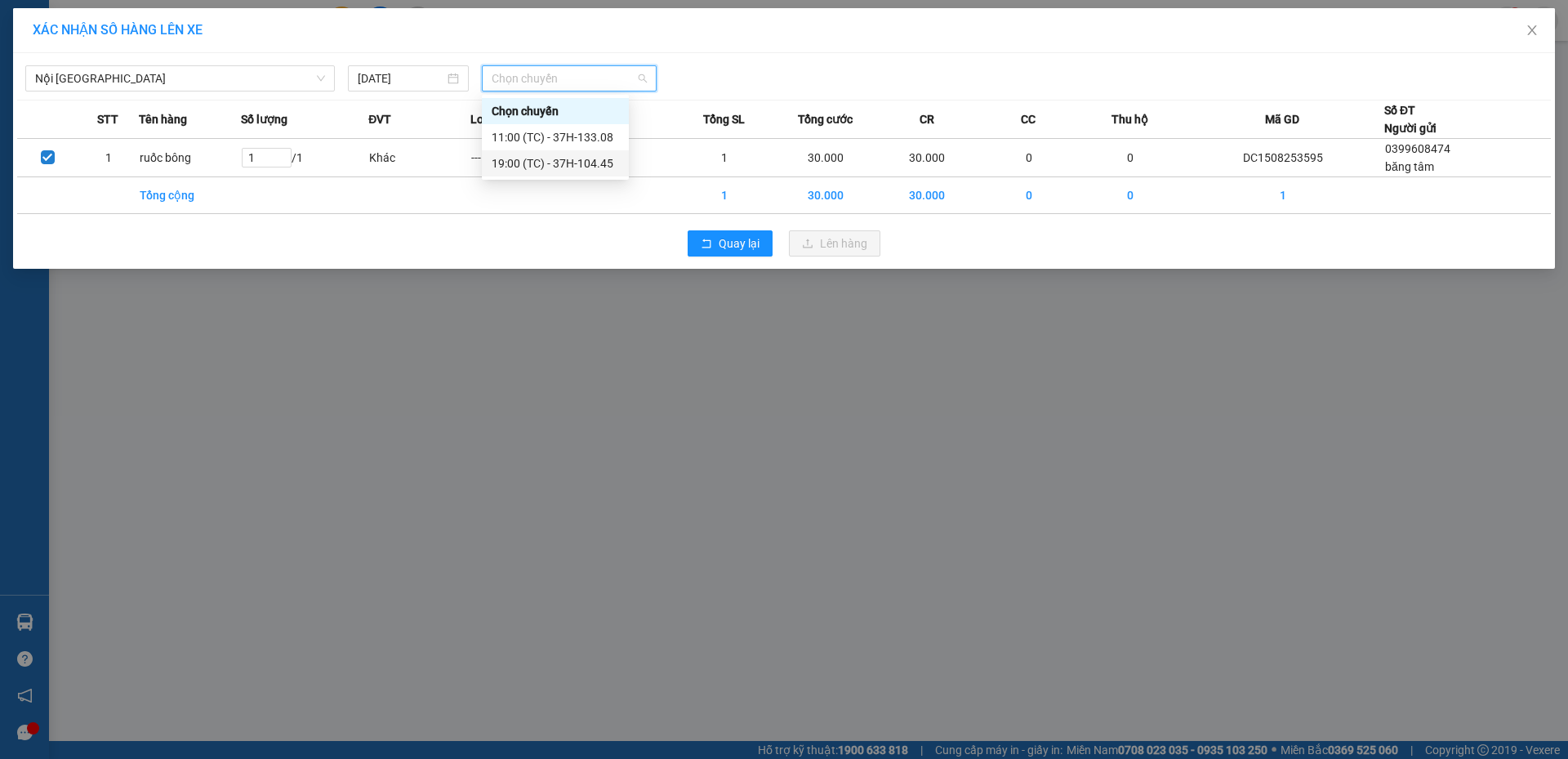
click at [538, 157] on div "19:00 (TC) - 37H-104.45" at bounding box center [556, 163] width 128 height 18
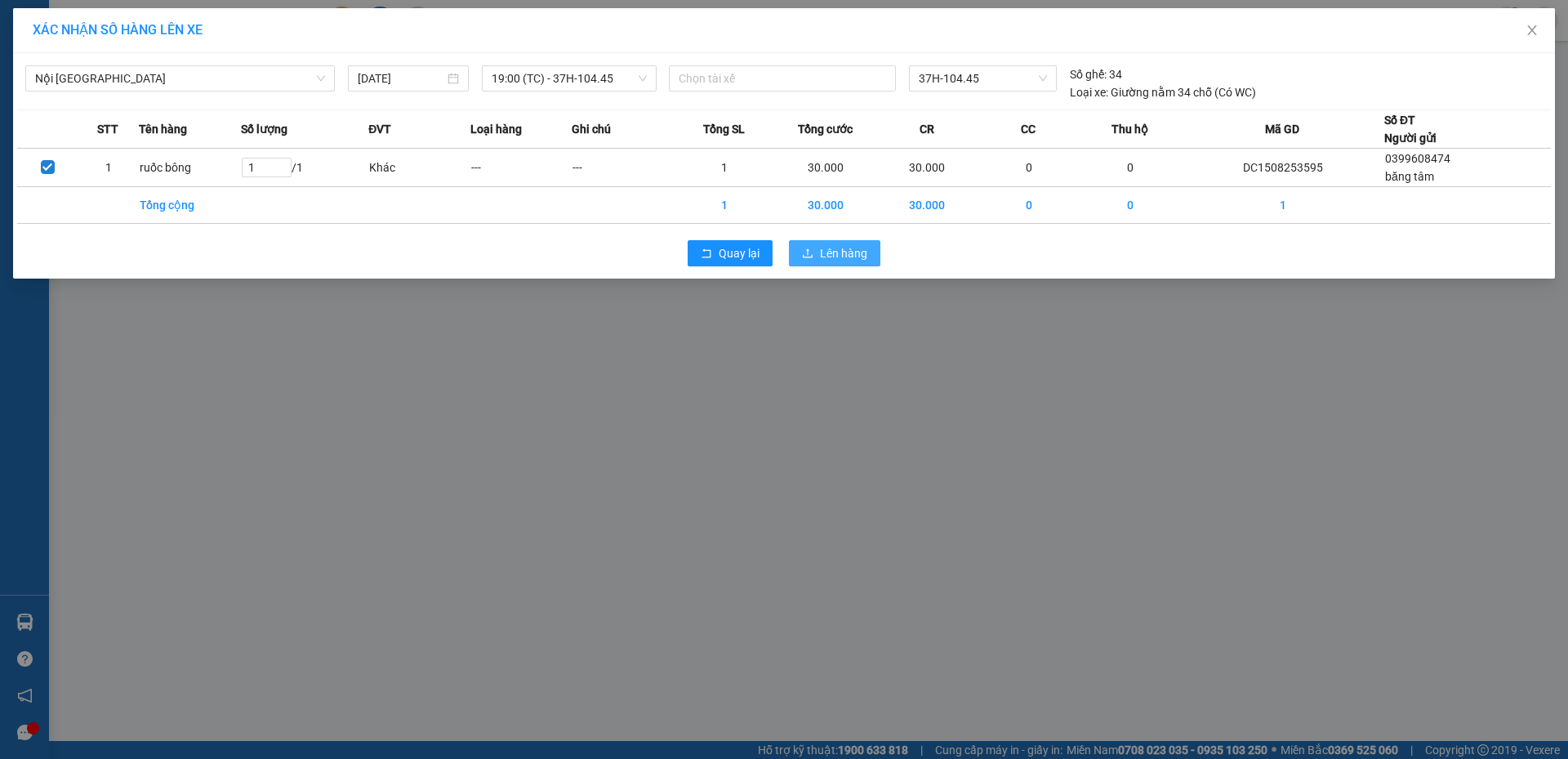
click at [820, 258] on span "Lên hàng" at bounding box center [843, 254] width 47 height 18
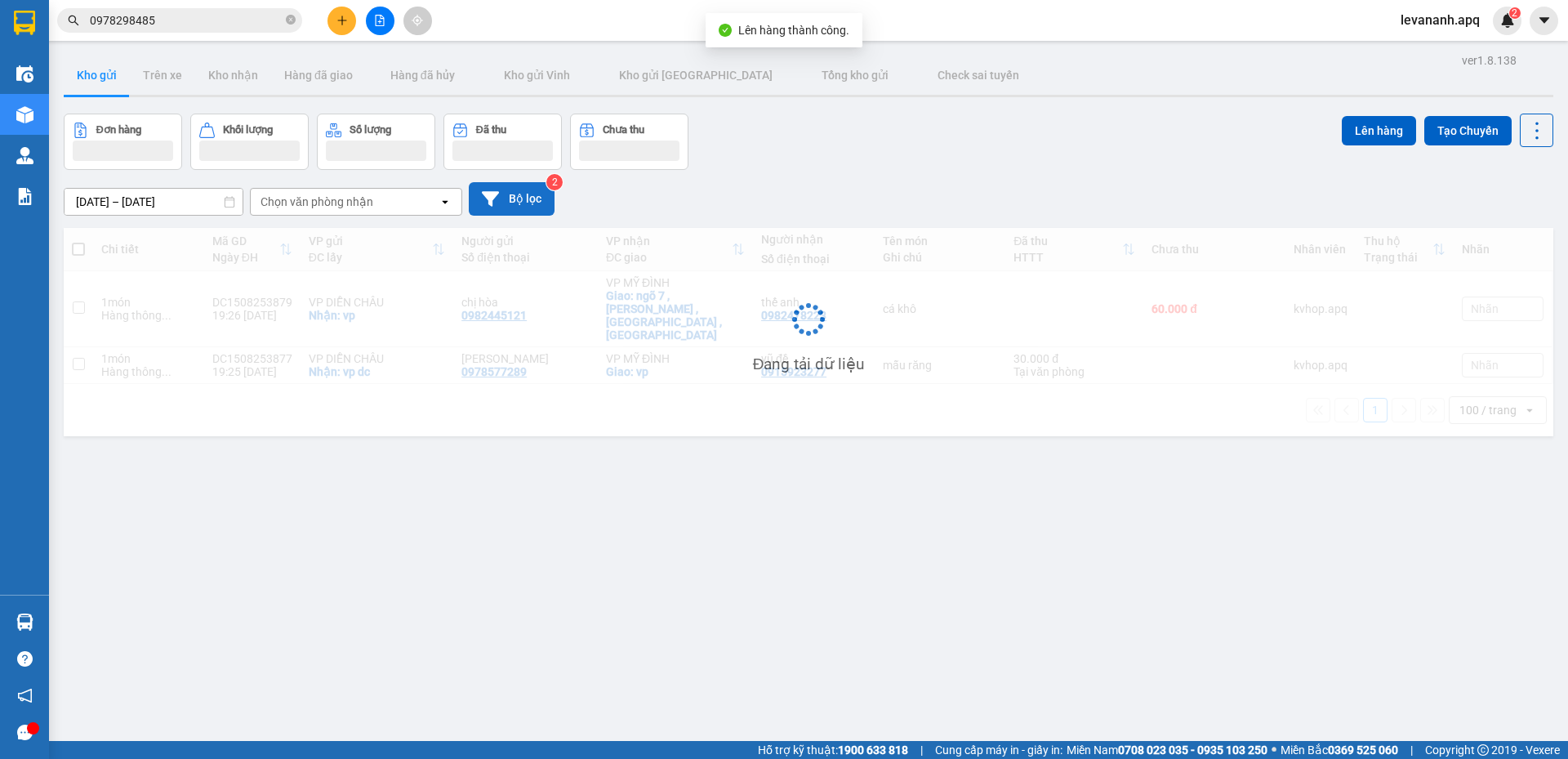
click at [533, 205] on button "Bộ lọc" at bounding box center [512, 199] width 86 height 33
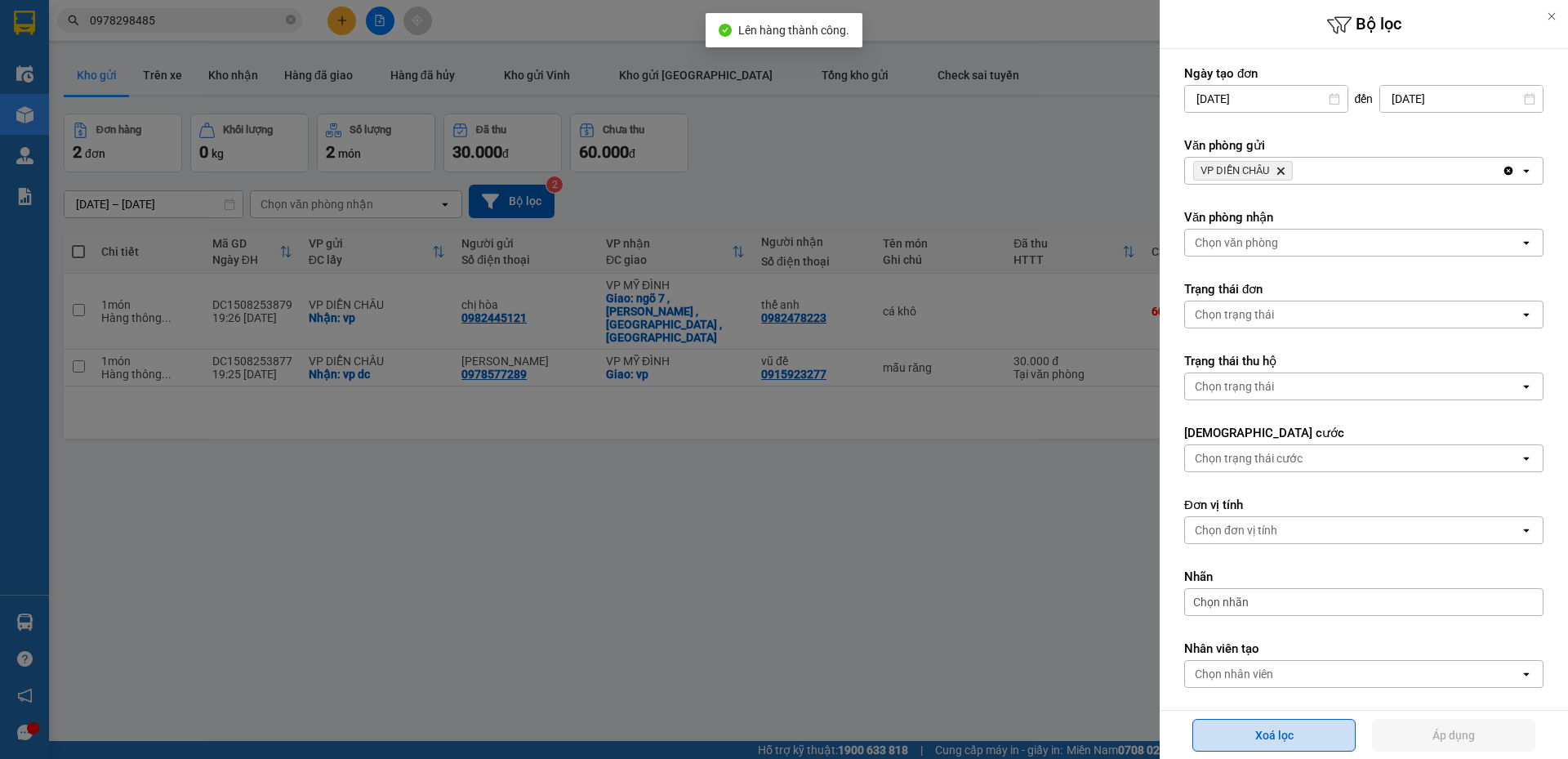
click at [1253, 728] on button "Xoá lọc" at bounding box center [1274, 735] width 163 height 32
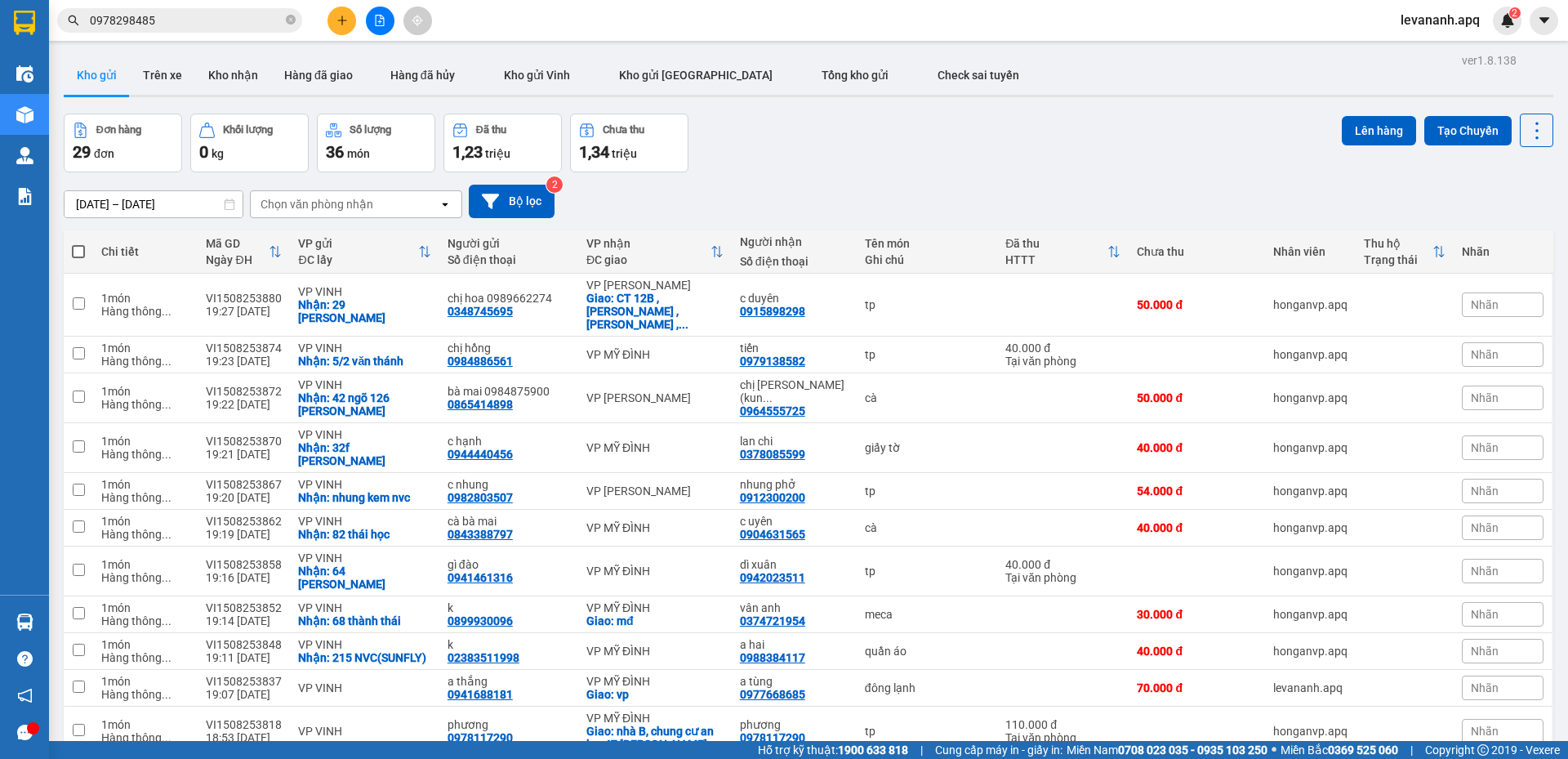
drag, startPoint x: 223, startPoint y: 31, endPoint x: 229, endPoint y: 25, distance: 8.5
click at [223, 31] on span "0978298485" at bounding box center [180, 21] width 245 height 25
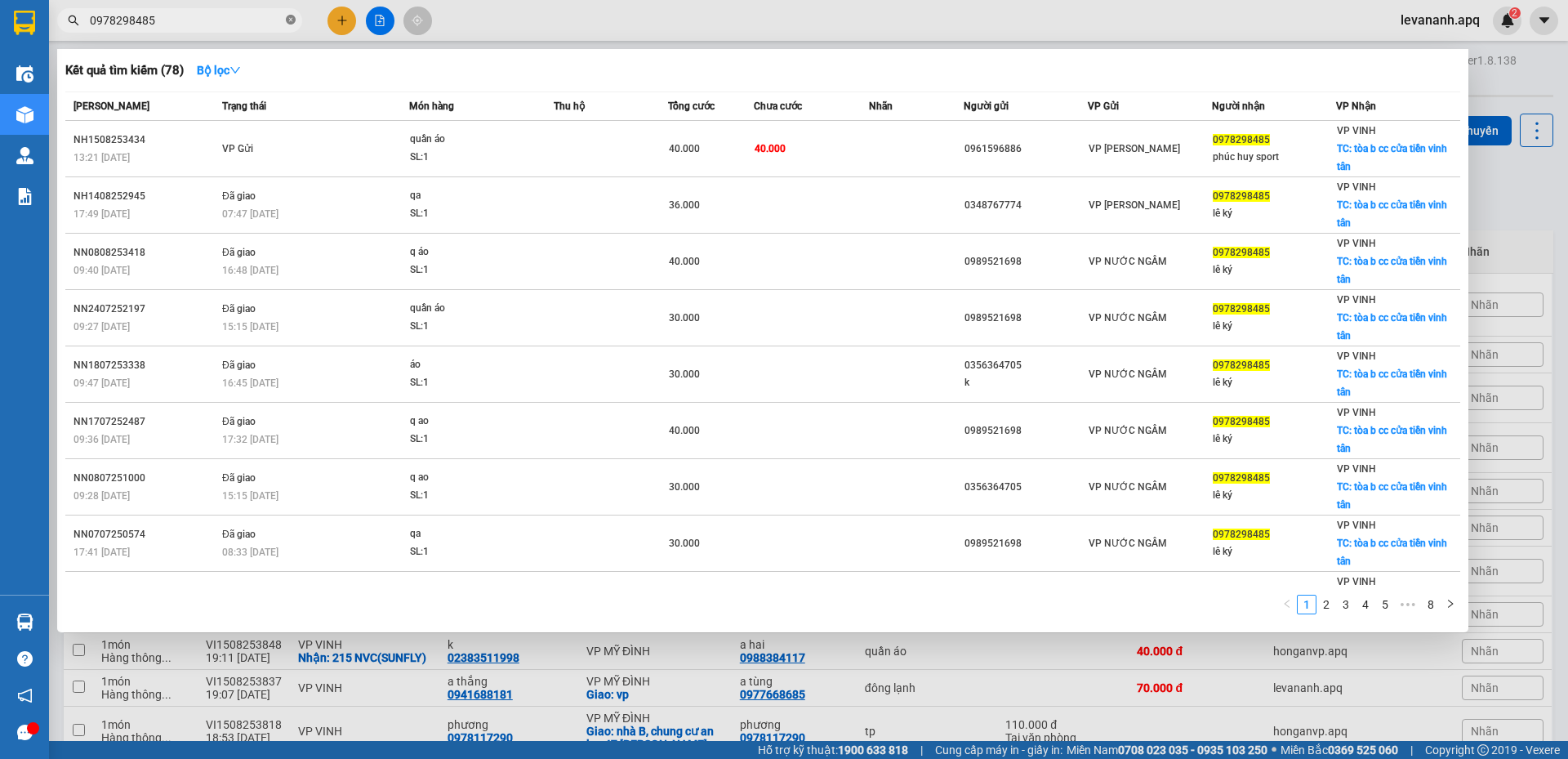
click at [288, 17] on icon "close-circle" at bounding box center [291, 20] width 10 height 10
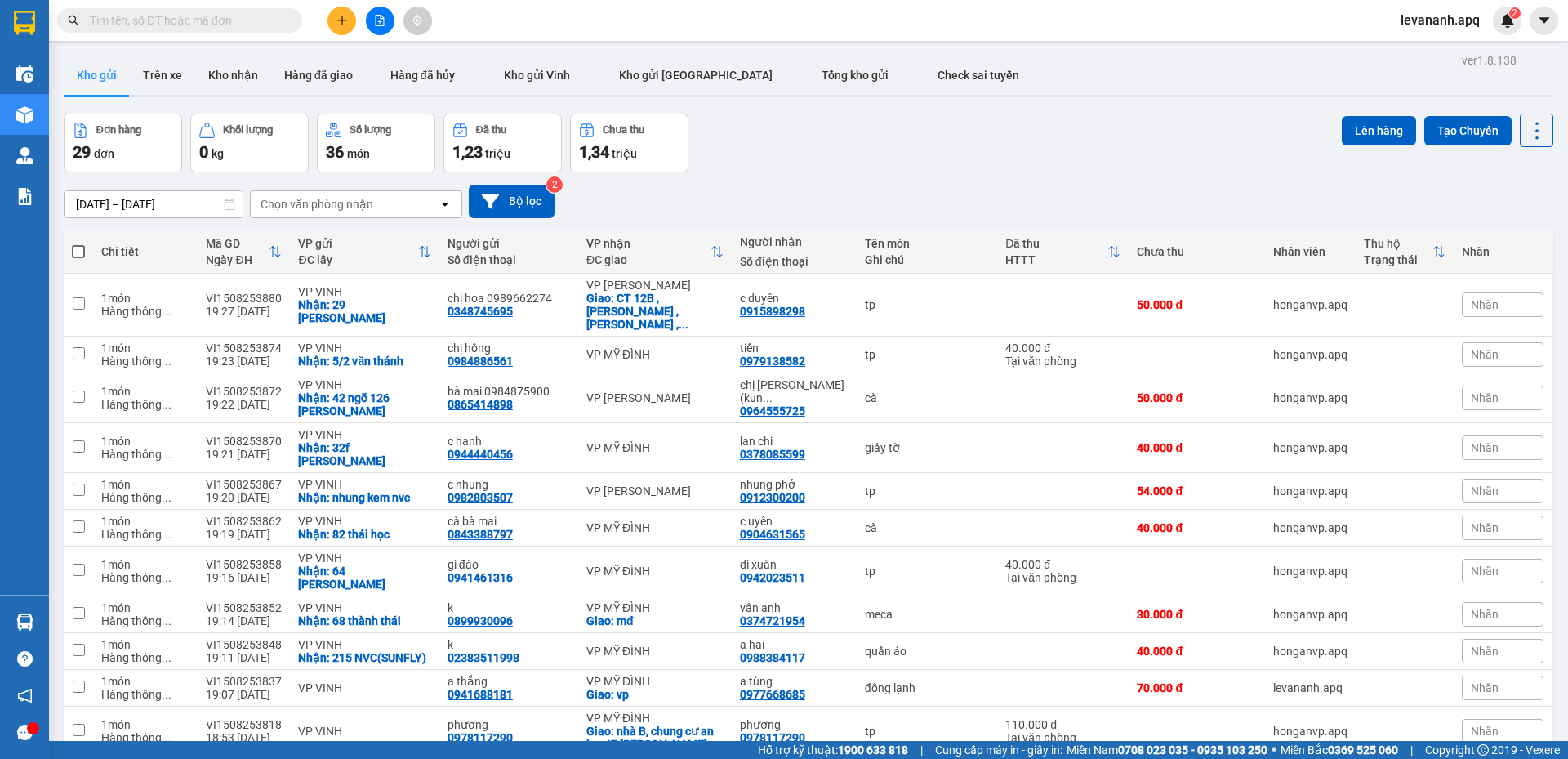
click at [276, 23] on input "text" at bounding box center [186, 21] width 193 height 18
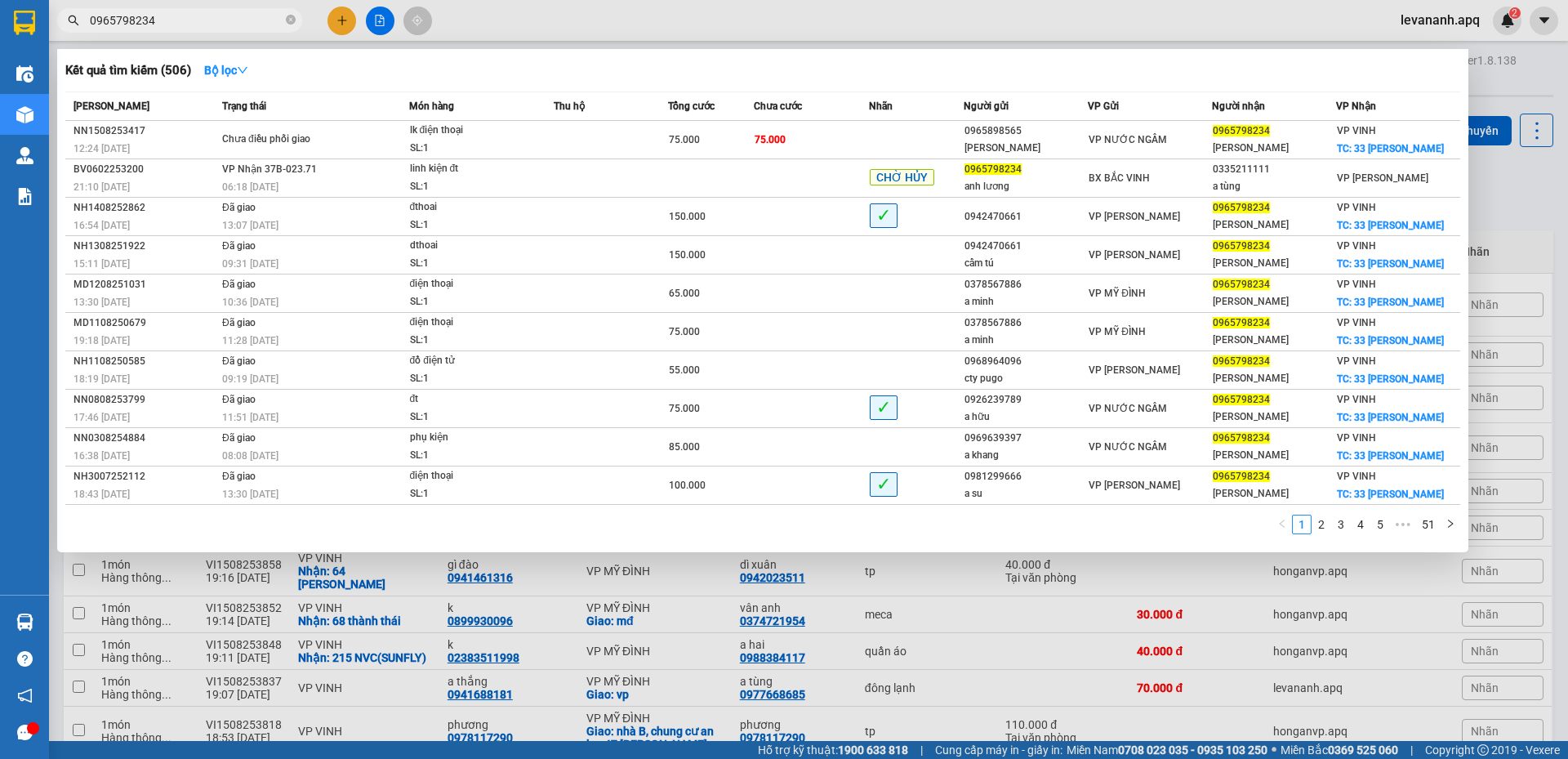
type input "0965798234"
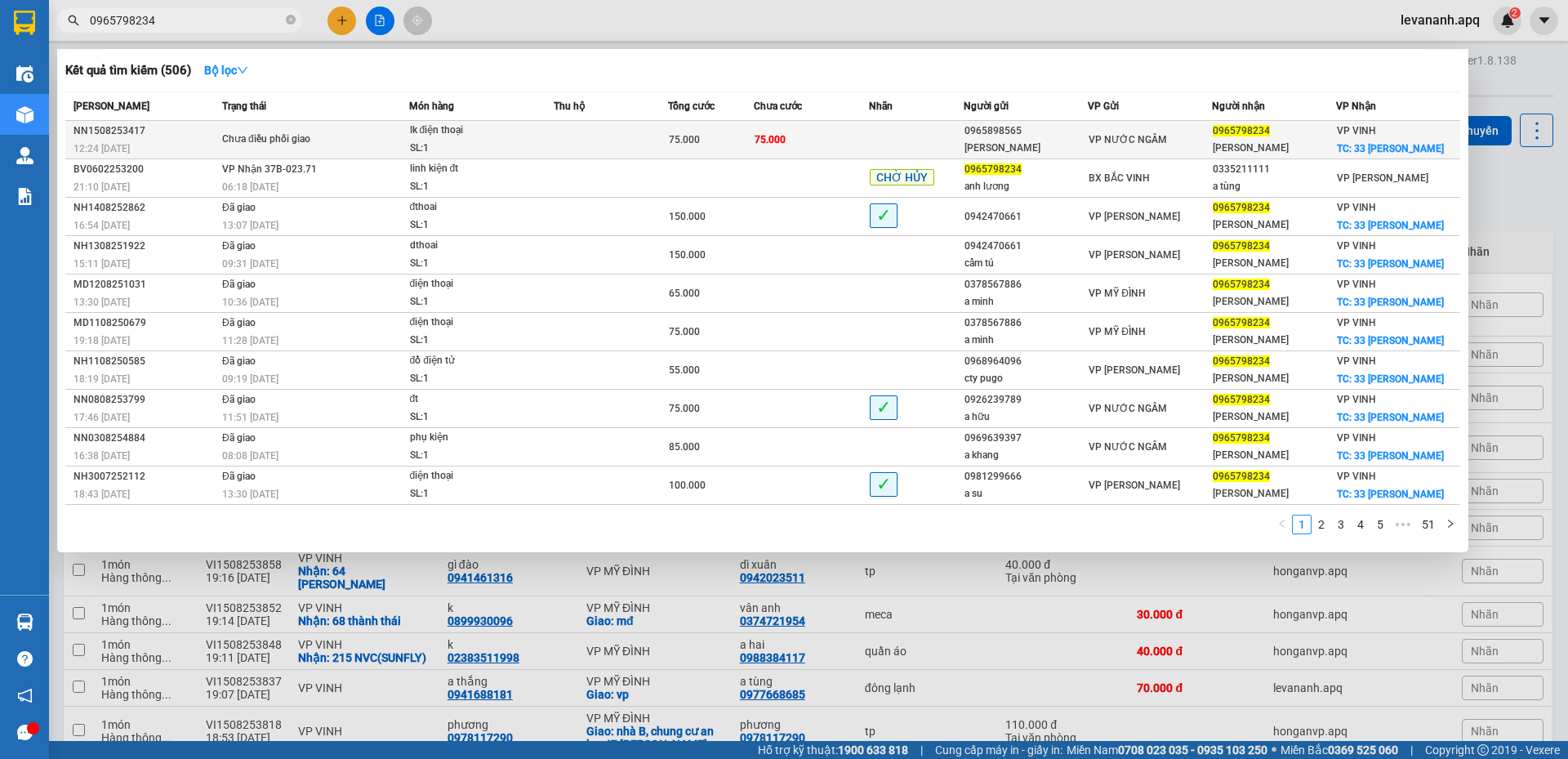
click at [372, 138] on span "Chưa điều phối giao" at bounding box center [315, 140] width 186 height 18
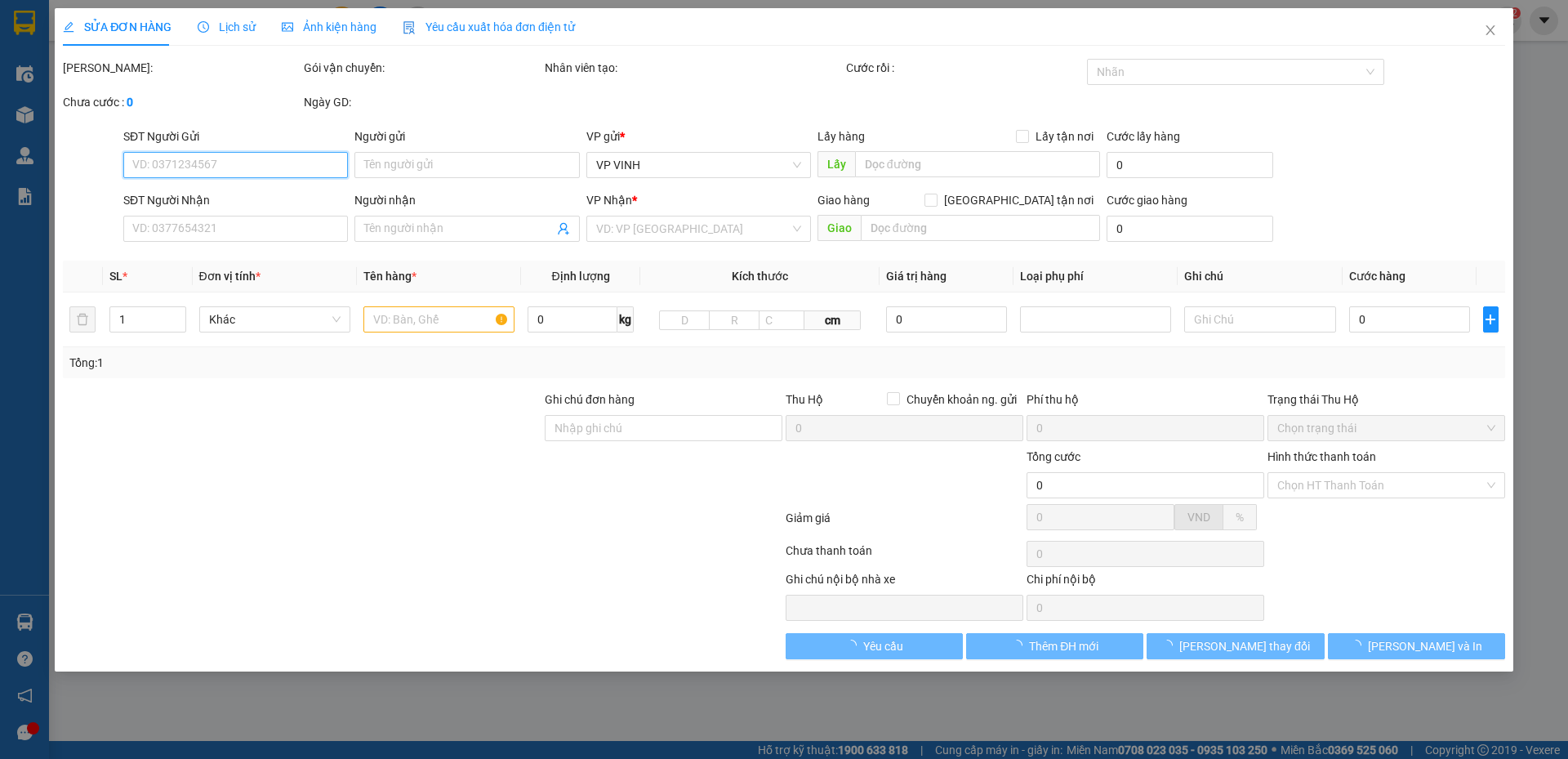
type input "0965898565"
type input "đức lương"
type input "0965798234"
type input "đức lương"
checkbox input "true"
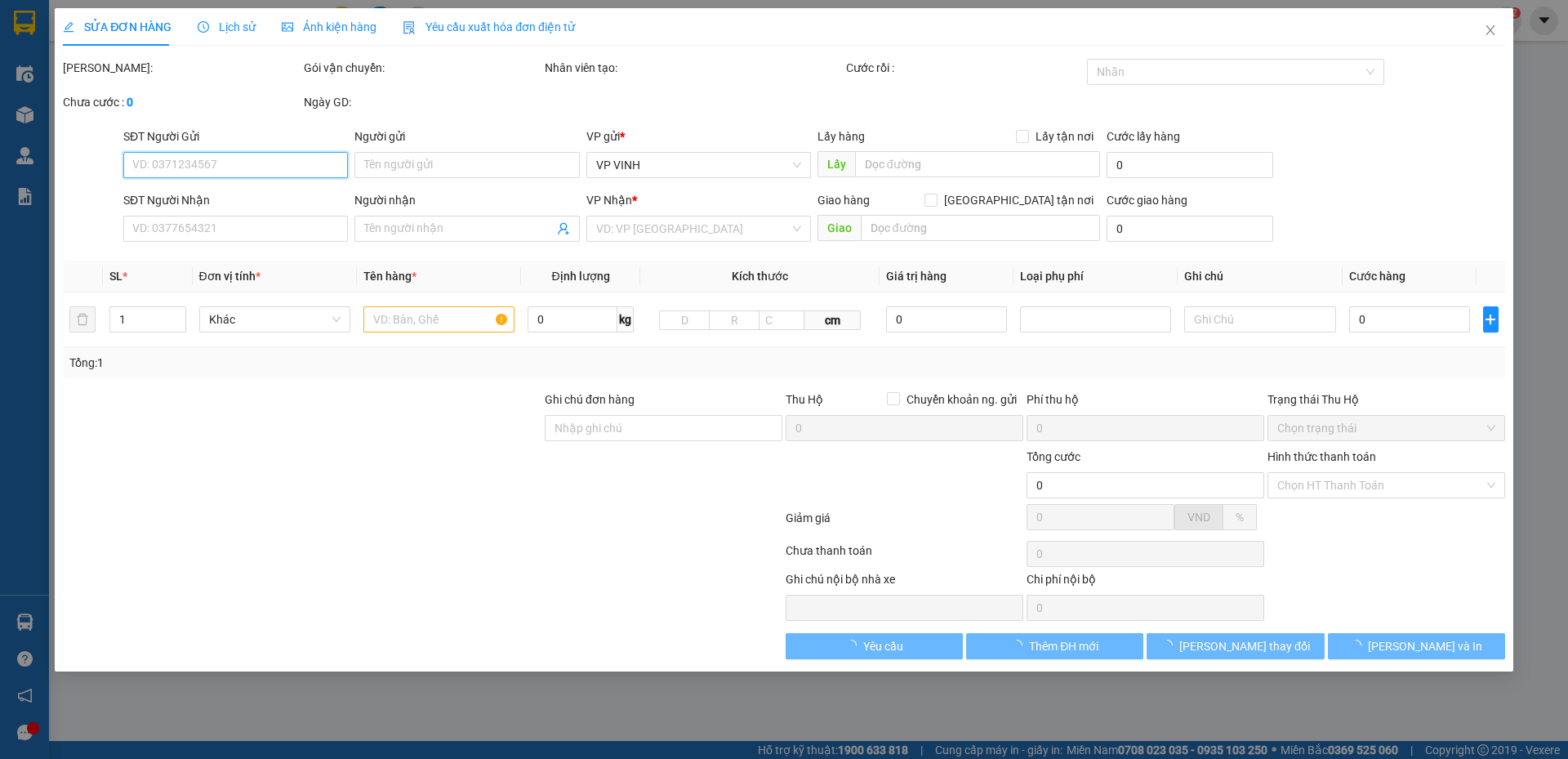
type input "33 PHAN BỘI CHÂU"
type input "75.000"
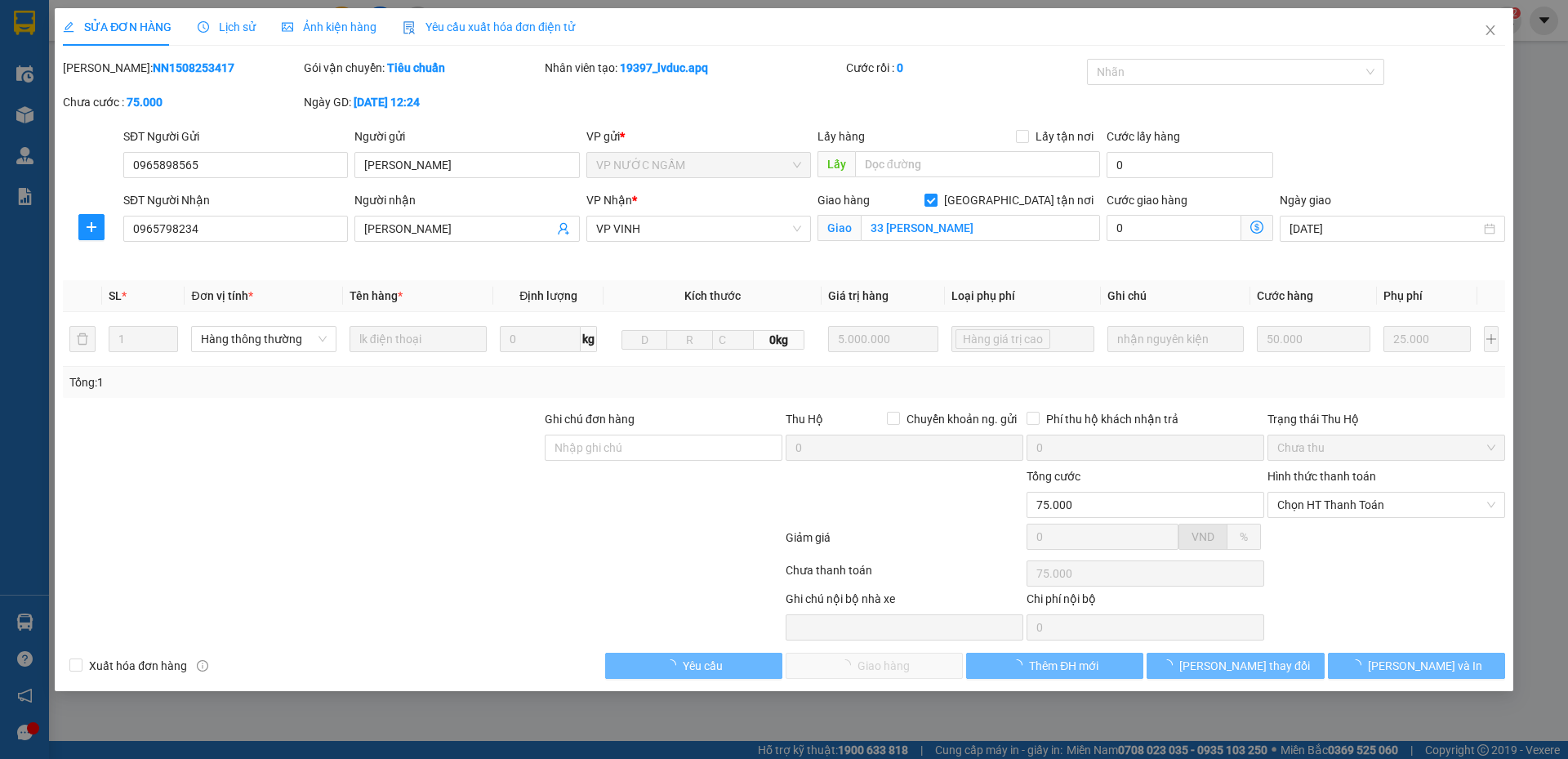
click at [235, 31] on span "Lịch sử" at bounding box center [227, 27] width 58 height 13
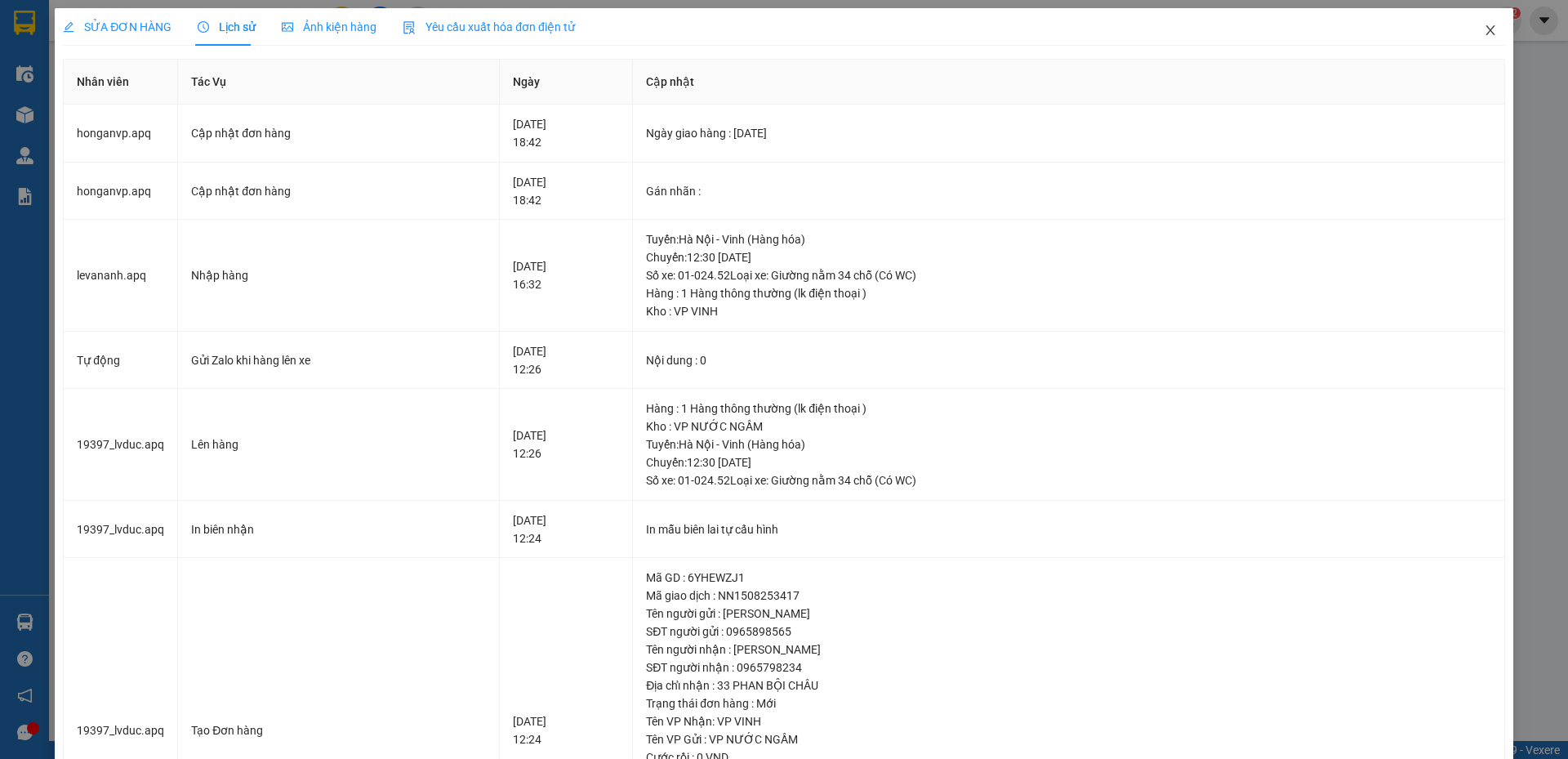
click at [1479, 20] on span "Close" at bounding box center [1490, 31] width 46 height 46
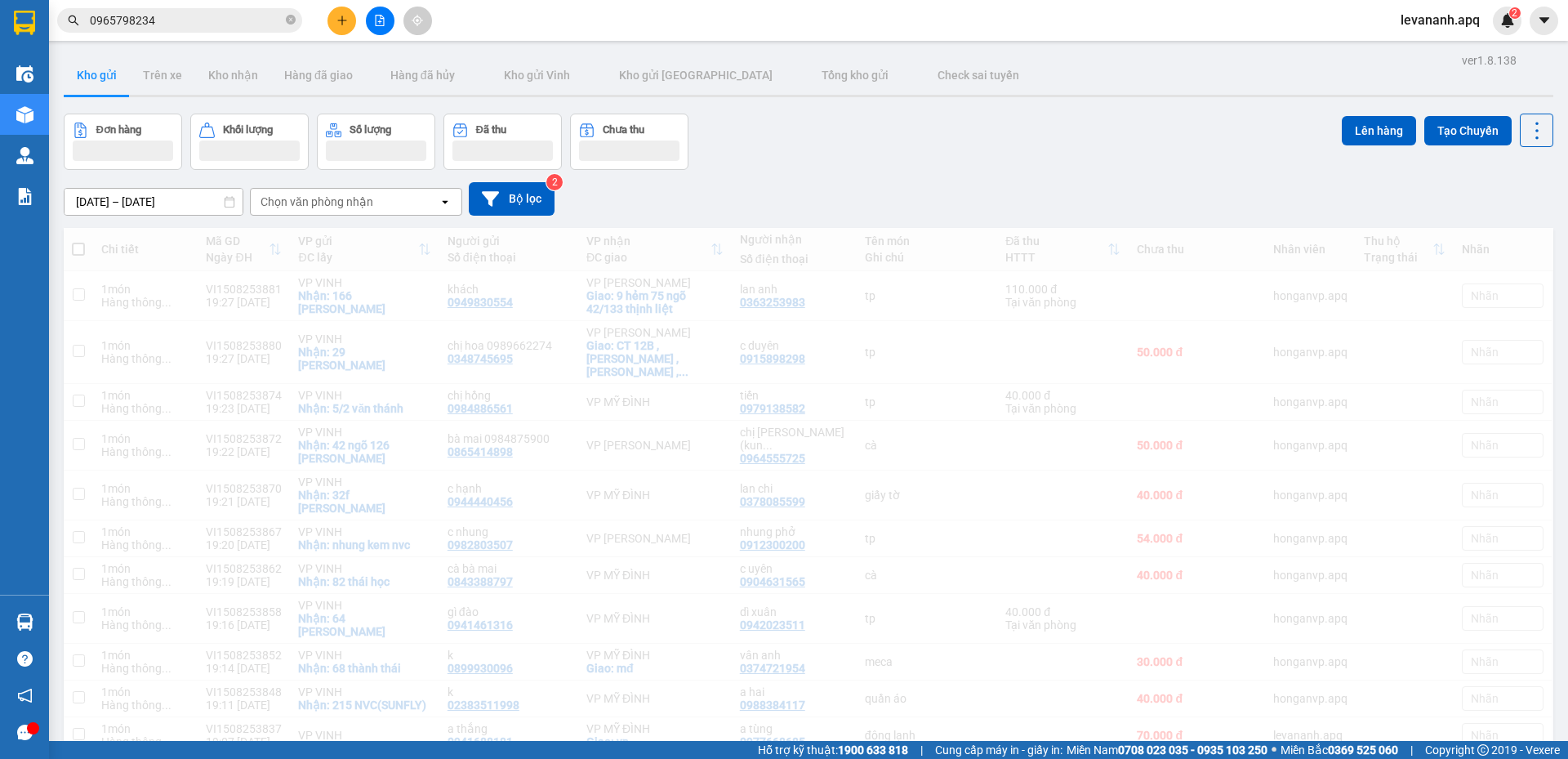
click at [220, 26] on input "0965798234" at bounding box center [186, 21] width 193 height 18
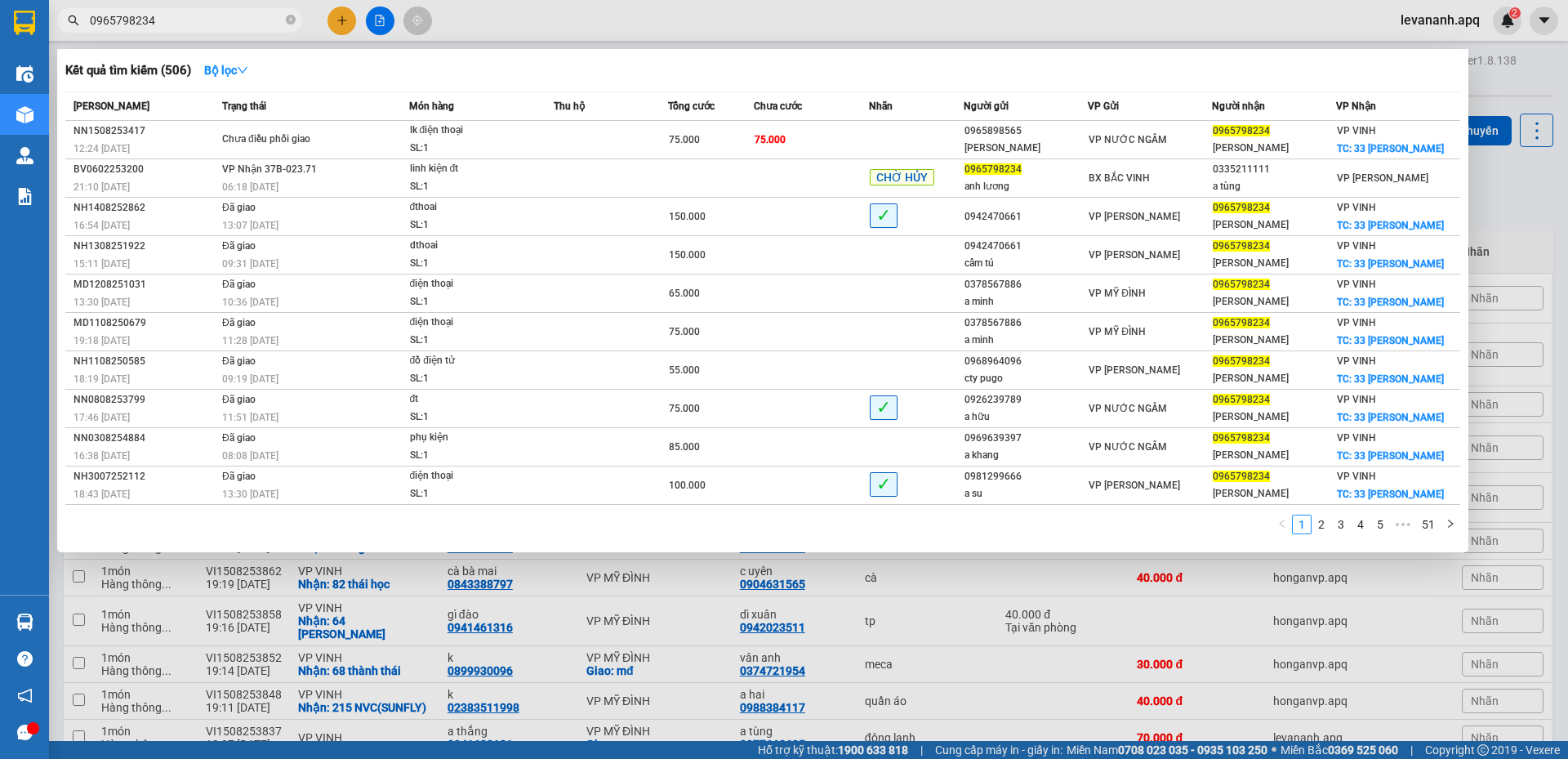
click at [1491, 223] on div at bounding box center [784, 380] width 1568 height 759
click at [254, 30] on span "0965798234" at bounding box center [180, 21] width 245 height 25
click at [1521, 217] on div at bounding box center [784, 380] width 1568 height 759
click at [225, 31] on span "0965798234" at bounding box center [180, 21] width 245 height 25
drag, startPoint x: 1497, startPoint y: 194, endPoint x: 1041, endPoint y: 24, distance: 486.7
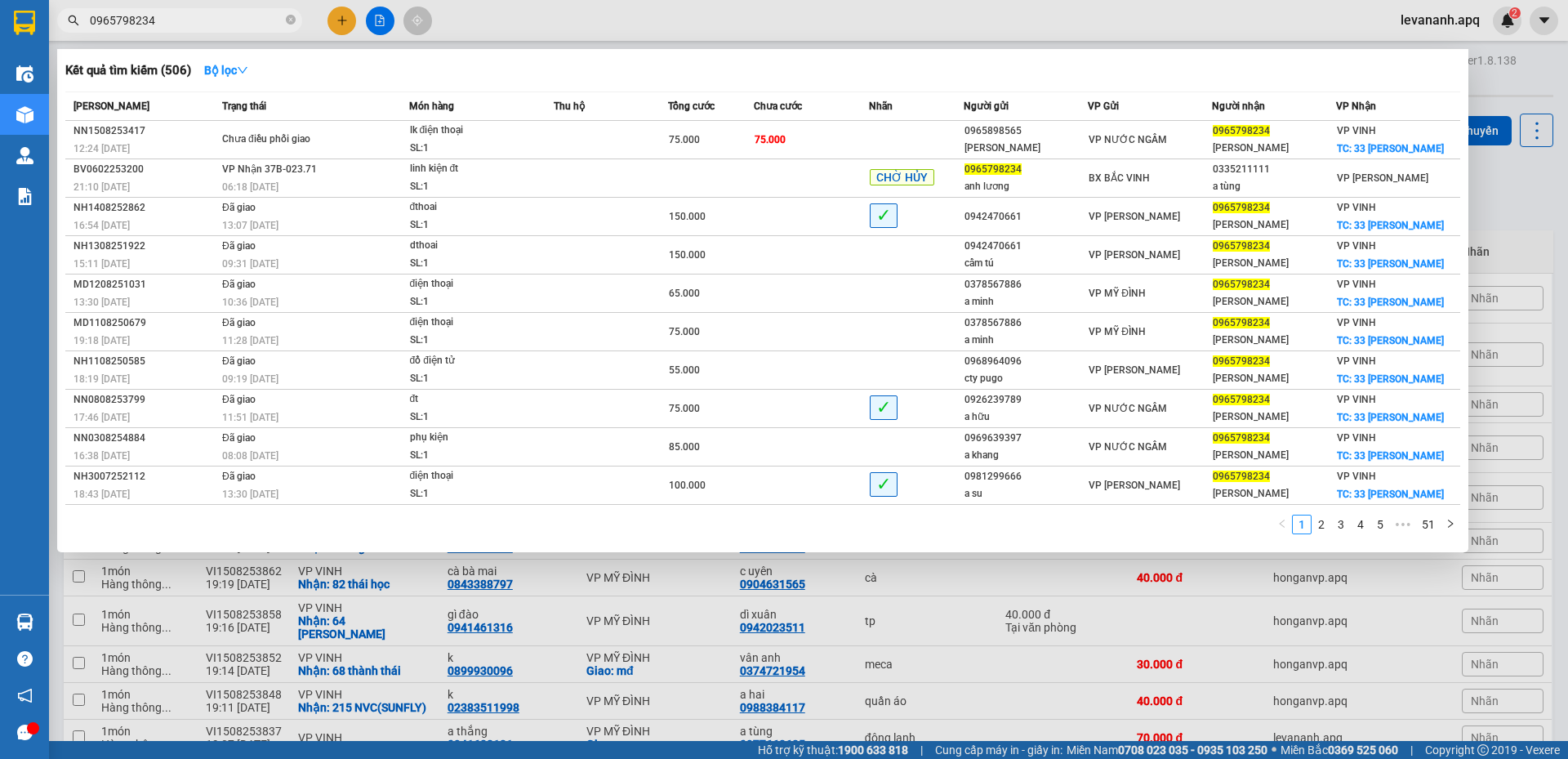
click at [1497, 195] on div at bounding box center [784, 380] width 1568 height 759
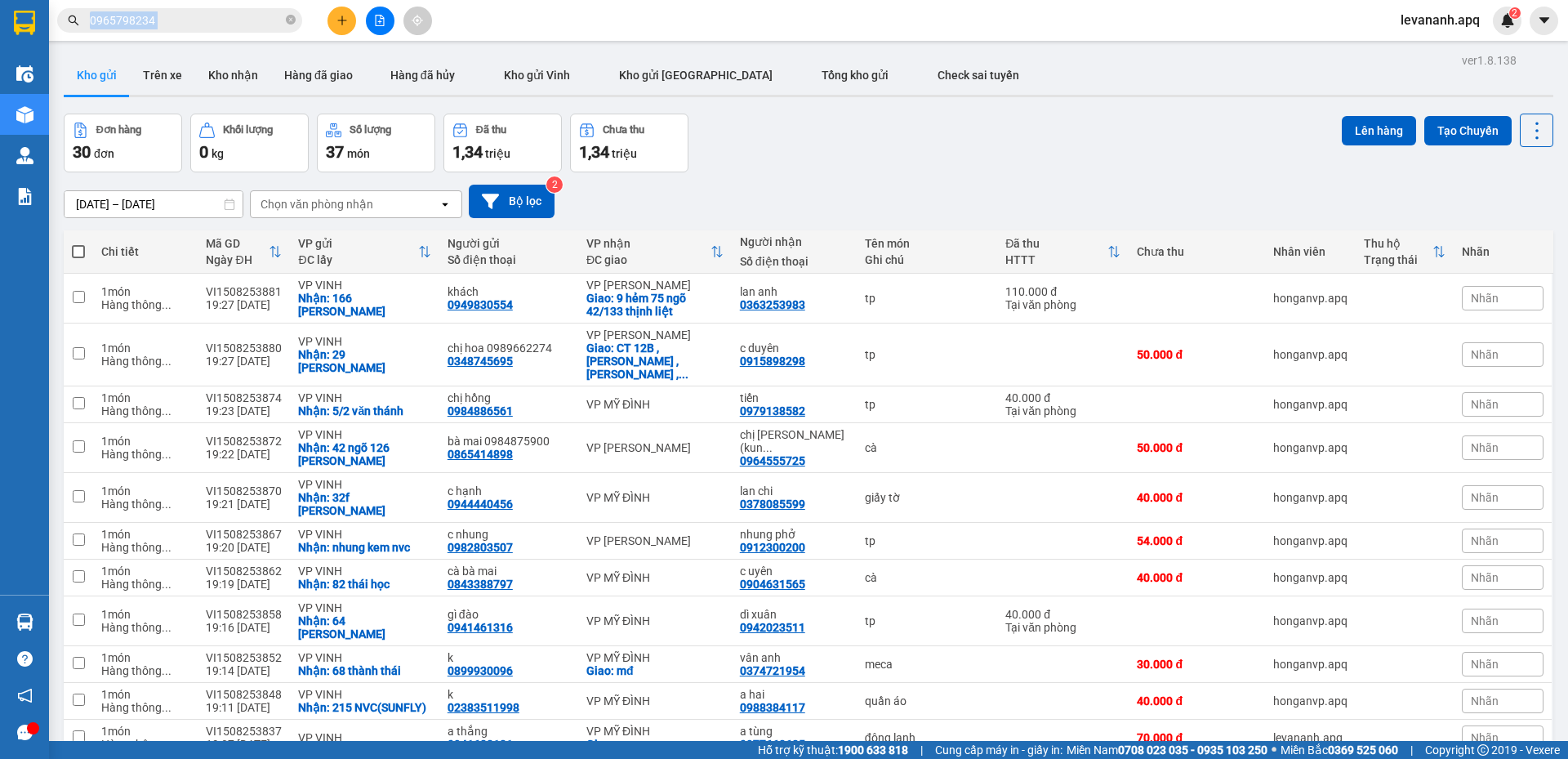
click at [283, 14] on span "0965798234" at bounding box center [180, 21] width 245 height 25
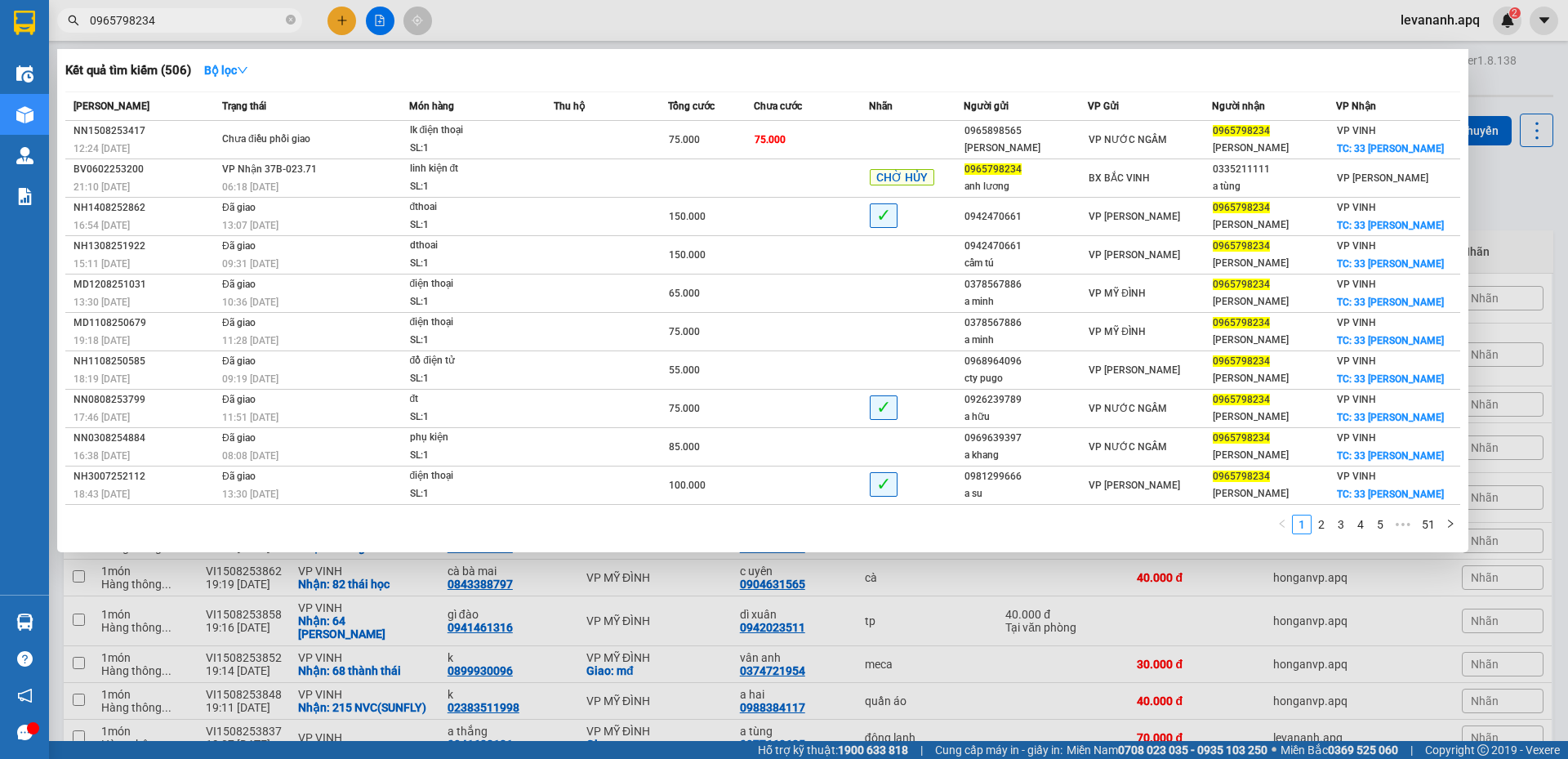
drag, startPoint x: 1541, startPoint y: 195, endPoint x: 979, endPoint y: 5, distance: 593.2
click at [1541, 196] on div at bounding box center [784, 380] width 1568 height 759
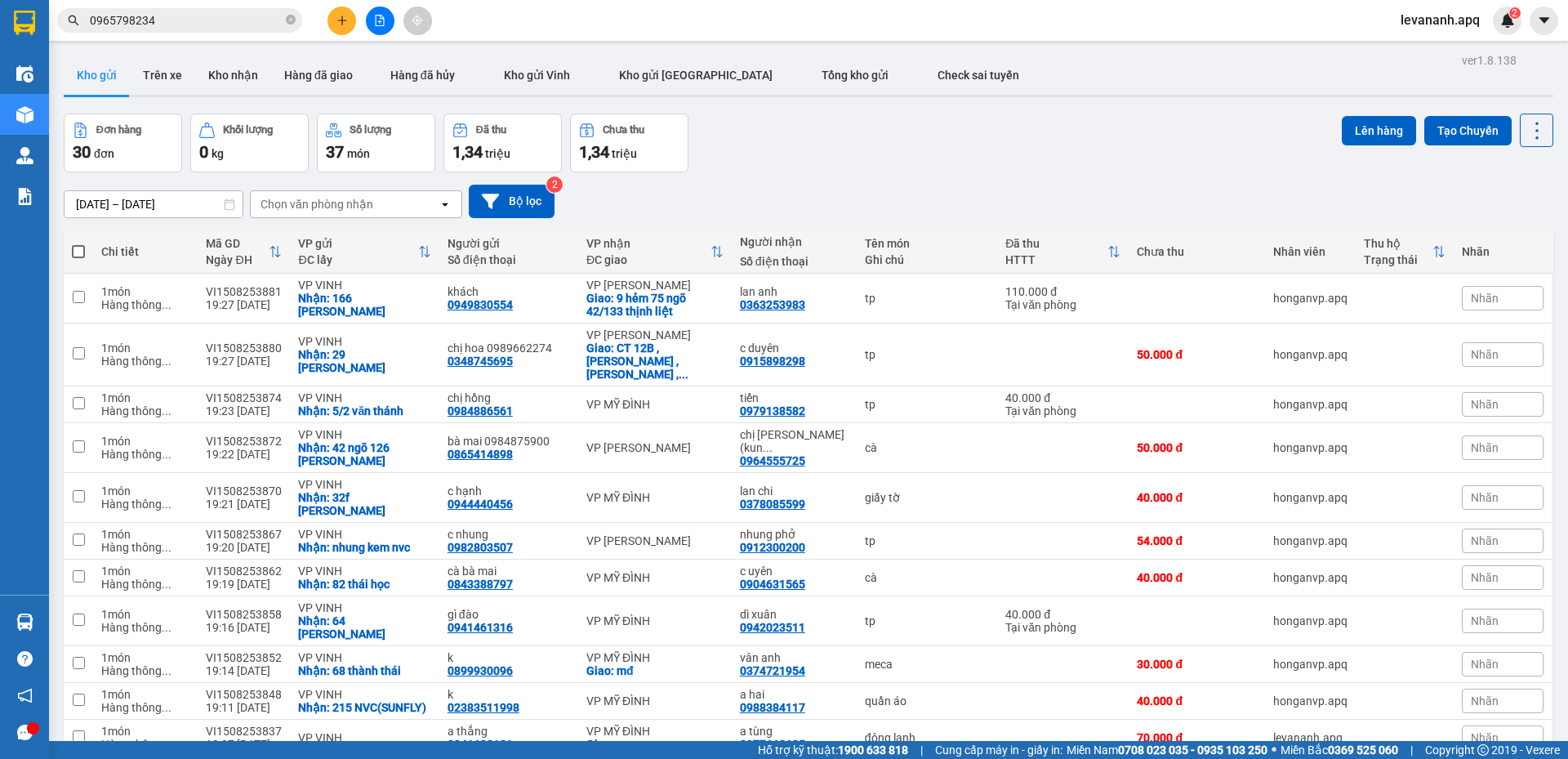
click at [220, 25] on input "0965798234" at bounding box center [186, 21] width 193 height 18
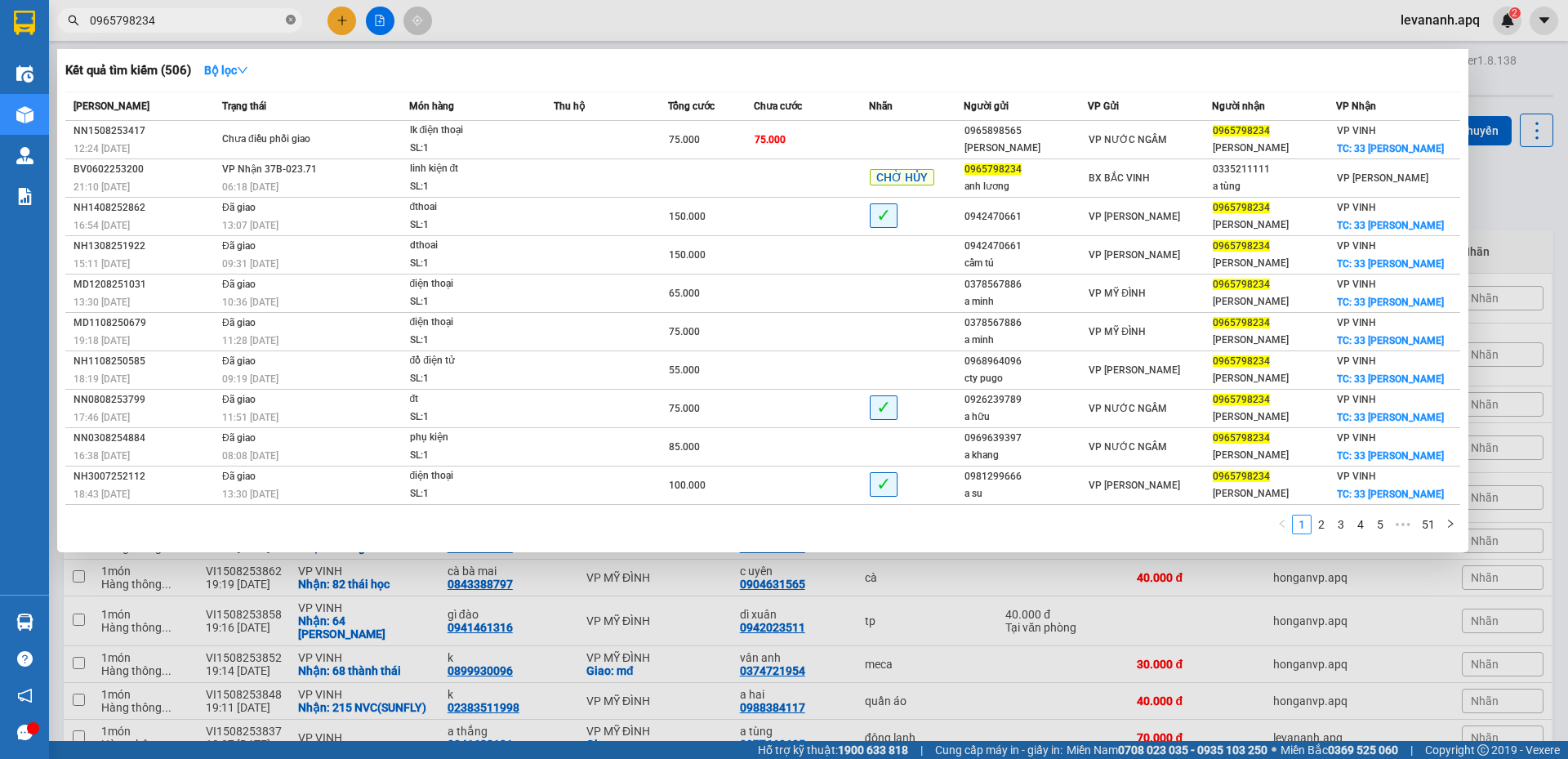
click at [290, 19] on icon "close-circle" at bounding box center [291, 20] width 10 height 10
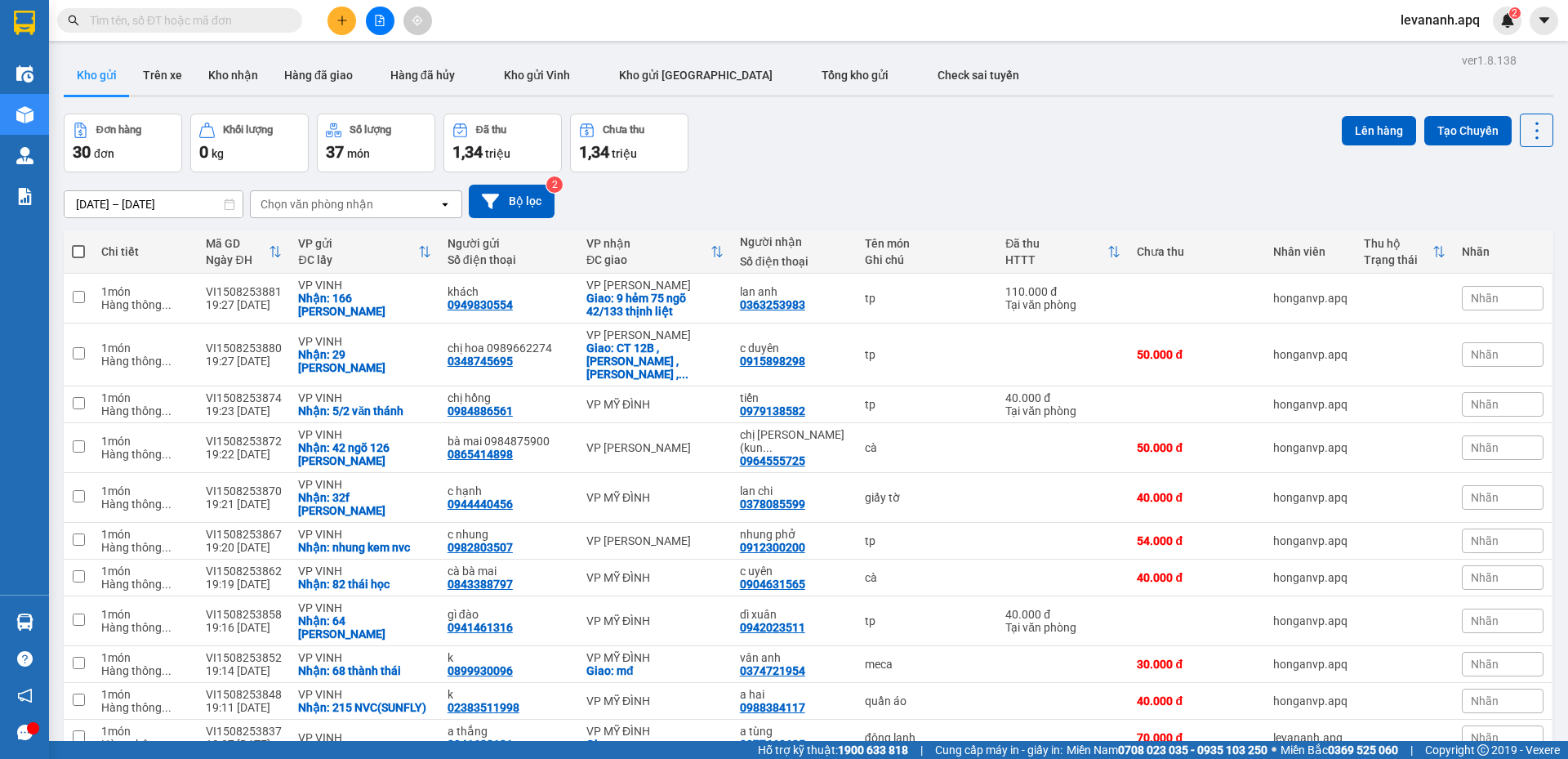
click at [263, 28] on input "text" at bounding box center [186, 21] width 193 height 18
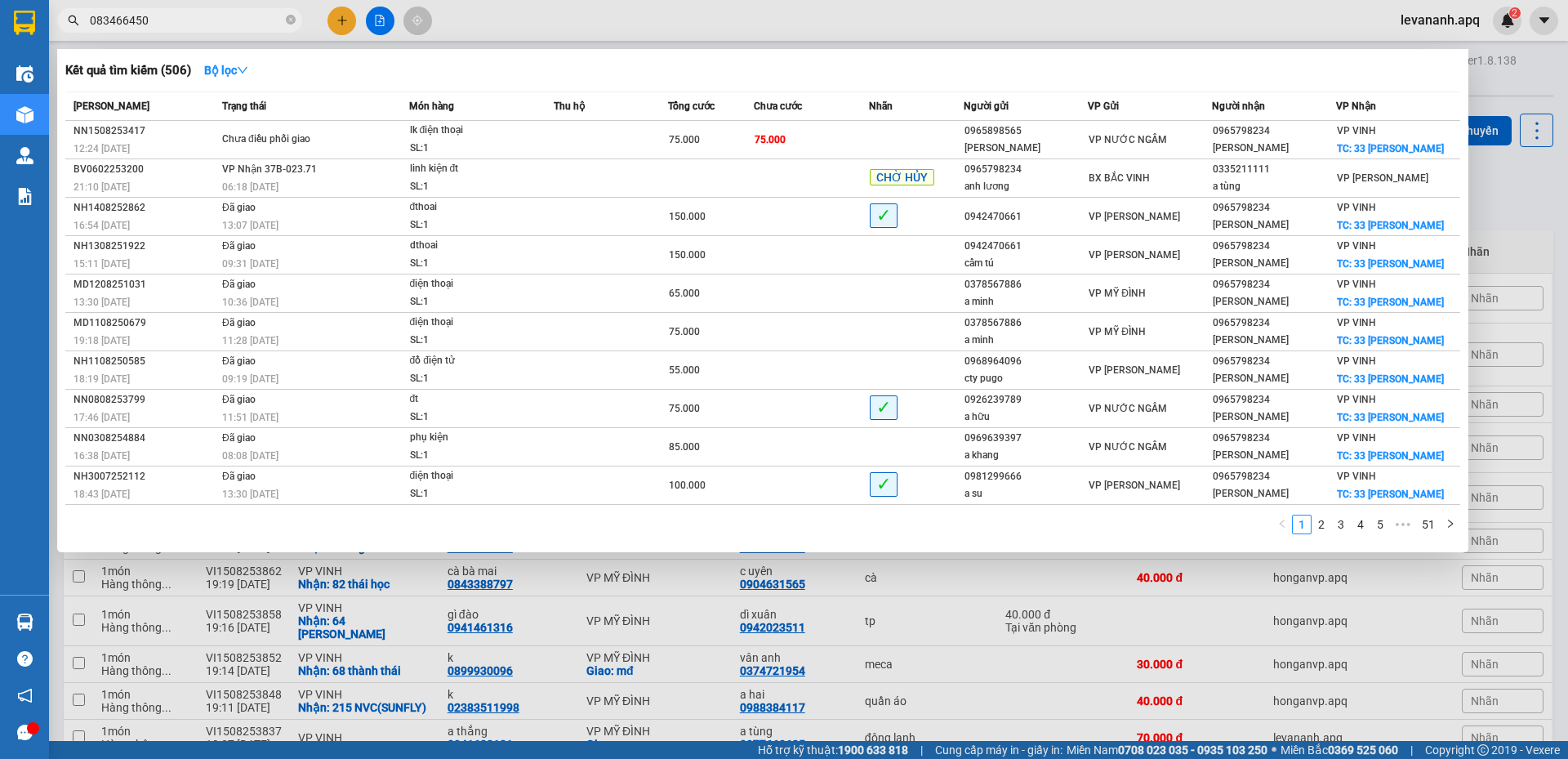
type input "0834664501"
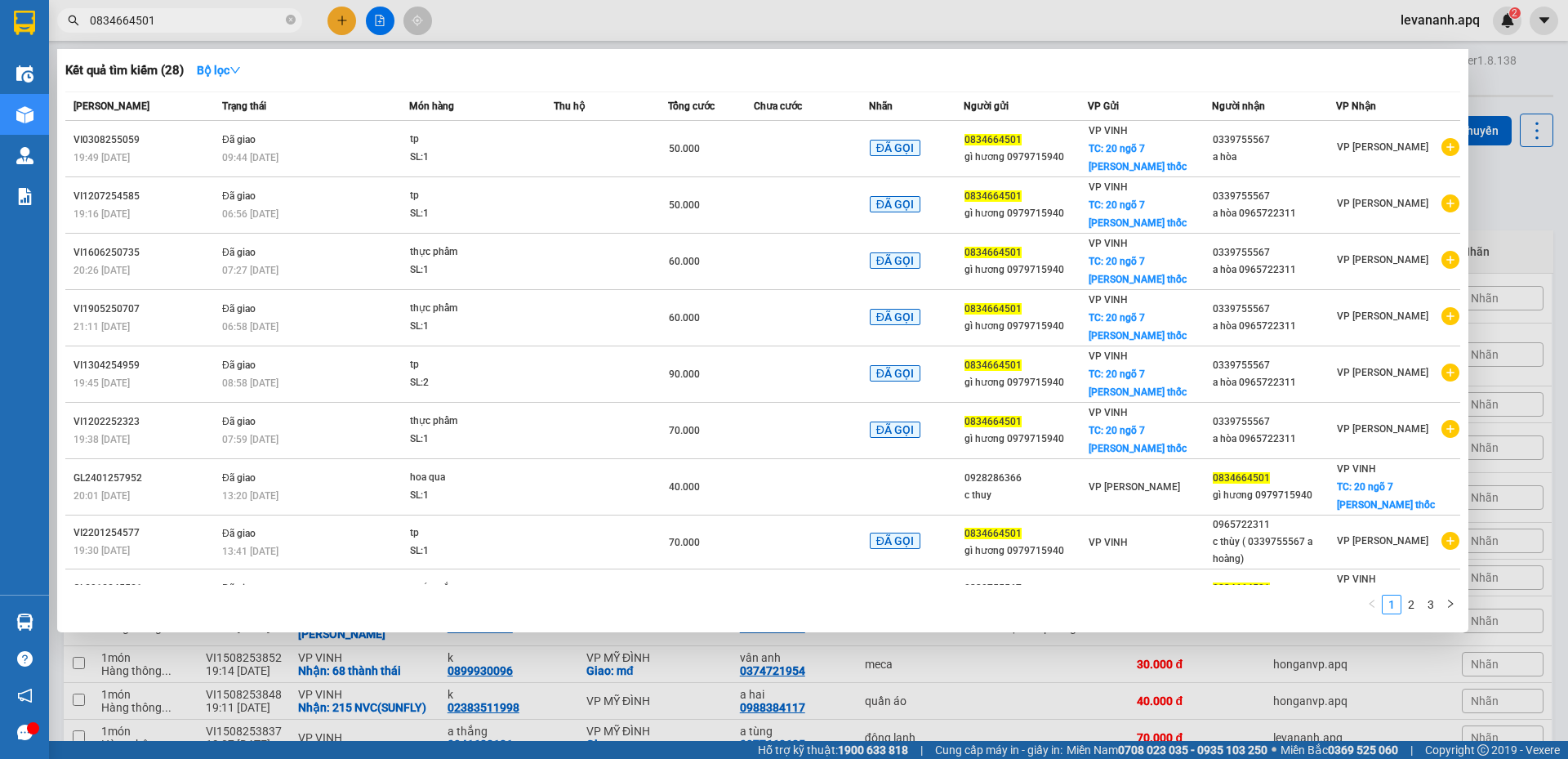
click at [207, 14] on input "0834664501" at bounding box center [186, 21] width 193 height 18
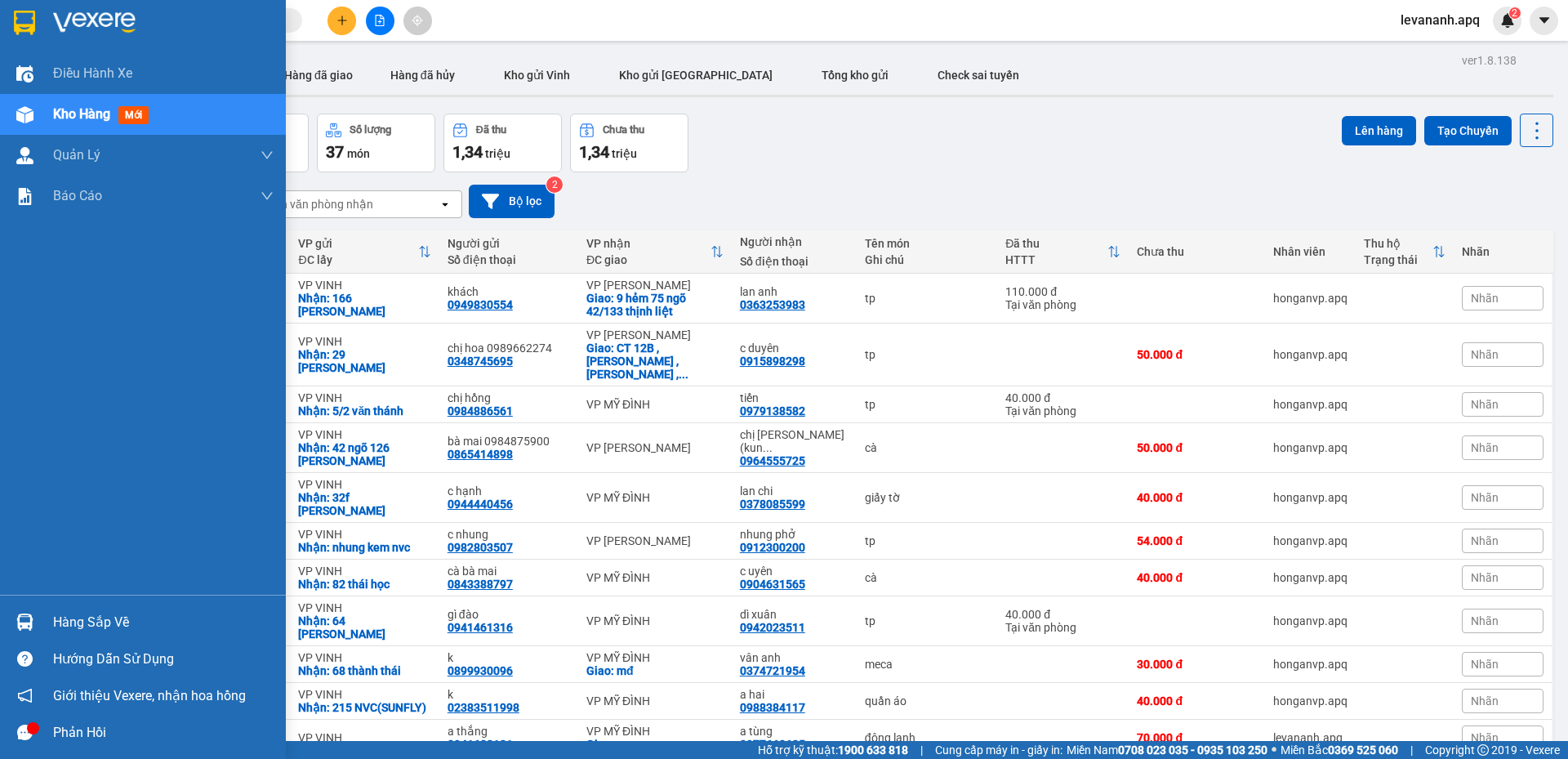
click at [21, 37] on div at bounding box center [142, 27] width 286 height 53
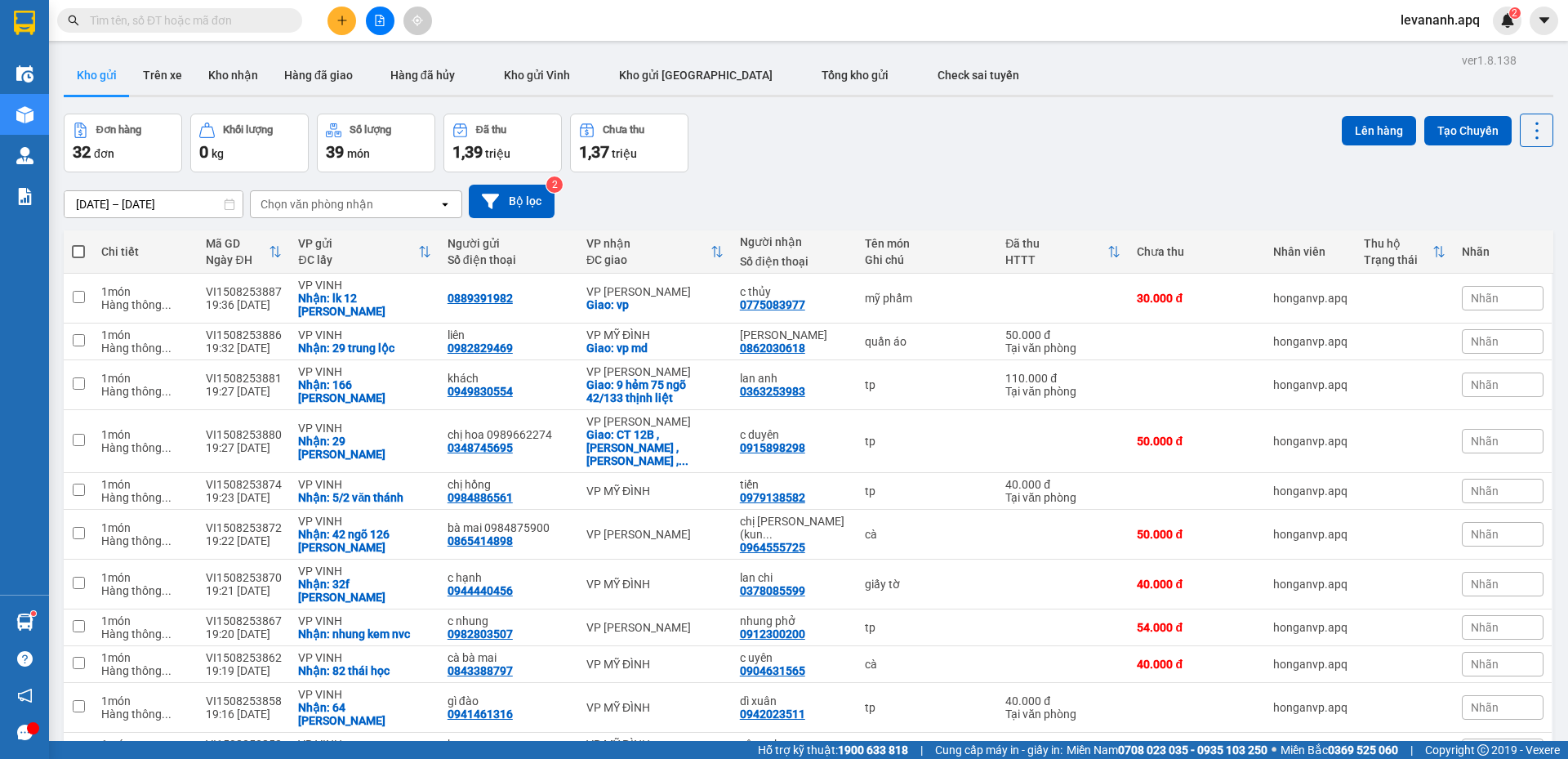
click at [242, 12] on input "text" at bounding box center [186, 21] width 193 height 18
click at [336, 17] on icon "plus" at bounding box center [342, 21] width 12 height 12
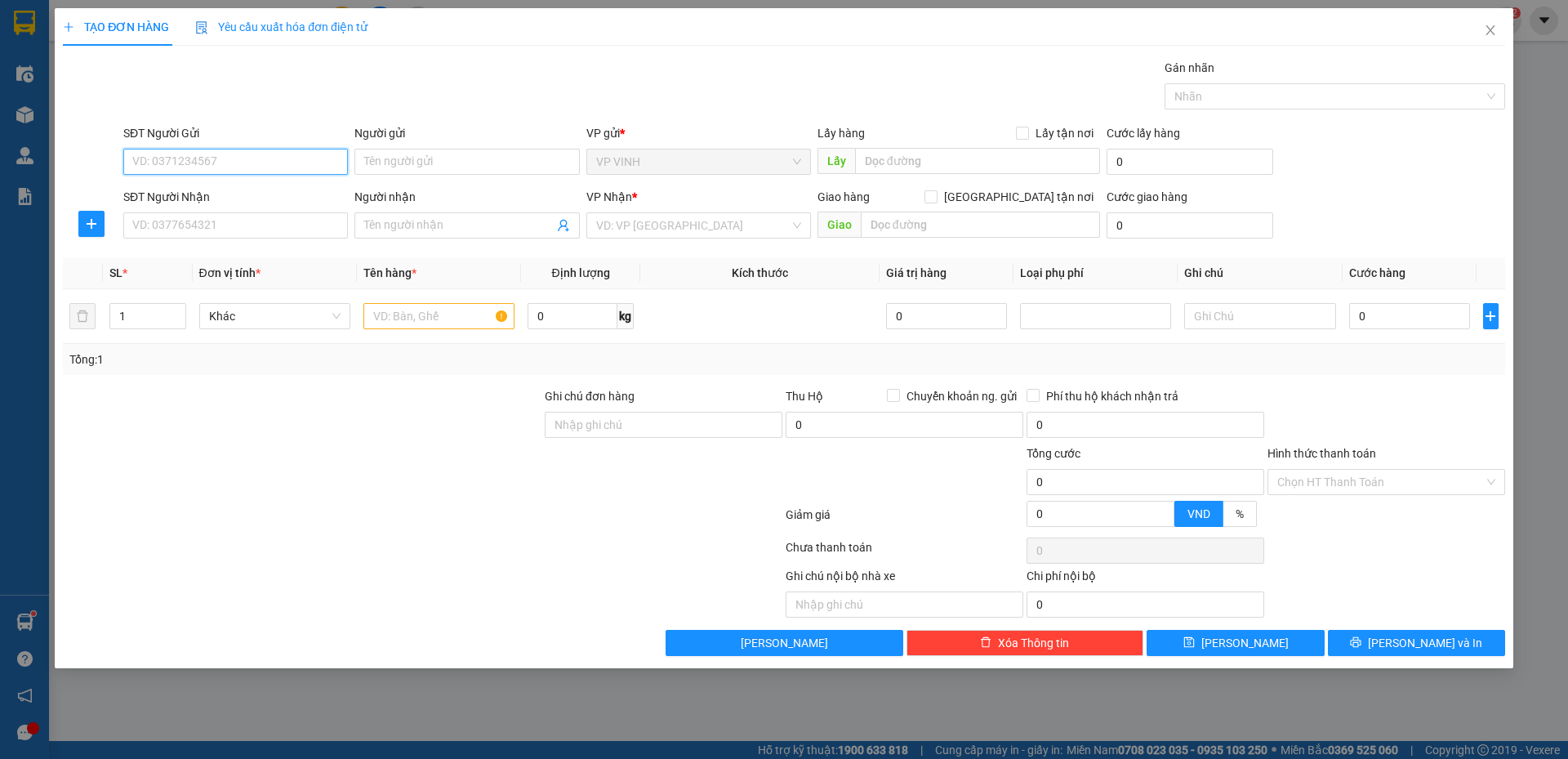
click at [208, 169] on input "SĐT Người Gửi" at bounding box center [235, 162] width 224 height 27
click at [209, 158] on input "SĐT Người Gửi" at bounding box center [235, 162] width 224 height 27
click at [181, 161] on input "0977258867" at bounding box center [235, 162] width 224 height 27
drag, startPoint x: 181, startPoint y: 161, endPoint x: 194, endPoint y: 166, distance: 13.9
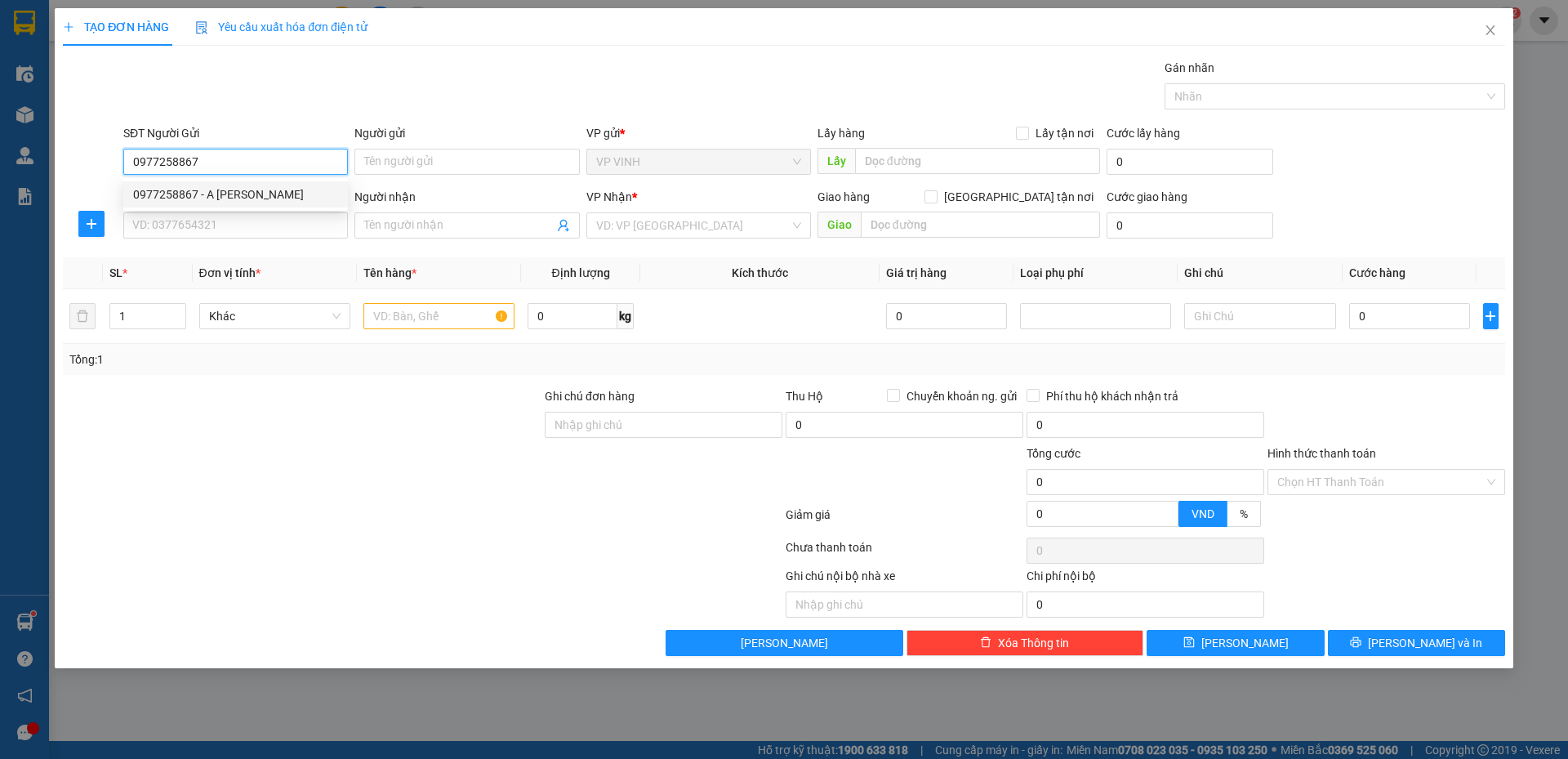
click at [182, 161] on input "0977258867" at bounding box center [235, 162] width 224 height 27
type input "0977258867"
drag, startPoint x: 215, startPoint y: 194, endPoint x: 221, endPoint y: 208, distance: 15.2
click at [215, 194] on div "0977258867 - A phan đức đồng" at bounding box center [236, 195] width 205 height 18
type input "A phan đức đồng"
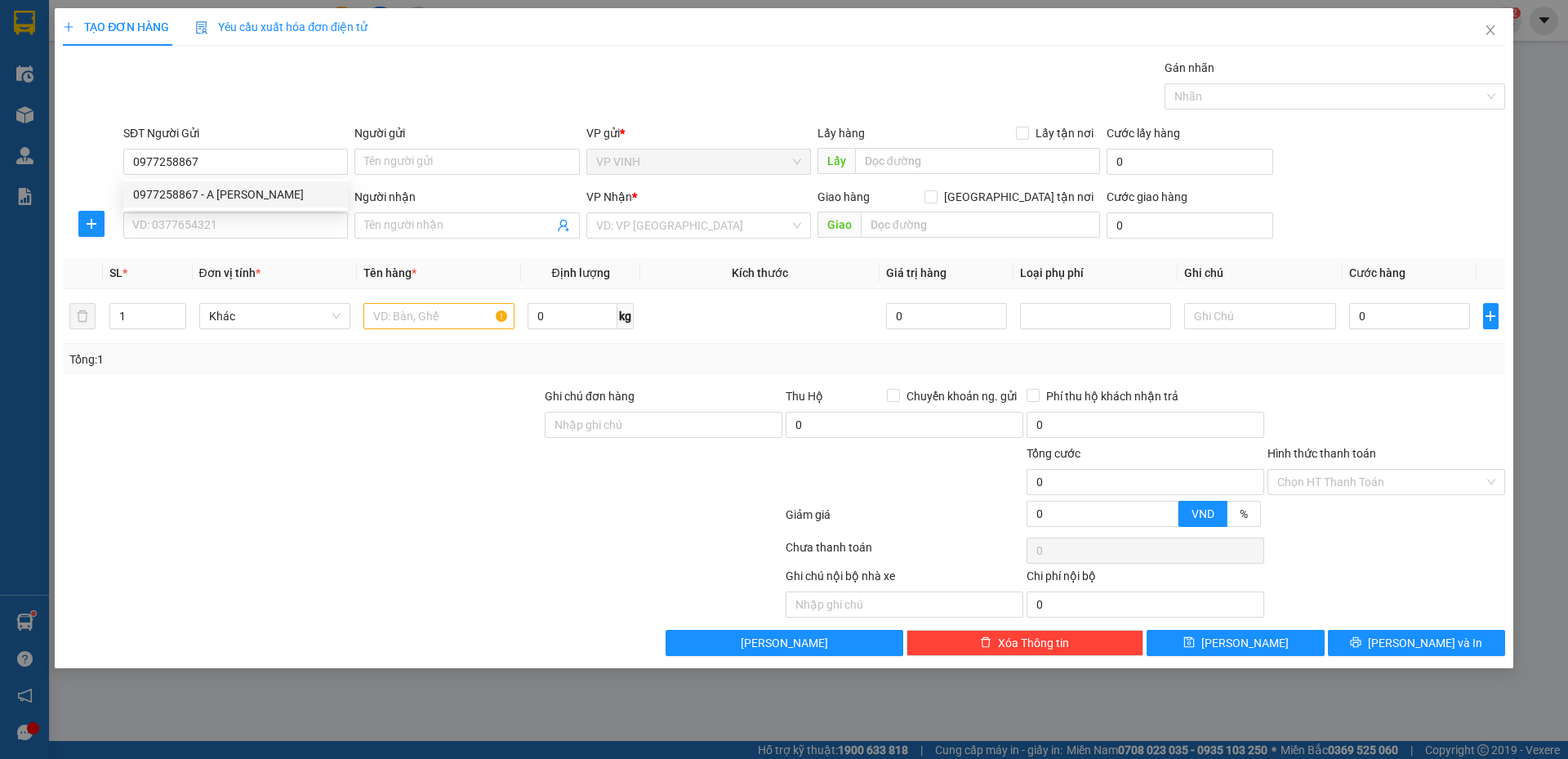
checkbox input "true"
type input "số nhà 16 ngõ 33 trần thánh tông"
click at [221, 209] on div "0977258867 0977258867 - A phan đức đồng" at bounding box center [235, 194] width 224 height 32
click at [227, 219] on input "SĐT Người Nhận" at bounding box center [235, 225] width 224 height 27
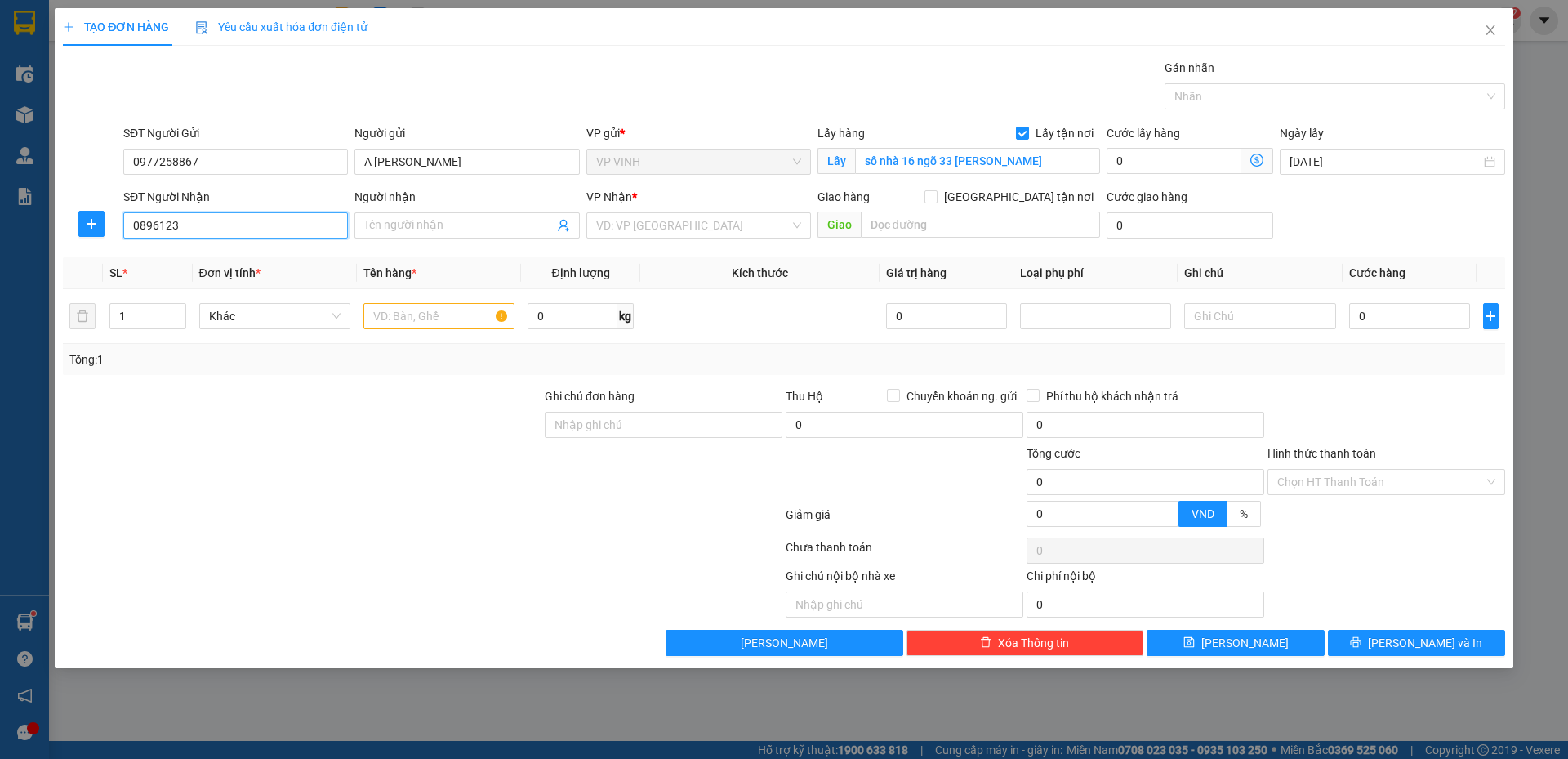
click at [203, 226] on input "0896123" at bounding box center [235, 225] width 224 height 27
click at [186, 233] on input "0896123988" at bounding box center [235, 225] width 224 height 27
click at [210, 237] on input "0896123988" at bounding box center [235, 225] width 224 height 27
click at [212, 237] on input "0896123988" at bounding box center [235, 225] width 224 height 27
click at [202, 233] on input "0896123988" at bounding box center [235, 225] width 224 height 27
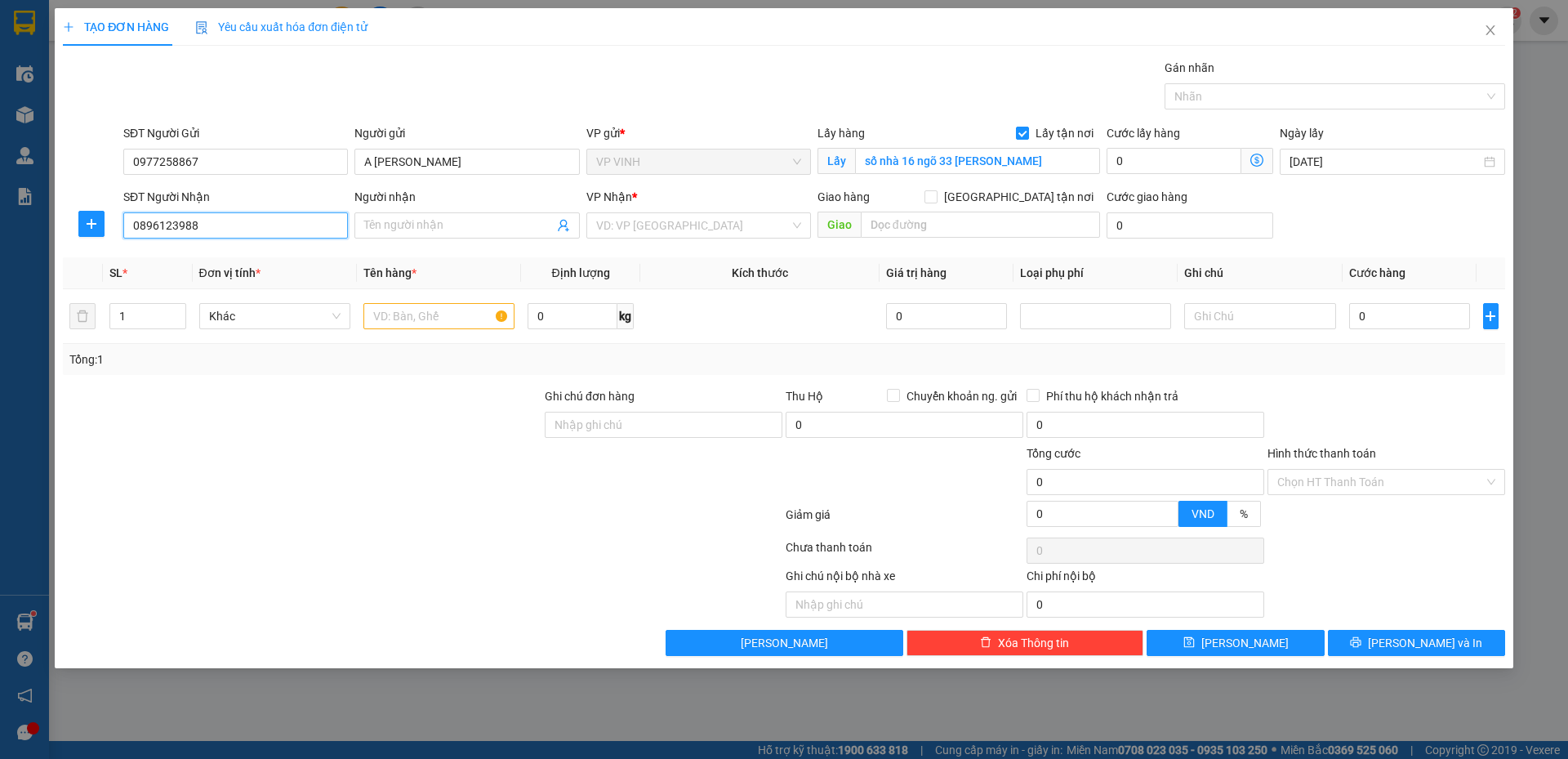
click at [226, 231] on input "0896123988" at bounding box center [235, 225] width 224 height 27
drag, startPoint x: 155, startPoint y: 231, endPoint x: 184, endPoint y: 234, distance: 29.2
click at [162, 231] on input "0896123988" at bounding box center [235, 225] width 224 height 27
type input "0896123988"
click at [246, 243] on div "SĐT Người Nhận 0896123988 0896123988" at bounding box center [235, 216] width 224 height 57
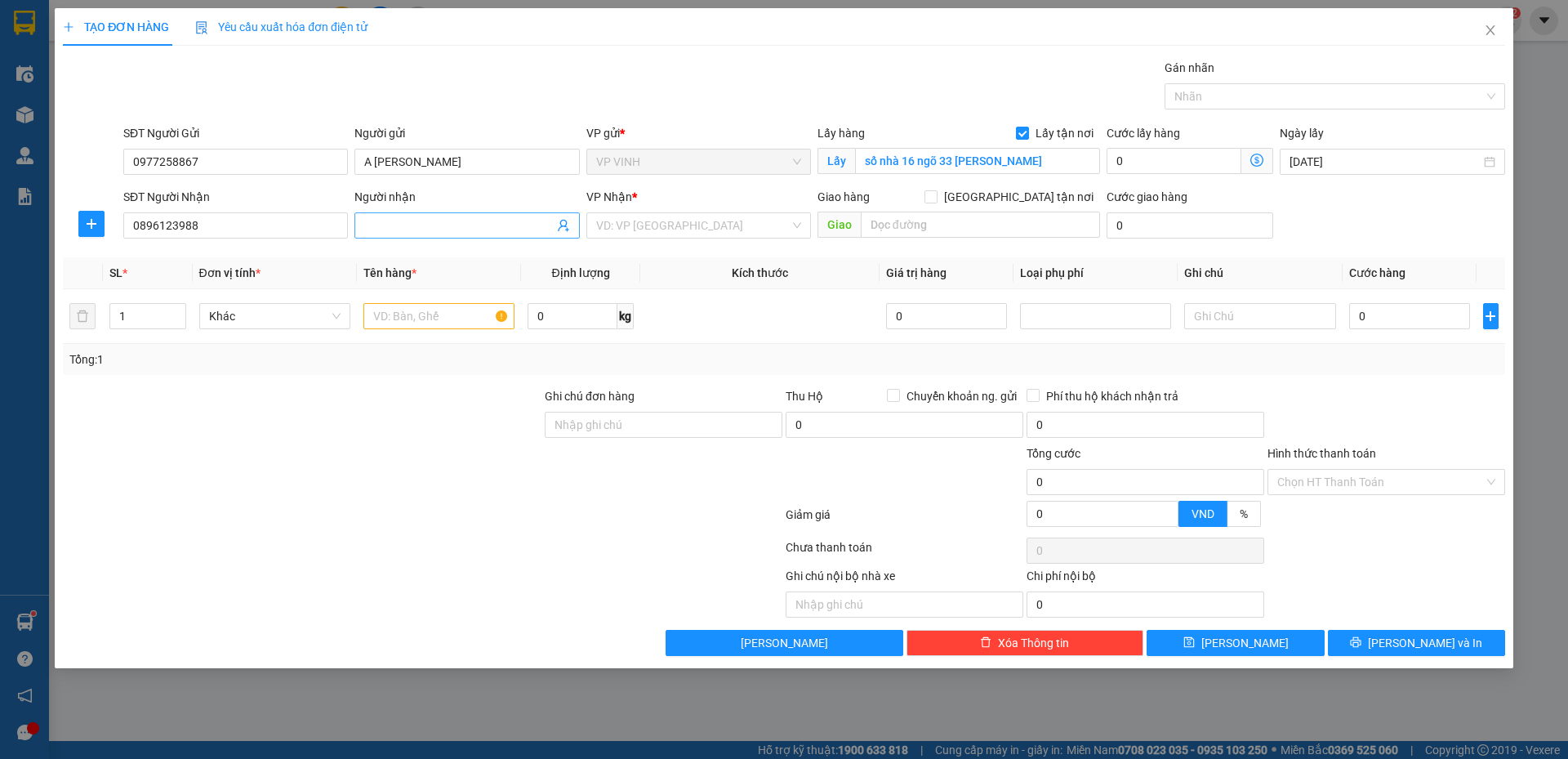
click at [417, 225] on input "Người nhận" at bounding box center [459, 225] width 189 height 18
drag, startPoint x: 1028, startPoint y: 196, endPoint x: 1028, endPoint y: 241, distance: 45.0
click at [1028, 205] on span "Giao tận nơi" at bounding box center [1019, 197] width 162 height 18
click at [936, 202] on input "Giao tận nơi" at bounding box center [930, 196] width 12 height 12
checkbox input "true"
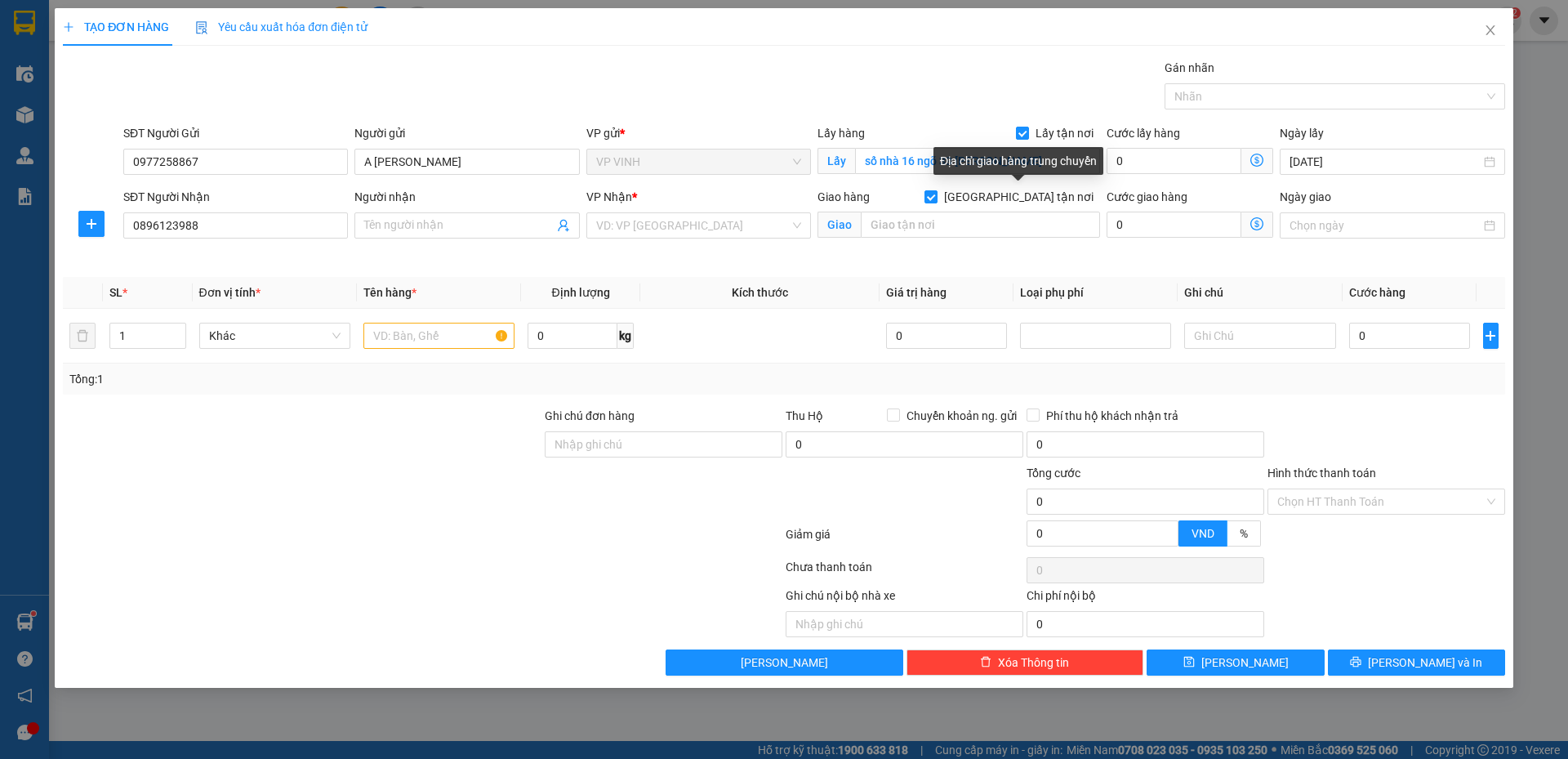
click at [1028, 241] on div "Giao hàng Giao tận nơi Giao" at bounding box center [958, 216] width 282 height 57
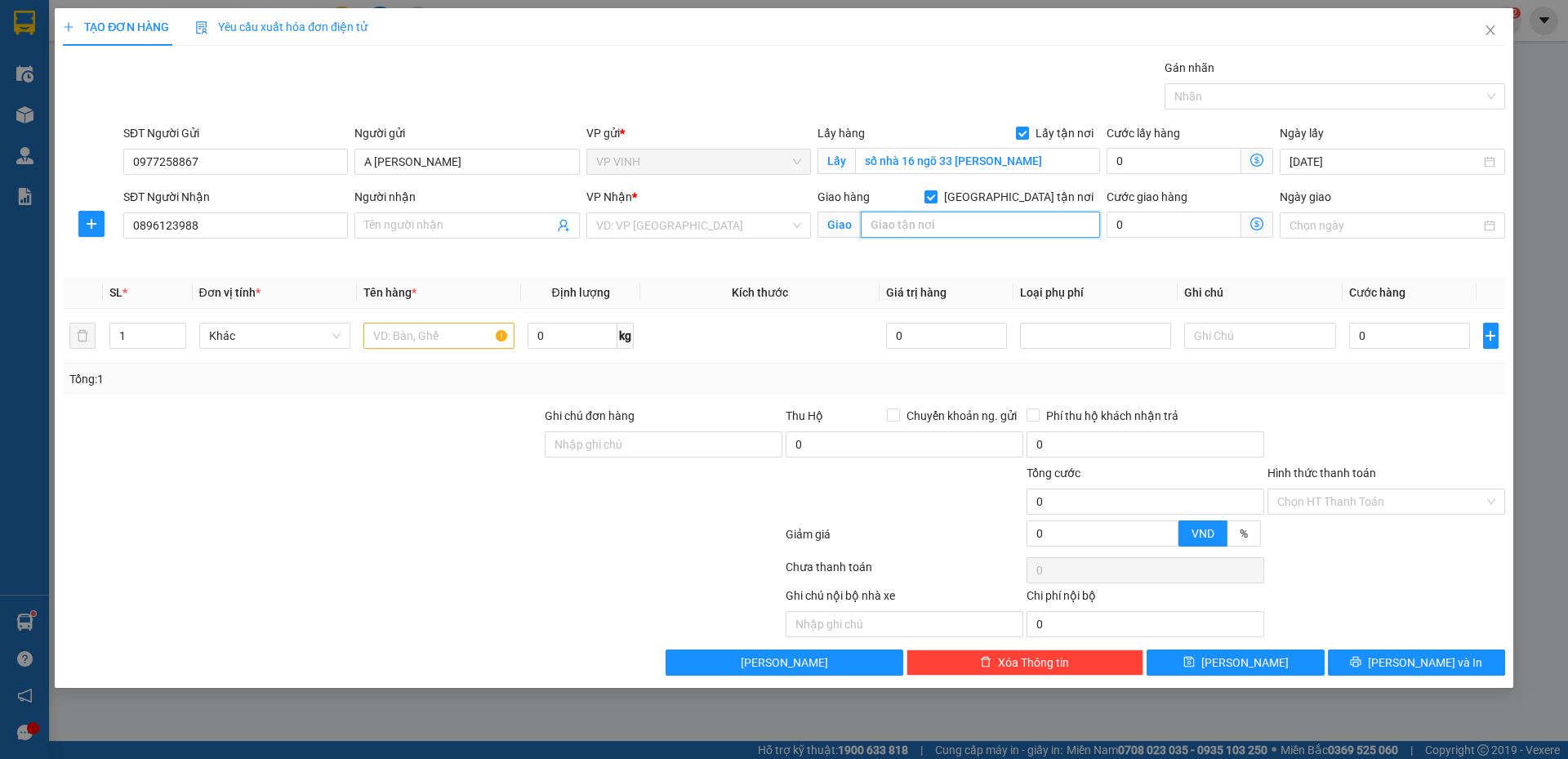
click at [1020, 230] on input "text" at bounding box center [980, 225] width 239 height 27
type input "n"
type input "nhà hàng aroma , tòa n2b , 65 hoàng minh giám , thanh xuân hà nội"
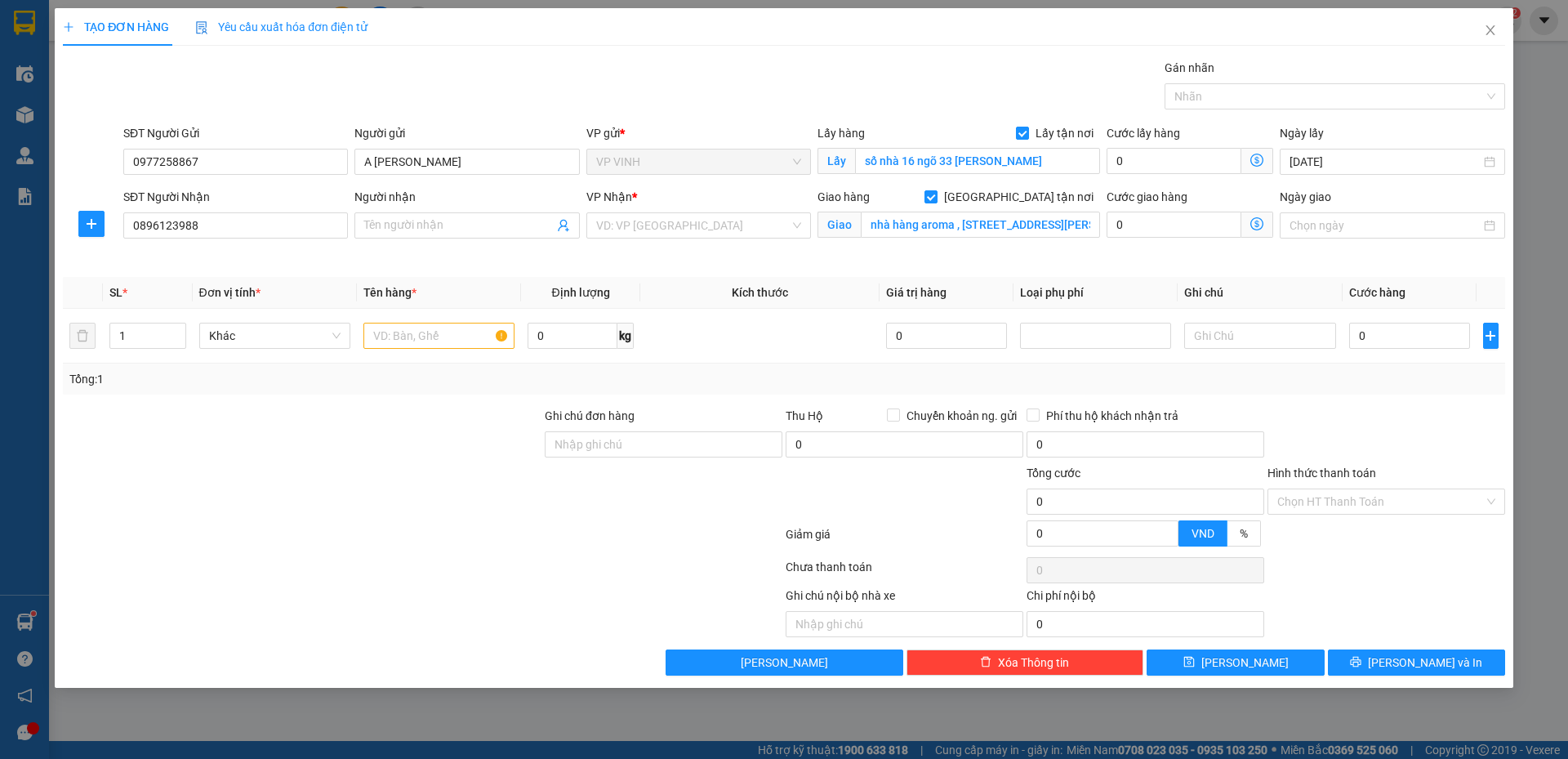
click at [722, 200] on div "VP Nhận *" at bounding box center [698, 197] width 224 height 18
click at [716, 218] on input "search" at bounding box center [693, 225] width 194 height 25
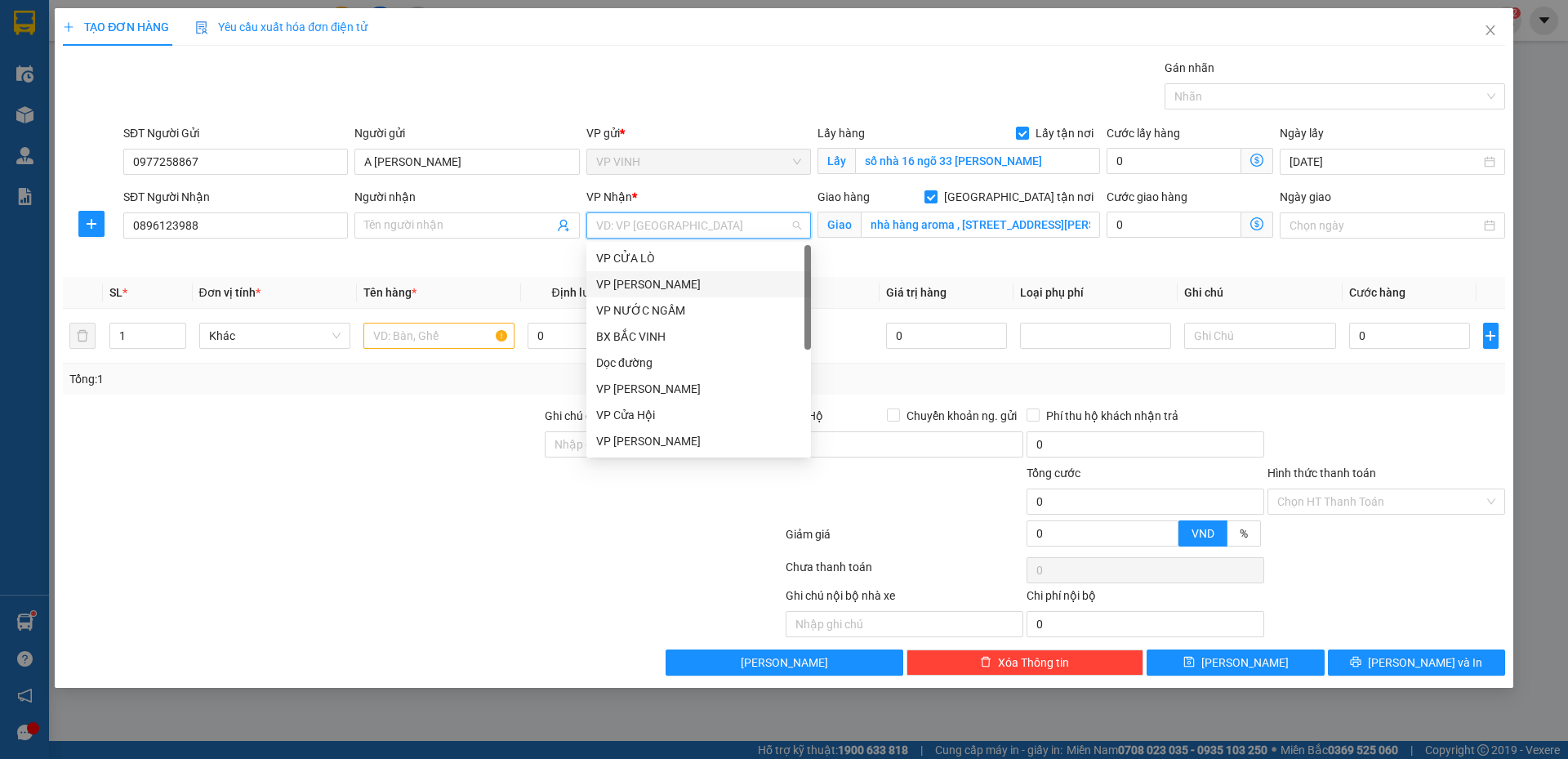
click at [692, 288] on div "VP GIA LÂM" at bounding box center [699, 284] width 205 height 18
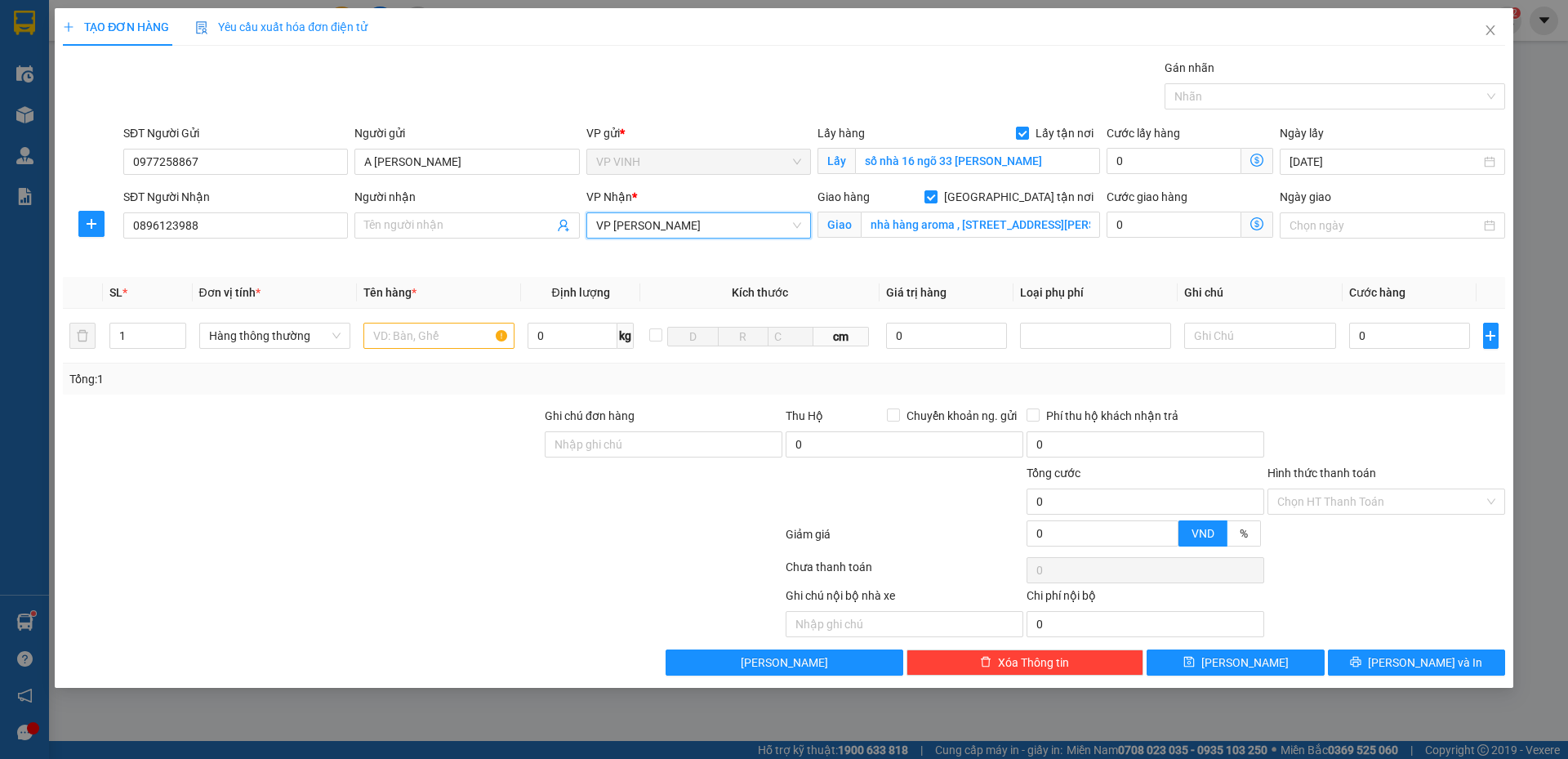
click at [1264, 221] on icon "dollar-circle" at bounding box center [1257, 224] width 13 height 13
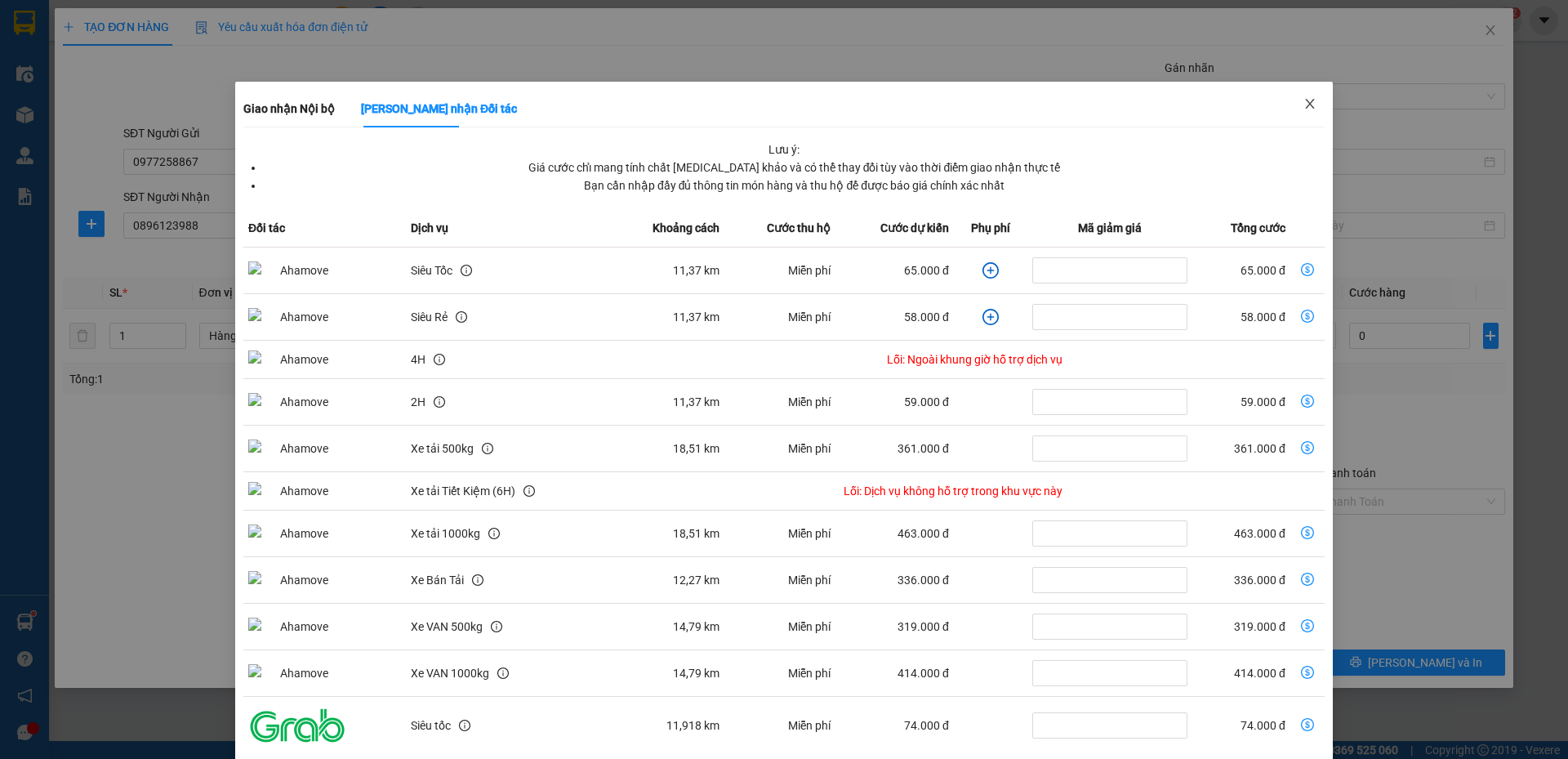
click at [1306, 104] on icon "close" at bounding box center [1310, 104] width 13 height 13
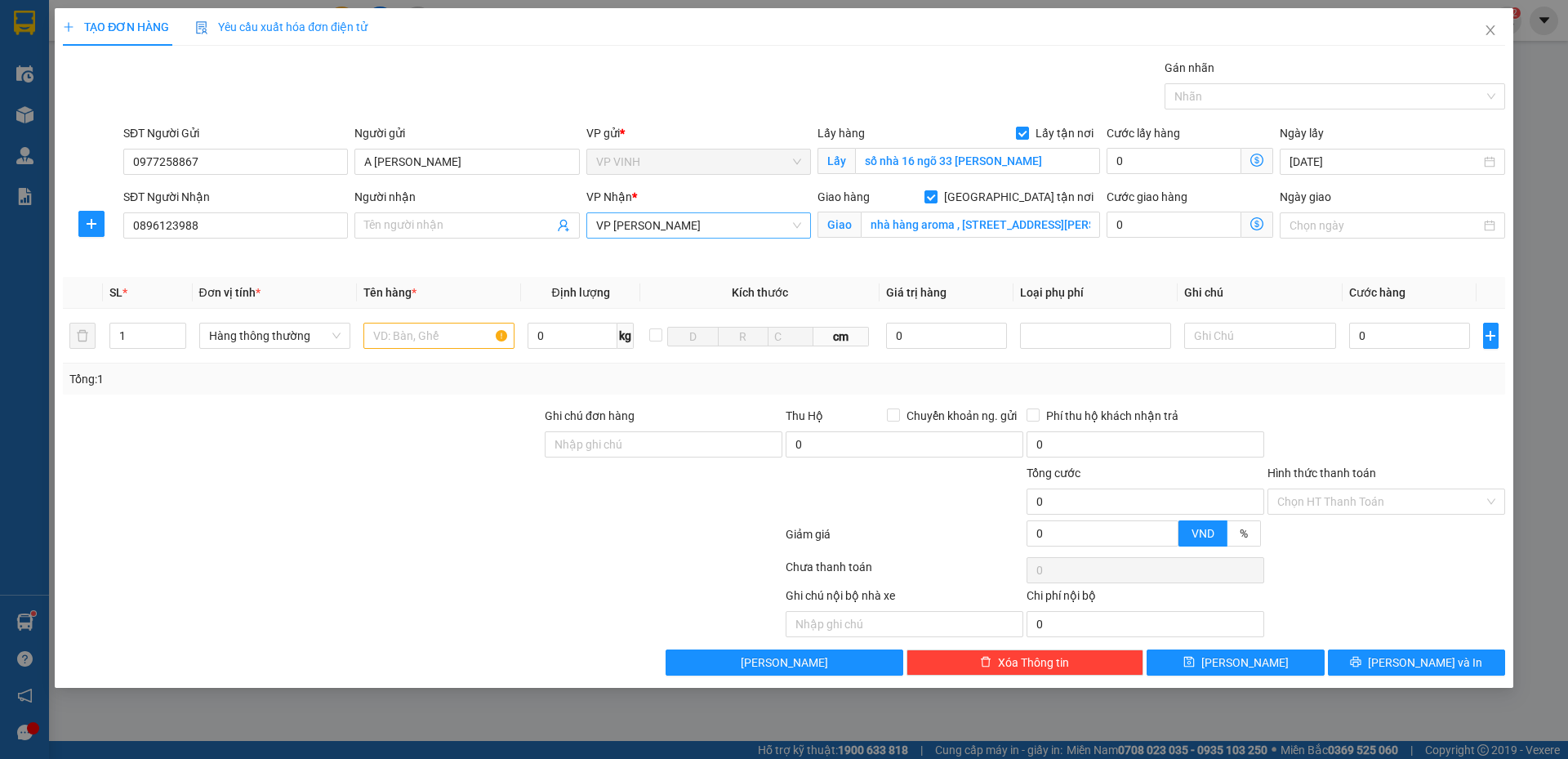
click at [656, 232] on span "VP GIA LÂM" at bounding box center [699, 225] width 205 height 25
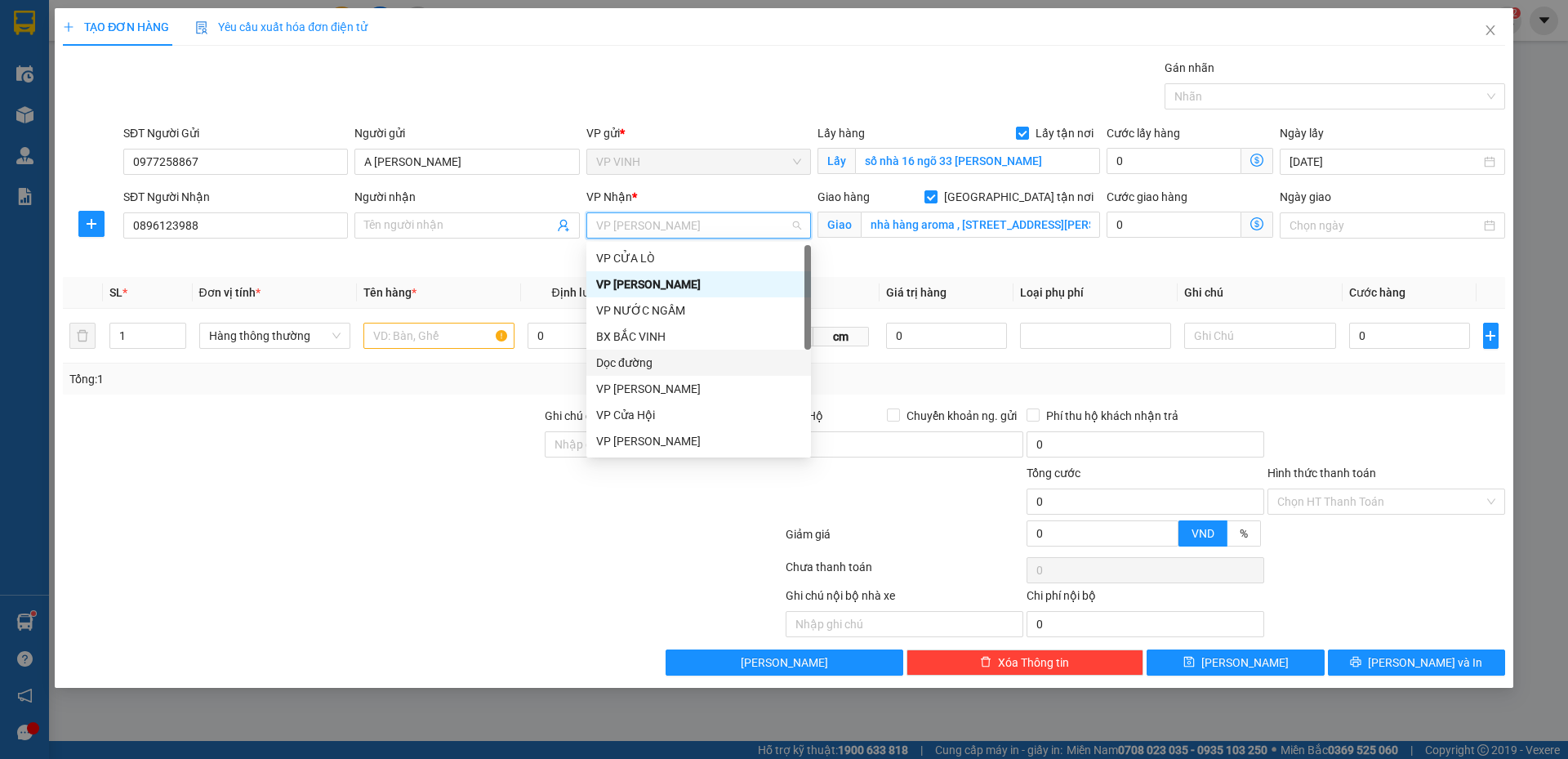
scroll to position [163, 0]
click at [668, 345] on div "VP NGỌC HỒI" at bounding box center [698, 356] width 224 height 27
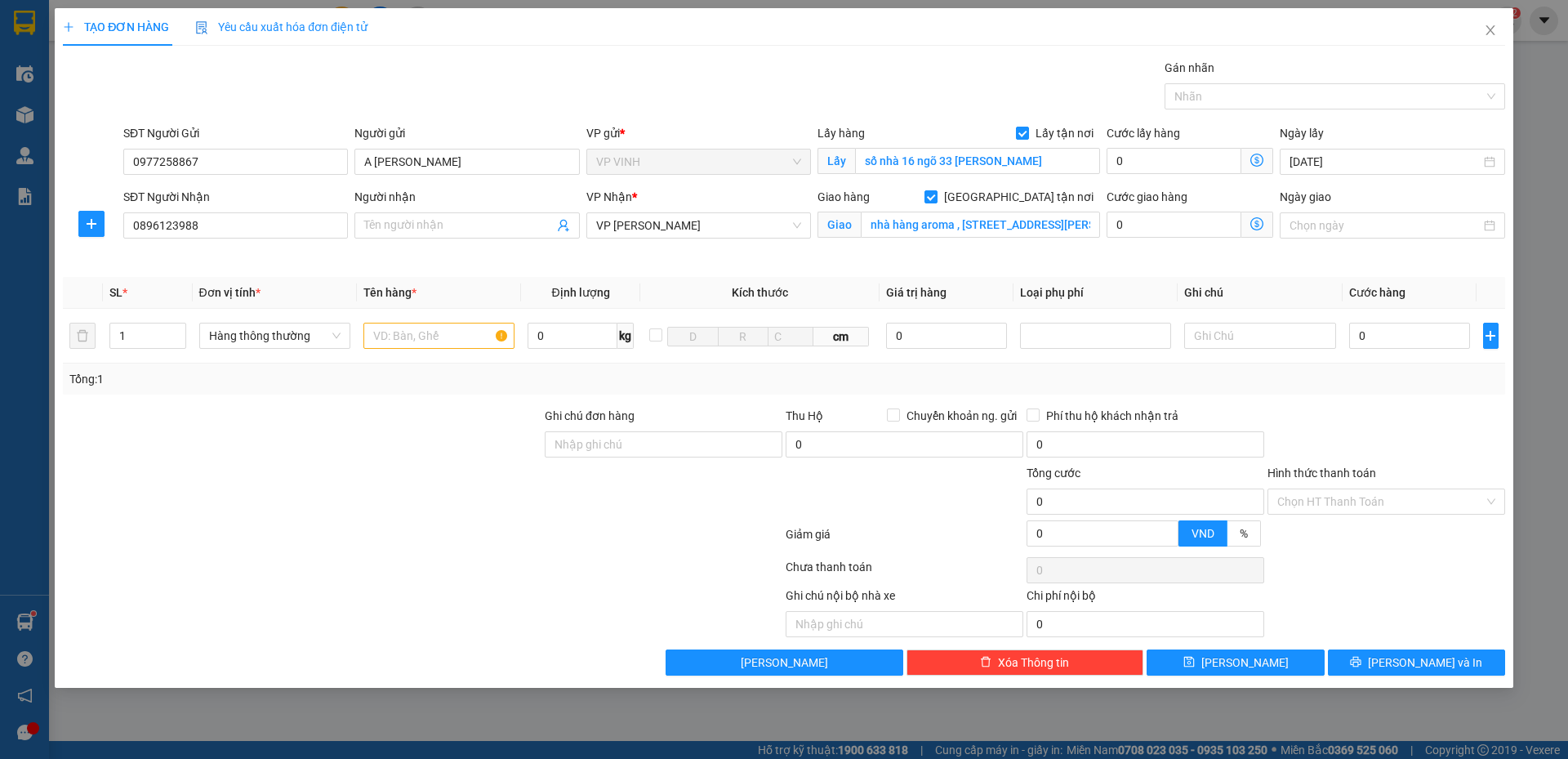
click at [1265, 226] on span "Giao nhận Nội bộ Giao nhận Đối tác Lưu ý: Giá cước chỉ mang tính chất tham khảo…" at bounding box center [1257, 225] width 31 height 27
click at [1262, 226] on icon "dollar-circle" at bounding box center [1257, 224] width 13 height 13
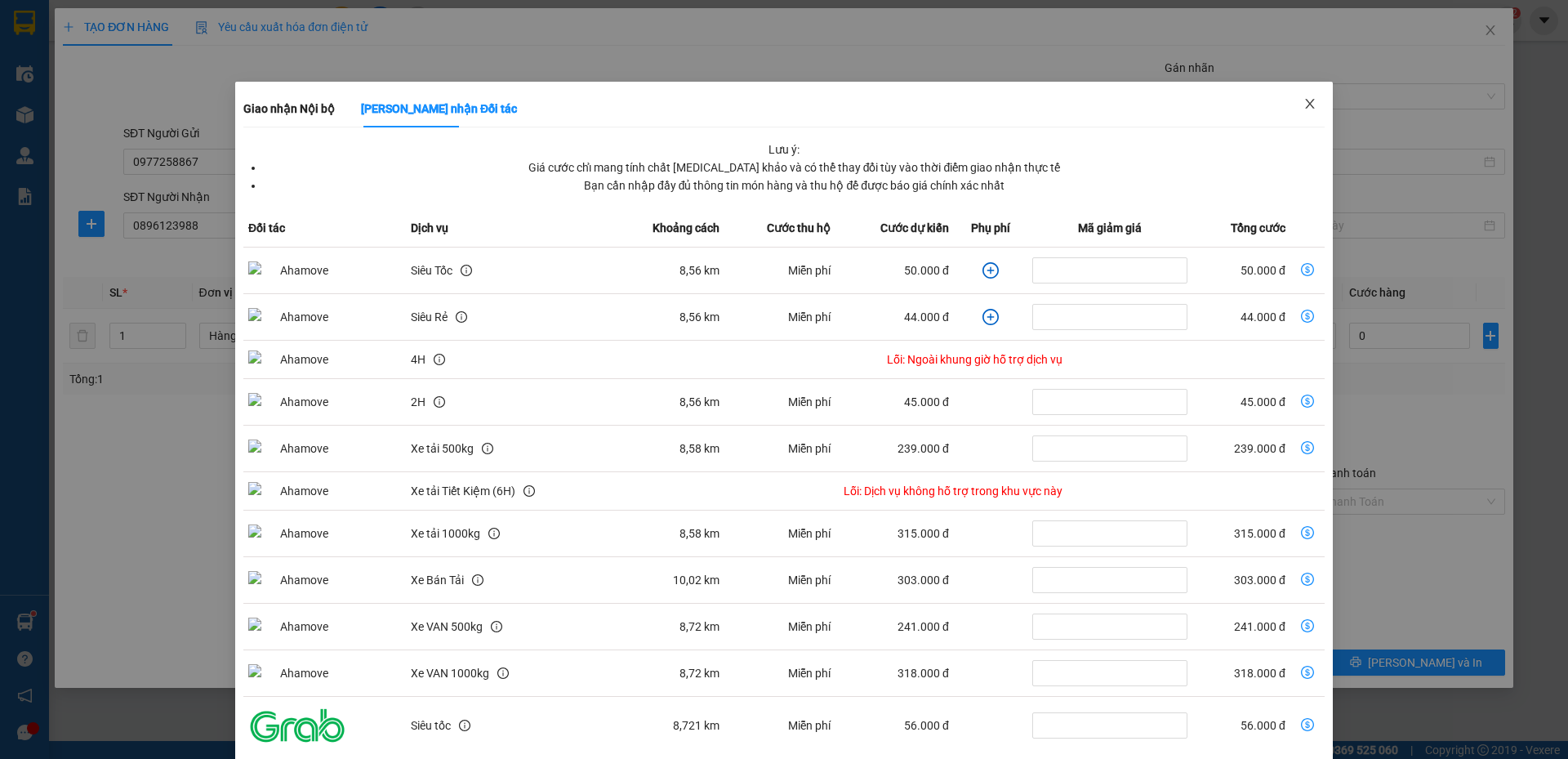
click at [1305, 98] on icon "close" at bounding box center [1310, 104] width 13 height 13
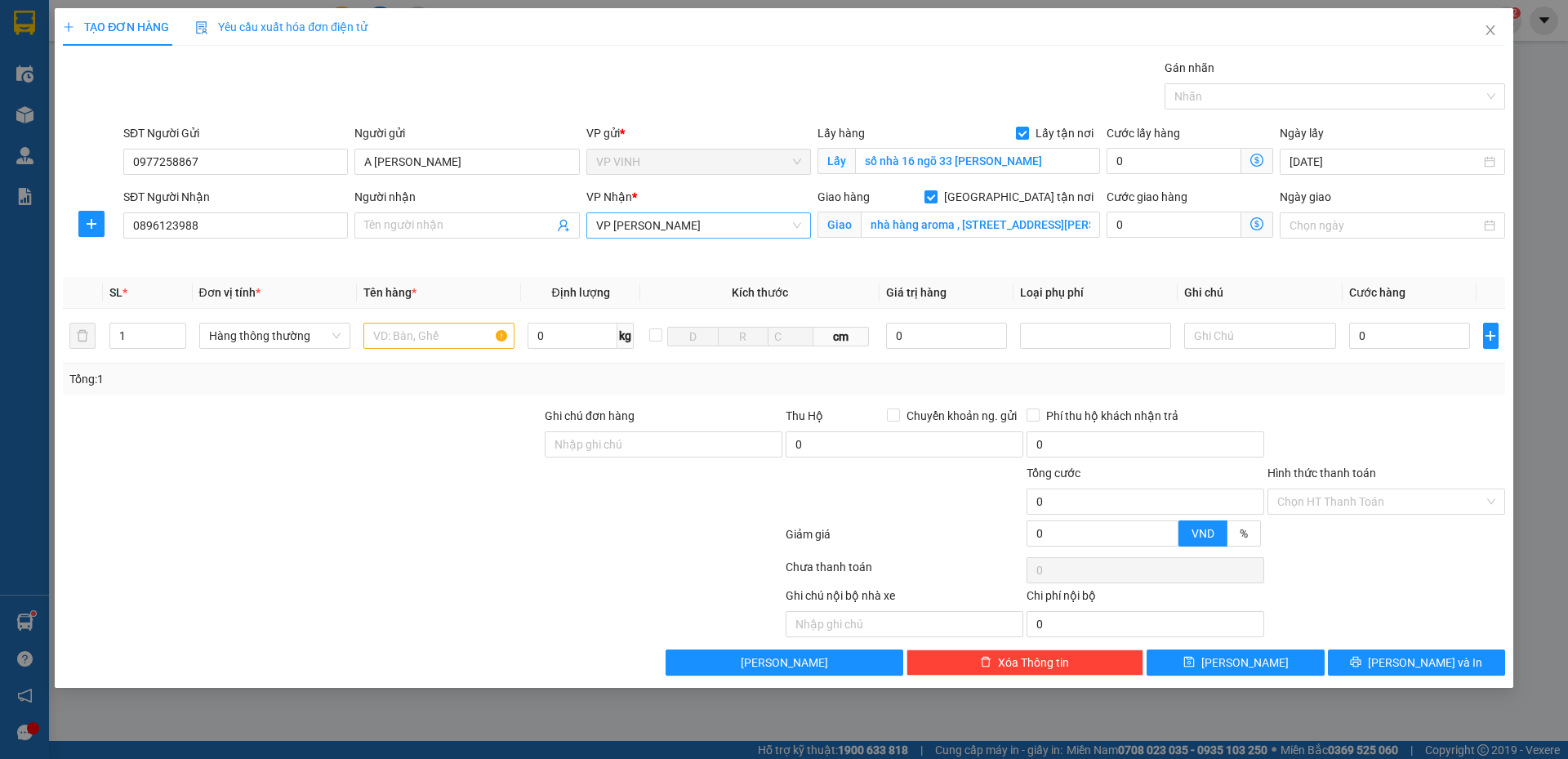
click at [712, 234] on span "VP NGỌC HỒI" at bounding box center [699, 225] width 205 height 25
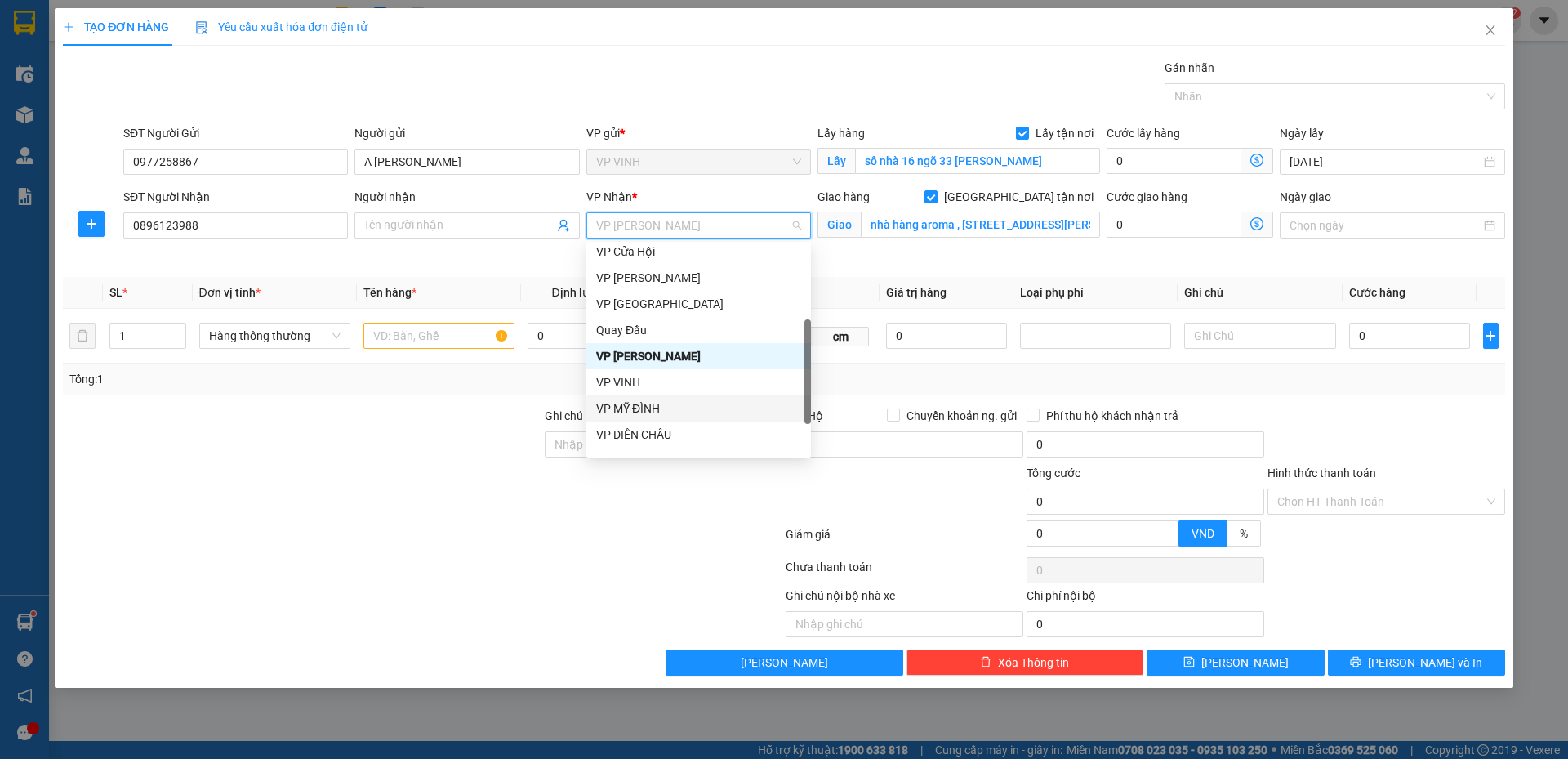
click at [676, 399] on div "VP MỸ ĐÌNH" at bounding box center [699, 409] width 205 height 18
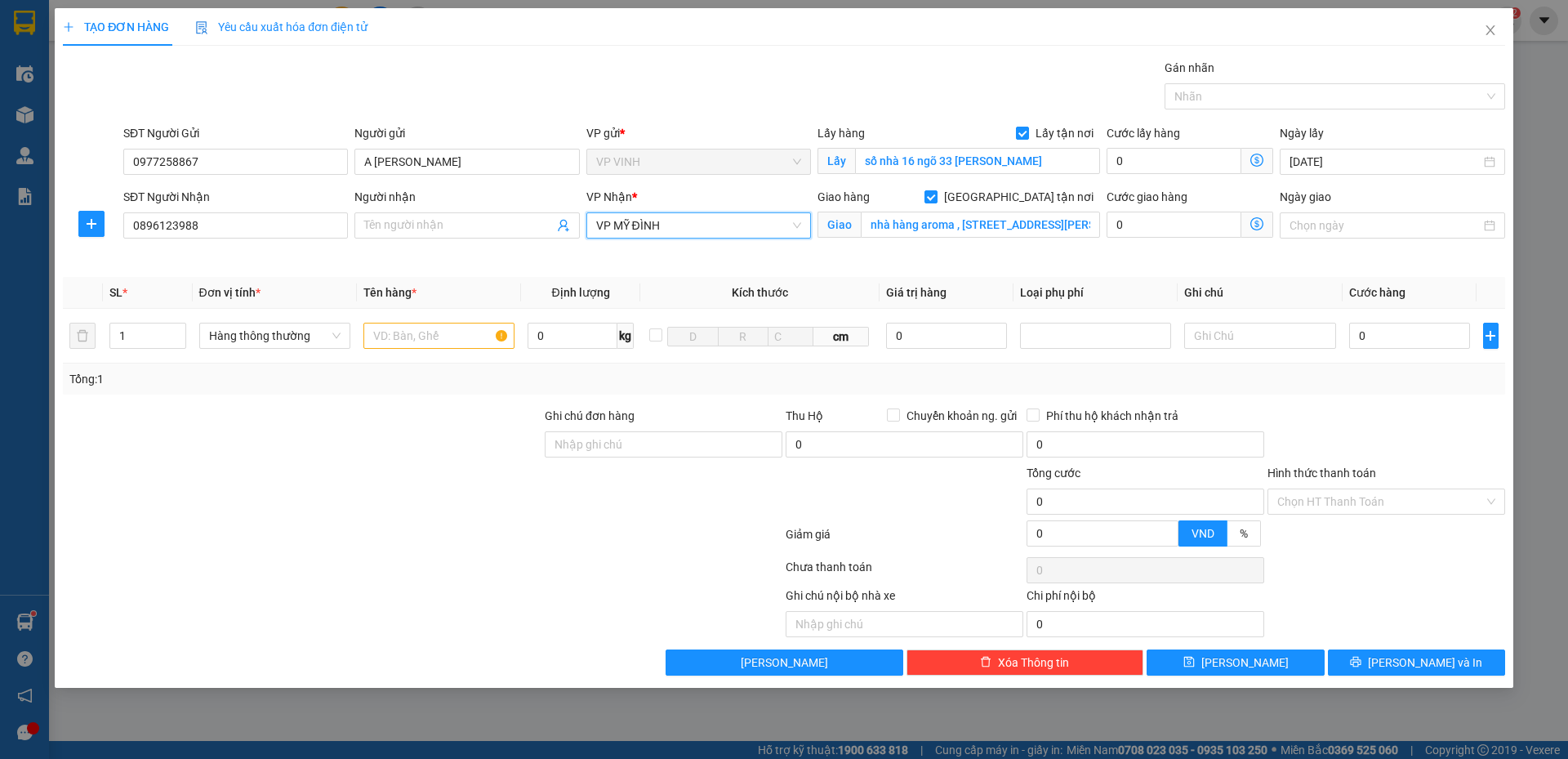
click at [1257, 225] on icon "dollar-circle" at bounding box center [1257, 224] width 13 height 13
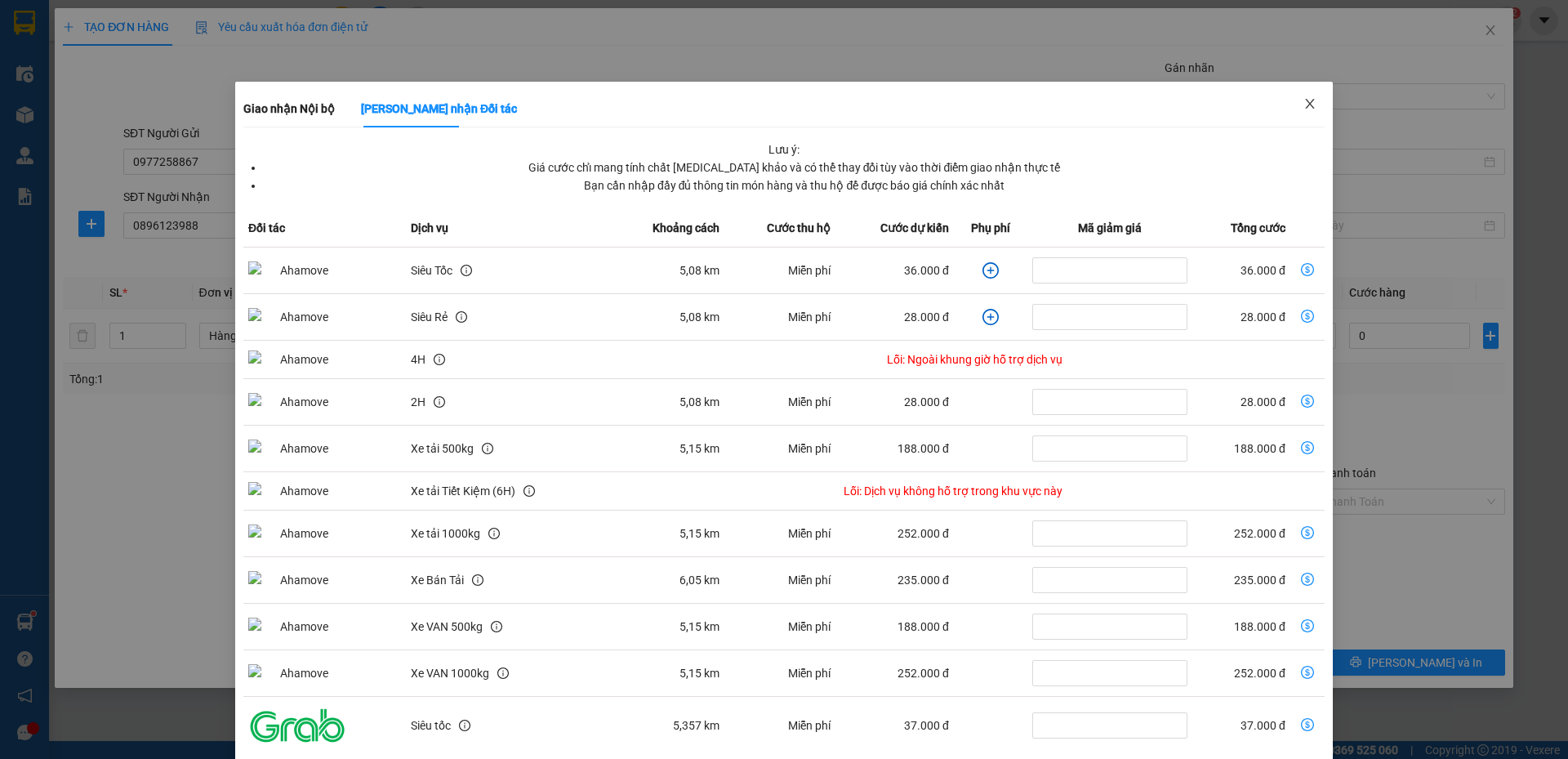
click at [1287, 114] on span "Close" at bounding box center [1310, 104] width 46 height 46
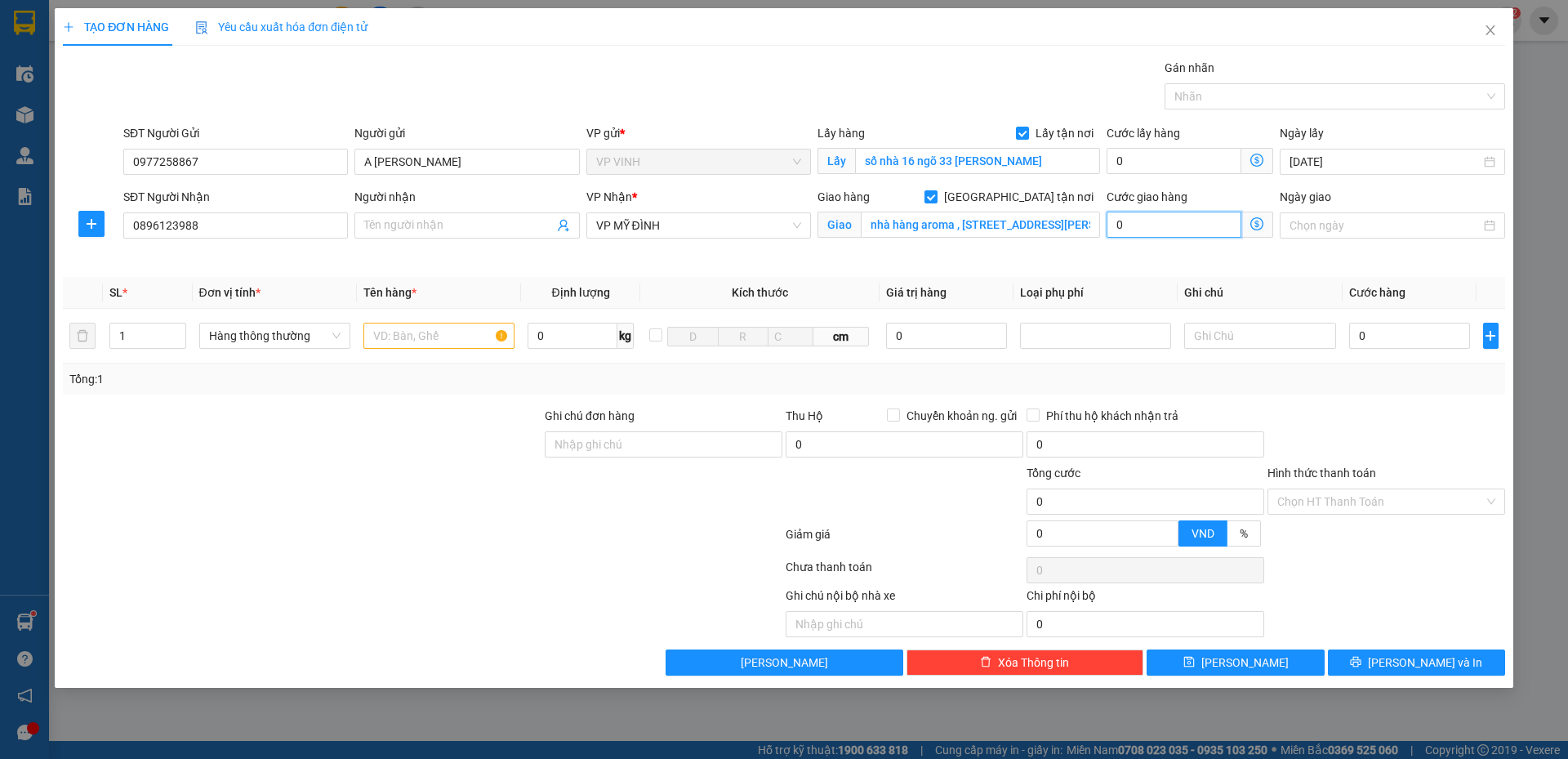
click at [1198, 231] on input "0" at bounding box center [1174, 225] width 135 height 27
type input "7"
type input "70"
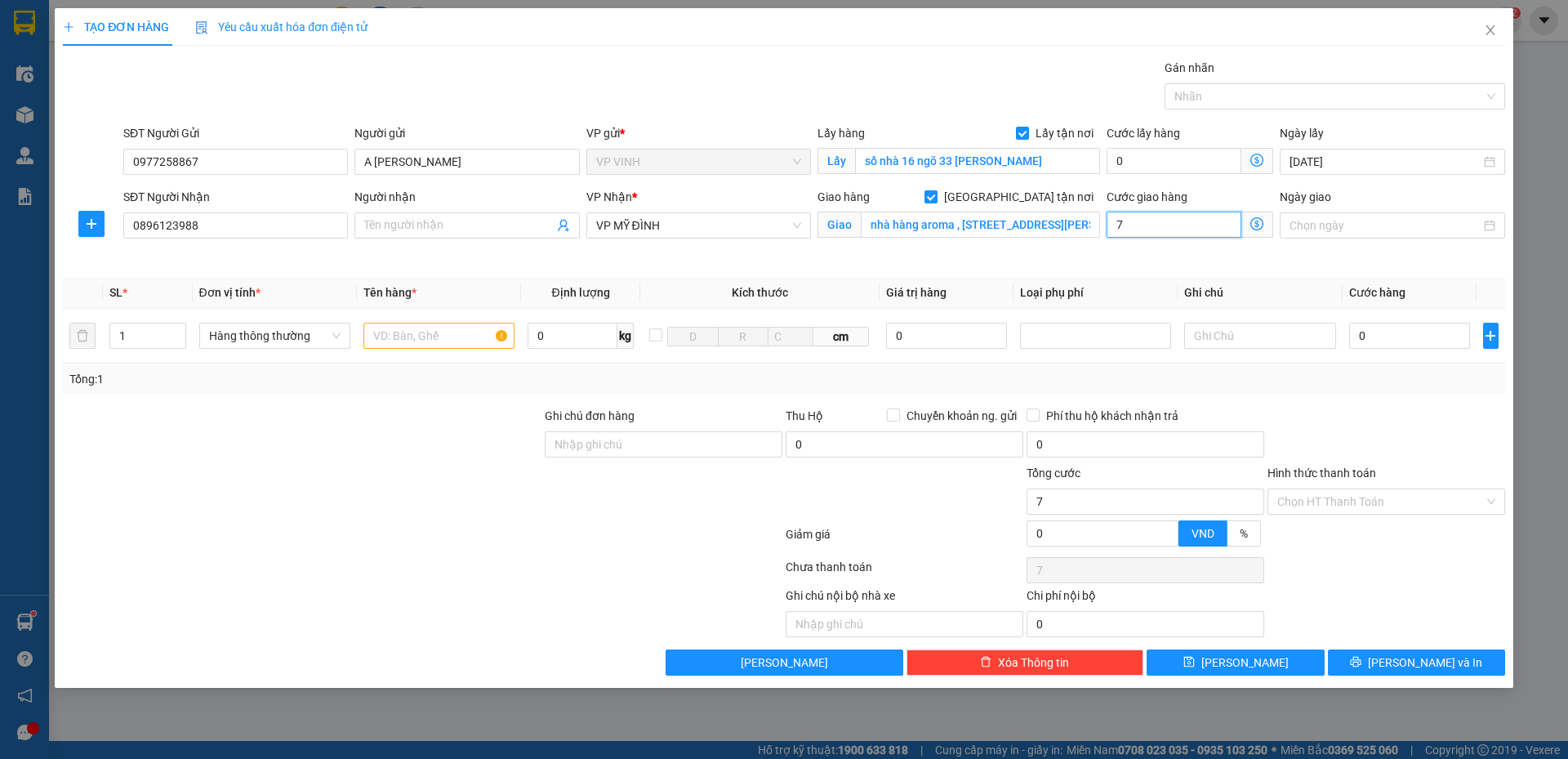
type input "70"
type input "70.000"
click at [1262, 215] on span "Giao nhận Nội bộ Giao nhận Đối tác Lưu ý: Giá cước chỉ mang tính chất tham khảo…" at bounding box center [1257, 225] width 31 height 27
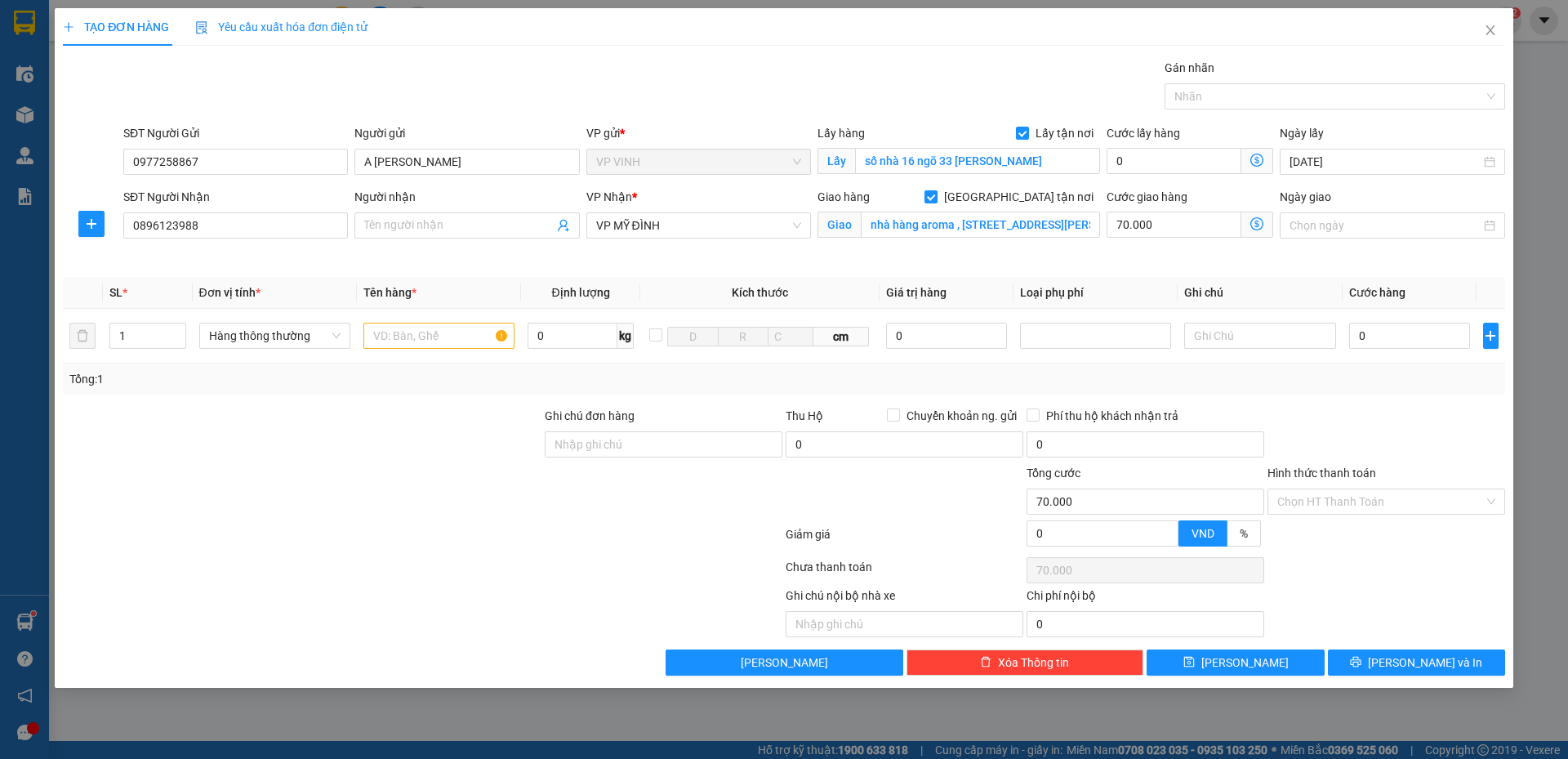
click at [1250, 221] on span "Giao nhận Nội bộ Giao nhận Đối tác Lưu ý: Giá cước chỉ mang tính chất tham khảo…" at bounding box center [1257, 225] width 31 height 27
click at [1264, 224] on icon "dollar-circle" at bounding box center [1257, 224] width 13 height 13
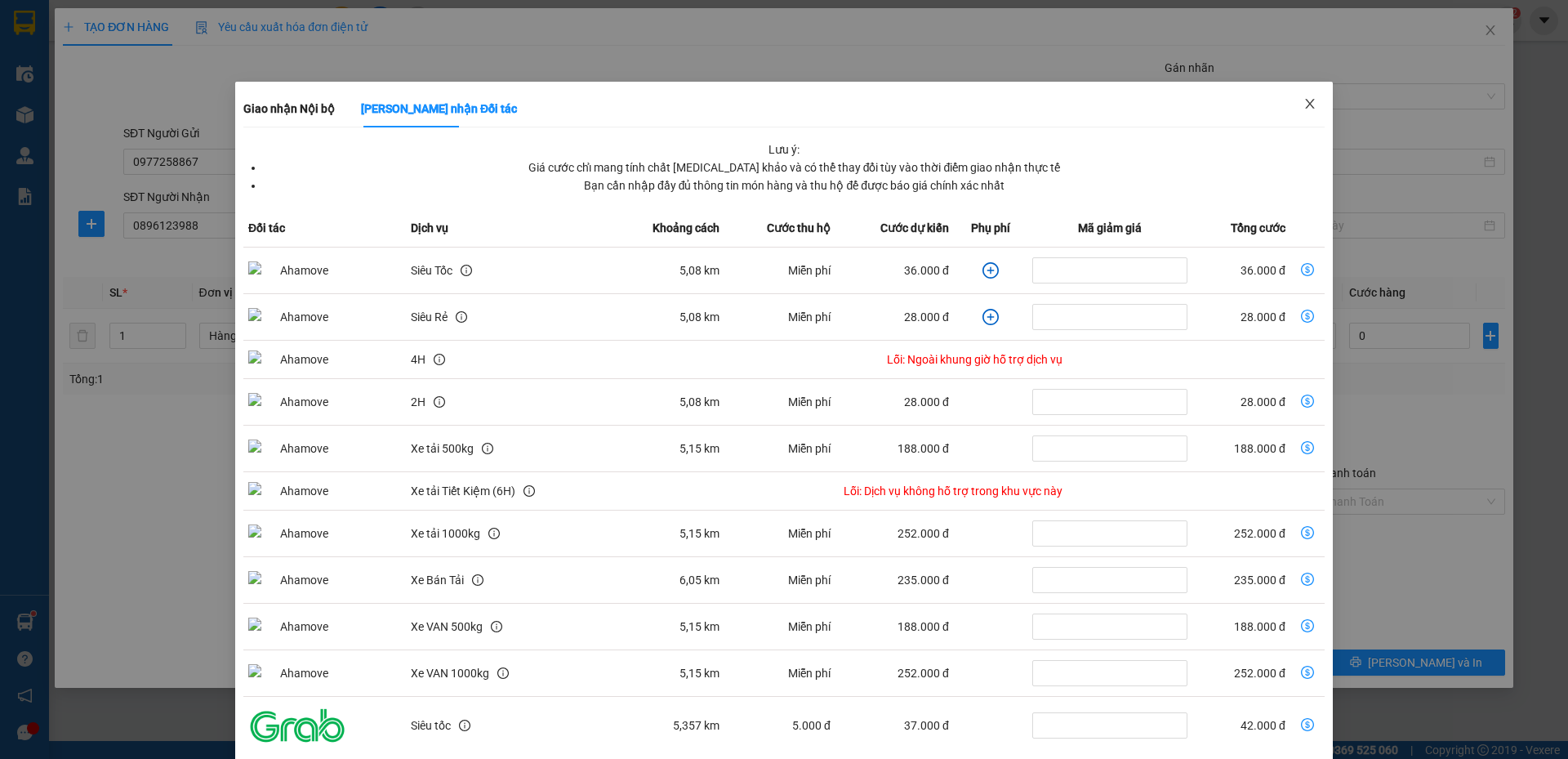
click at [1309, 109] on span "Close" at bounding box center [1310, 104] width 46 height 46
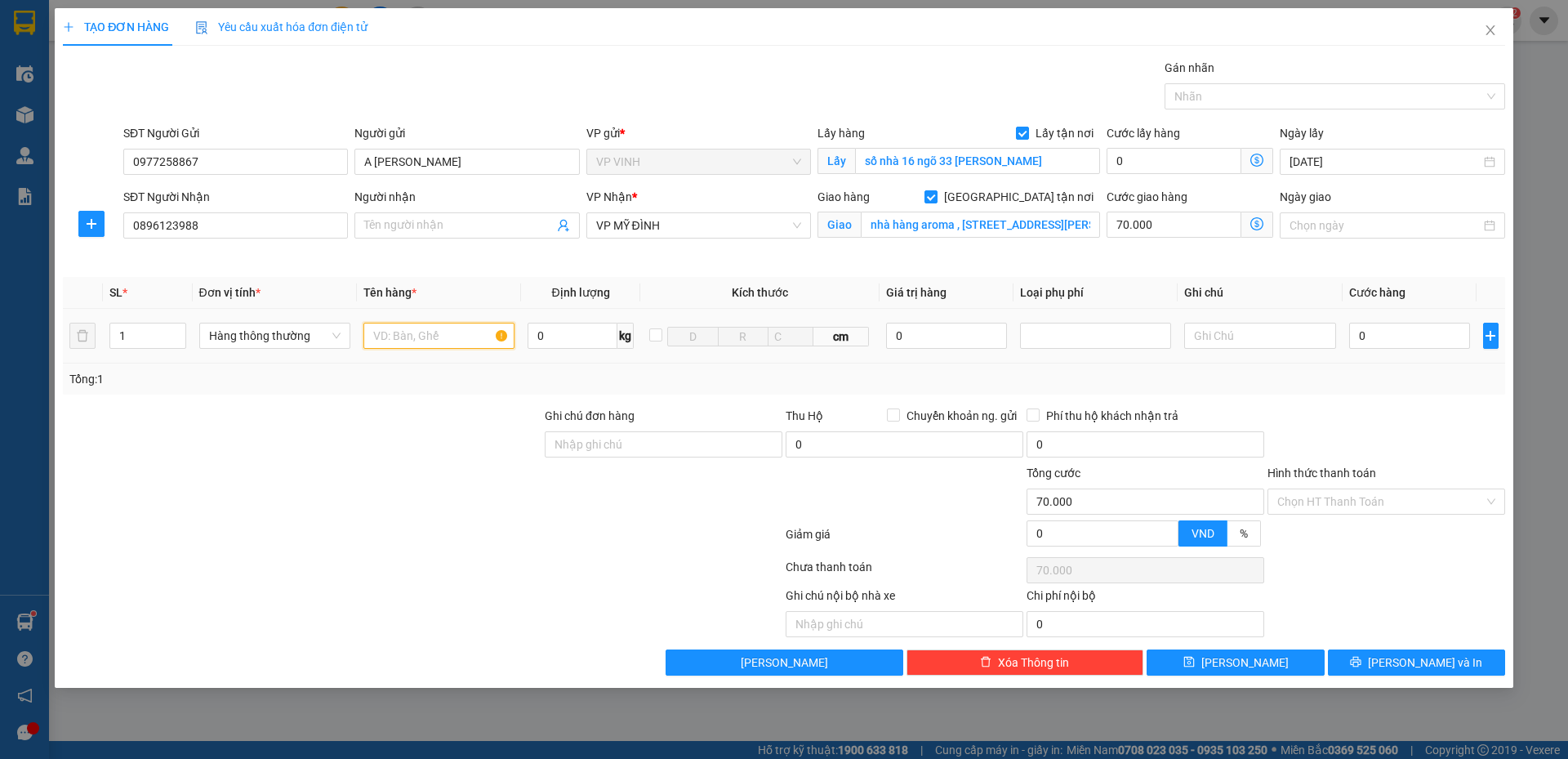
click at [384, 338] on input "text" at bounding box center [439, 336] width 151 height 27
type input "t"
type input "baba"
click at [1430, 340] on input "0" at bounding box center [1410, 336] width 122 height 27
type input "5"
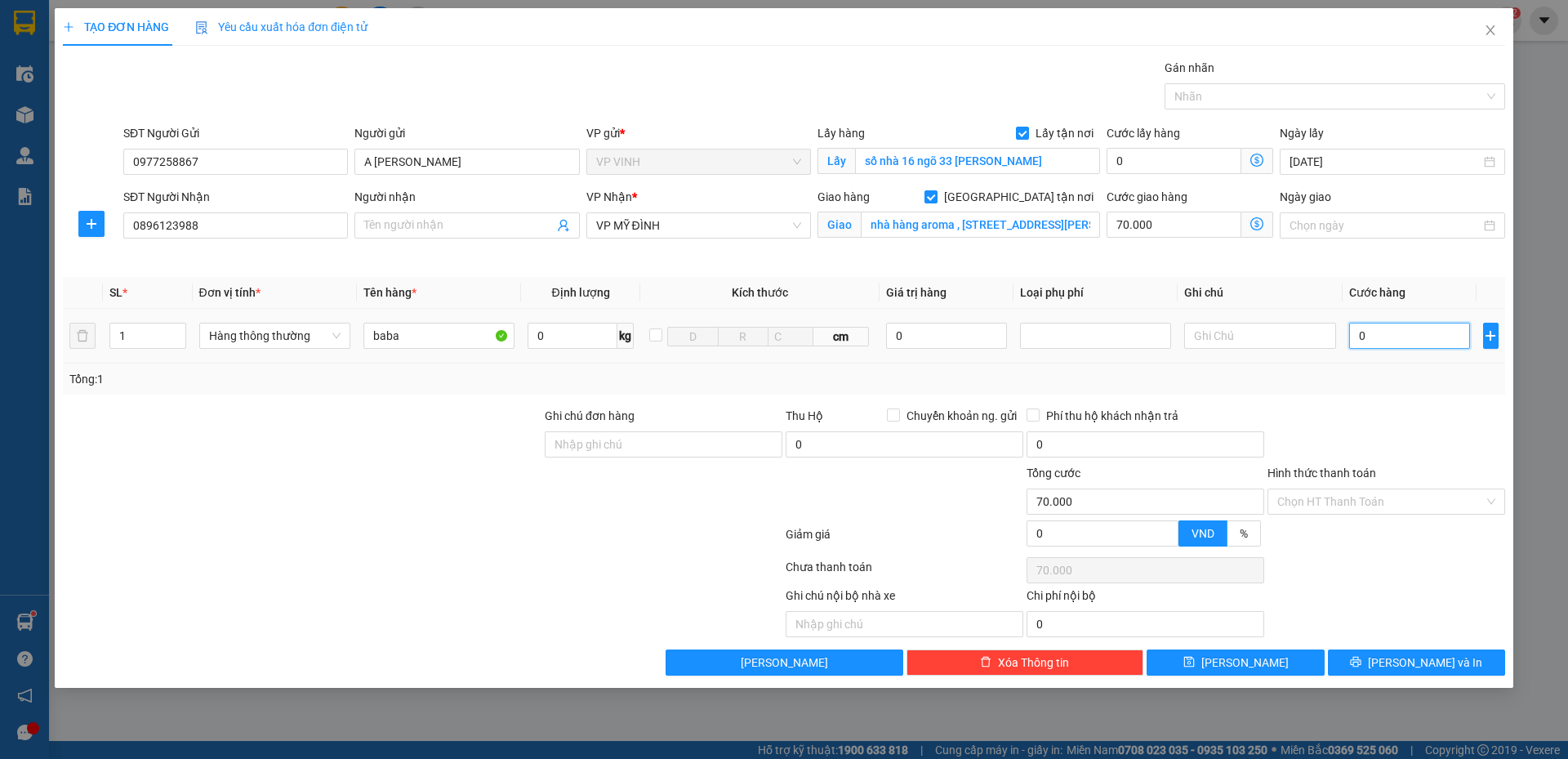
type input "70.005"
type input "50"
type input "70.050"
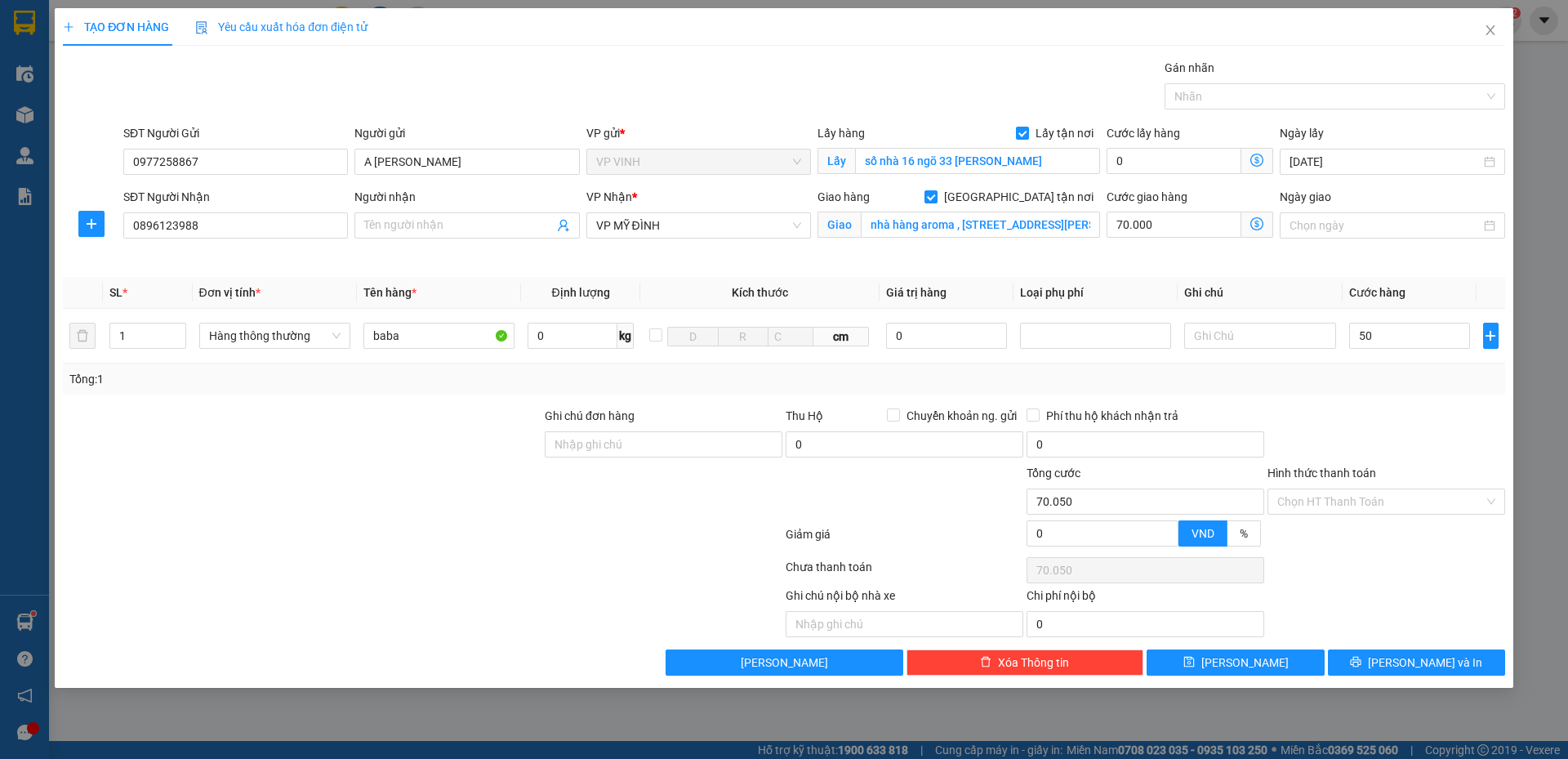
type input "50.000"
type input "120.000"
click at [1476, 399] on div "Transit Pickup Surcharge Ids Transit Deliver Surcharge Ids Transit Deliver Surc…" at bounding box center [784, 367] width 1443 height 617
click at [1257, 221] on icon "dollar-circle" at bounding box center [1257, 224] width 13 height 13
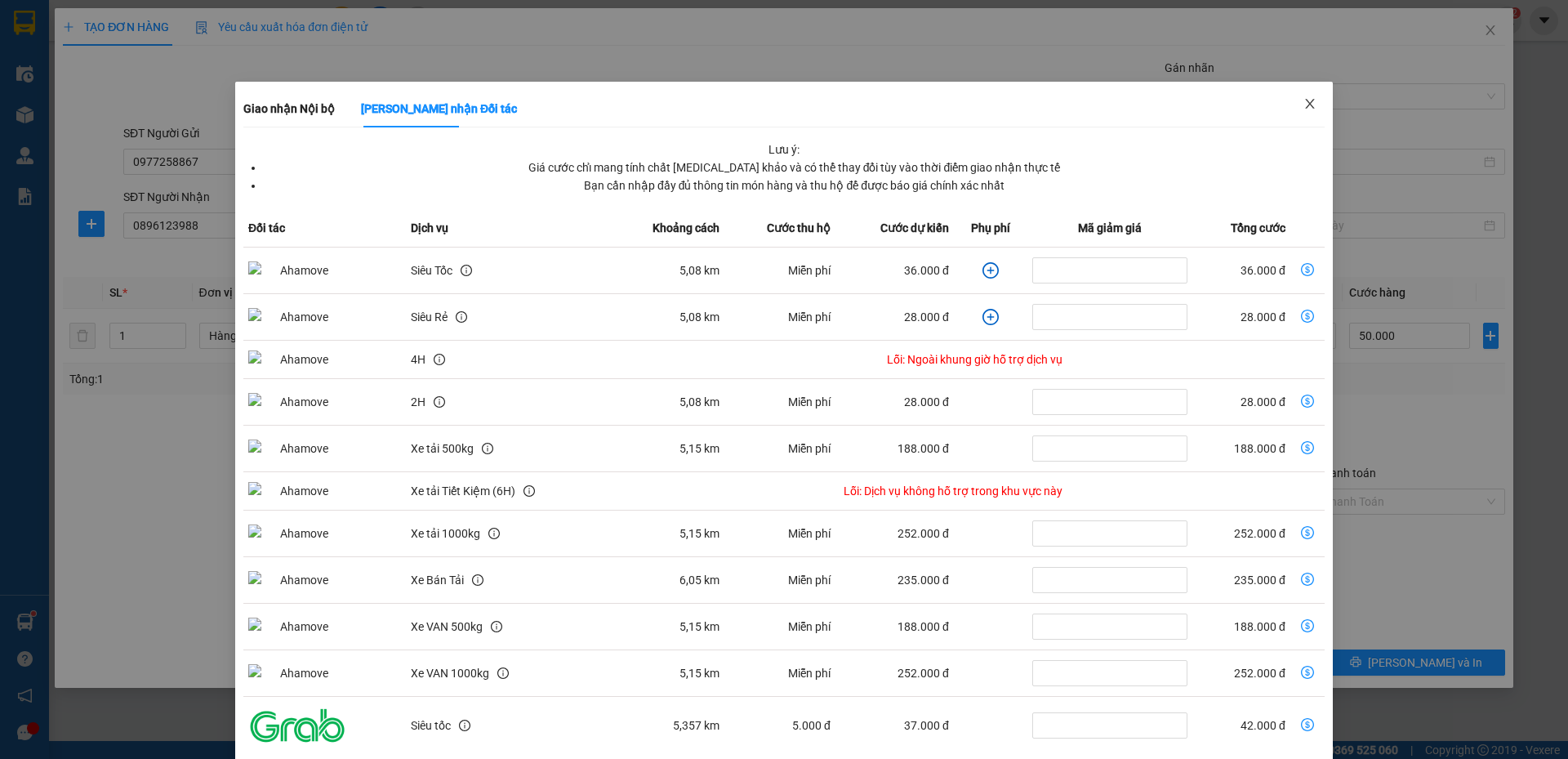
click at [1304, 105] on icon "close" at bounding box center [1310, 104] width 13 height 13
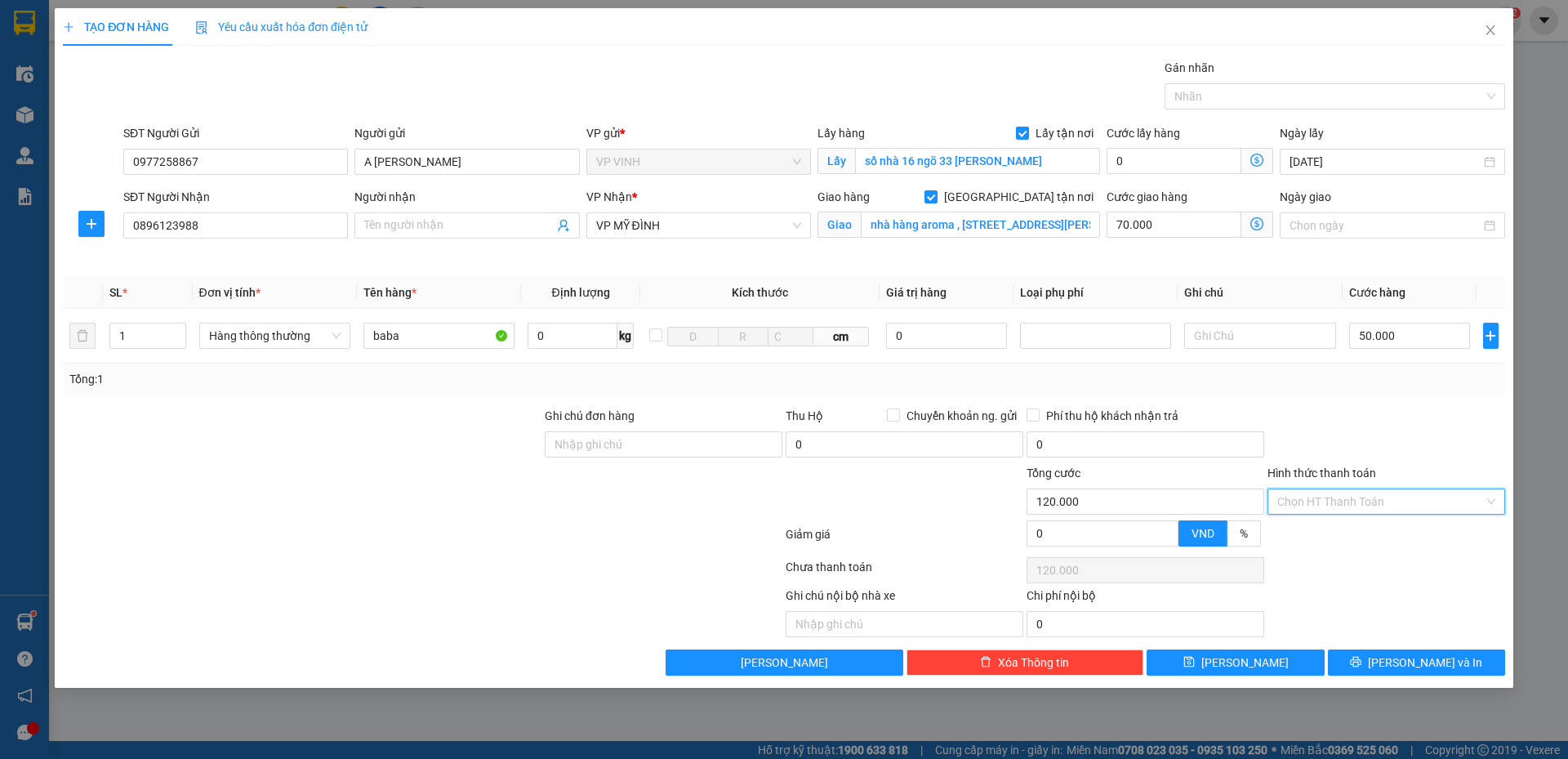
click at [1339, 492] on input "Hình thức thanh toán" at bounding box center [1381, 502] width 207 height 25
click at [1344, 529] on div "Tại văn phòng" at bounding box center [1386, 534] width 218 height 18
type input "0"
click at [1386, 680] on div "TẠO ĐƠN HÀNG Yêu cầu xuất hóa đơn điện tử Transit Pickup Surcharge Ids Transit …" at bounding box center [784, 348] width 1459 height 680
click at [1362, 665] on icon "printer" at bounding box center [1356, 662] width 12 height 12
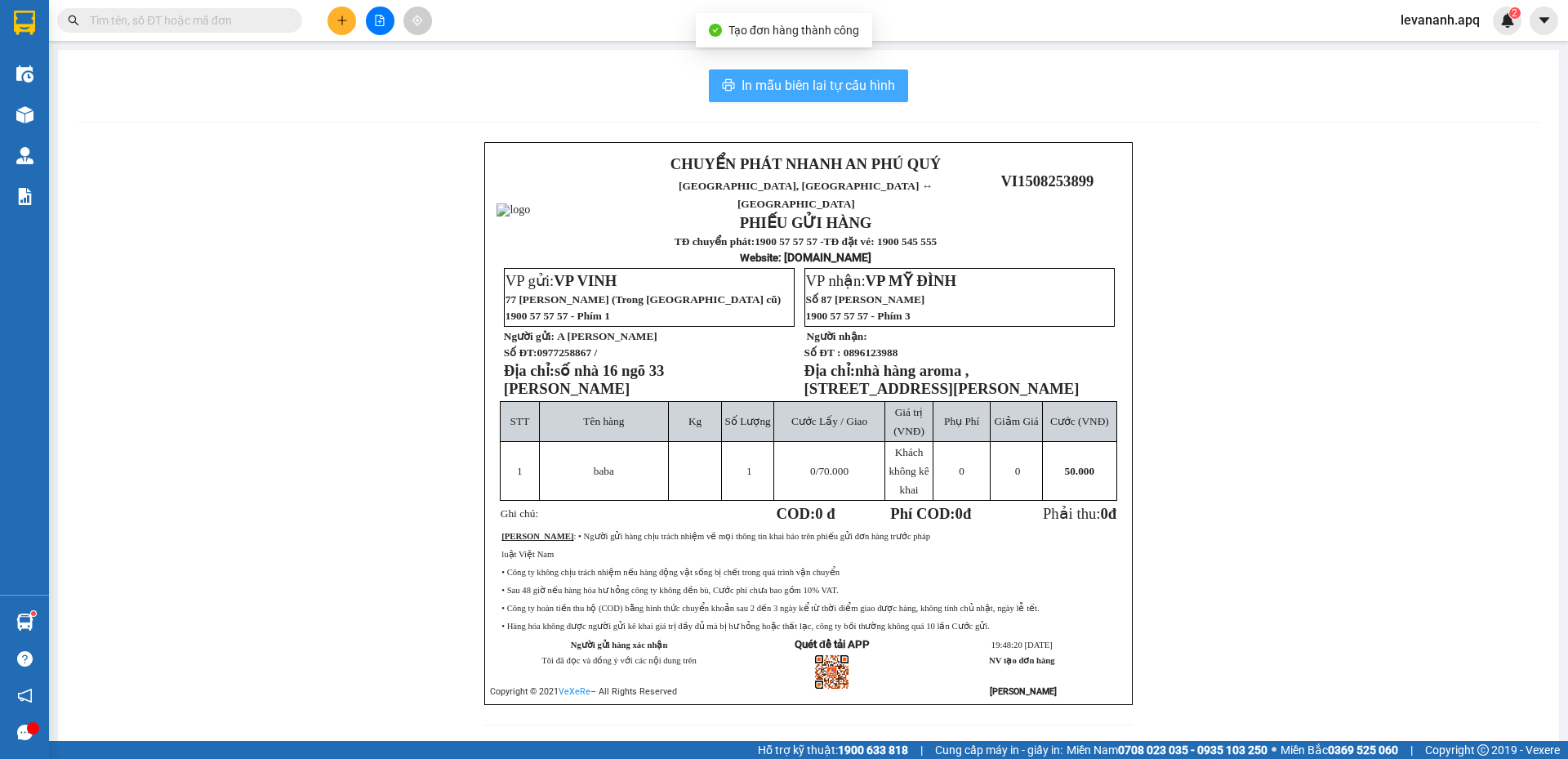
click at [863, 87] on span "In mẫu biên lai tự cấu hình" at bounding box center [818, 85] width 153 height 21
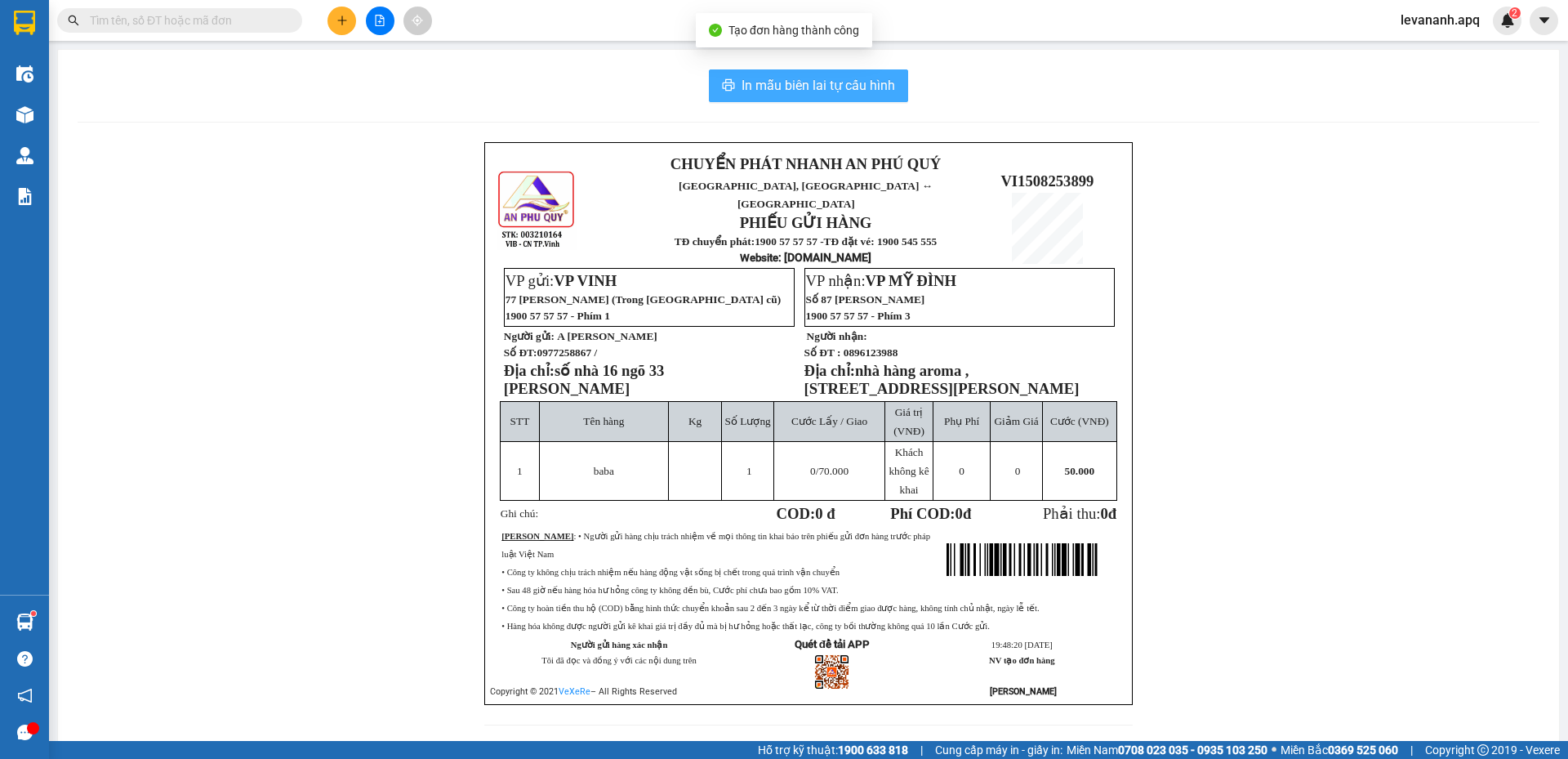
click at [263, 18] on input "text" at bounding box center [186, 21] width 193 height 18
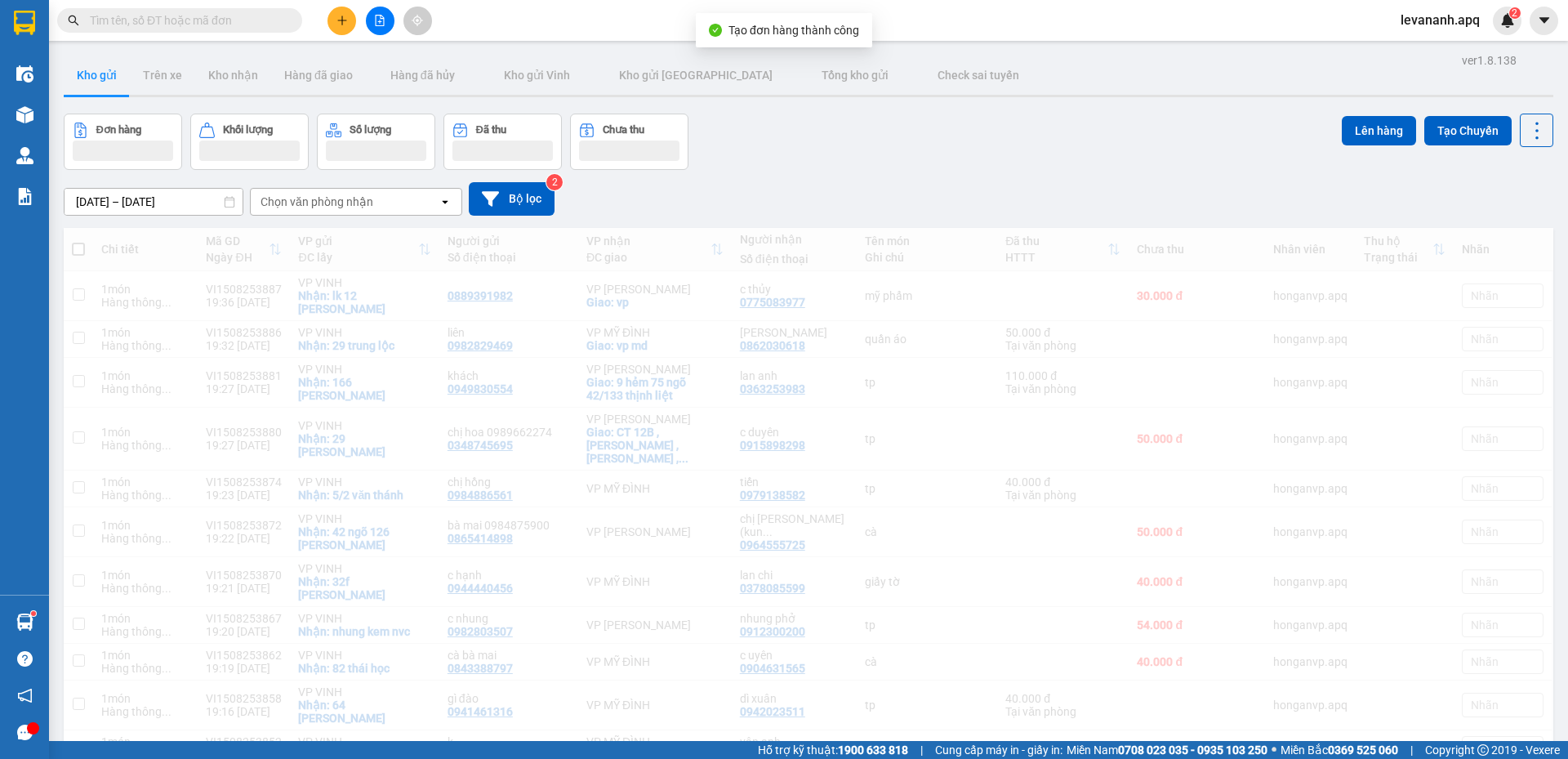
click at [235, 32] on div "Kết quả tìm kiếm ( 28 ) Bộ lọc Mã ĐH Trạng thái Món hàng Thu hộ Tổng cước Chưa …" at bounding box center [159, 21] width 319 height 29
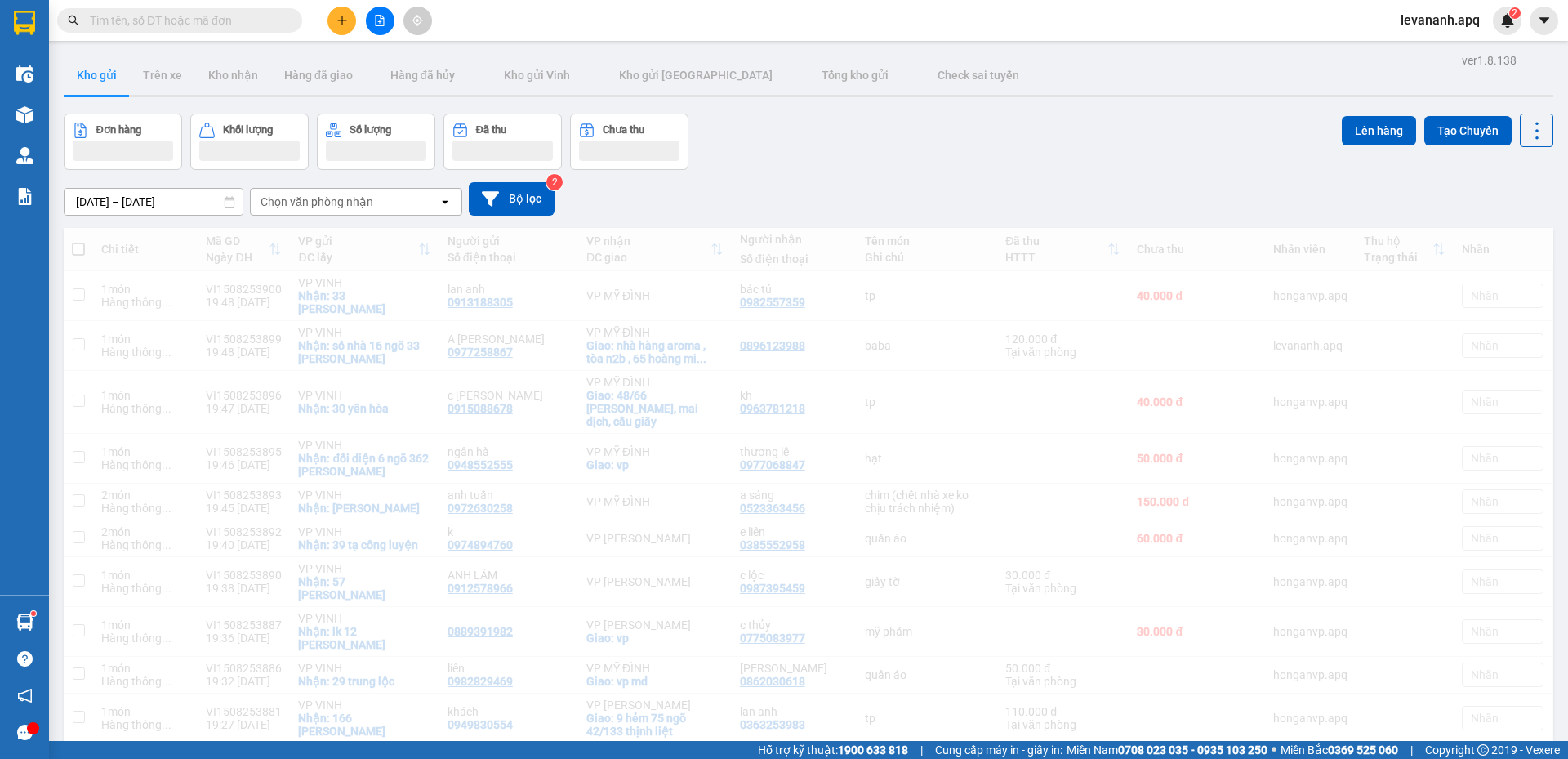
click at [236, 30] on span at bounding box center [180, 21] width 245 height 25
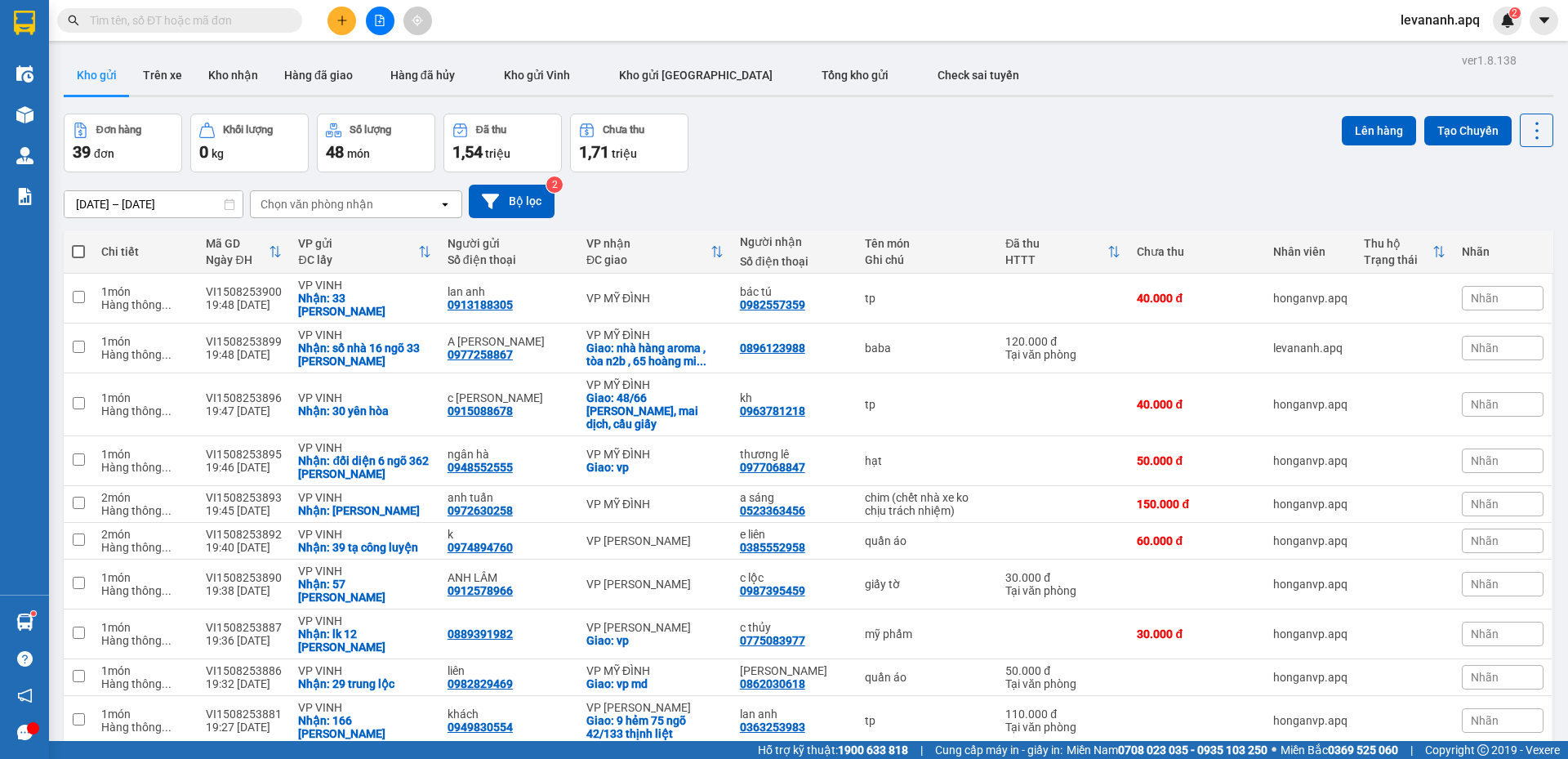
click at [236, 21] on input "text" at bounding box center [186, 21] width 193 height 18
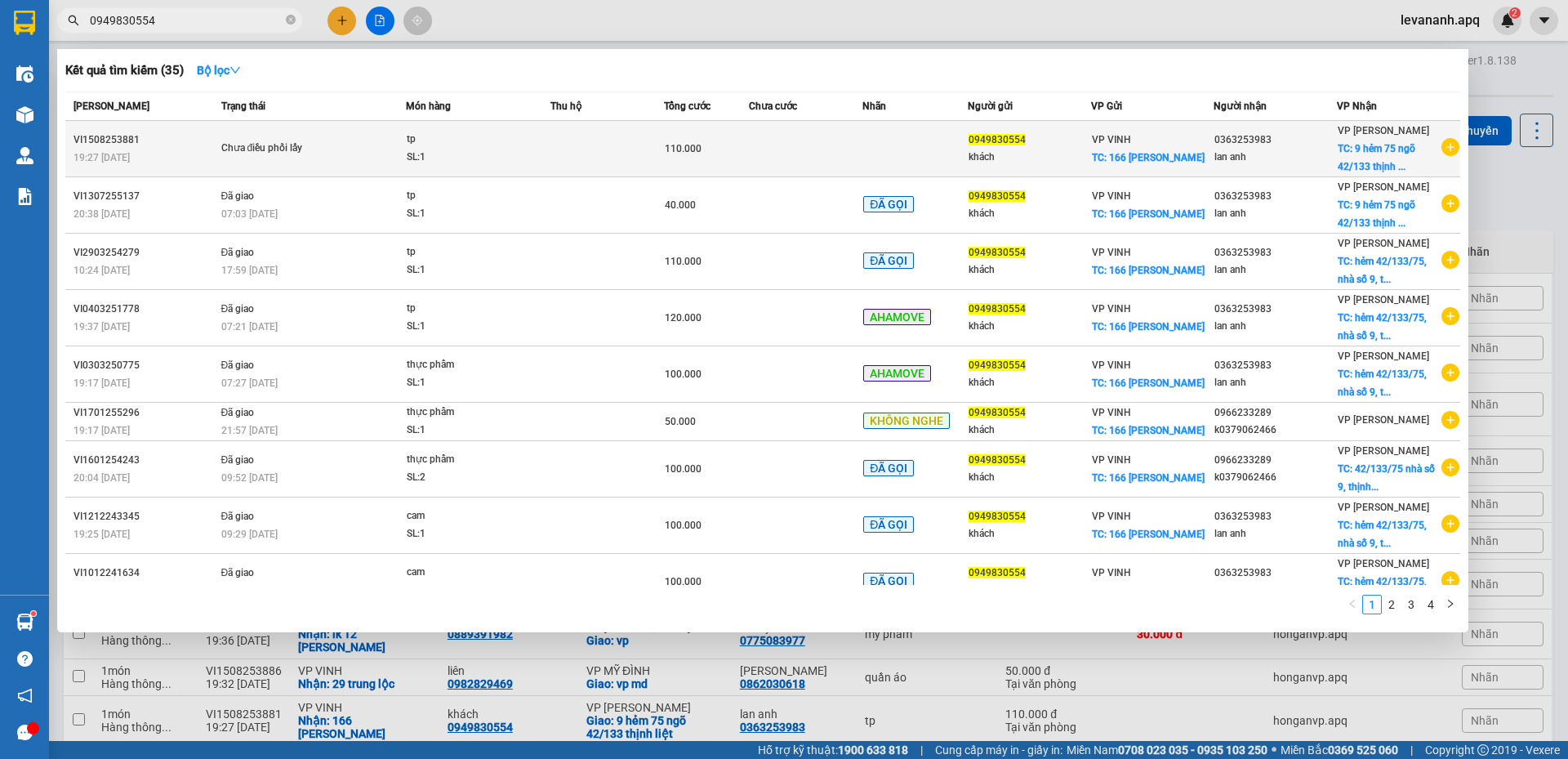
type input "0949830554"
click at [483, 133] on div "tp" at bounding box center [468, 140] width 123 height 18
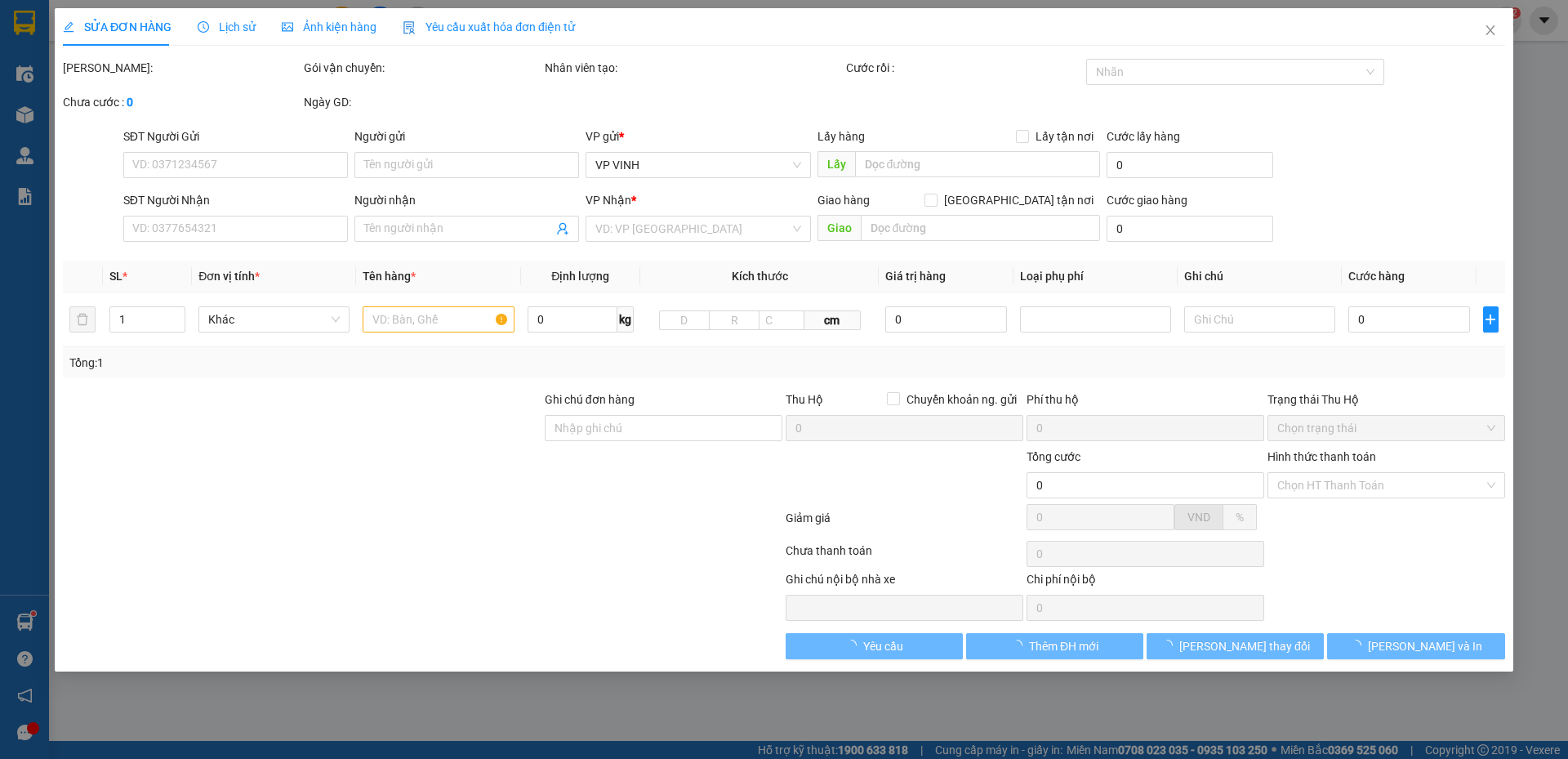
click at [252, 21] on div "SỬA ĐƠN HÀNG Lịch sử Ảnh kiện hàng Yêu cầu xuất hóa đơn điện tử" at bounding box center [319, 27] width 512 height 37
type input "0949830554"
type input "khách"
checkbox input "true"
type input "166 trần hưng đạo"
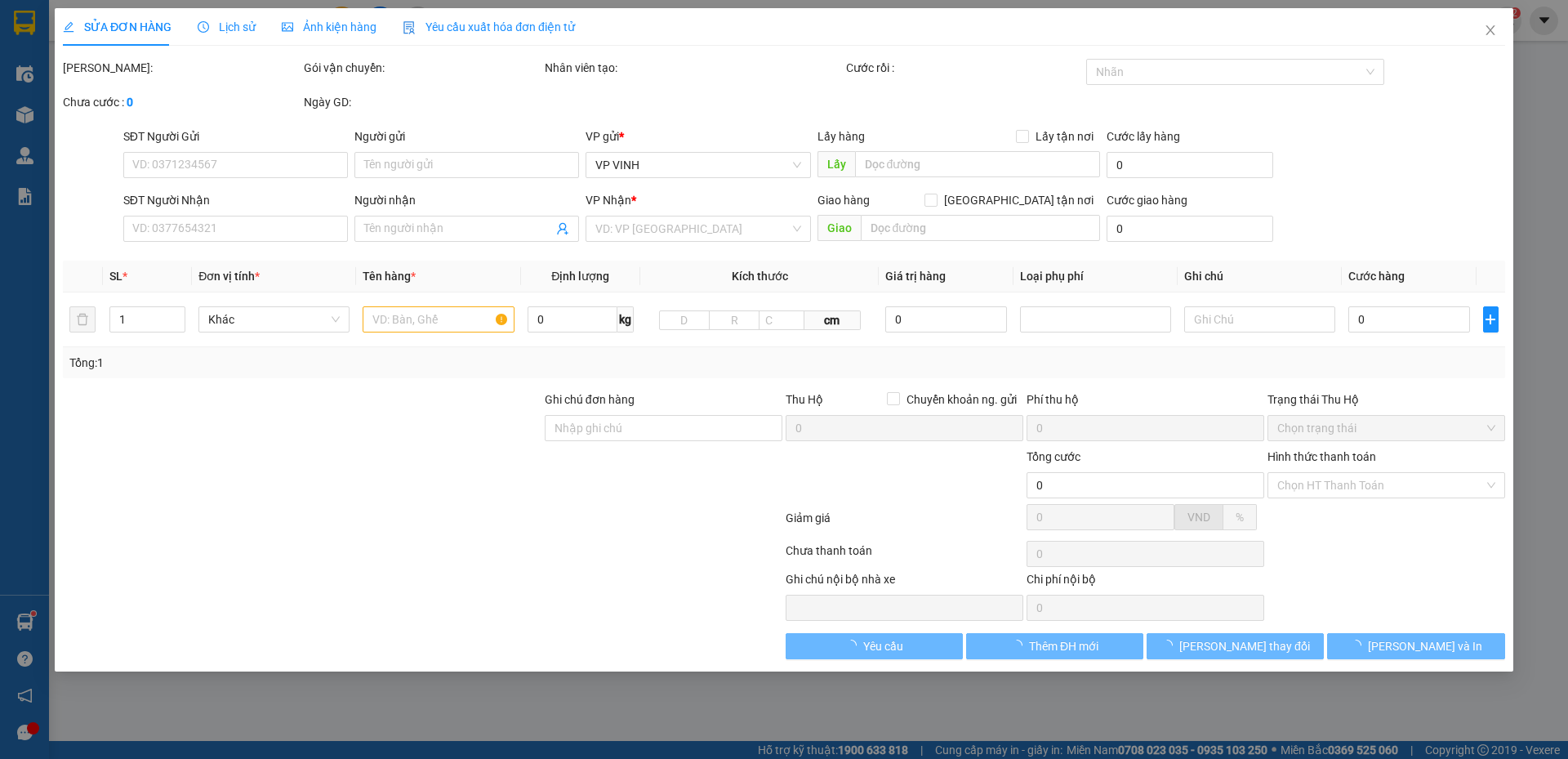
type input "0363253983"
type input "lan anh"
checkbox input "true"
type input "9 hẻm 75 ngõ 42/133 thịnh liệt"
type input "110.000"
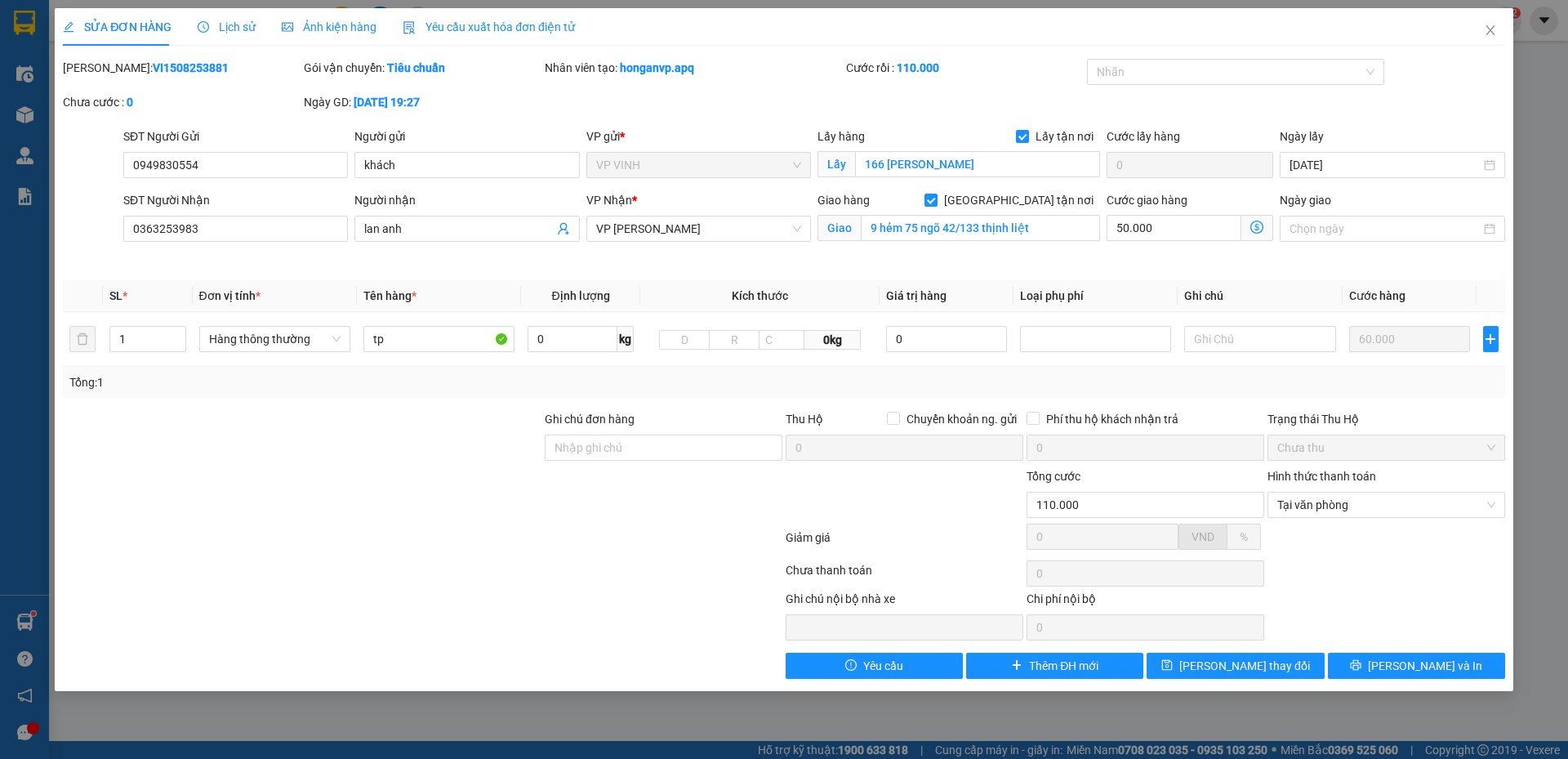
click at [245, 26] on span "Lịch sử" at bounding box center [227, 27] width 58 height 13
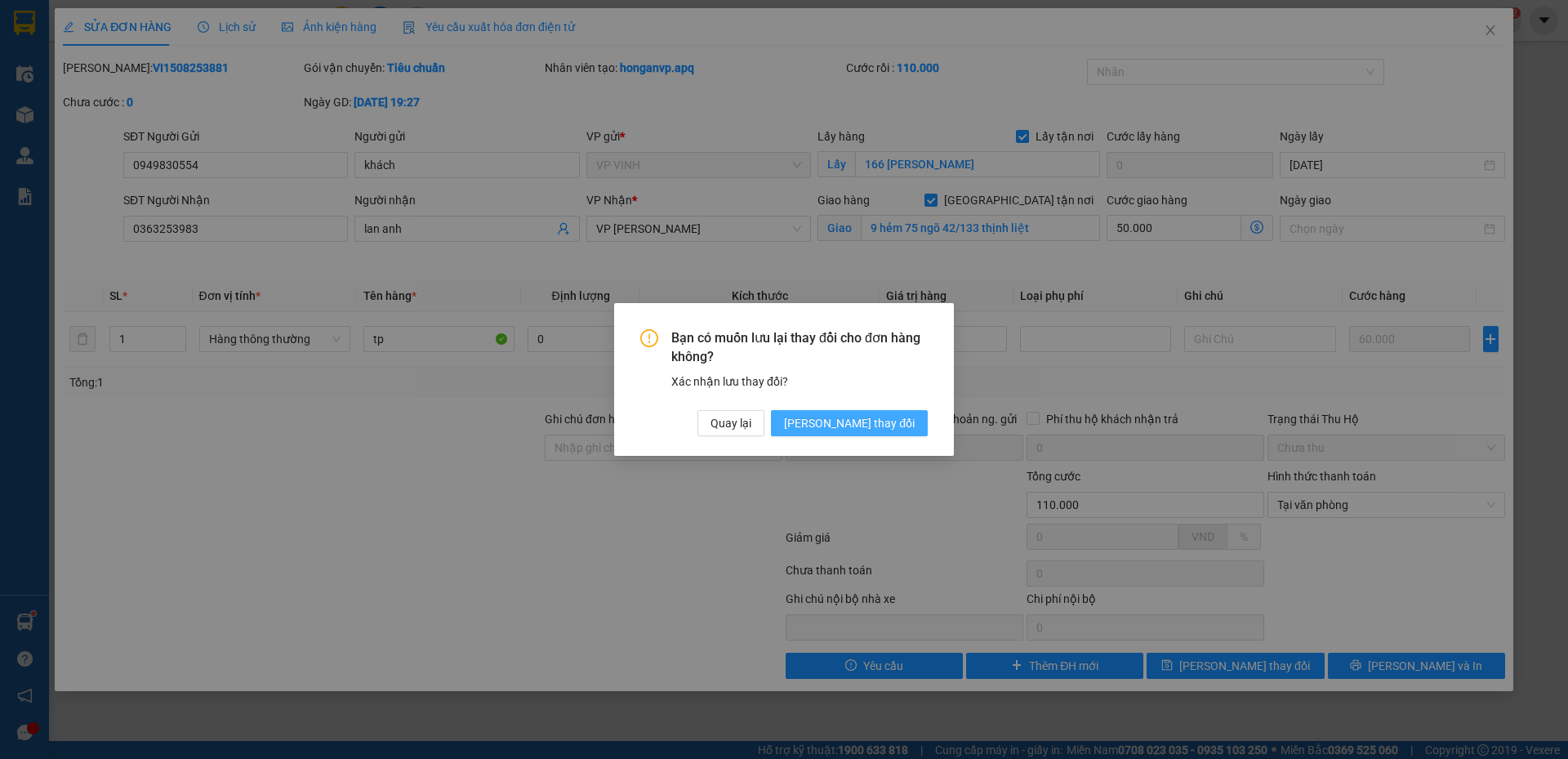
click at [884, 434] on button "Lưu thay đổi" at bounding box center [849, 423] width 157 height 27
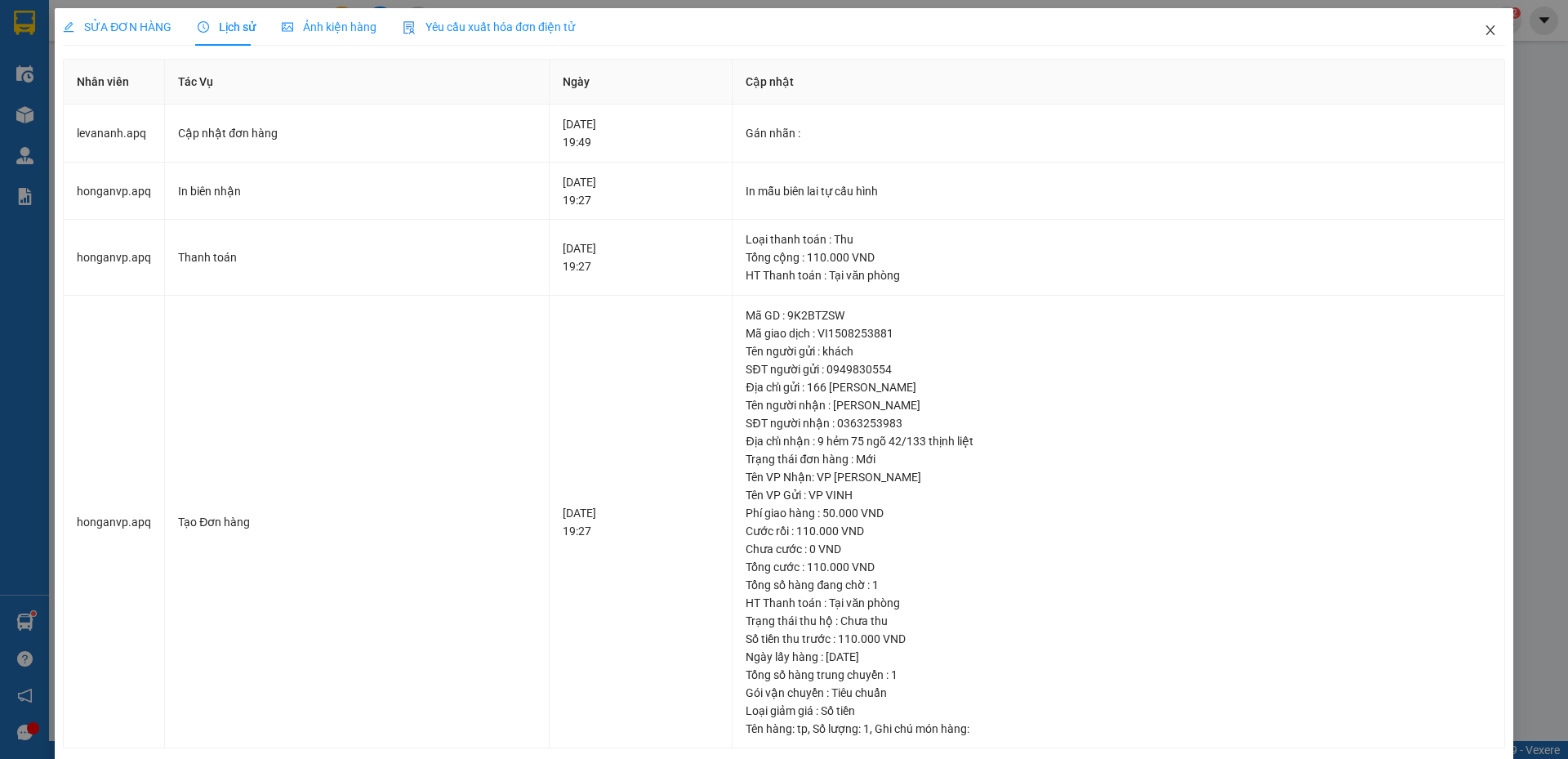
click at [1484, 31] on icon "close" at bounding box center [1491, 31] width 13 height 13
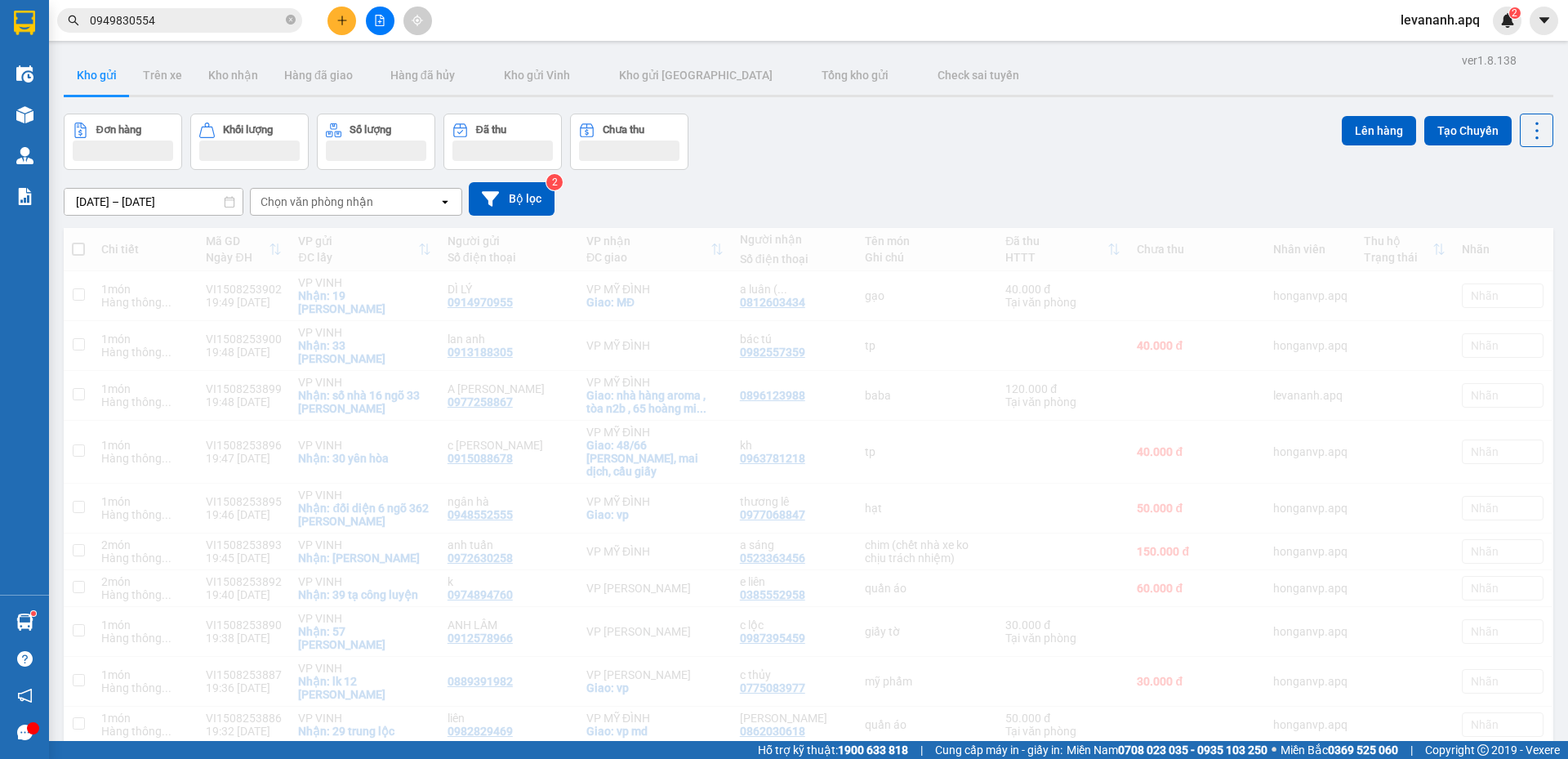
click at [188, 14] on input "0949830554" at bounding box center [186, 21] width 193 height 18
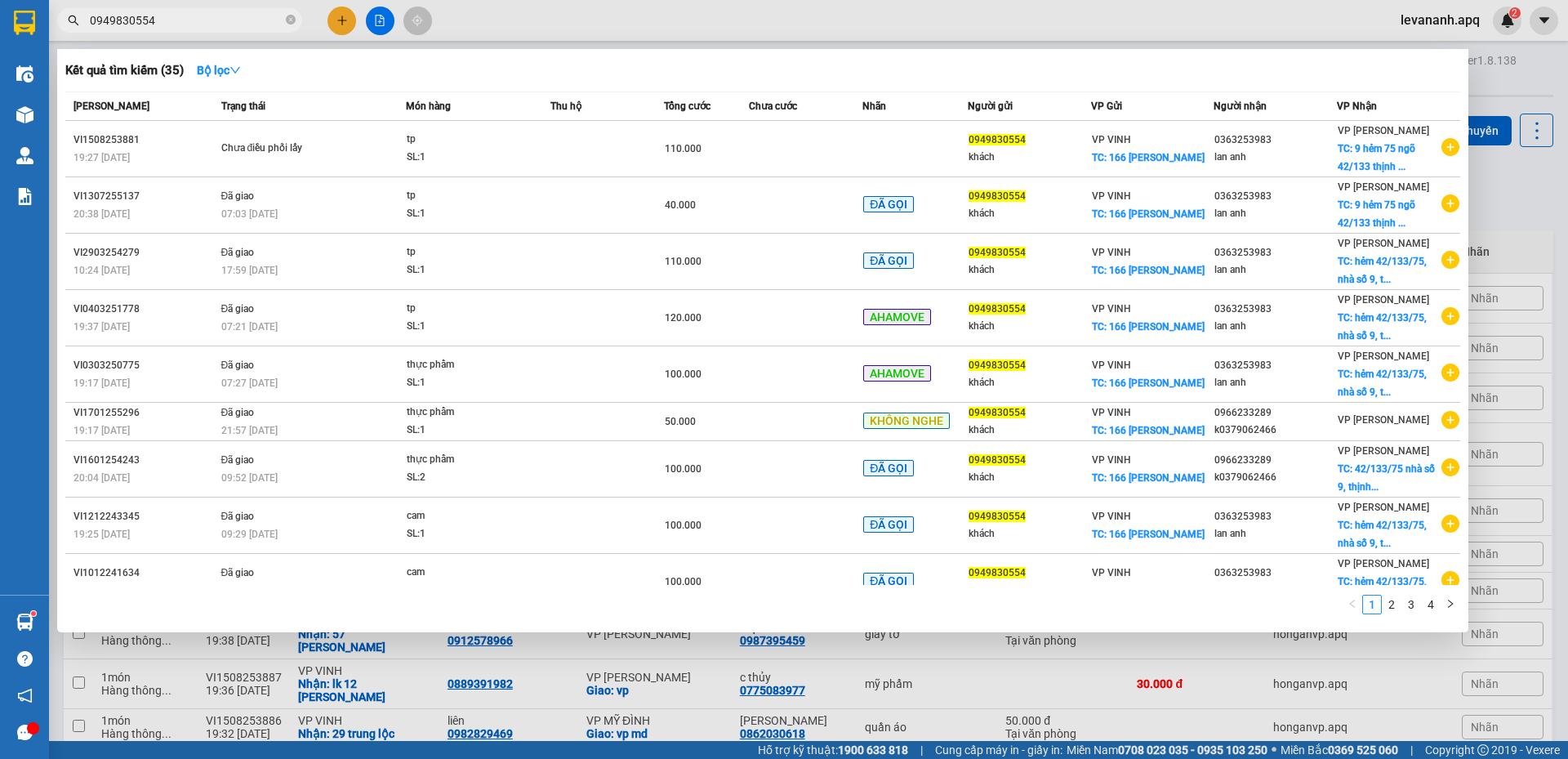
click at [1531, 189] on div at bounding box center [784, 380] width 1568 height 759
click at [241, 14] on input "0949830554" at bounding box center [186, 21] width 193 height 18
click at [1517, 219] on div at bounding box center [784, 380] width 1568 height 759
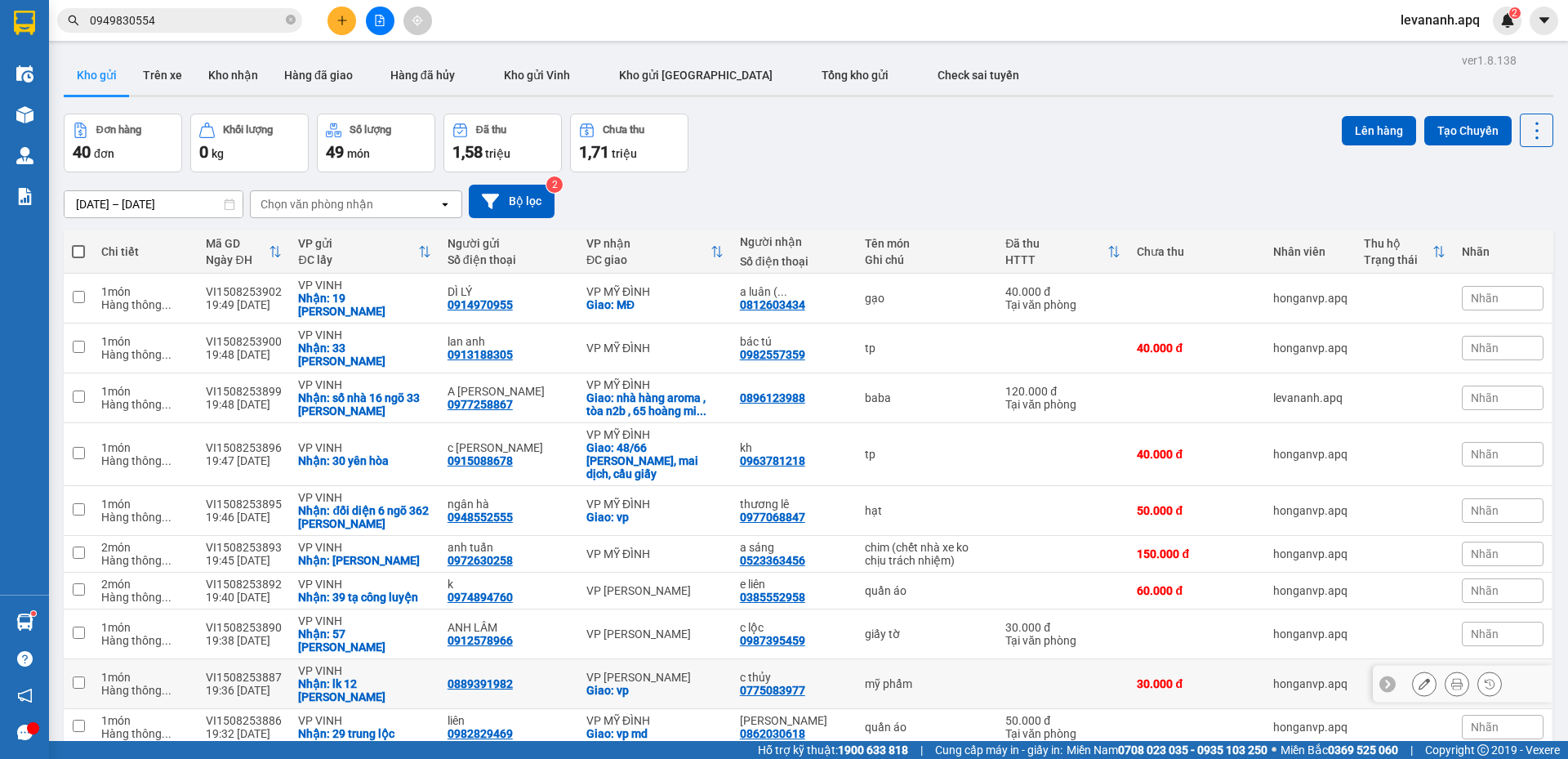
scroll to position [409, 0]
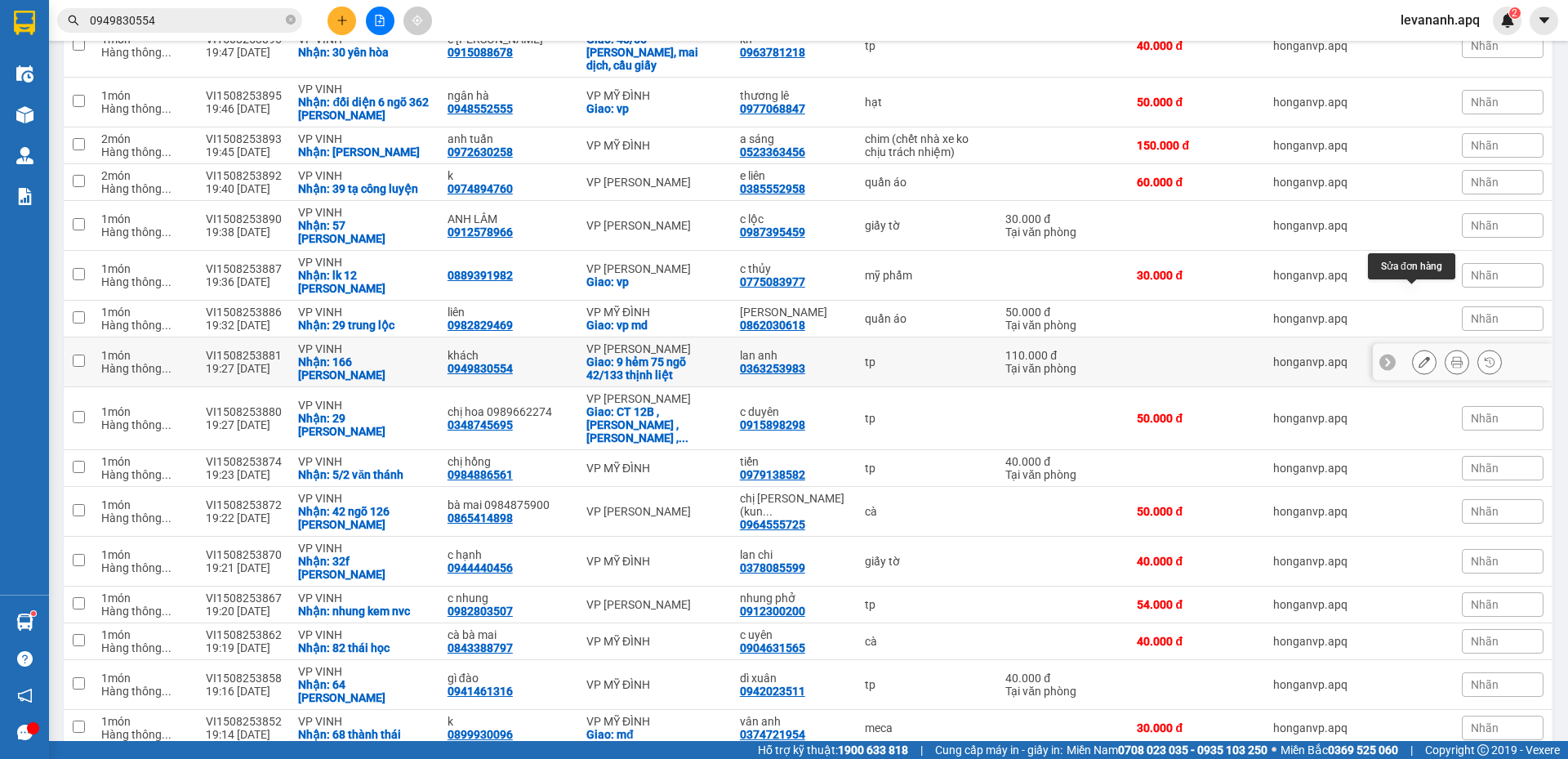
click at [1419, 356] on icon at bounding box center [1425, 362] width 12 height 12
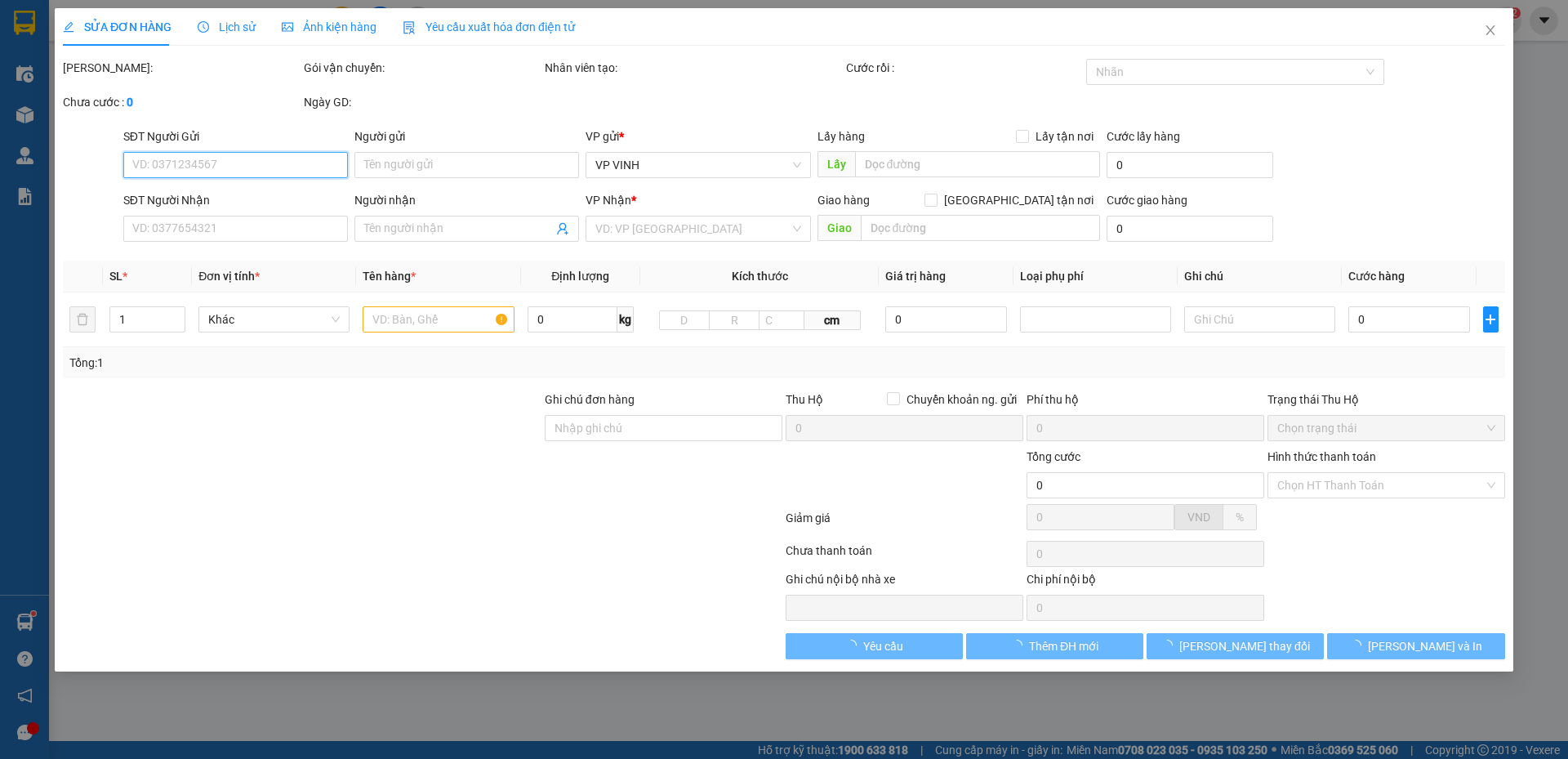
type input "0949830554"
type input "khách"
checkbox input "true"
type input "166 trần hưng đạo"
type input "0363253983"
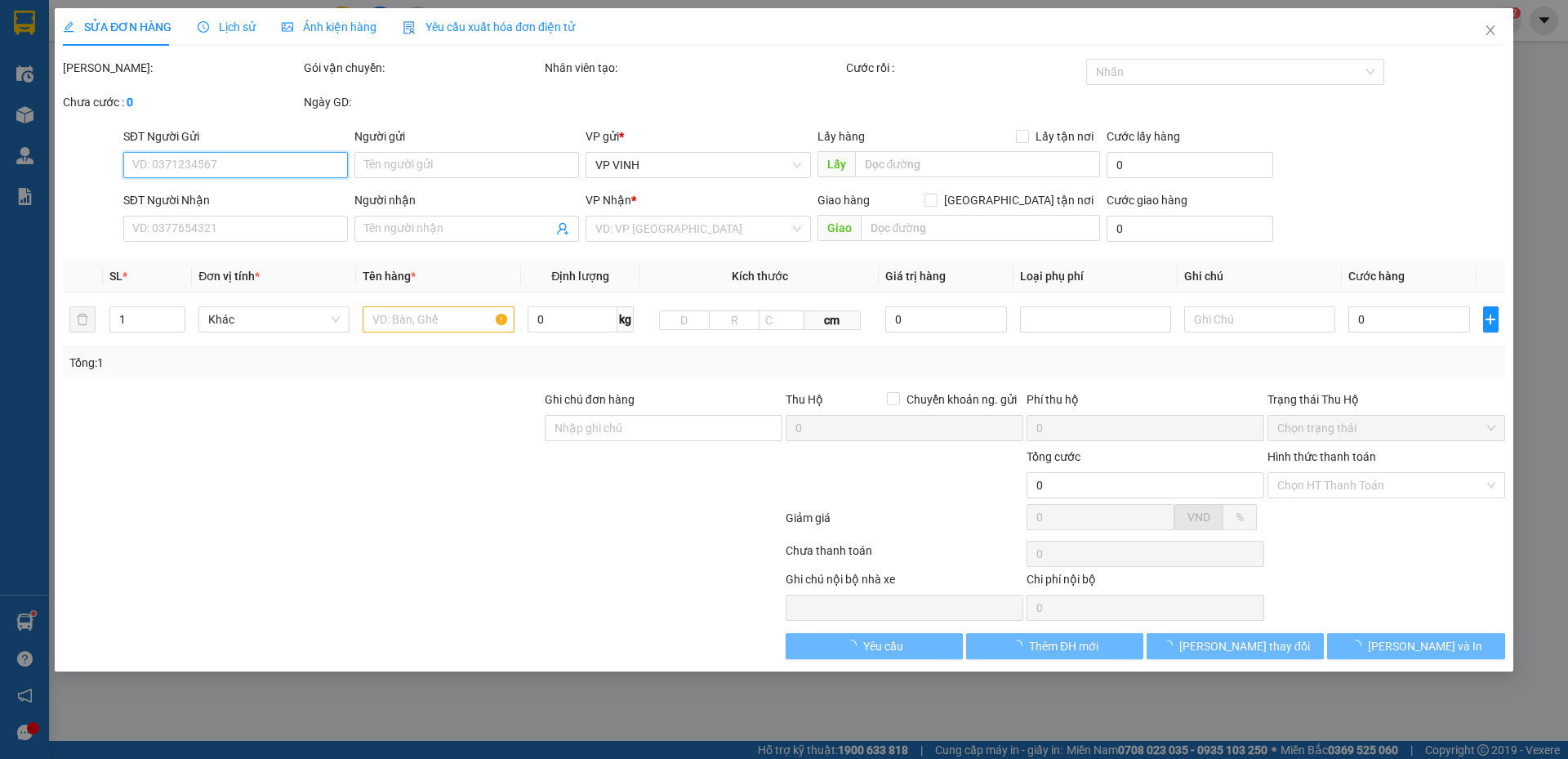
type input "lan anh"
checkbox input "true"
type input "9 hẻm 75 ngõ 42/133 thịnh liệt"
type input "110.000"
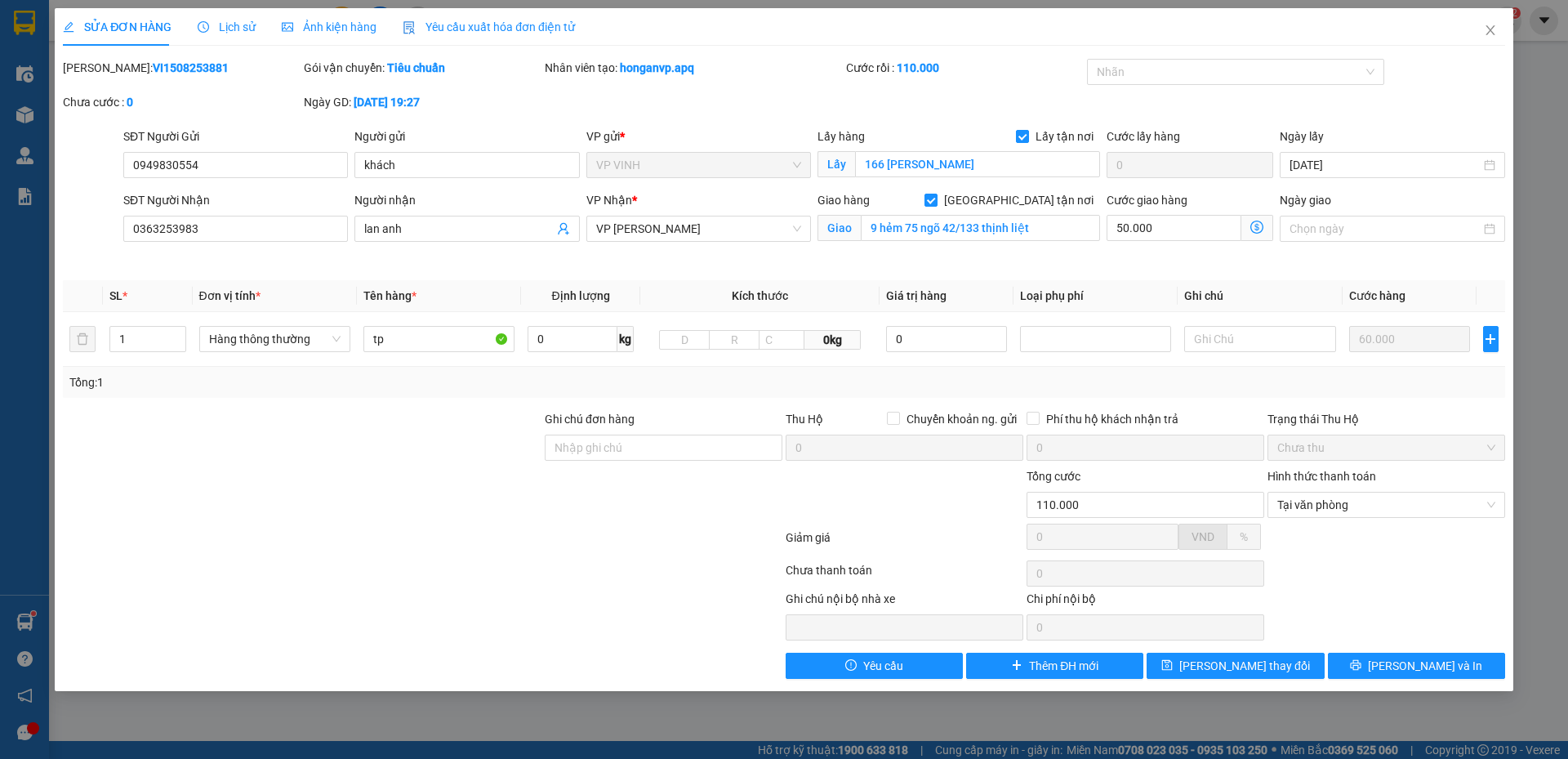
click at [1406, 651] on div "Total Paid Fee 110.000 Total UnPaid Fee 0 Cash Collection Total Fee Mã ĐH: VI15…" at bounding box center [784, 369] width 1443 height 621
click at [1410, 655] on button "Lưu và In" at bounding box center [1417, 666] width 177 height 27
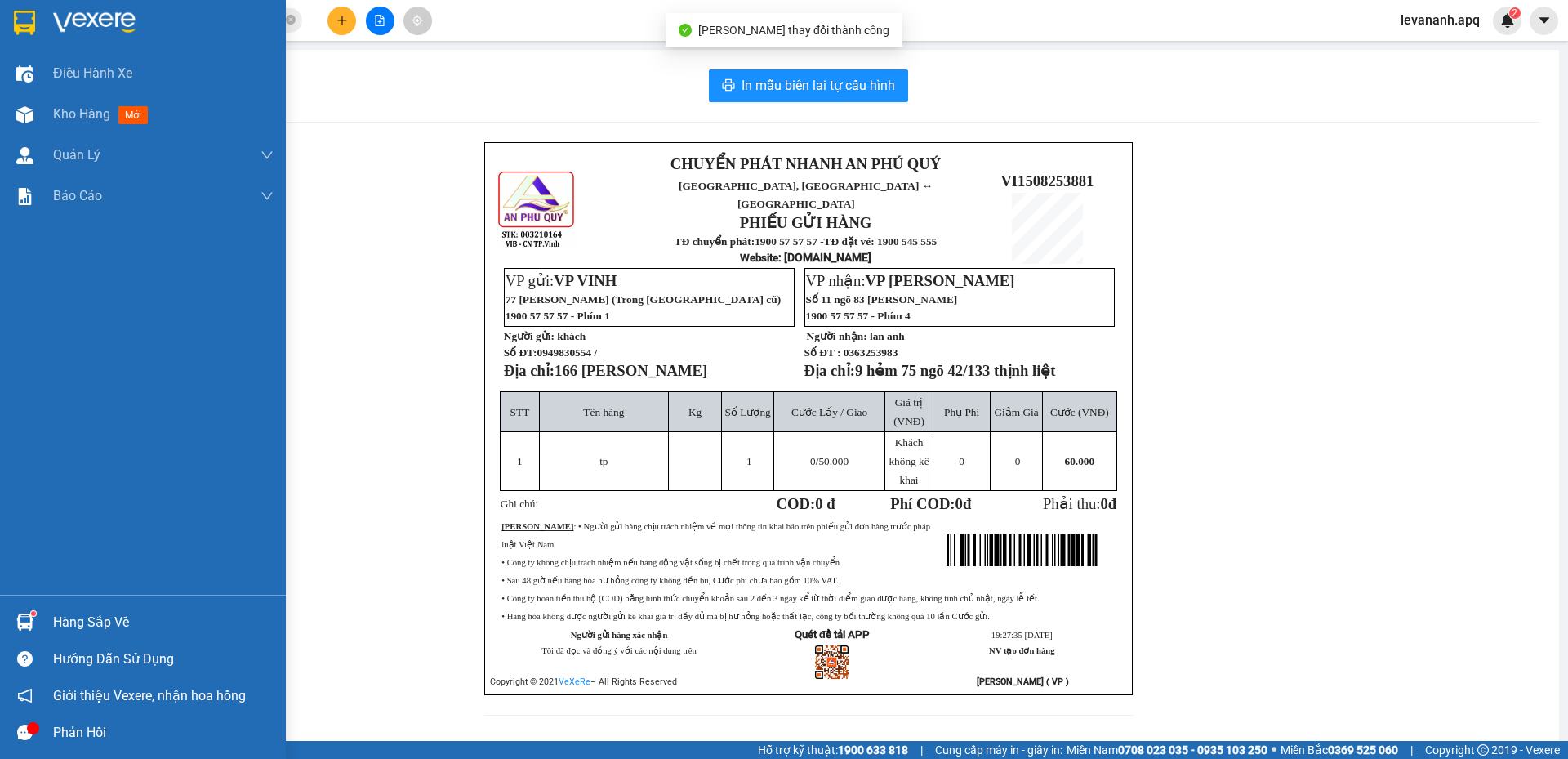
click at [37, 36] on div at bounding box center [25, 22] width 29 height 29
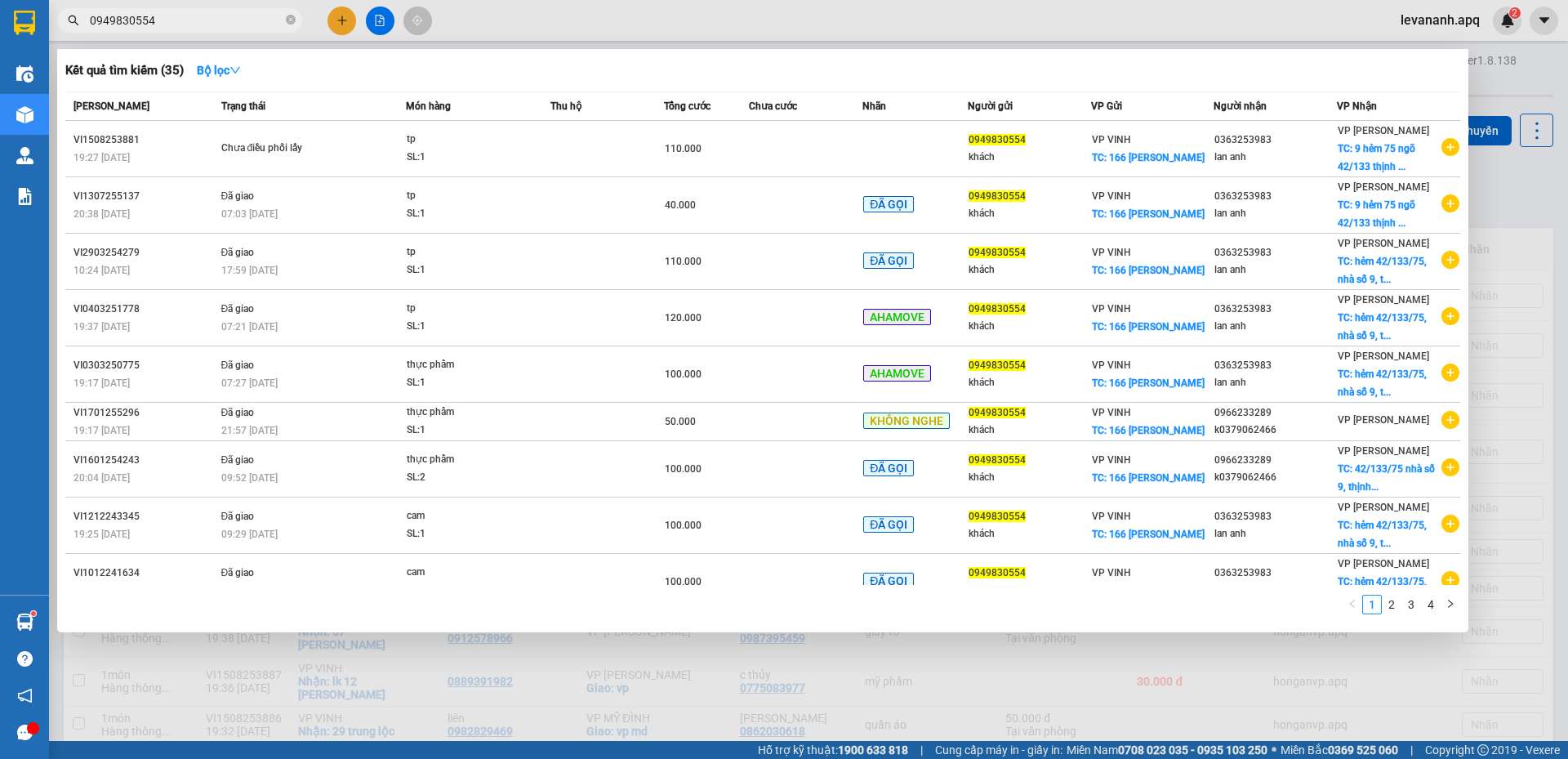
click at [207, 13] on input "0949830554" at bounding box center [186, 21] width 193 height 18
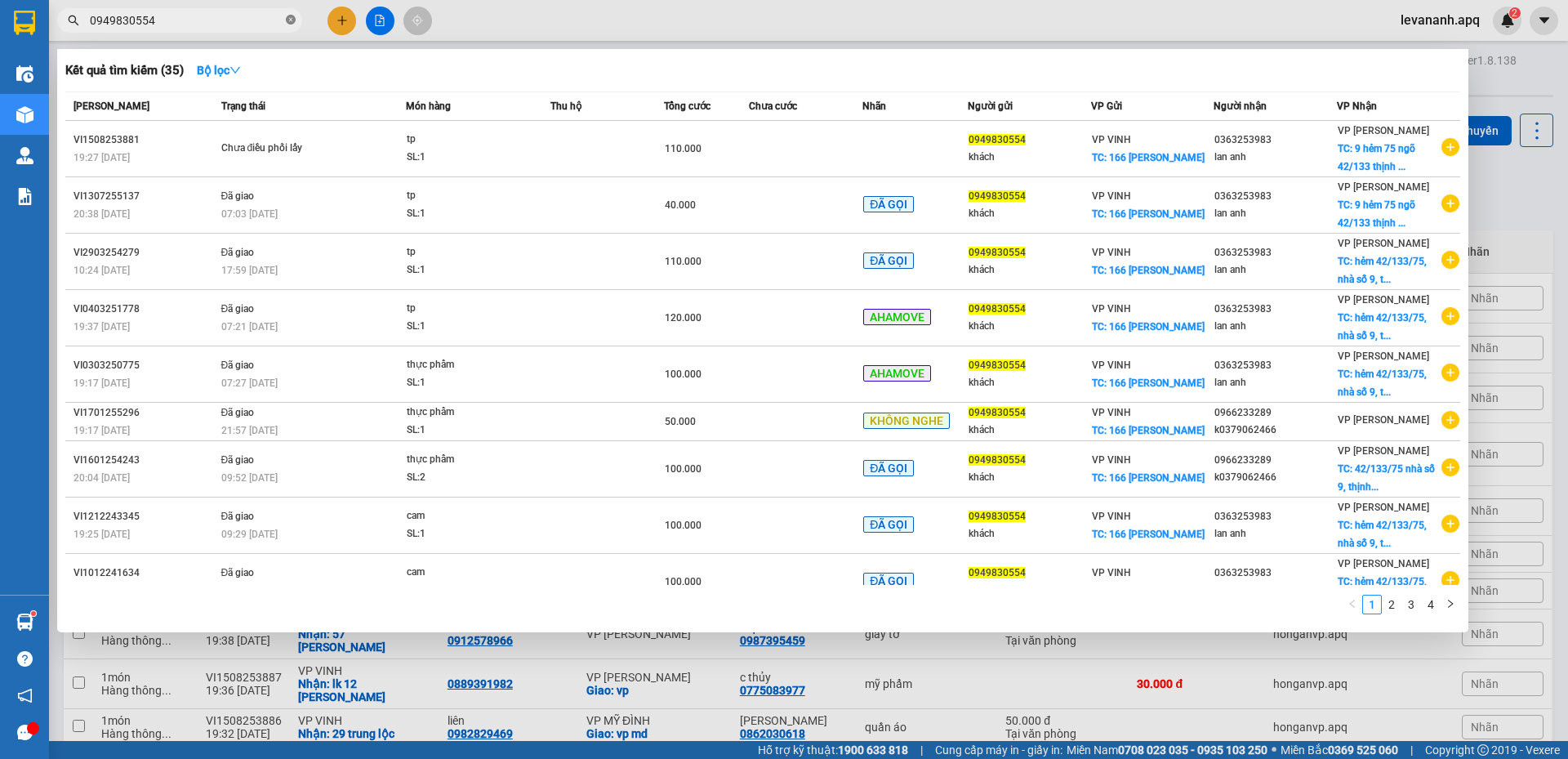
click at [292, 19] on icon "close-circle" at bounding box center [291, 20] width 10 height 10
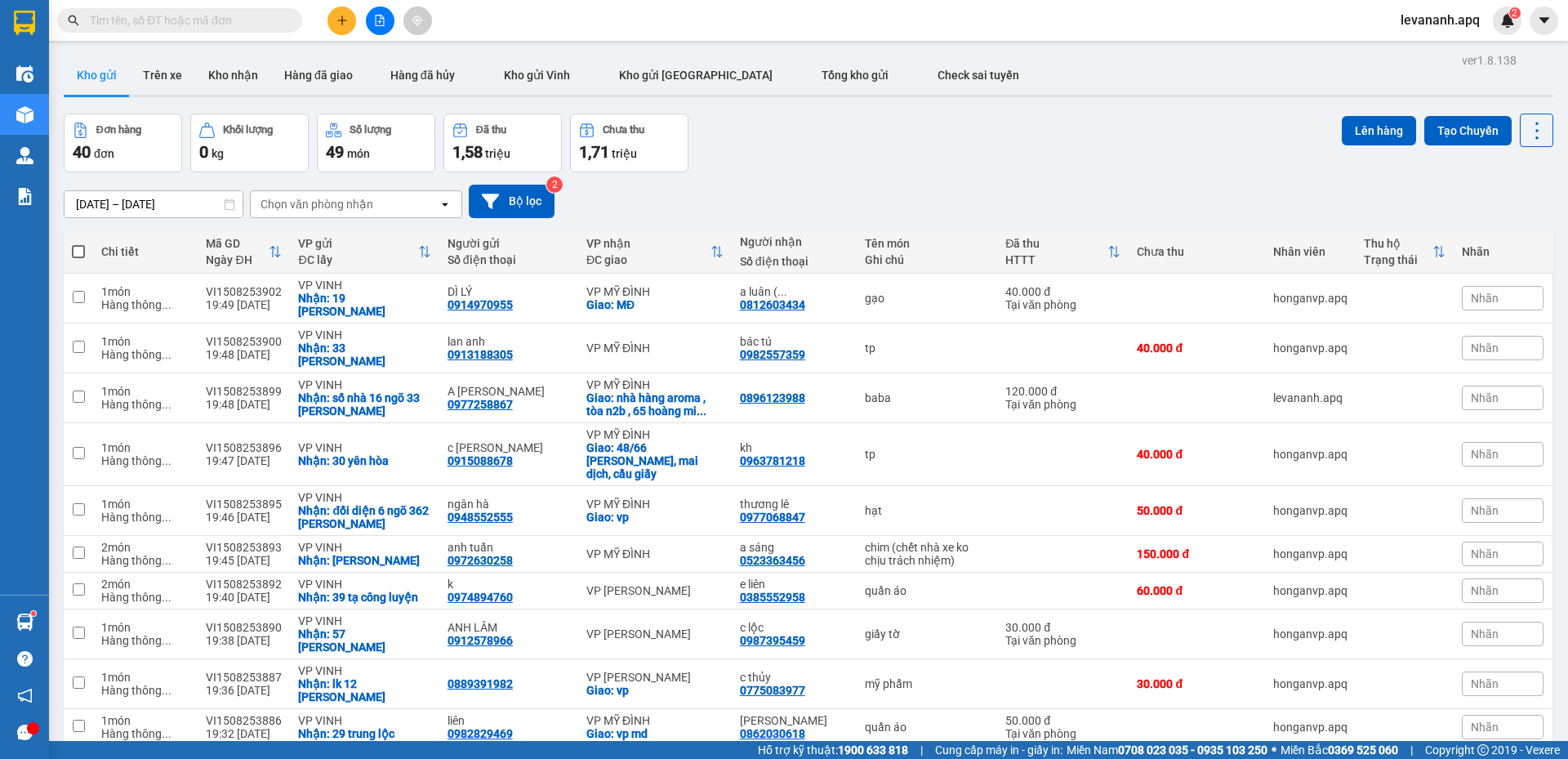
click at [282, 24] on span at bounding box center [180, 21] width 245 height 25
click at [254, 8] on span at bounding box center [180, 21] width 245 height 25
click at [248, 17] on input "text" at bounding box center [186, 21] width 193 height 18
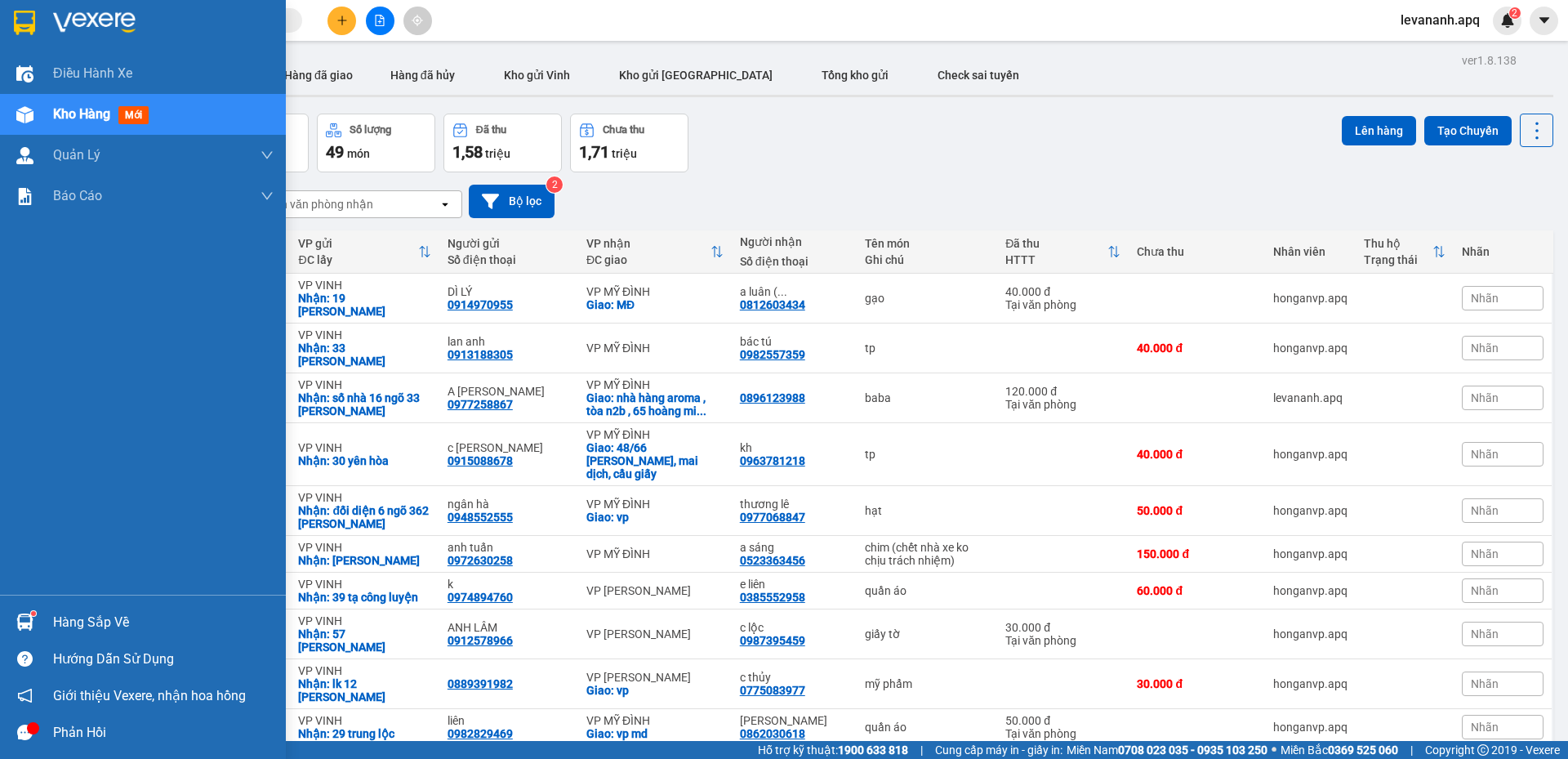
click at [12, 611] on div at bounding box center [25, 622] width 29 height 29
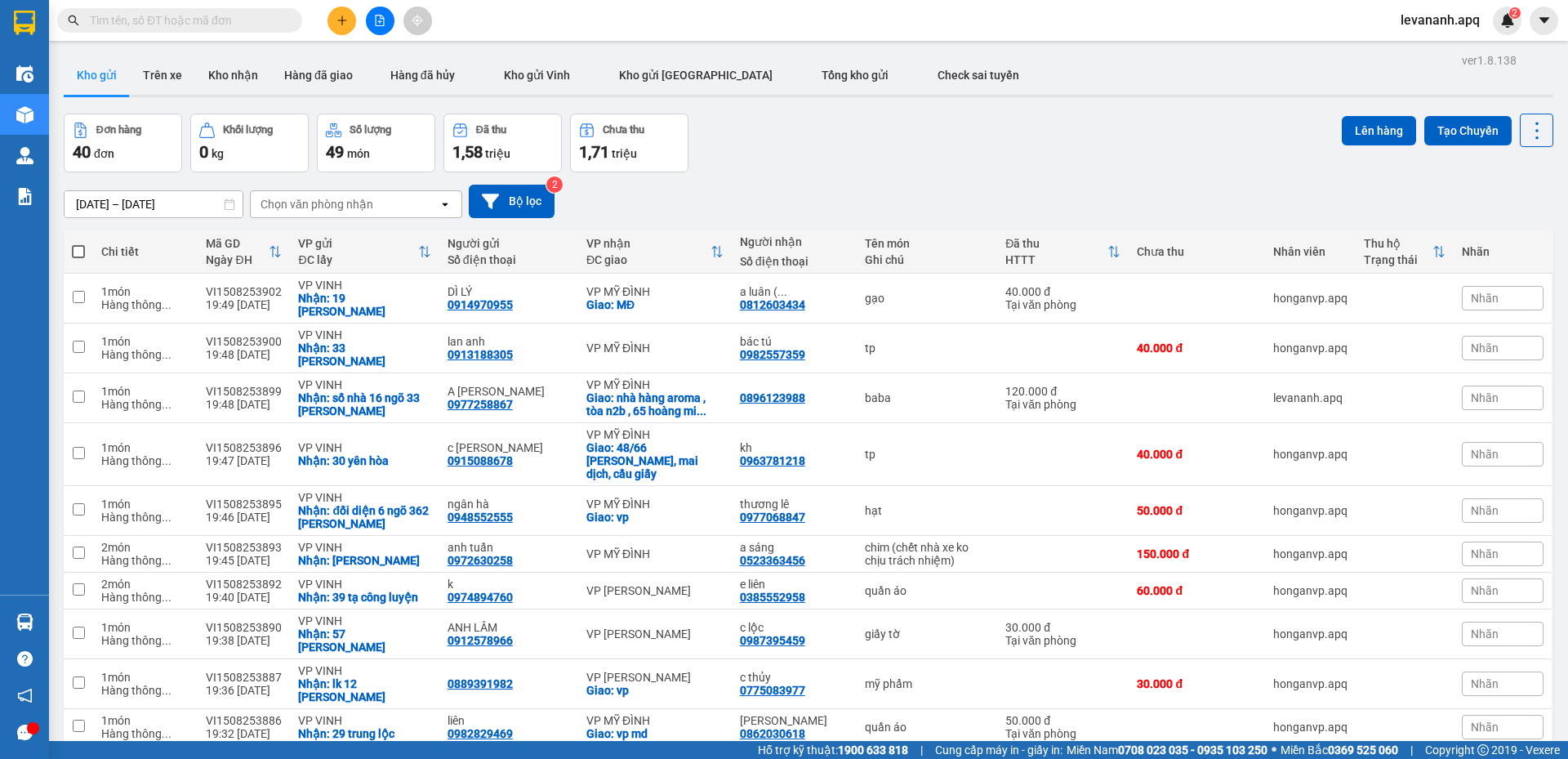
click at [892, 181] on section "Kết quả tìm kiếm ( 35 ) Bộ lọc Mã ĐH Trạng thái Món hàng Thu hộ Tổng cước Chưa …" at bounding box center [784, 380] width 1568 height 759
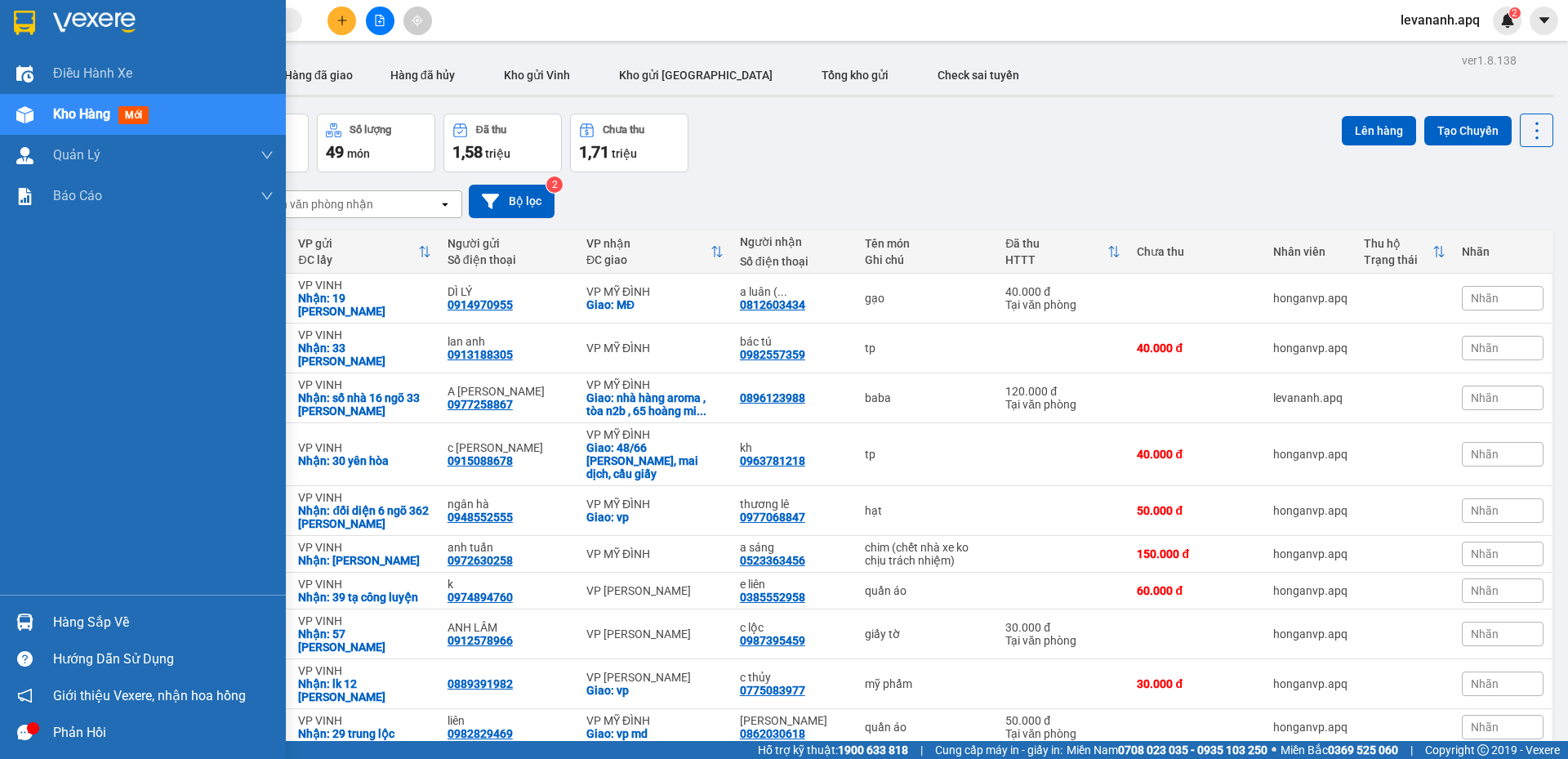
click at [21, 29] on img at bounding box center [25, 23] width 22 height 25
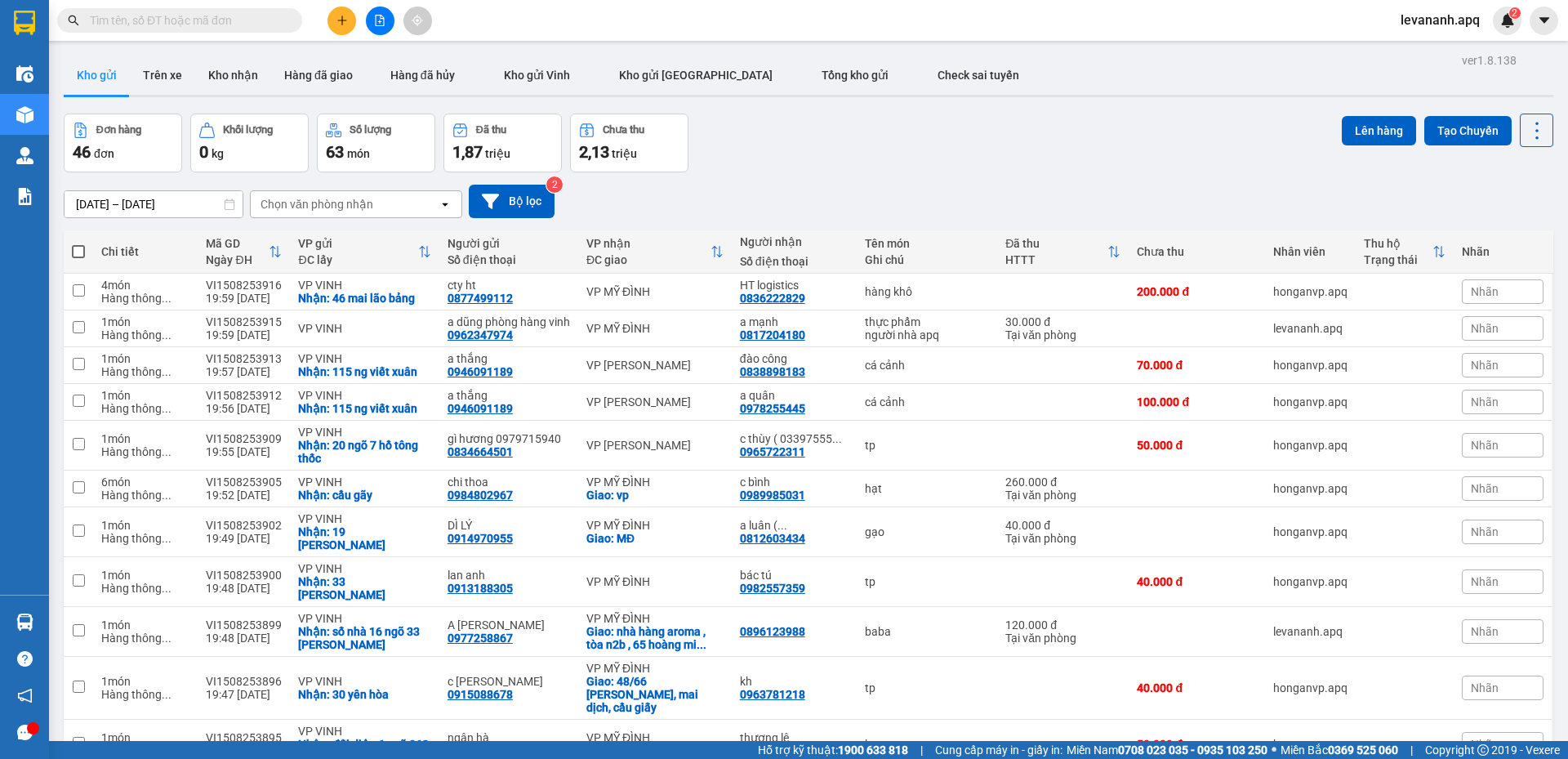
click at [697, 191] on div "13/08/2025 – 15/08/2025 Press the down arrow key to interact with the calendar …" at bounding box center [808, 201] width 1490 height 33
click at [162, 13] on input "text" at bounding box center [186, 21] width 193 height 18
paste input "0357182067"
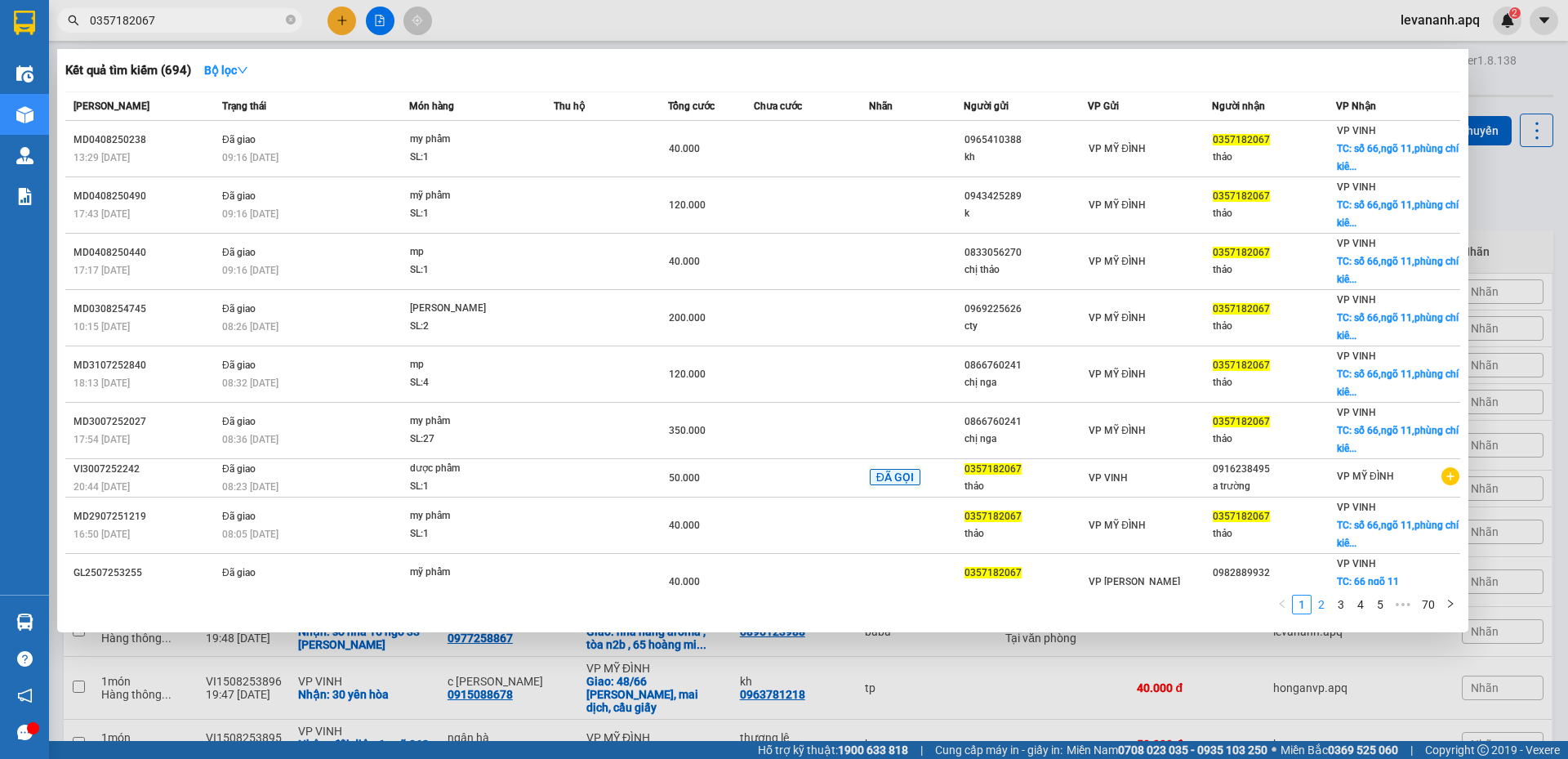
type input "0357182067"
click at [1322, 607] on link "2" at bounding box center [1322, 605] width 18 height 18
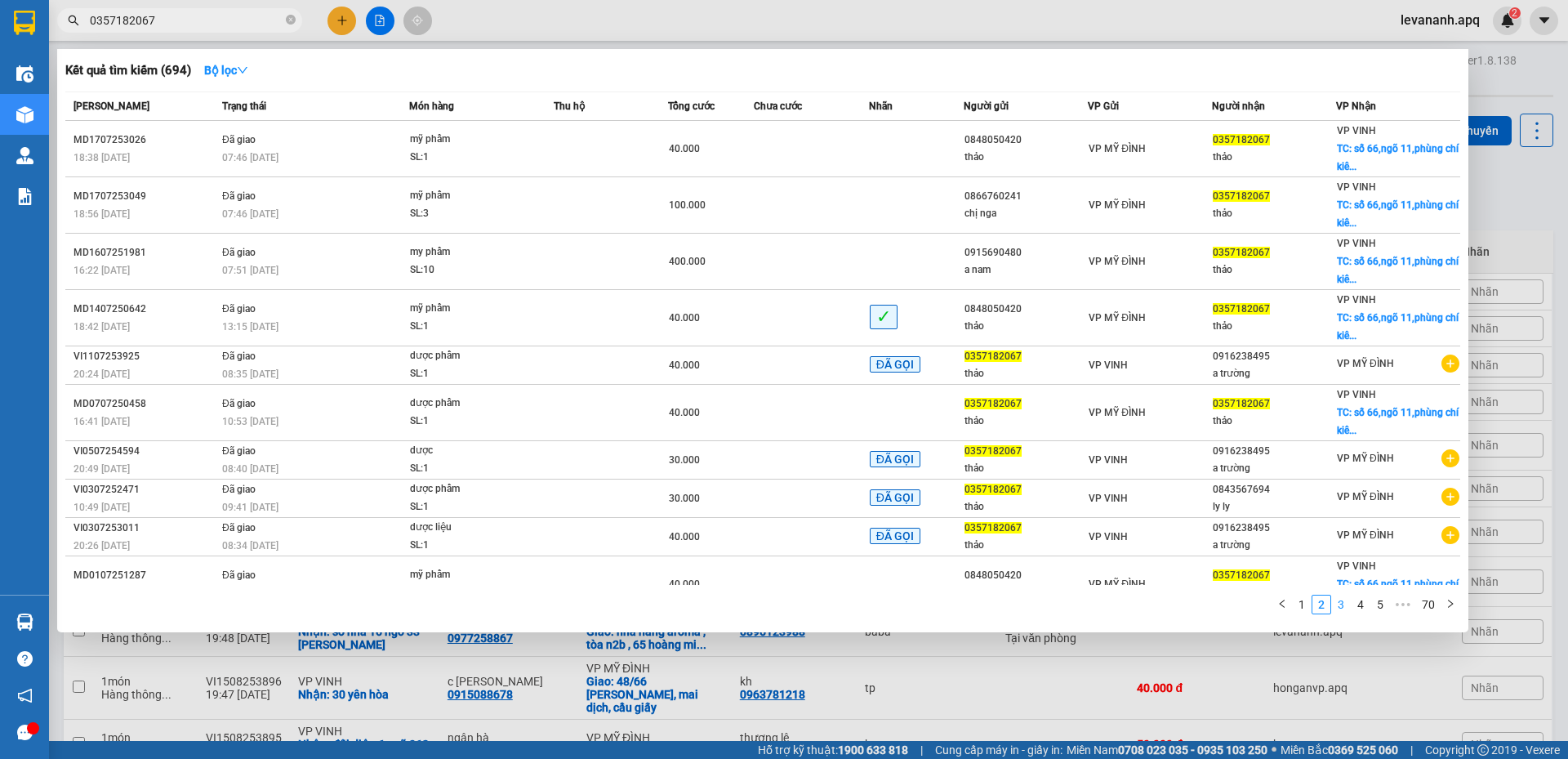
click at [1341, 603] on link "3" at bounding box center [1341, 605] width 18 height 18
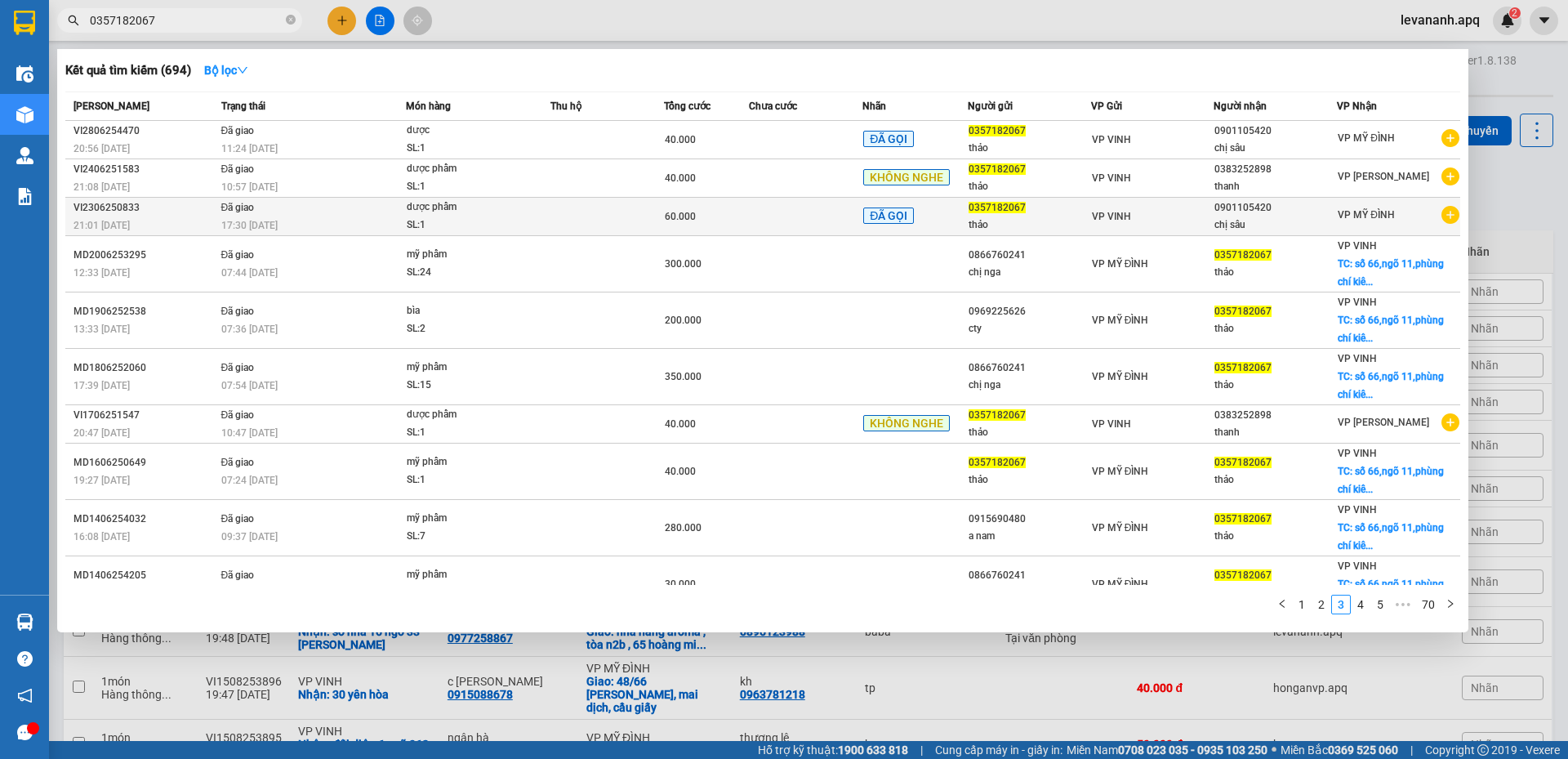
click at [1291, 216] on div "chị sâu" at bounding box center [1275, 225] width 122 height 17
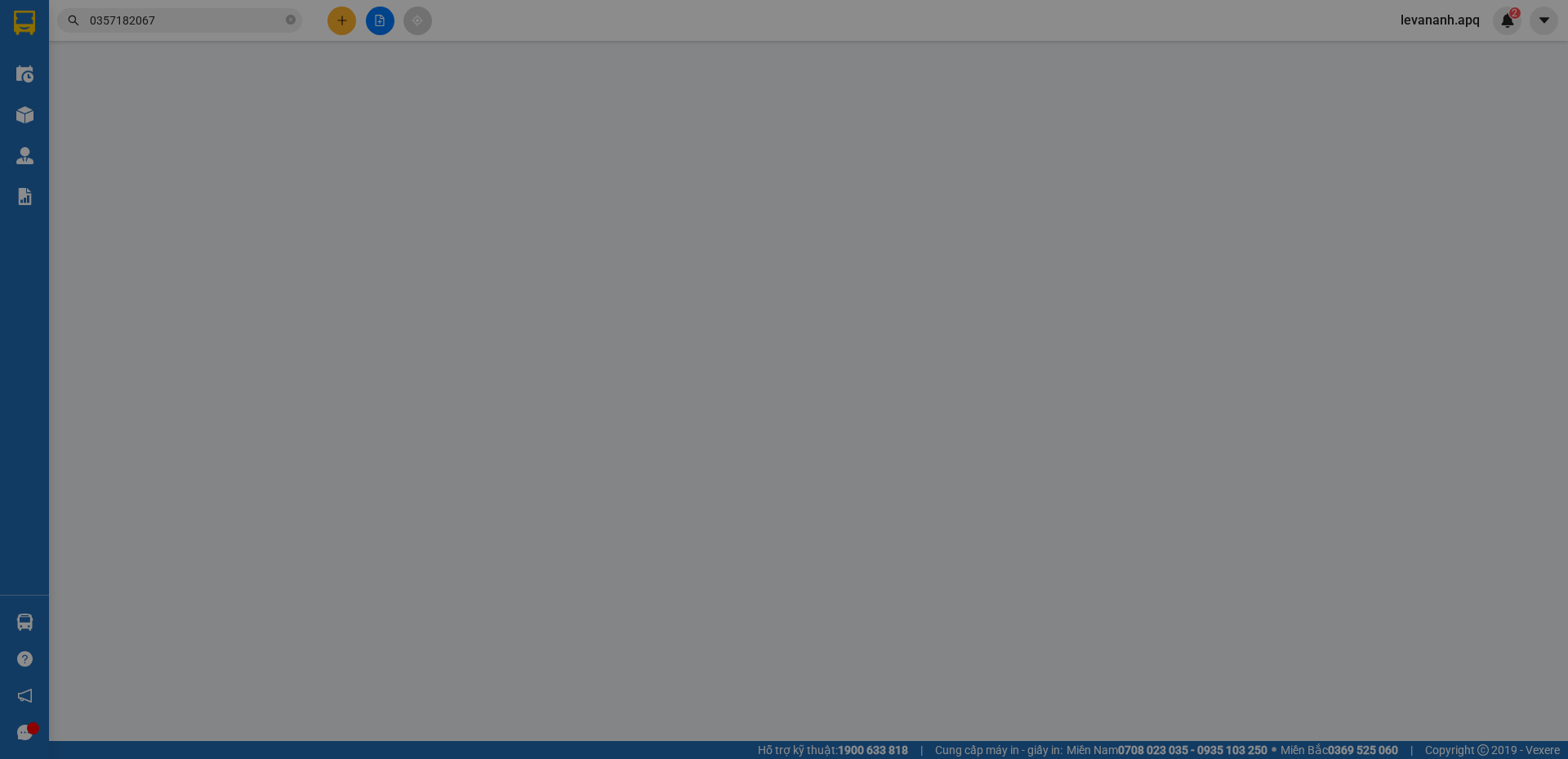
type input "0357182067"
type input "thảo"
type input "0901105420"
type input "chị sâu"
type input "60.000"
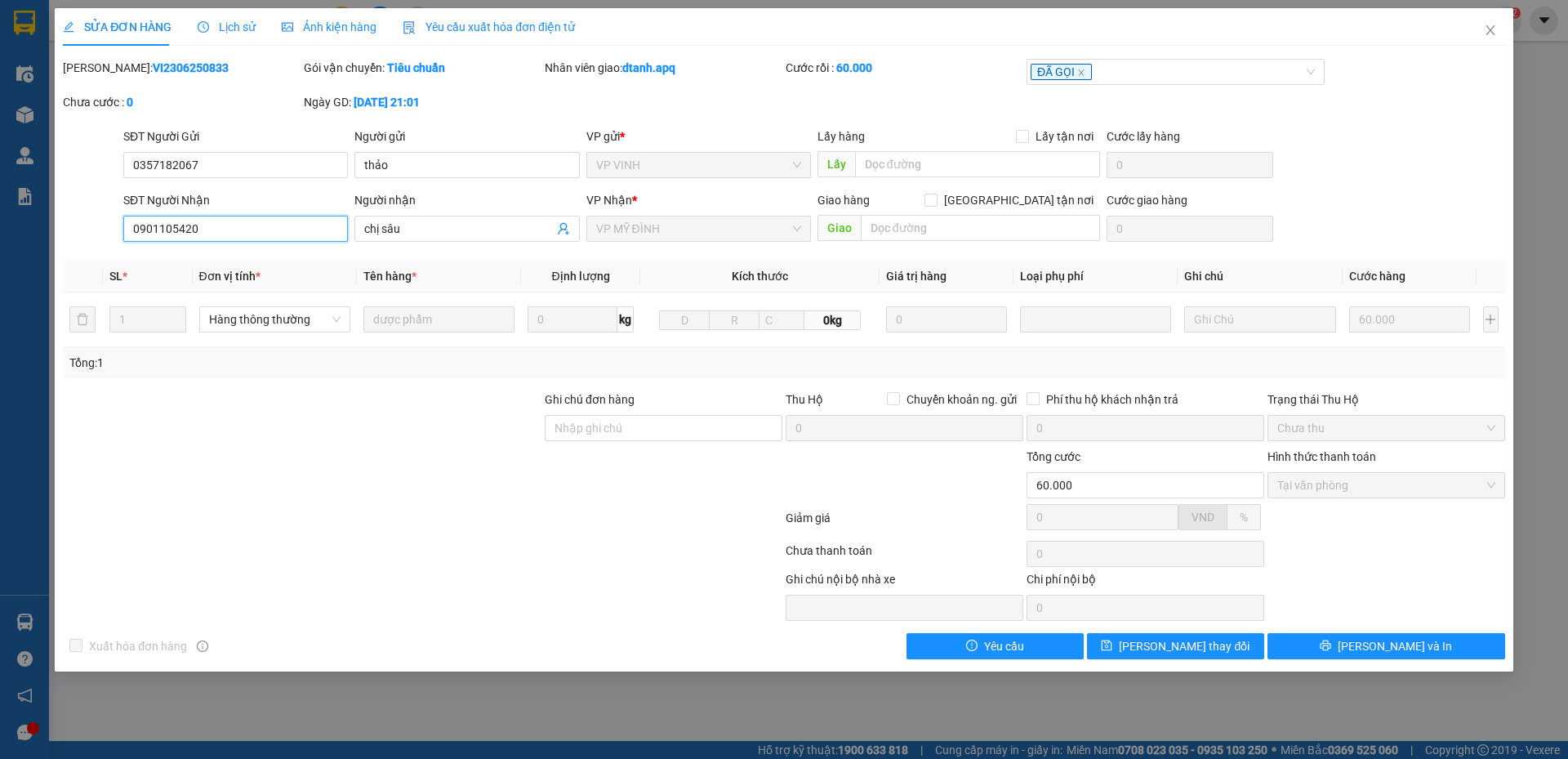
click at [217, 221] on input "0901105420" at bounding box center [235, 229] width 224 height 27
click at [1488, 36] on icon "close" at bounding box center [1491, 31] width 13 height 13
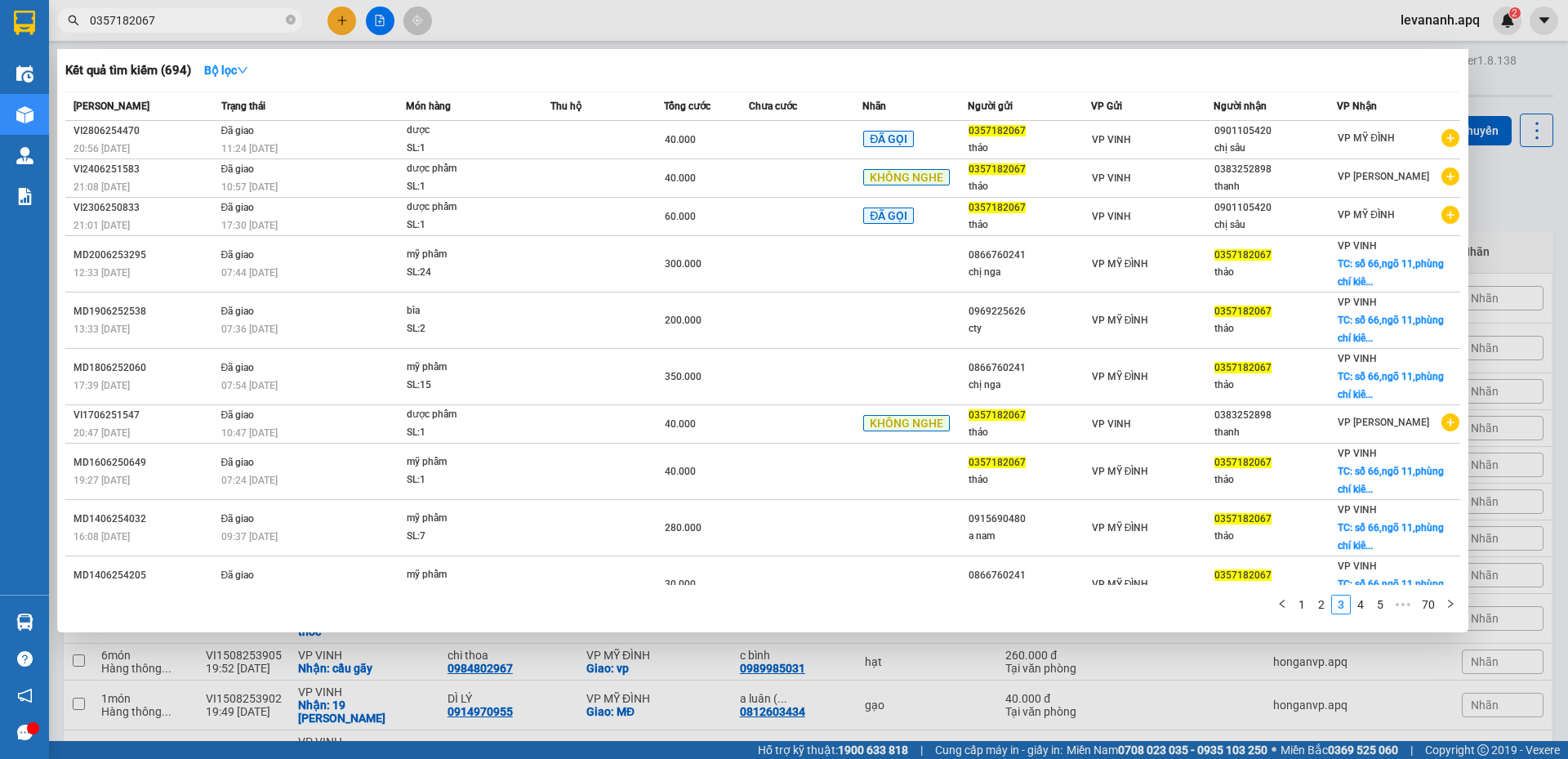
click at [191, 22] on input "0357182067" at bounding box center [186, 21] width 193 height 18
click at [287, 22] on icon "close-circle" at bounding box center [291, 20] width 10 height 10
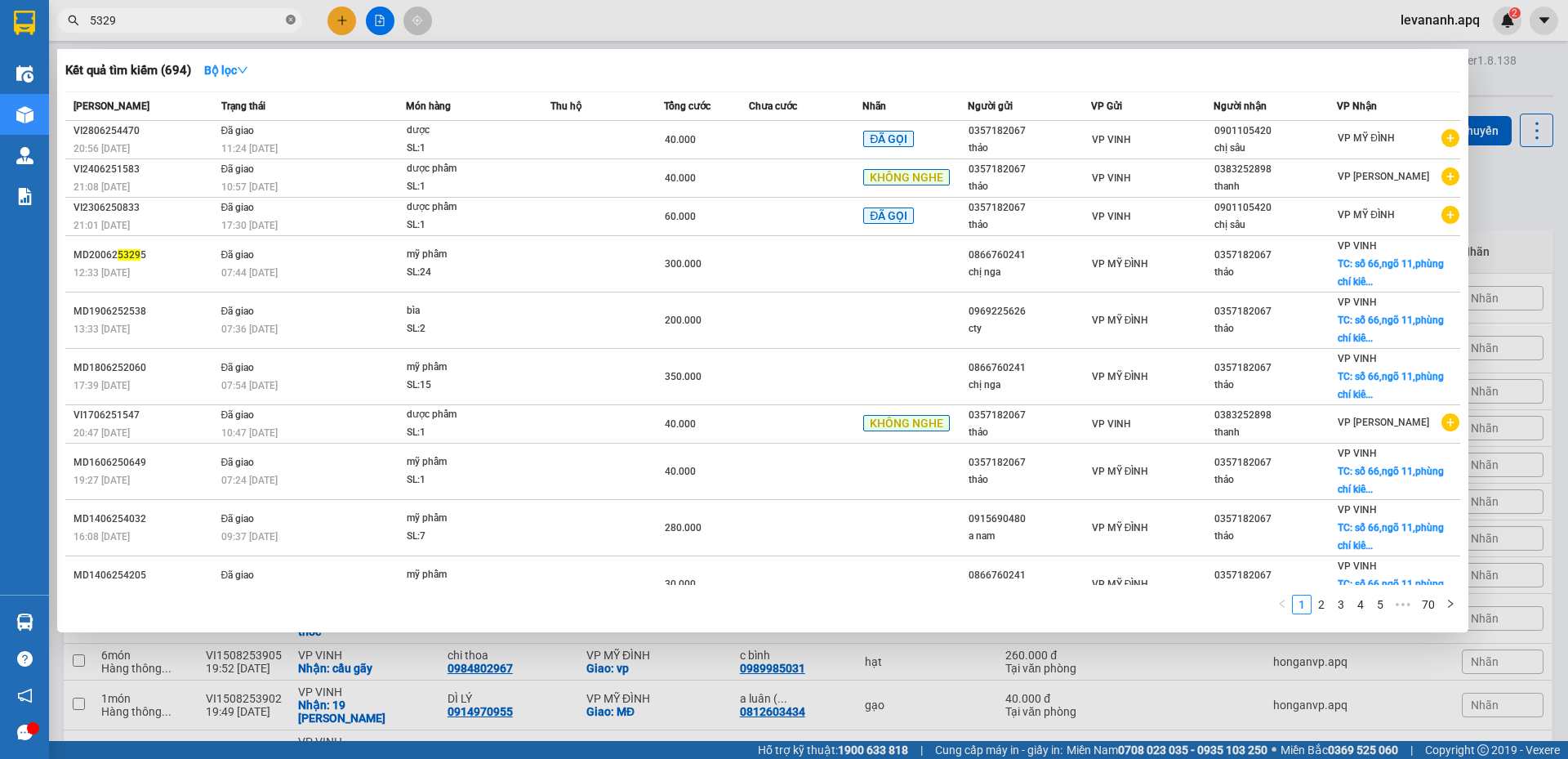
type input "53299"
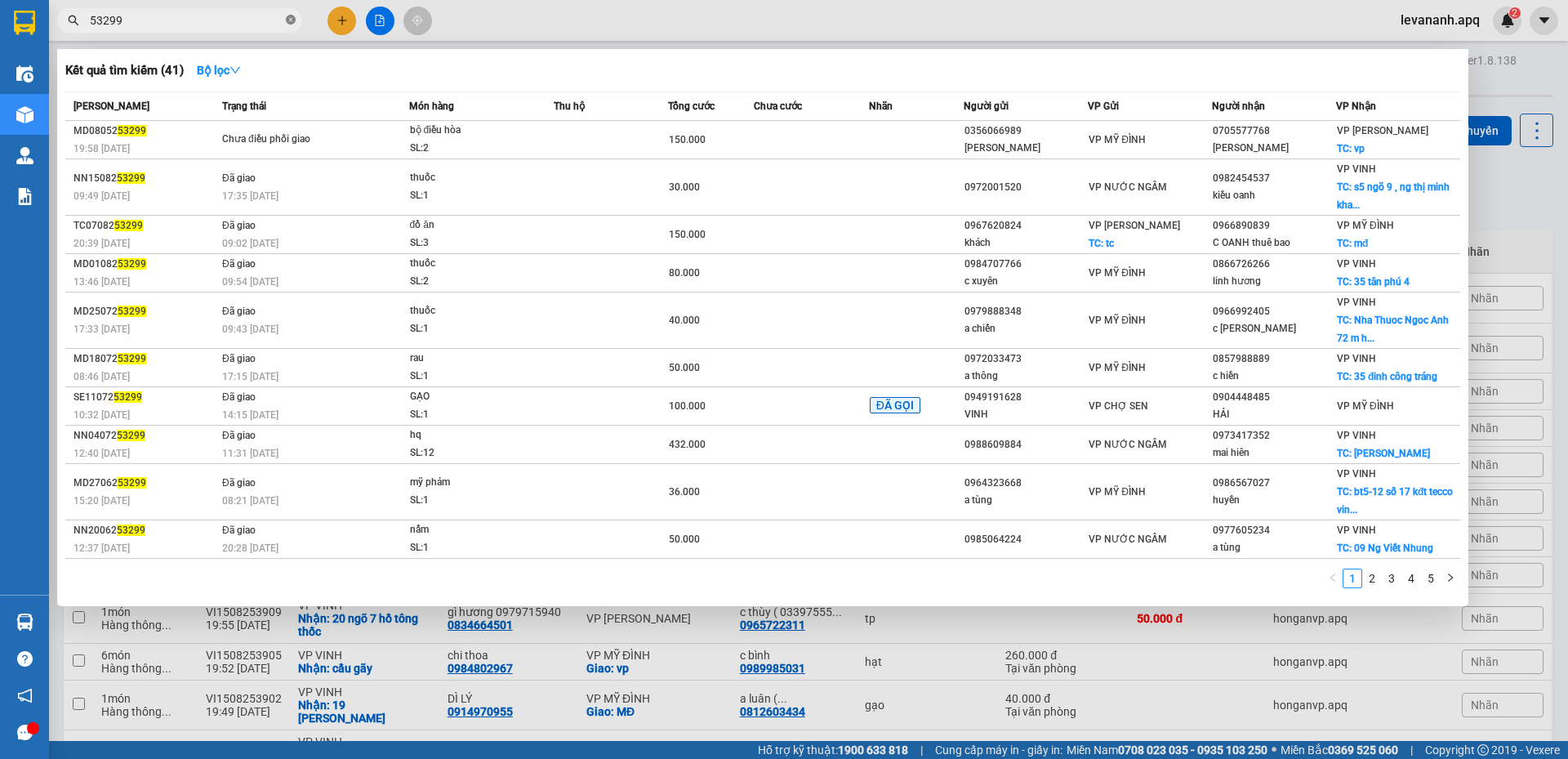
click at [292, 22] on icon "close-circle" at bounding box center [291, 20] width 10 height 10
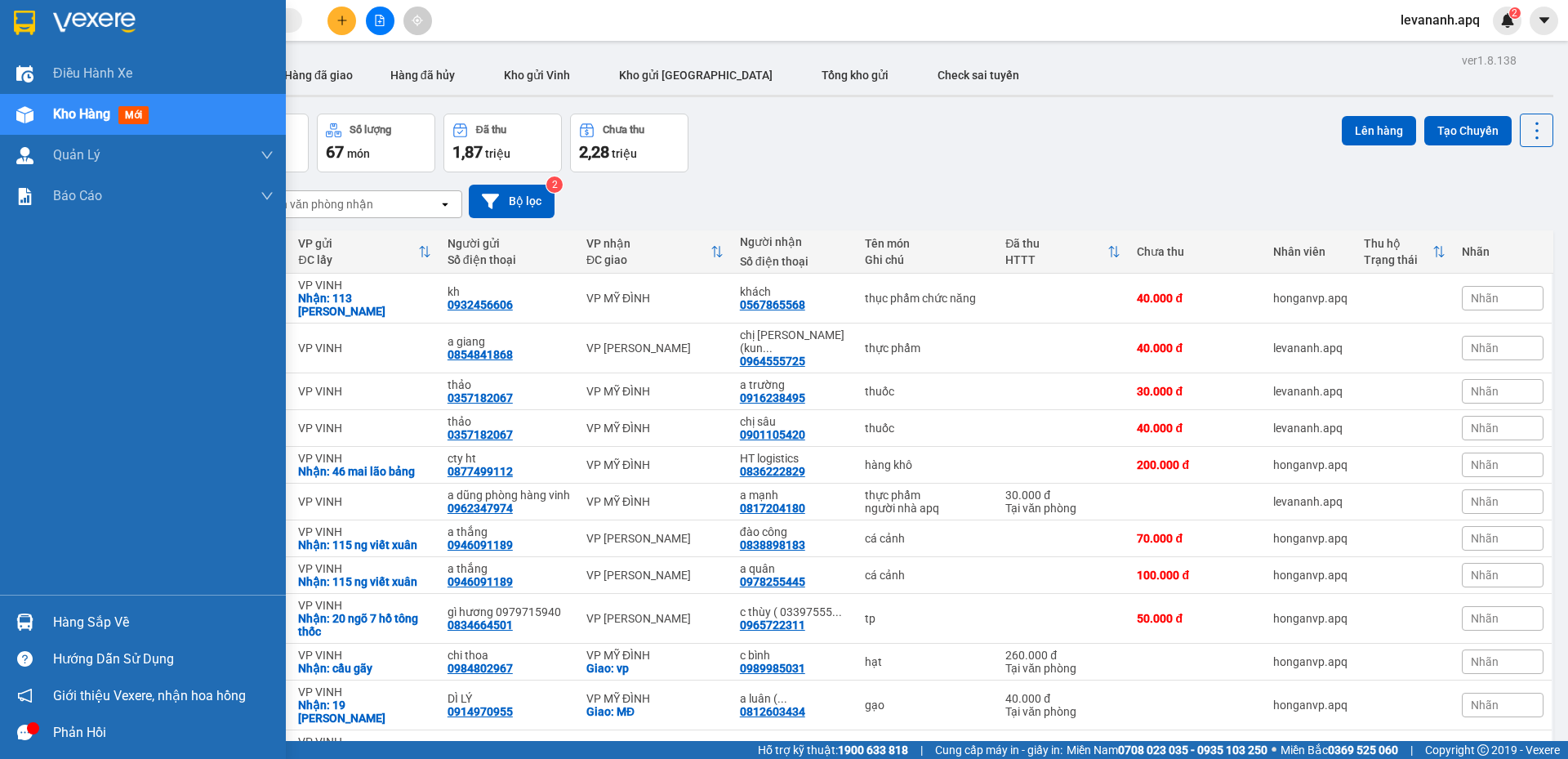
click at [11, 41] on div at bounding box center [142, 27] width 286 height 53
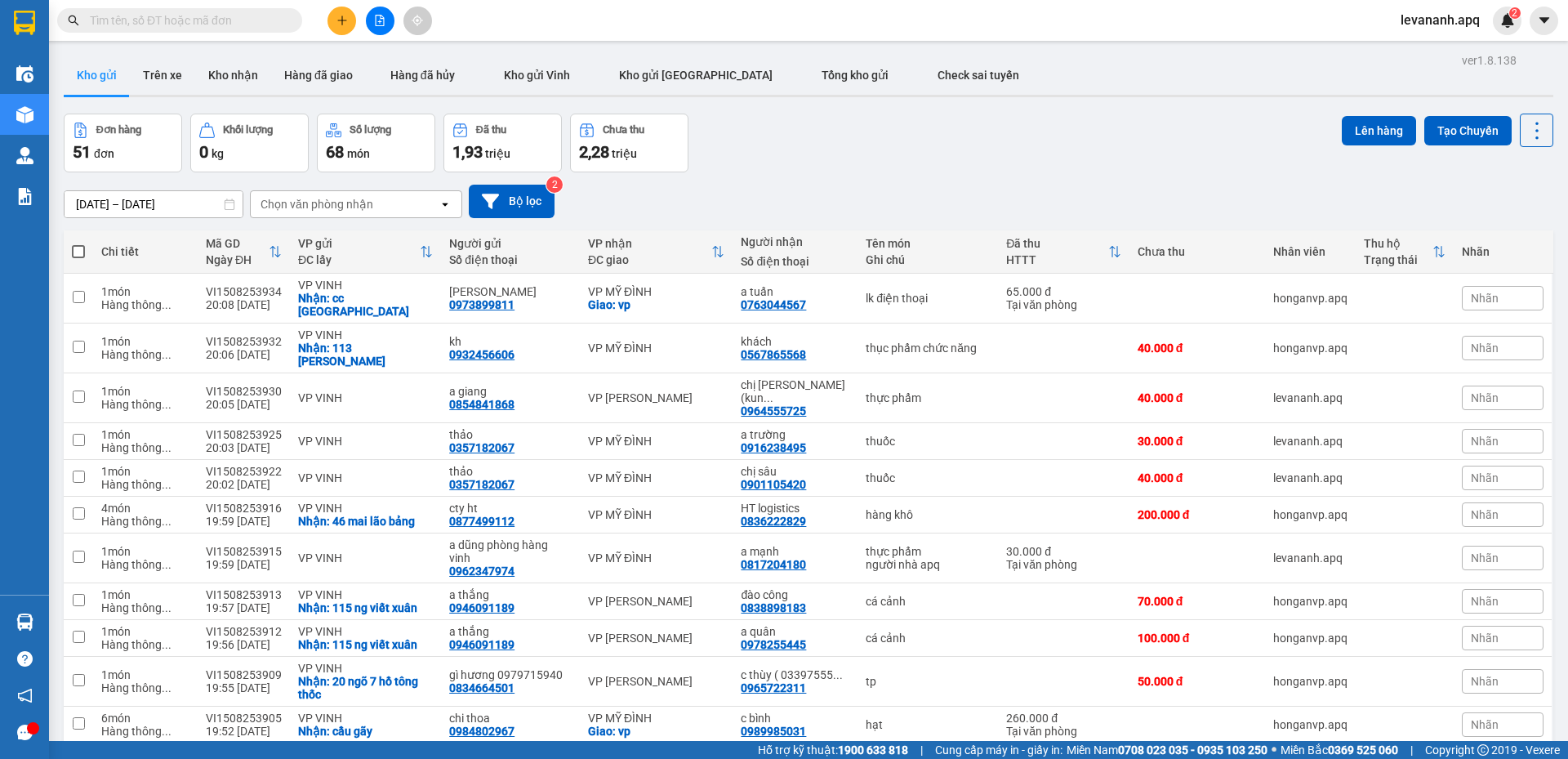
click at [41, 31] on div at bounding box center [24, 27] width 49 height 53
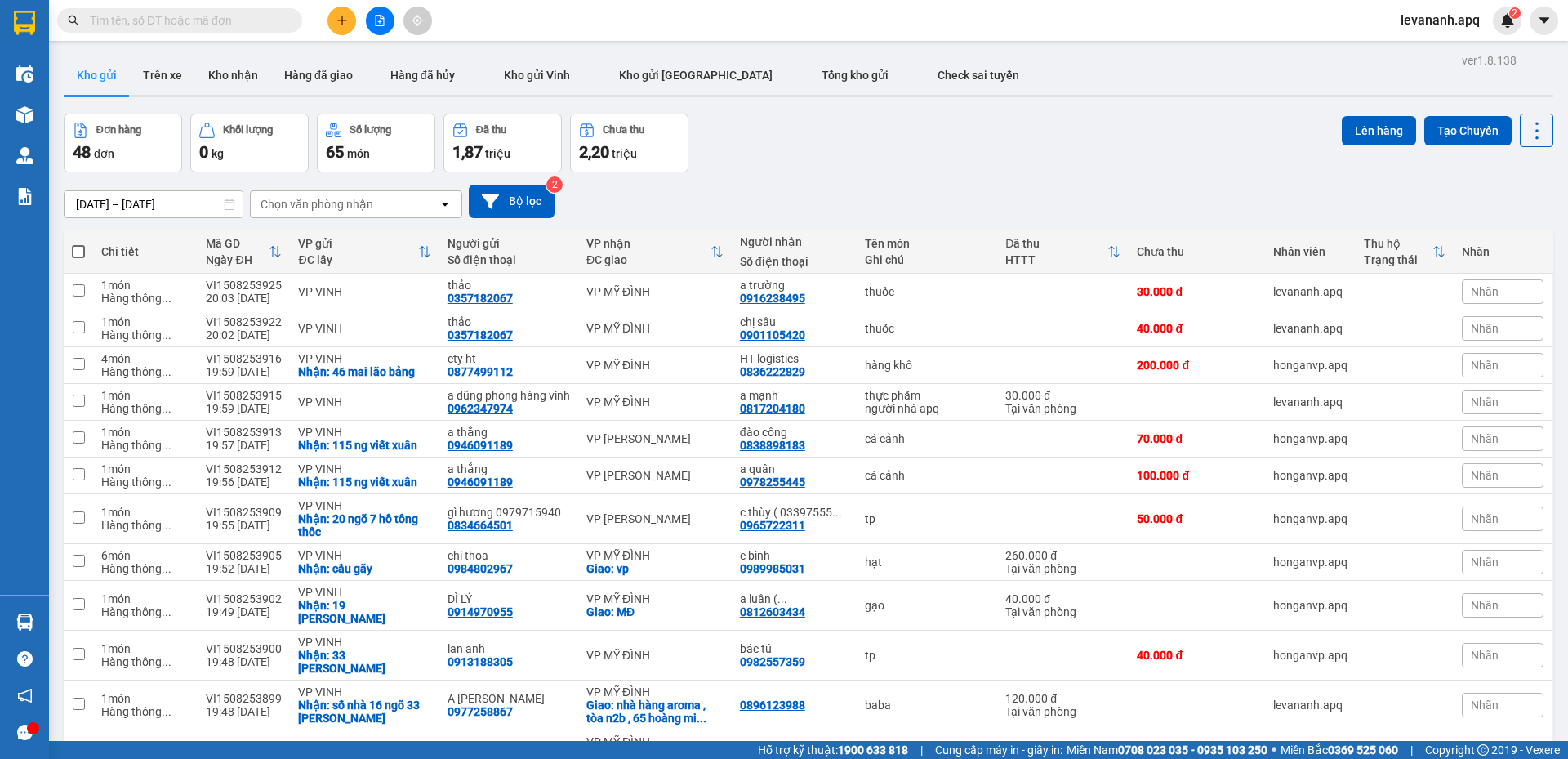
click at [338, 21] on icon "plus" at bounding box center [341, 20] width 9 height 1
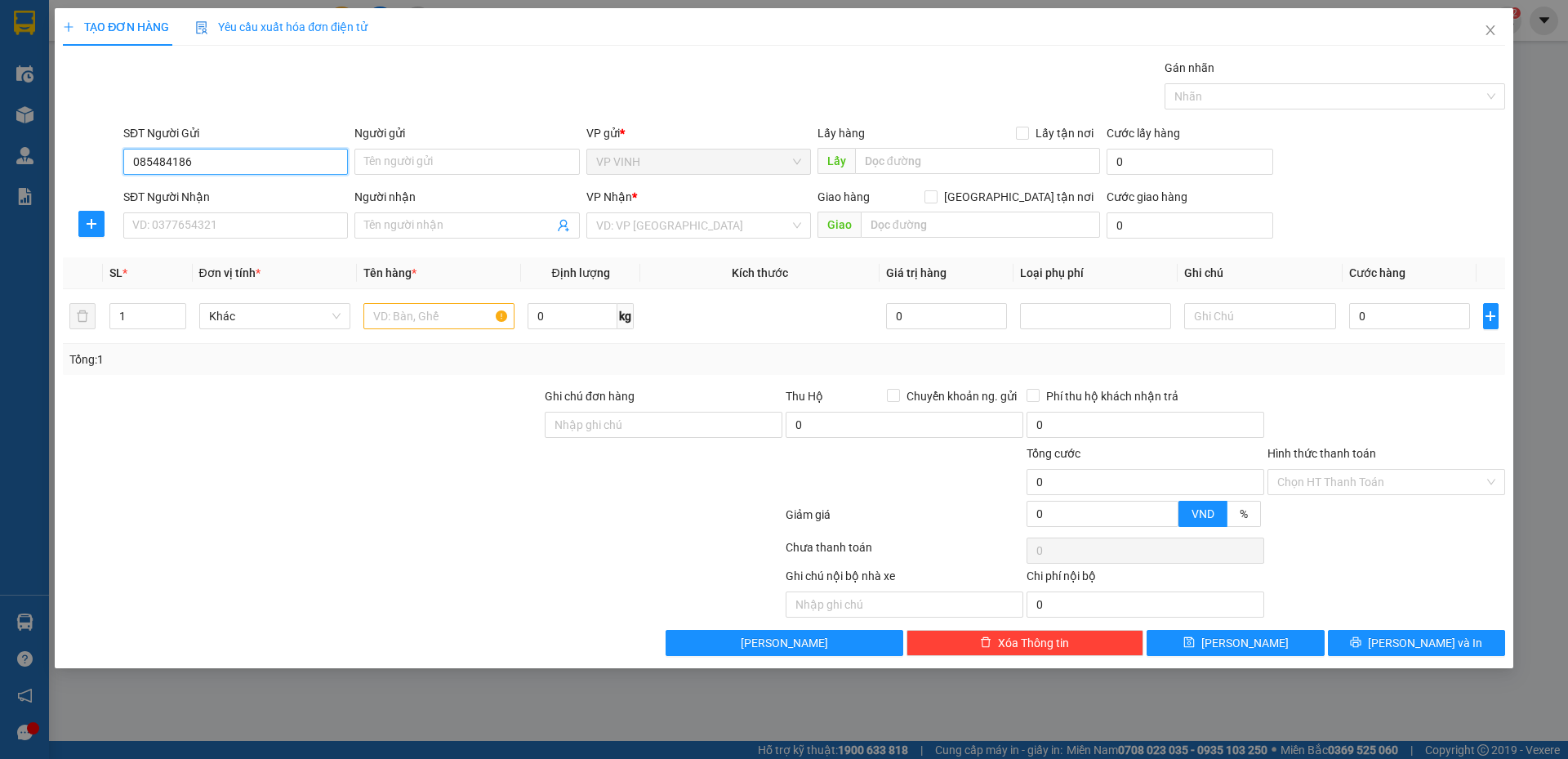
type input "0854841868"
click at [164, 166] on input "0854841868" at bounding box center [235, 162] width 224 height 27
drag, startPoint x: 192, startPoint y: 165, endPoint x: 203, endPoint y: 183, distance: 21.1
click at [195, 164] on input "0854841868" at bounding box center [235, 162] width 224 height 27
click at [204, 192] on div "0854841868 - a giang" at bounding box center [236, 195] width 205 height 18
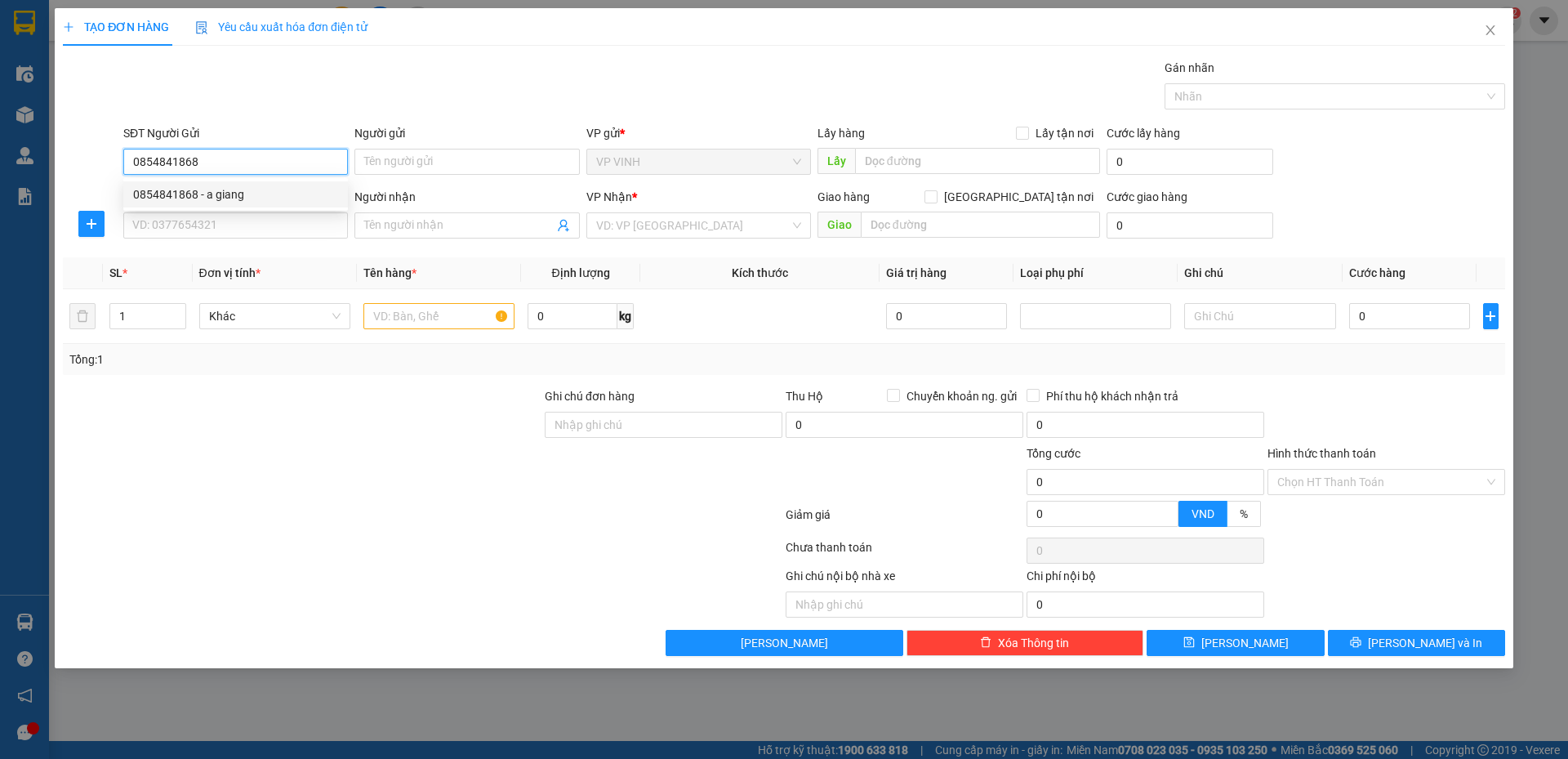
type input "a giang"
type input "0854841868"
click at [212, 221] on input "SĐT Người Nhận" at bounding box center [235, 225] width 224 height 27
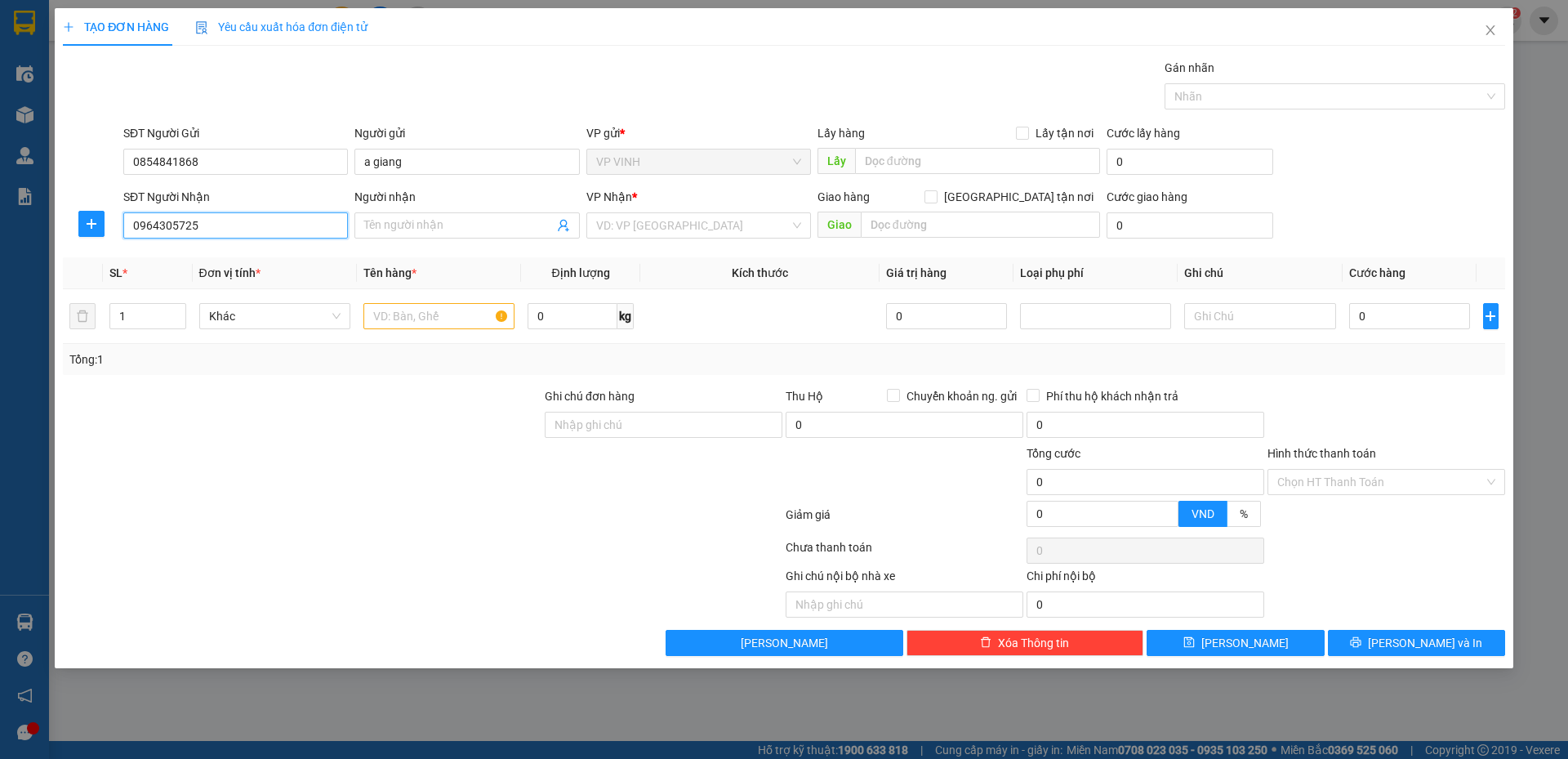
drag, startPoint x: 170, startPoint y: 238, endPoint x: 224, endPoint y: 234, distance: 54.1
click at [171, 236] on input "0964305725" at bounding box center [235, 225] width 224 height 27
click at [224, 234] on input "0964305725" at bounding box center [235, 225] width 224 height 27
drag, startPoint x: 169, startPoint y: 220, endPoint x: 257, endPoint y: 235, distance: 89.3
click at [185, 220] on input "0964305725" at bounding box center [235, 225] width 224 height 27
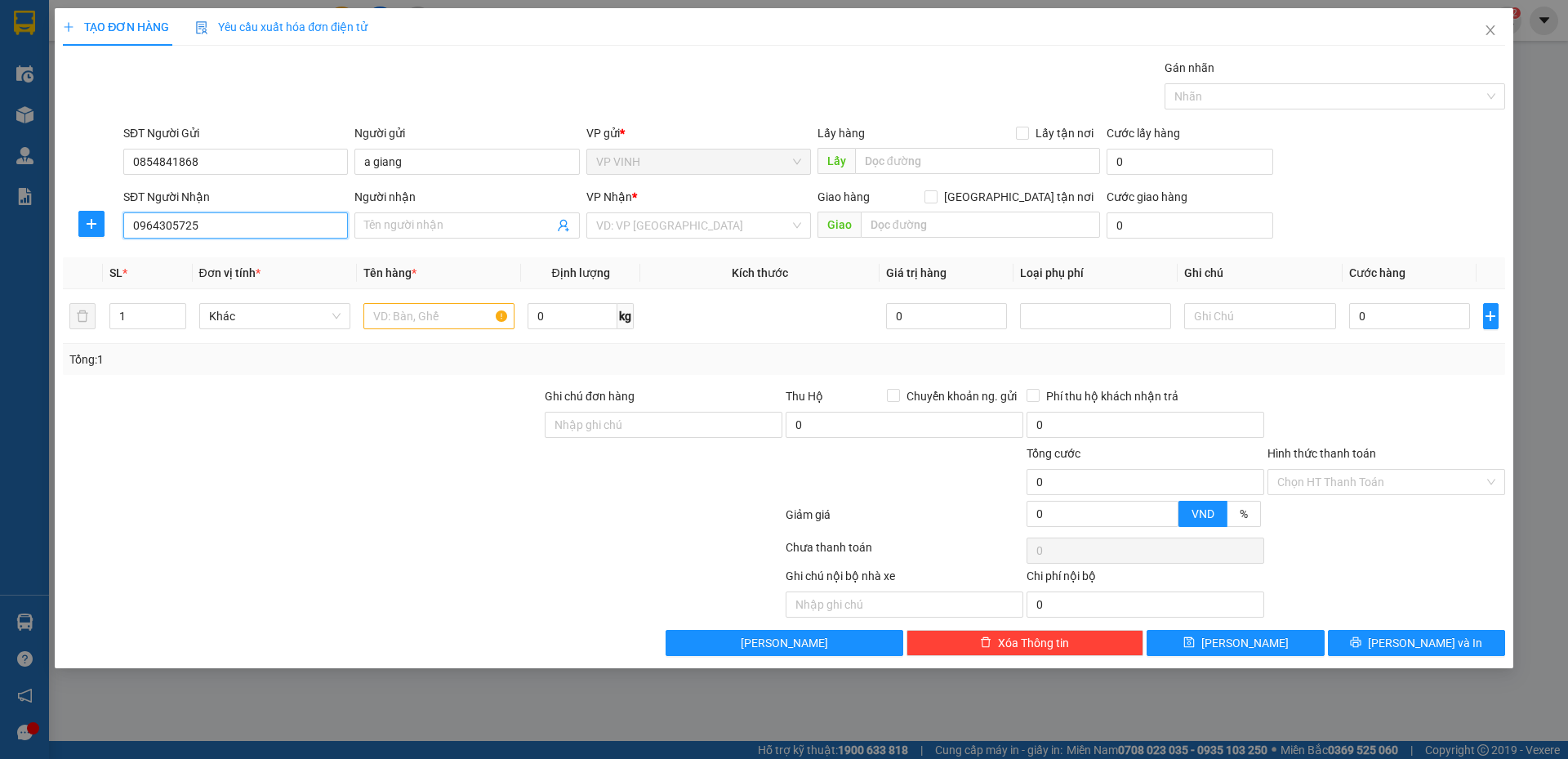
click at [257, 235] on input "0964305725" at bounding box center [235, 225] width 224 height 27
type input "0964305725"
click at [369, 226] on input "Người nhận" at bounding box center [459, 225] width 189 height 18
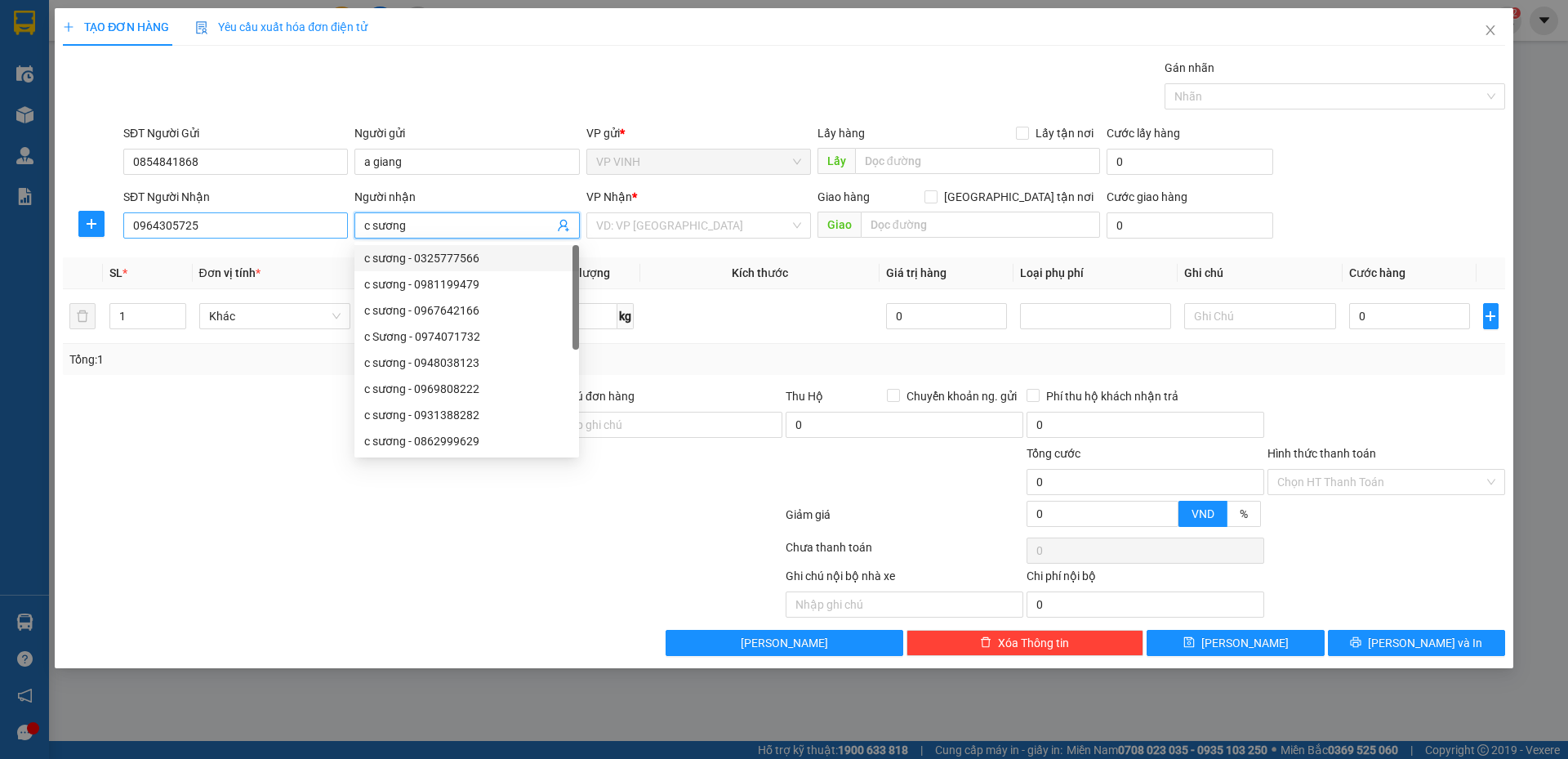
type input "c sương"
click at [239, 228] on input "0964305725" at bounding box center [235, 225] width 224 height 27
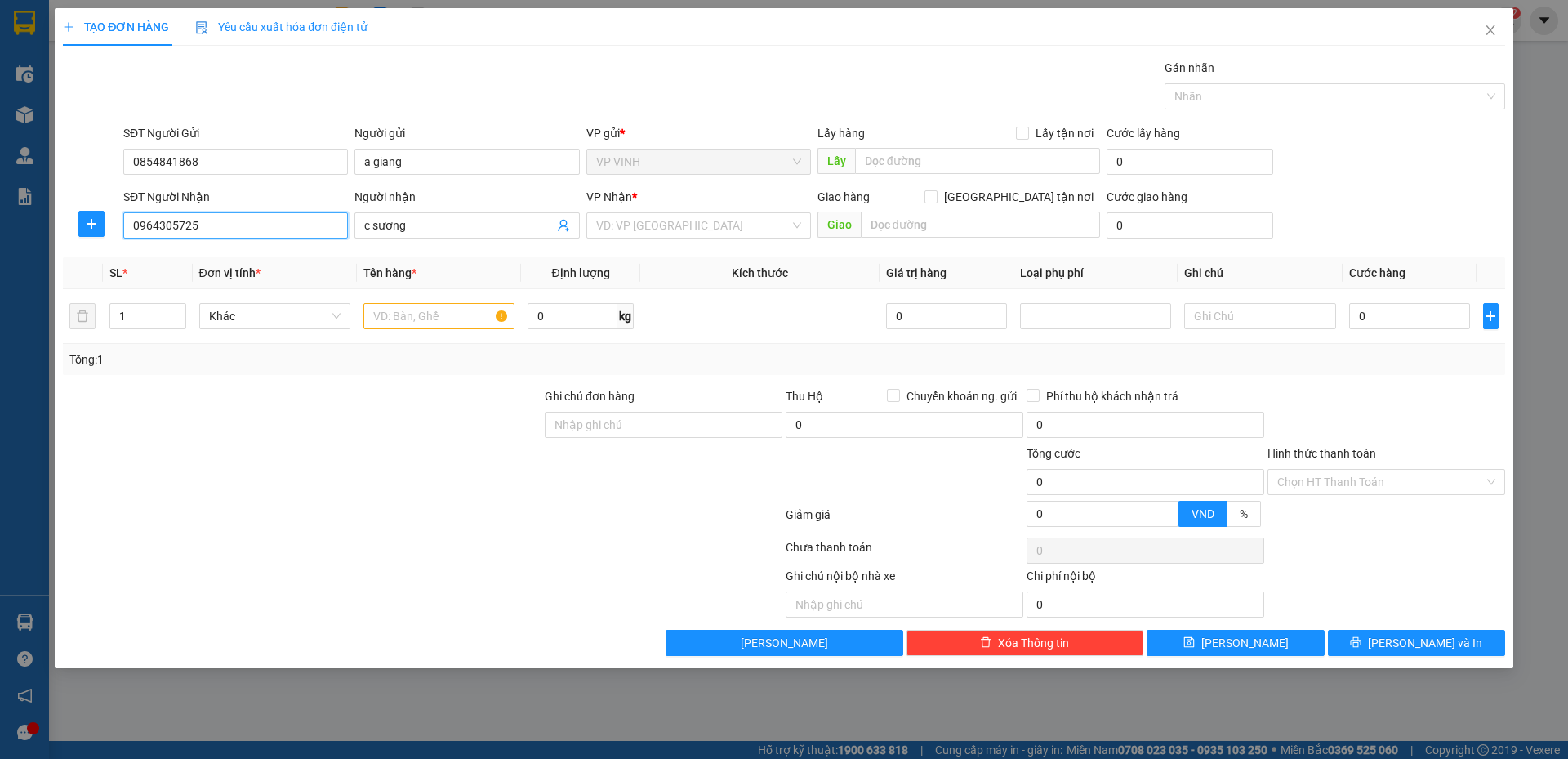
click at [210, 220] on input "0964305725" at bounding box center [235, 225] width 224 height 27
drag, startPoint x: 171, startPoint y: 222, endPoint x: 157, endPoint y: 230, distance: 16.1
click at [157, 230] on input "0964305725" at bounding box center [235, 225] width 224 height 27
type input "0964555725"
click at [186, 248] on div "0964555725 - chị chuyễn (kun ken)" at bounding box center [271, 259] width 296 height 27
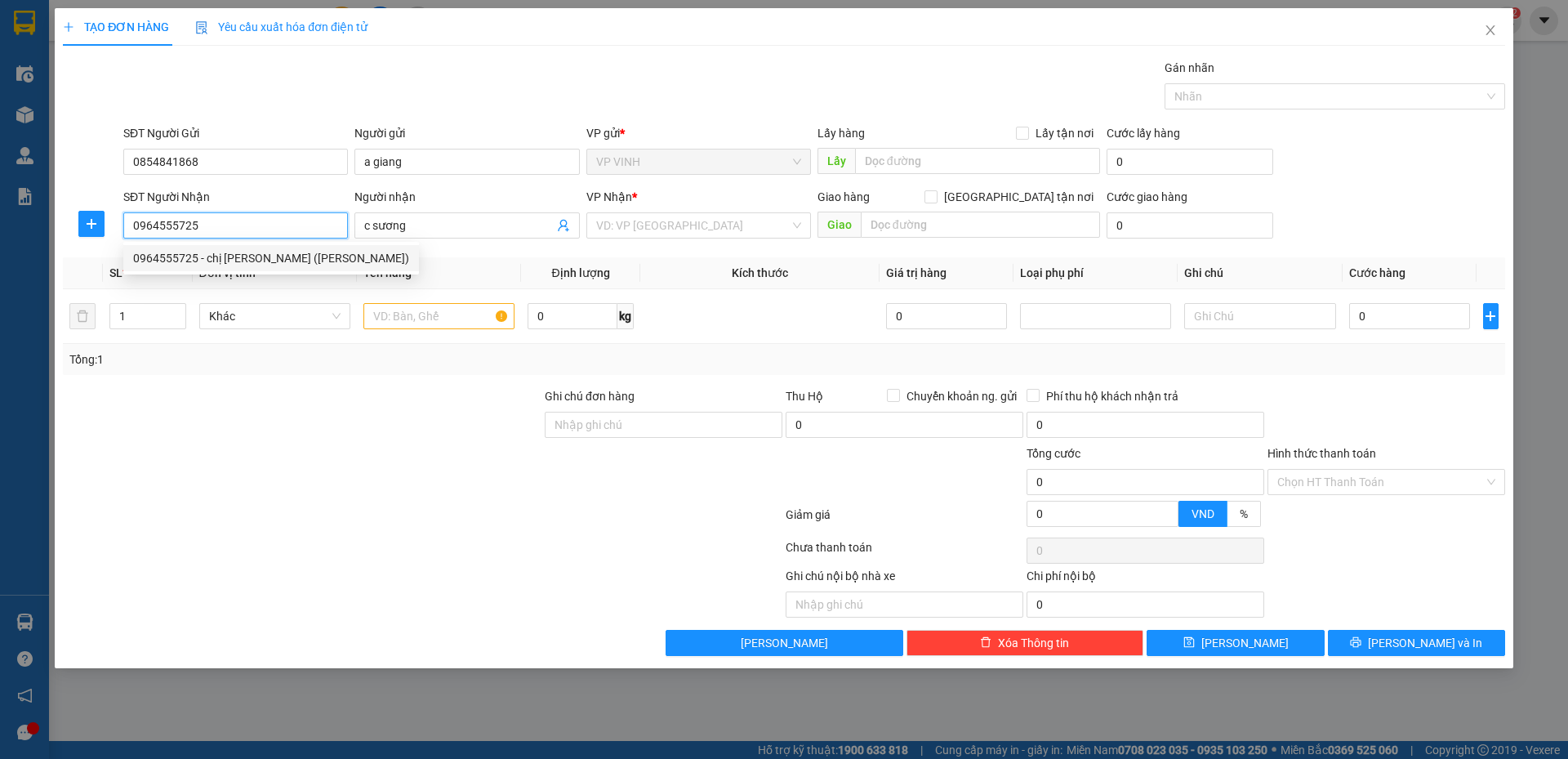
type input "chị chuyễn (kun ken)"
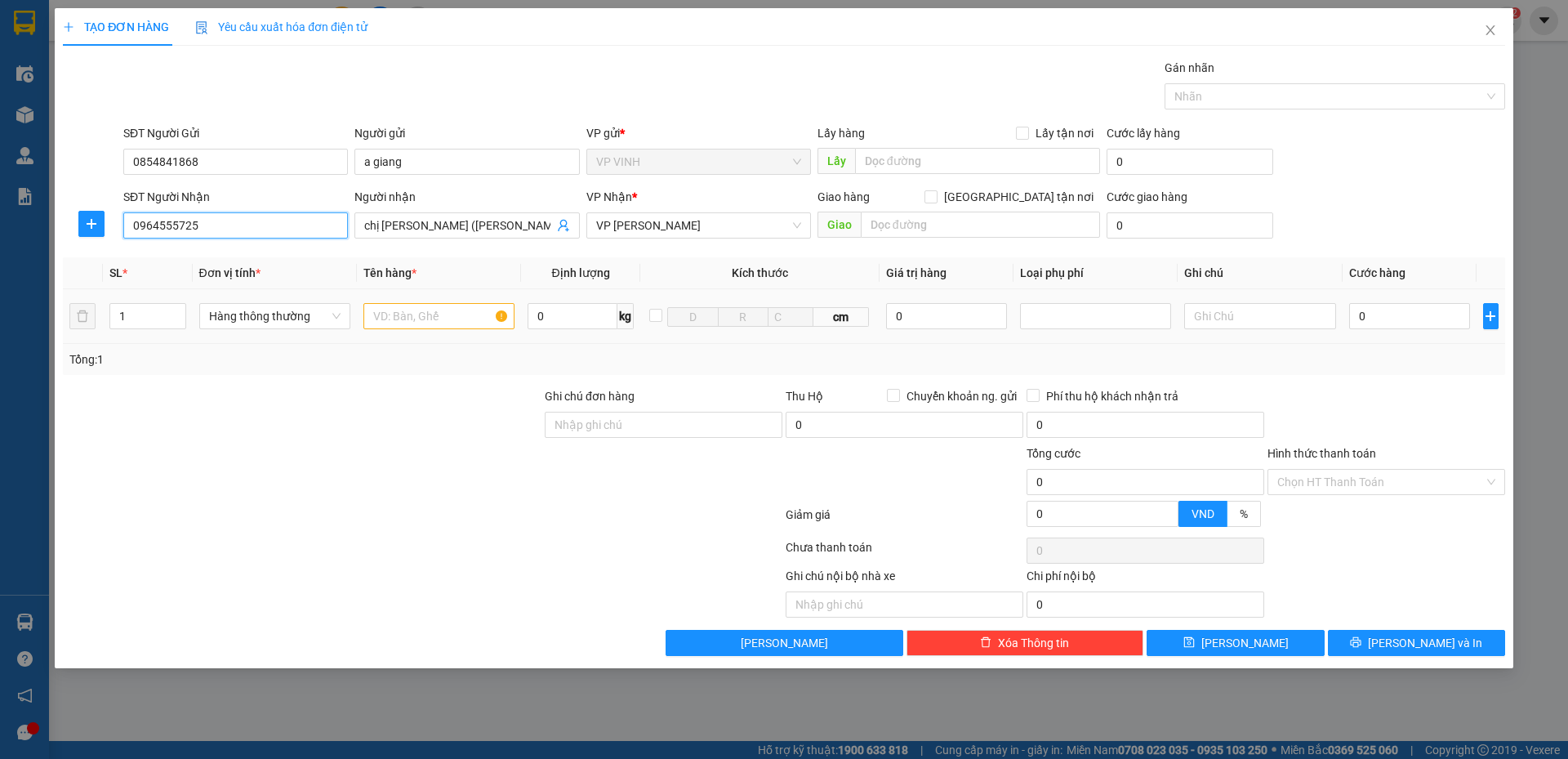
type input "0964555725"
click at [417, 312] on input "text" at bounding box center [439, 317] width 151 height 27
type input "thực phẩm"
click at [1382, 315] on input "0" at bounding box center [1410, 317] width 122 height 27
type input "4"
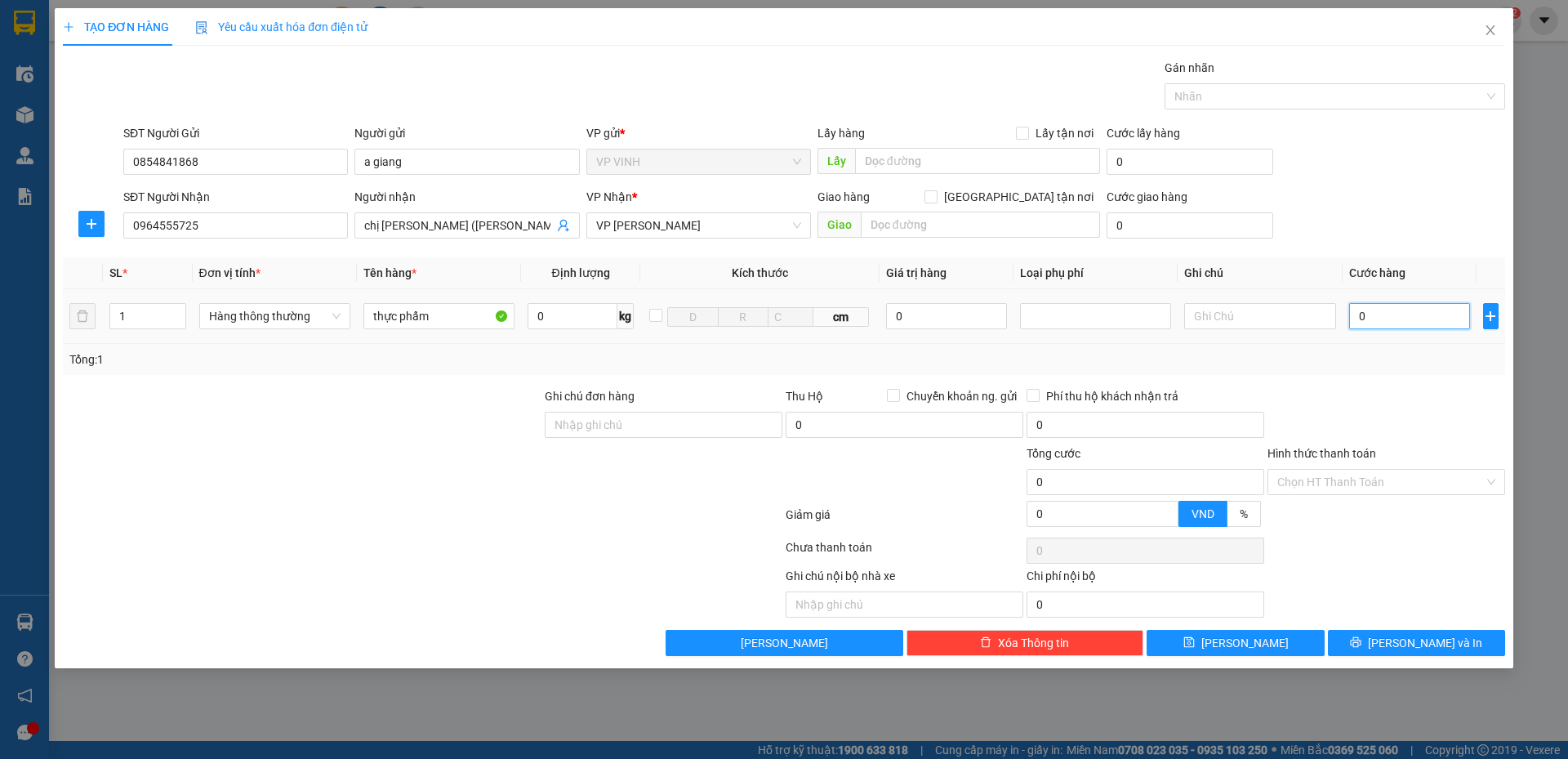
type input "4"
type input "40"
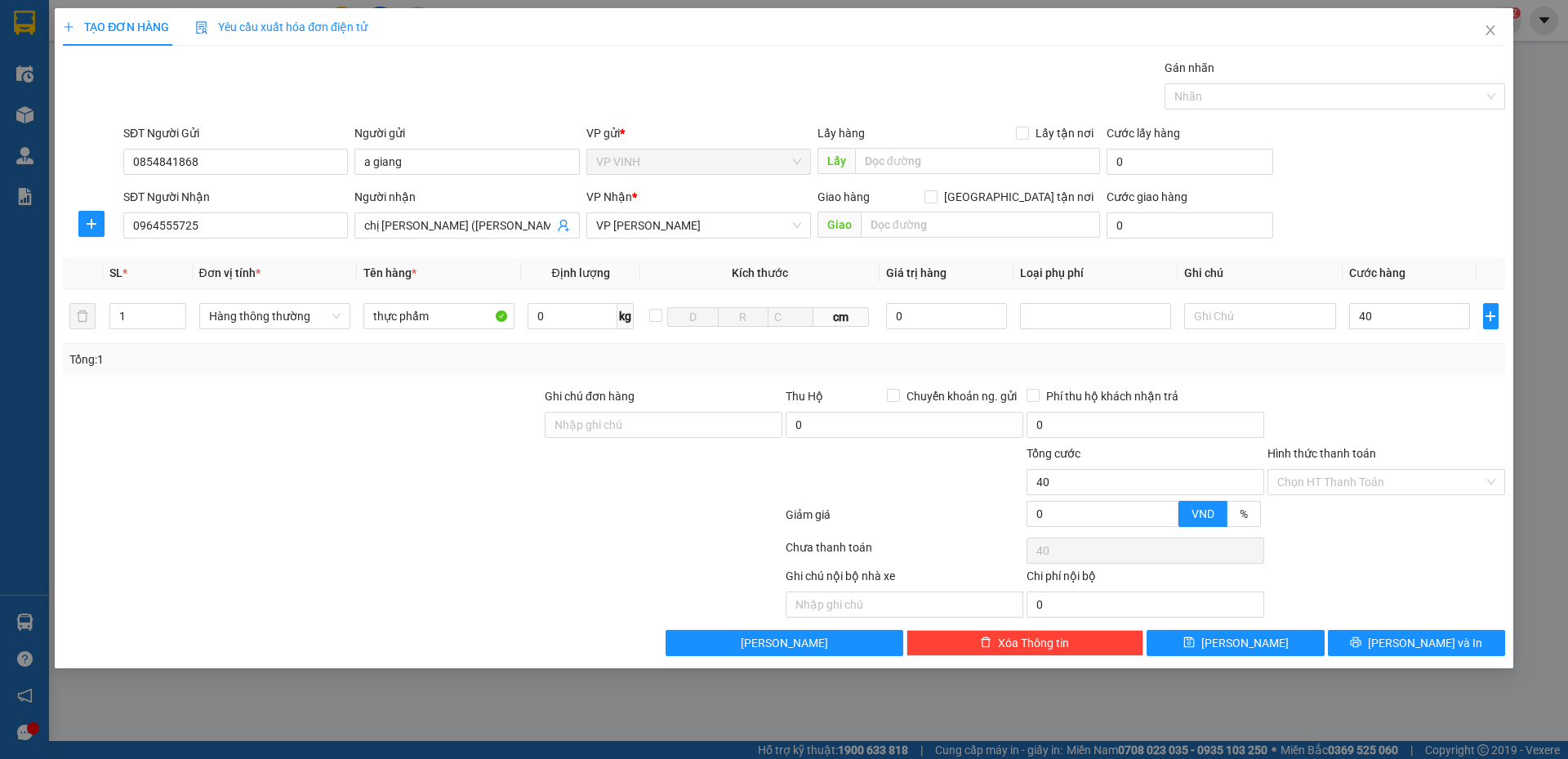
type input "40.000"
click at [1449, 369] on div "Tổng: 1" at bounding box center [784, 359] width 1443 height 31
click at [1416, 643] on span "[PERSON_NAME] và In" at bounding box center [1426, 643] width 114 height 18
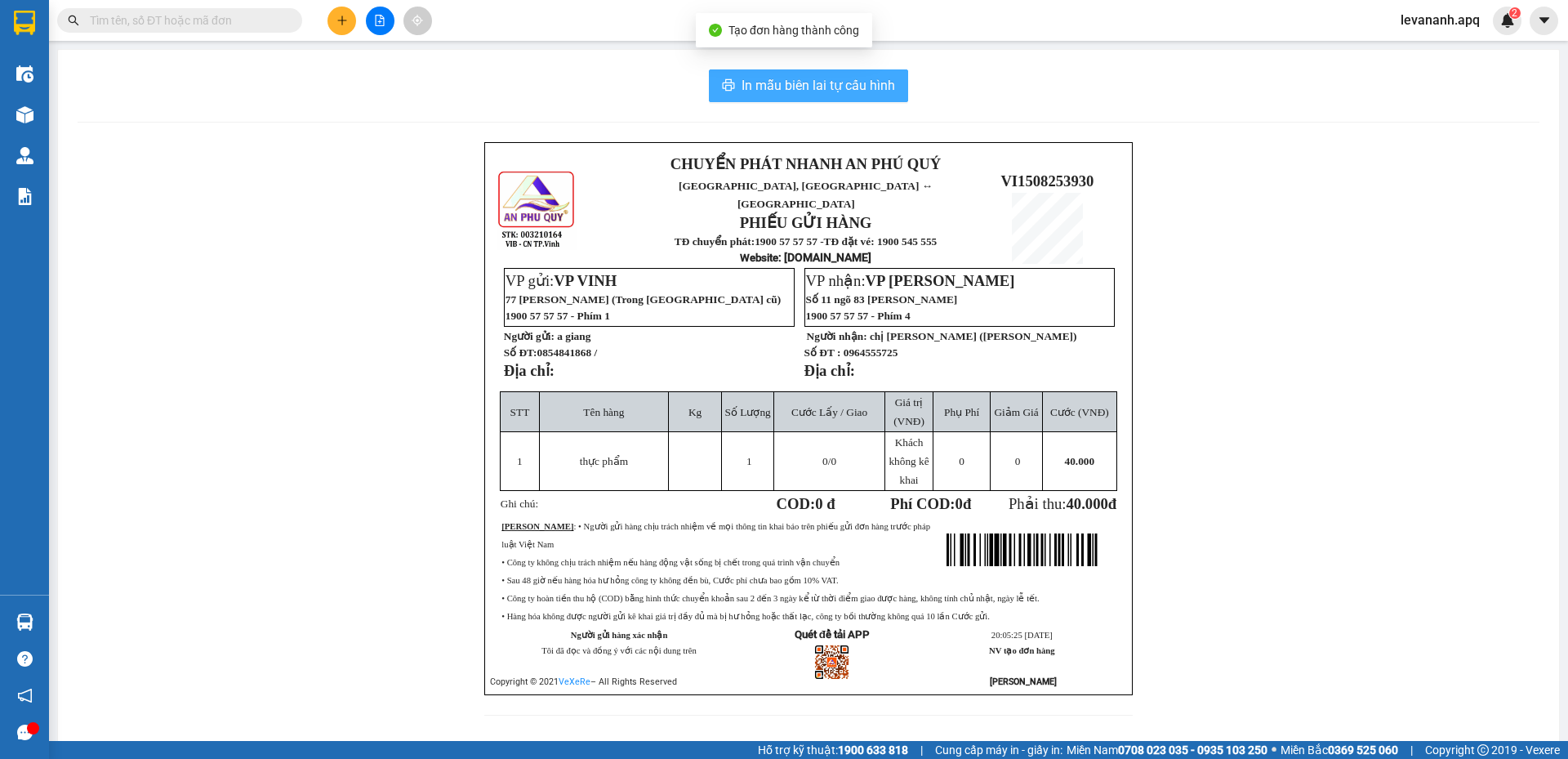
click at [826, 73] on button "In mẫu biên lai tự cấu hình" at bounding box center [808, 85] width 200 height 32
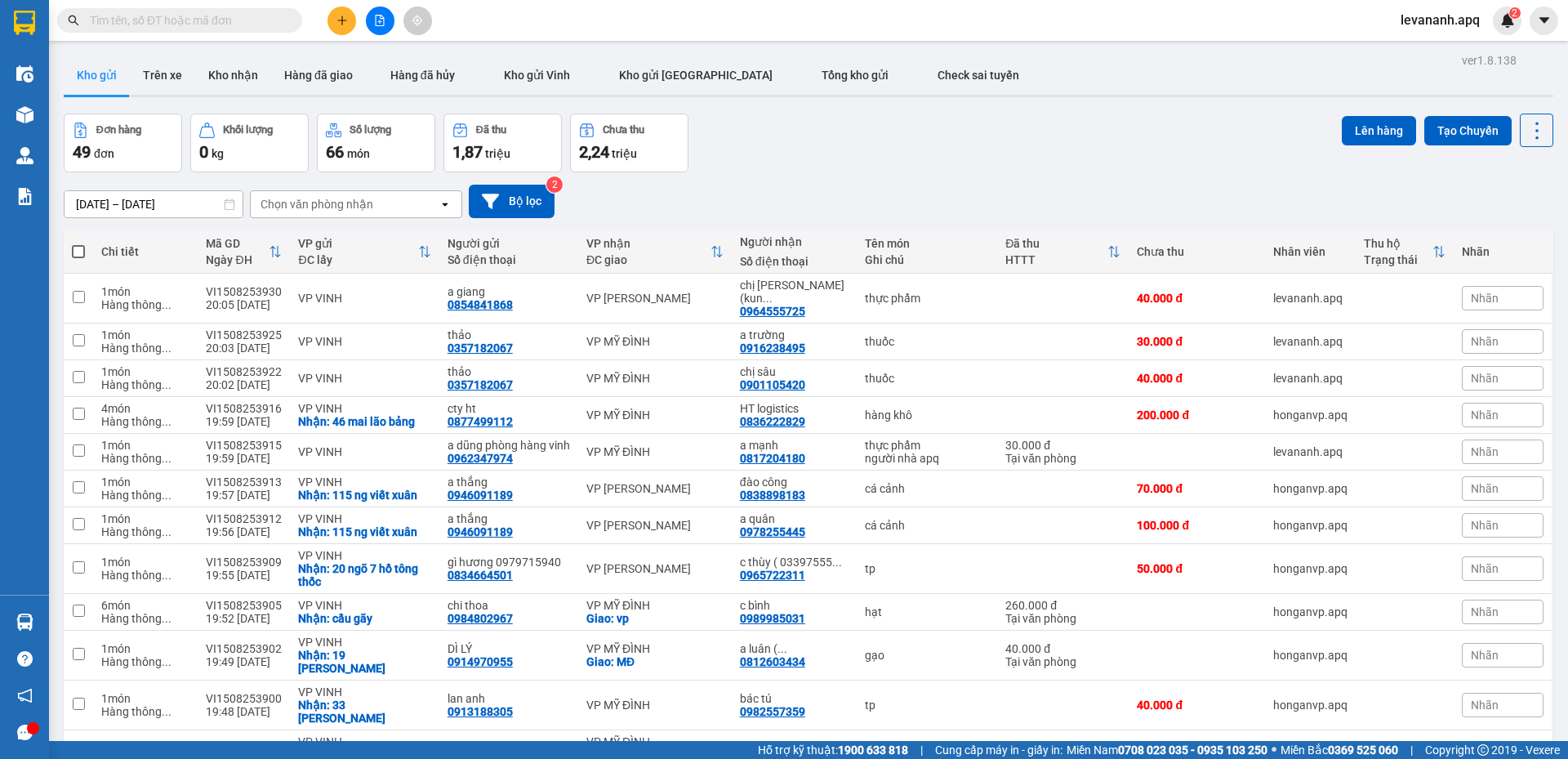
click at [218, 25] on input "text" at bounding box center [186, 21] width 193 height 18
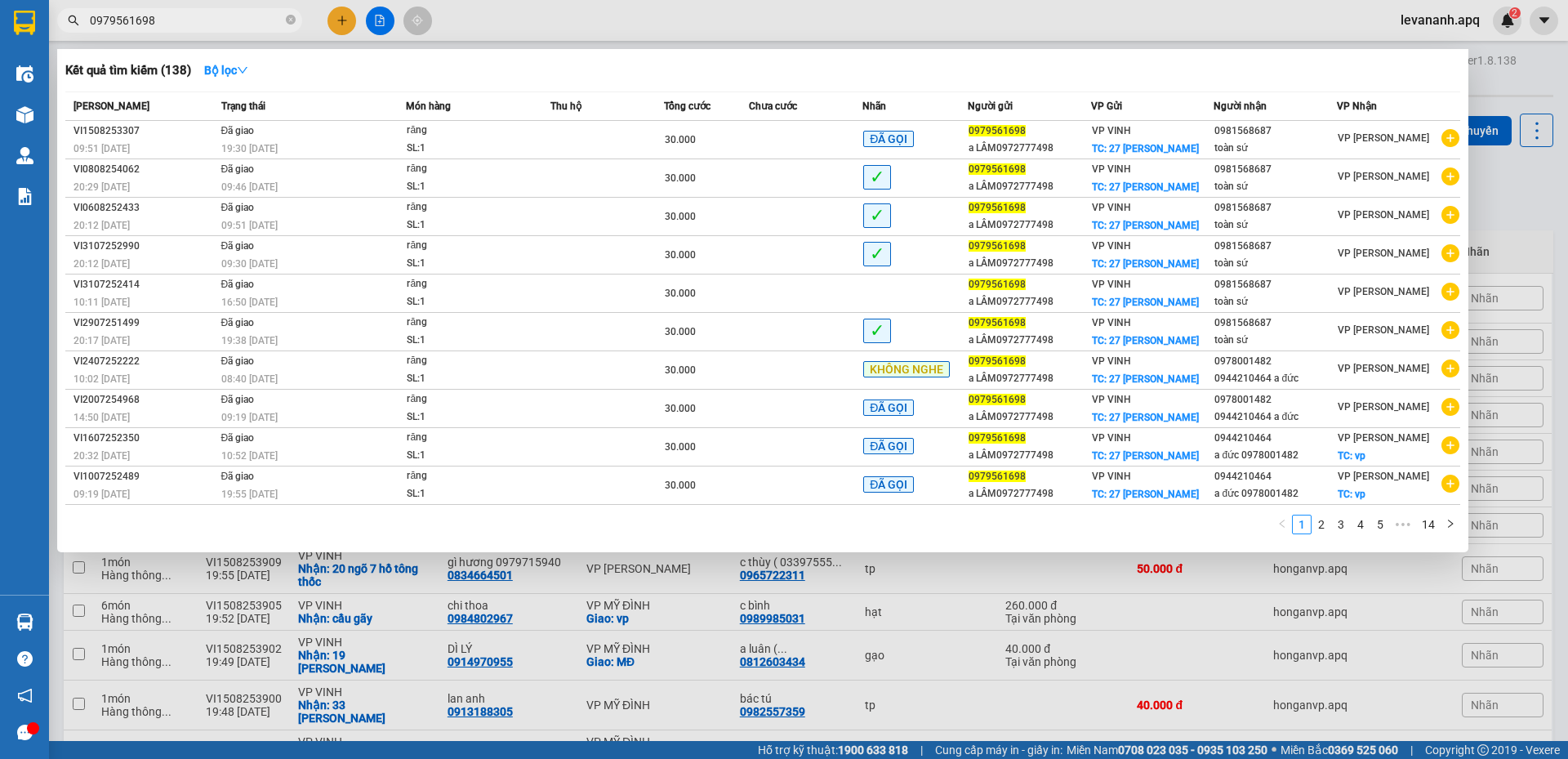
type input "0979561698"
click at [191, 32] on div at bounding box center [784, 380] width 1568 height 759
click at [186, 28] on input "0979561698" at bounding box center [186, 21] width 193 height 18
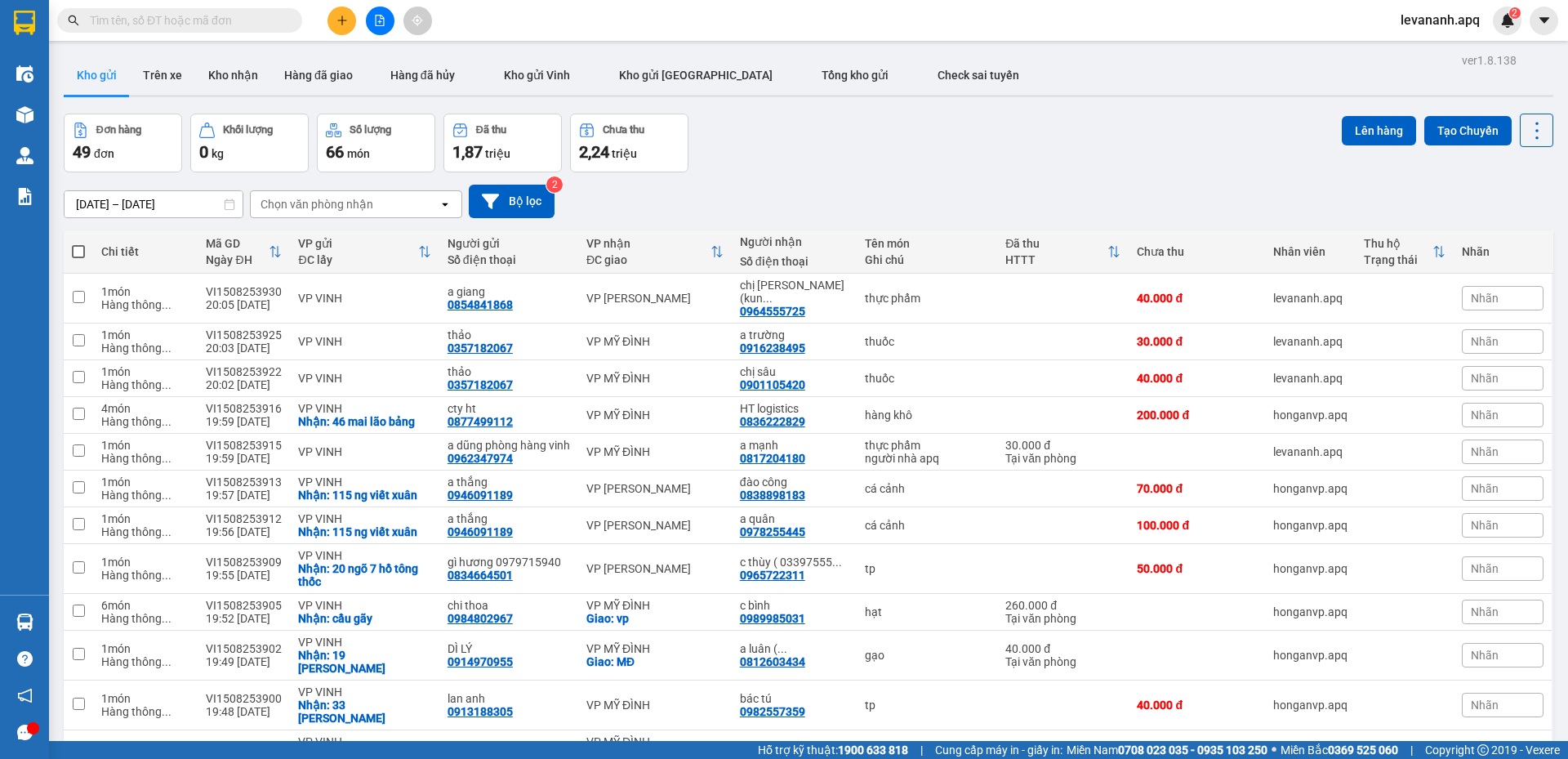
click at [194, 12] on input "text" at bounding box center [186, 21] width 193 height 18
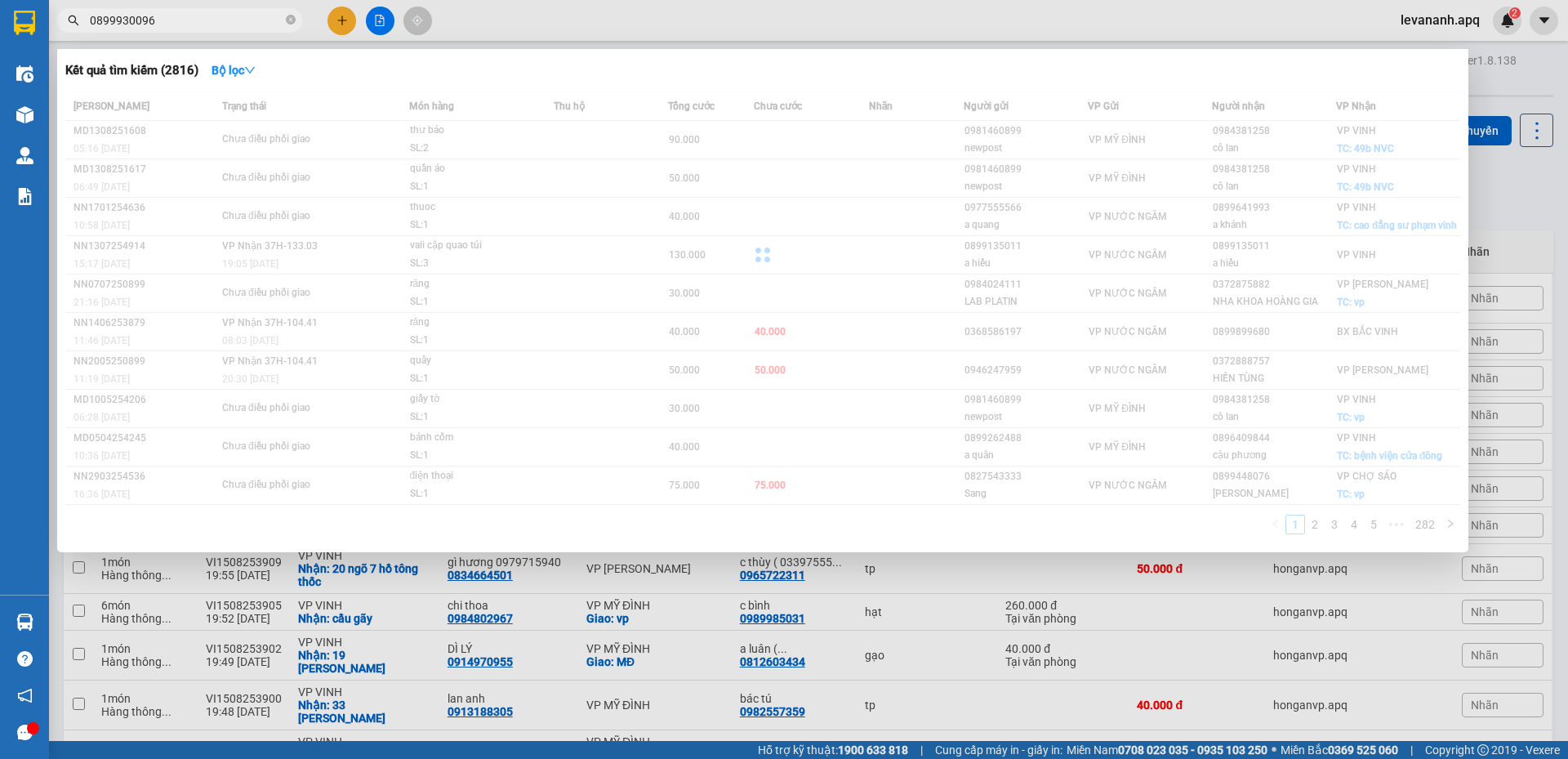
type input "0899930096"
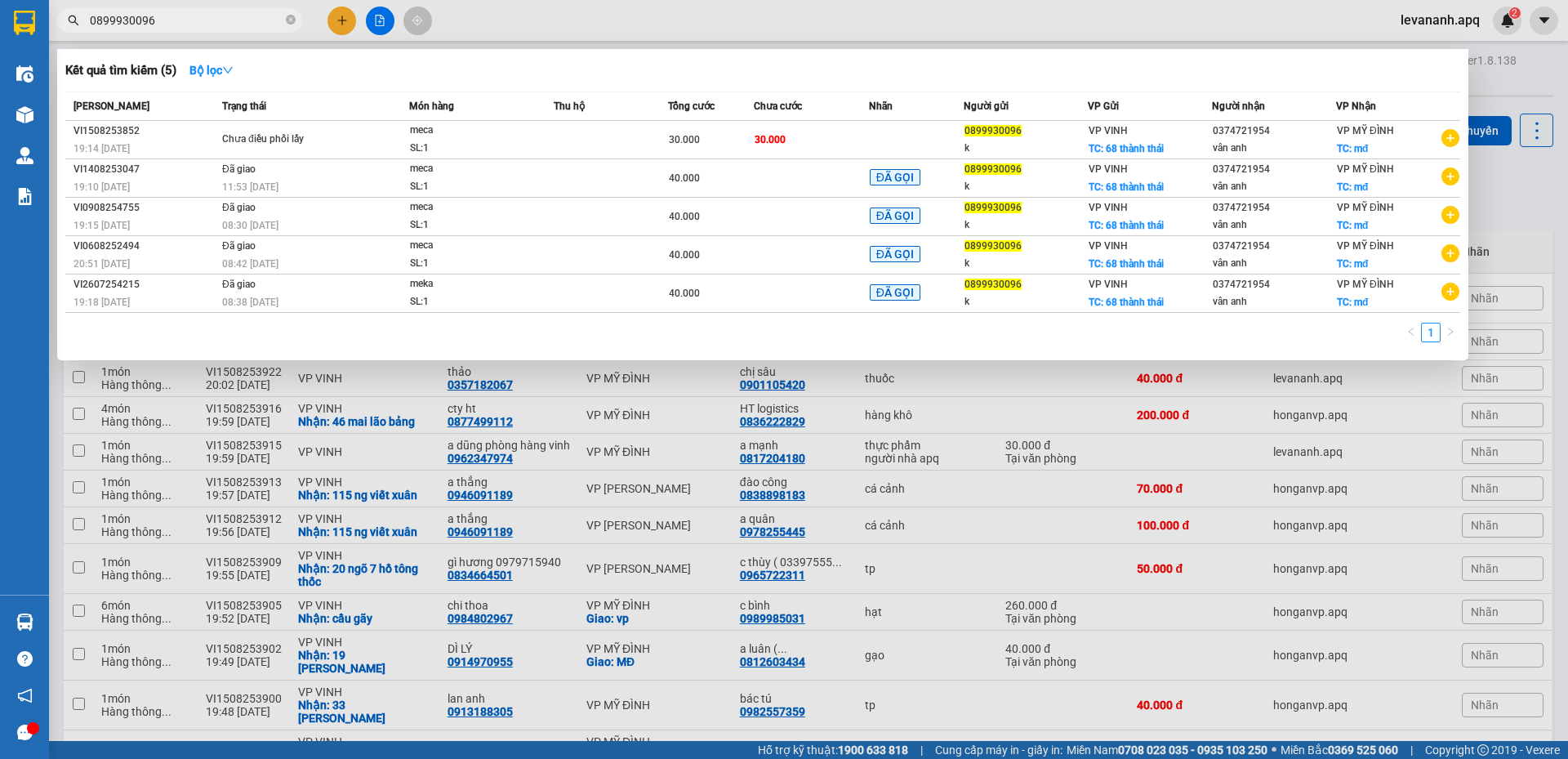
click at [292, 17] on icon "close-circle" at bounding box center [291, 20] width 10 height 10
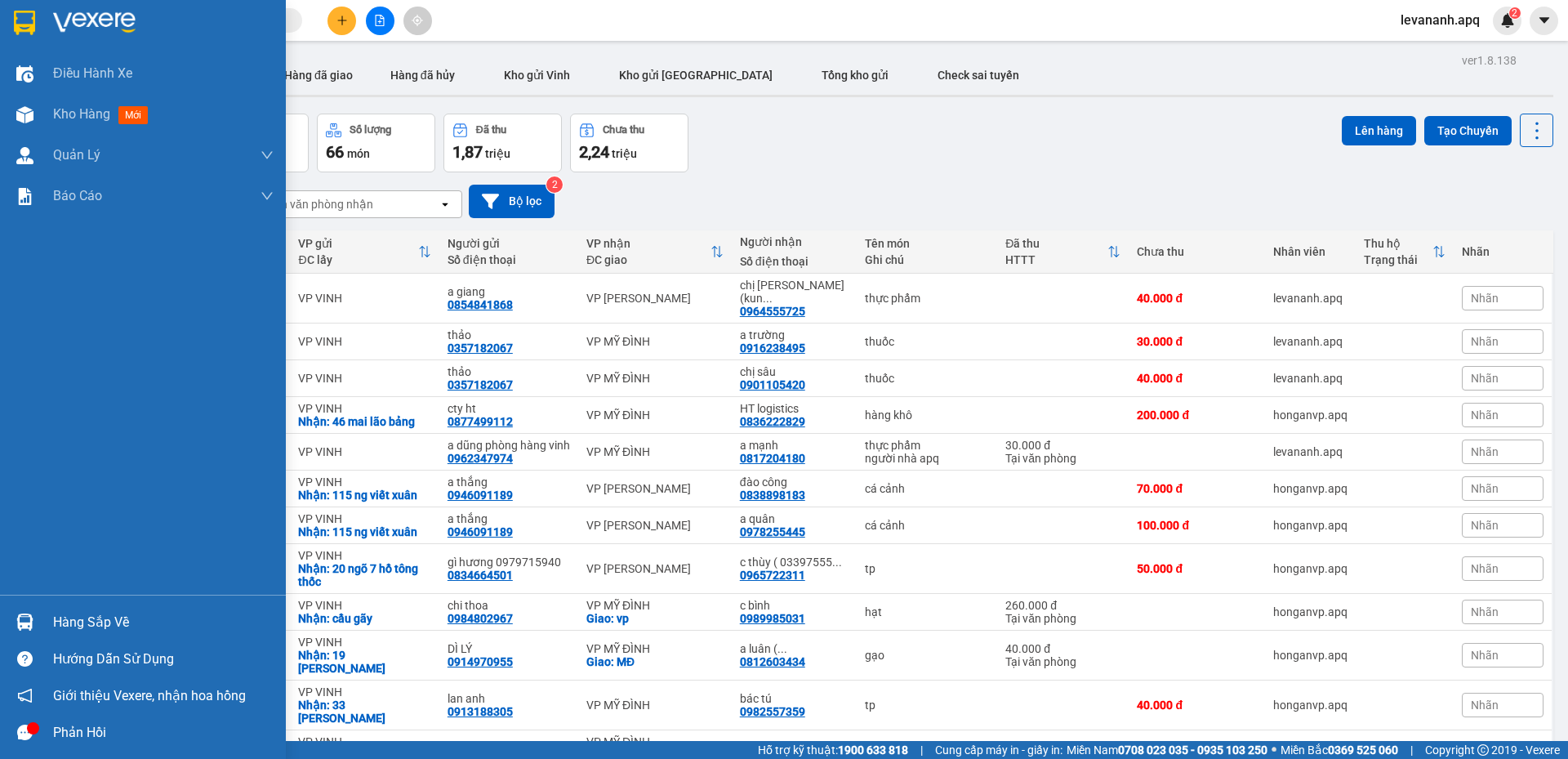
click at [14, 26] on img at bounding box center [25, 23] width 22 height 25
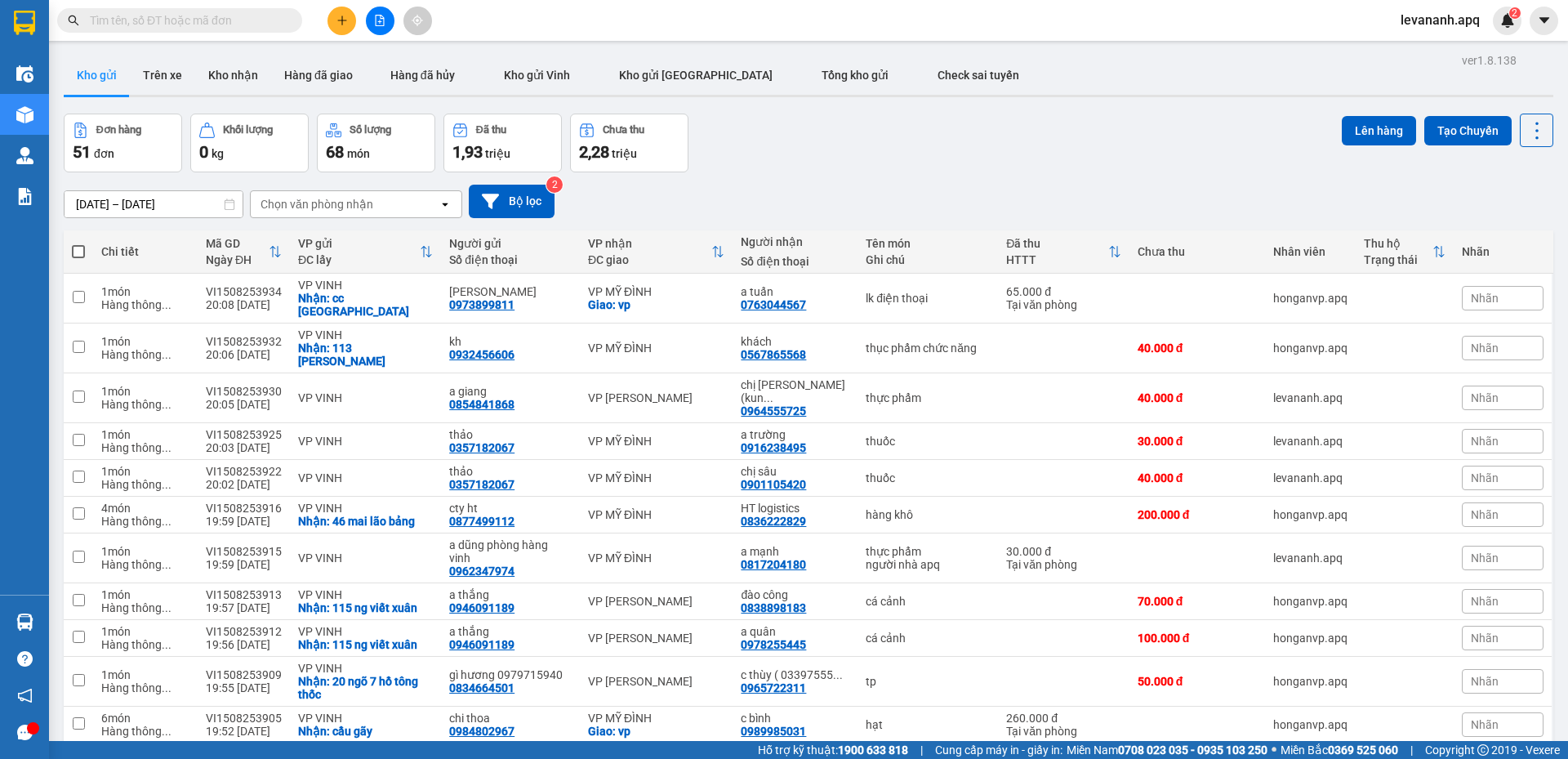
click at [211, 16] on input "text" at bounding box center [186, 21] width 193 height 18
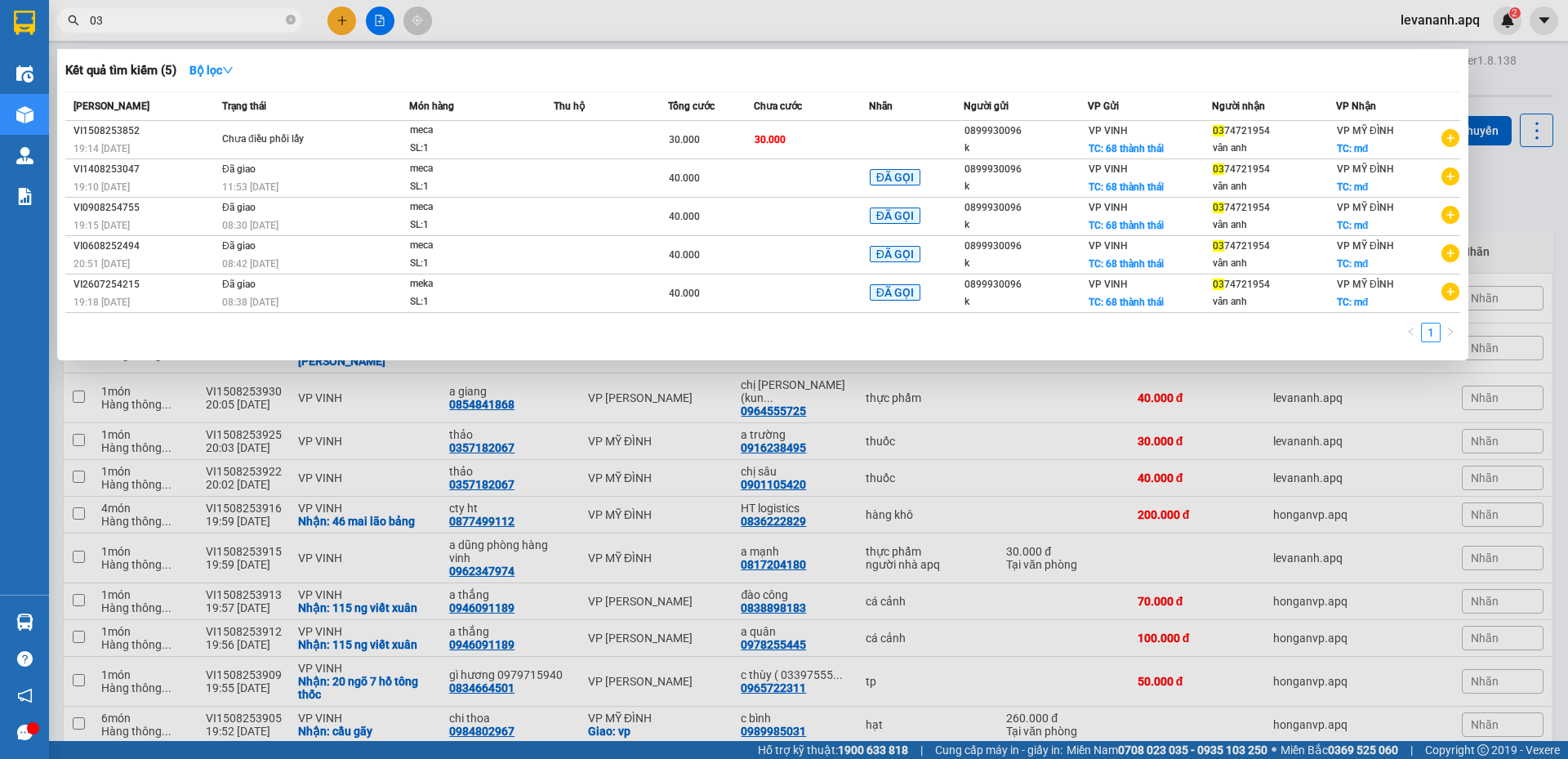
type input "03"
click at [1556, 197] on div at bounding box center [784, 380] width 1568 height 759
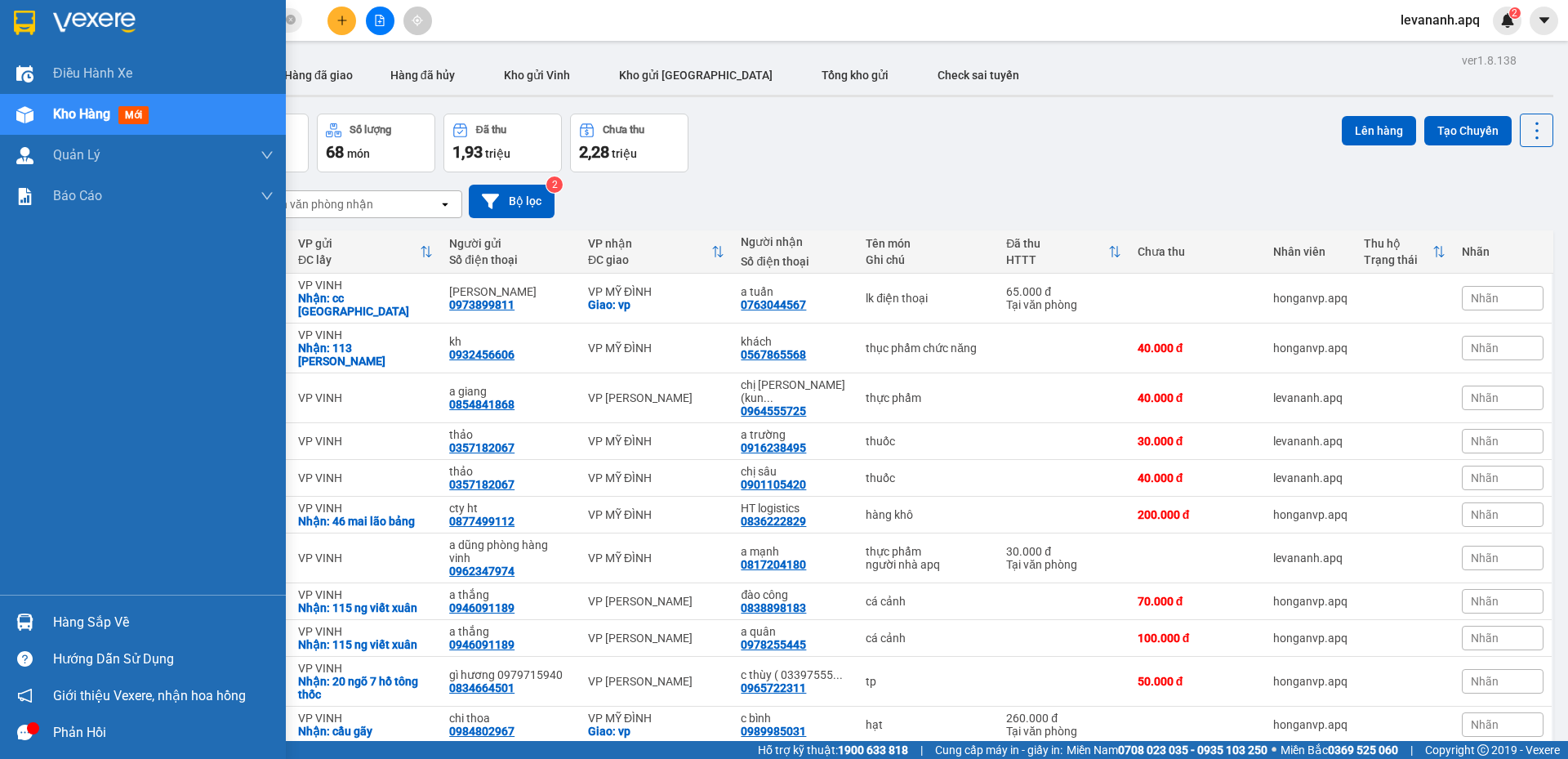
click at [31, 616] on img at bounding box center [25, 622] width 17 height 17
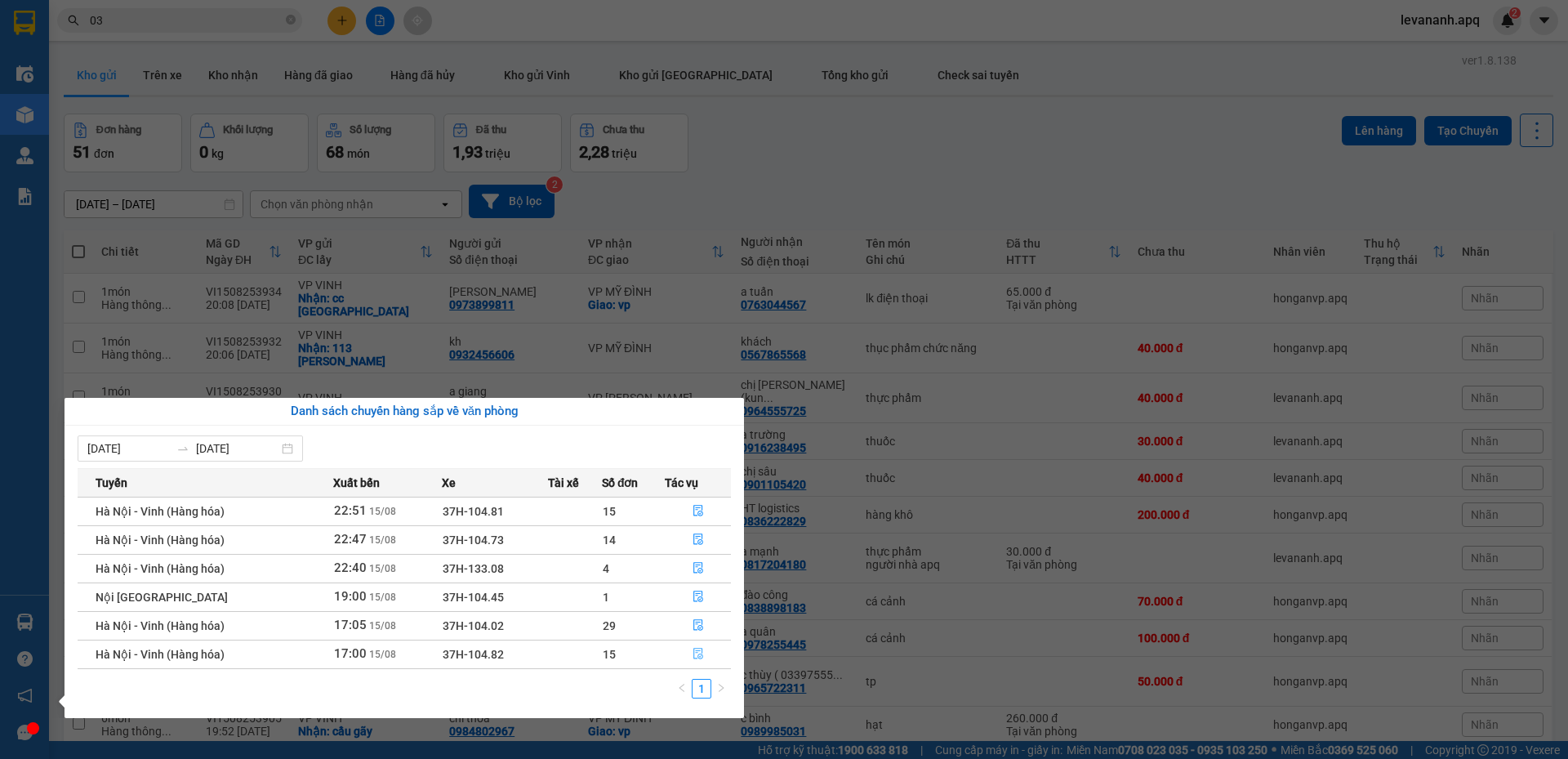
click at [690, 652] on button "button" at bounding box center [698, 655] width 65 height 27
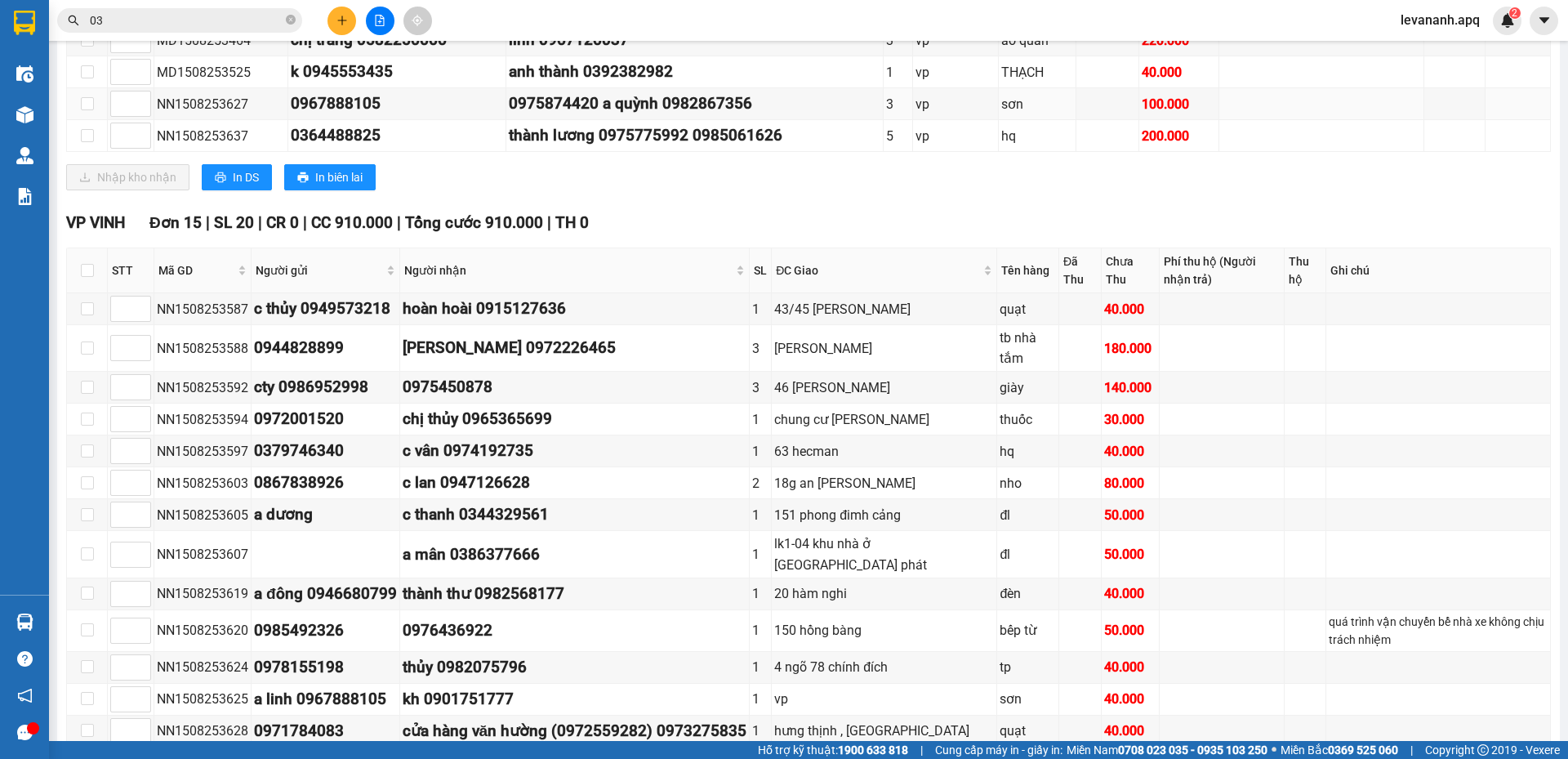
scroll to position [563, 0]
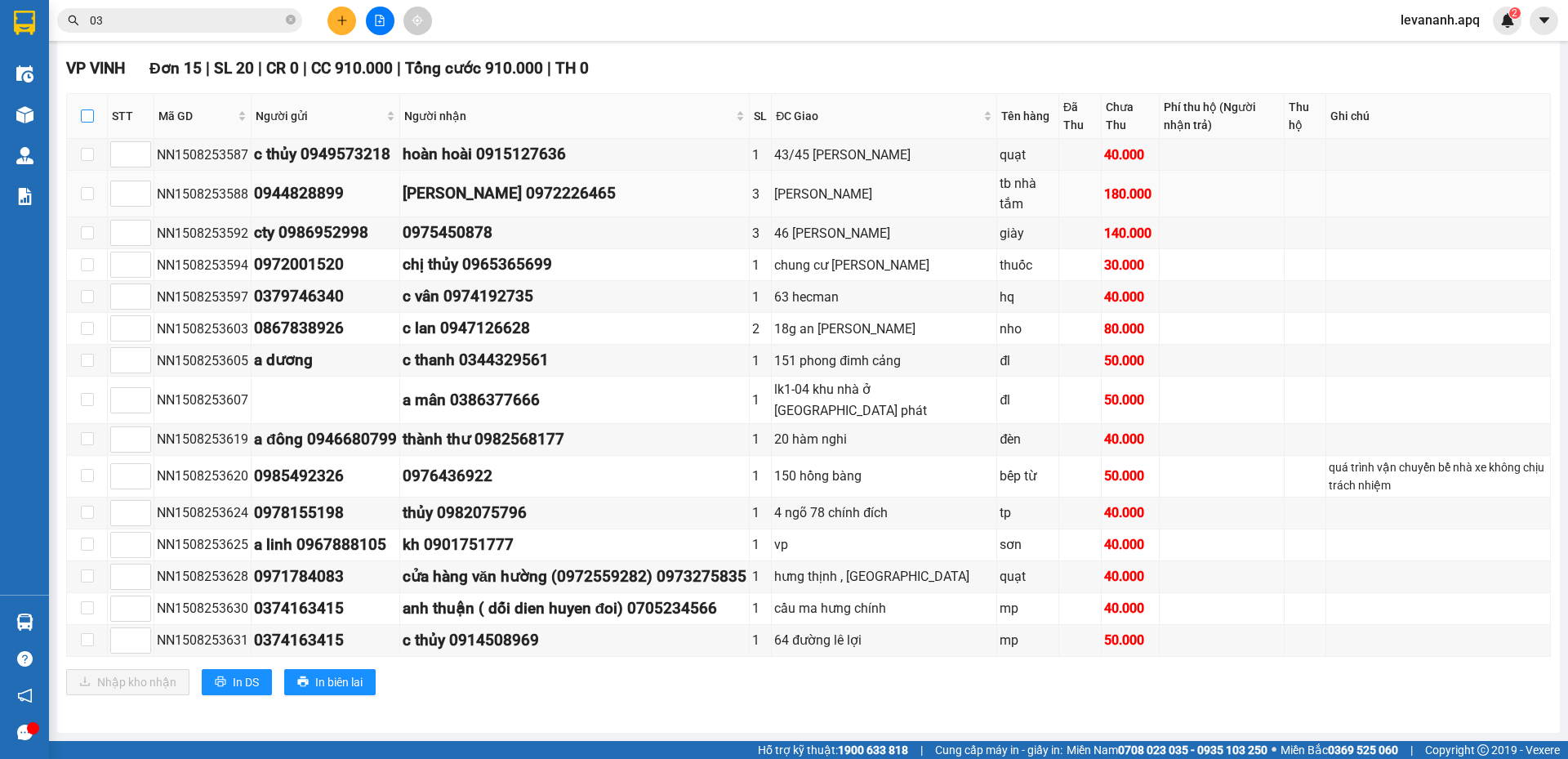
drag, startPoint x: 90, startPoint y: 115, endPoint x: 100, endPoint y: 177, distance: 62.8
click at [87, 115] on input "checkbox" at bounding box center [88, 116] width 13 height 13
checkbox input "true"
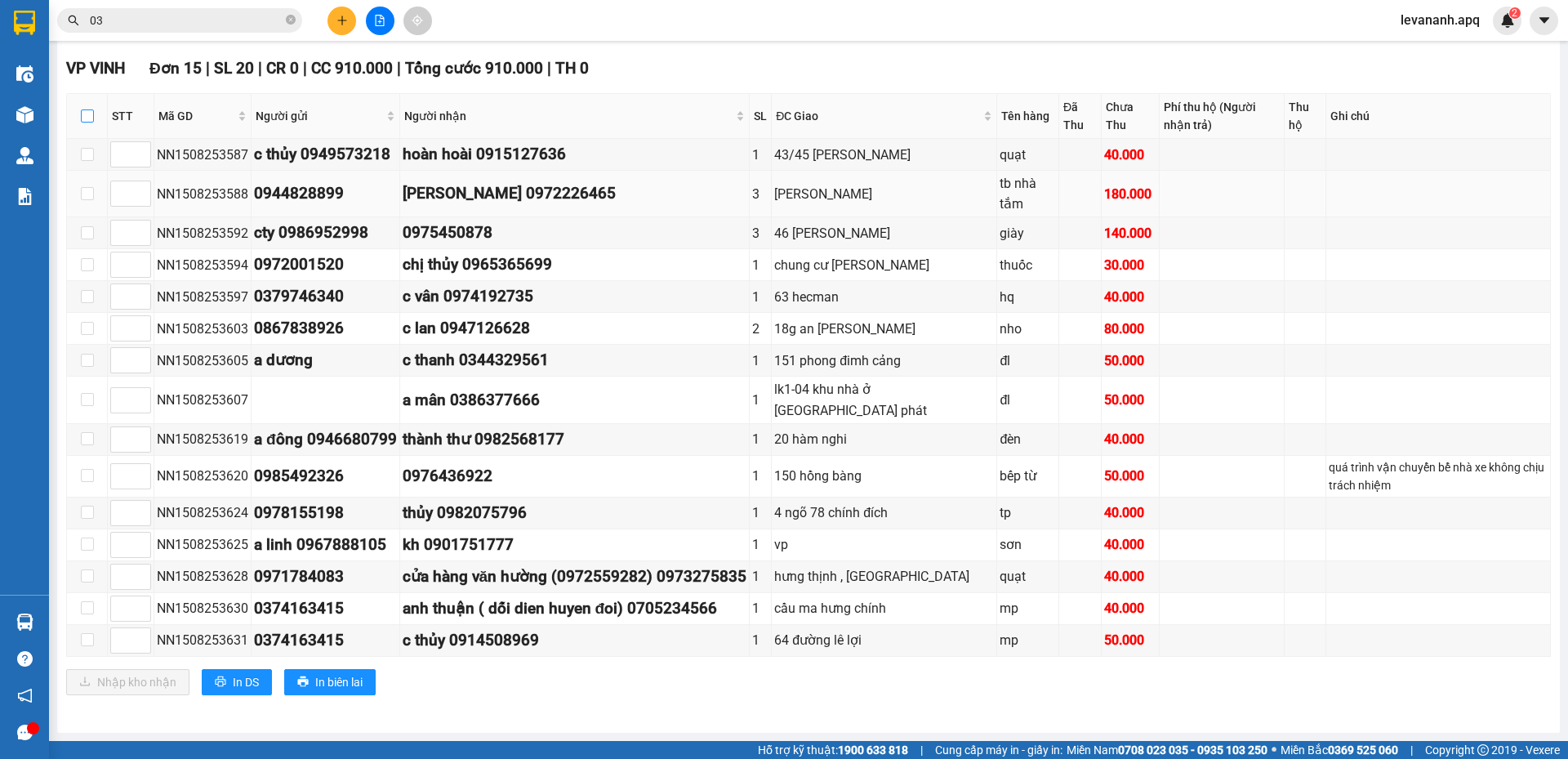
checkbox input "true"
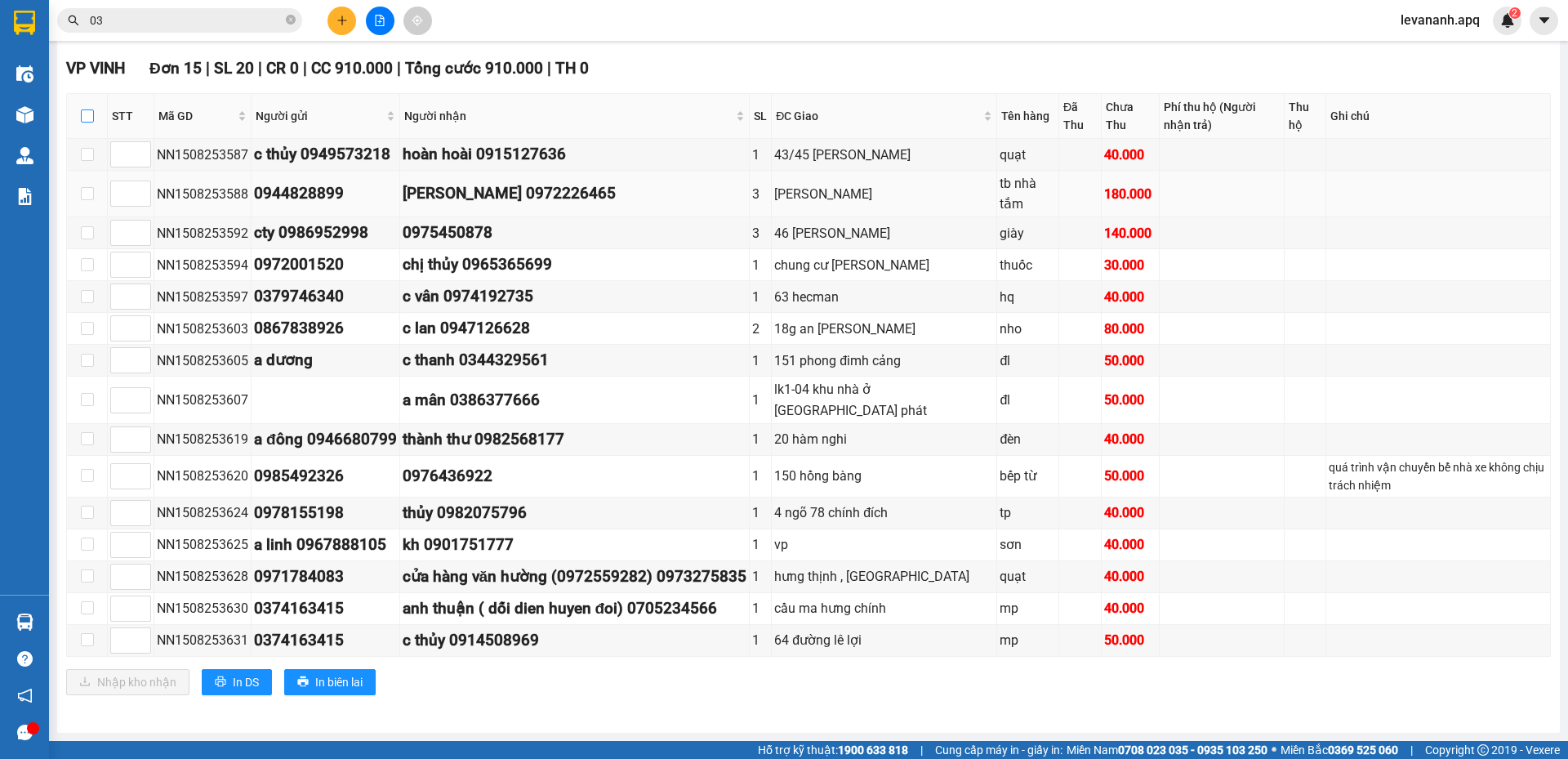
checkbox input "true"
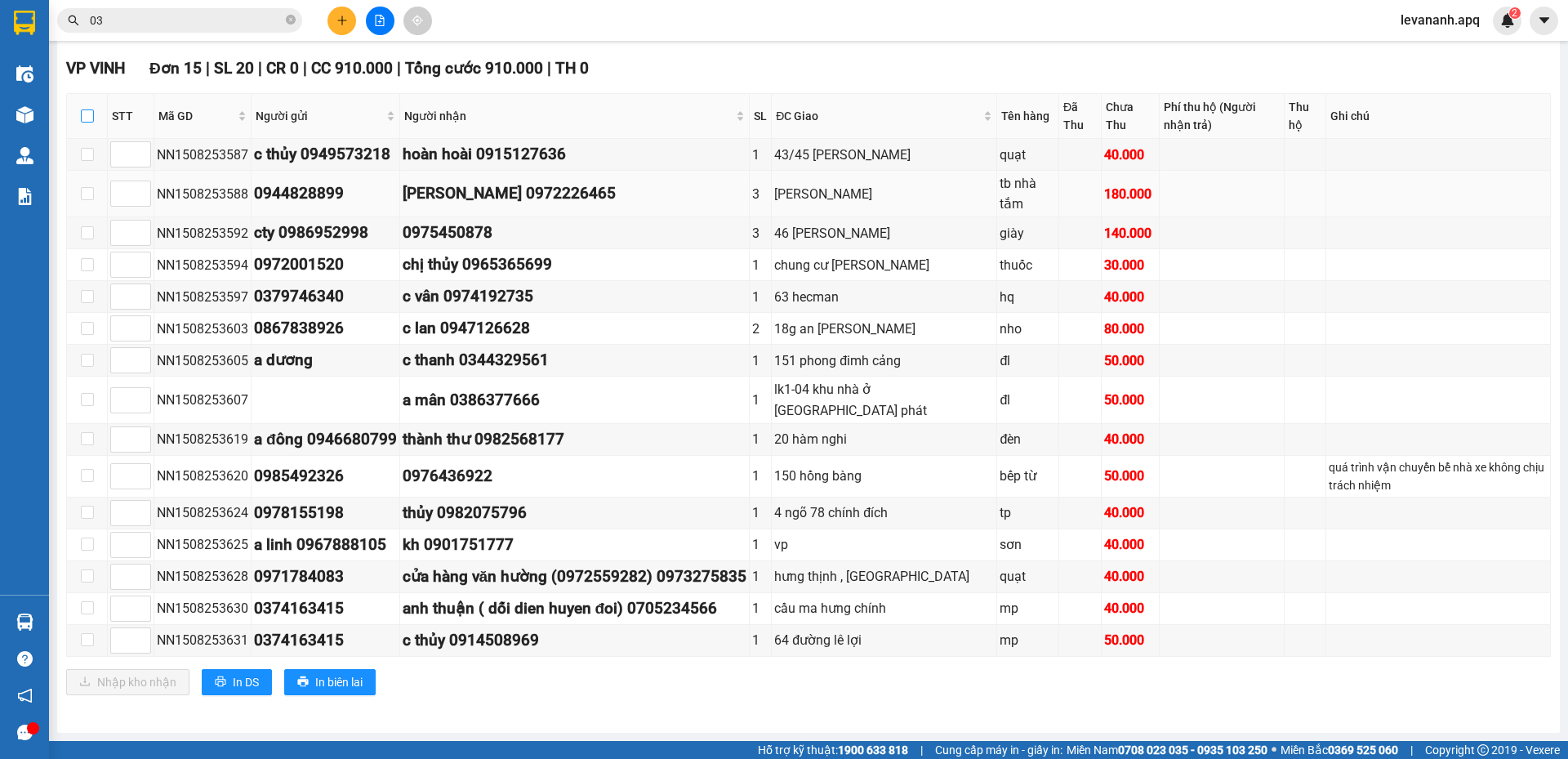
checkbox input "true"
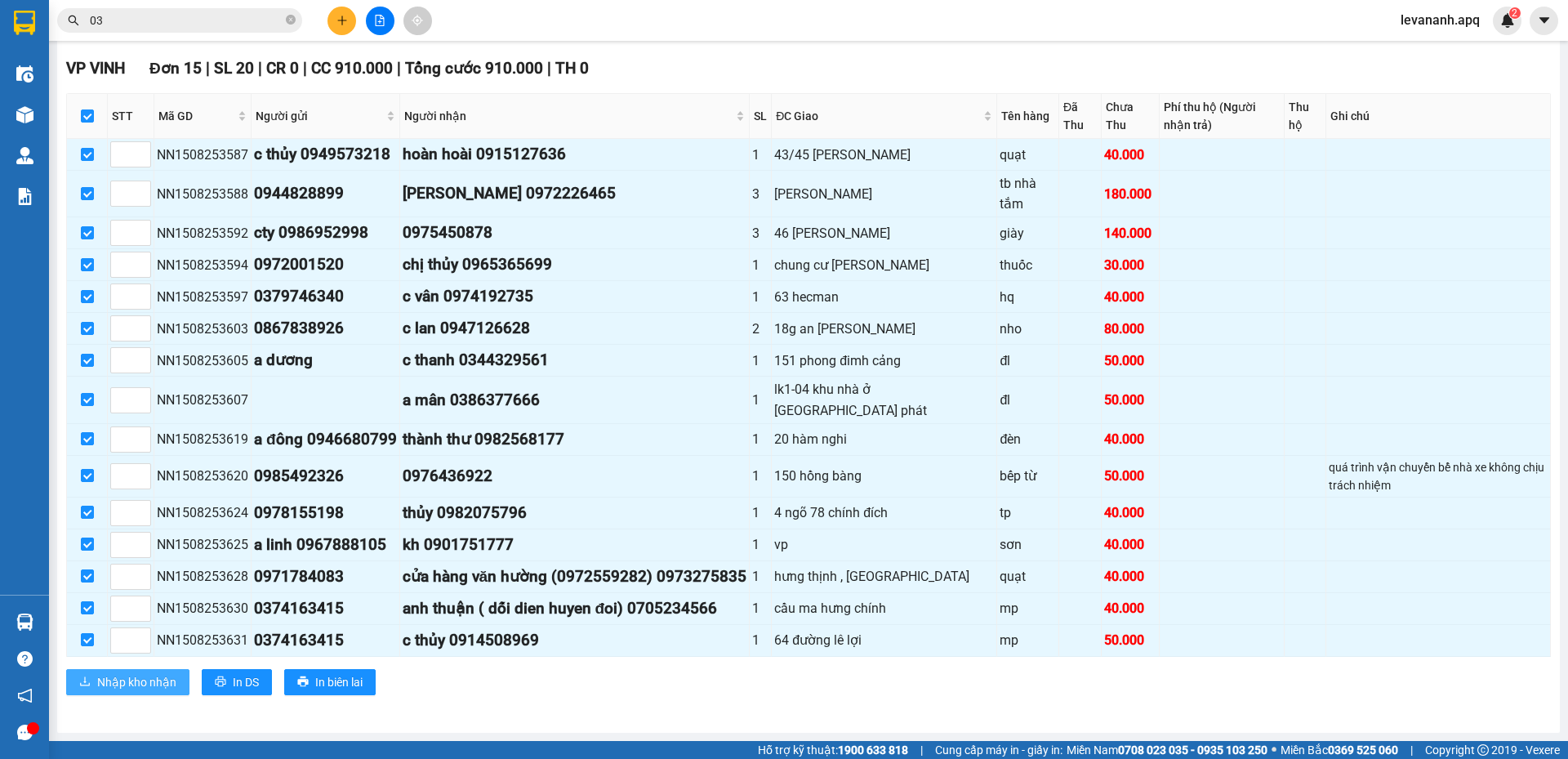
click at [136, 694] on button "Nhập kho nhận" at bounding box center [128, 683] width 123 height 27
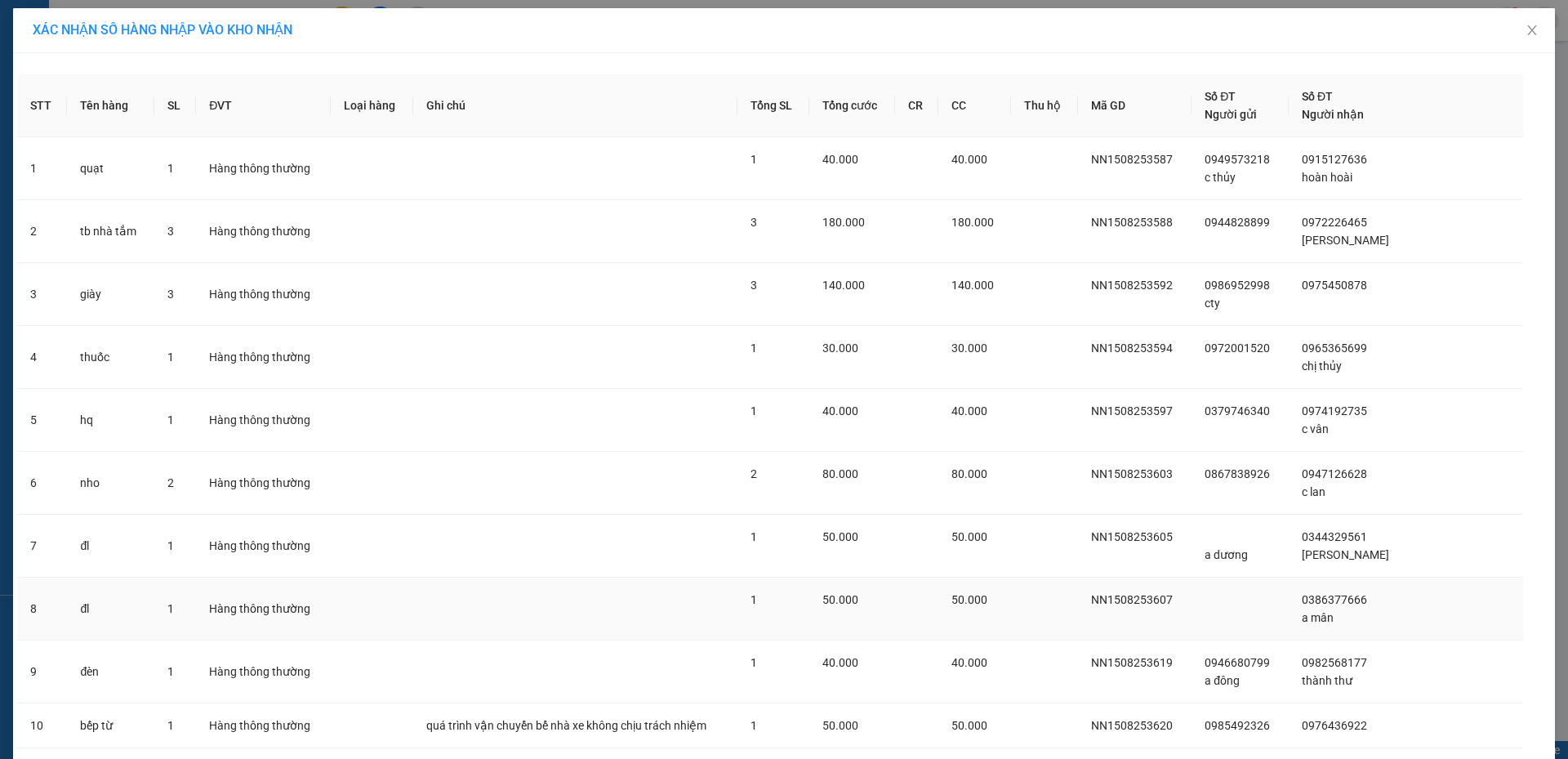
scroll to position [423, 0]
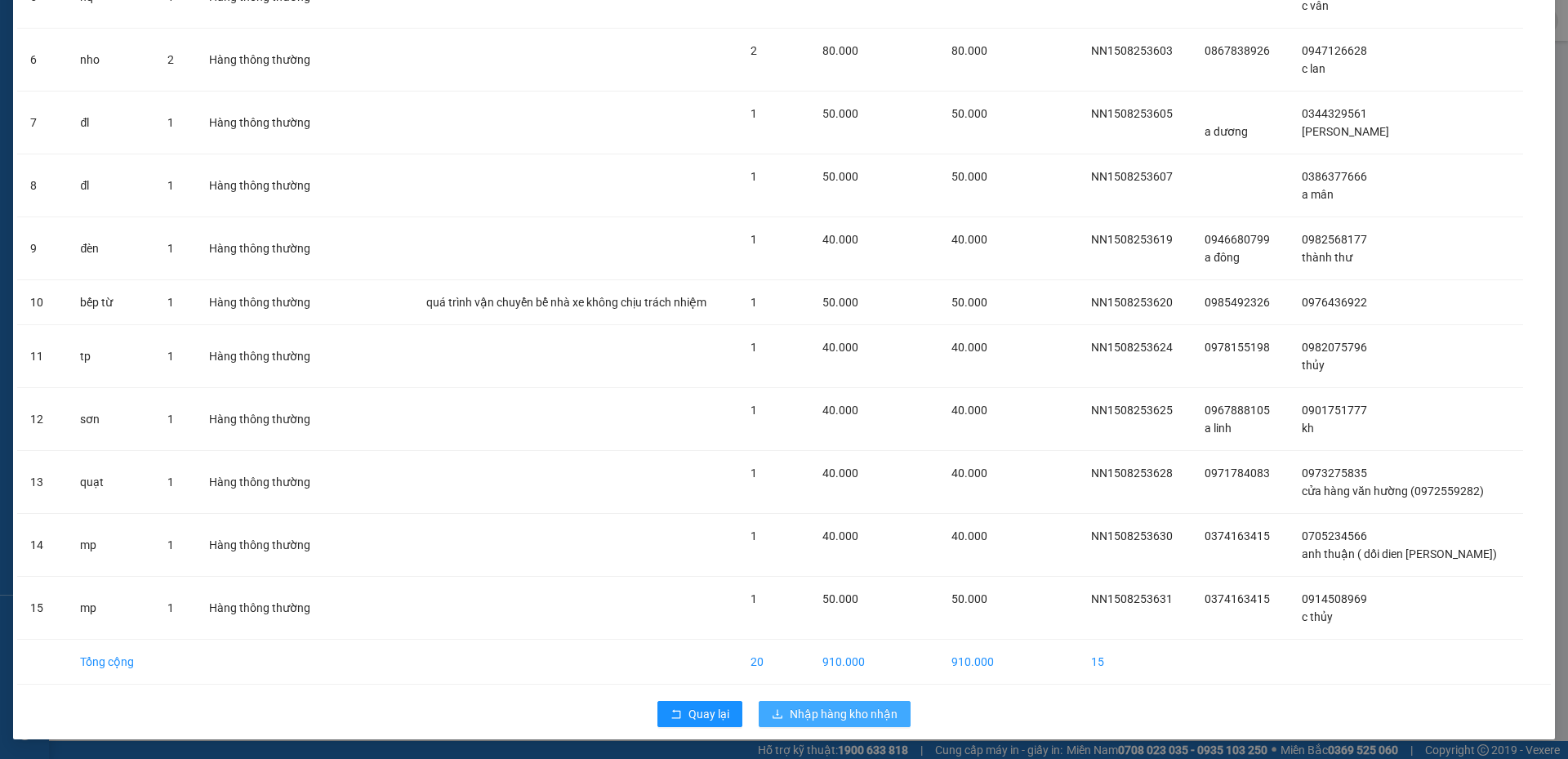
click at [815, 702] on button "Nhập hàng kho nhận" at bounding box center [834, 714] width 152 height 27
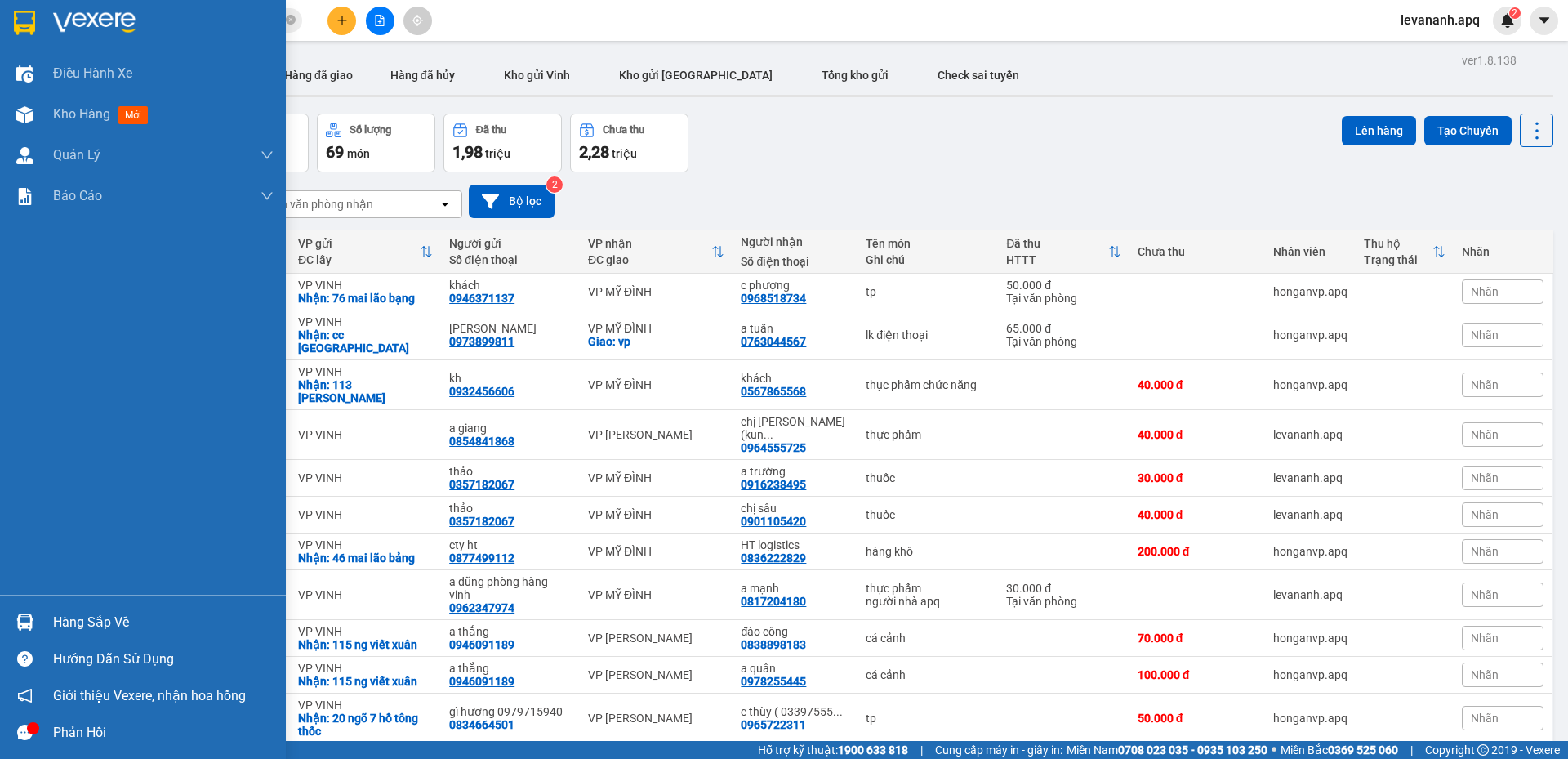
click at [21, 627] on img at bounding box center [25, 622] width 17 height 17
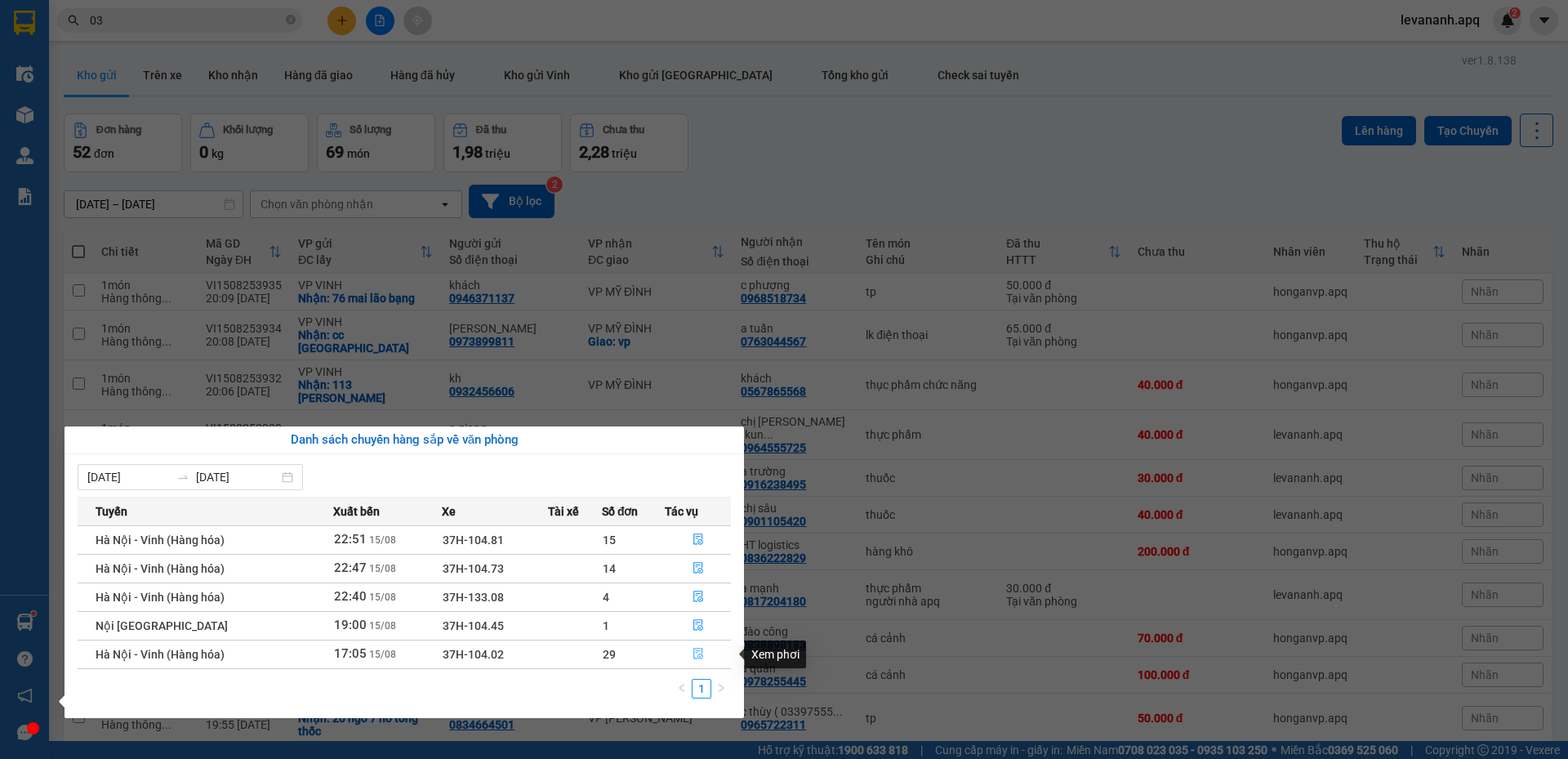
click at [697, 653] on icon "file-done" at bounding box center [698, 655] width 10 height 12
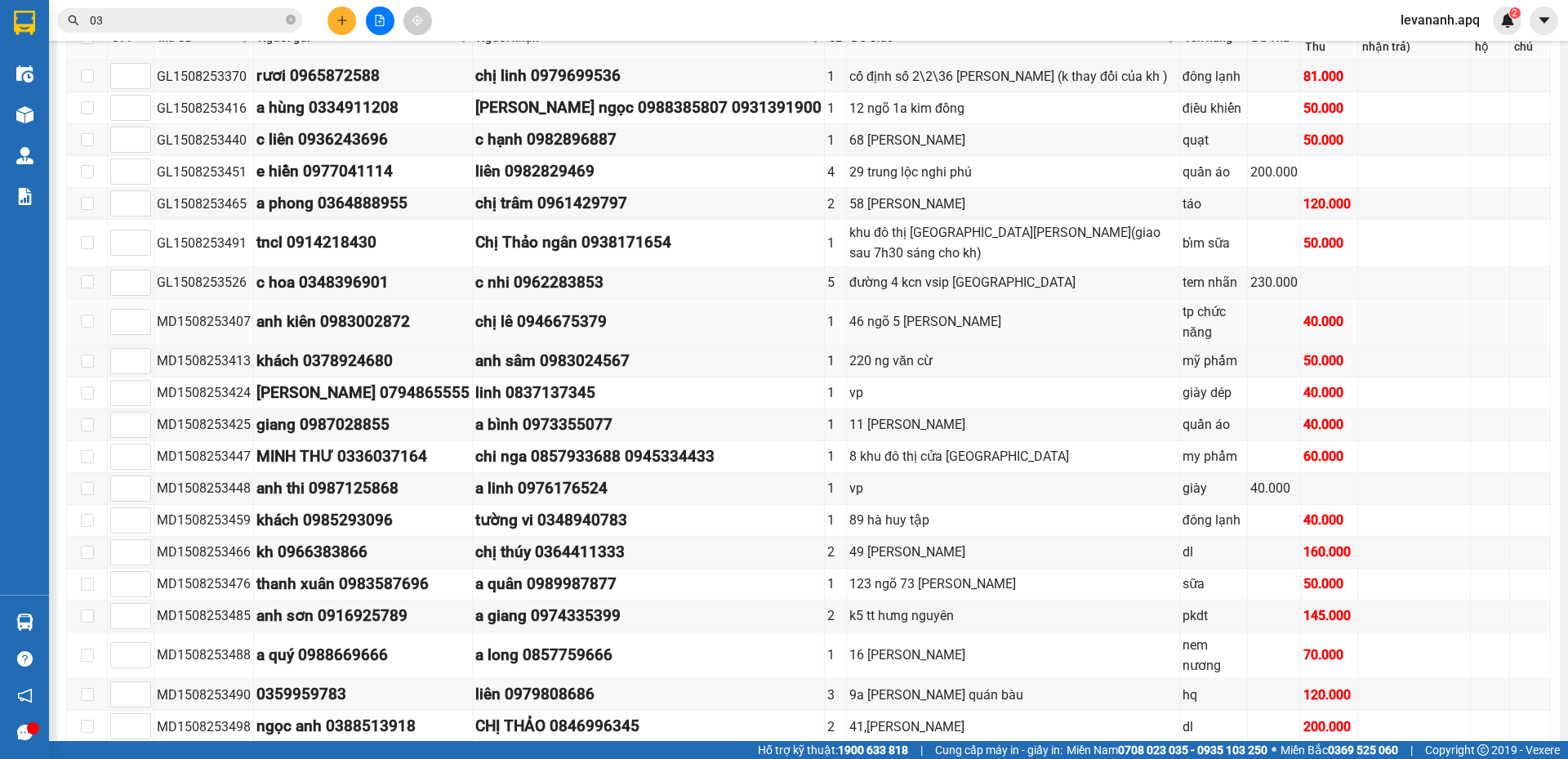
scroll to position [82, 0]
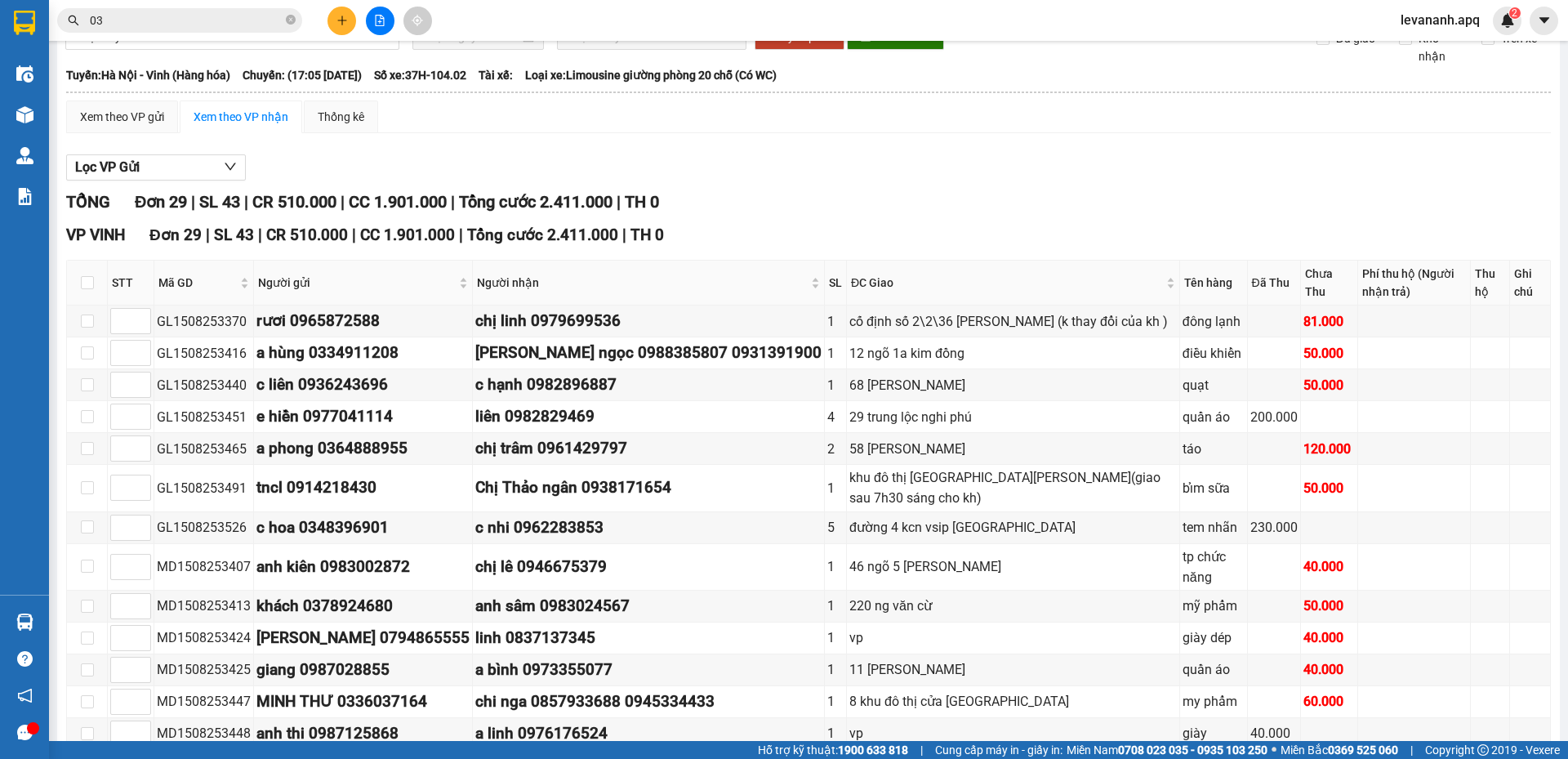
click at [75, 266] on th at bounding box center [87, 283] width 41 height 45
click at [89, 277] on input "checkbox" at bounding box center [88, 283] width 13 height 13
checkbox input "true"
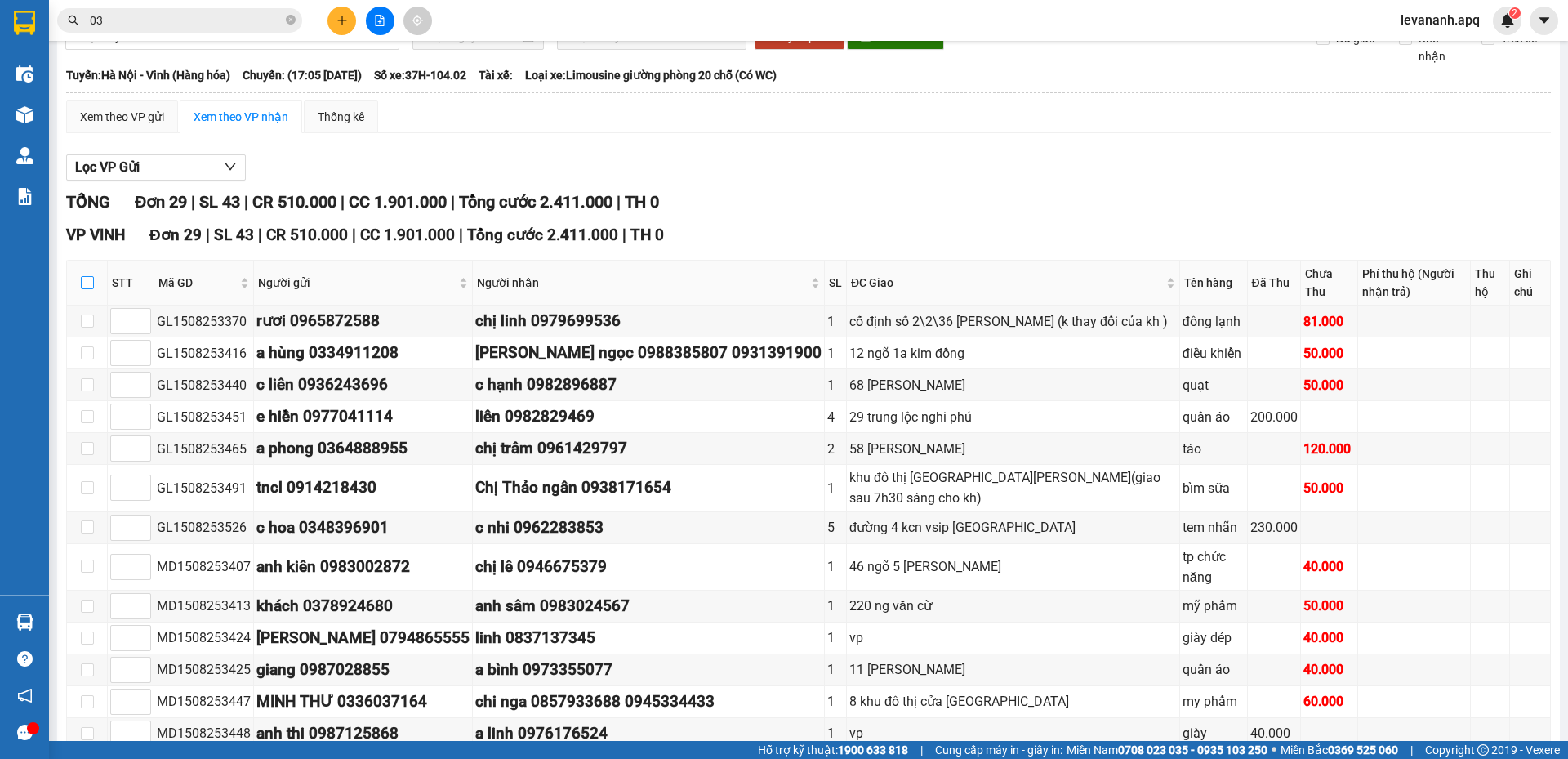
checkbox input "true"
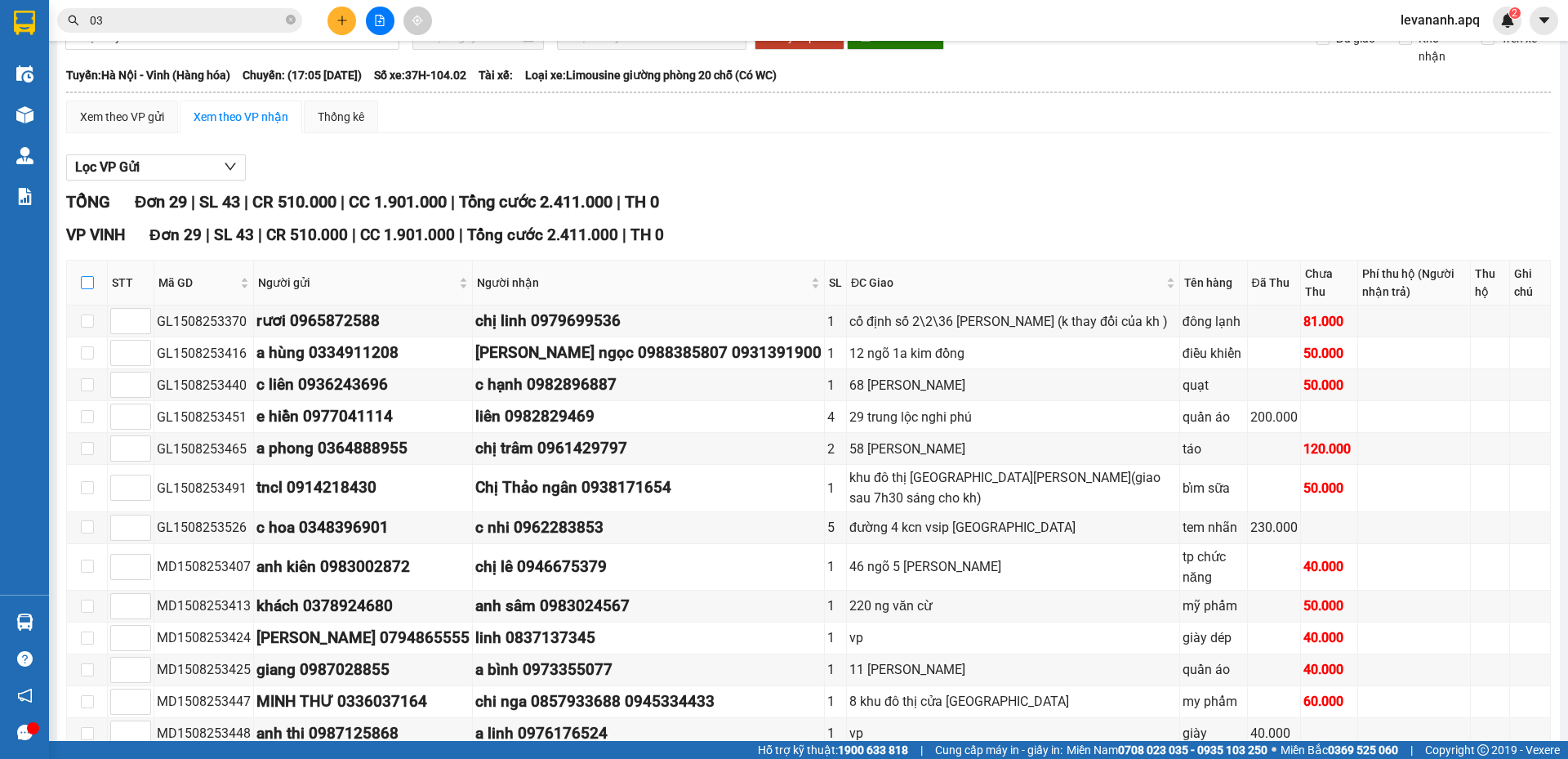
checkbox input "true"
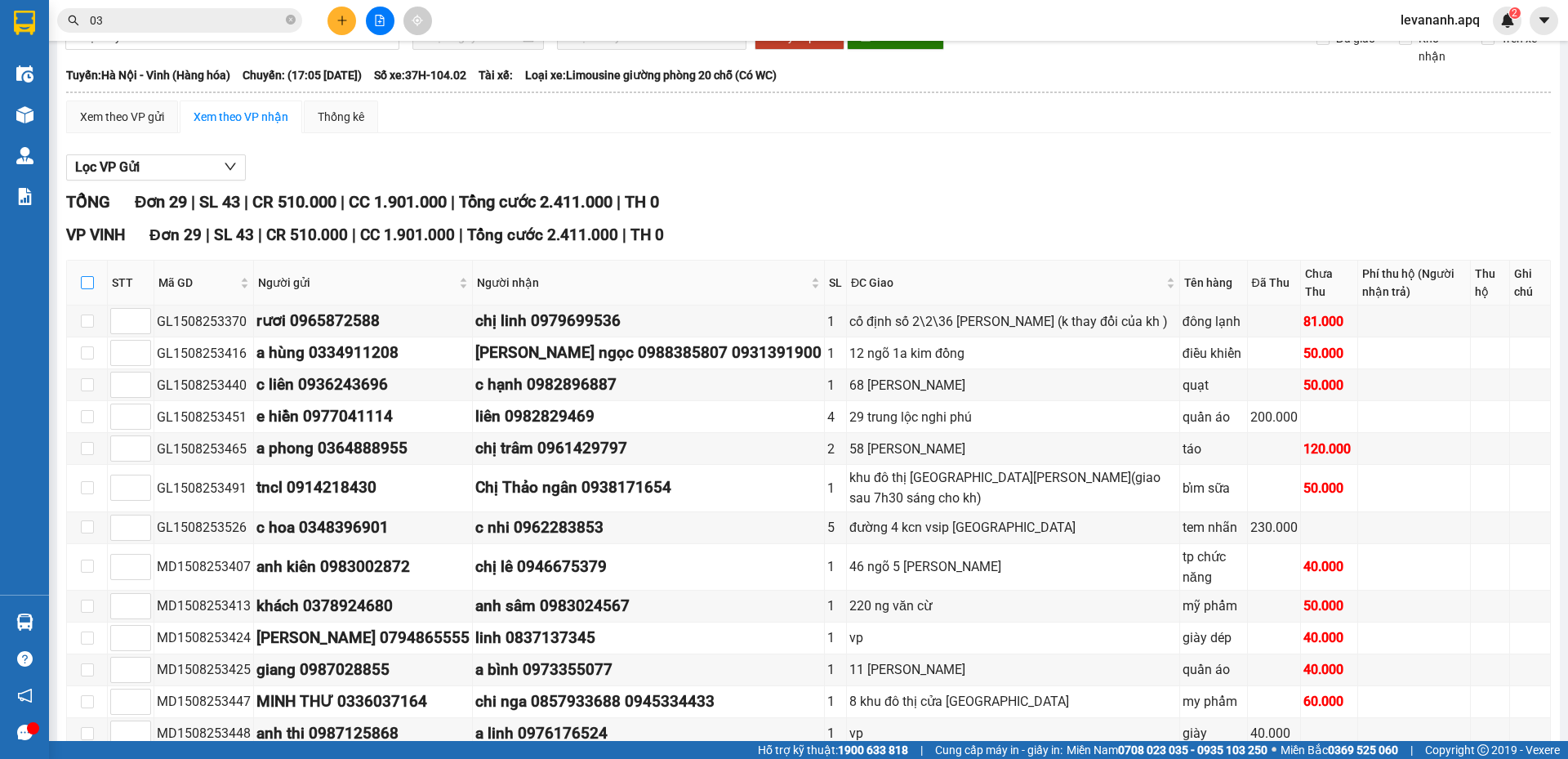
checkbox input "true"
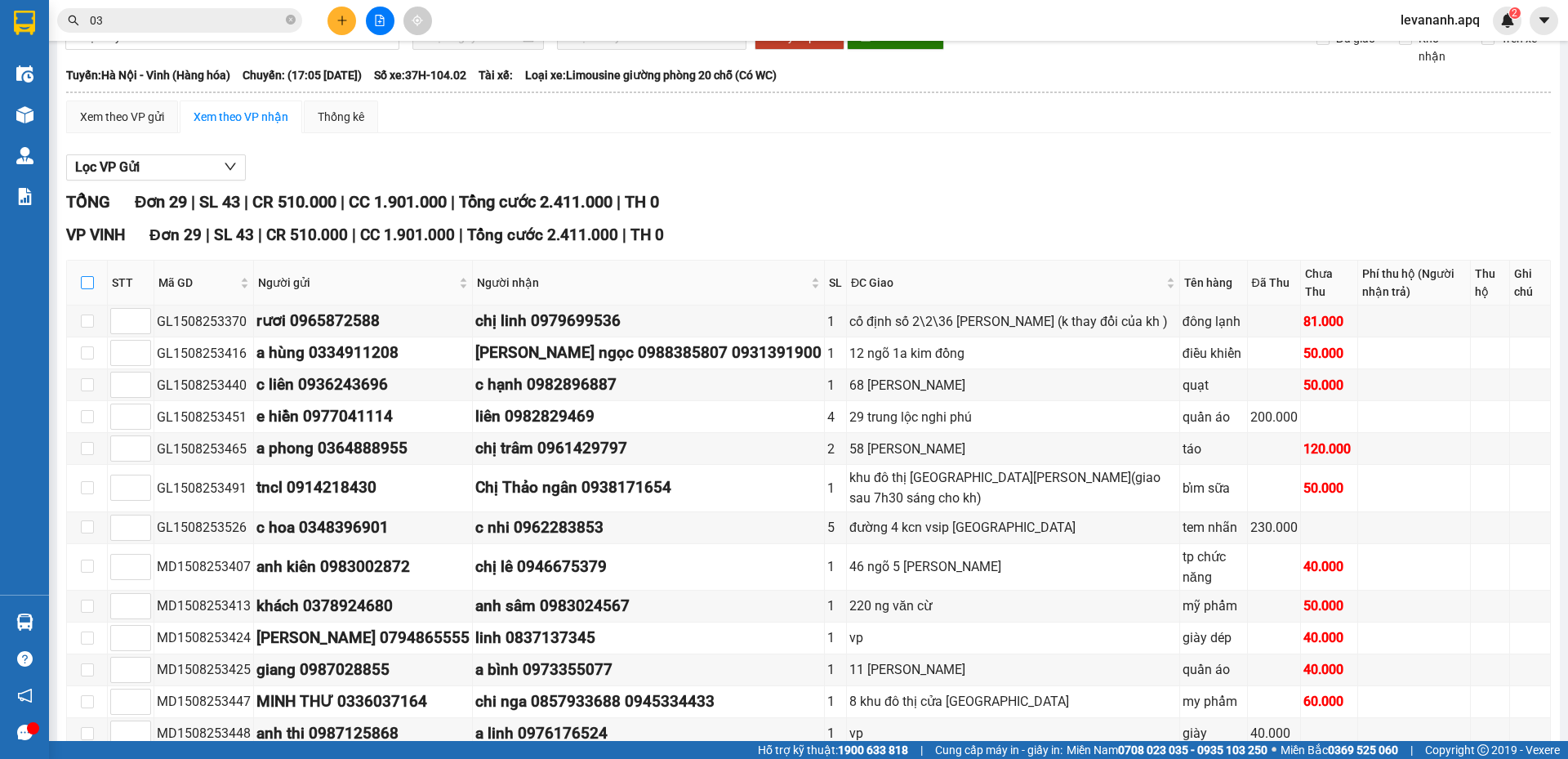
checkbox input "true"
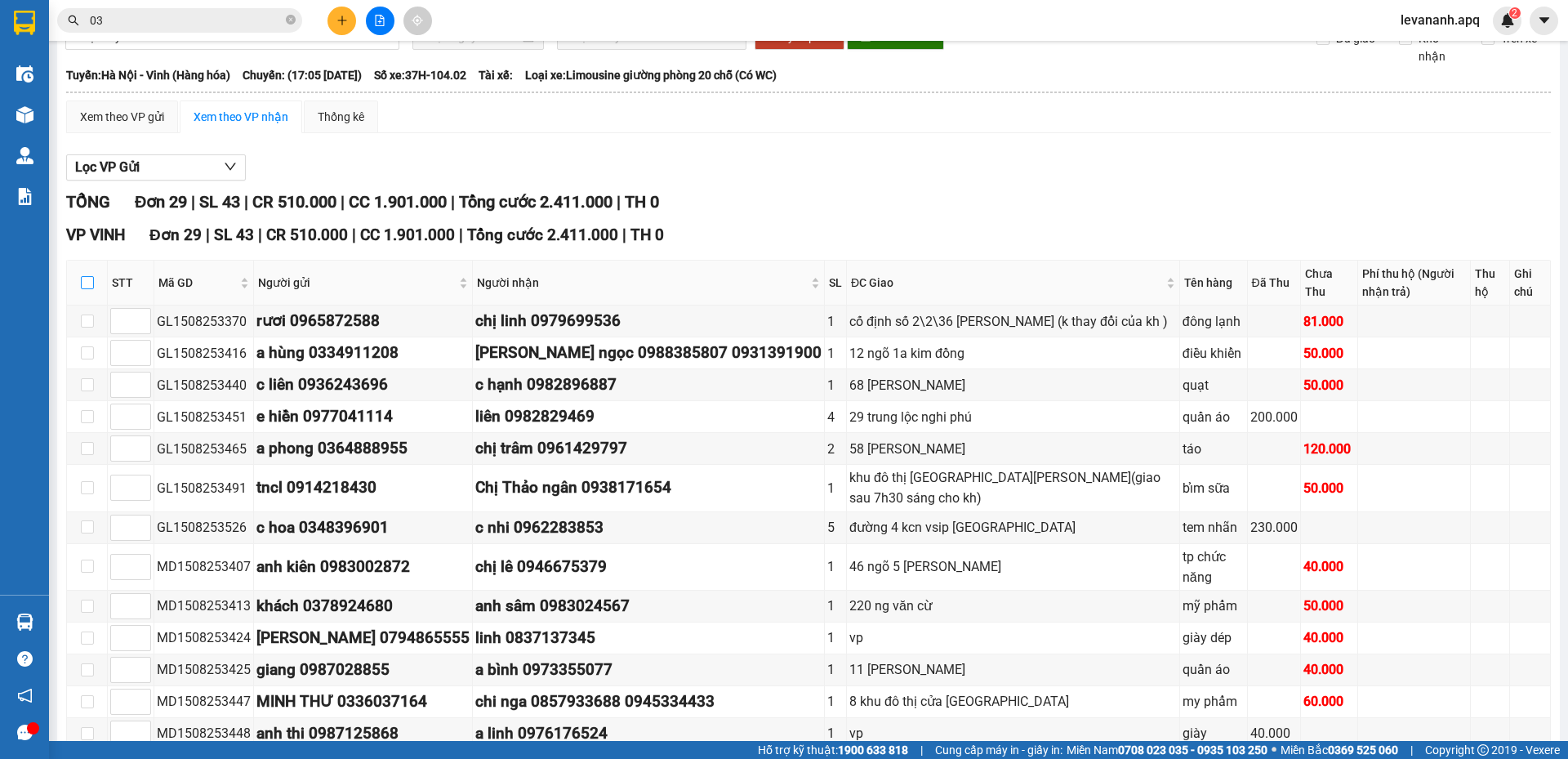
checkbox input "true"
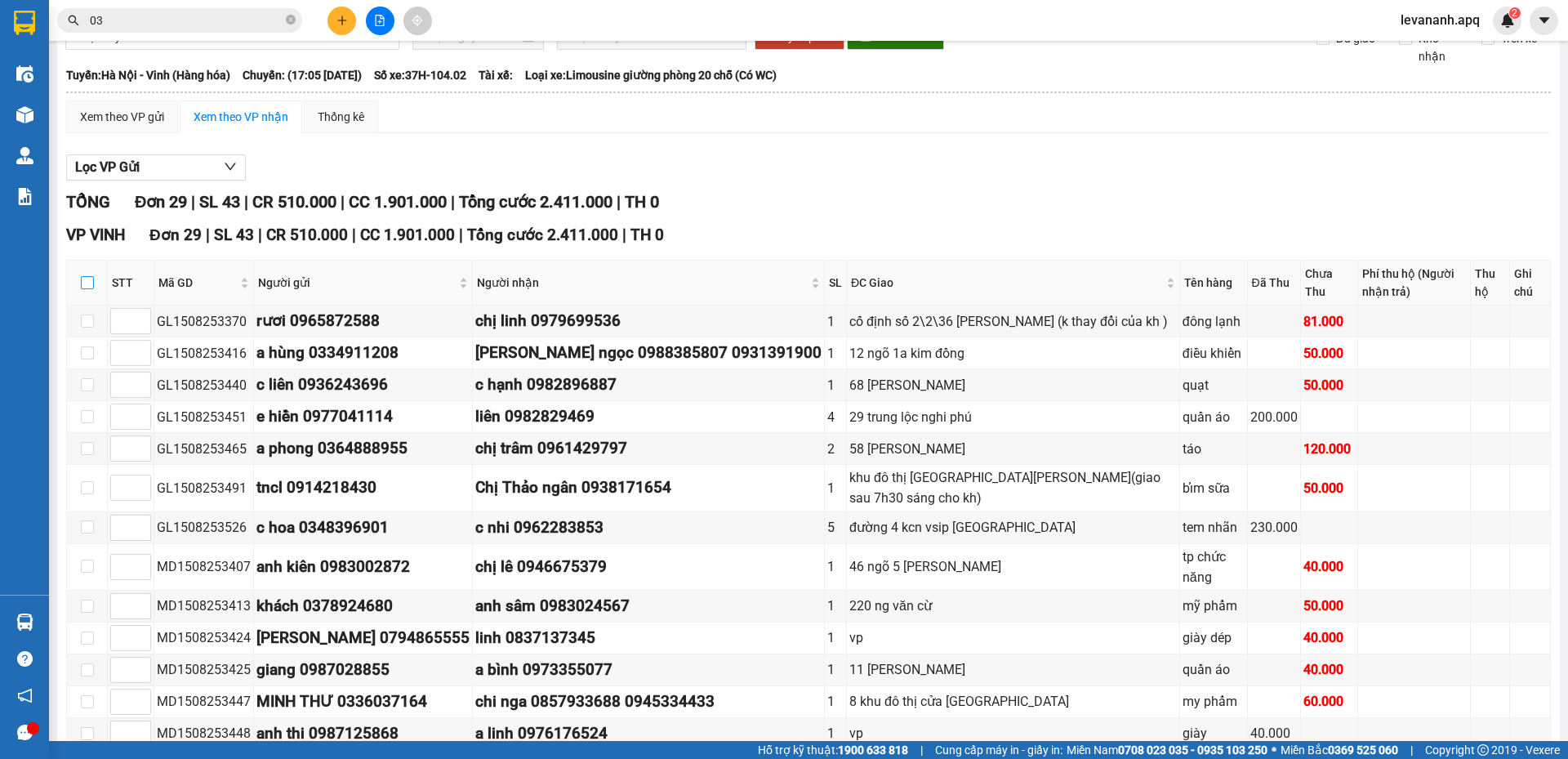
checkbox input "true"
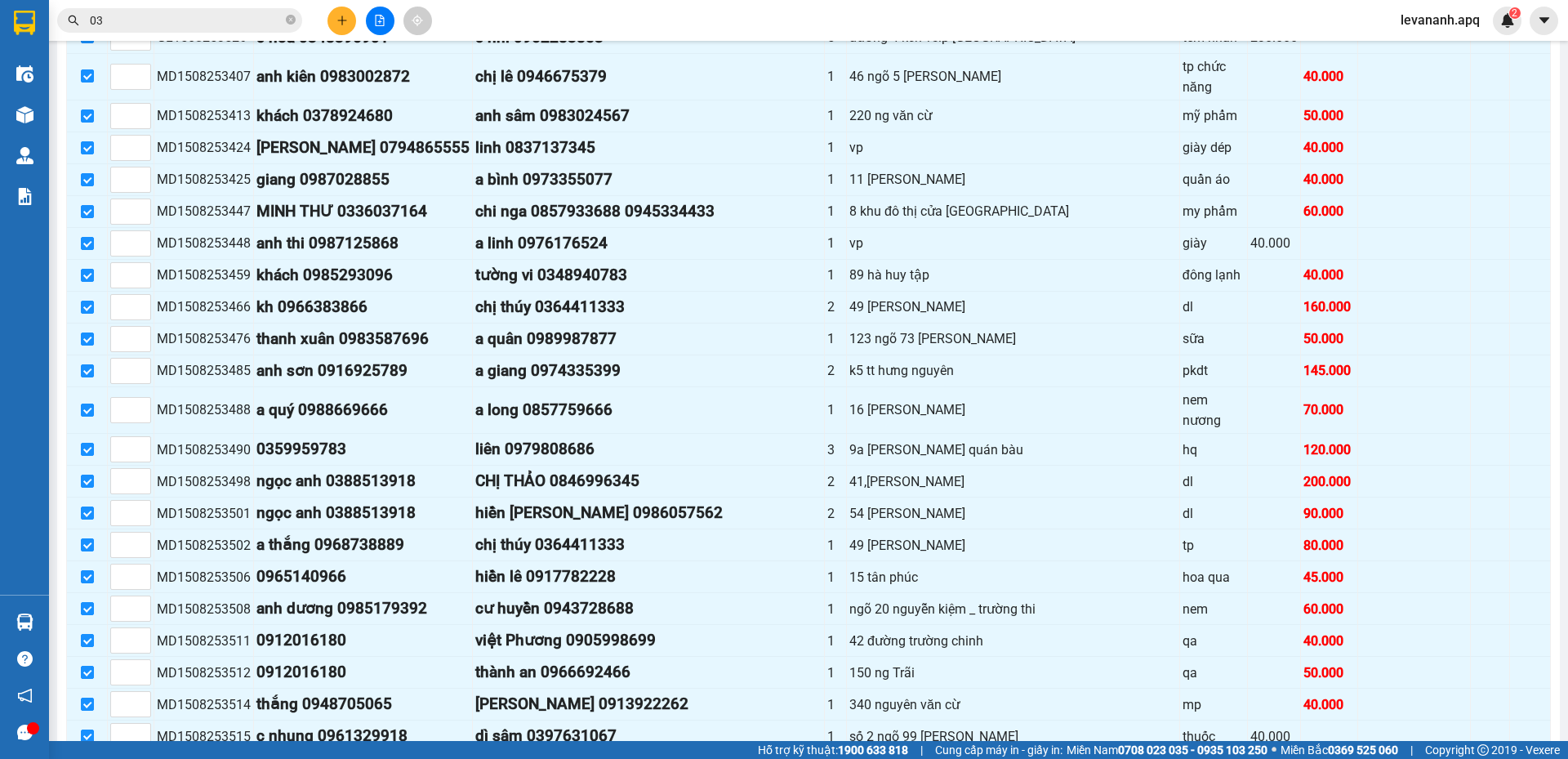
scroll to position [636, 0]
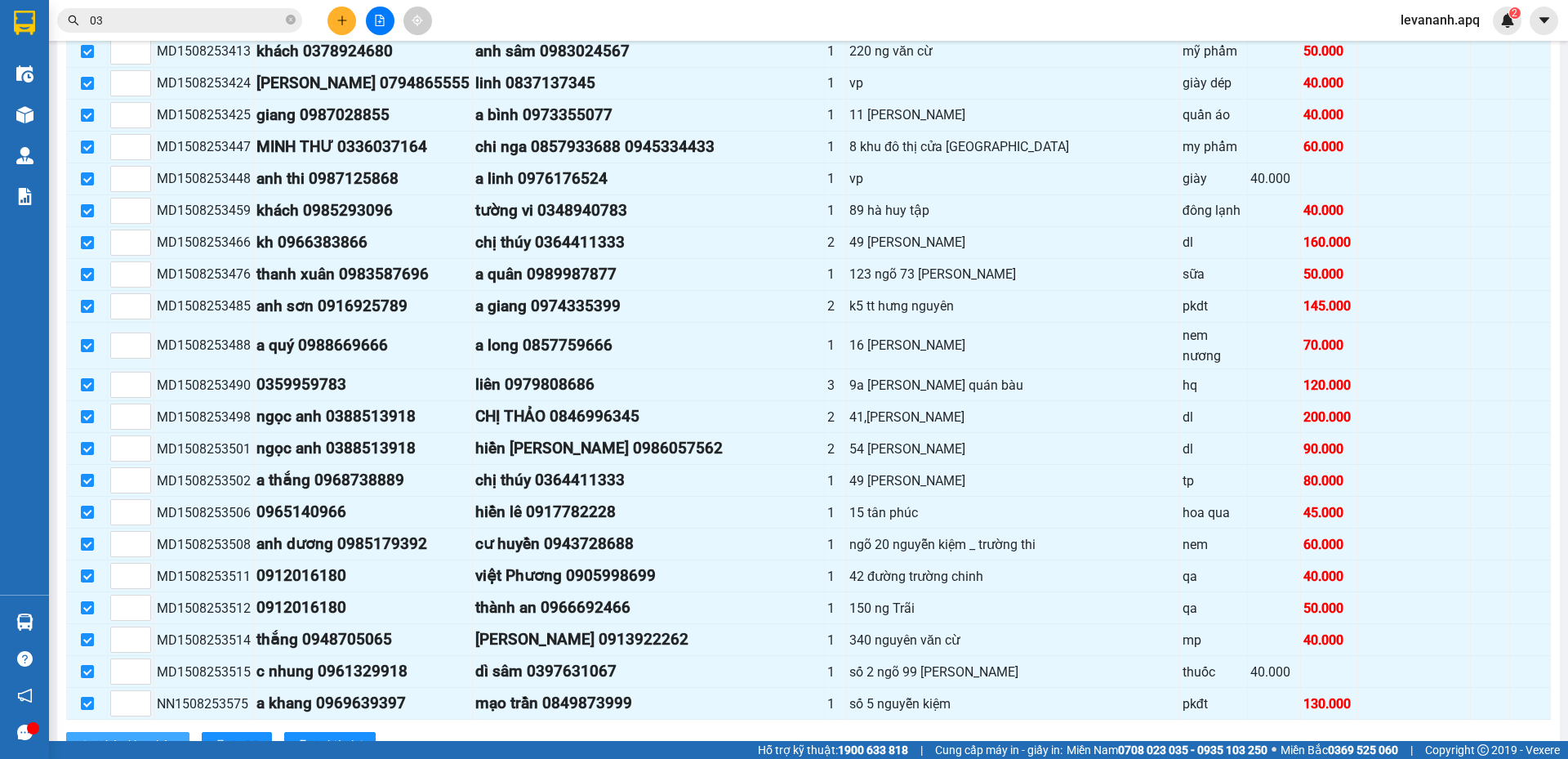
click at [152, 732] on button "Nhập kho nhận" at bounding box center [128, 746] width 123 height 27
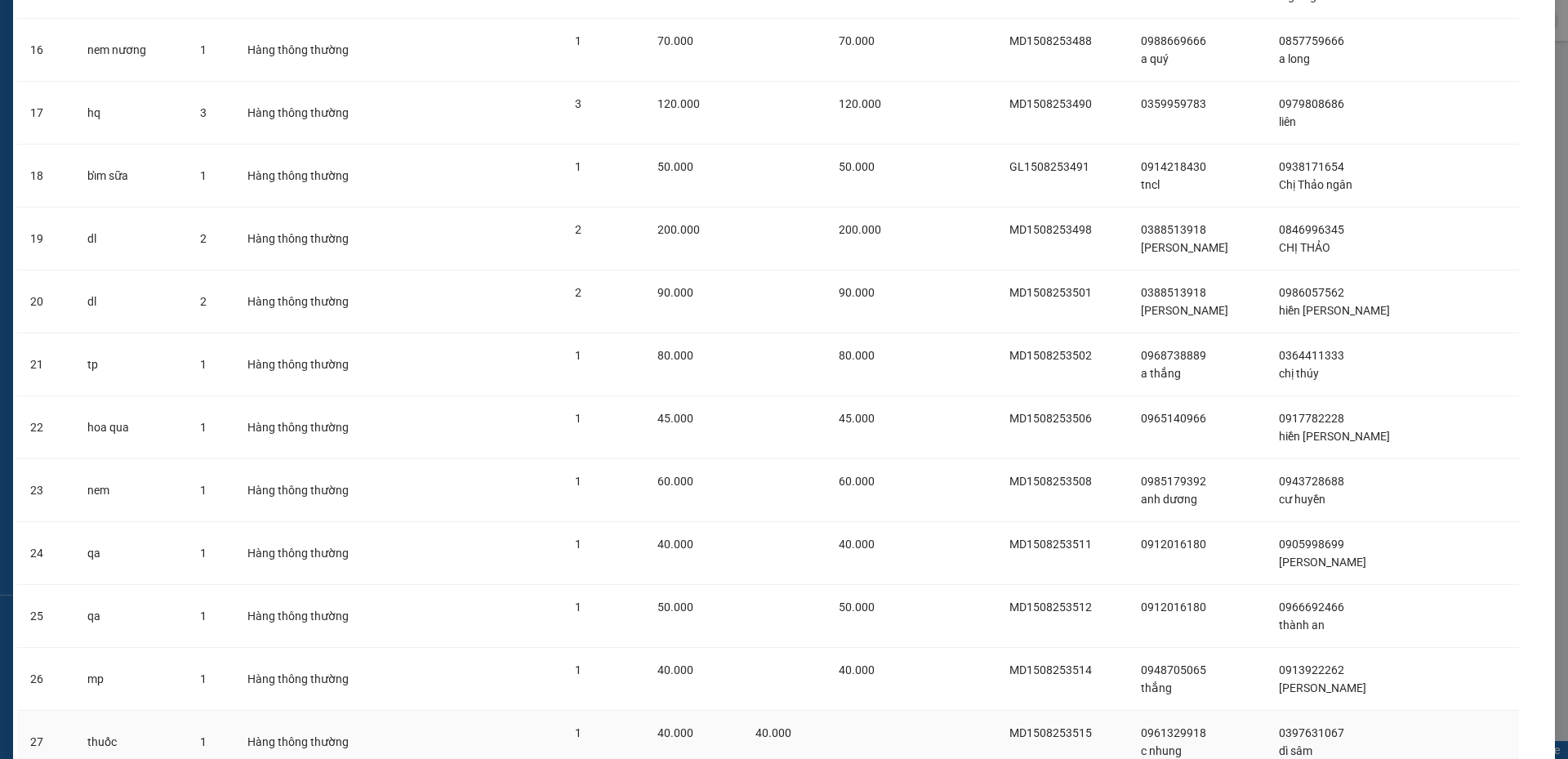
scroll to position [1322, 0]
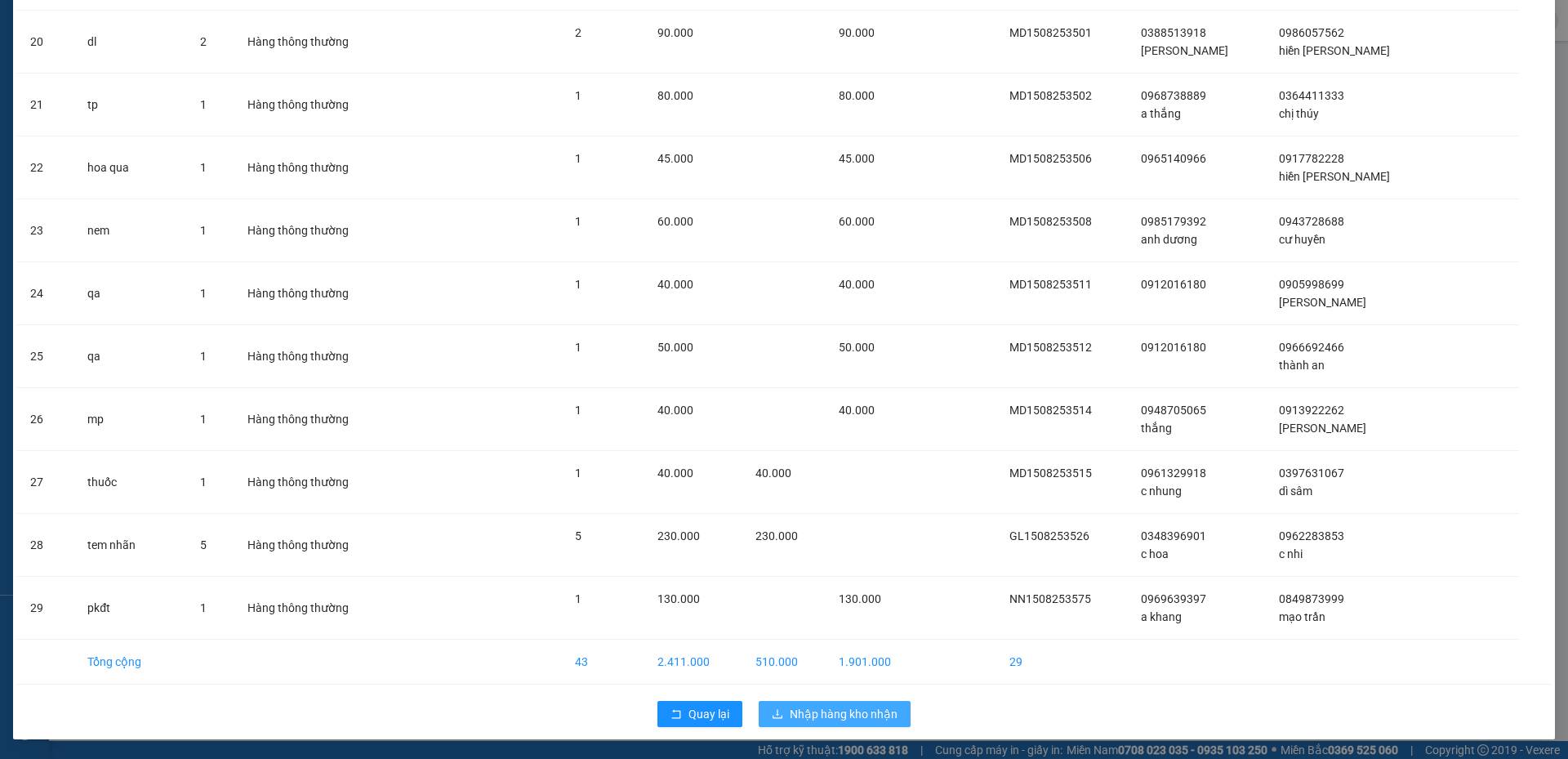
click at [895, 720] on button "Nhập hàng kho nhận" at bounding box center [834, 714] width 152 height 27
click at [878, 716] on span "Nhập hàng kho nhận" at bounding box center [844, 714] width 108 height 18
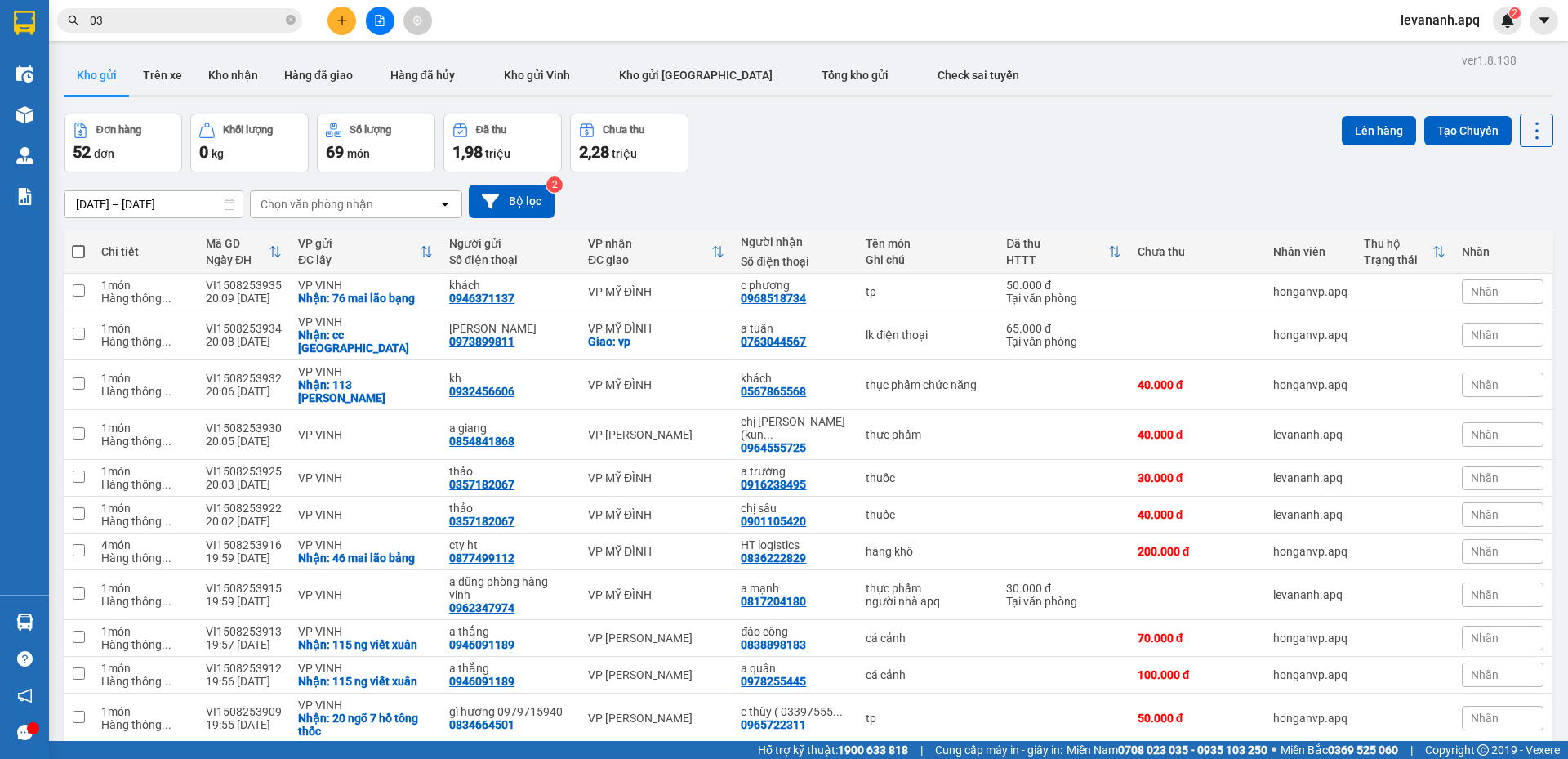
click at [178, 7] on div "Kết quả tìm kiếm ( 5 ) Bộ lọc Mã ĐH Trạng thái Món hàng Thu hộ Tổng cước Chưa c…" at bounding box center [159, 21] width 319 height 29
click at [178, 19] on input "03" at bounding box center [186, 21] width 193 height 18
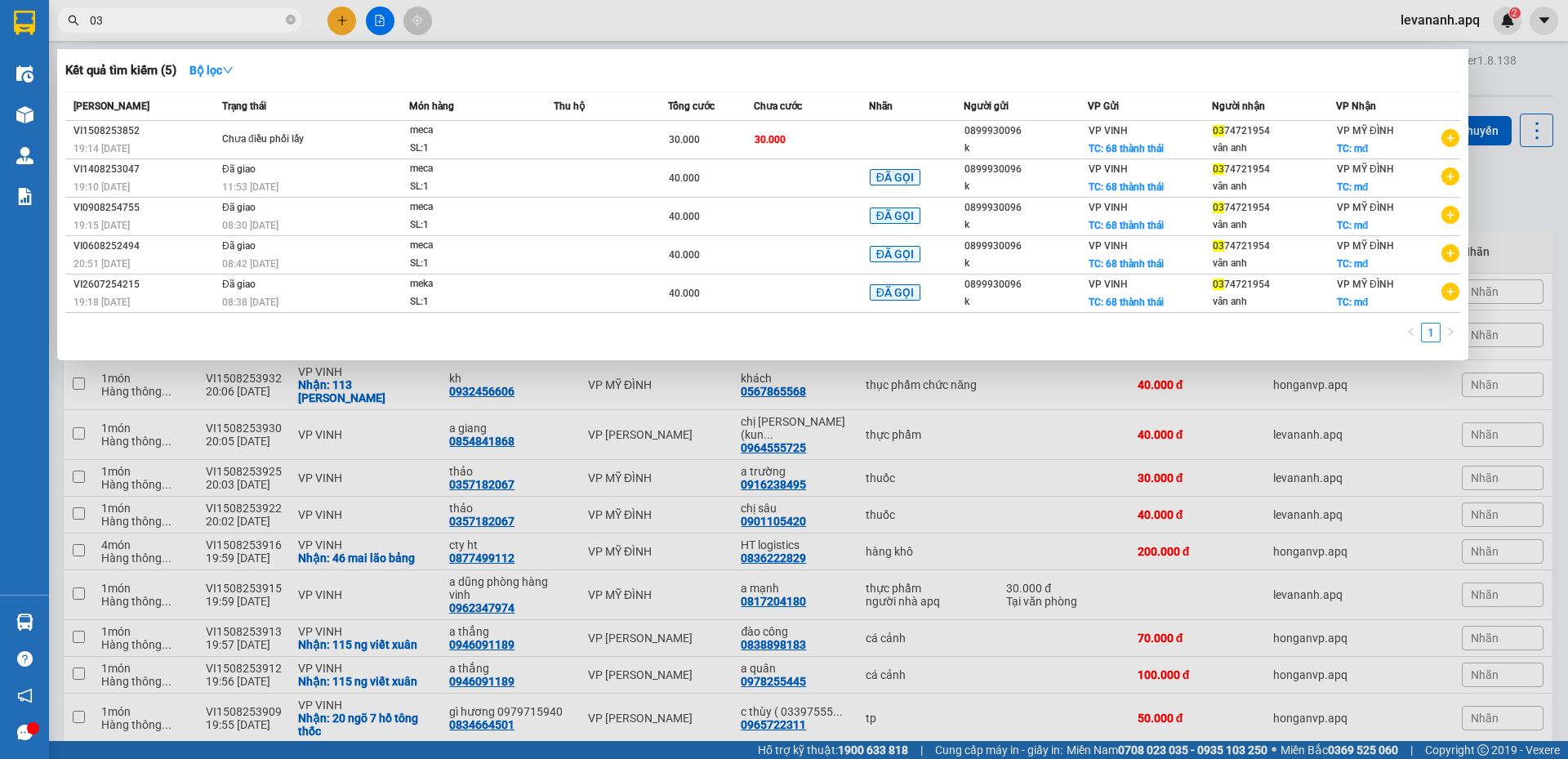
type input "0"
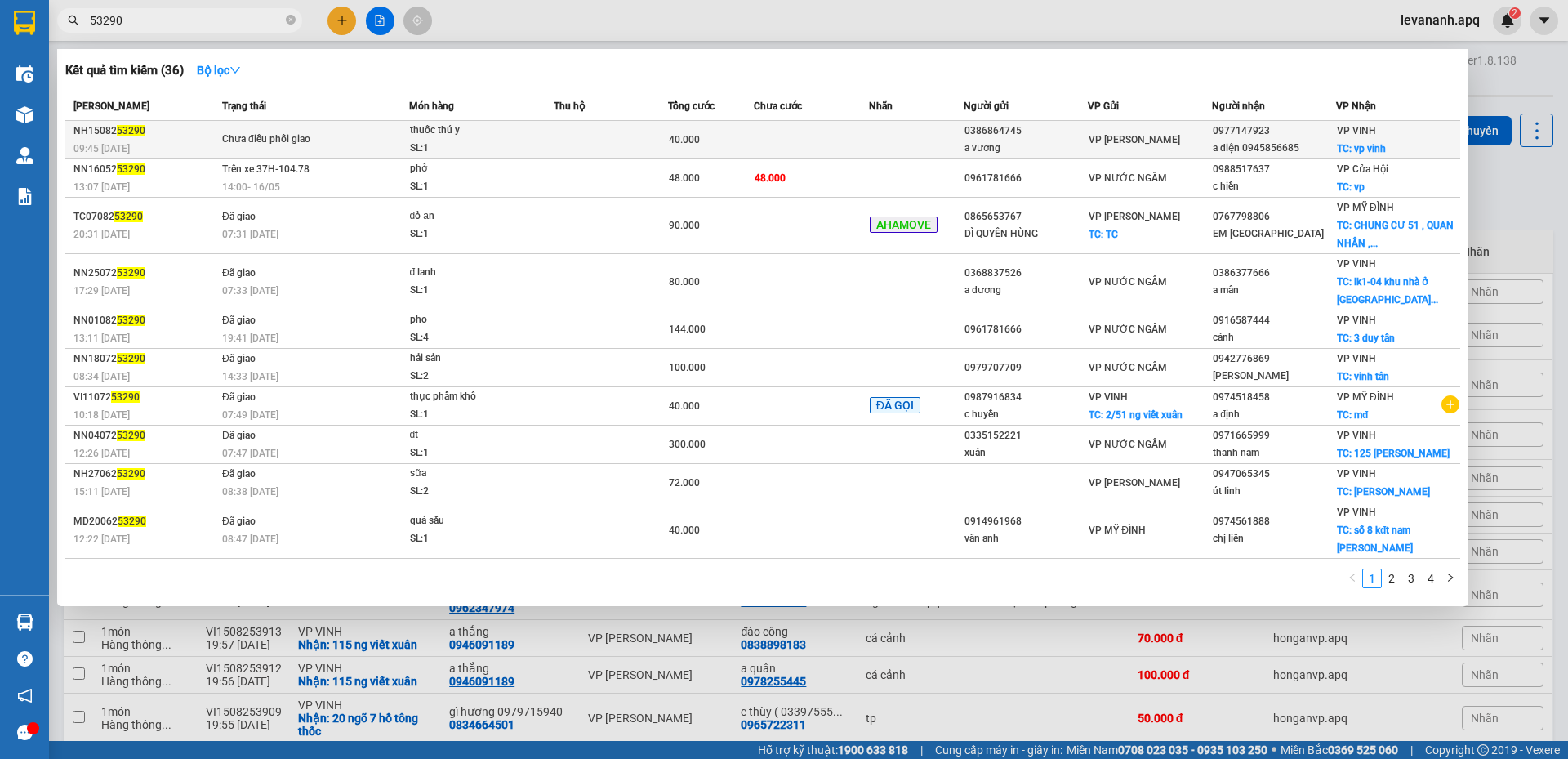
type input "53290"
click at [355, 127] on td "Chưa điều phối giao" at bounding box center [313, 140] width 191 height 38
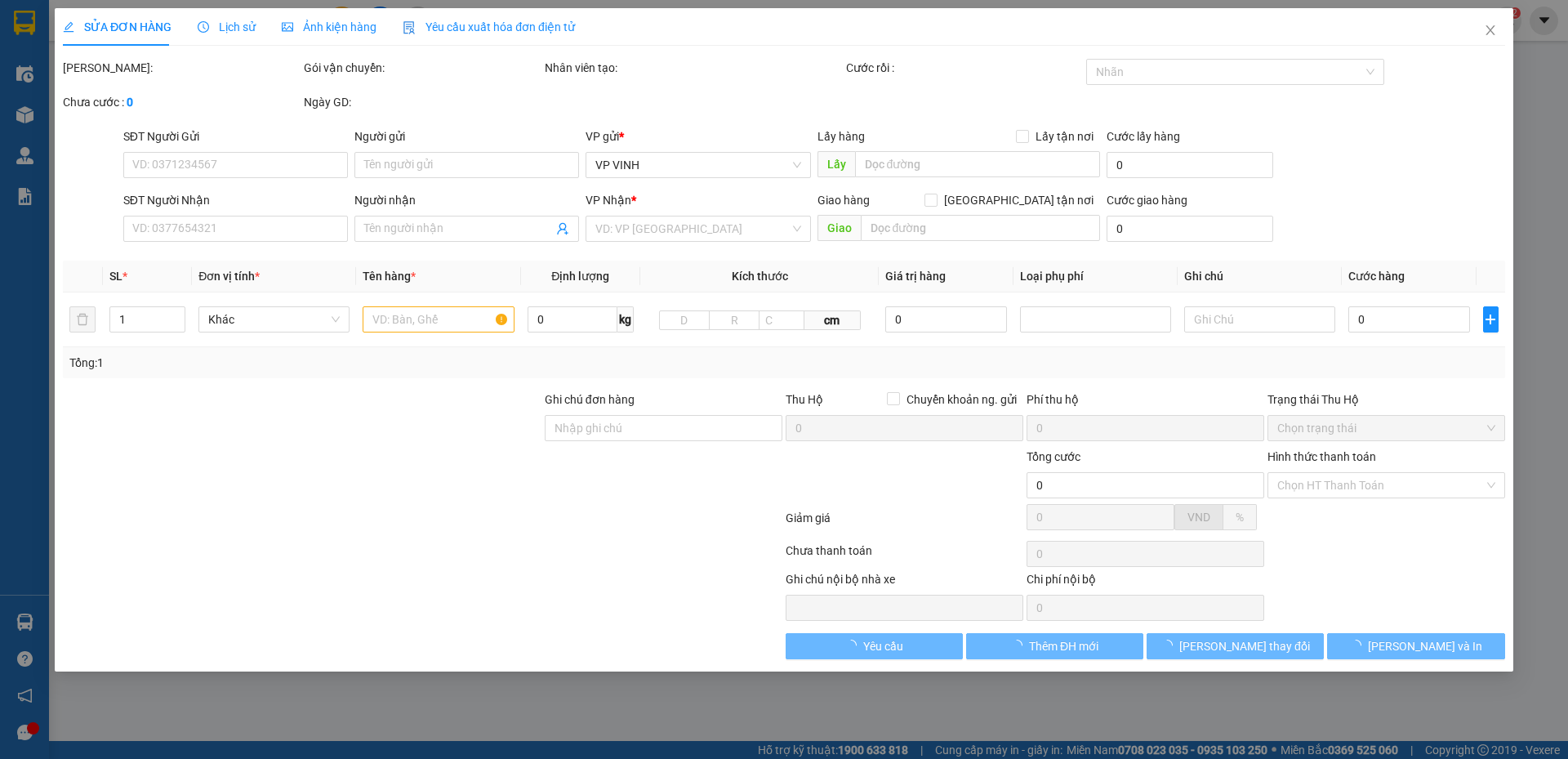
click at [233, 29] on span "Lịch sử" at bounding box center [227, 27] width 58 height 13
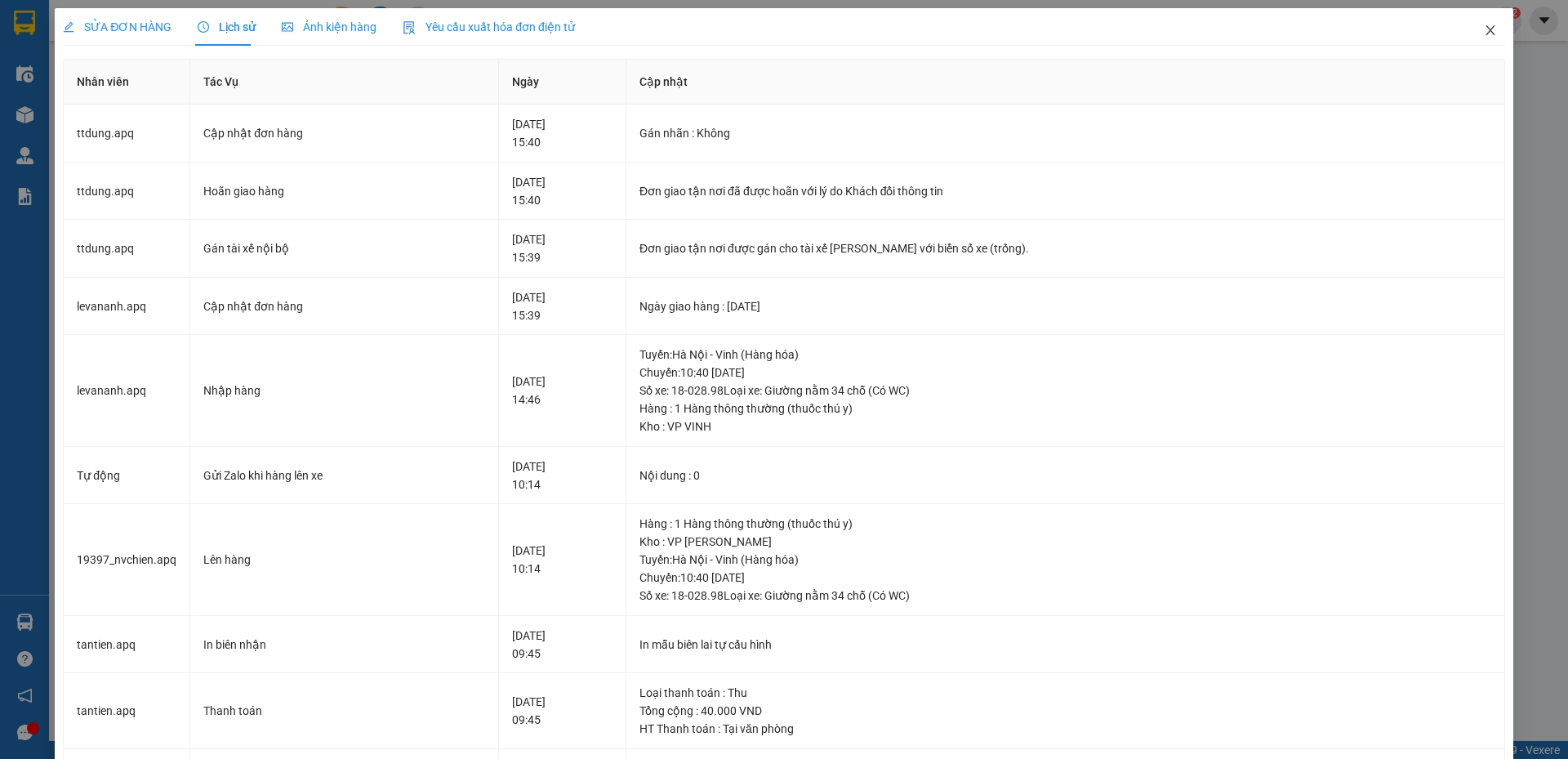
click at [1468, 30] on span "Close" at bounding box center [1490, 31] width 46 height 46
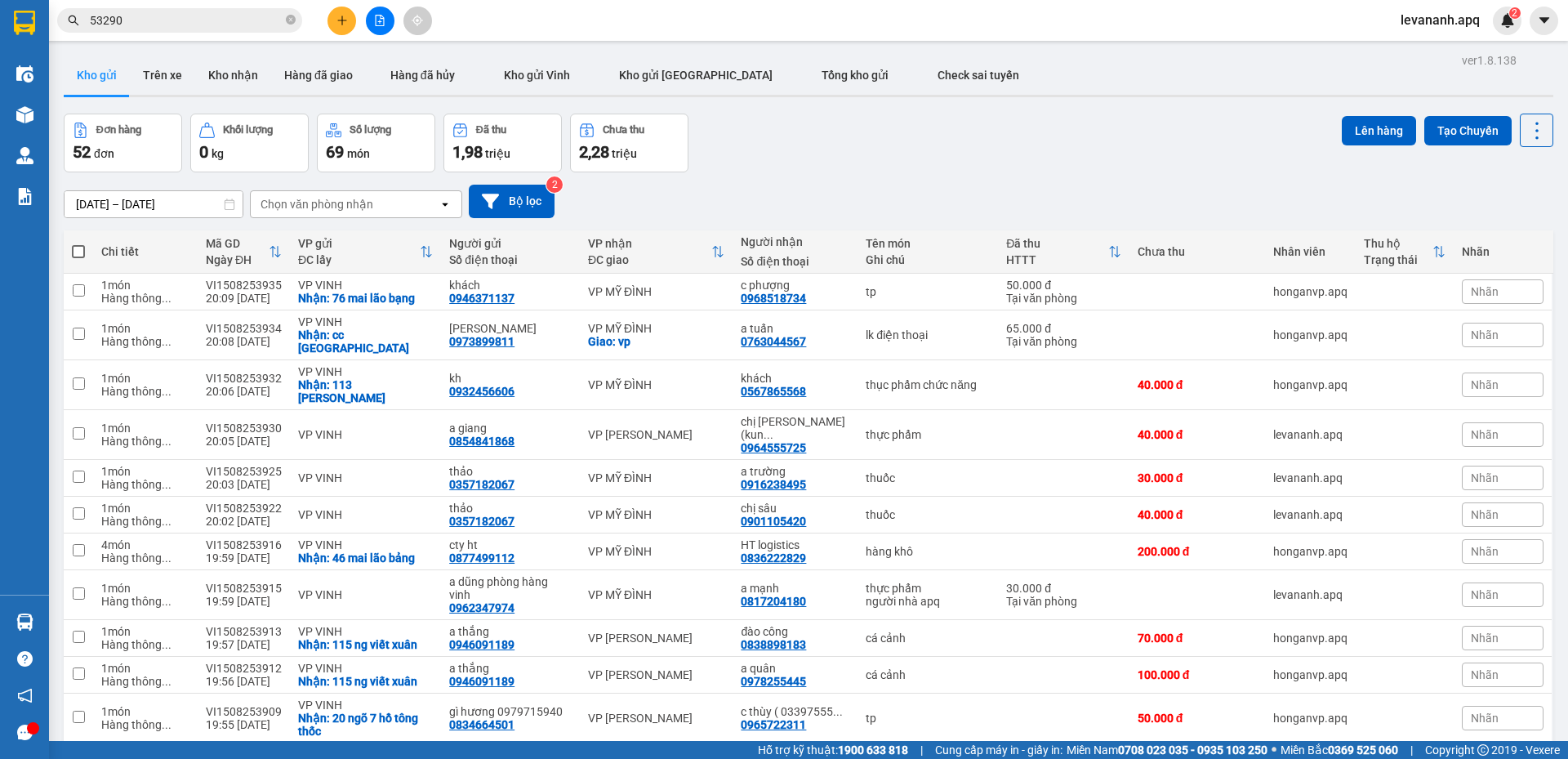
click at [238, 17] on input "53290" at bounding box center [186, 21] width 193 height 18
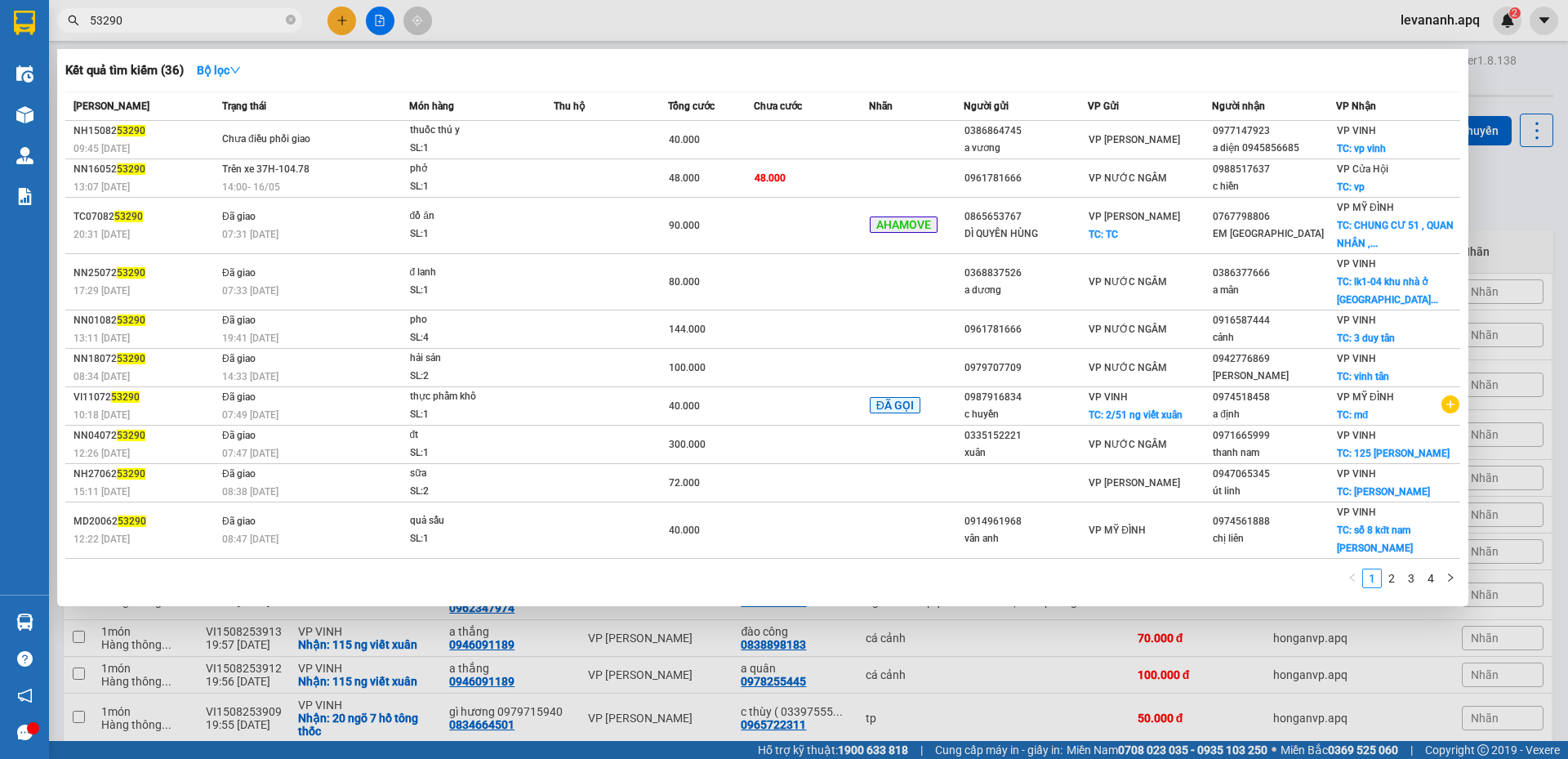
click at [1502, 187] on div at bounding box center [784, 380] width 1568 height 759
click at [150, 20] on input "53290" at bounding box center [186, 21] width 193 height 18
click at [292, 20] on icon "close-circle" at bounding box center [291, 20] width 10 height 10
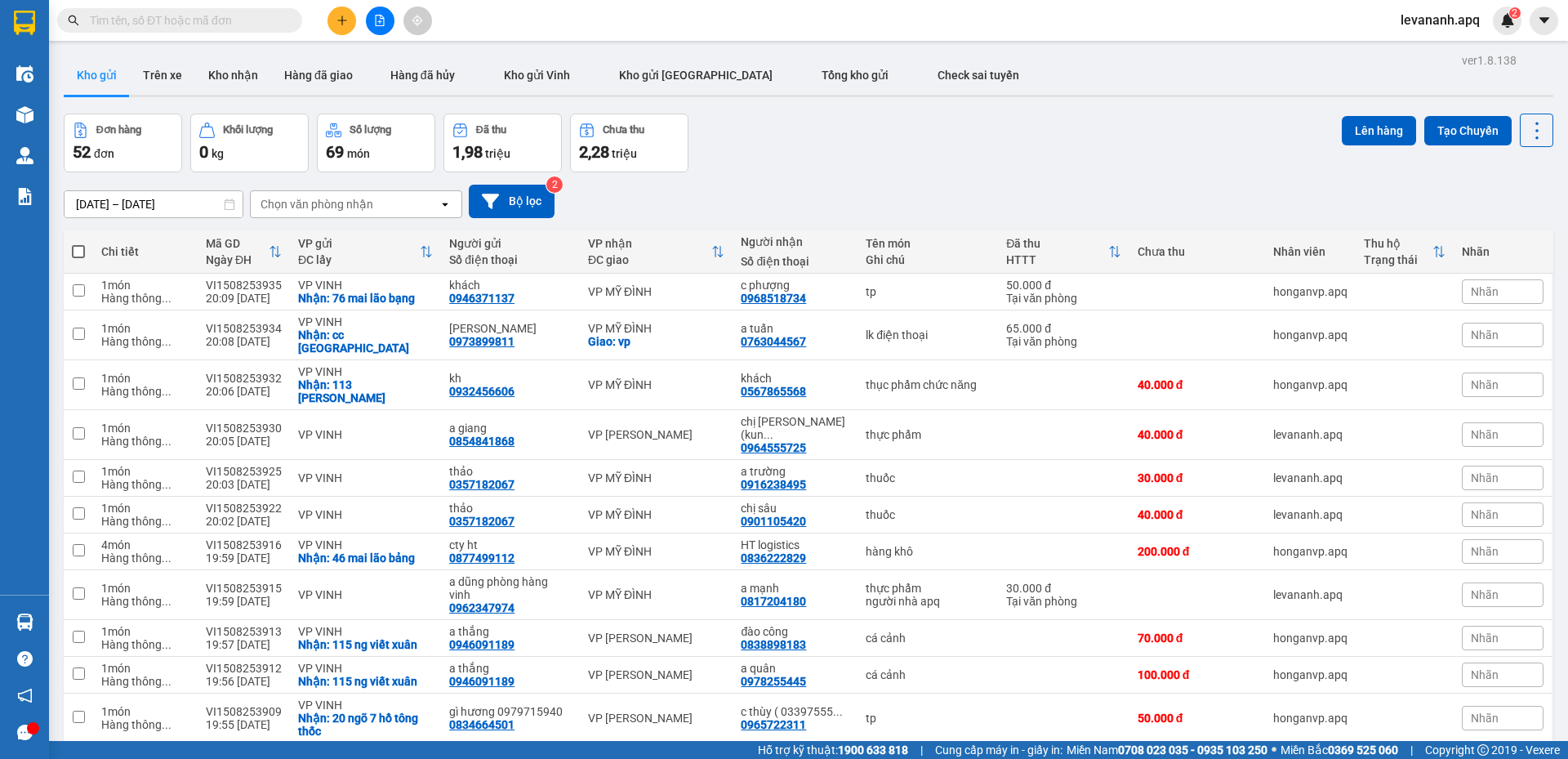
click at [131, 15] on input "text" at bounding box center [186, 21] width 193 height 18
paste input "0913060661"
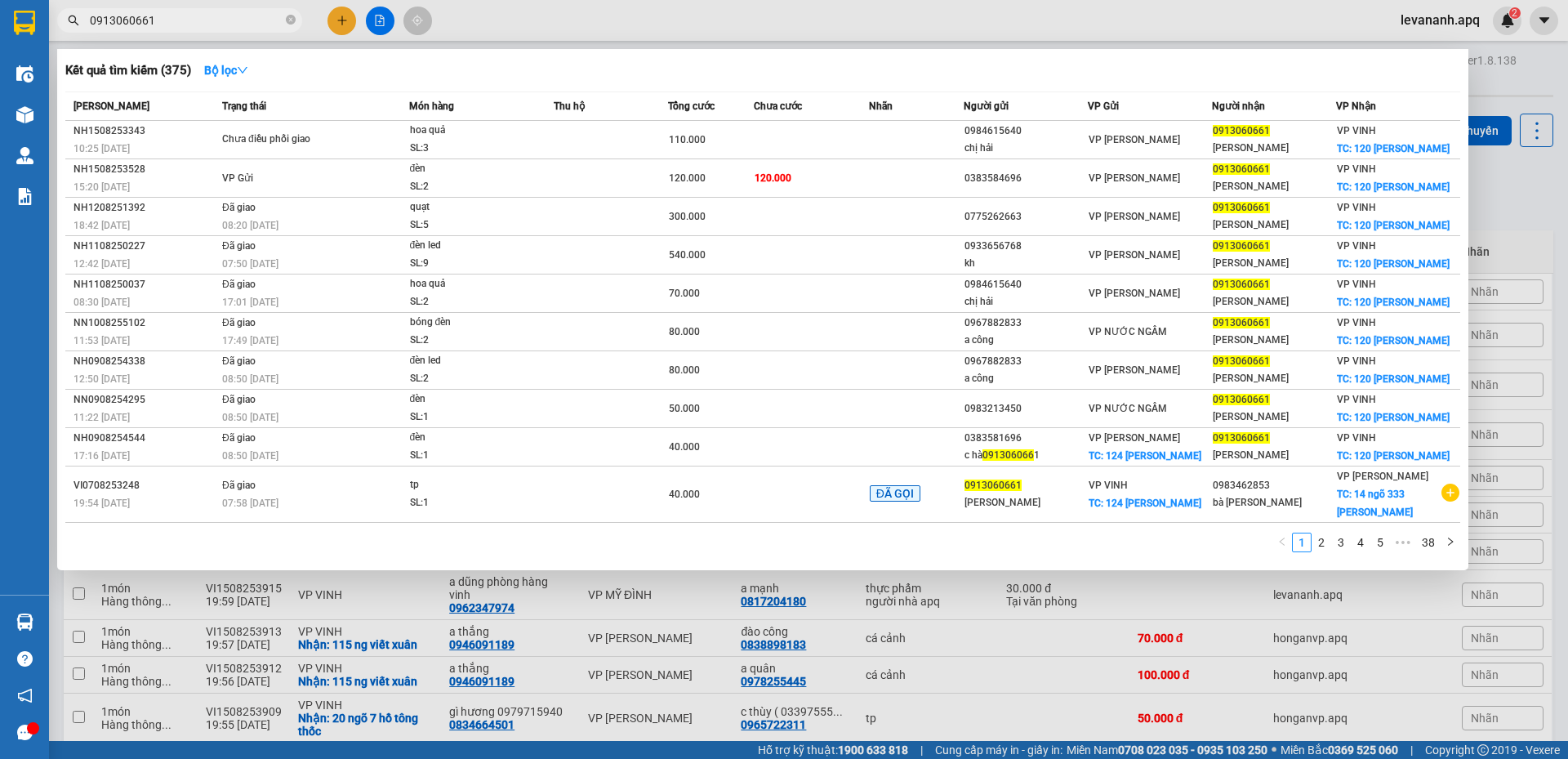
type input "0913060661"
click at [1483, 173] on div at bounding box center [784, 380] width 1568 height 759
click at [202, 14] on input "0913060661" at bounding box center [186, 21] width 193 height 18
click at [1507, 181] on div at bounding box center [784, 380] width 1568 height 759
click at [212, 21] on input "0913060661" at bounding box center [186, 21] width 193 height 18
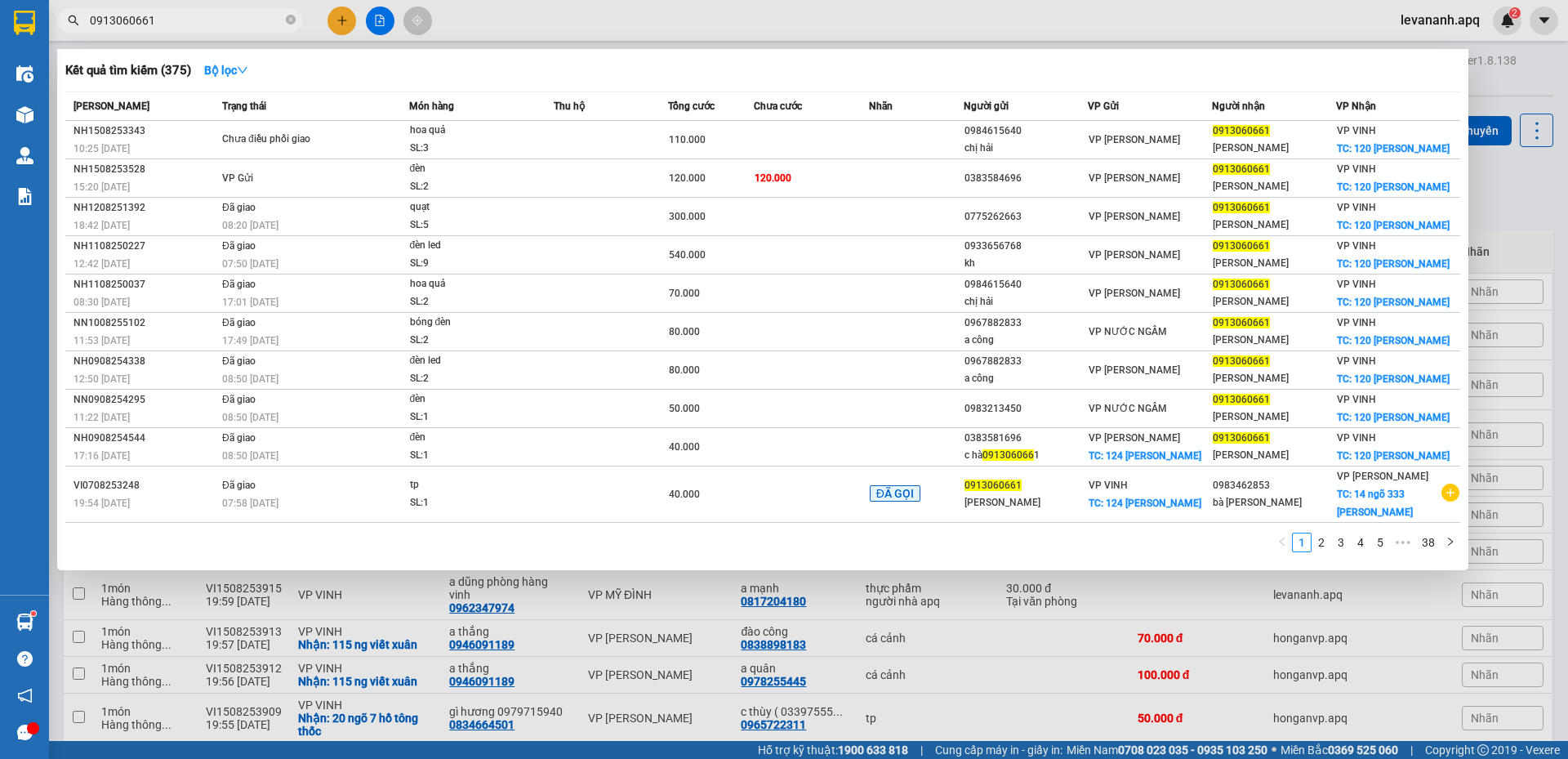
click at [1544, 188] on div at bounding box center [784, 380] width 1568 height 759
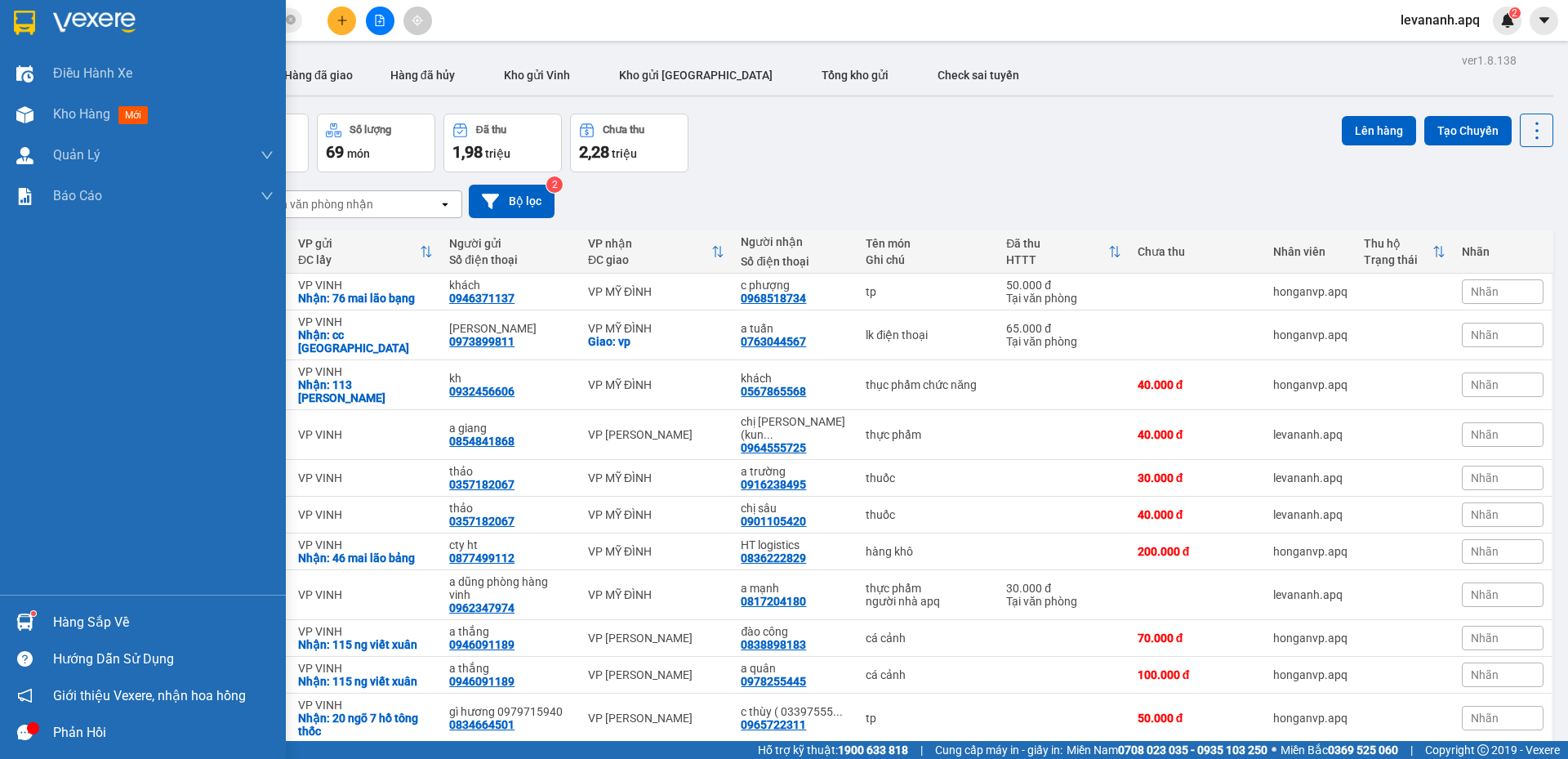
click at [46, 14] on div at bounding box center [142, 27] width 286 height 53
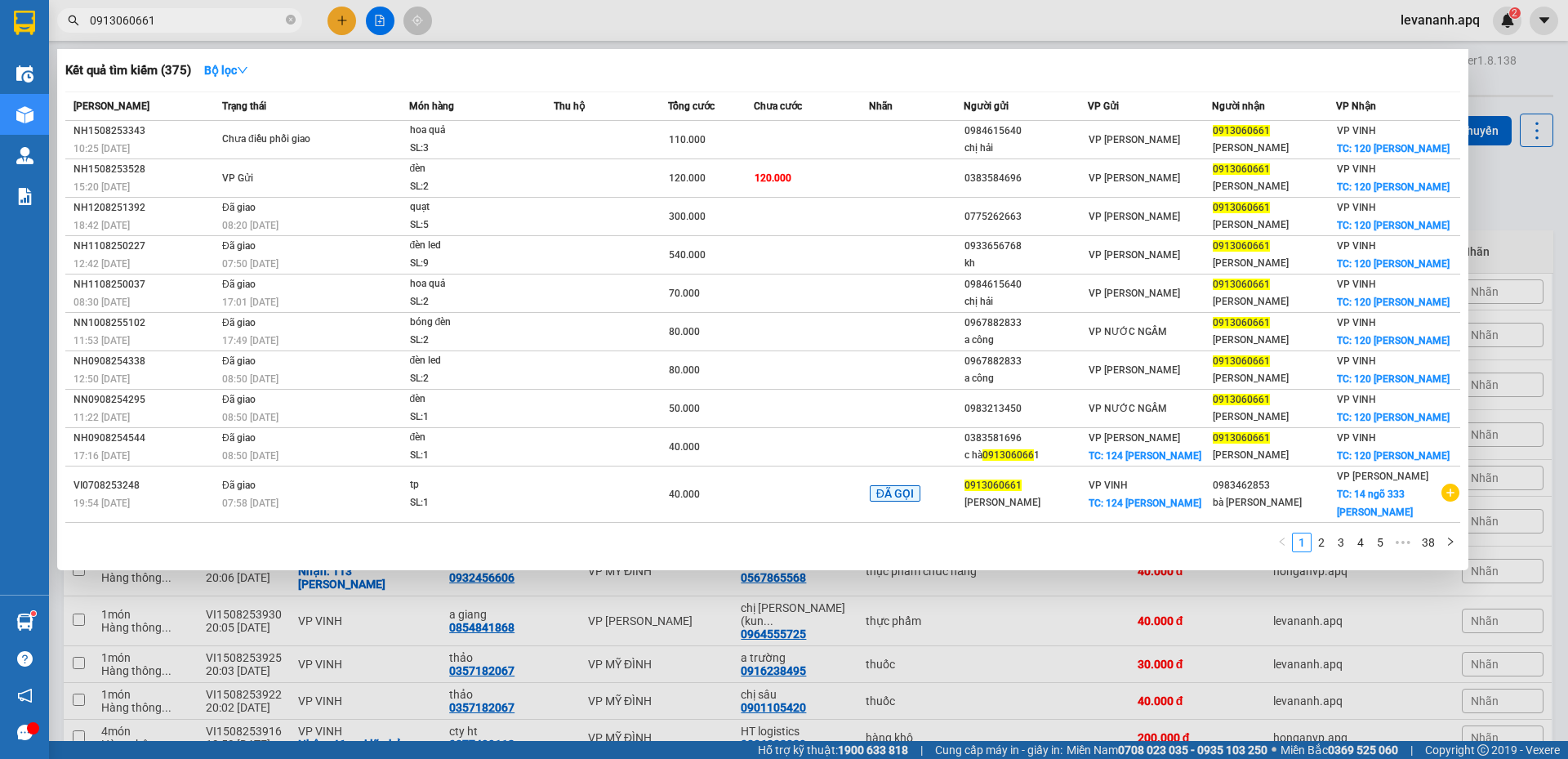
click at [185, 13] on input "0913060661" at bounding box center [186, 21] width 193 height 18
click at [1567, 180] on div at bounding box center [784, 380] width 1568 height 759
click at [186, 12] on input "0913060661" at bounding box center [186, 21] width 193 height 18
click at [288, 19] on icon "close-circle" at bounding box center [291, 20] width 10 height 10
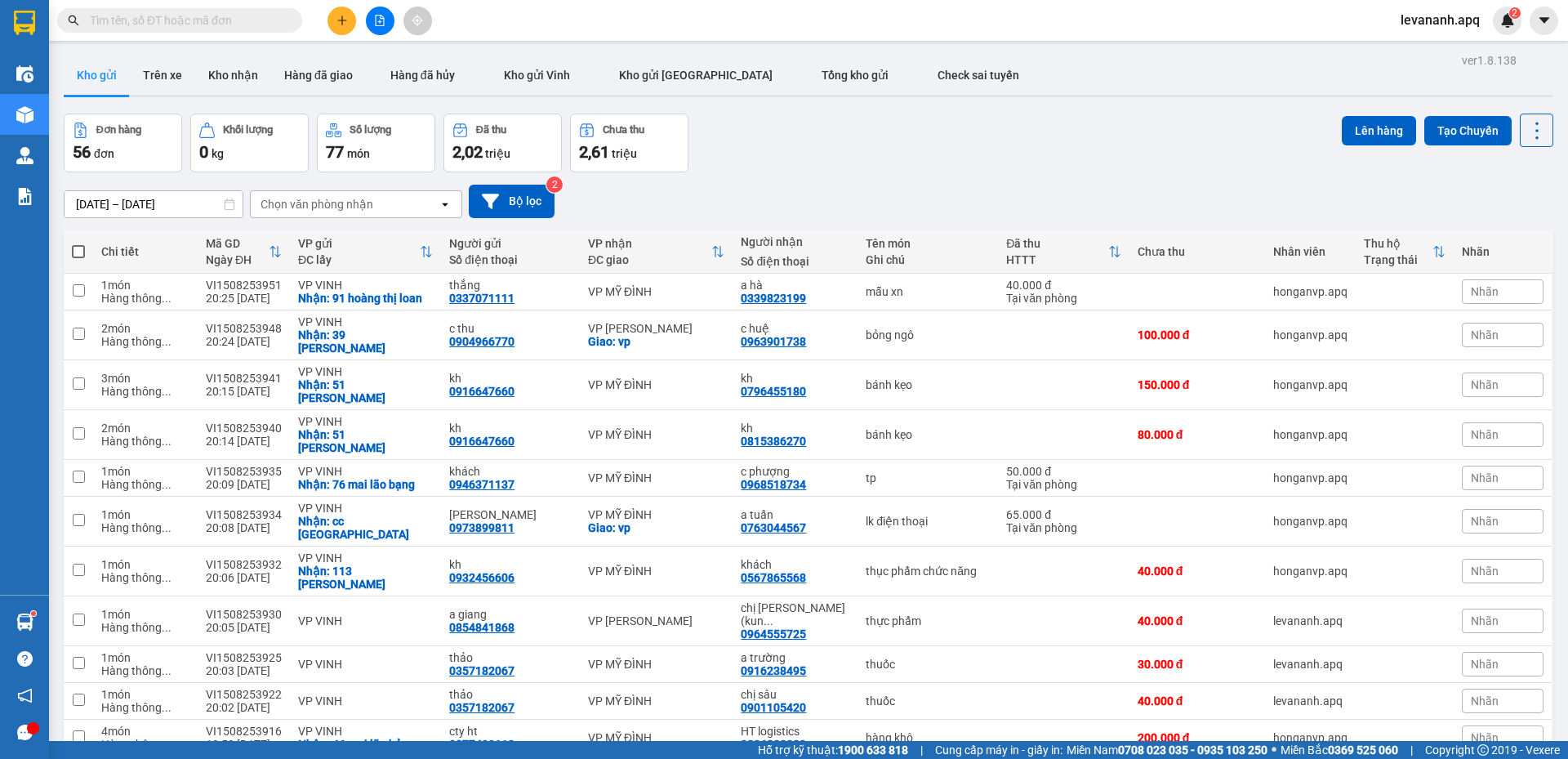
click at [55, 27] on div at bounding box center [159, 21] width 319 height 25
click at [49, 27] on div at bounding box center [159, 21] width 319 height 25
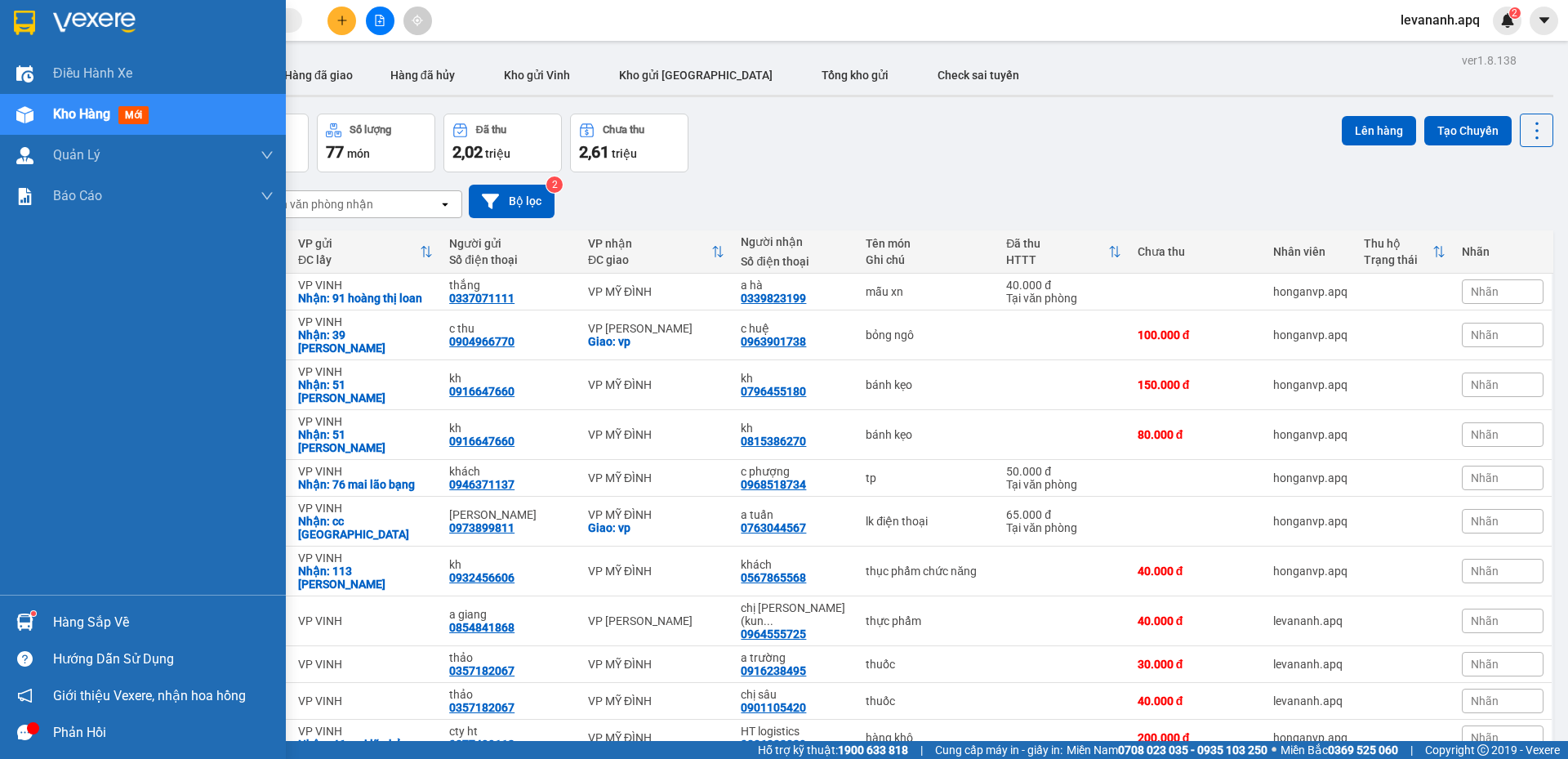
click at [40, 27] on div at bounding box center [142, 27] width 286 height 53
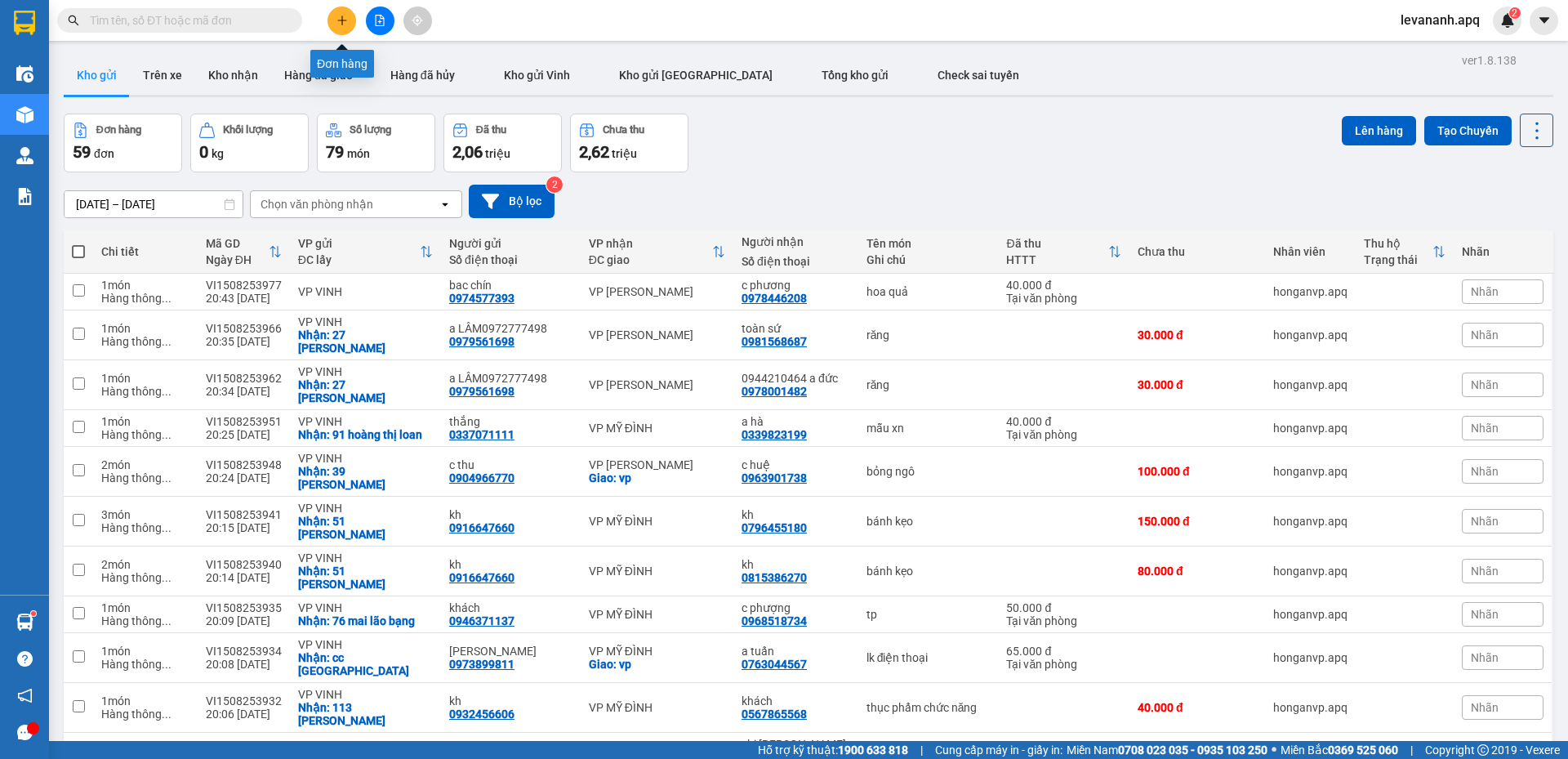
click at [344, 31] on button at bounding box center [341, 21] width 29 height 29
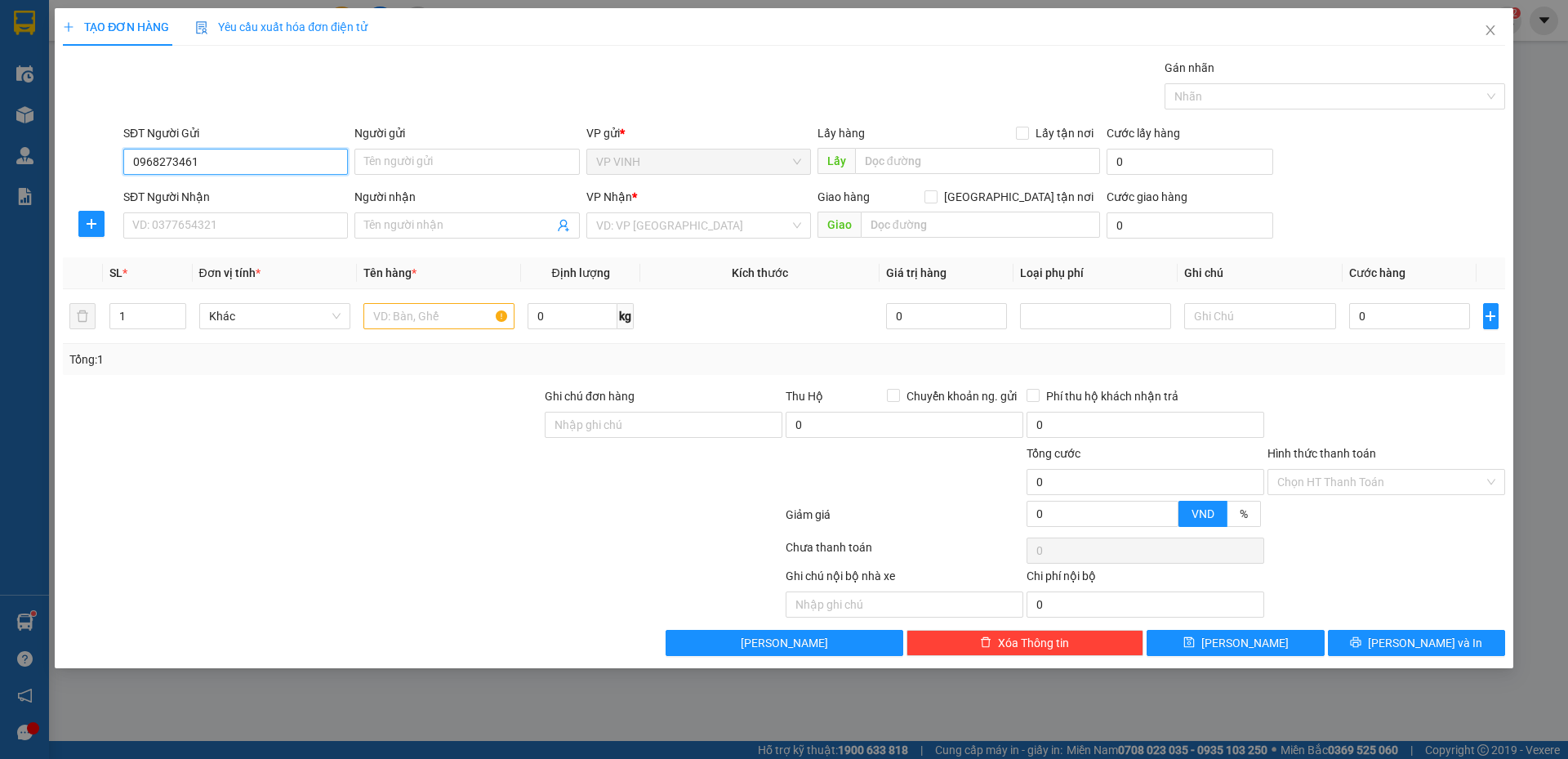
drag, startPoint x: 157, startPoint y: 155, endPoint x: 176, endPoint y: 168, distance: 23.0
click at [165, 161] on input "0968273461" at bounding box center [235, 162] width 224 height 27
click at [176, 168] on input "0968273461" at bounding box center [235, 162] width 224 height 27
drag, startPoint x: 193, startPoint y: 172, endPoint x: 364, endPoint y: 172, distance: 171.0
click at [226, 172] on input "0968273461" at bounding box center [235, 162] width 224 height 27
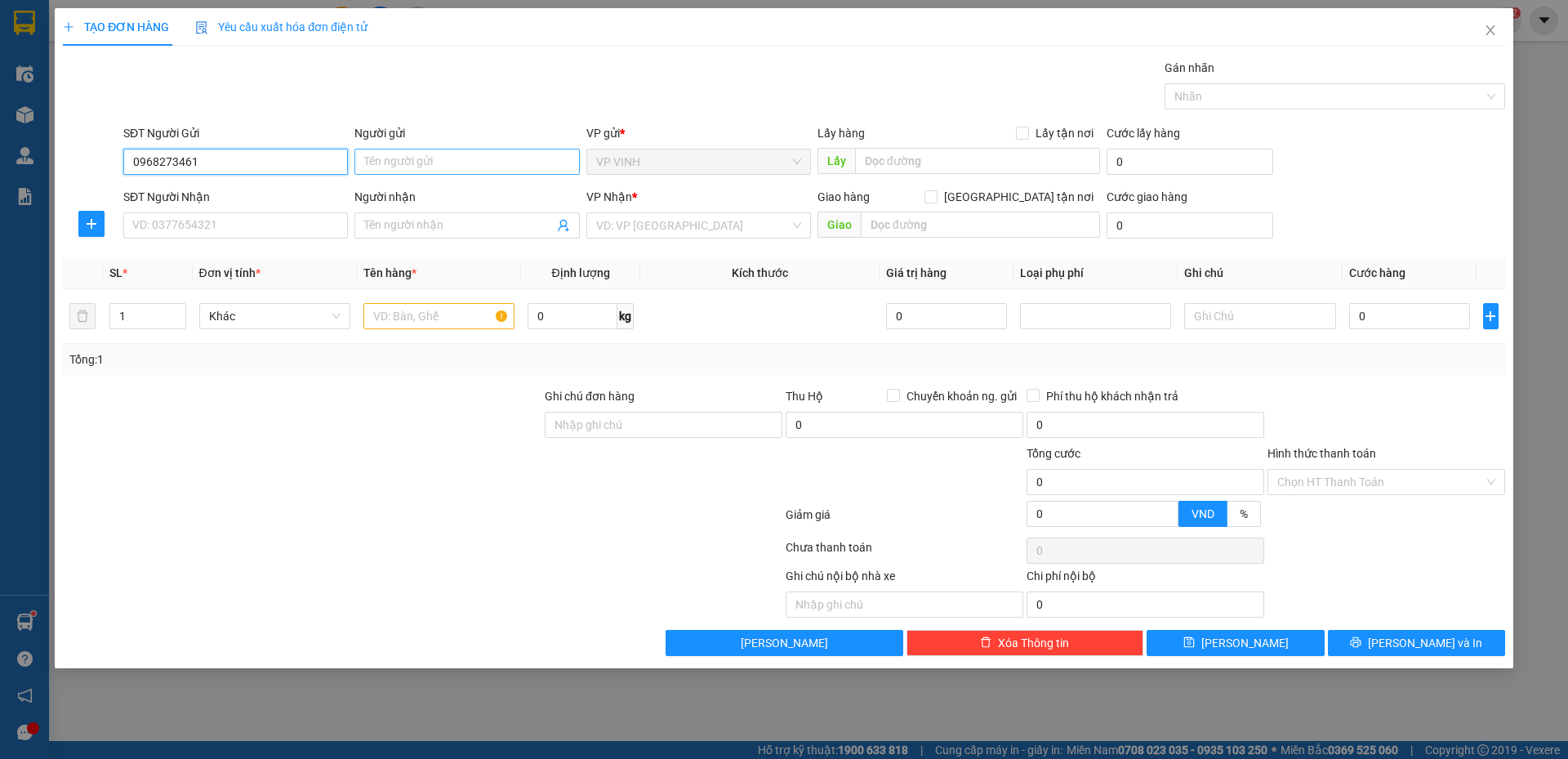
type input "0968273461"
click at [383, 172] on input "Người gửi" at bounding box center [466, 162] width 224 height 27
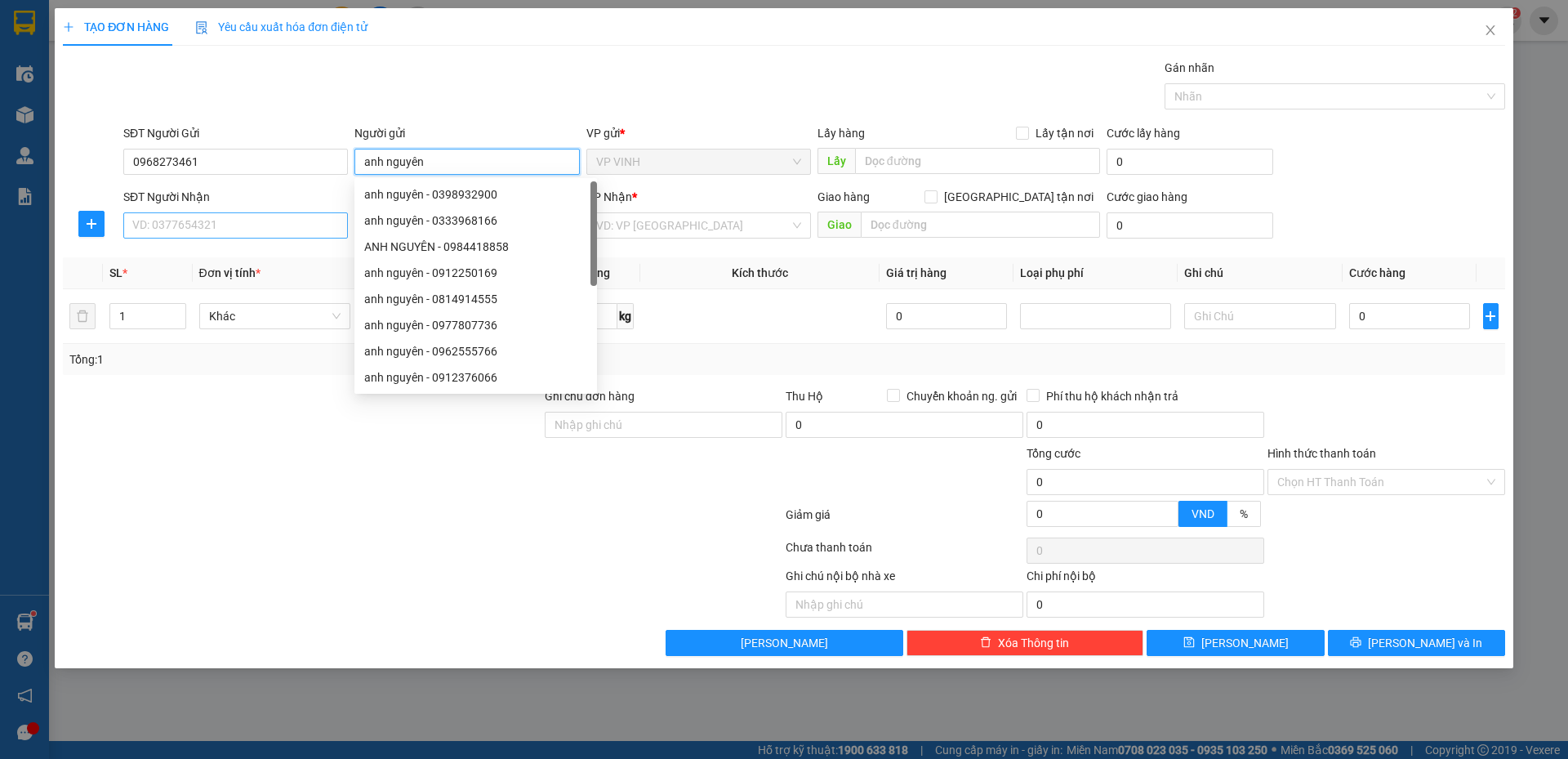
type input "anh nguyên"
click at [244, 223] on input "SĐT Người Nhận" at bounding box center [235, 225] width 224 height 27
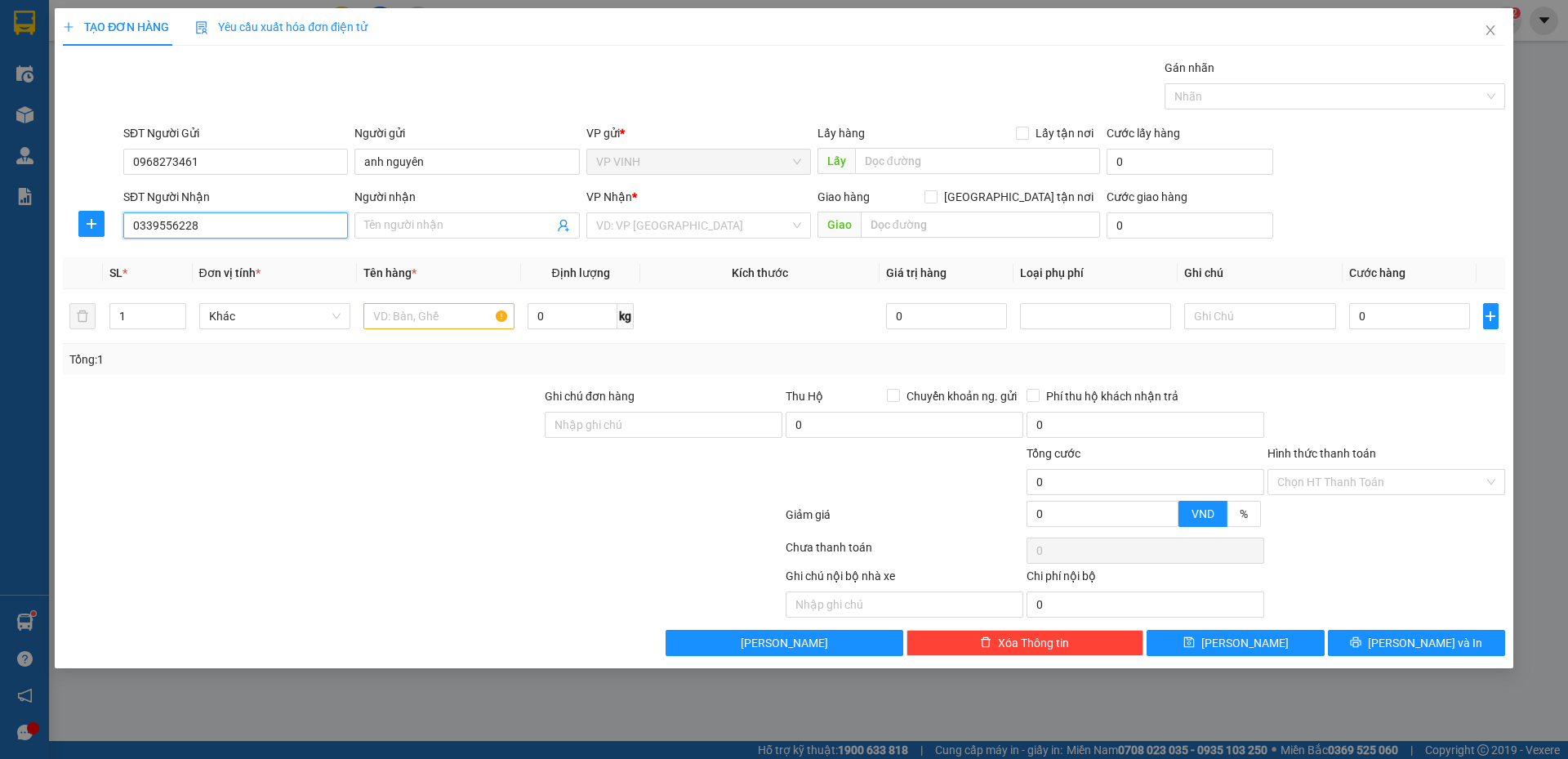
click at [162, 222] on input "0339556228" at bounding box center [235, 225] width 224 height 27
type input "0339556228"
click at [445, 220] on input "Người nhận" at bounding box center [459, 225] width 189 height 18
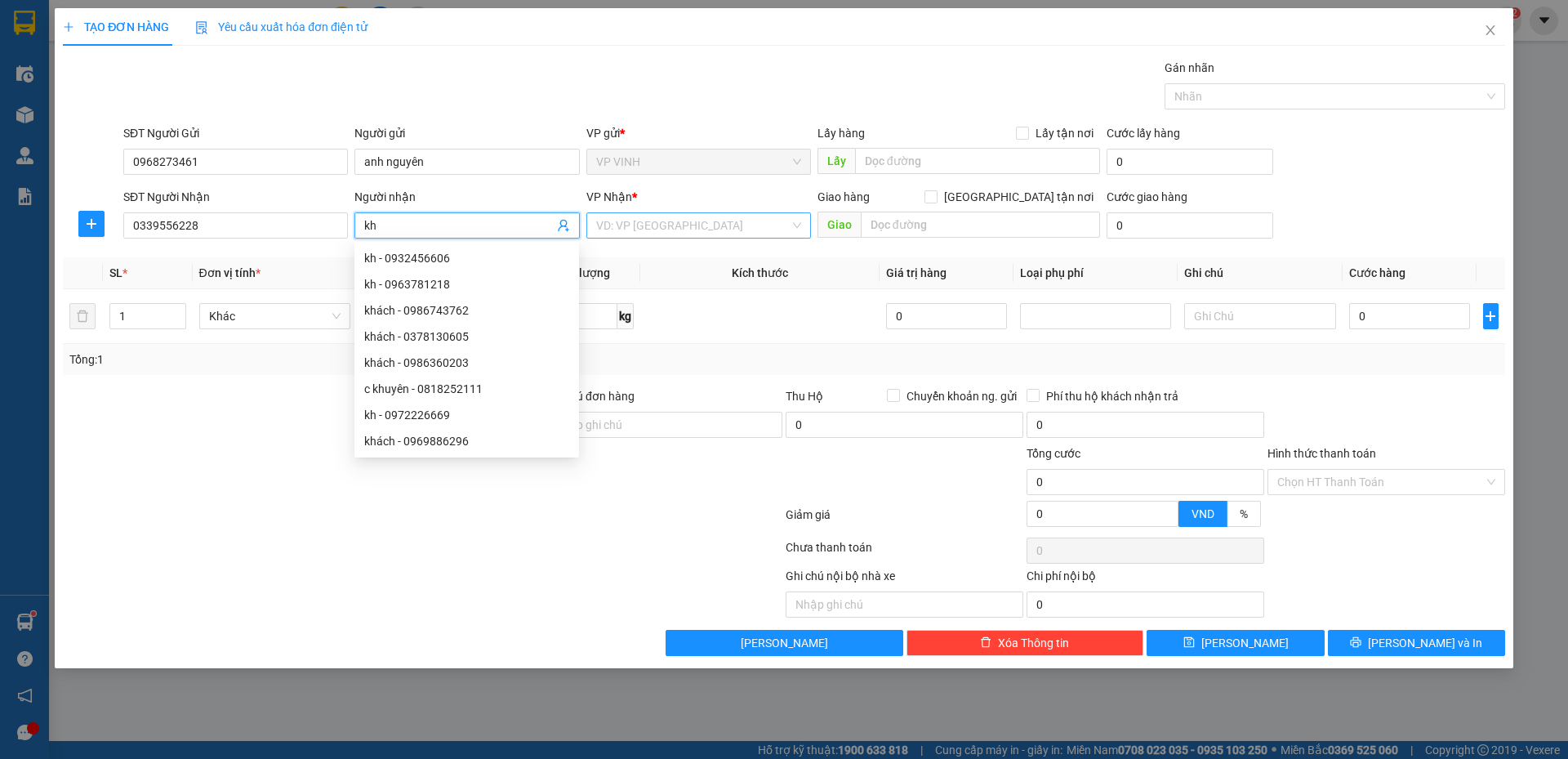
type input "kh"
click at [642, 226] on input "search" at bounding box center [693, 225] width 194 height 25
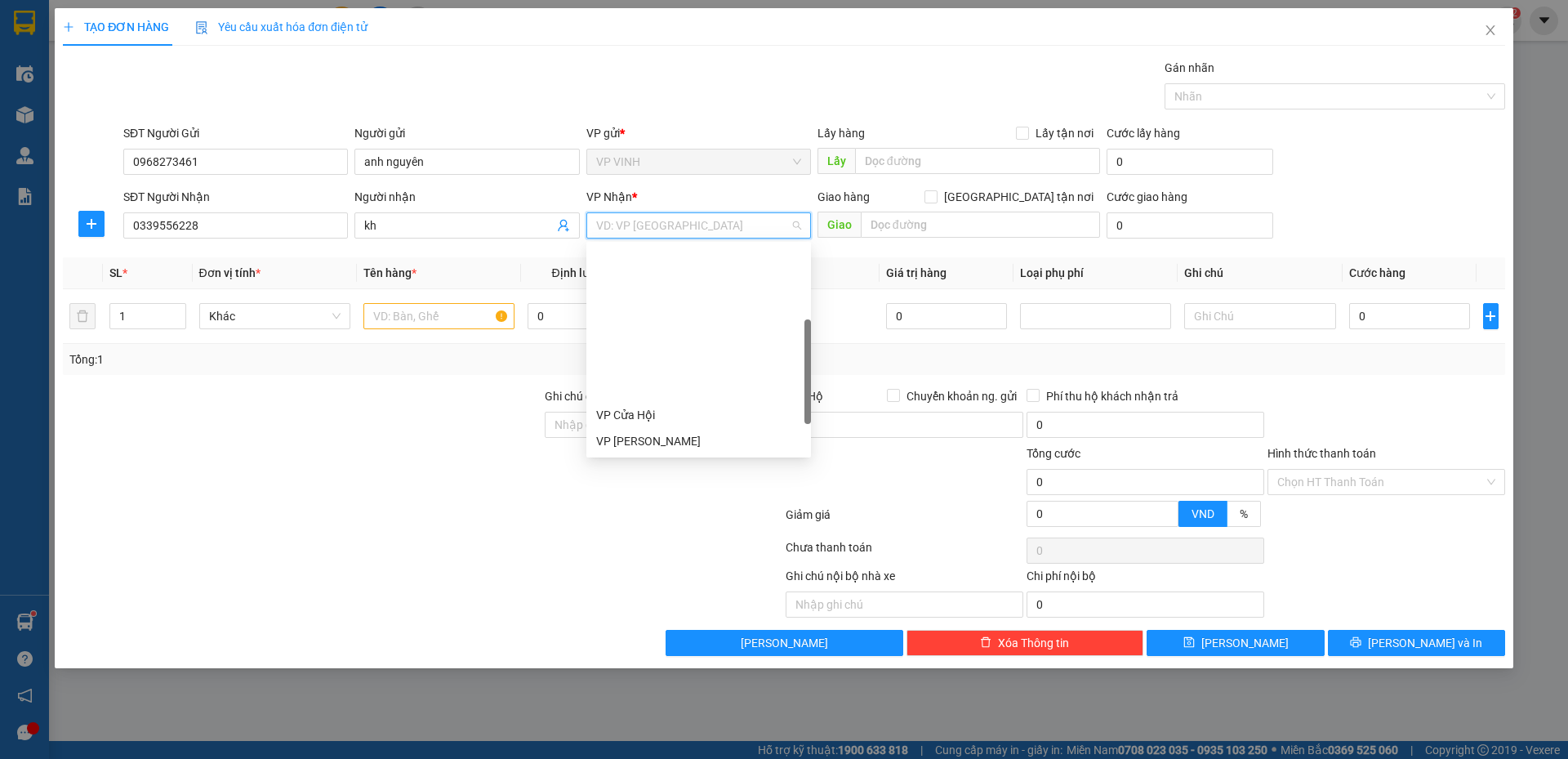
scroll to position [163, 0]
click at [644, 353] on div "VP [PERSON_NAME]" at bounding box center [699, 356] width 205 height 18
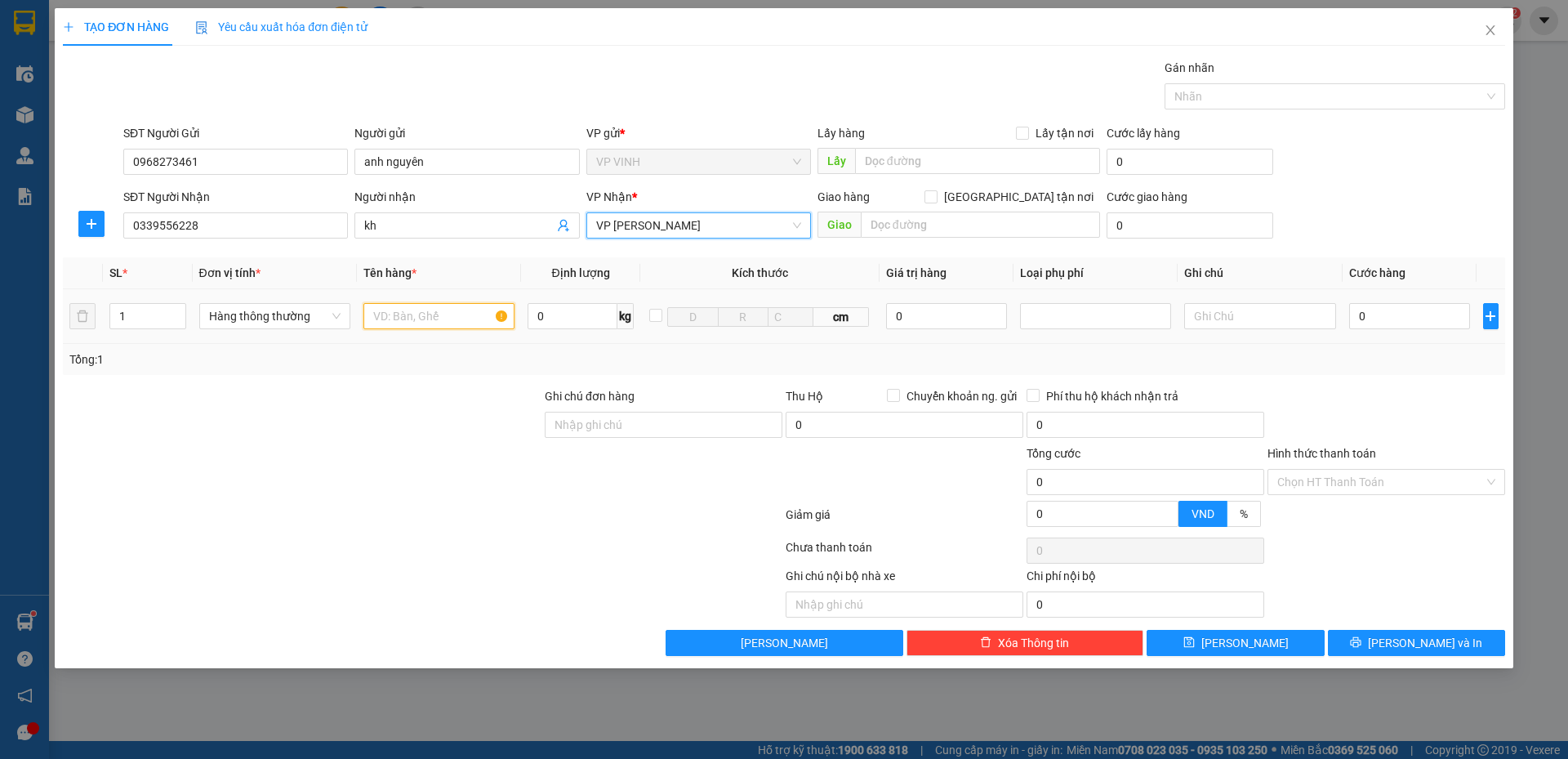
click at [458, 326] on input "text" at bounding box center [439, 317] width 151 height 27
type input "cá"
click at [1402, 333] on td "0" at bounding box center [1410, 317] width 135 height 55
click at [1397, 321] on input "0" at bounding box center [1410, 317] width 122 height 27
type input "5"
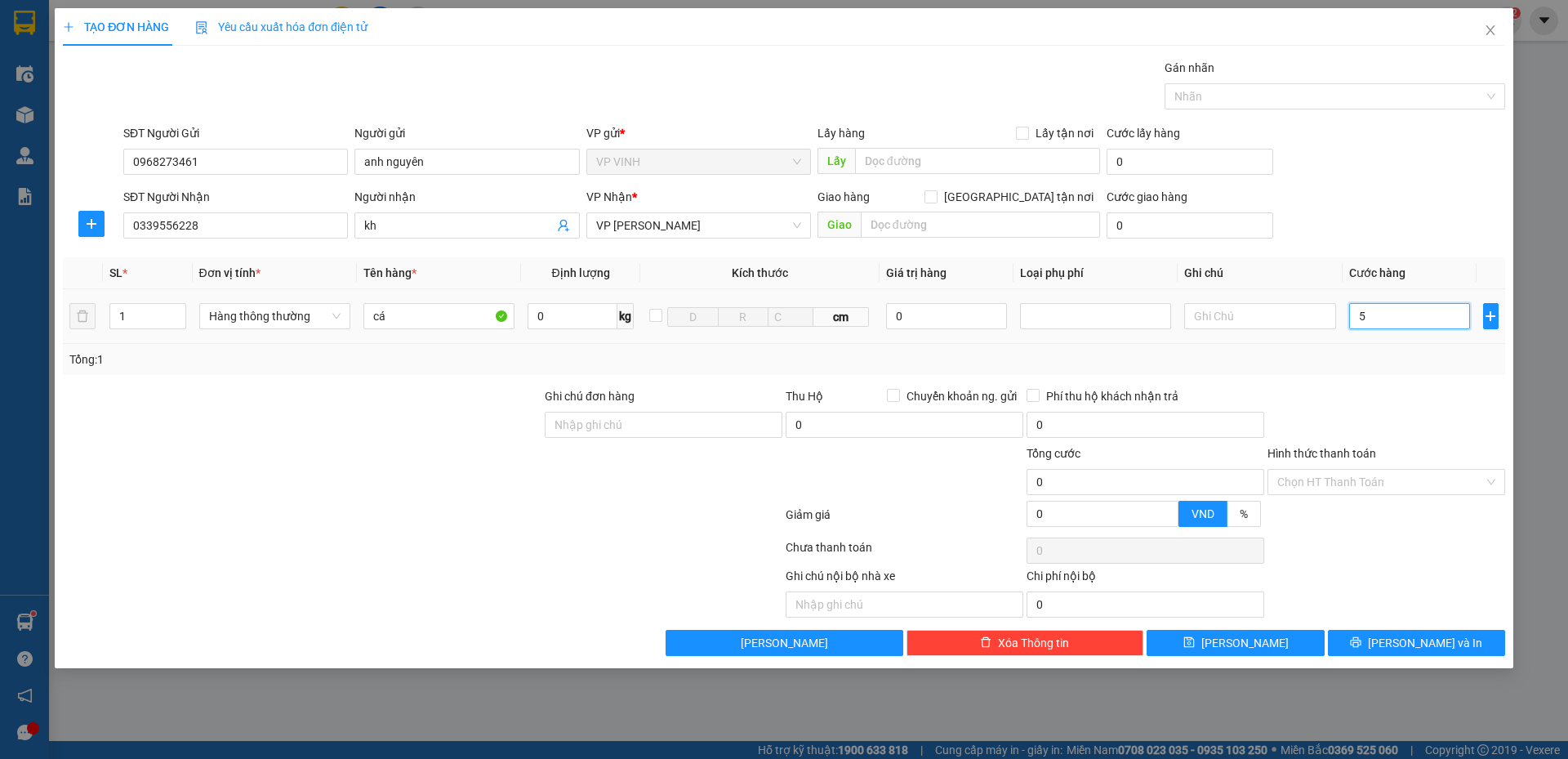
type input "5"
type input "50"
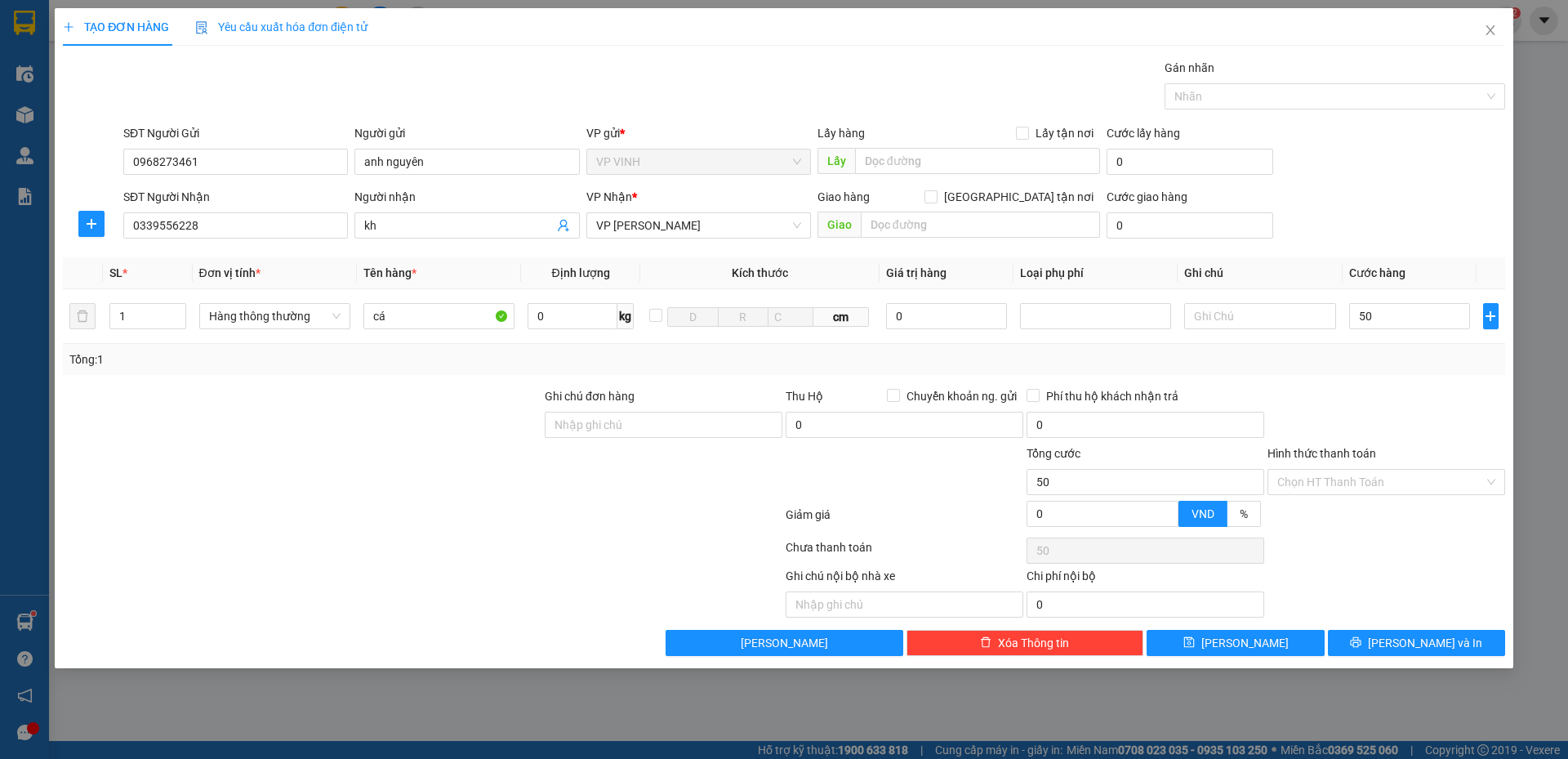
type input "50.000"
click at [1305, 370] on div "Tổng: 1" at bounding box center [784, 359] width 1443 height 31
click at [1417, 641] on span "Lưu và In" at bounding box center [1426, 643] width 114 height 18
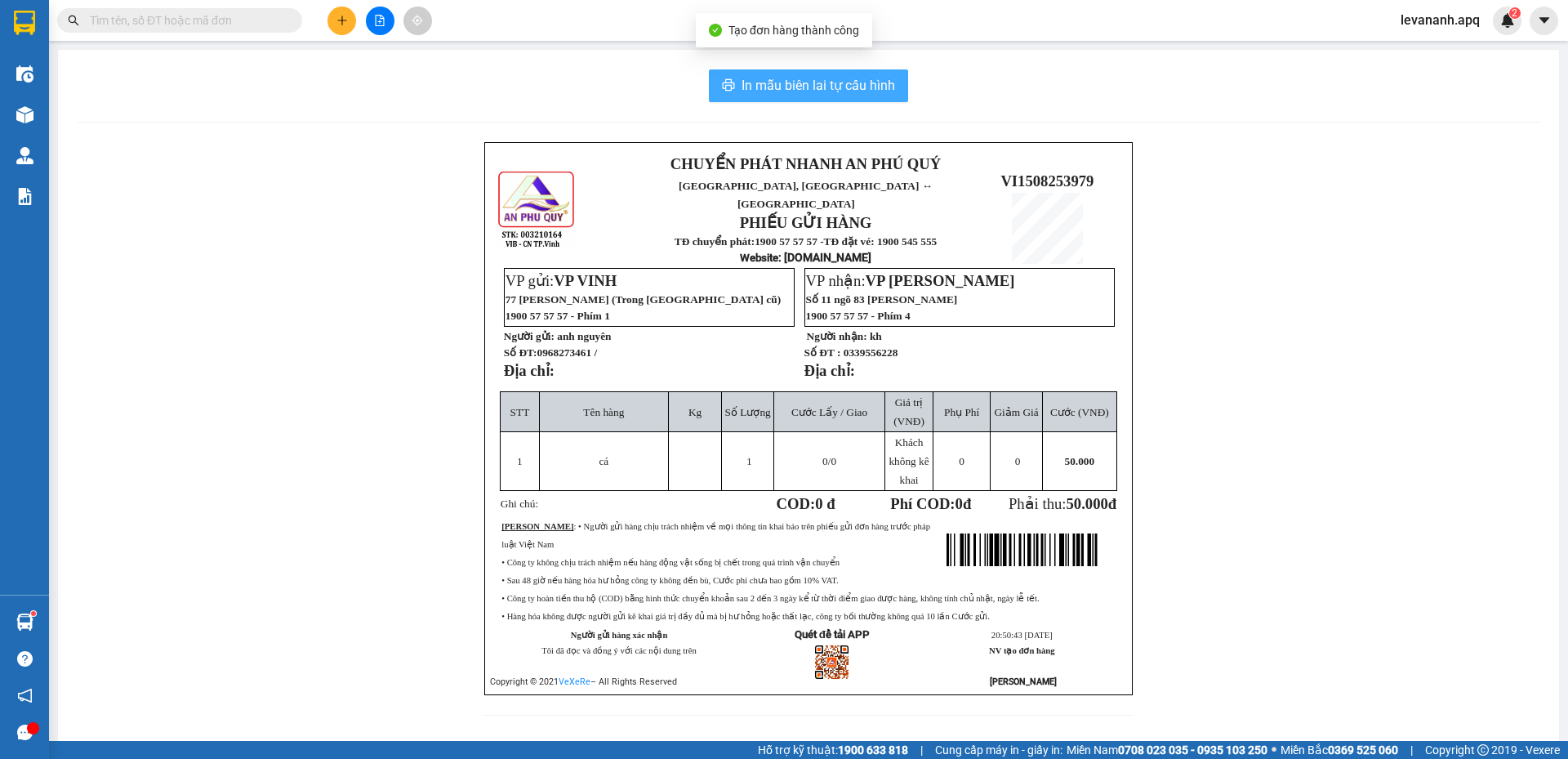
click at [872, 76] on span "In mẫu biên lai tự cấu hình" at bounding box center [818, 85] width 153 height 21
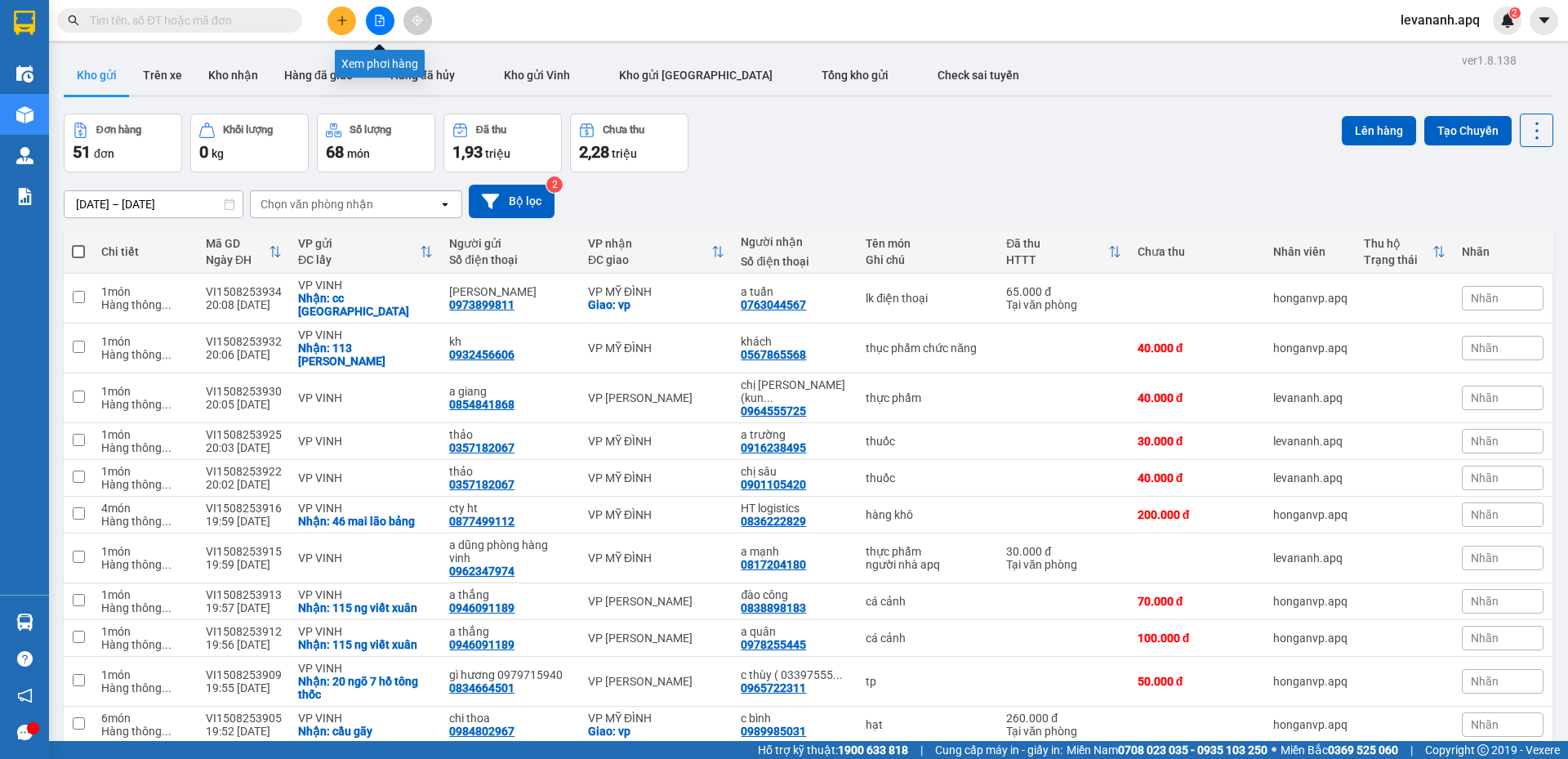
click at [384, 27] on button at bounding box center [380, 21] width 29 height 29
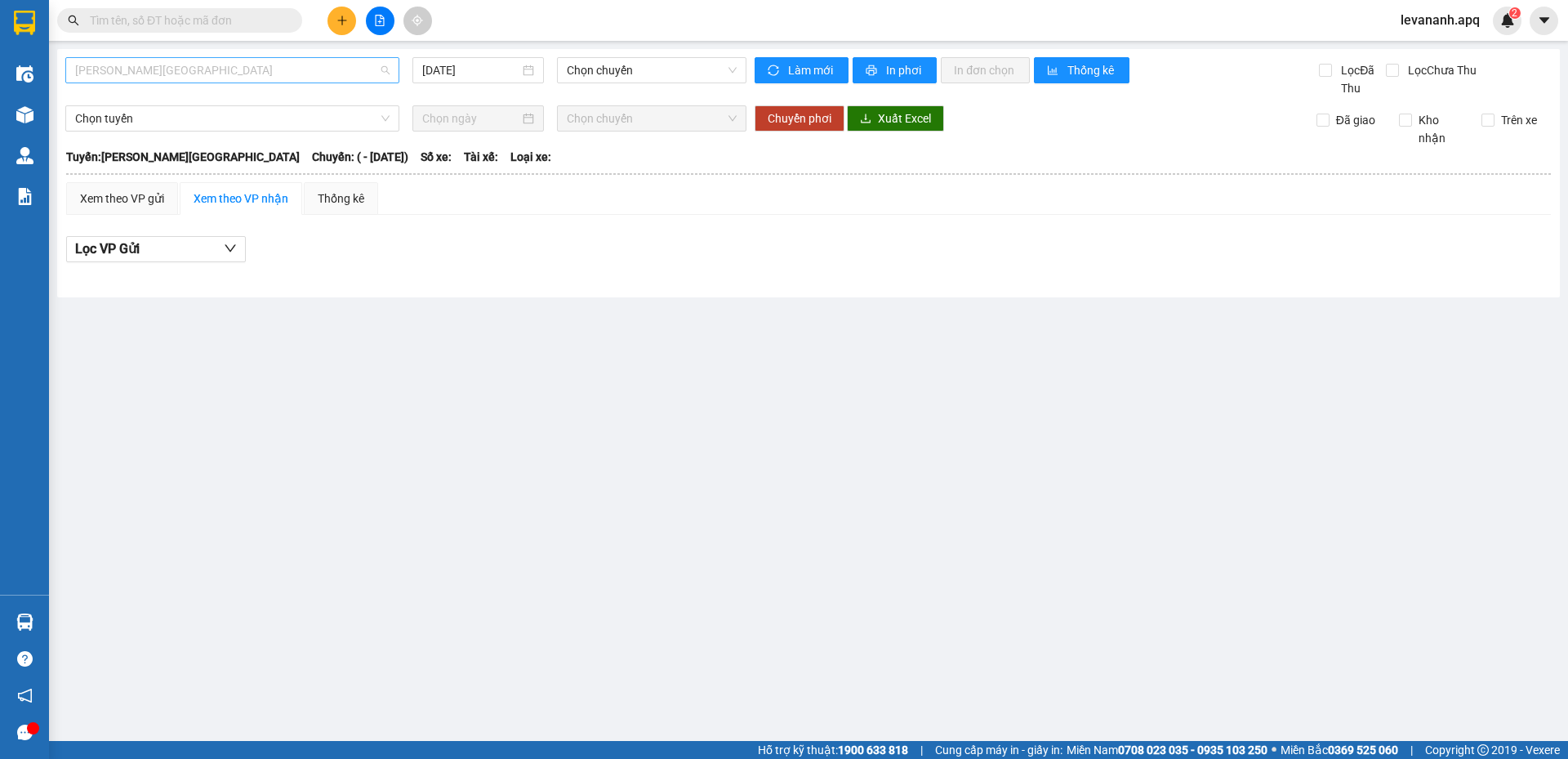
click at [350, 61] on span "[PERSON_NAME][GEOGRAPHIC_DATA]" at bounding box center [233, 70] width 315 height 25
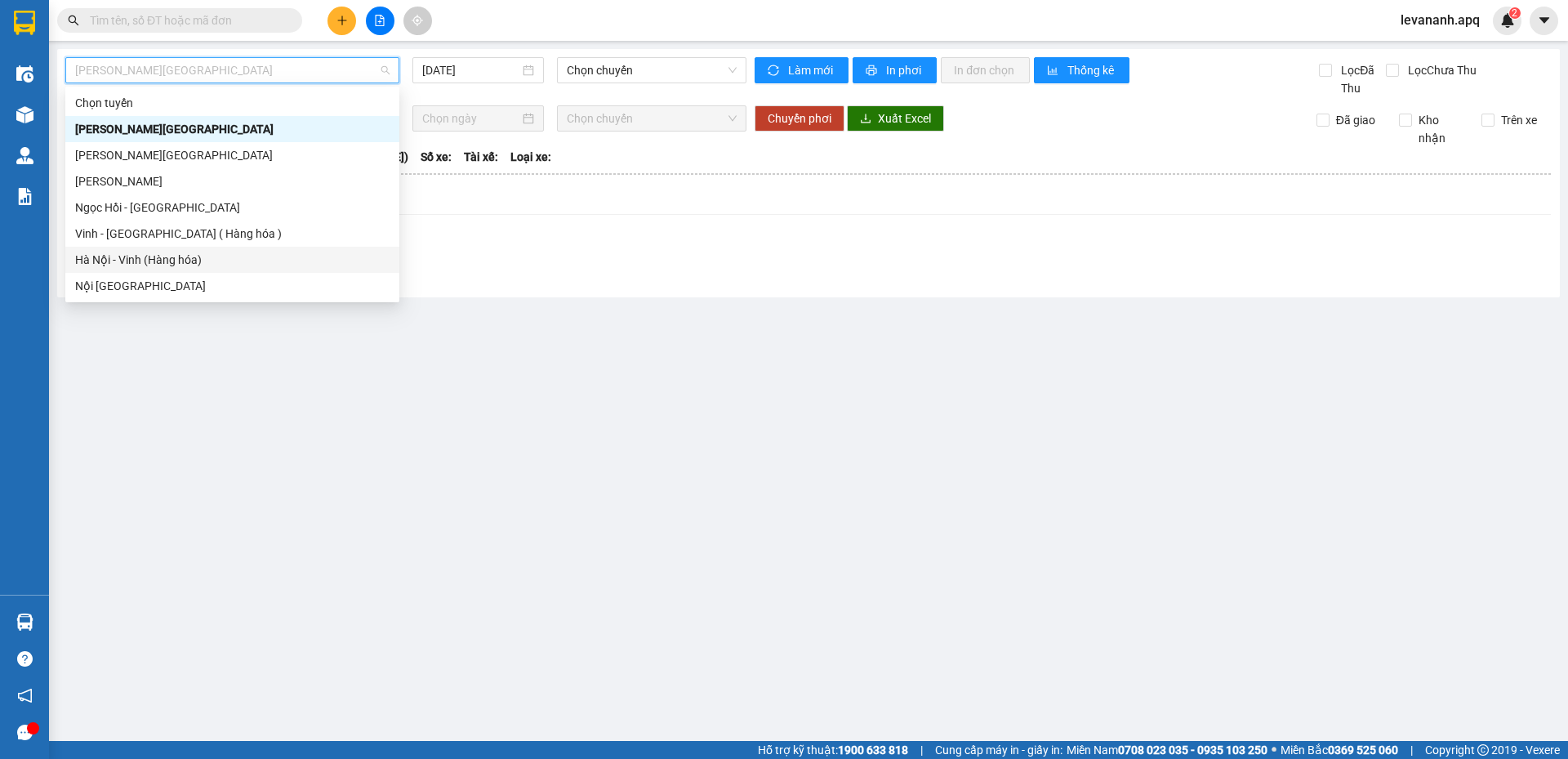
click at [214, 260] on div "Hà Nội - Vinh (Hàng hóa)" at bounding box center [233, 260] width 315 height 18
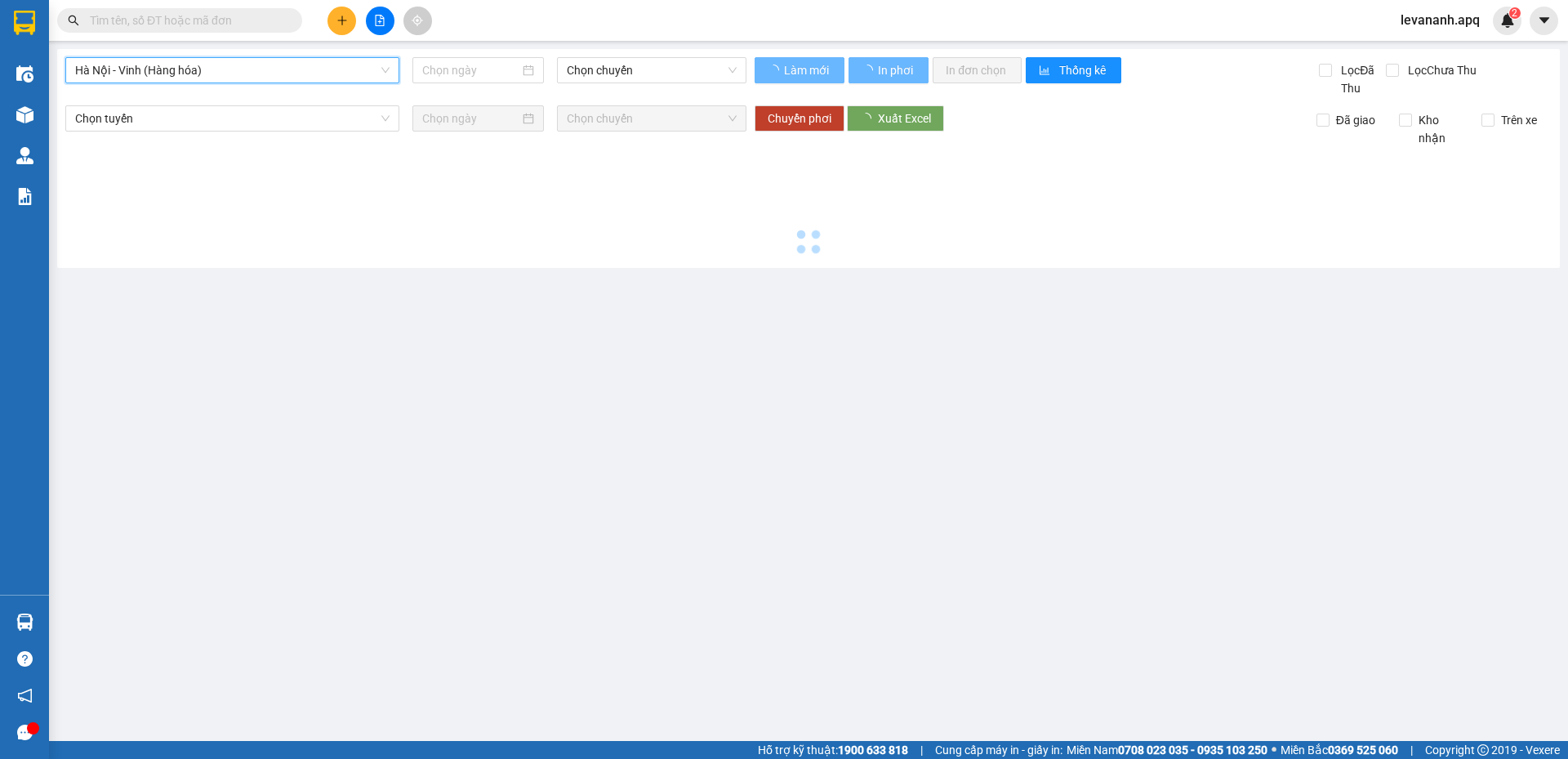
type input "[DATE]"
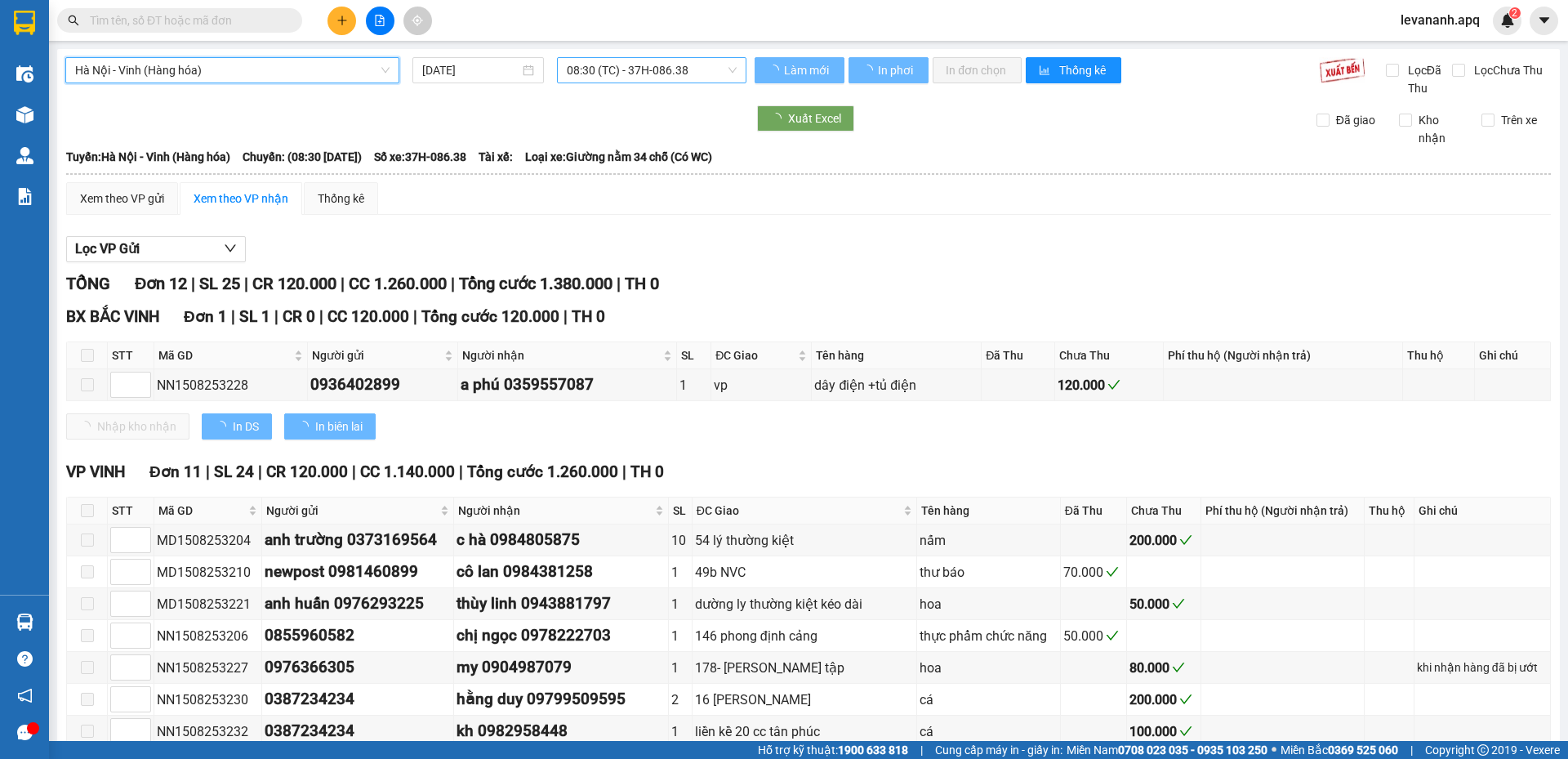
click at [615, 76] on span "08:30 (TC) - 37H-086.38" at bounding box center [651, 70] width 170 height 25
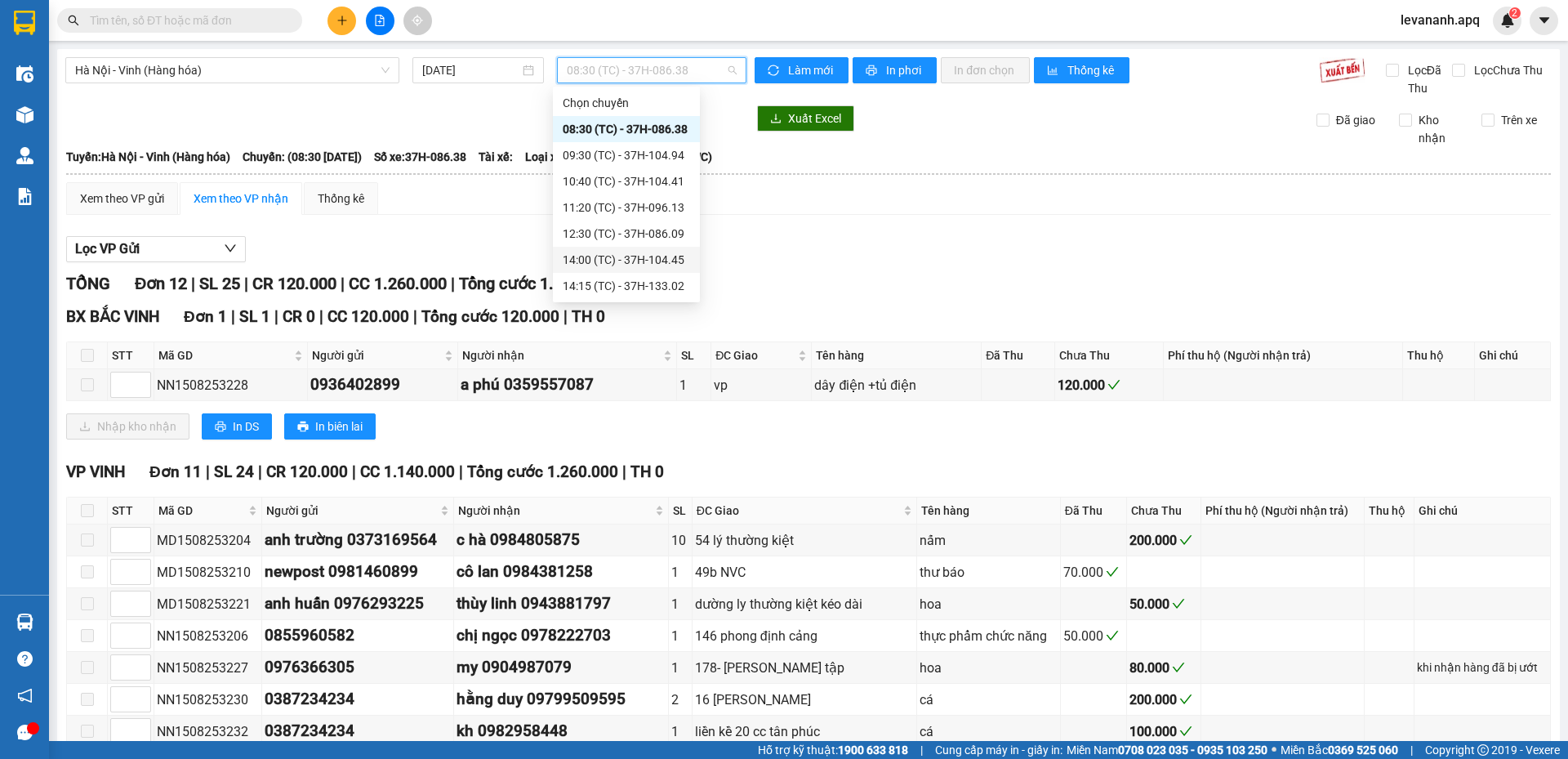
click at [629, 250] on div "14:00 (TC) - 37H-104.45" at bounding box center [627, 260] width 147 height 27
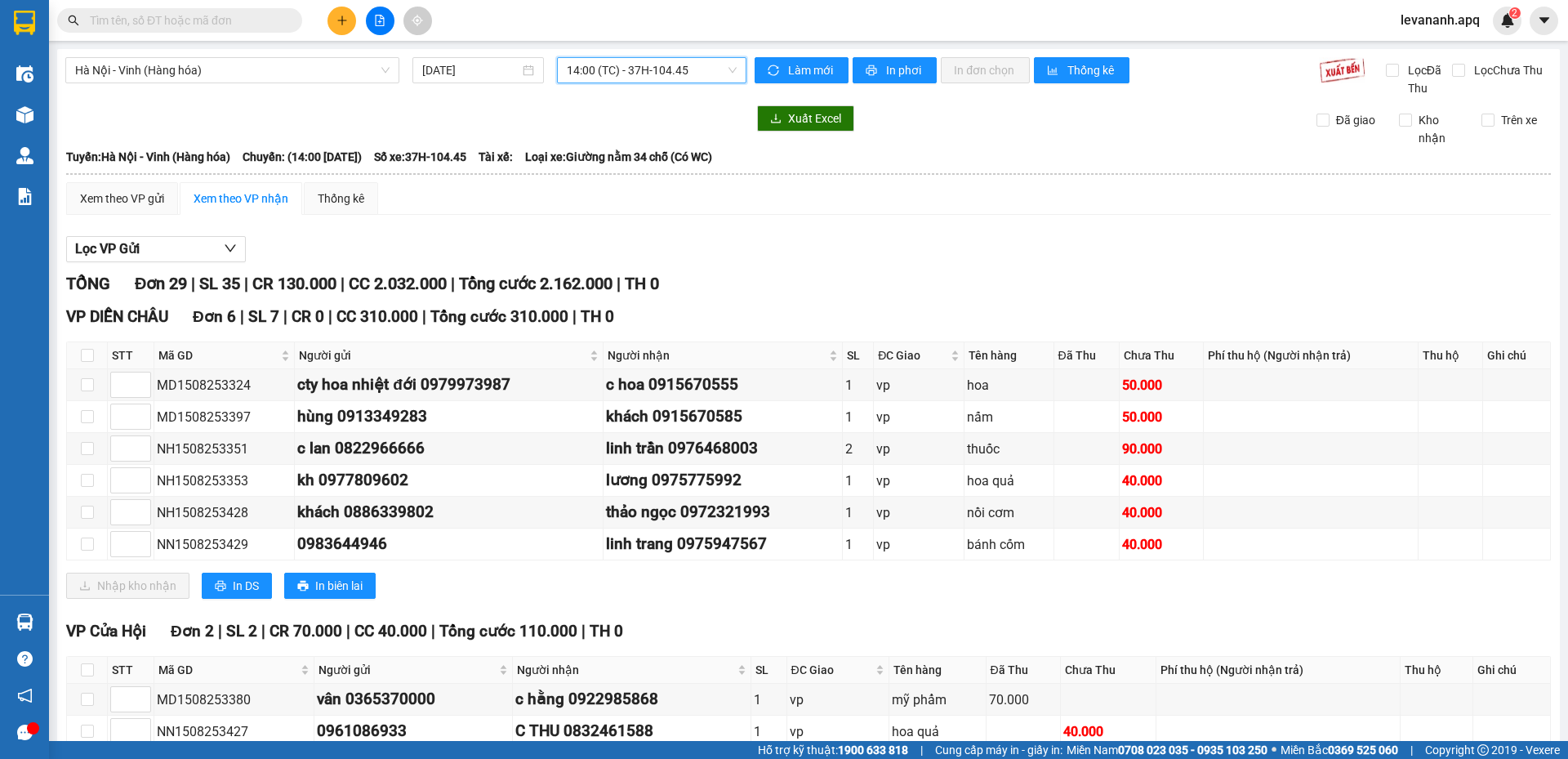
click at [616, 73] on span "14:00 (TC) - 37H-104.45" at bounding box center [651, 70] width 170 height 25
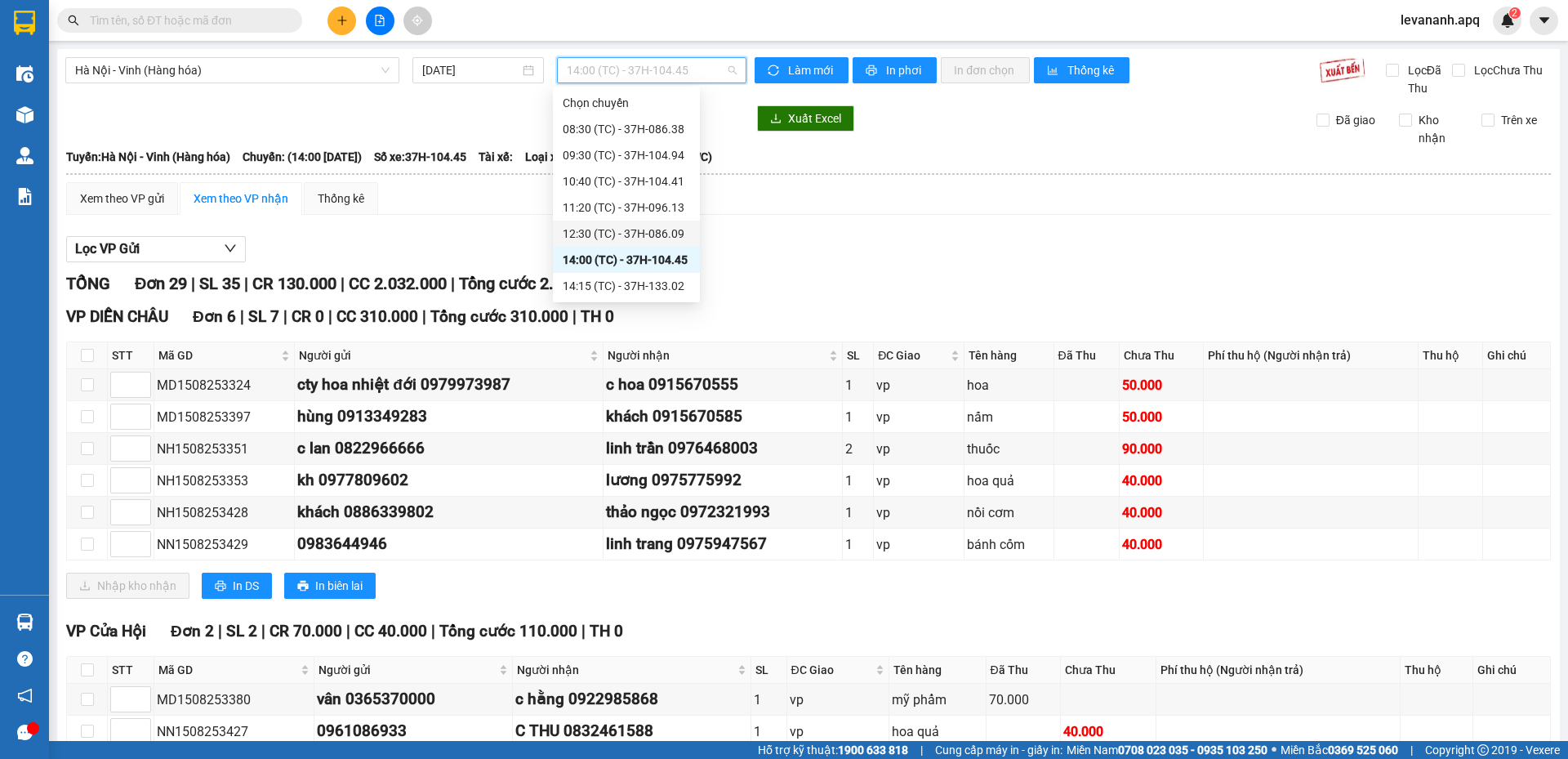
click at [633, 230] on div "12:30 (TC) - 37H-086.09" at bounding box center [626, 234] width 128 height 18
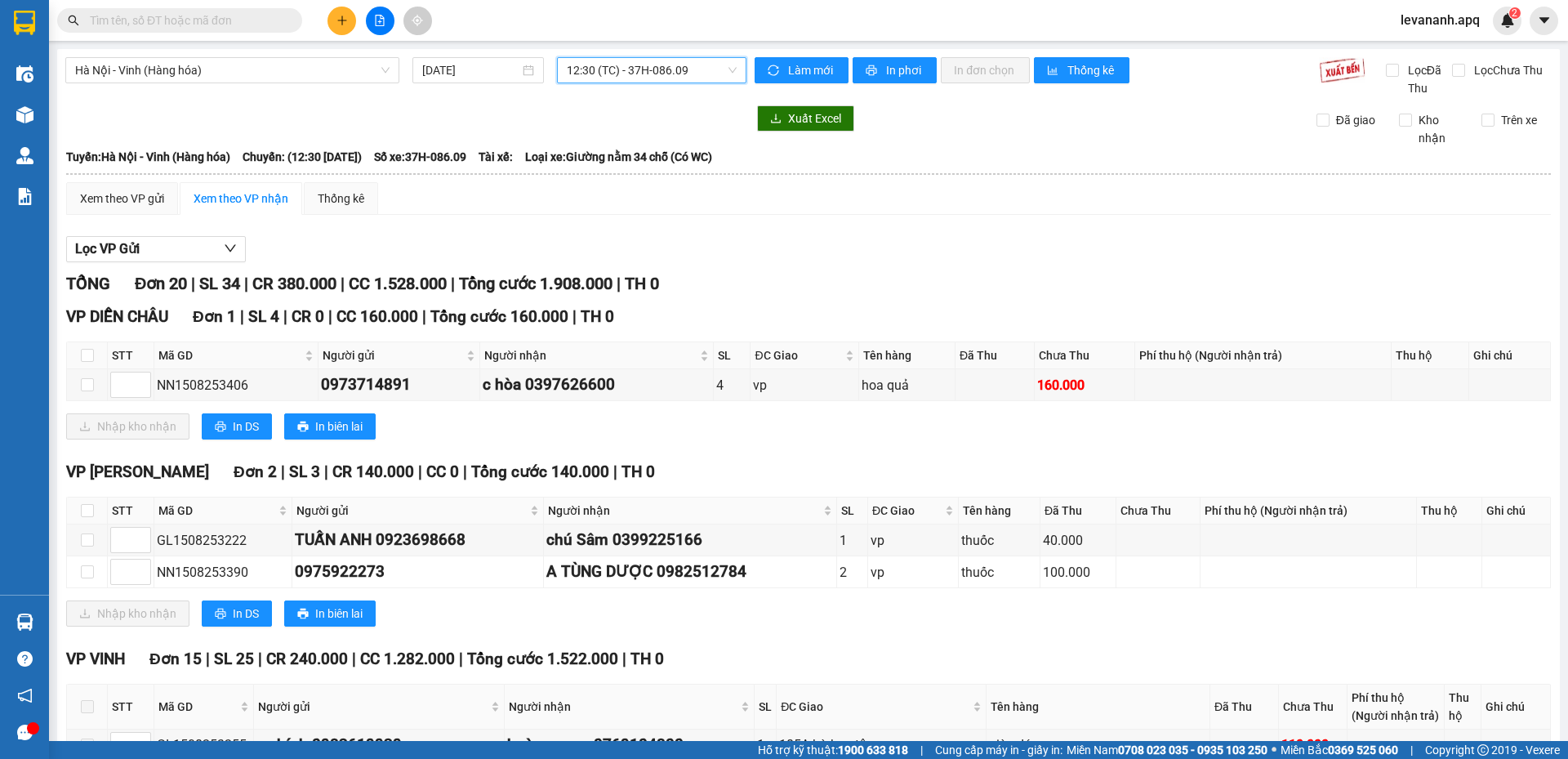
click at [607, 79] on span "12:30 (TC) - 37H-086.09" at bounding box center [651, 70] width 170 height 25
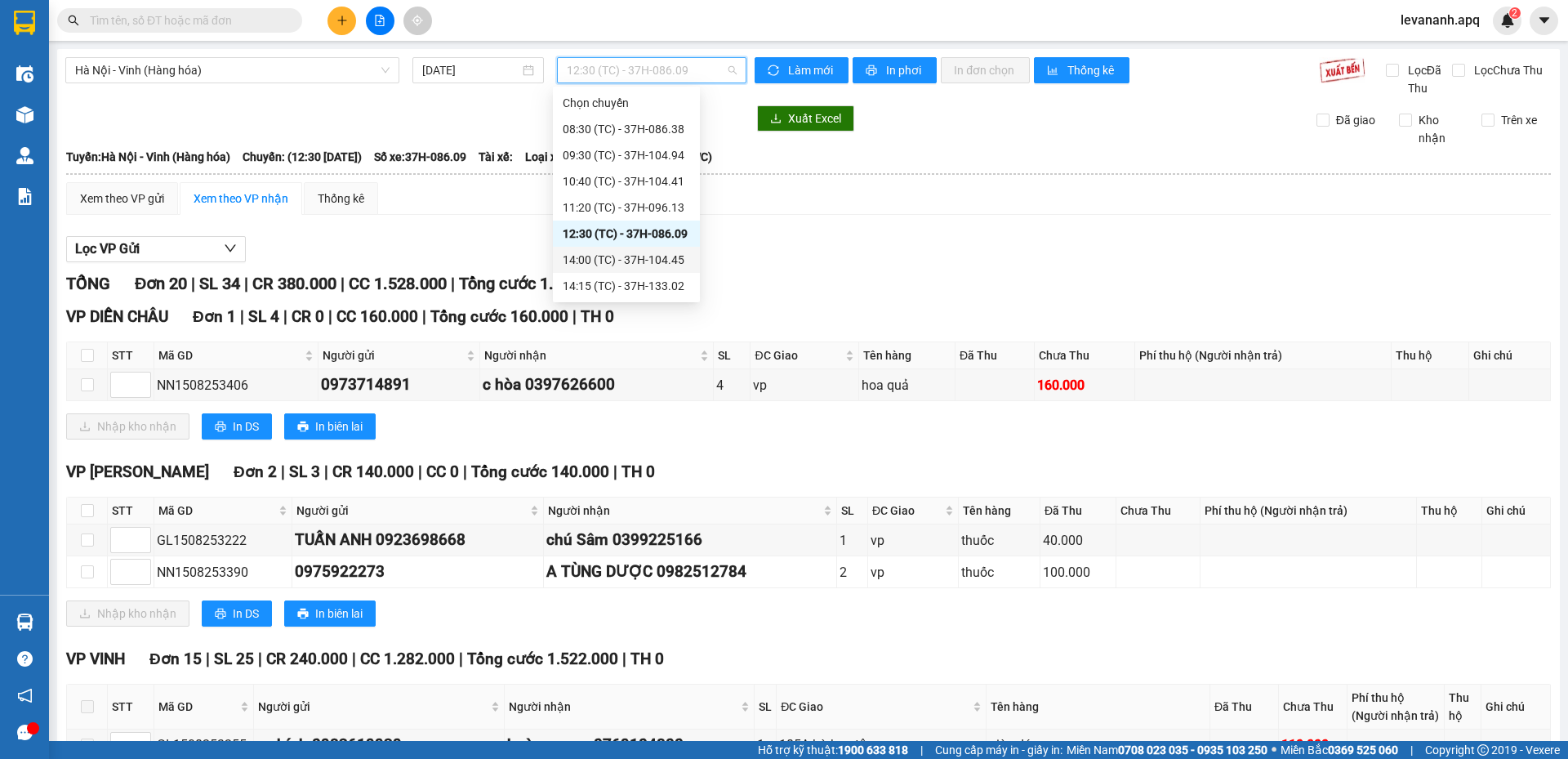
click at [616, 253] on div "14:00 (TC) - 37H-104.45" at bounding box center [626, 260] width 128 height 18
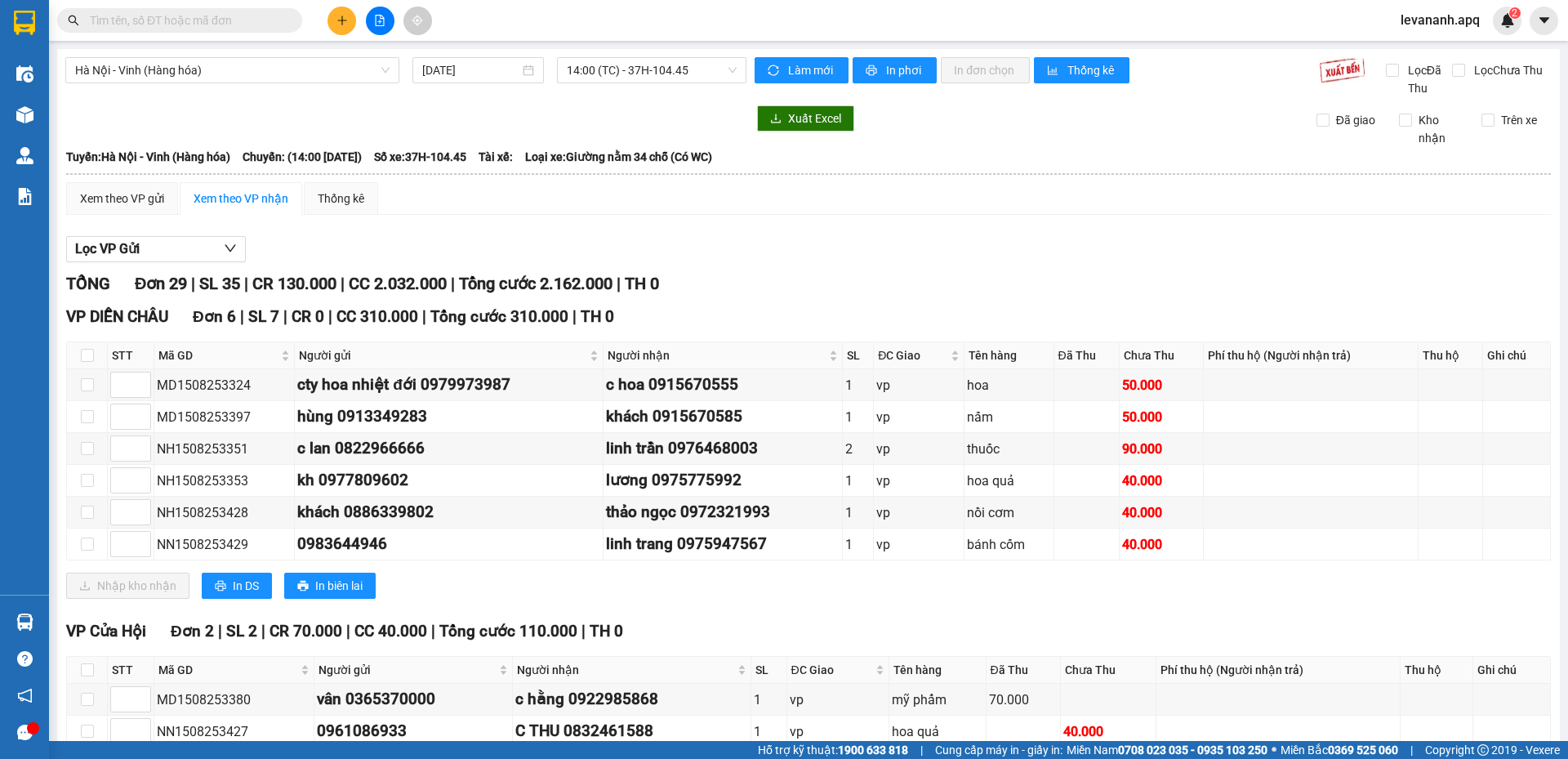
click at [625, 89] on div "Hà Nội - Vinh (Hàng hóa) [DATE] 14:00 (TC) - 37H-104.45" at bounding box center [406, 77] width 681 height 40
click at [620, 70] on span "14:00 (TC) - 37H-104.45" at bounding box center [651, 70] width 170 height 25
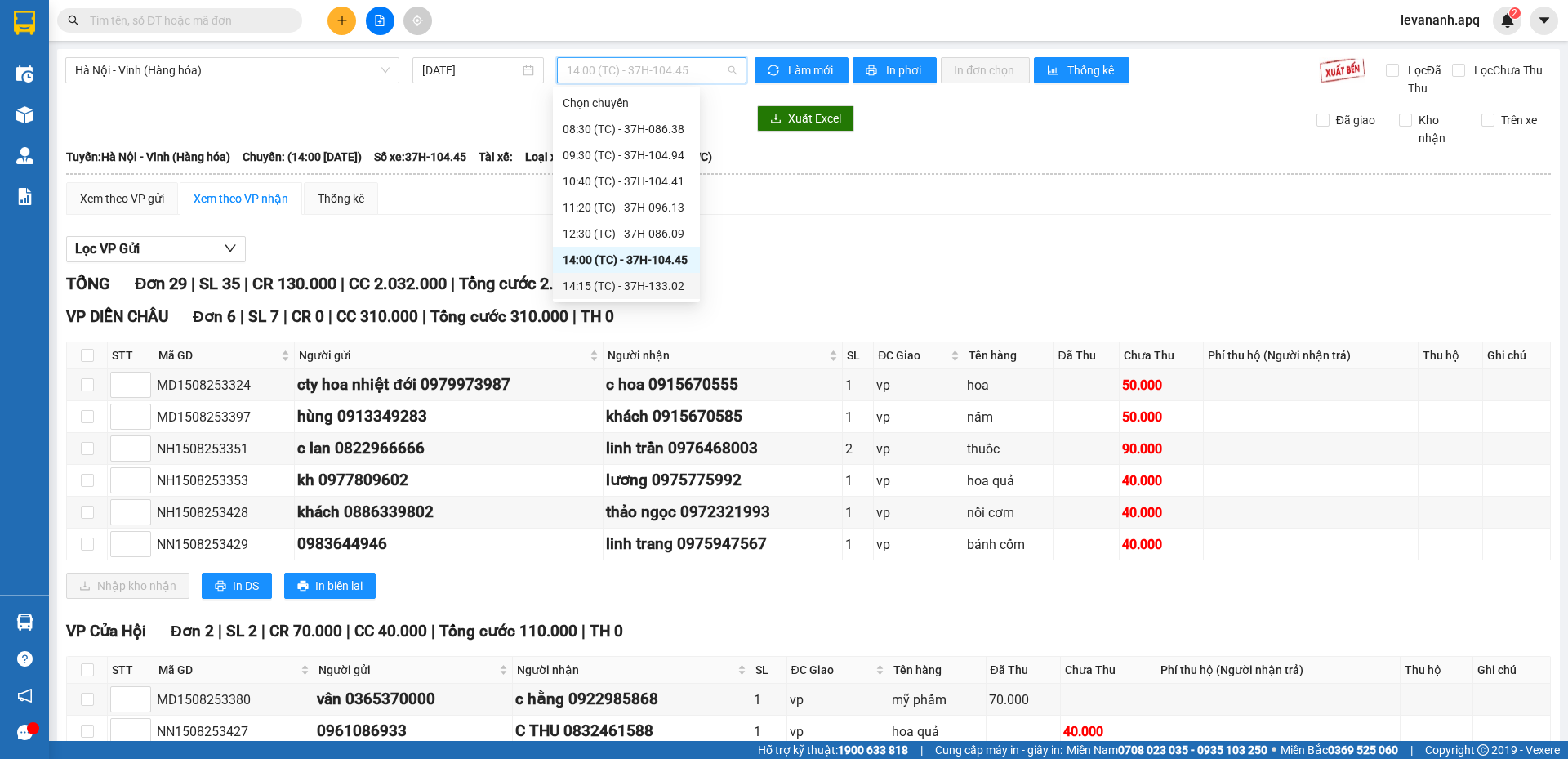
click at [616, 283] on div "14:15 (TC) - 37H-133.02" at bounding box center [626, 286] width 128 height 18
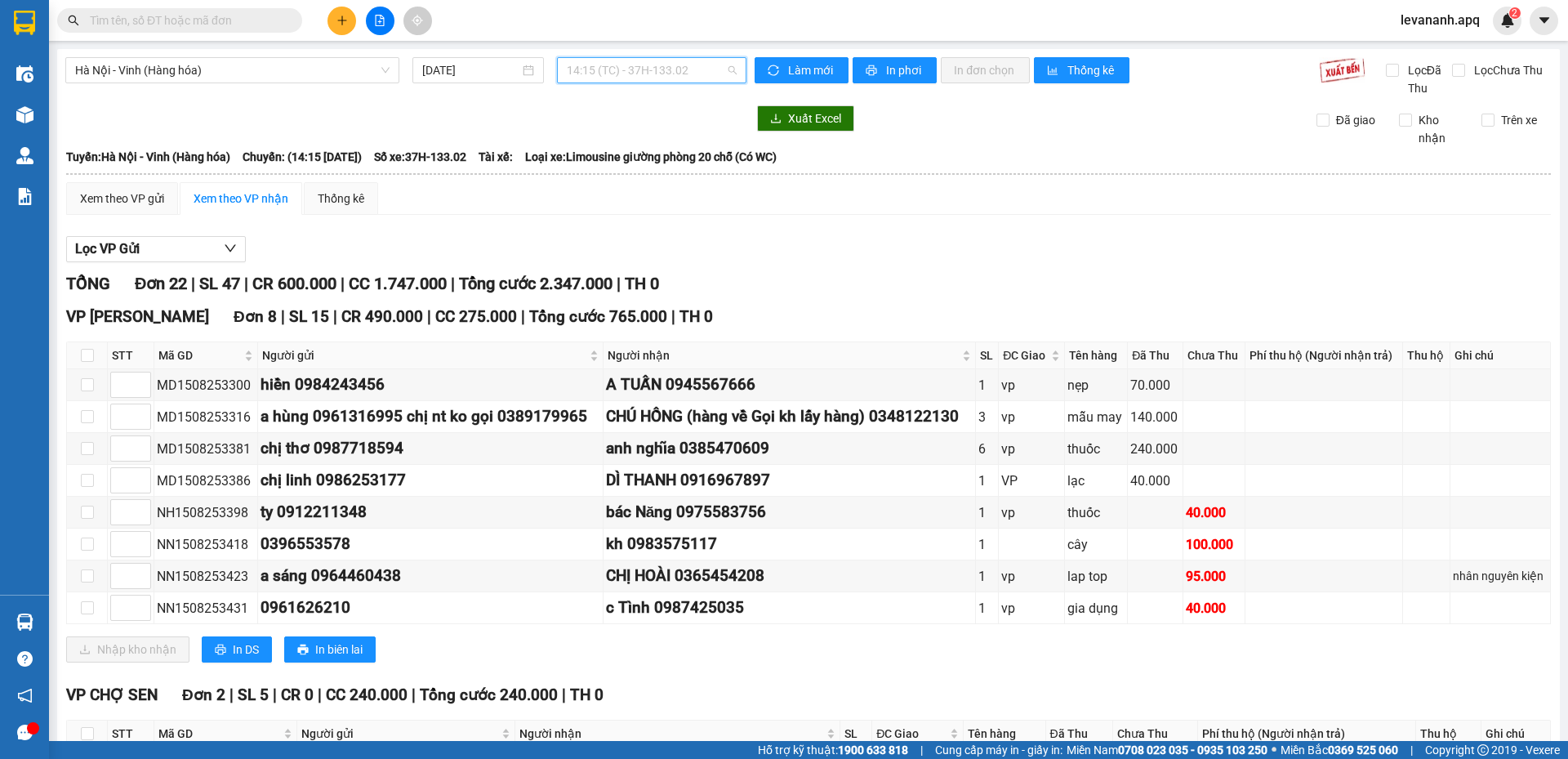
drag, startPoint x: 608, startPoint y: 61, endPoint x: 603, endPoint y: 85, distance: 24.5
click at [608, 60] on span "14:15 (TC) - 37H-133.02" at bounding box center [651, 70] width 170 height 25
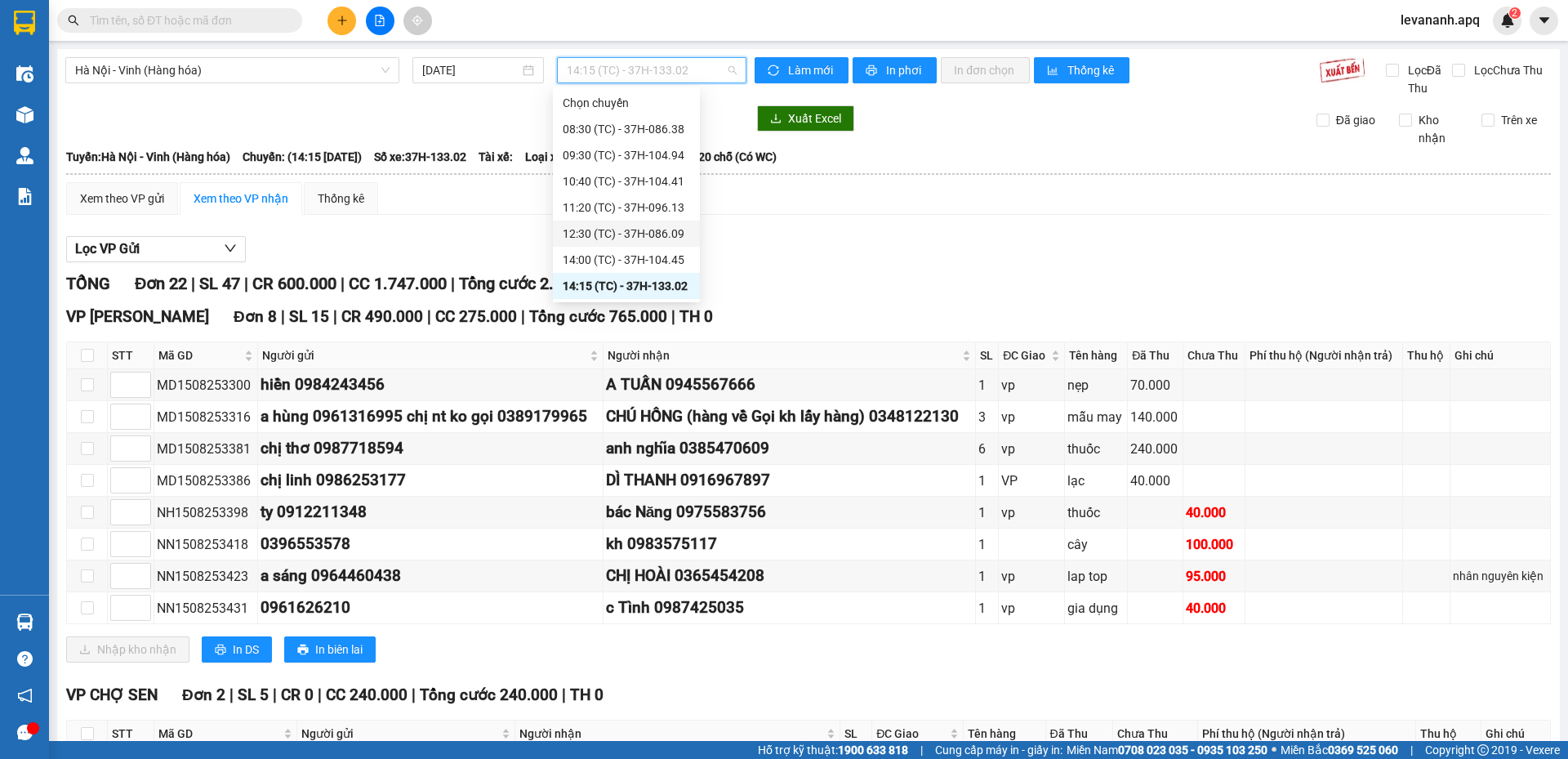
click at [615, 230] on div "12:30 (TC) - 37H-086.09" at bounding box center [626, 234] width 128 height 18
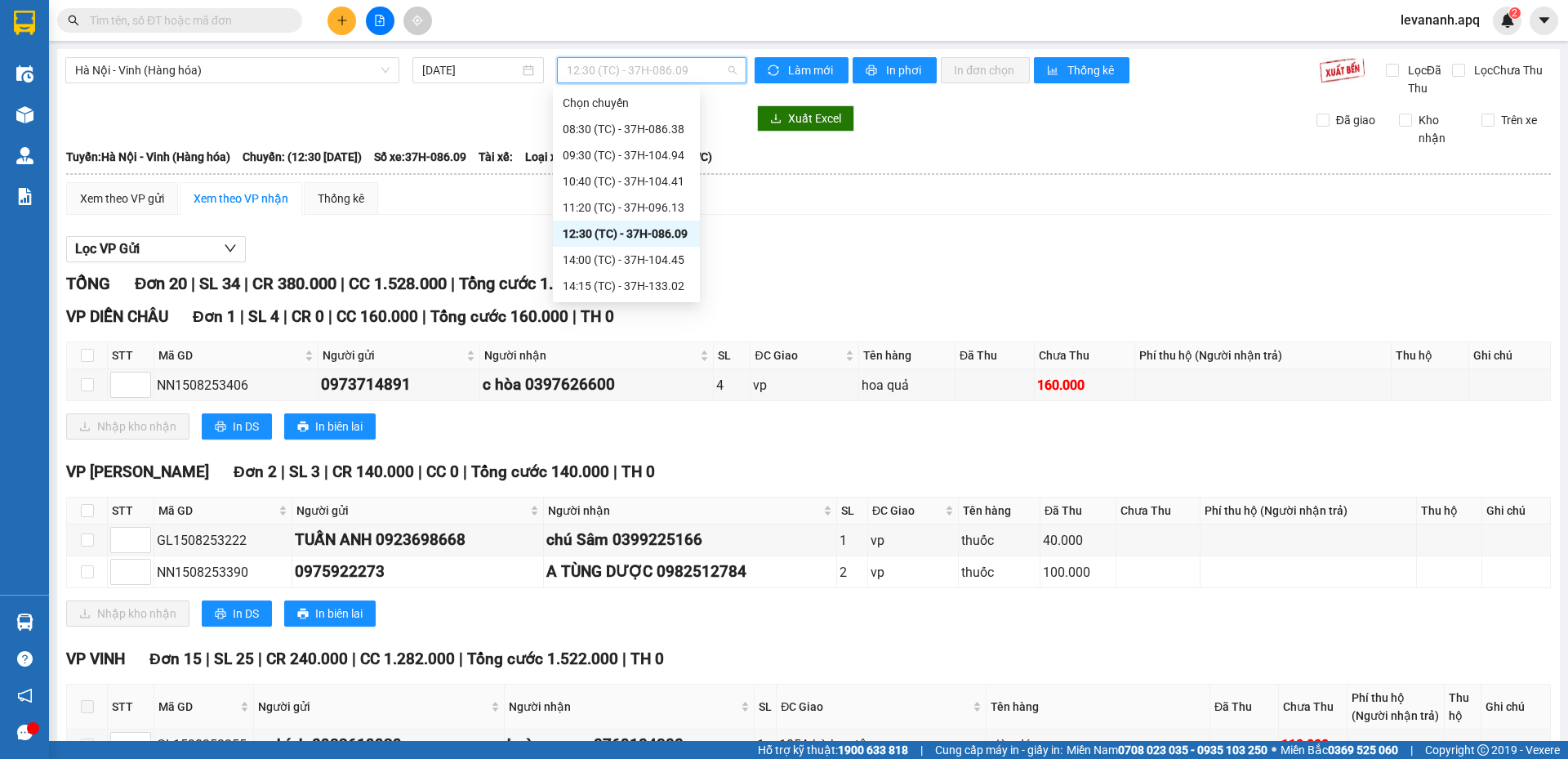
click at [650, 63] on span "12:30 (TC) - 37H-086.09" at bounding box center [651, 70] width 170 height 25
click at [626, 121] on div "08:30 (TC) - 37H-086.38" at bounding box center [626, 129] width 128 height 18
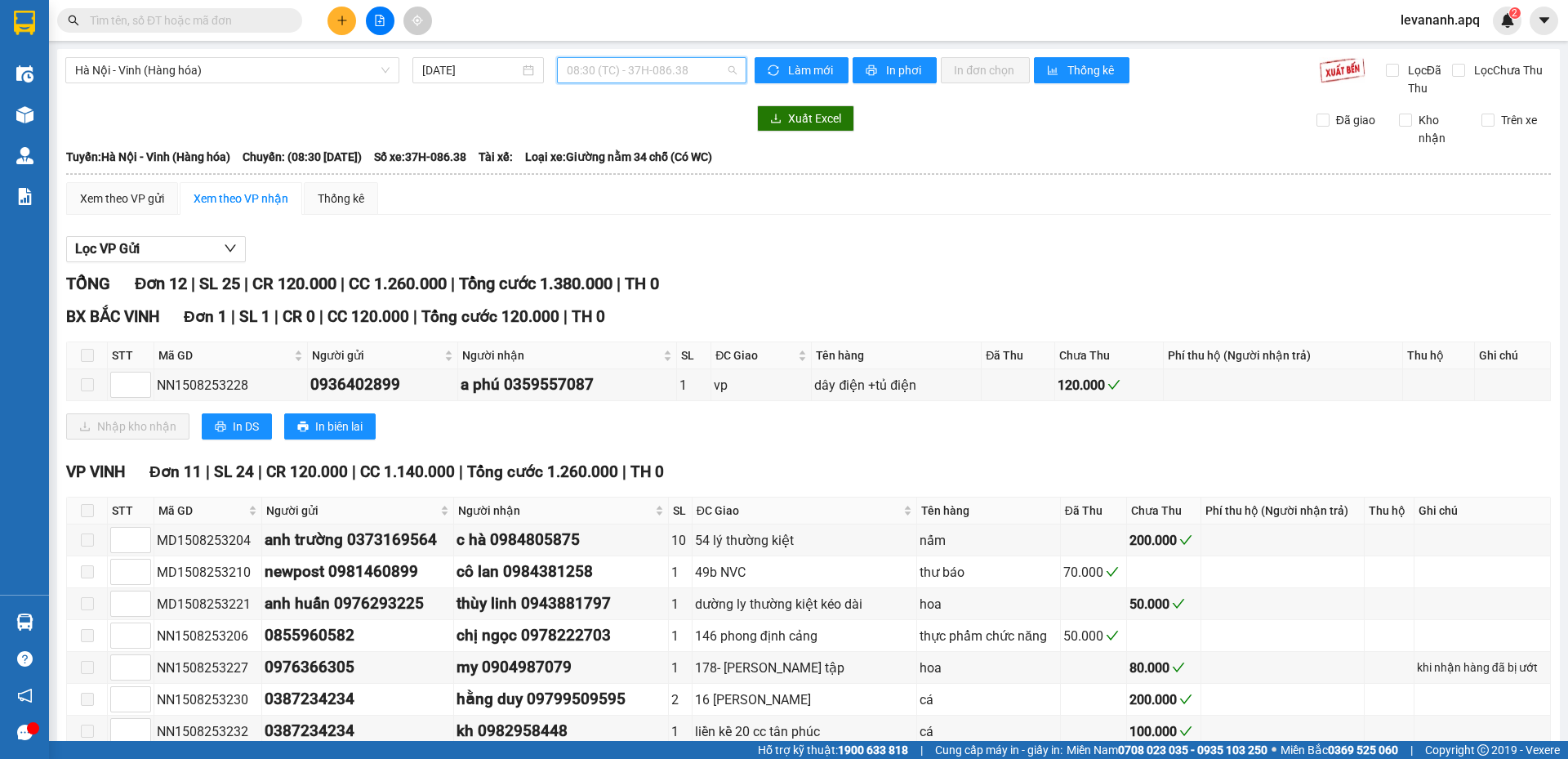
click at [639, 66] on span "08:30 (TC) - 37H-086.38" at bounding box center [651, 70] width 170 height 25
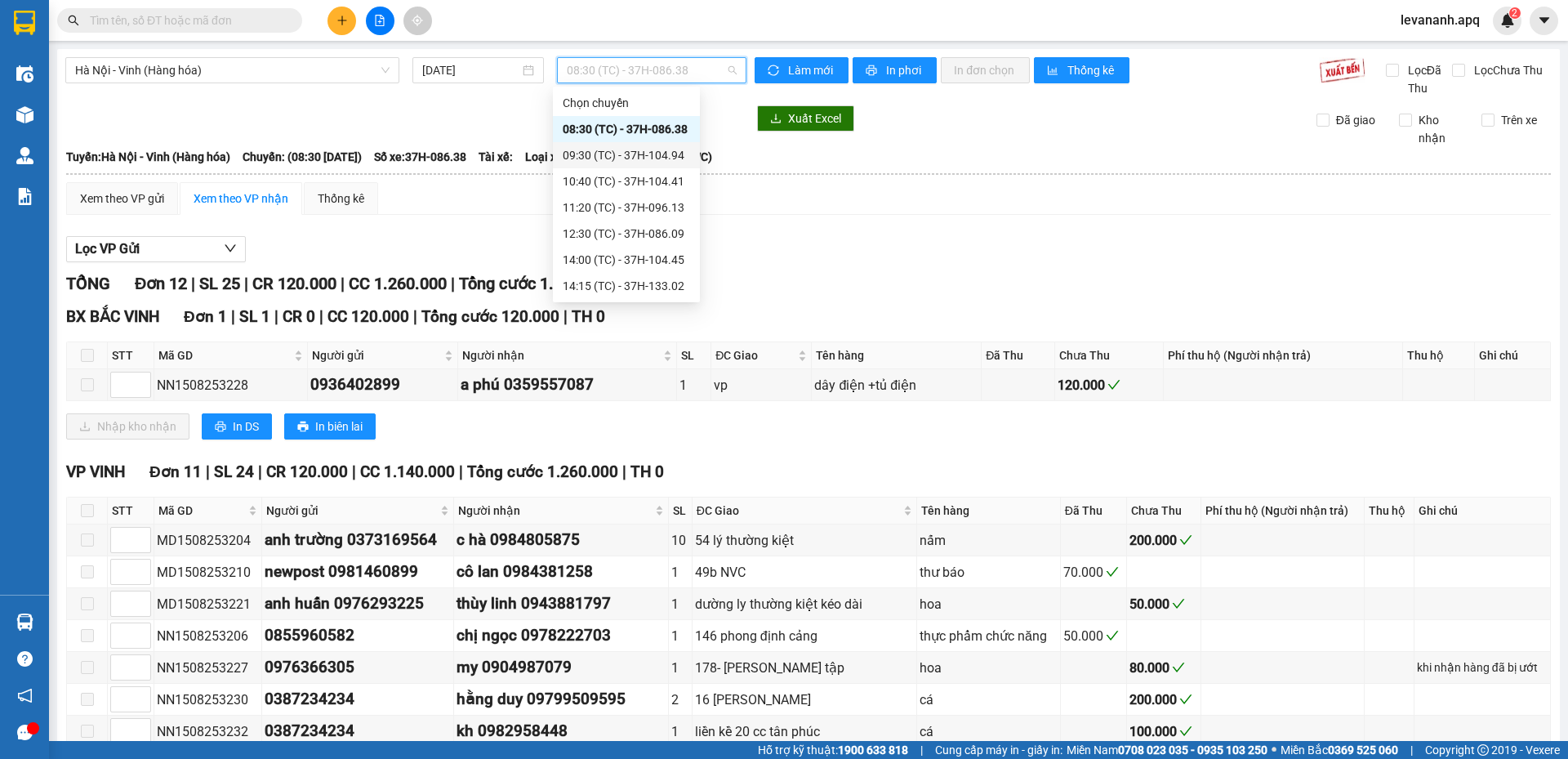
click at [605, 161] on div "09:30 (TC) - 37H-104.94" at bounding box center [626, 156] width 128 height 18
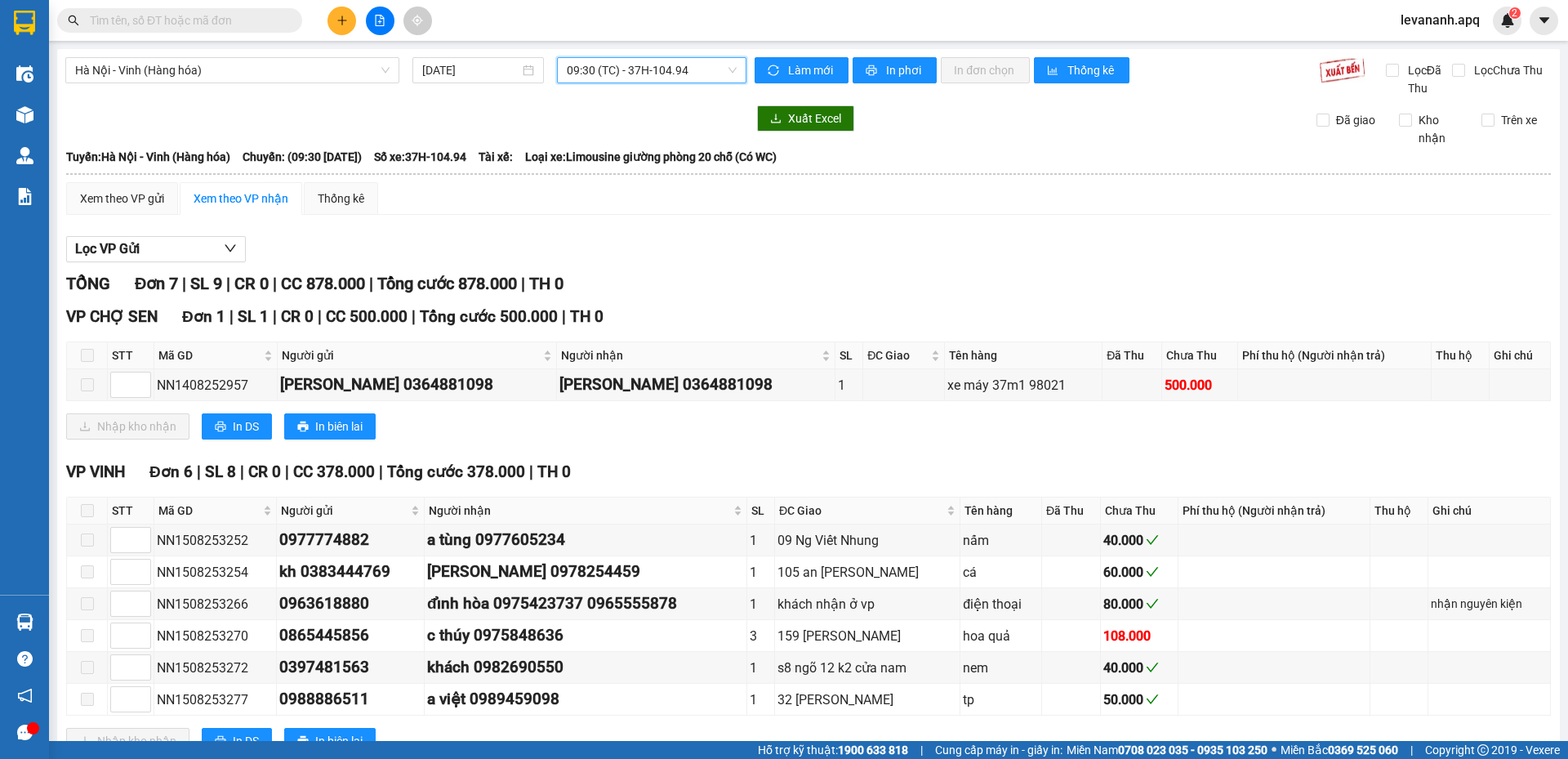
click at [655, 75] on span "09:30 (TC) - 37H-104.94" at bounding box center [651, 70] width 170 height 25
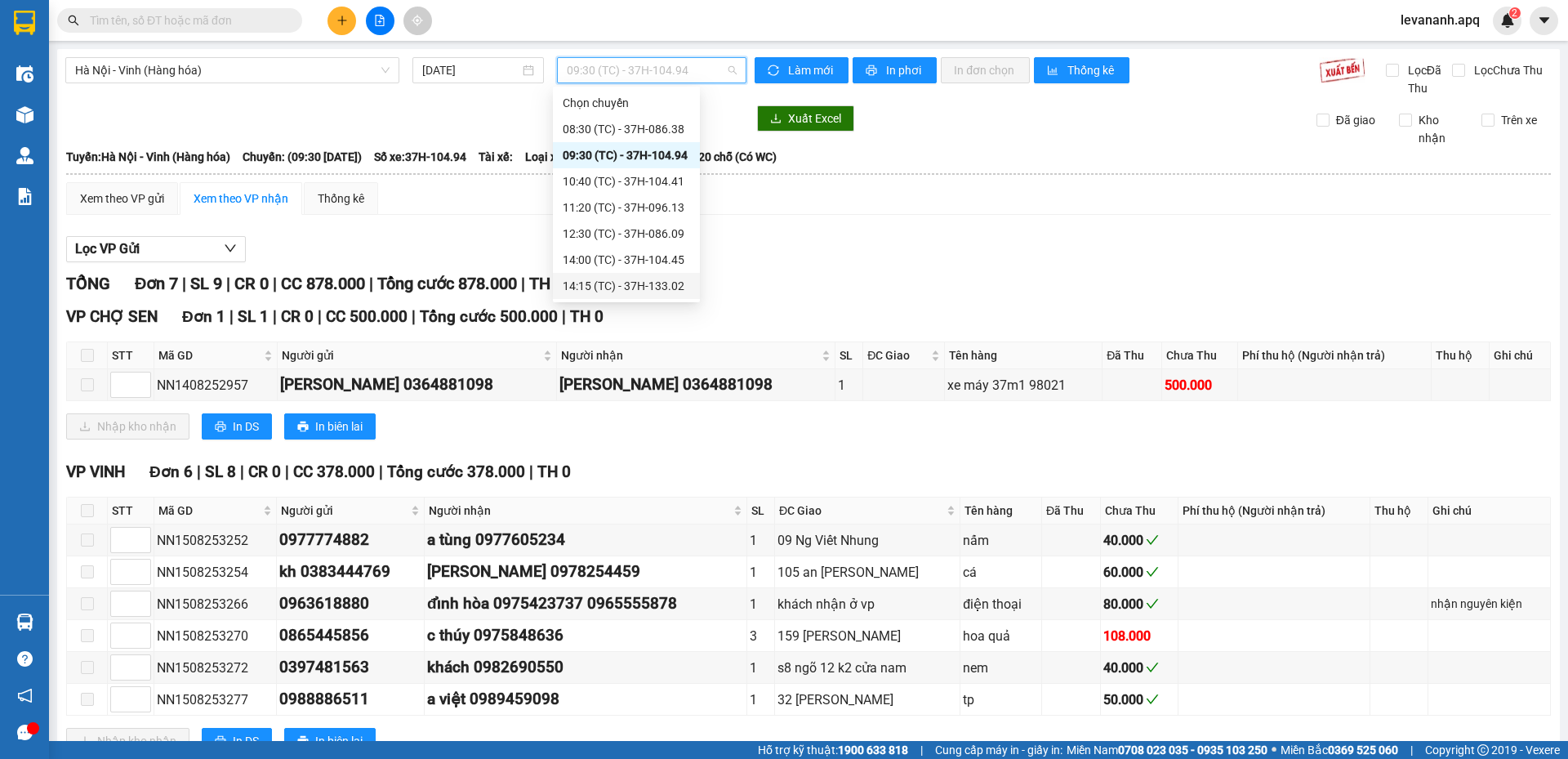
scroll to position [82, 0]
click at [654, 224] on div "15:30 (TC) - 37H-133.03" at bounding box center [626, 230] width 128 height 18
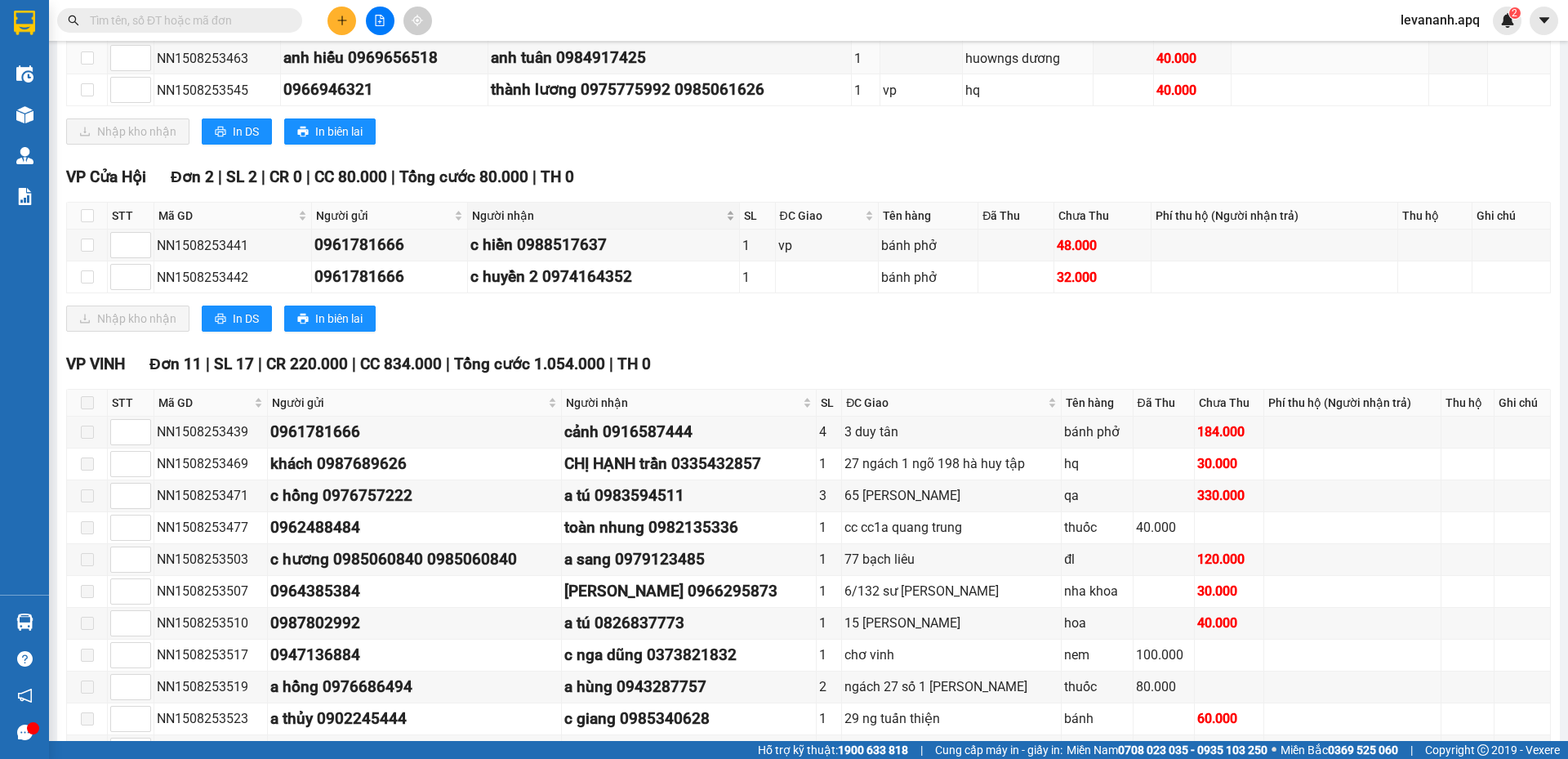
scroll to position [438, 0]
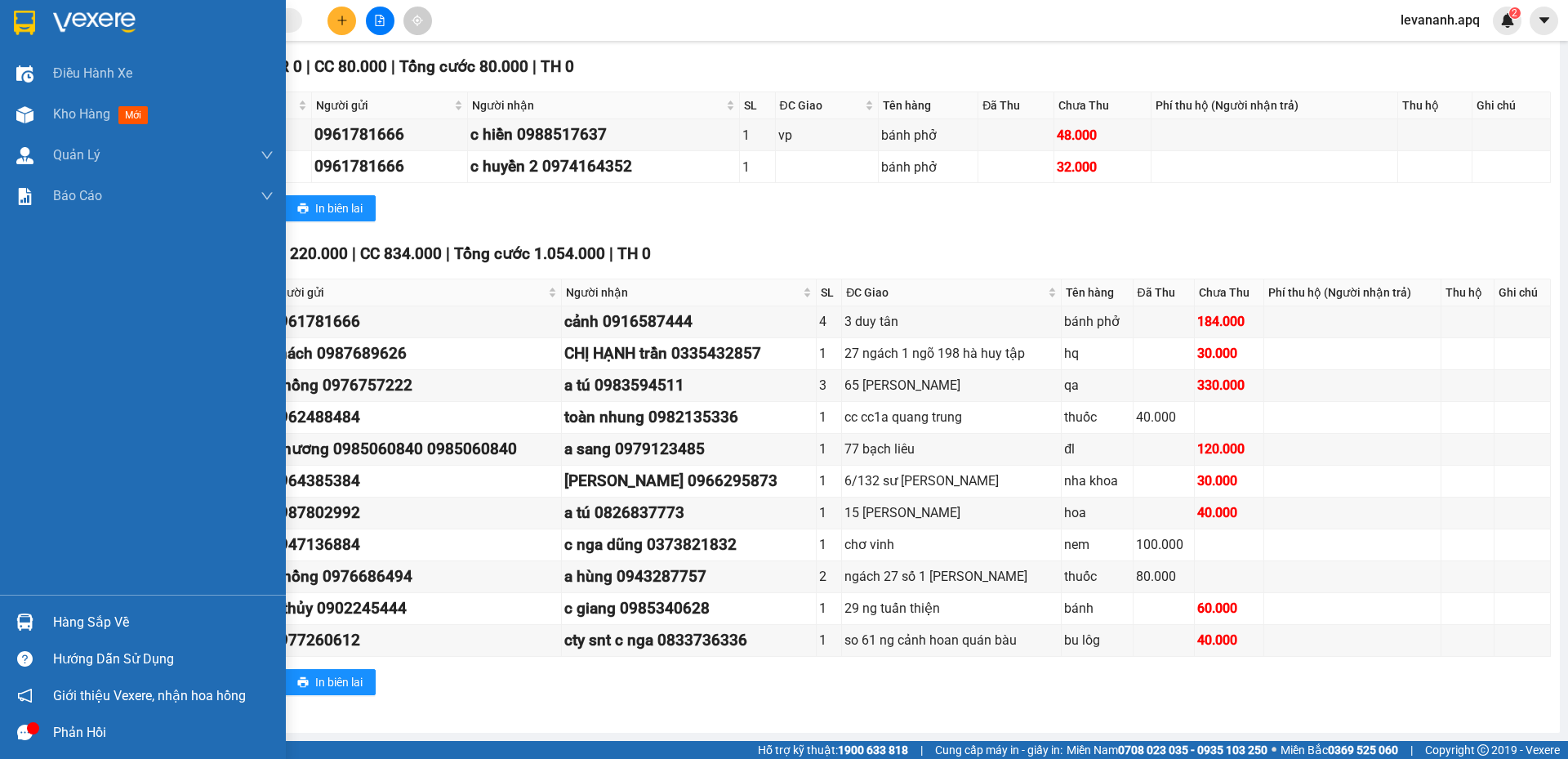
click at [12, 26] on div at bounding box center [25, 22] width 29 height 29
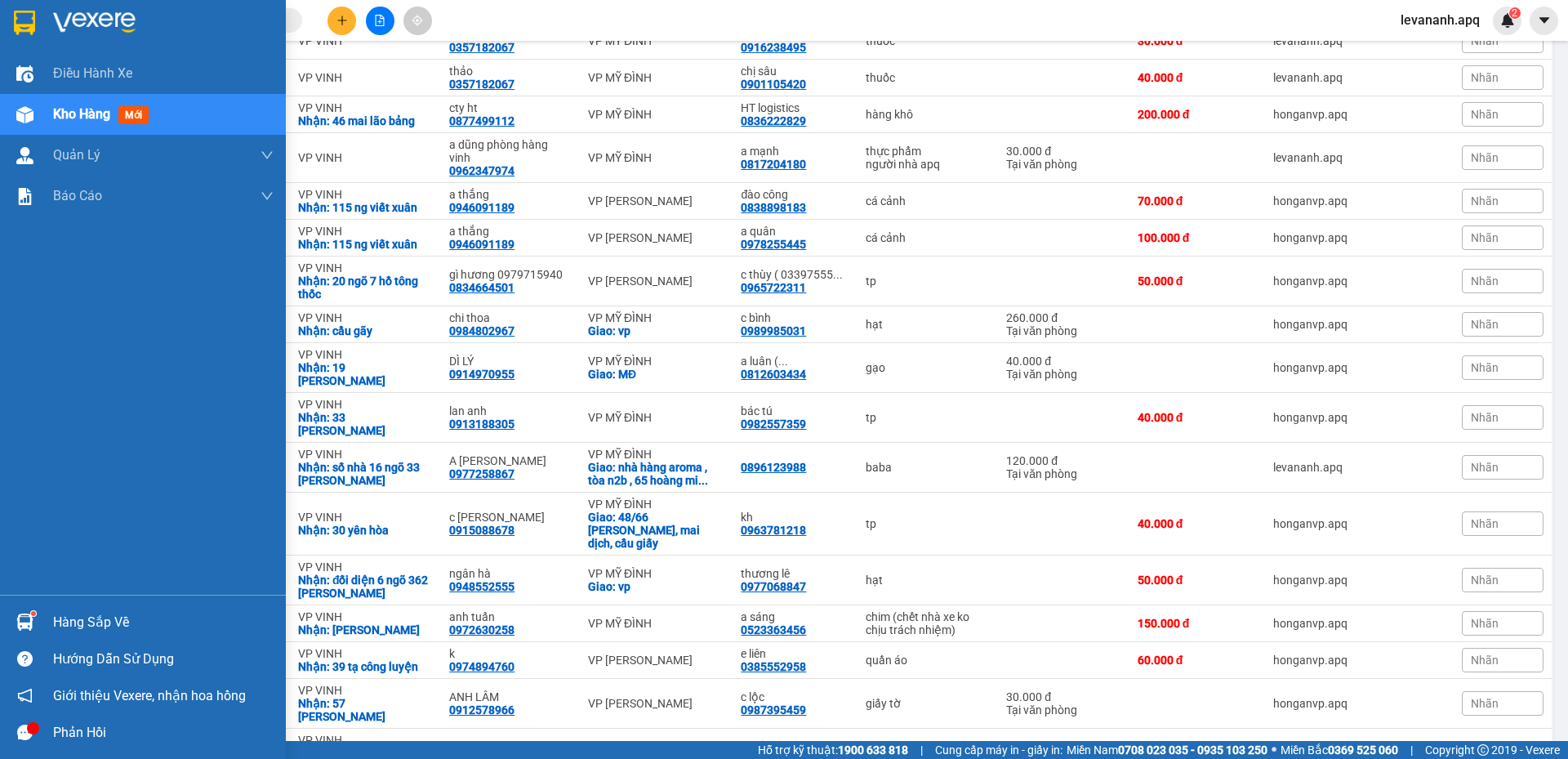
click at [28, 602] on div "Hàng sắp về Hướng dẫn sử dụng Giới thiệu Vexere, nhận hoa hồng Phản hồi" at bounding box center [142, 673] width 286 height 156
click at [23, 637] on div "Hàng sắp về" at bounding box center [142, 622] width 286 height 36
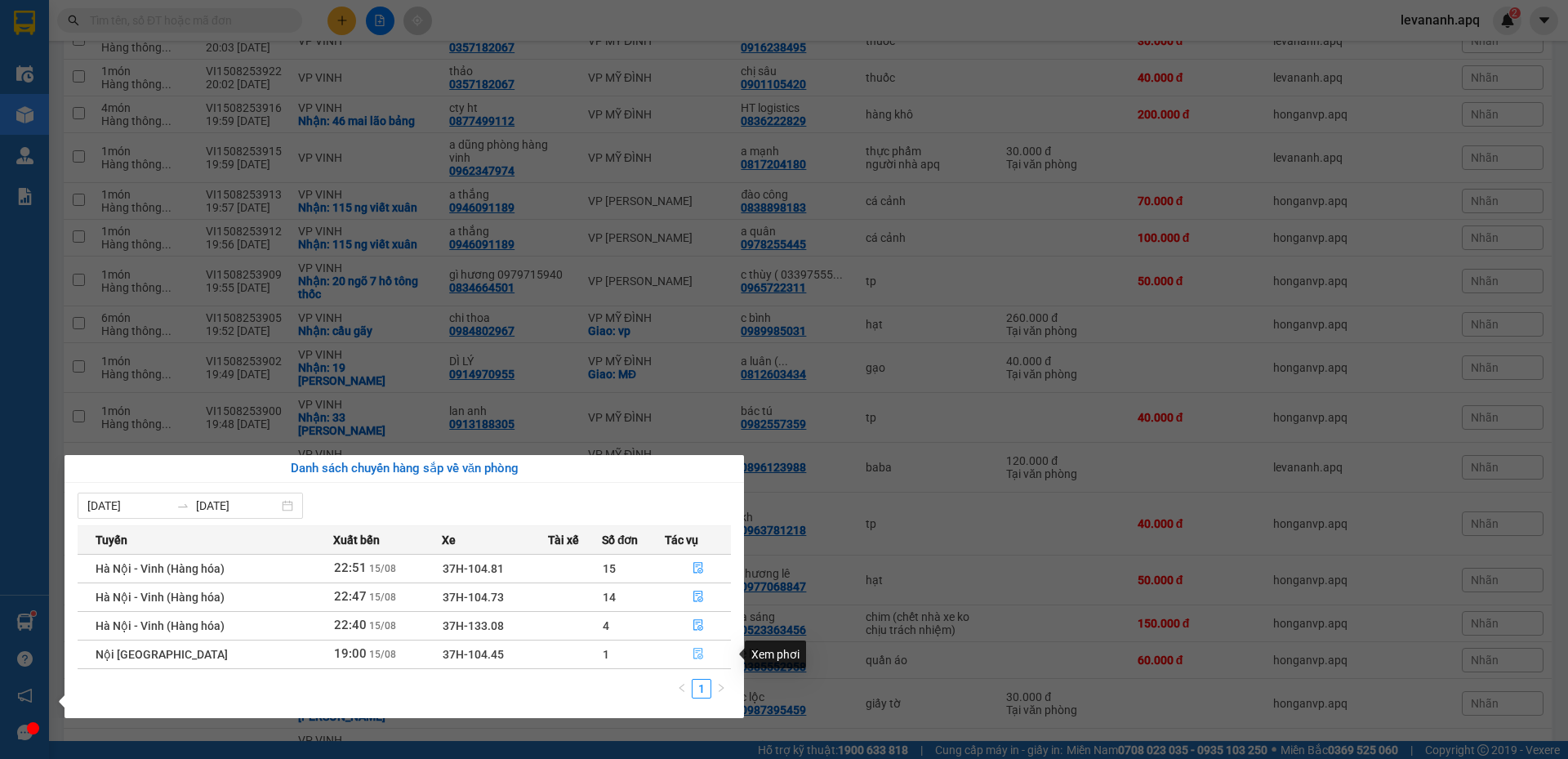
click at [688, 650] on button "button" at bounding box center [698, 655] width 65 height 27
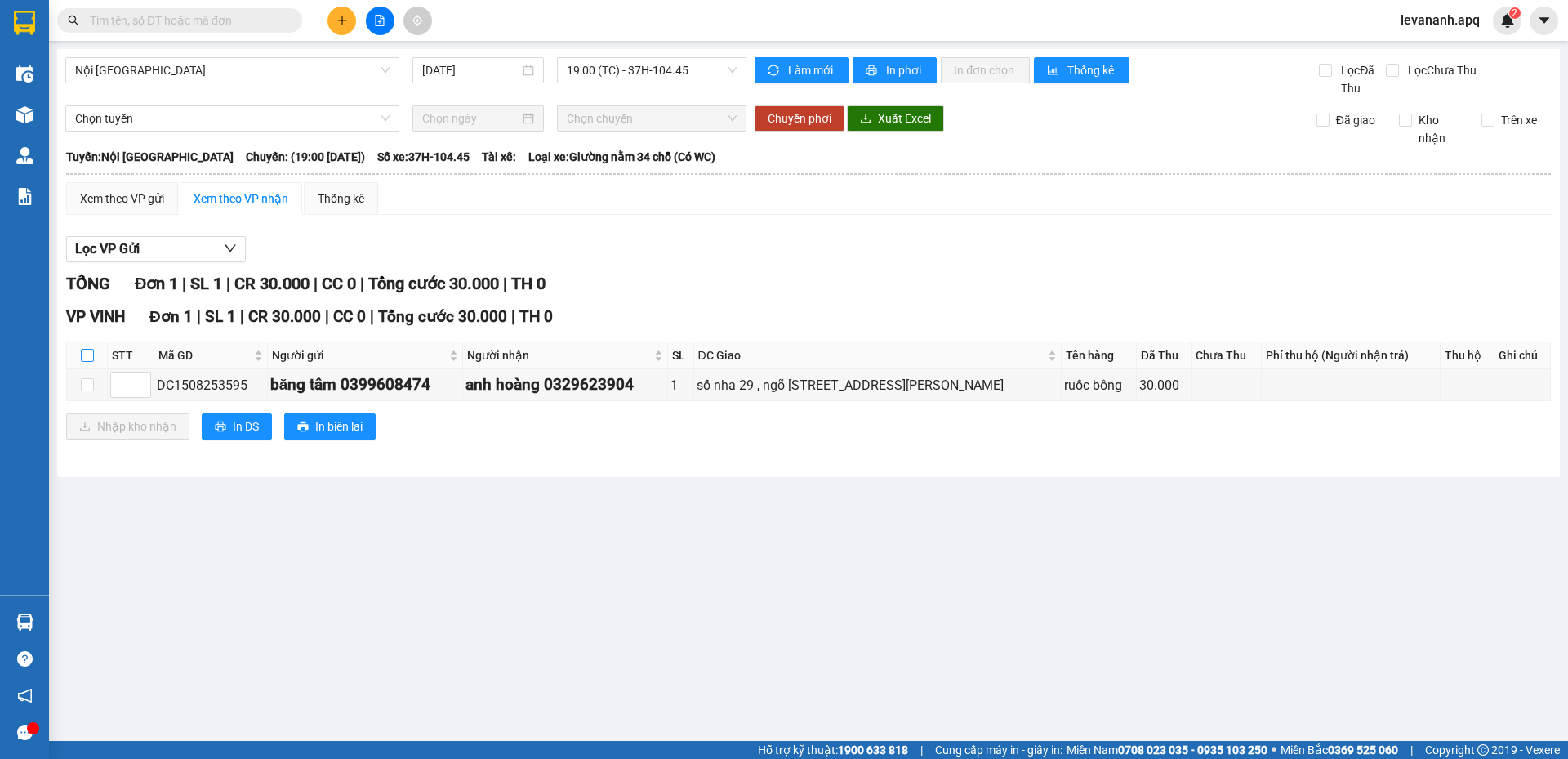
drag, startPoint x: 84, startPoint y: 352, endPoint x: 106, endPoint y: 434, distance: 84.9
click at [89, 365] on label at bounding box center [88, 355] width 13 height 18
click at [89, 362] on input "checkbox" at bounding box center [88, 355] width 13 height 13
checkbox input "true"
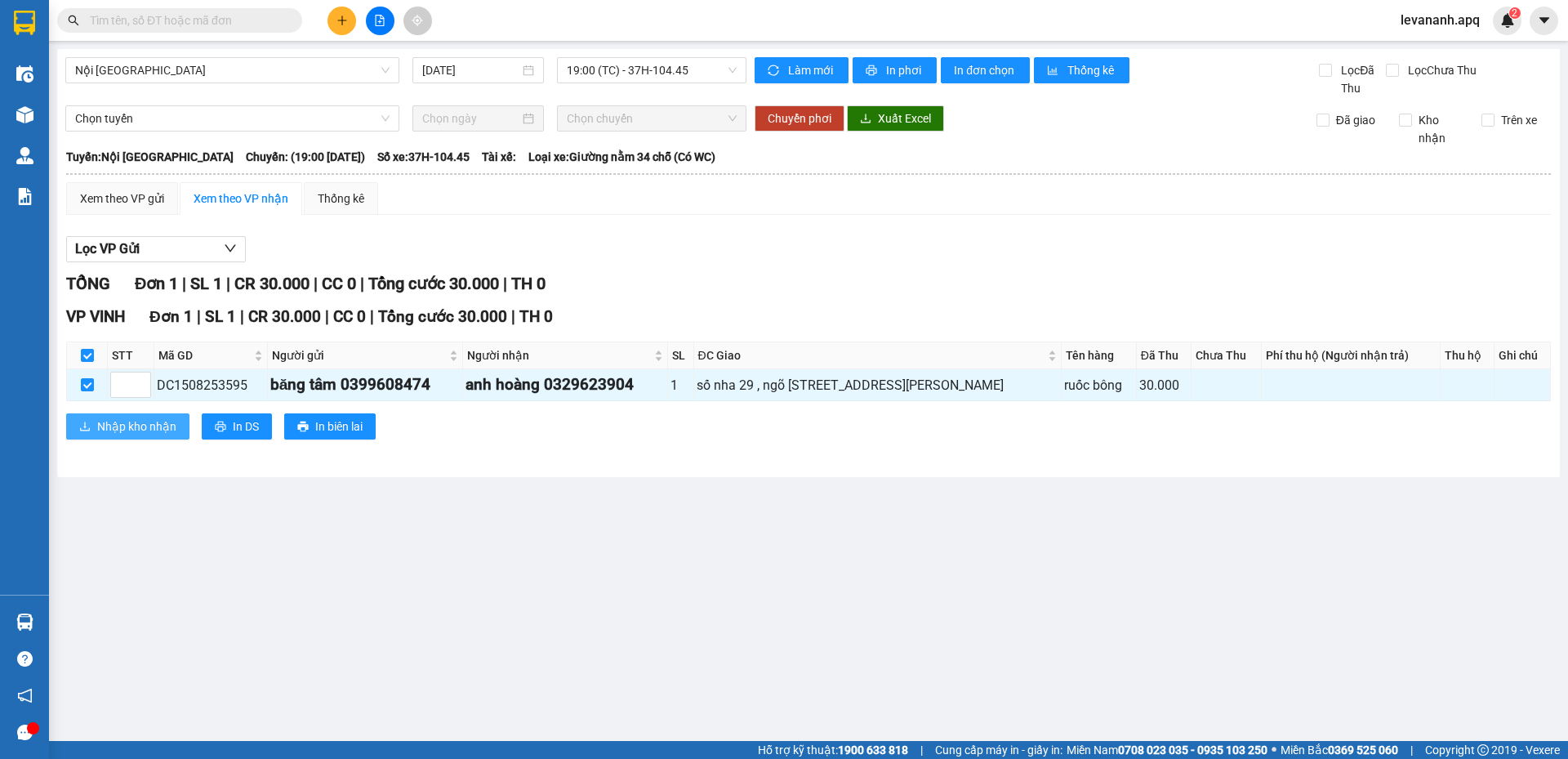
click at [111, 435] on span "Nhập kho nhận" at bounding box center [137, 427] width 80 height 18
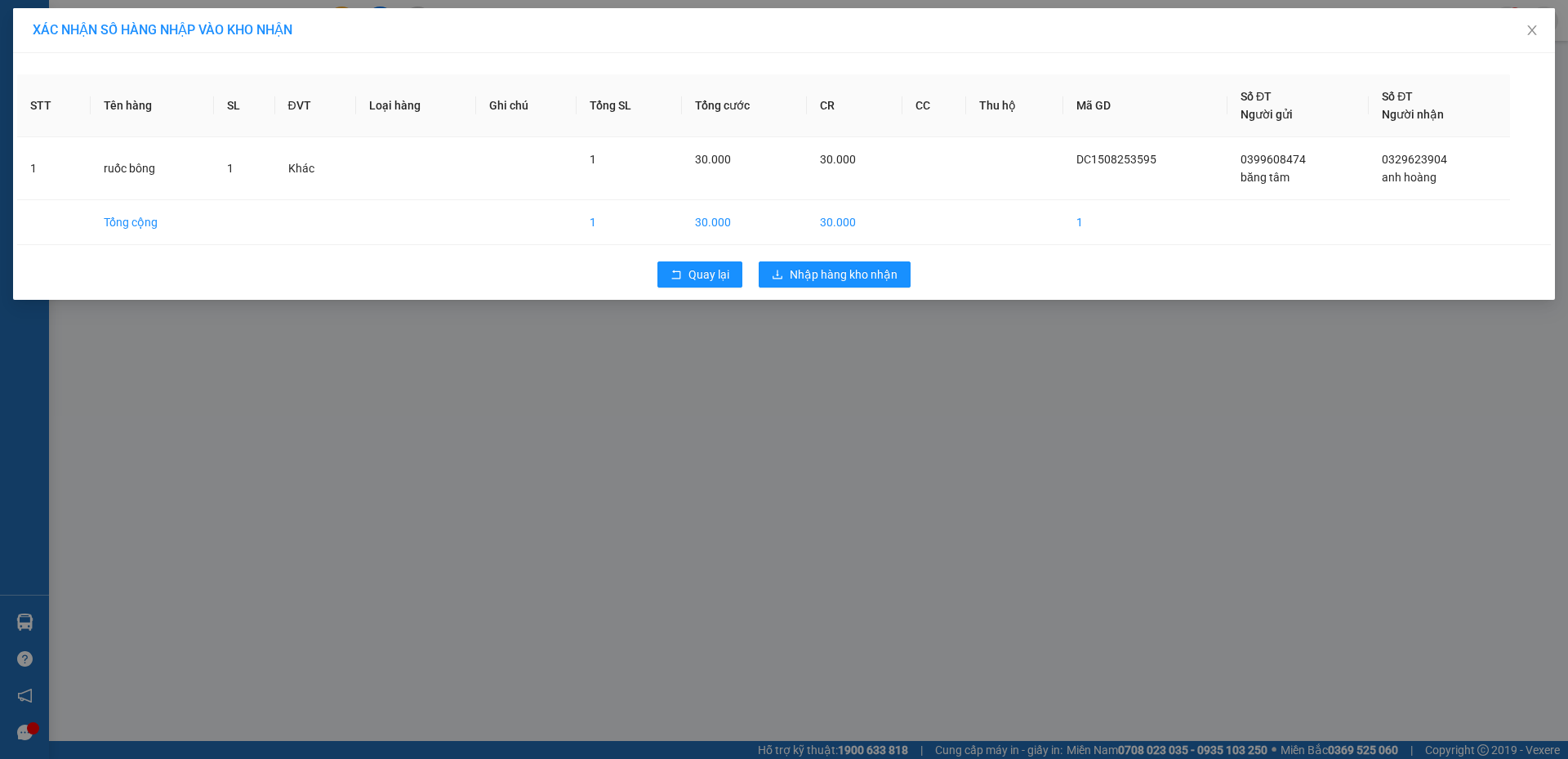
click at [820, 293] on div "Quay lại Nhập hàng kho nhận" at bounding box center [784, 274] width 1534 height 42
click at [822, 283] on span "Nhập hàng kho nhận" at bounding box center [844, 275] width 108 height 18
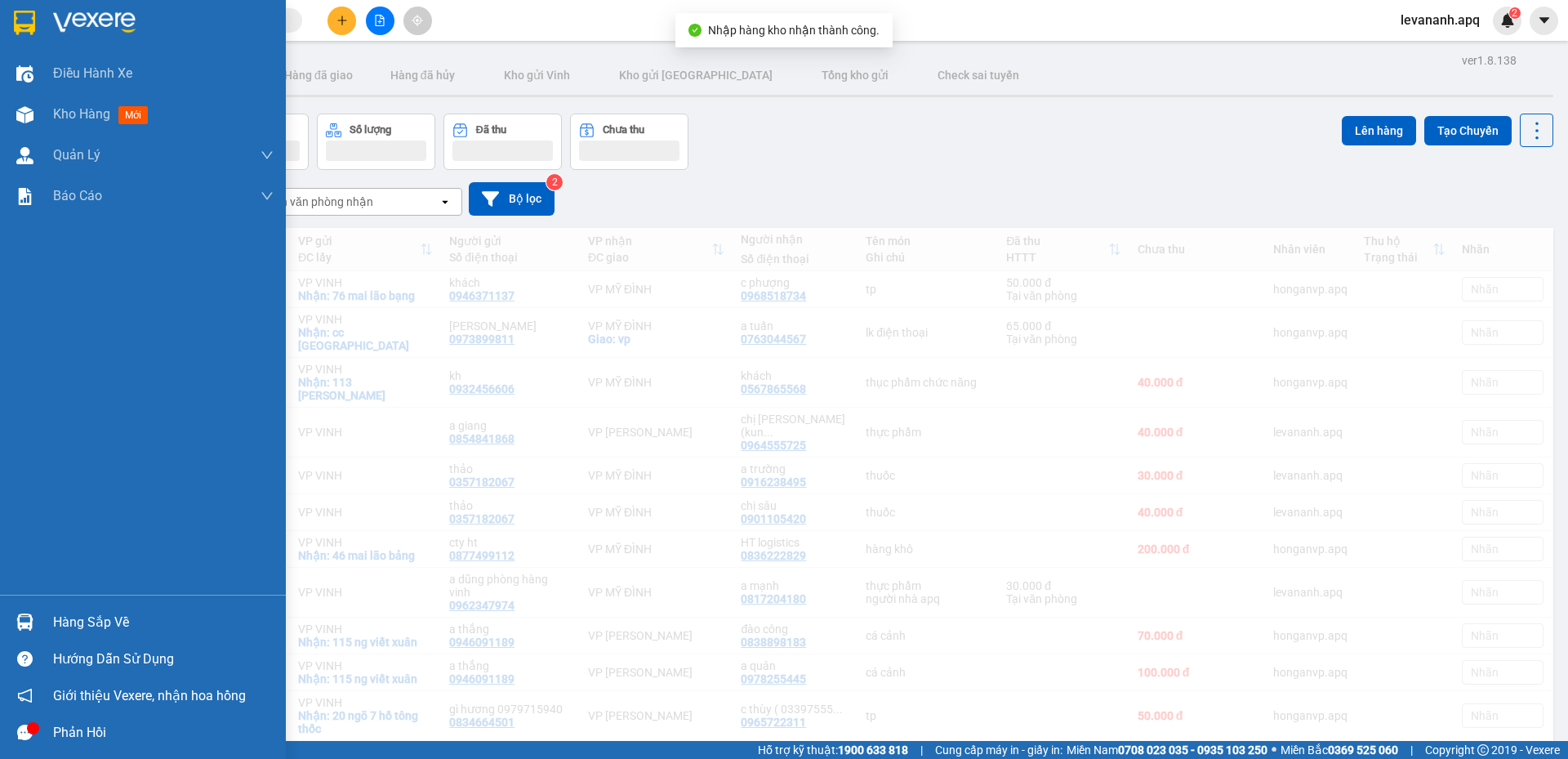
click at [32, 621] on img at bounding box center [25, 622] width 17 height 17
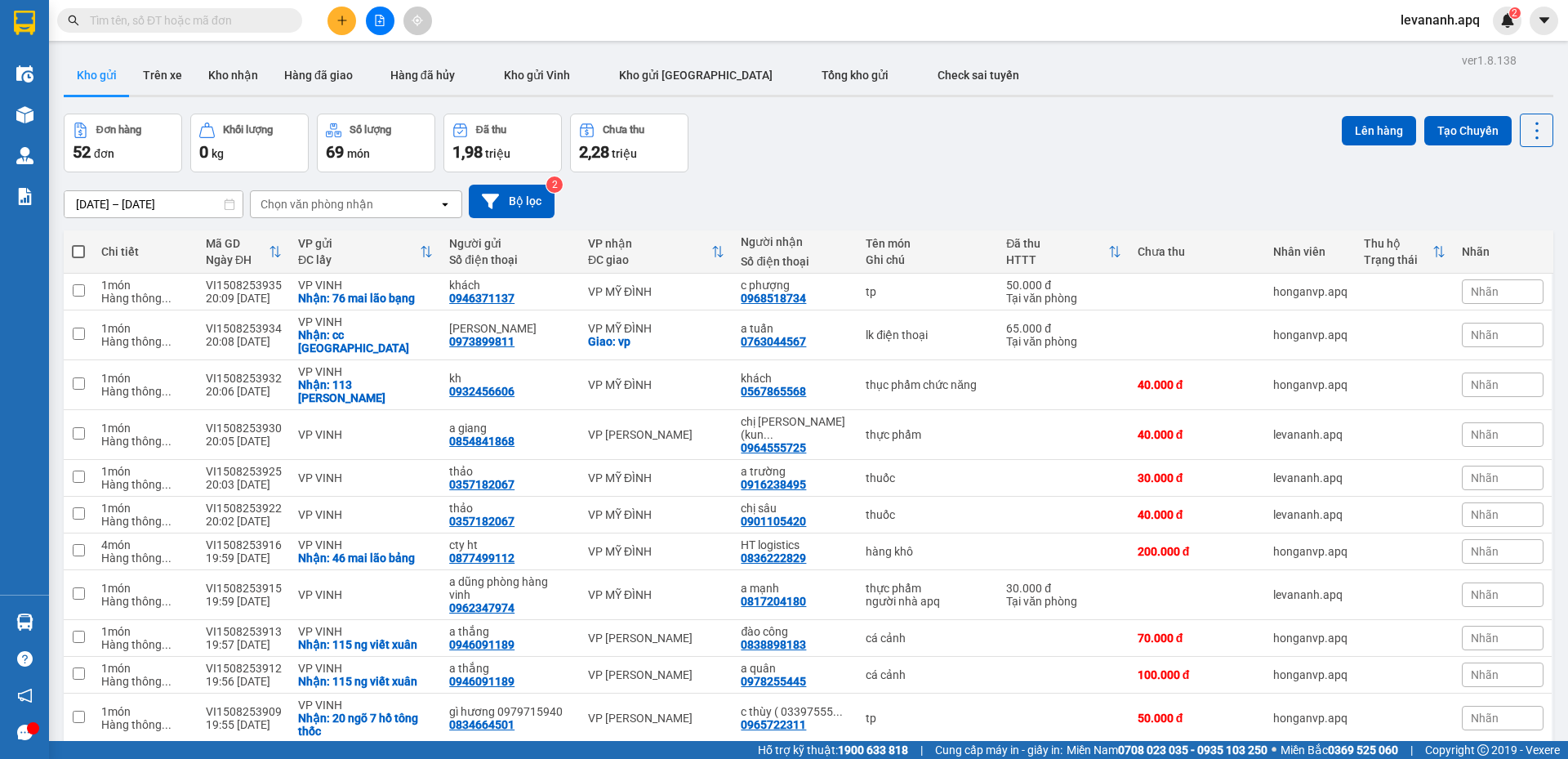
click at [733, 213] on section "Kết quả tìm kiếm ( 41 ) Bộ lọc Mã ĐH Trạng thái Món hàng Thu hộ Tổng cước Chưa …" at bounding box center [784, 380] width 1568 height 759
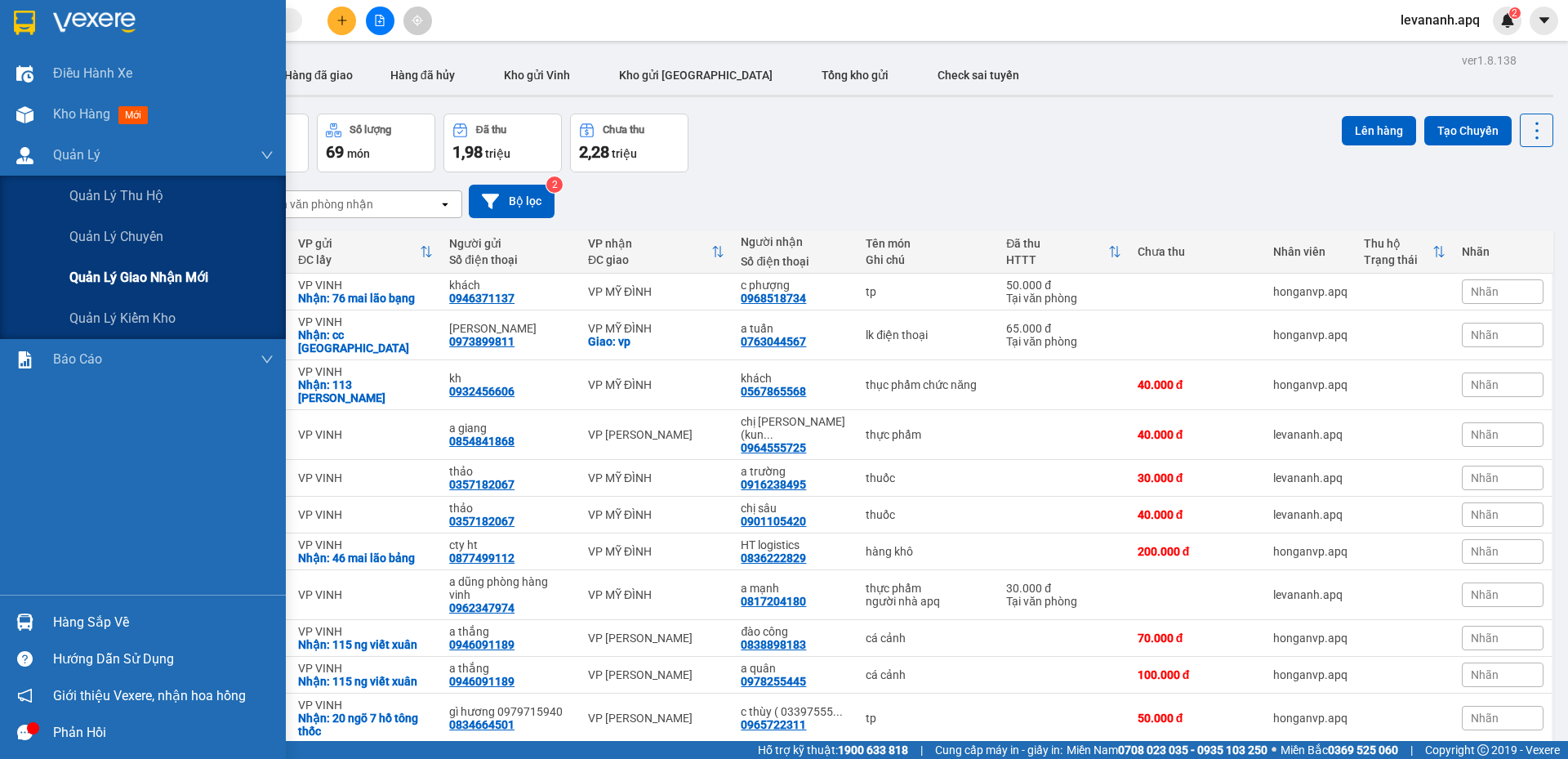
drag, startPoint x: 154, startPoint y: 278, endPoint x: 219, endPoint y: 260, distance: 67.4
click at [154, 278] on span "Quản lý giao nhận mới" at bounding box center [139, 277] width 139 height 21
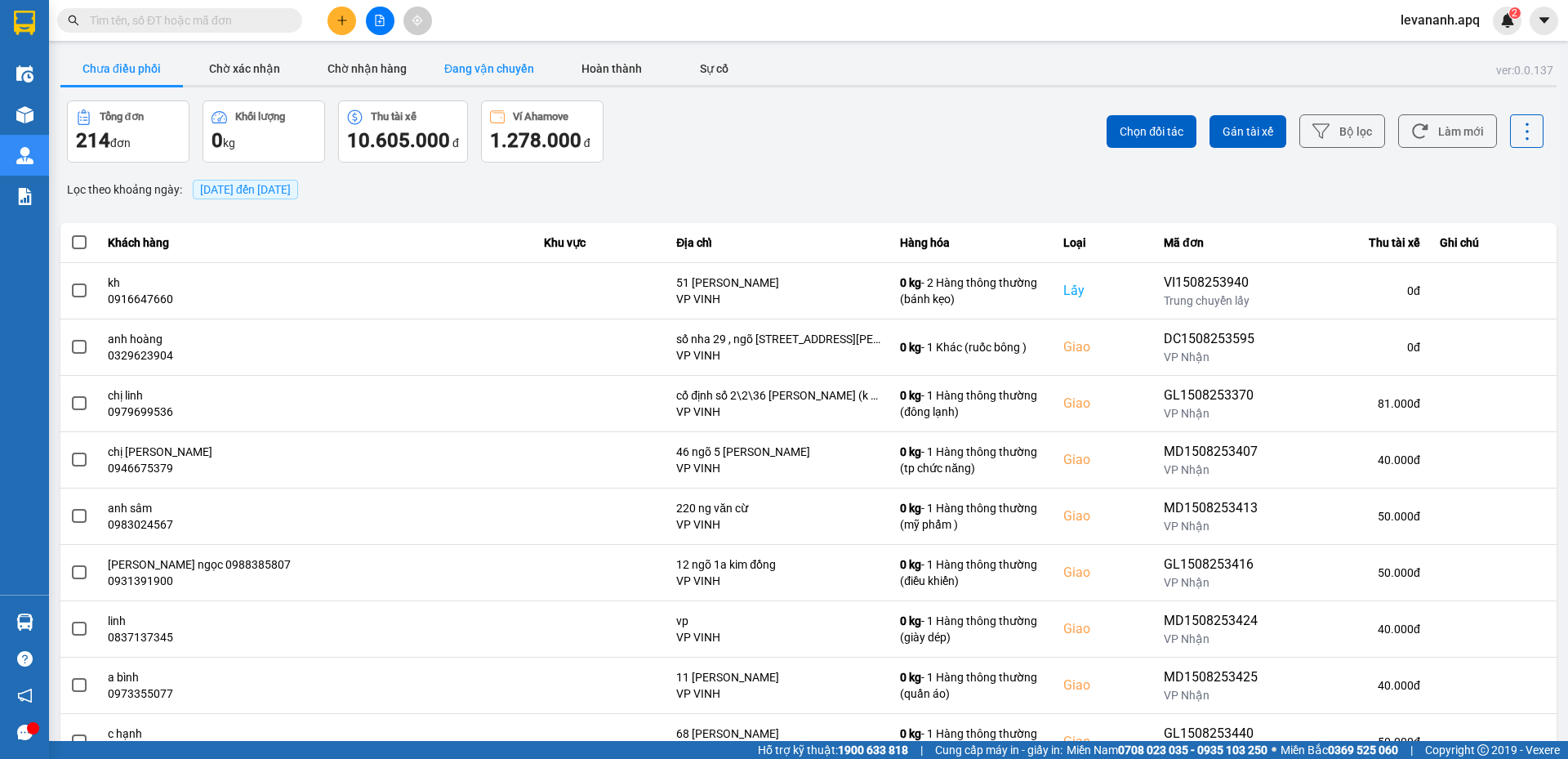
click at [461, 62] on button "Đang vận chuyển" at bounding box center [490, 68] width 123 height 32
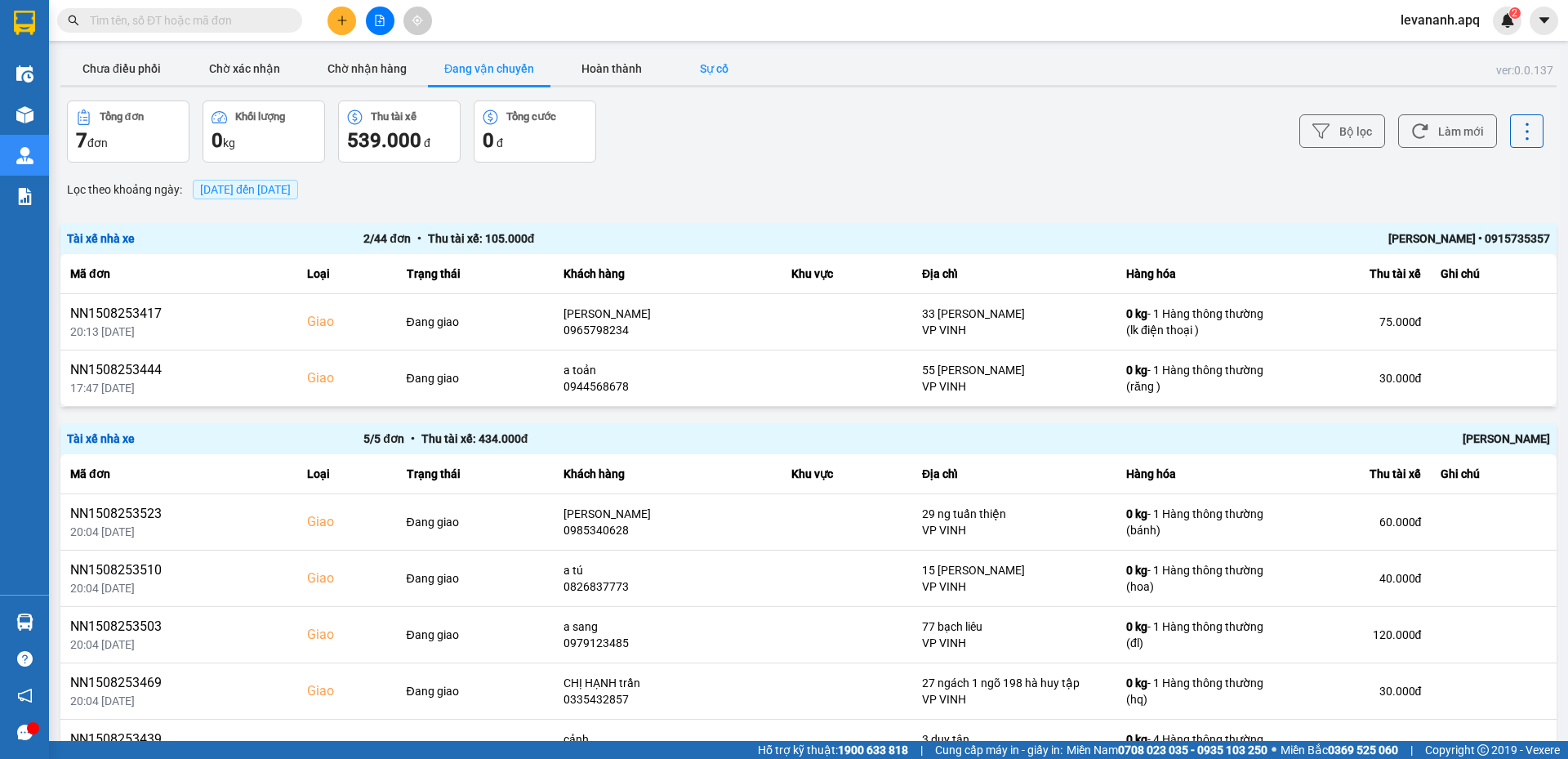
click at [707, 62] on button "Sự cố" at bounding box center [714, 68] width 82 height 32
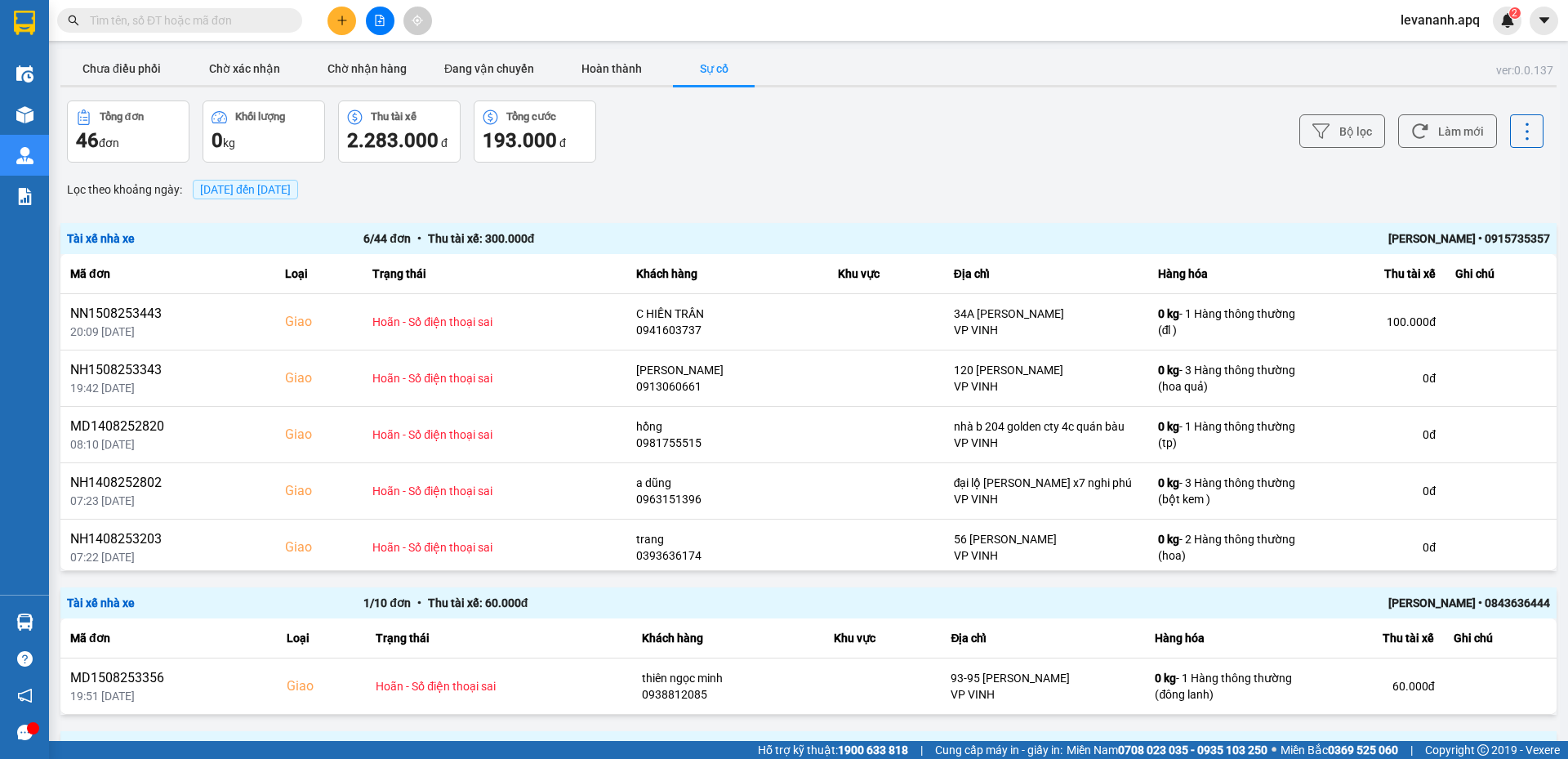
click at [140, 27] on input "text" at bounding box center [186, 21] width 193 height 18
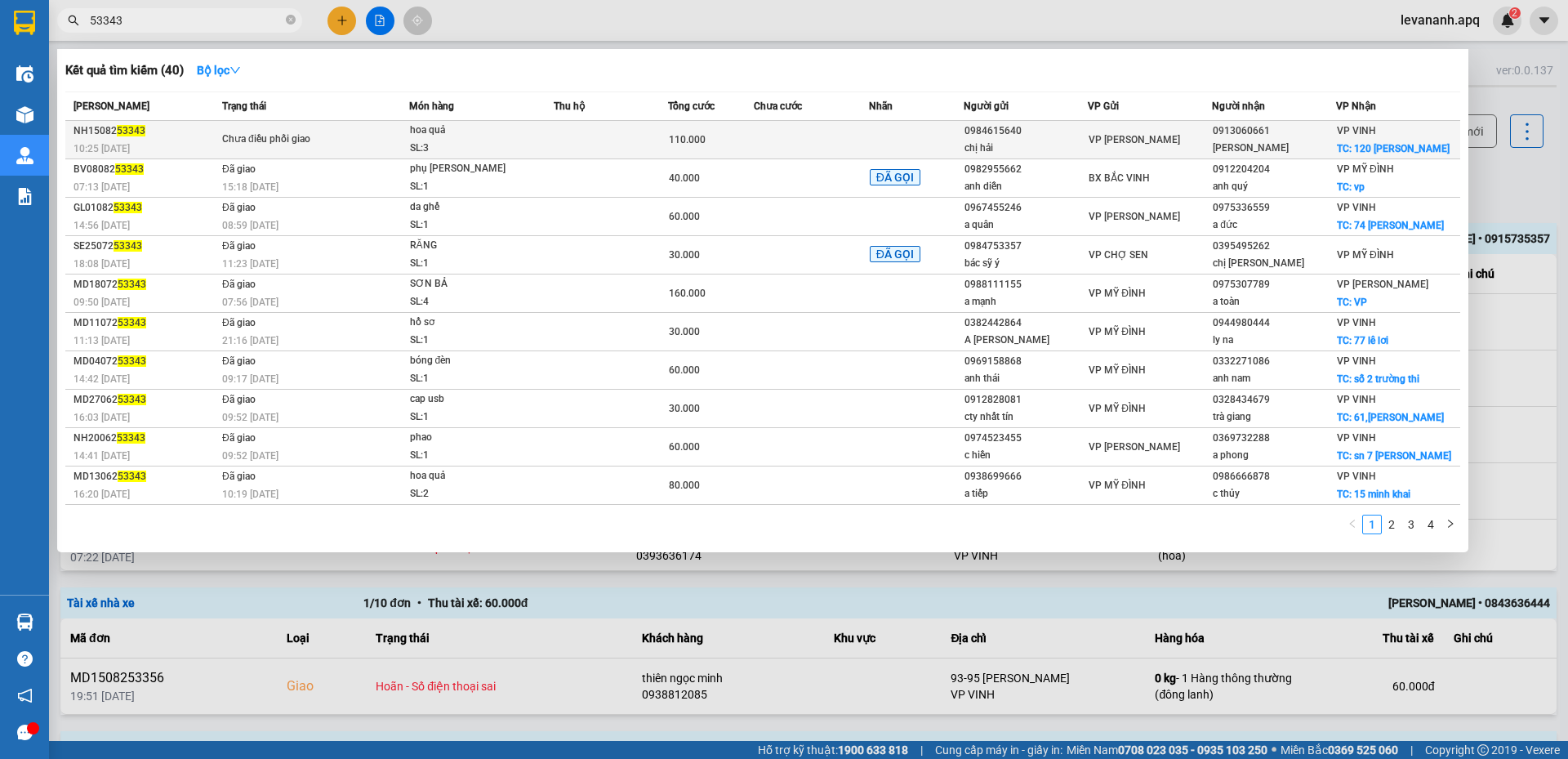
type input "53343"
click at [476, 139] on div "hoa quả" at bounding box center [471, 131] width 123 height 18
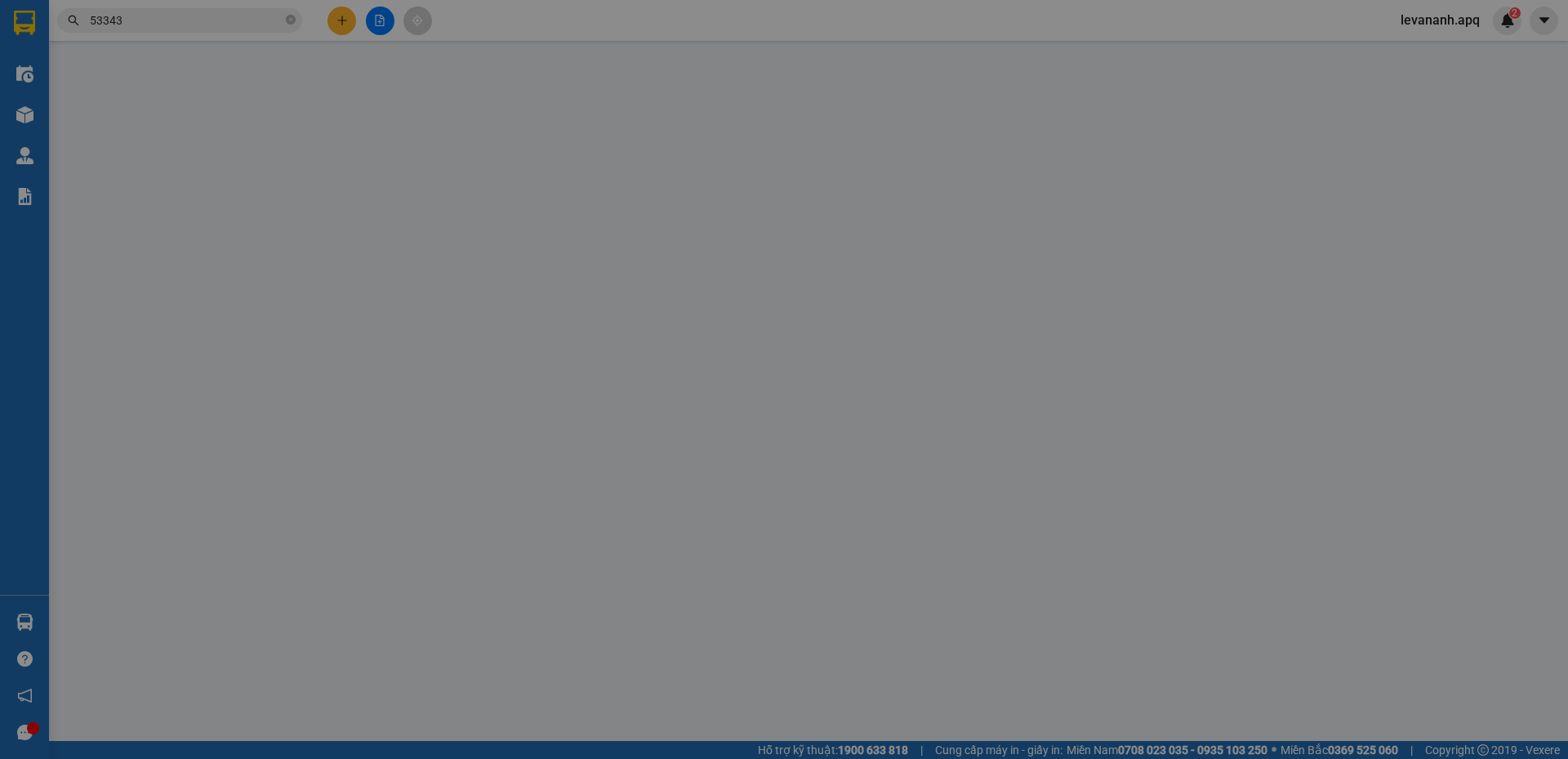
type input "0984615640"
type input "chị hải"
type input "0913060661"
type input "[PERSON_NAME]"
checkbox input "true"
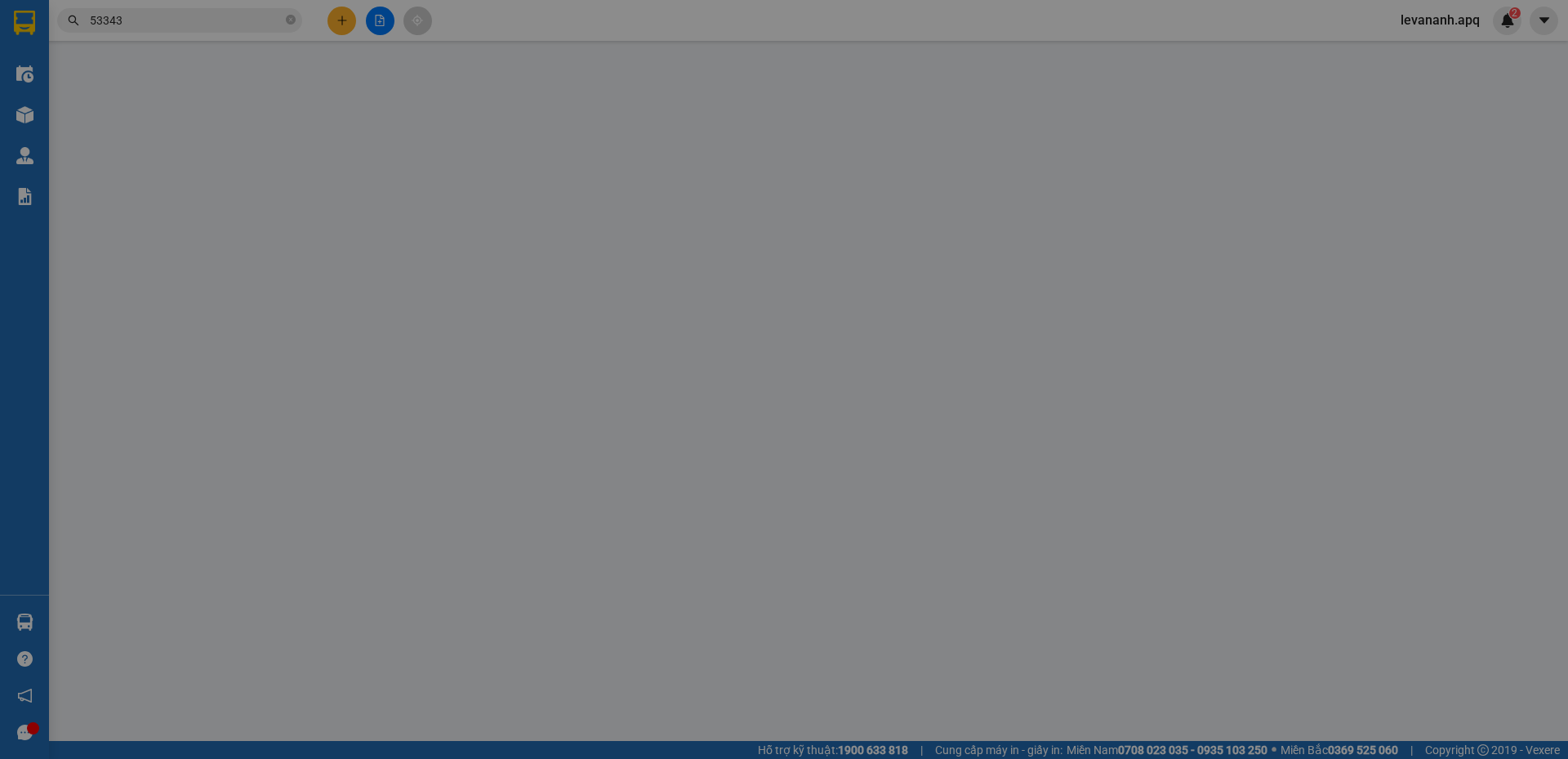
type input "120 [PERSON_NAME]"
type input "110.000"
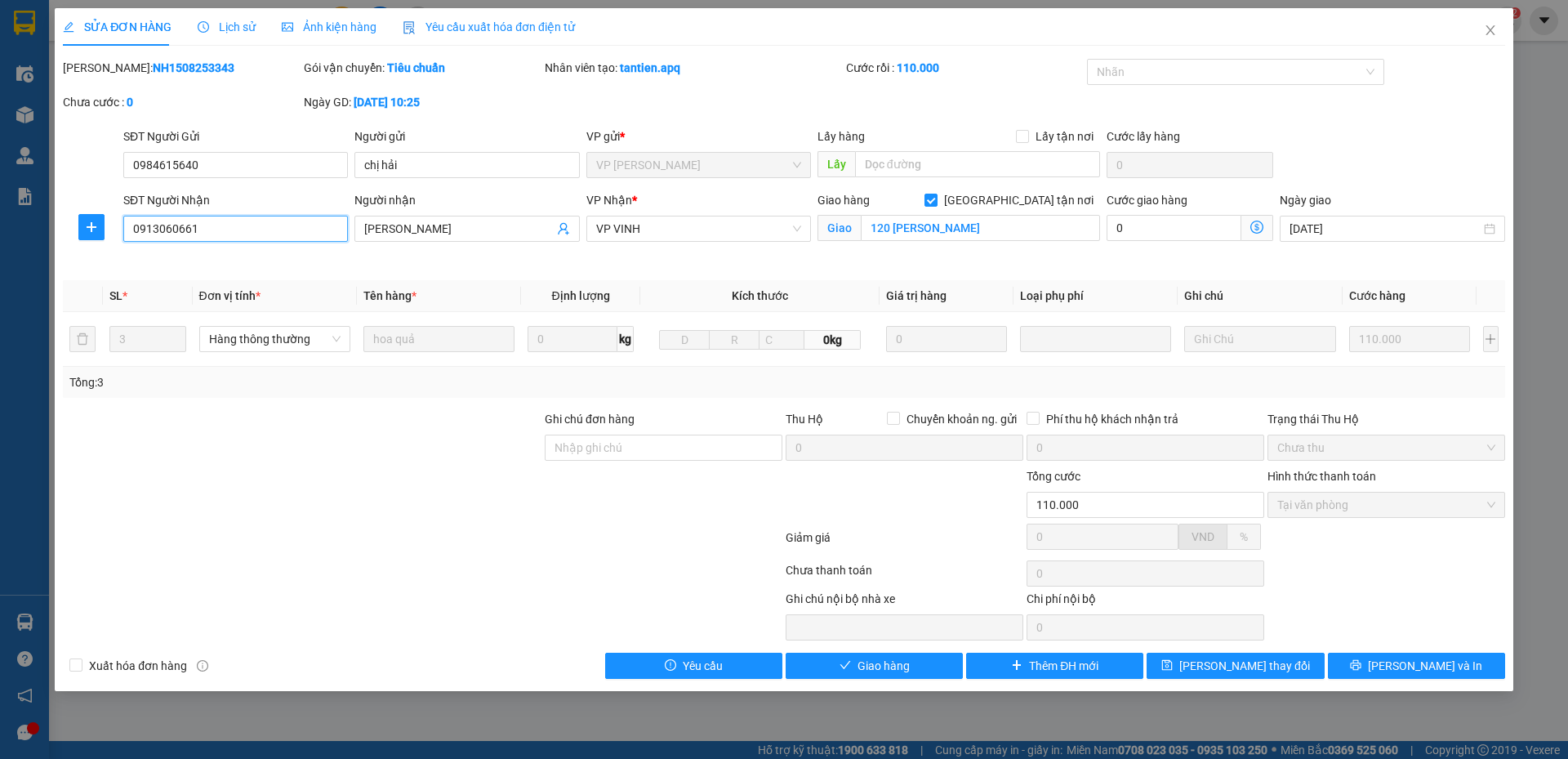
click at [221, 234] on input "0913060661" at bounding box center [235, 229] width 224 height 27
click at [1479, 32] on span "Close" at bounding box center [1490, 31] width 46 height 46
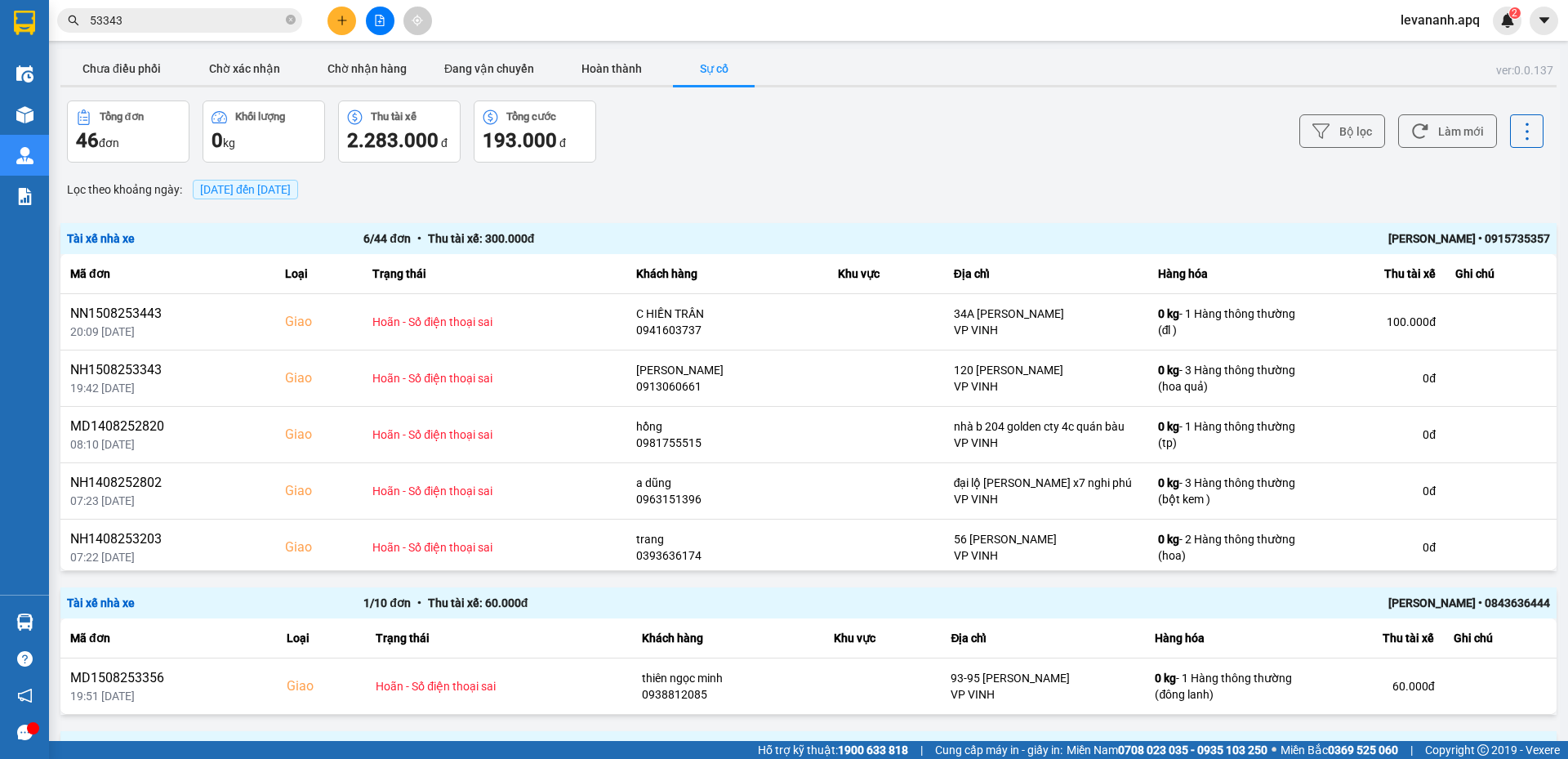
click at [248, 27] on input "53343" at bounding box center [186, 21] width 193 height 18
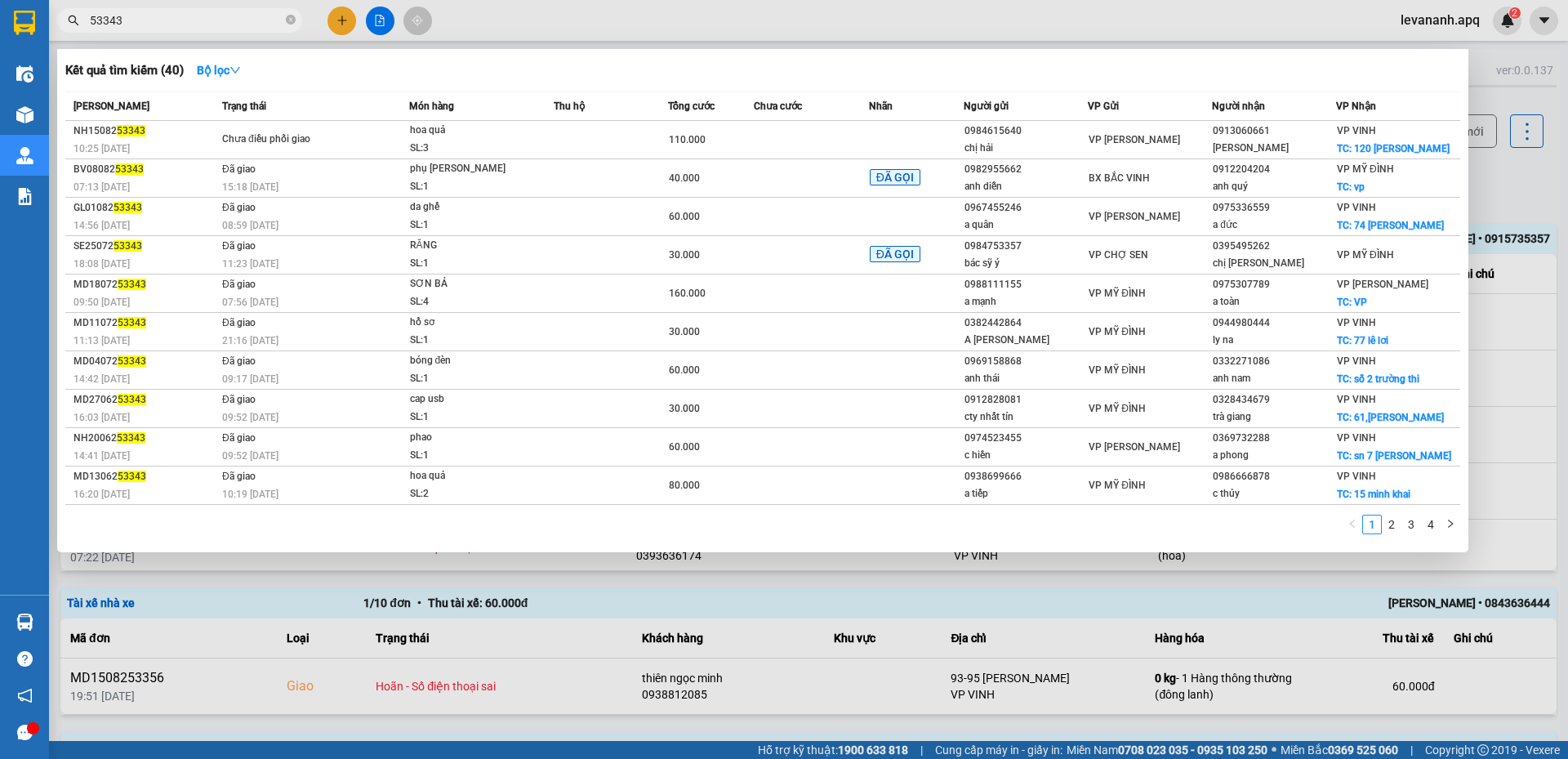
click at [1506, 187] on div at bounding box center [784, 380] width 1568 height 759
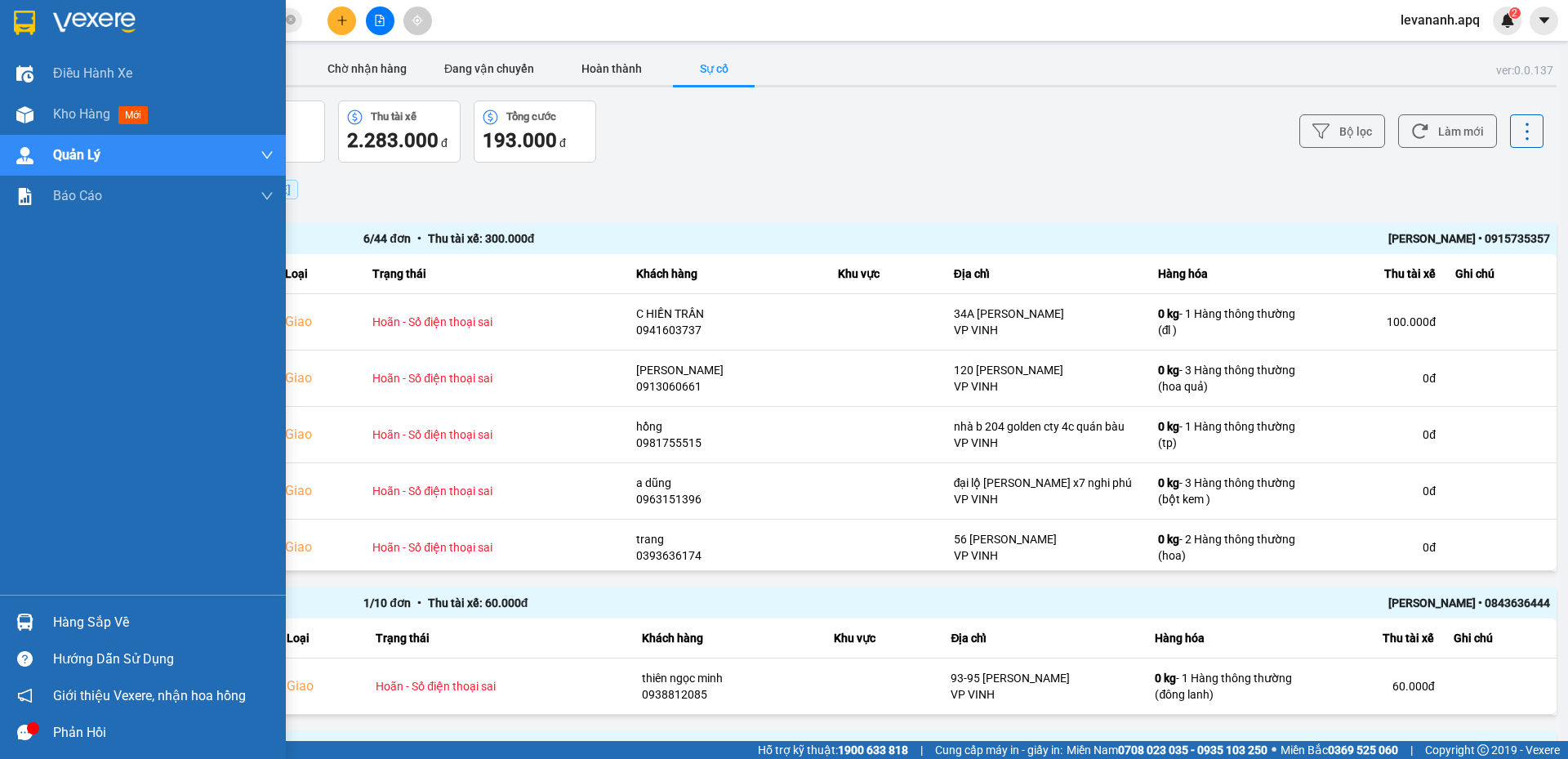
drag, startPoint x: 16, startPoint y: 4, endPoint x: 149, endPoint y: 11, distance: 133.2
click at [15, 4] on div at bounding box center [142, 27] width 286 height 53
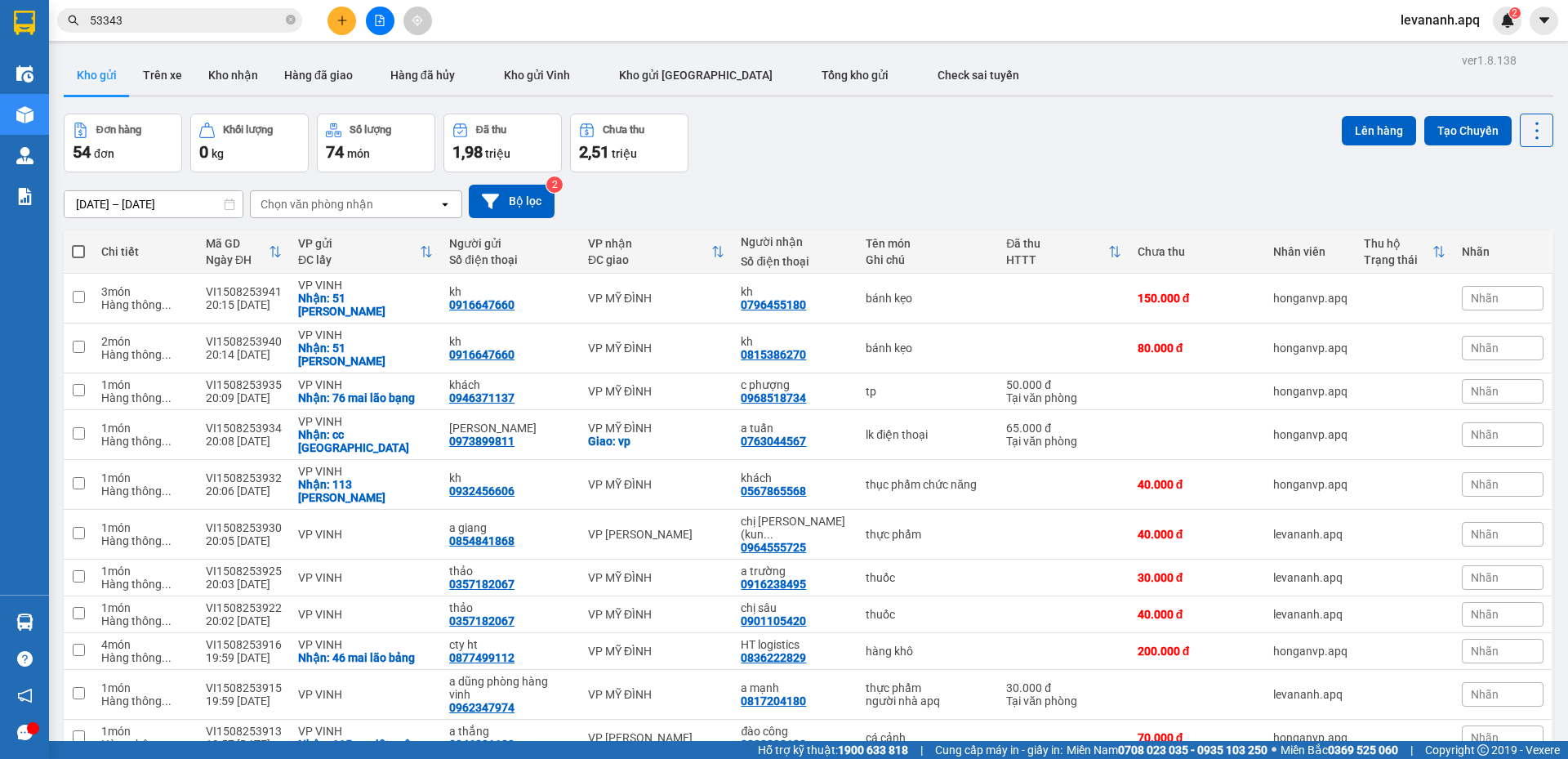
click at [157, 7] on div "Kết quả tìm kiếm ( 40 ) Bộ lọc Mã ĐH Trạng thái Món hàng Thu hộ Tổng cước Chưa …" at bounding box center [159, 21] width 319 height 29
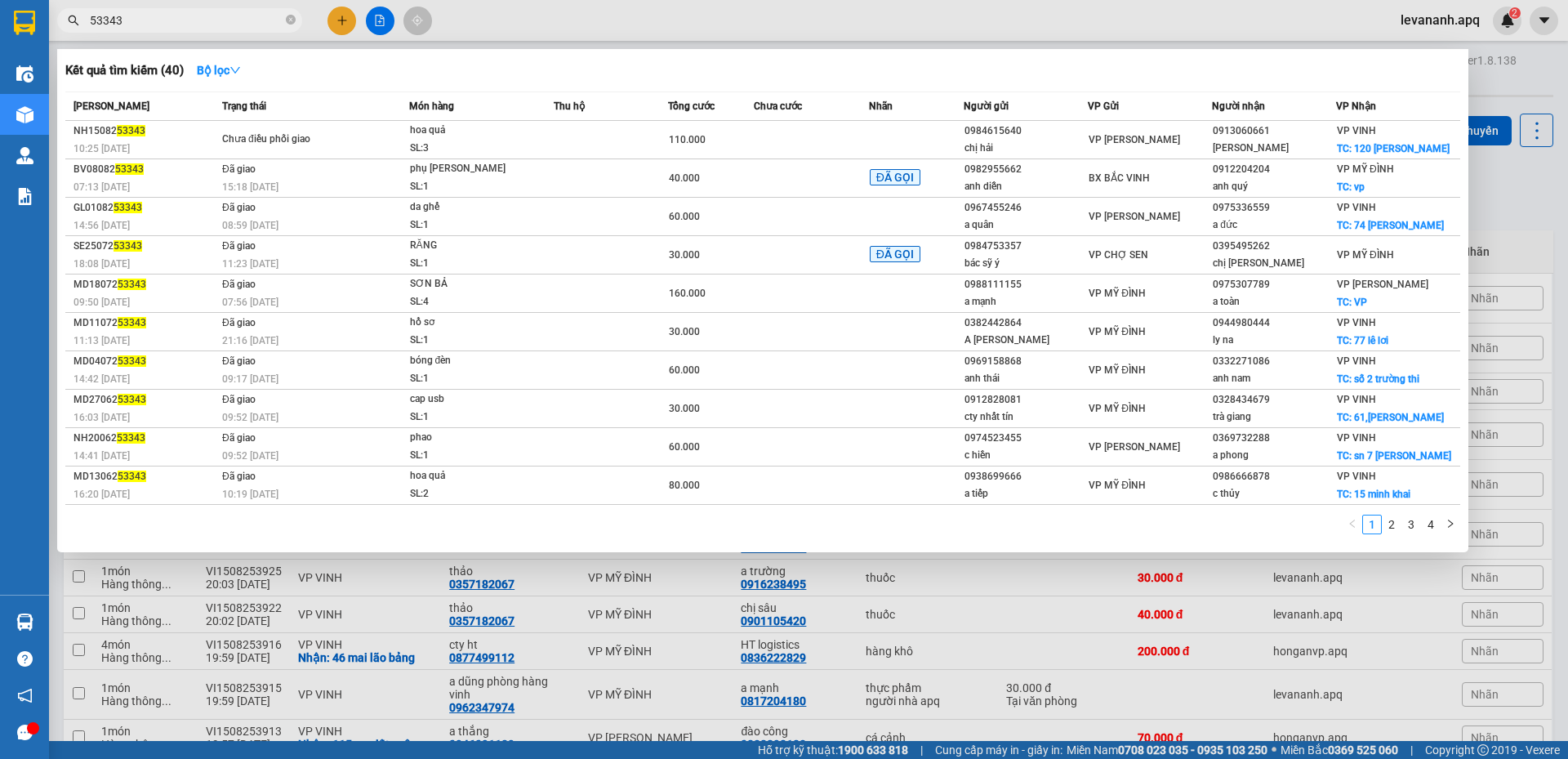
click at [159, 16] on input "53343" at bounding box center [186, 21] width 193 height 18
click at [290, 17] on icon "close-circle" at bounding box center [291, 20] width 10 height 10
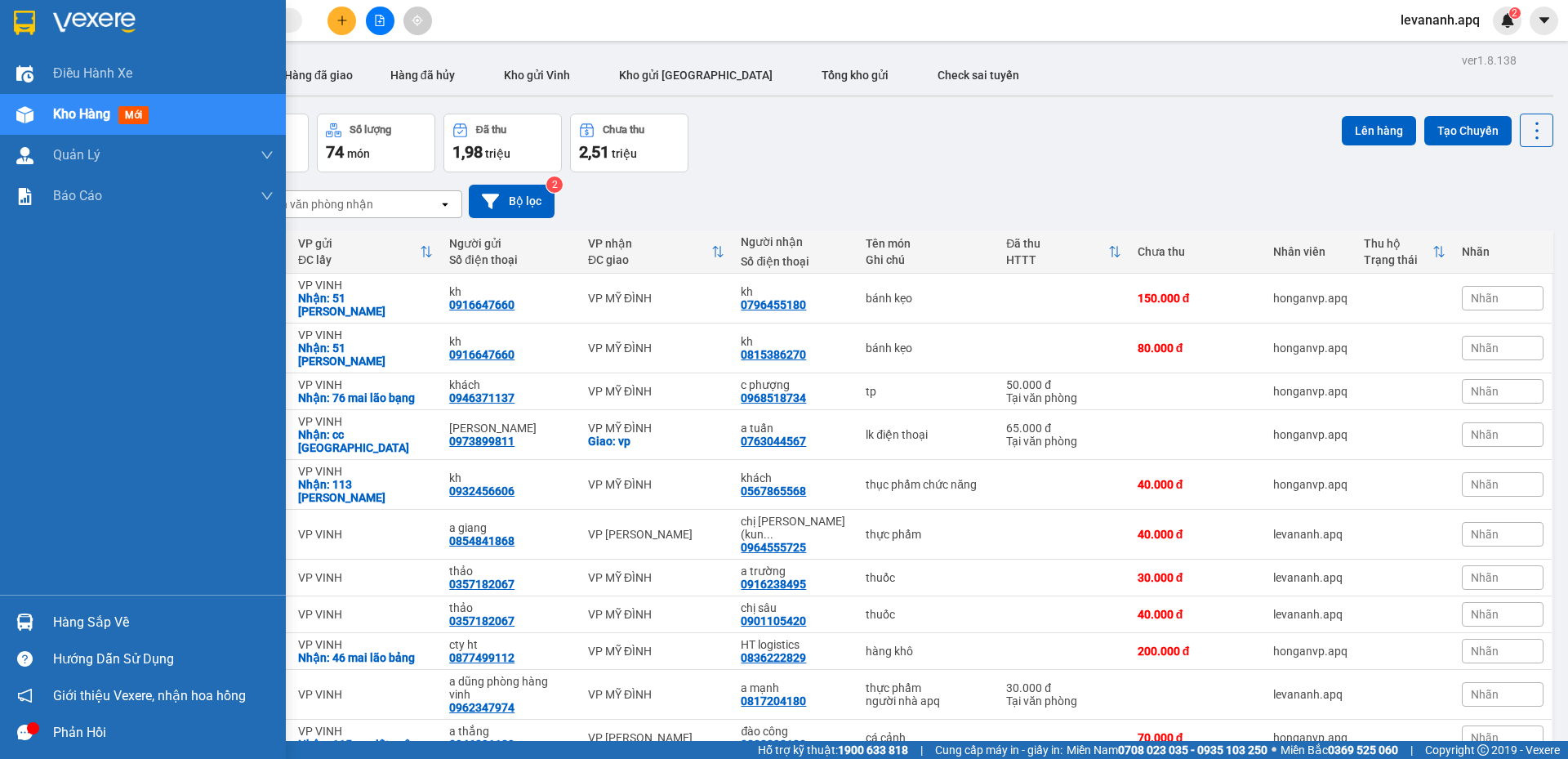
click at [12, 15] on div at bounding box center [25, 22] width 29 height 29
click at [45, 621] on div "Hàng sắp về" at bounding box center [142, 622] width 286 height 36
click at [36, 620] on div "Điều hành xe Kho hàng mới Quản [PERSON_NAME] lý thu hộ Quản lý chuyến Quản lý g…" at bounding box center [142, 380] width 286 height 759
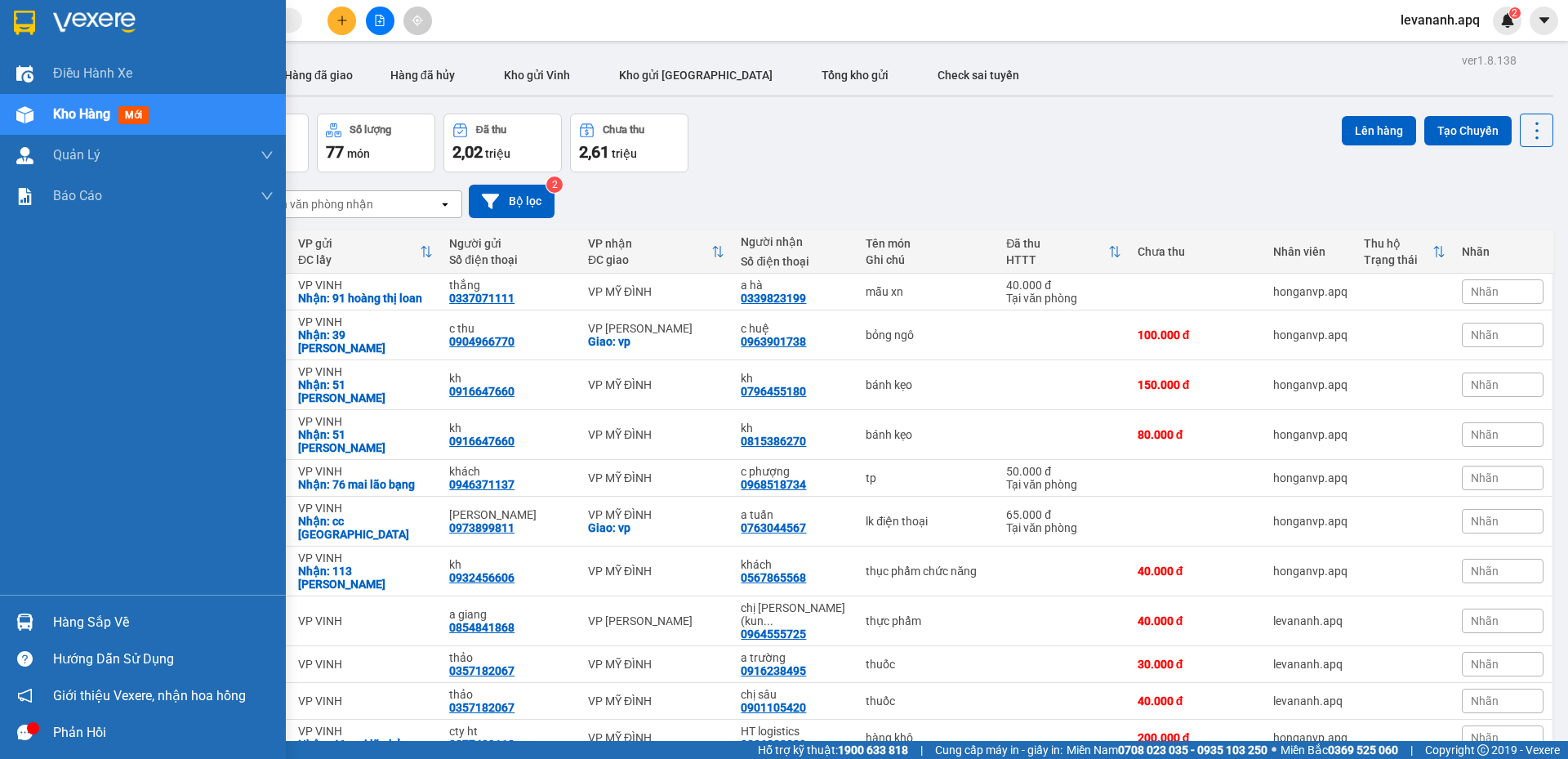
click at [55, 622] on div "Hàng sắp về" at bounding box center [163, 623] width 220 height 25
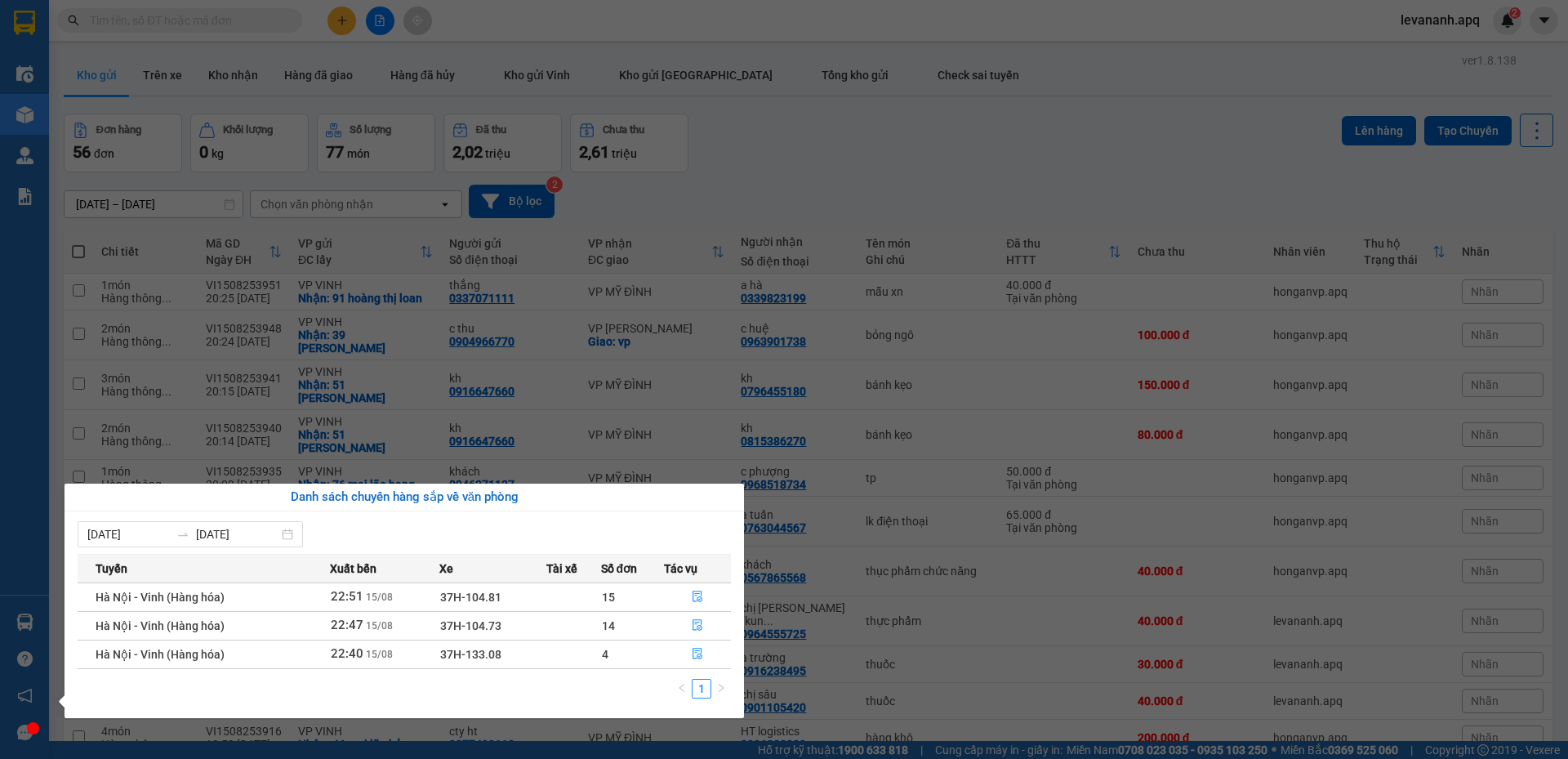
click at [824, 176] on section "Kết quả tìm kiếm ( 40 ) Bộ lọc Mã ĐH Trạng thái Món hàng Thu hộ Tổng cước Chưa …" at bounding box center [784, 380] width 1568 height 759
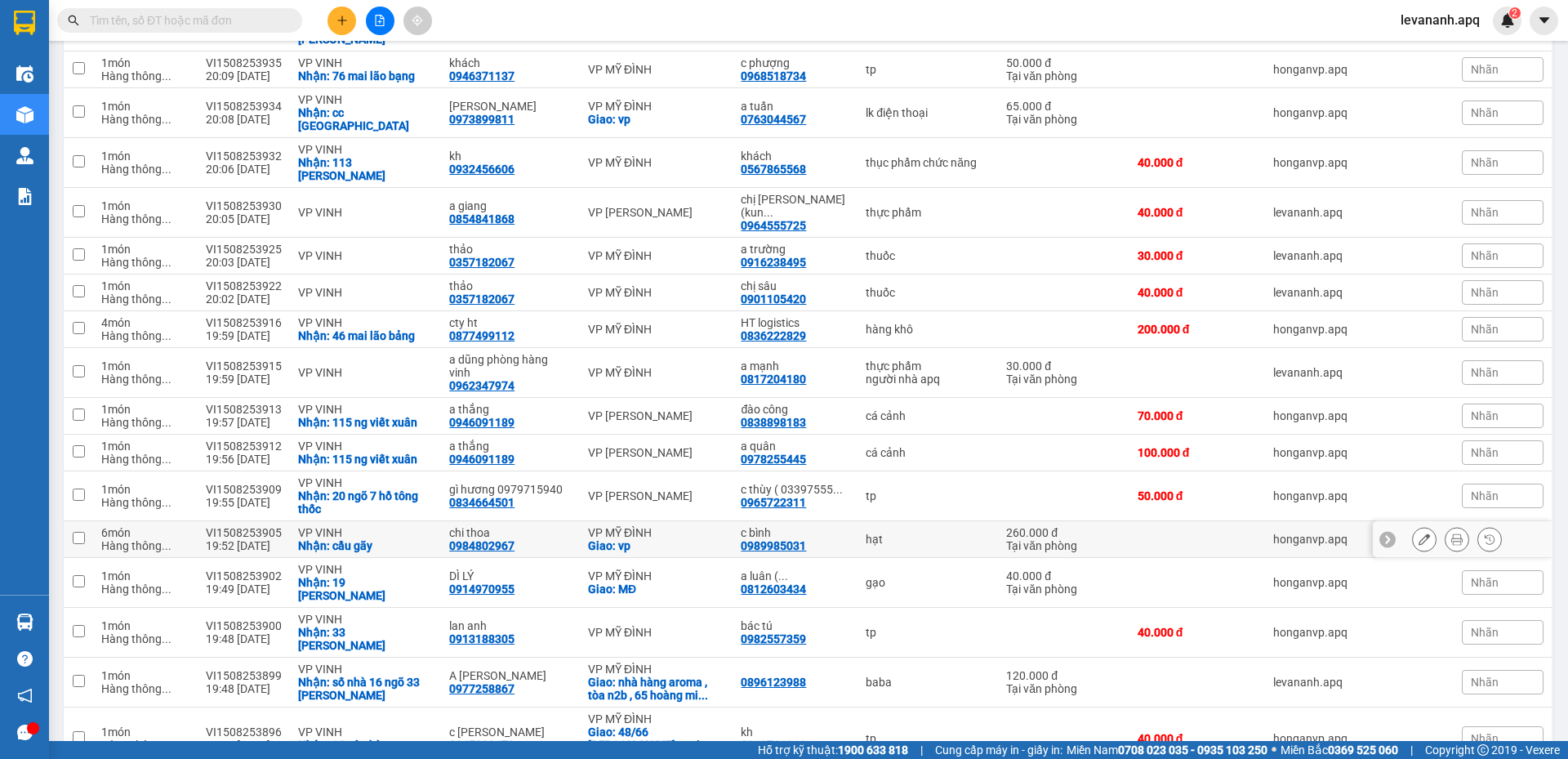
scroll to position [572, 0]
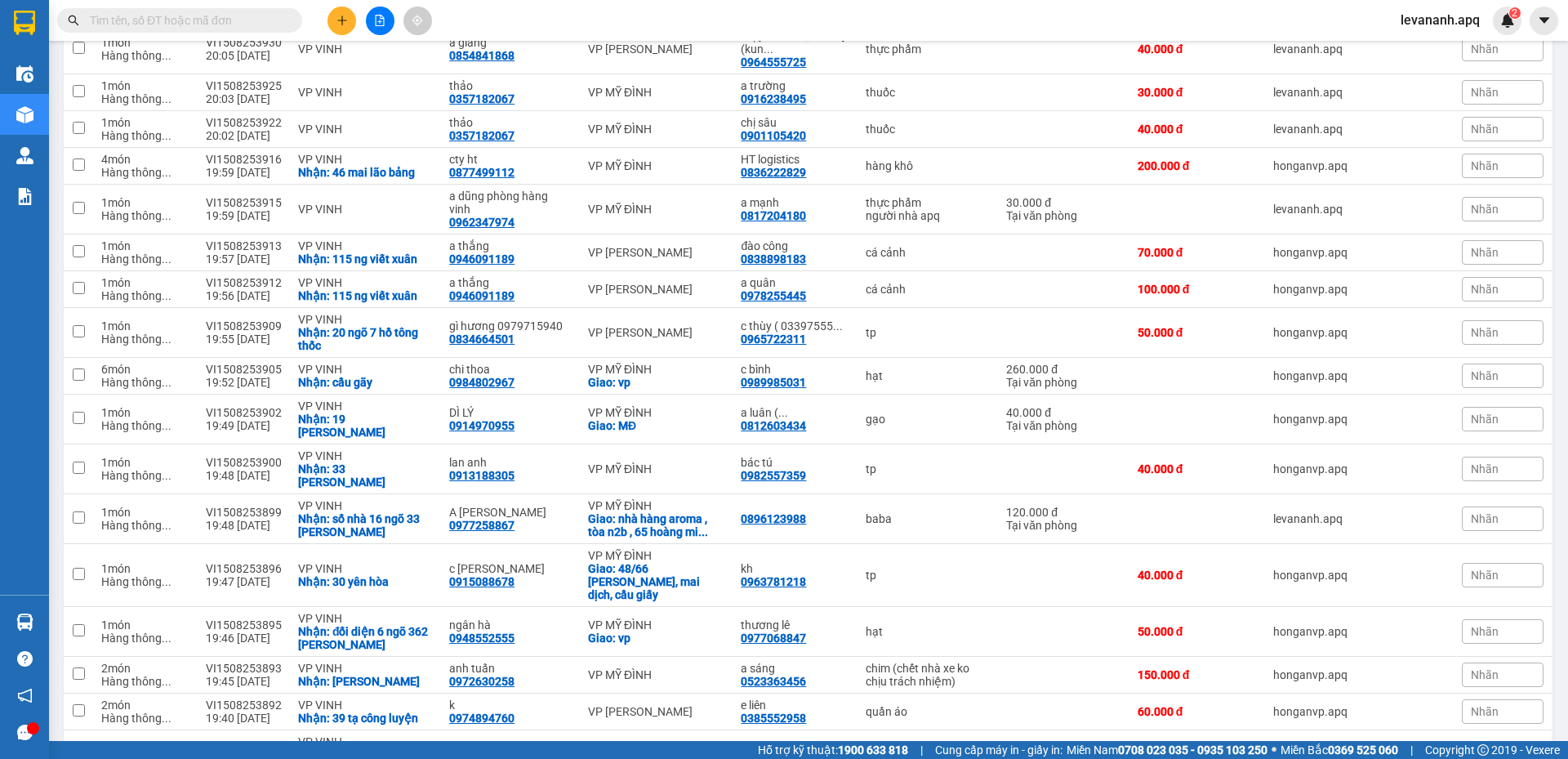
click at [187, 22] on input "text" at bounding box center [186, 21] width 193 height 18
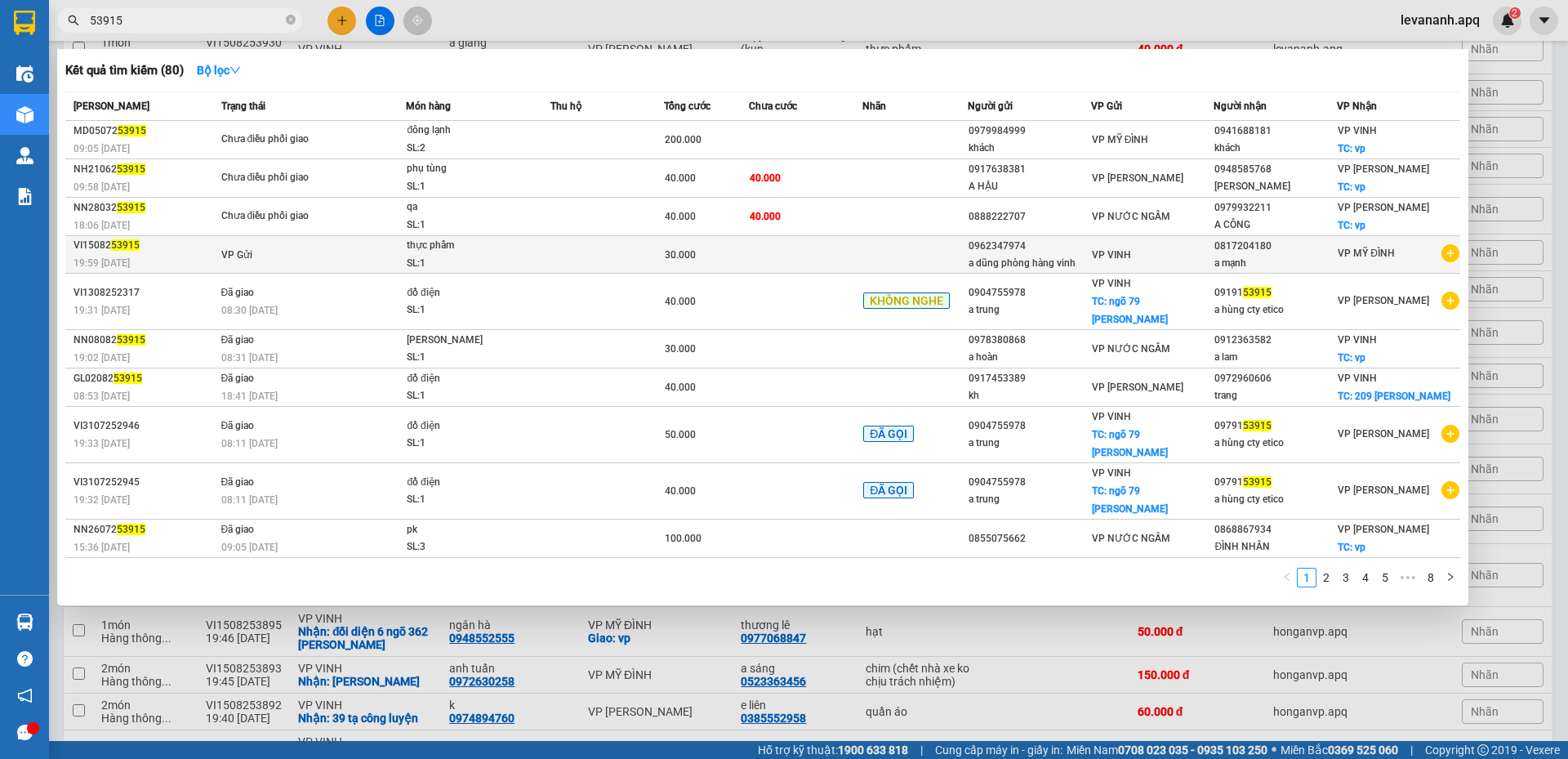
type input "53915"
click at [504, 255] on div "SL: 1" at bounding box center [468, 264] width 123 height 18
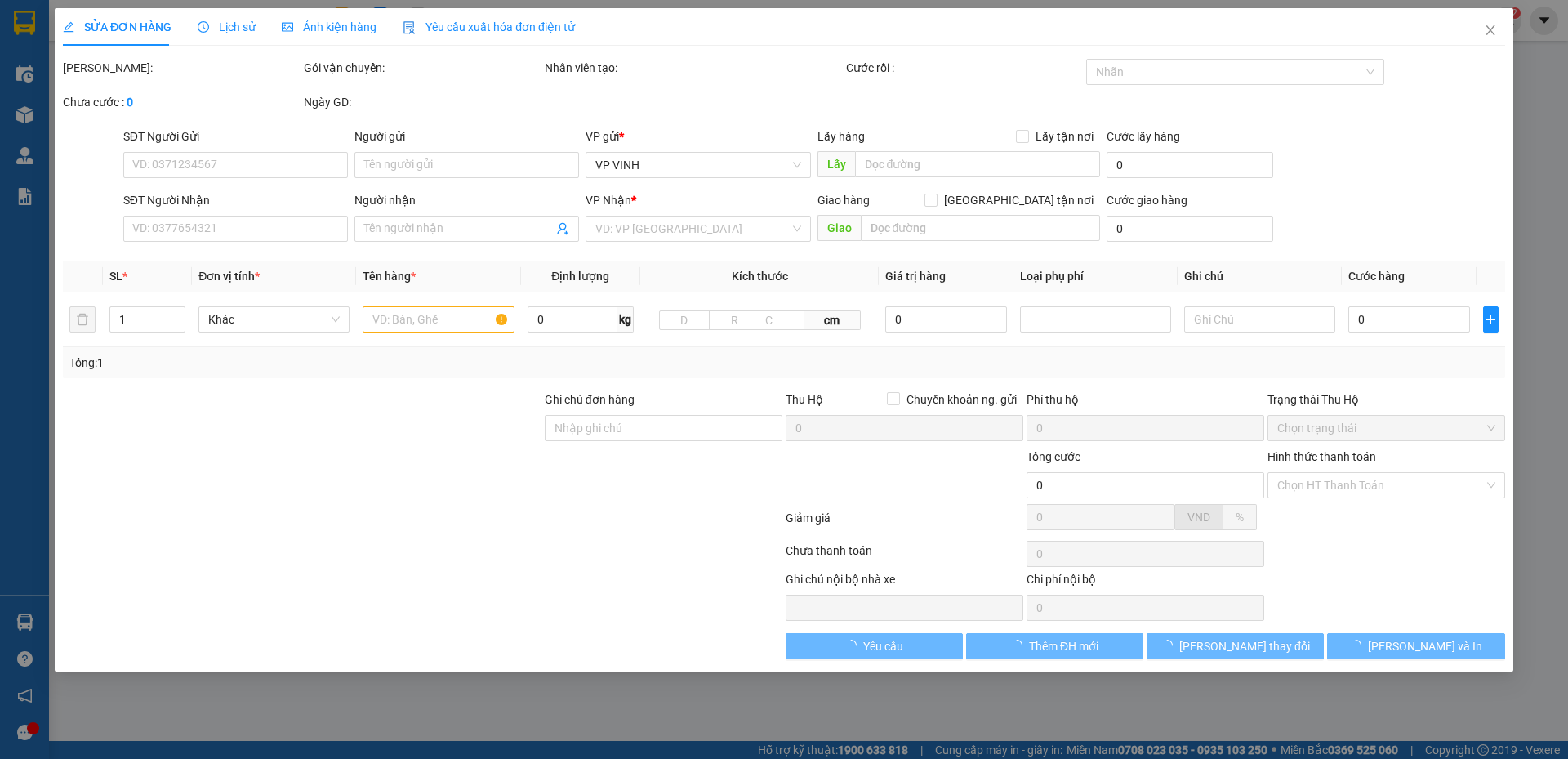
type input "0962347974"
type input "a dũng phòng hàng vinh"
type input "0817204180"
type input "a mạnh"
type input "30.000"
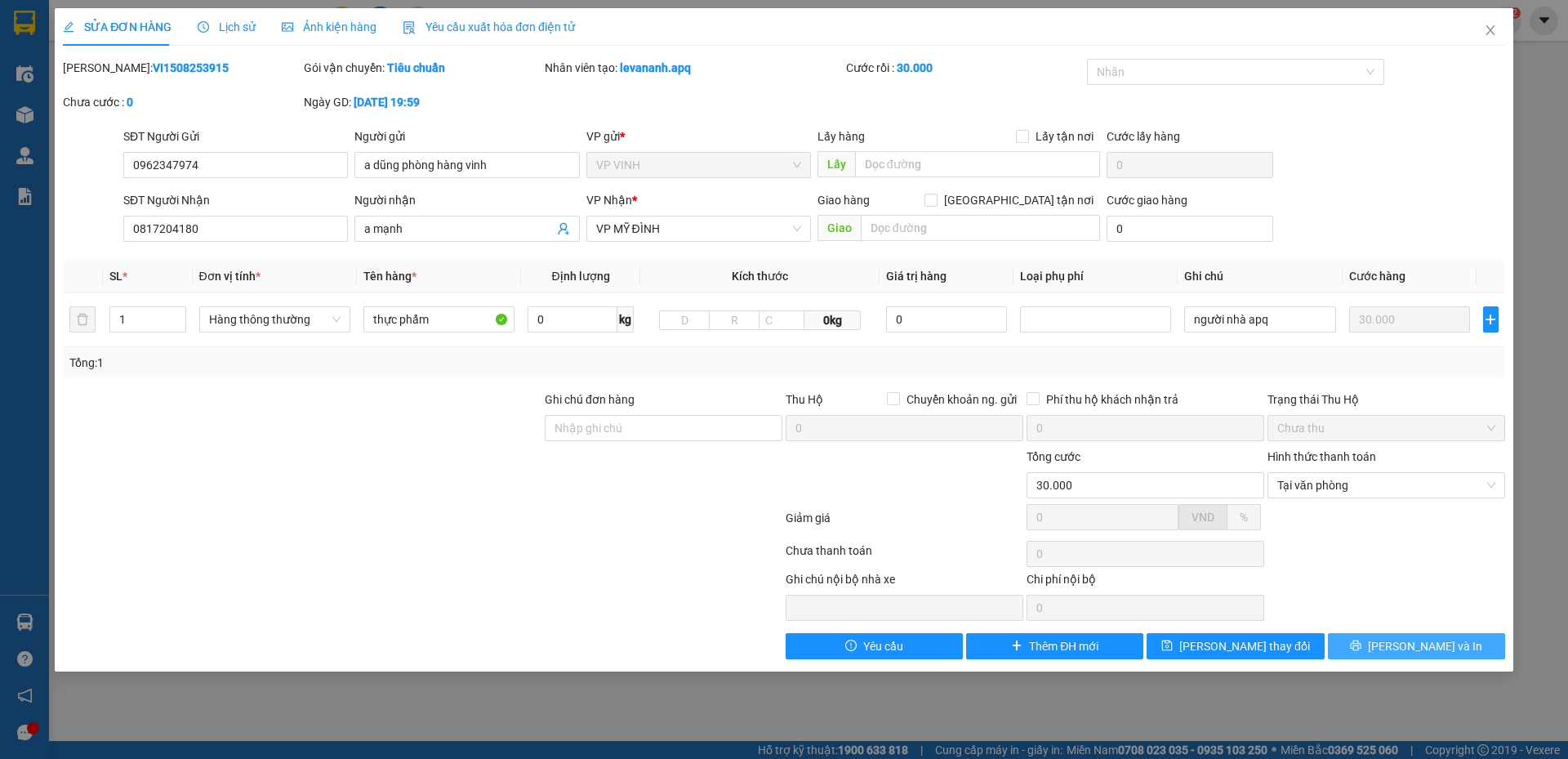
click at [1387, 655] on button "[PERSON_NAME] và In" at bounding box center [1417, 646] width 177 height 27
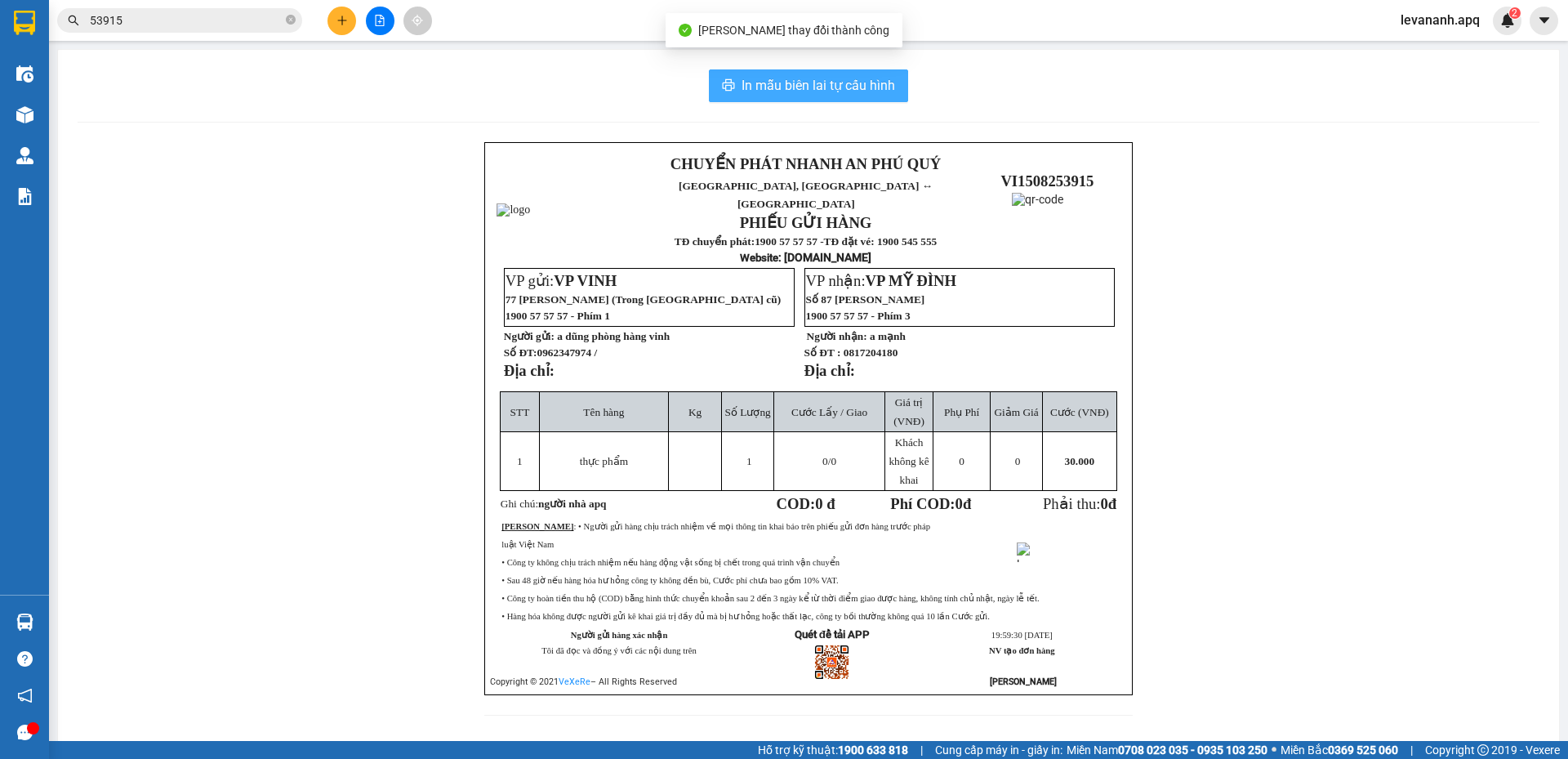
click at [793, 70] on button "In mẫu biên lai tự cấu hình" at bounding box center [808, 85] width 200 height 32
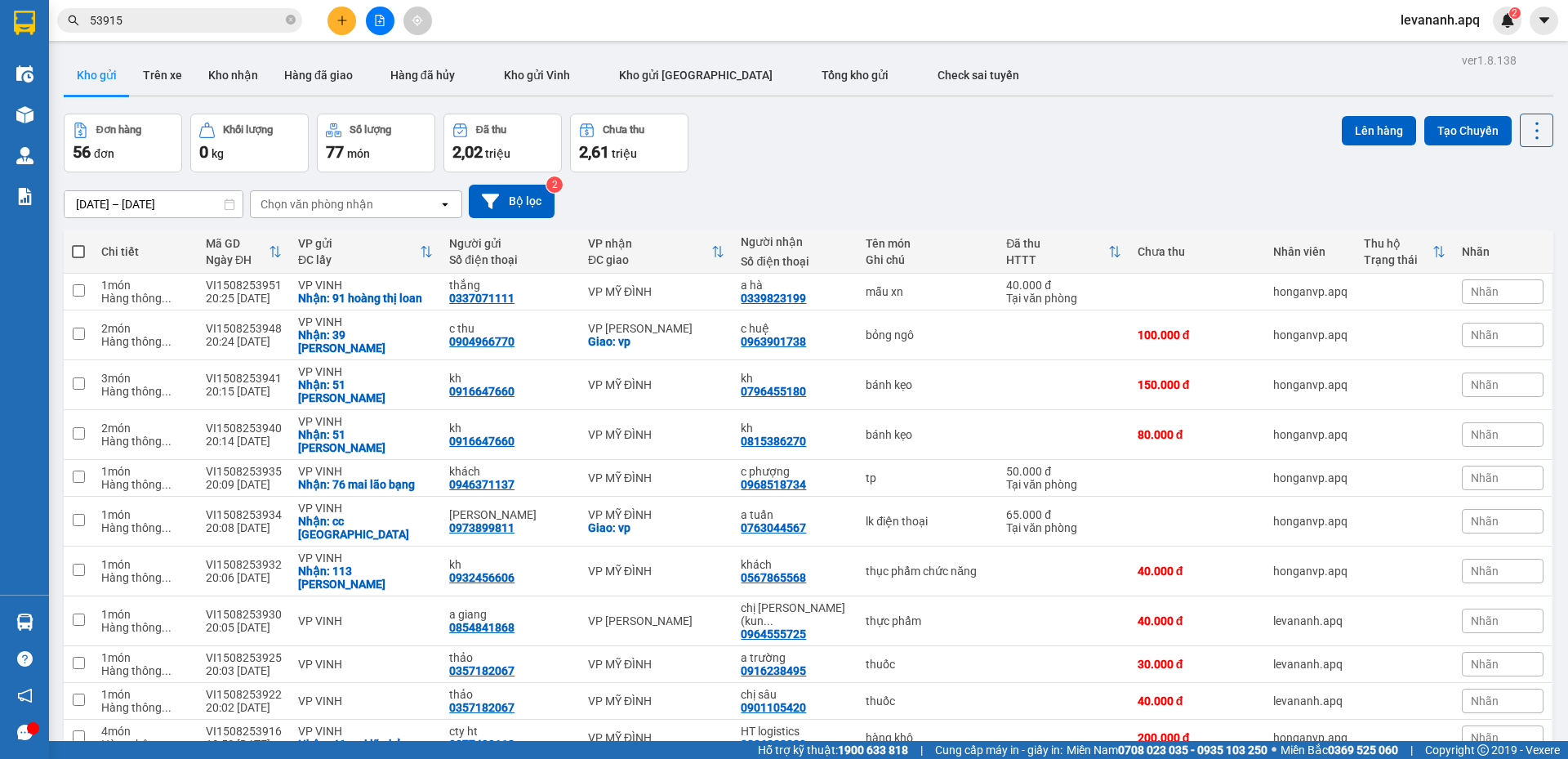
click at [152, 24] on input "53915" at bounding box center [186, 21] width 193 height 18
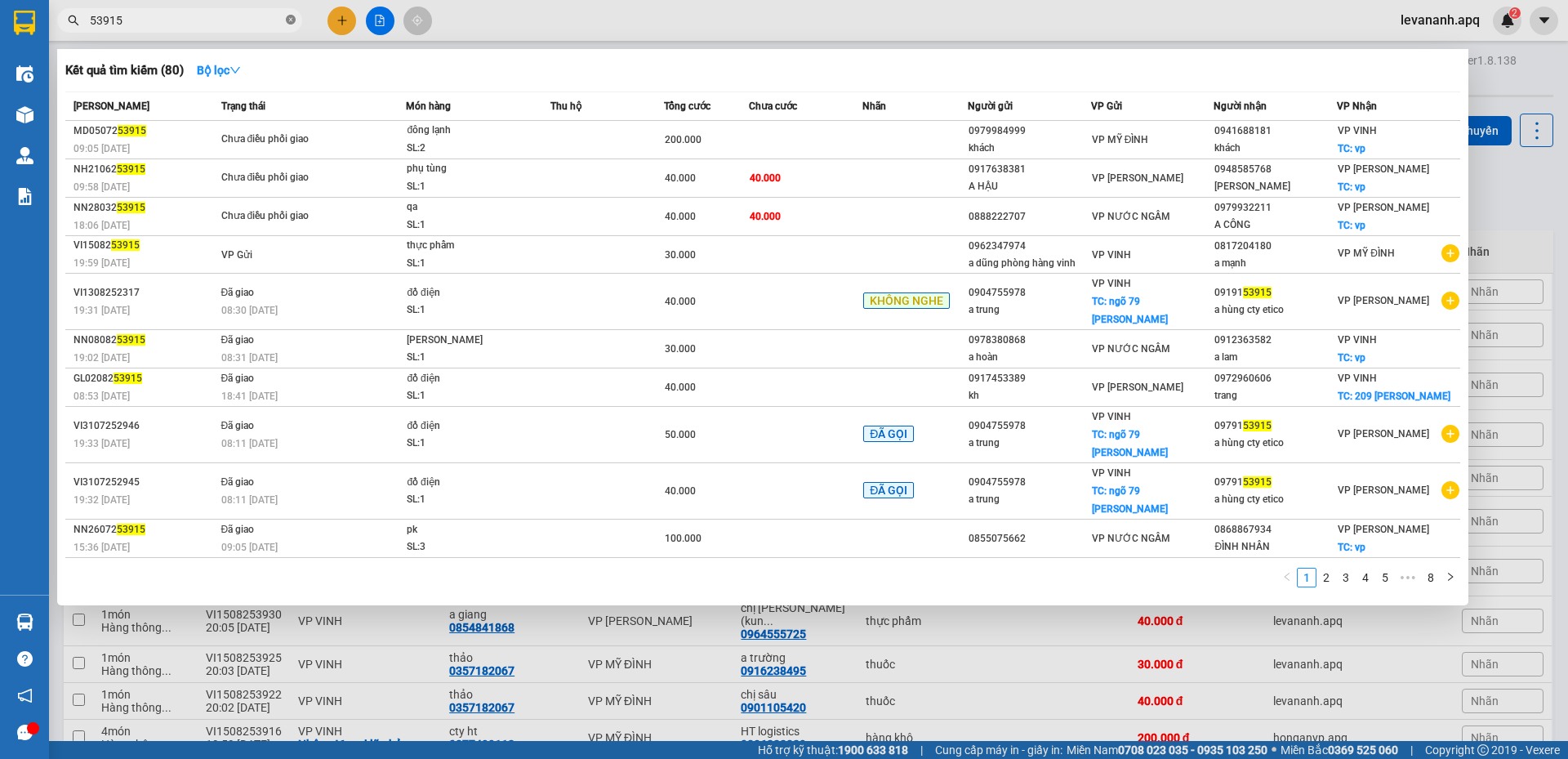
click at [290, 21] on icon "close-circle" at bounding box center [291, 20] width 10 height 10
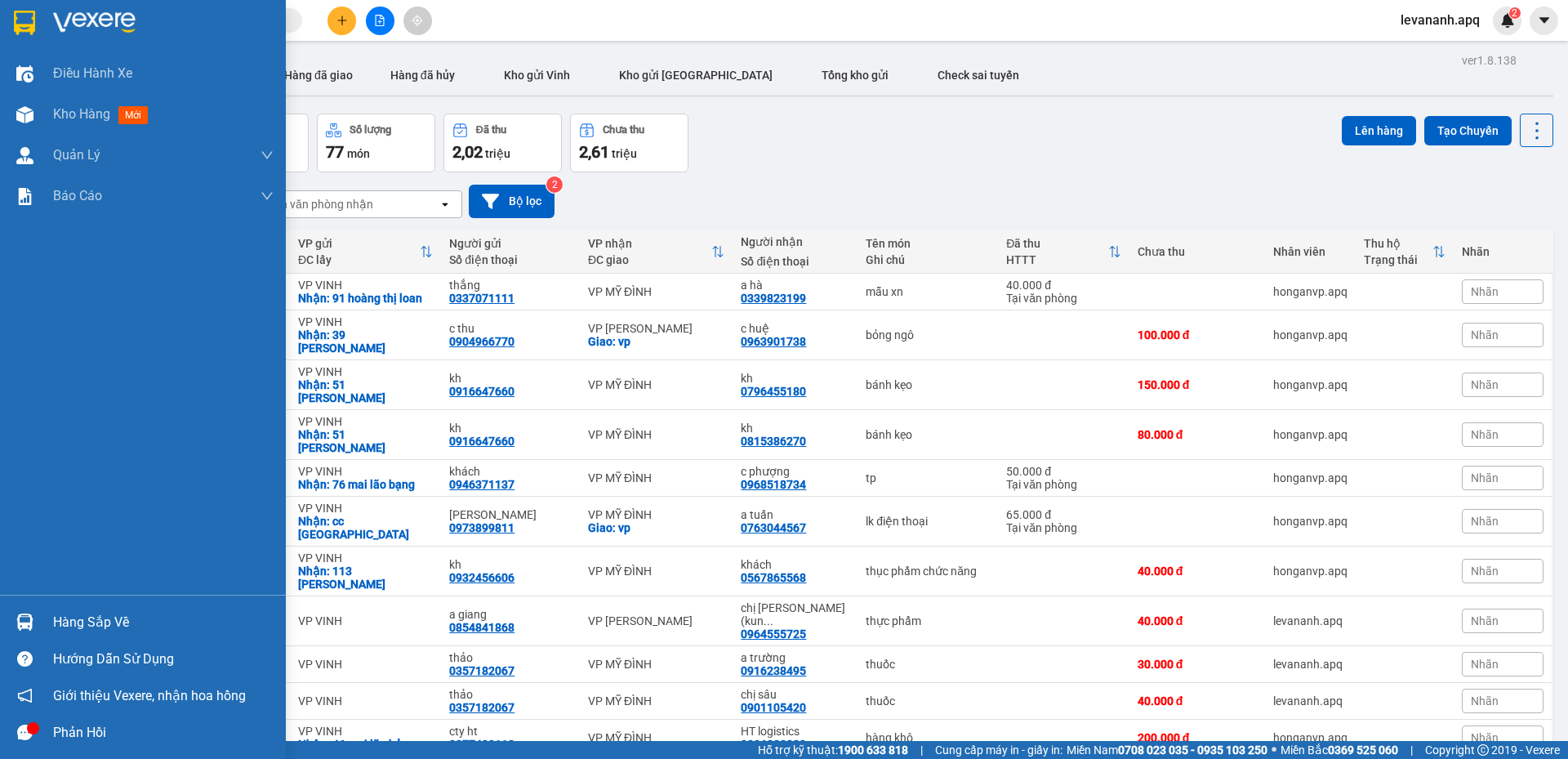
click at [42, 22] on div at bounding box center [142, 27] width 286 height 53
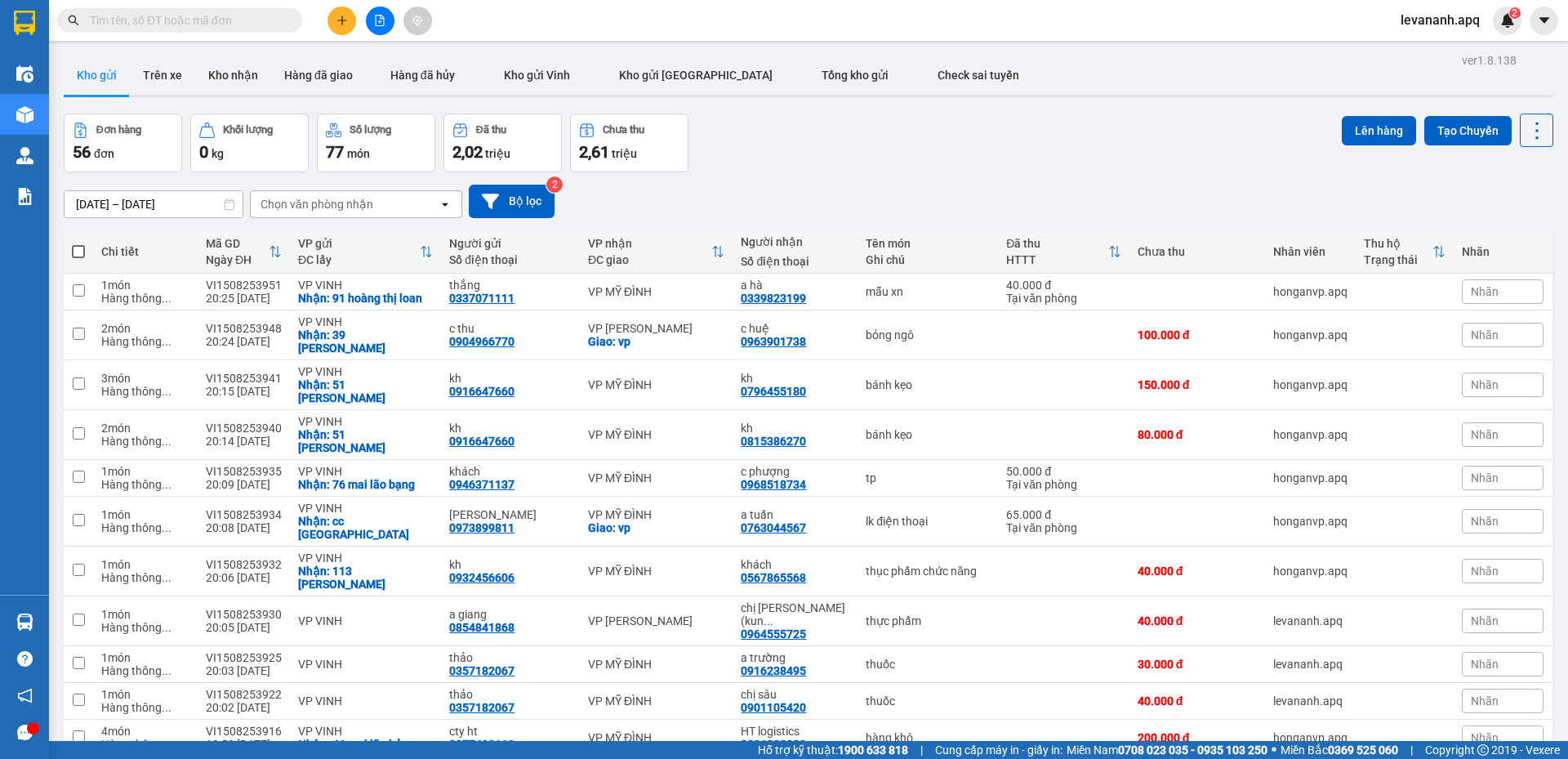
click at [155, 28] on input "text" at bounding box center [186, 21] width 193 height 18
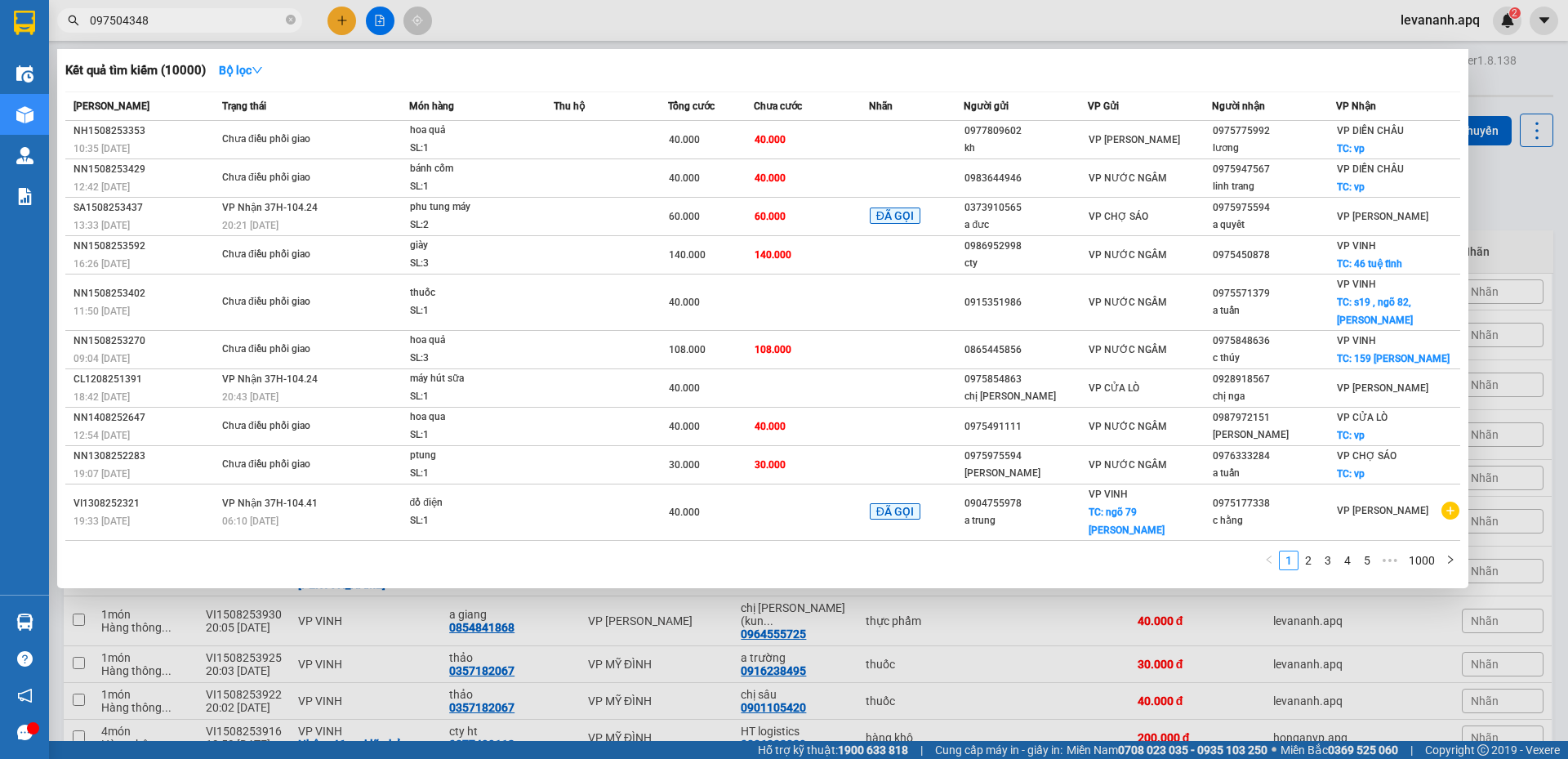
type input "0975043483"
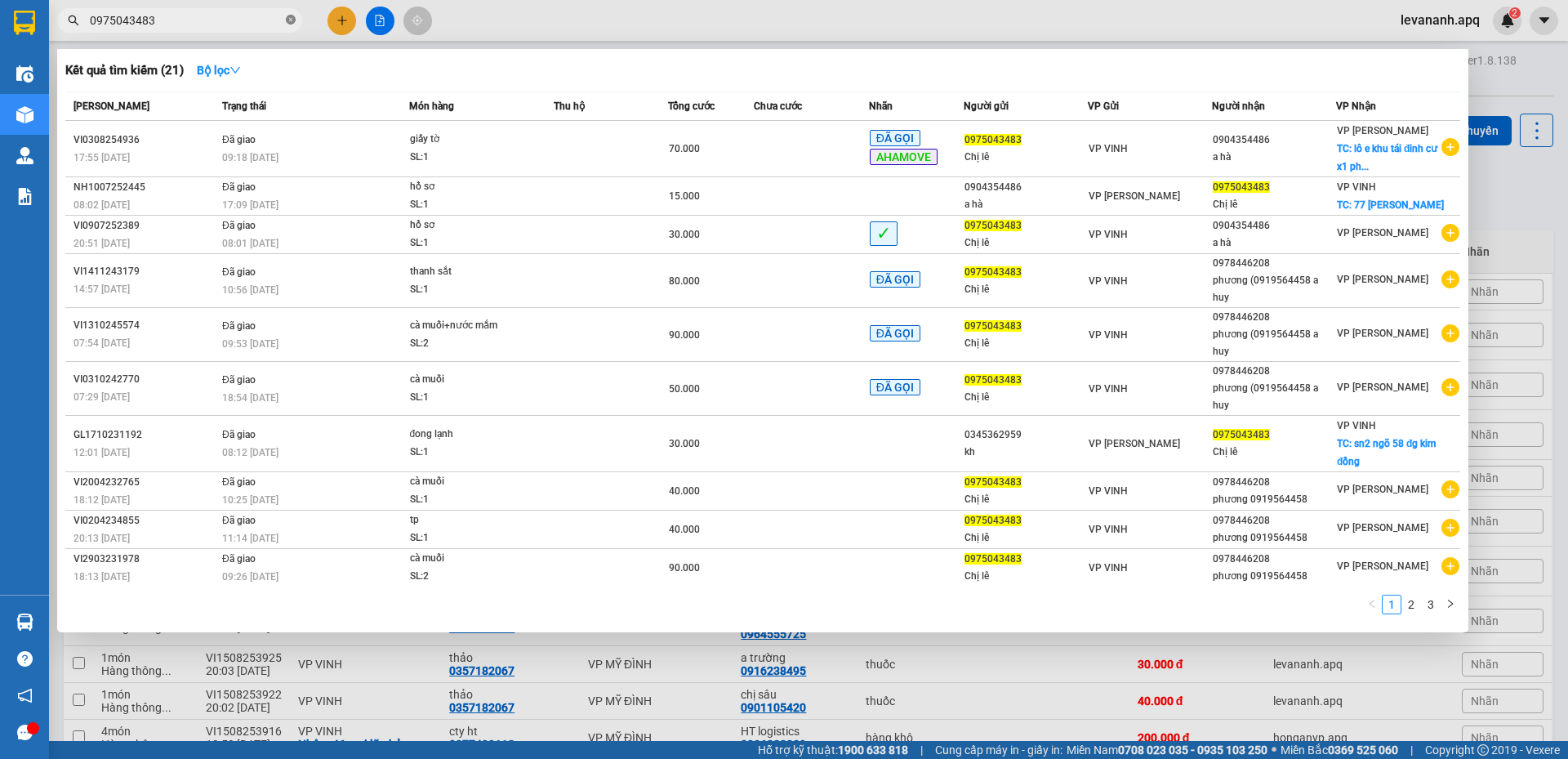
click at [289, 24] on icon "close-circle" at bounding box center [291, 20] width 10 height 10
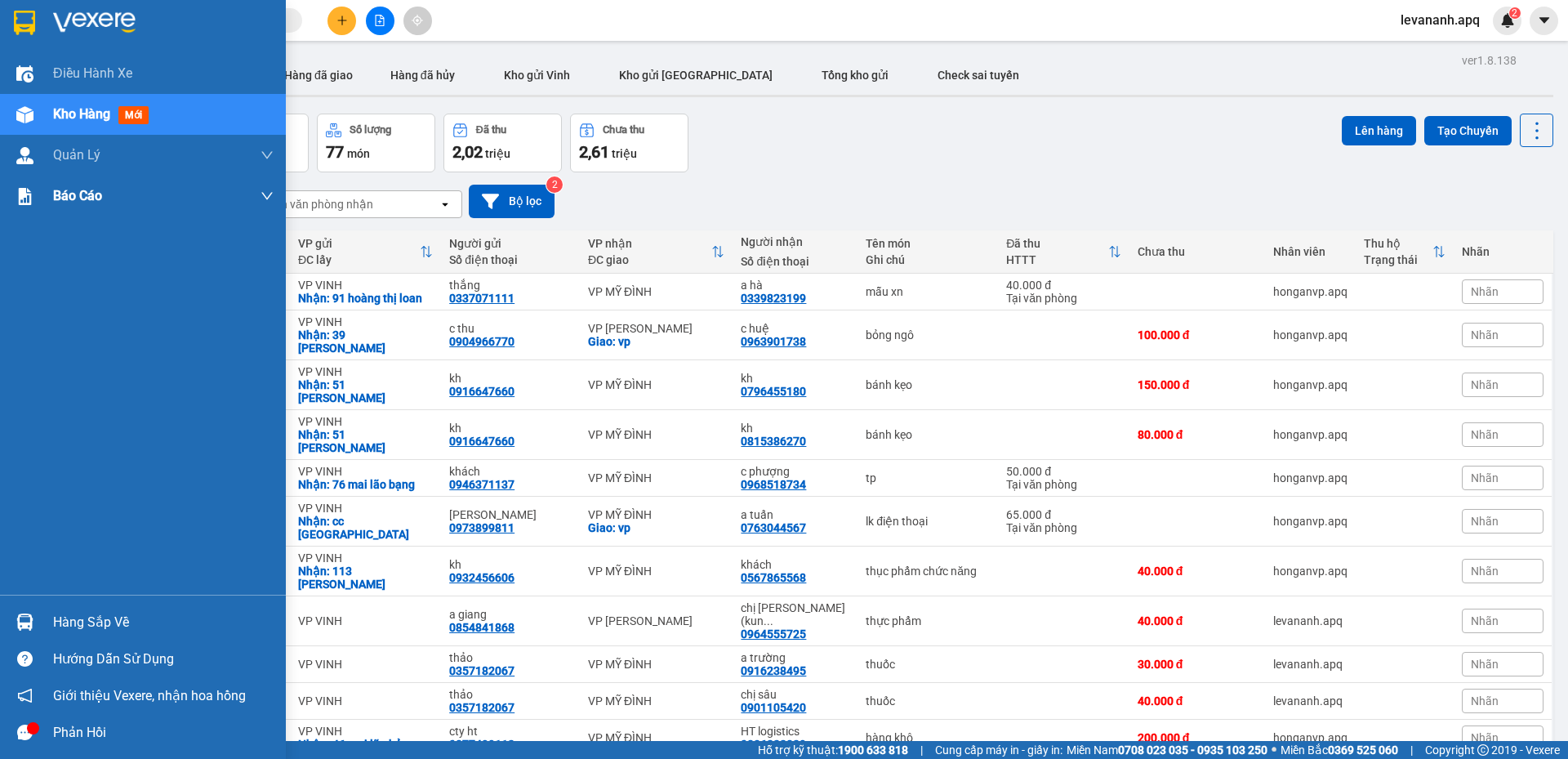
drag, startPoint x: 7, startPoint y: 16, endPoint x: 226, endPoint y: 214, distance: 295.2
click at [7, 16] on div at bounding box center [142, 27] width 286 height 53
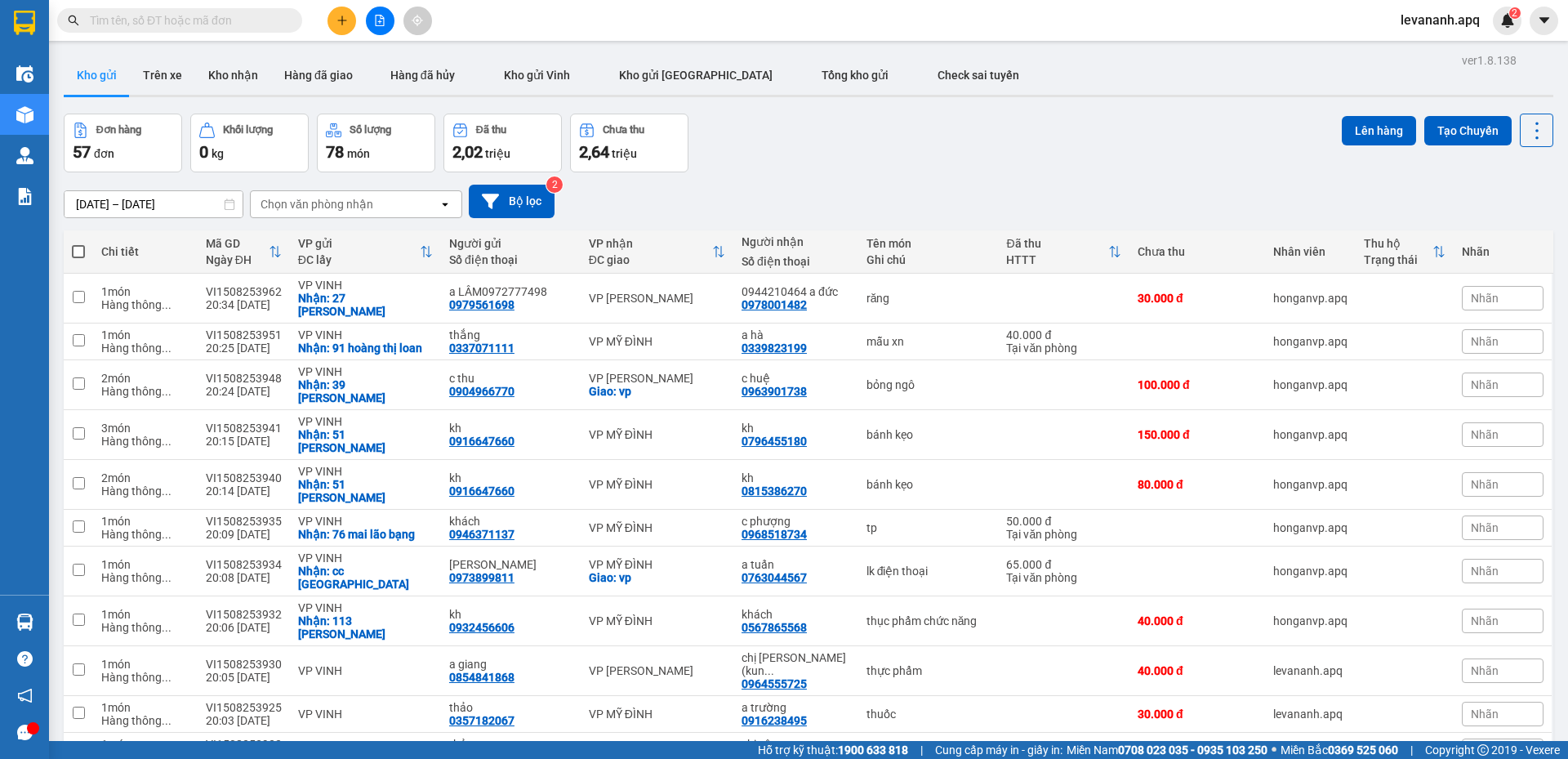
click at [232, 21] on input "text" at bounding box center [186, 21] width 193 height 18
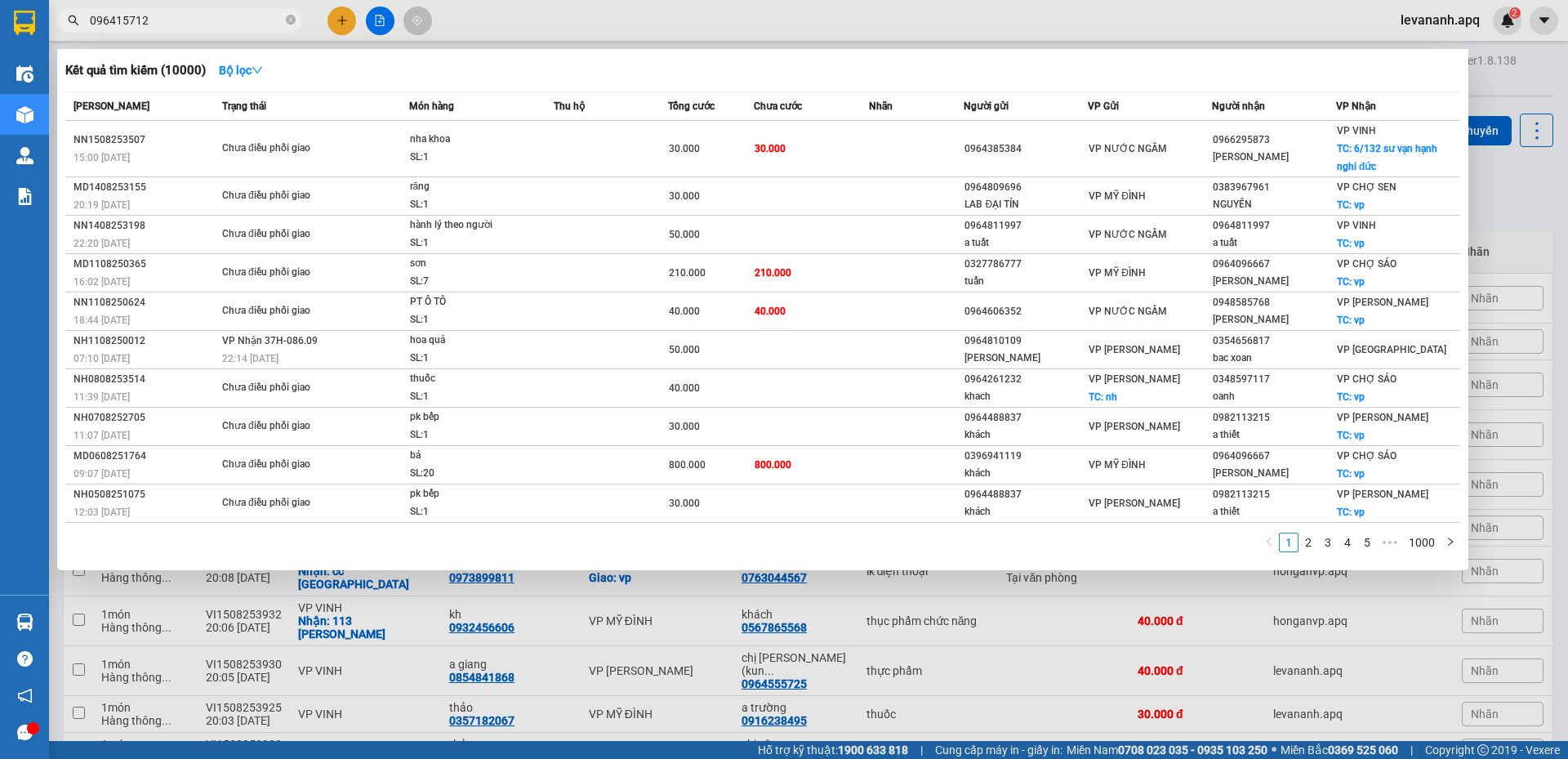
type input "0964157120"
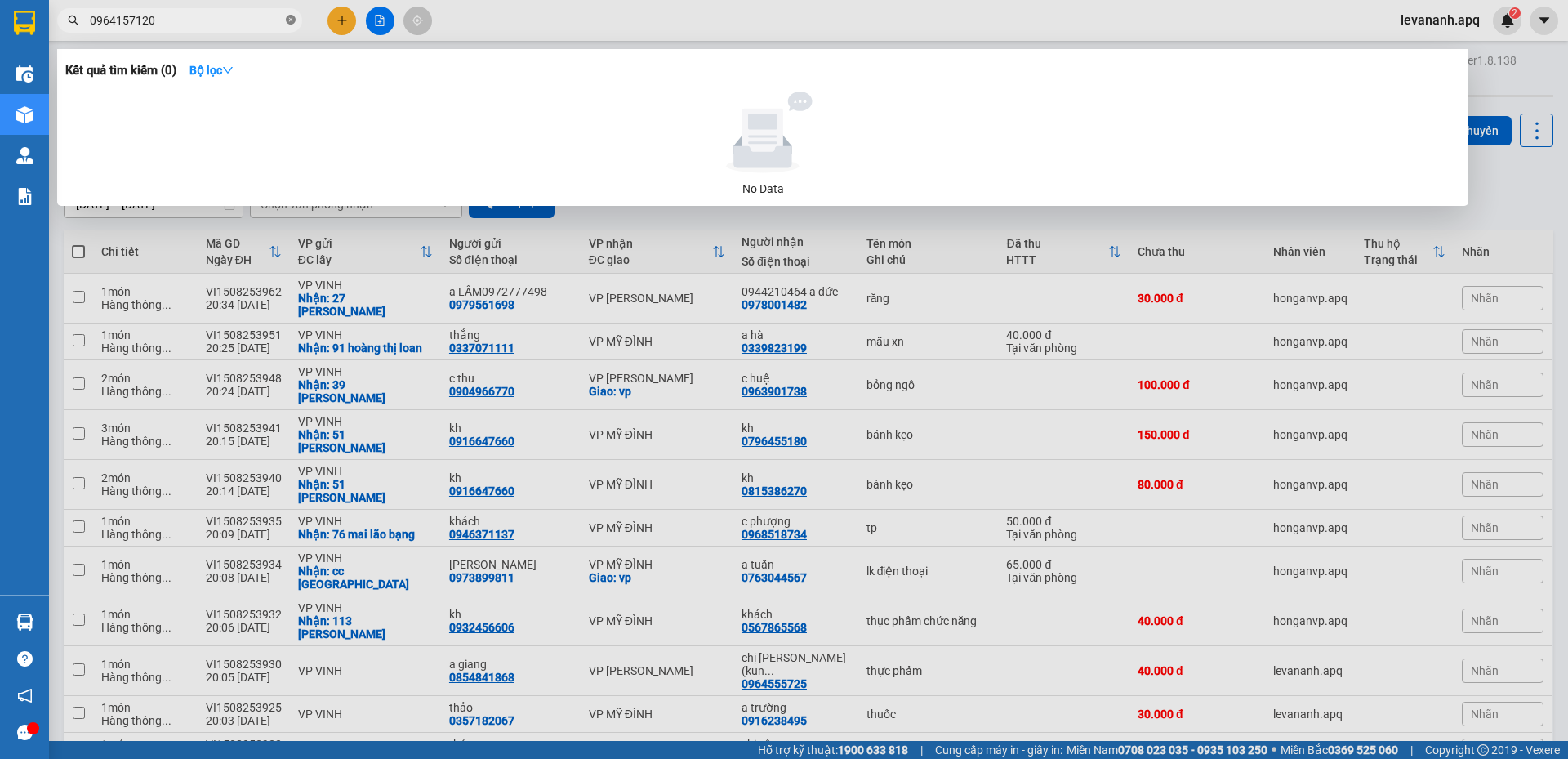
click at [287, 21] on icon "close-circle" at bounding box center [291, 20] width 10 height 10
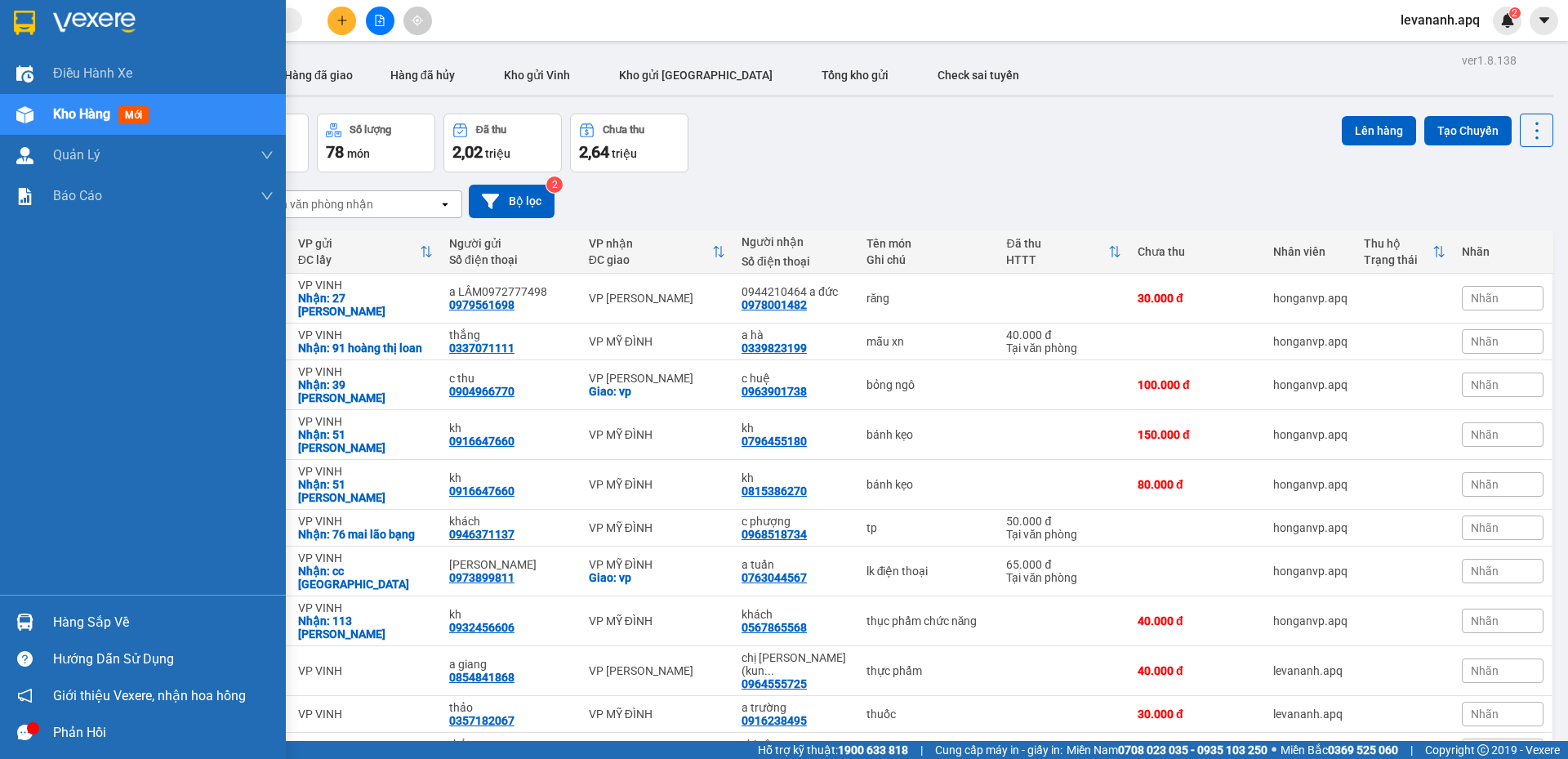
click at [40, 26] on div at bounding box center [142, 27] width 286 height 53
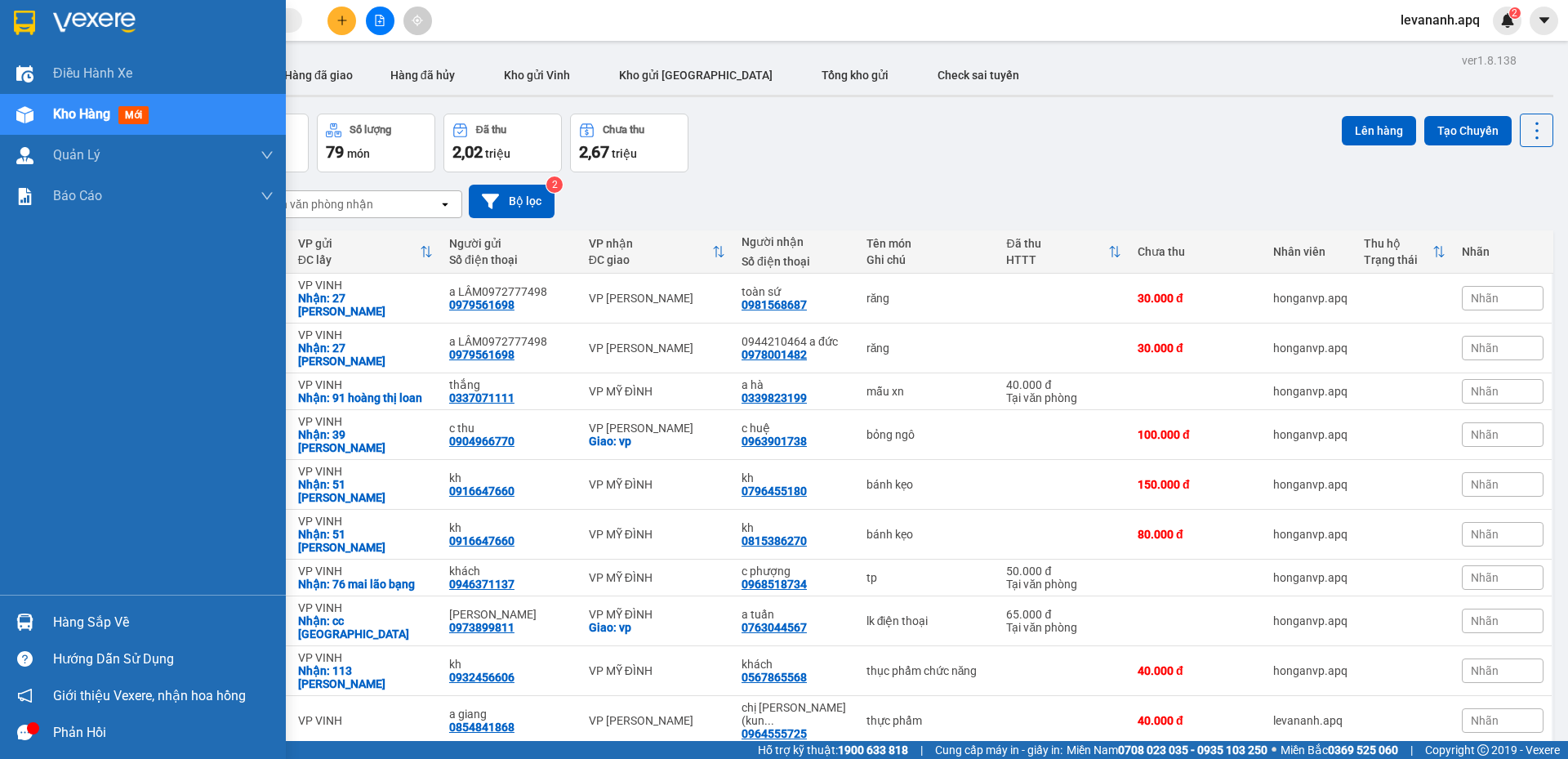
click at [26, 40] on div at bounding box center [142, 27] width 286 height 53
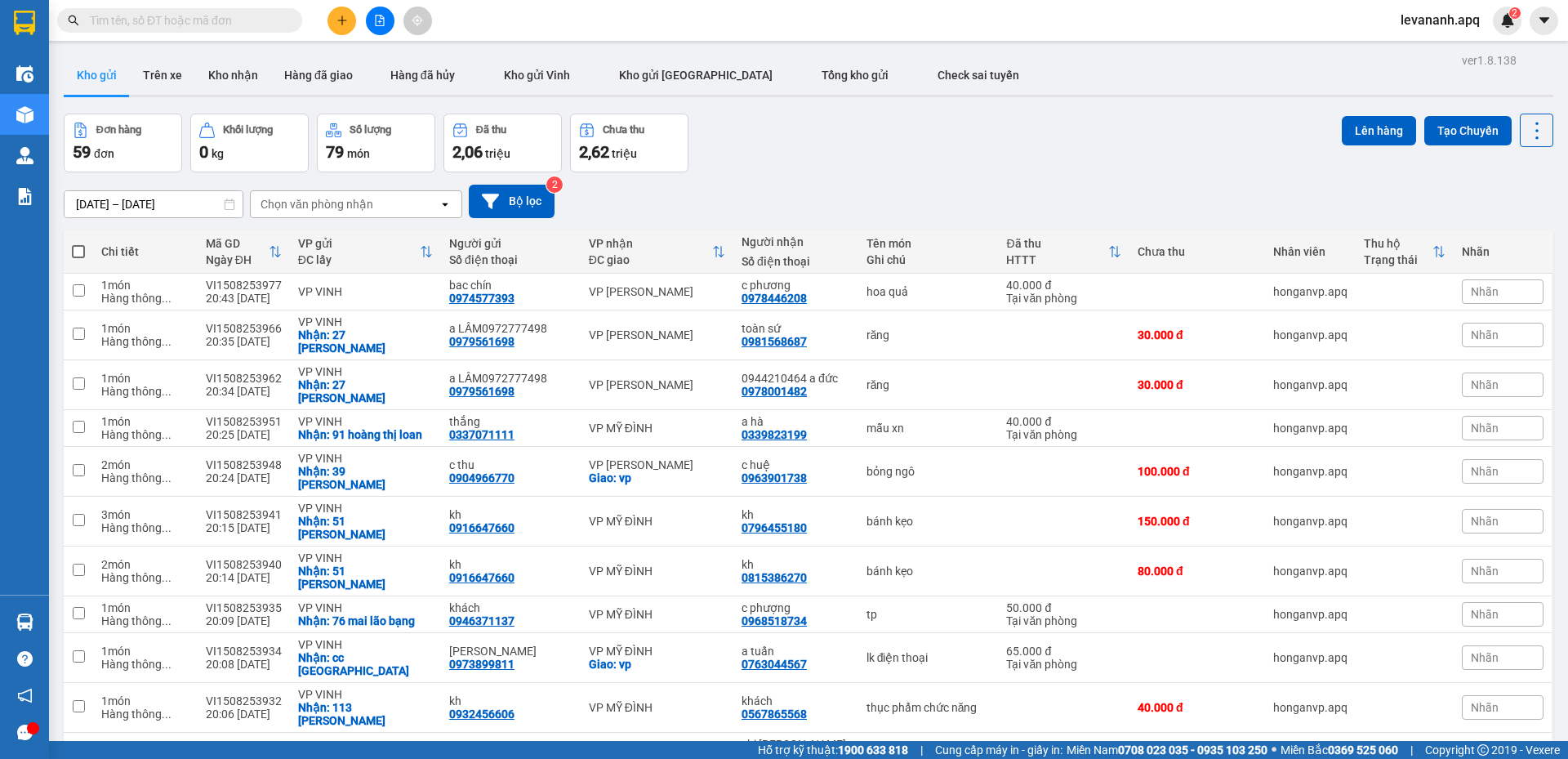
click at [27, 25] on img at bounding box center [25, 23] width 22 height 25
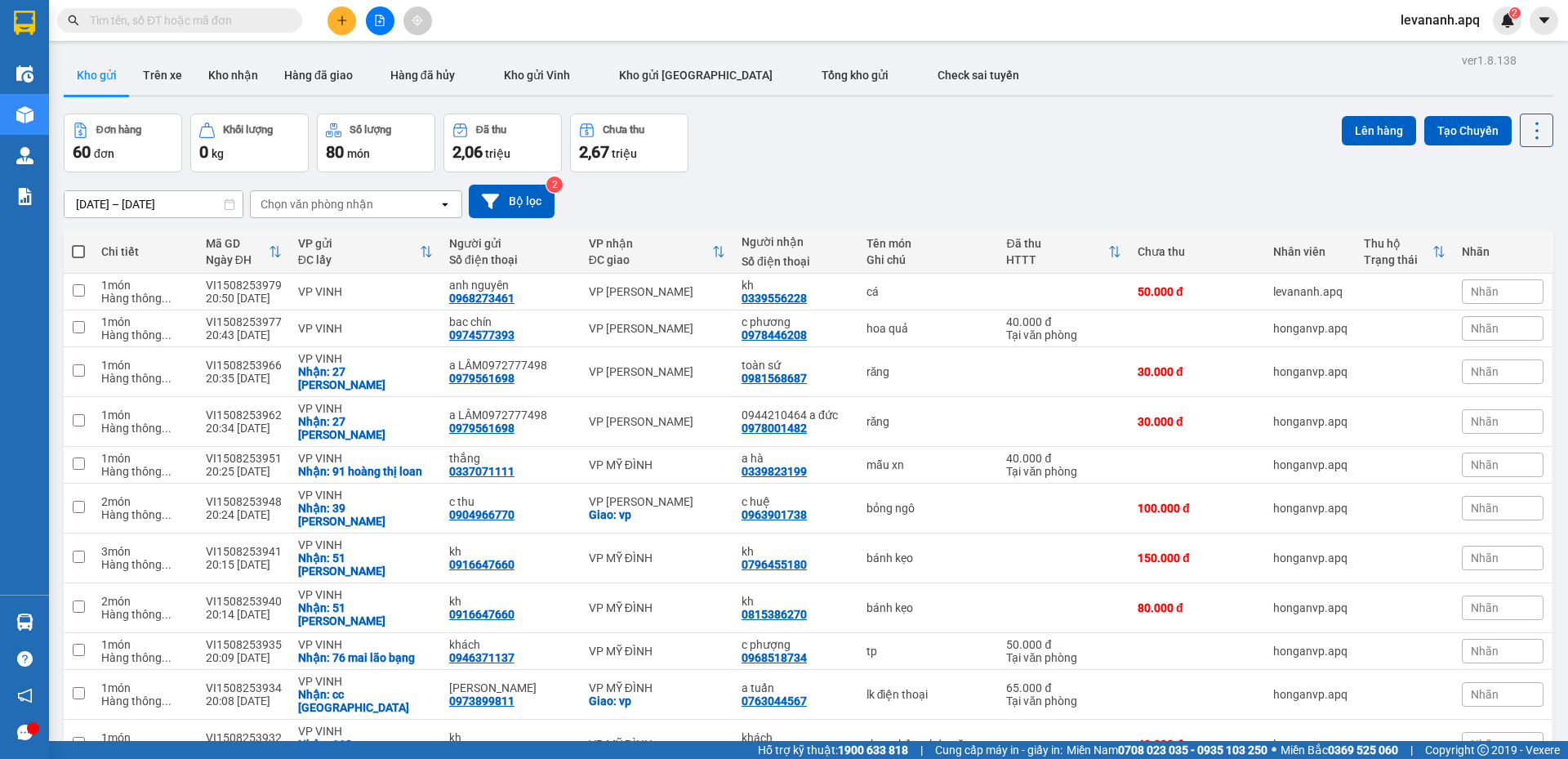
click at [382, 206] on div "Chọn văn phòng nhận" at bounding box center [345, 205] width 188 height 27
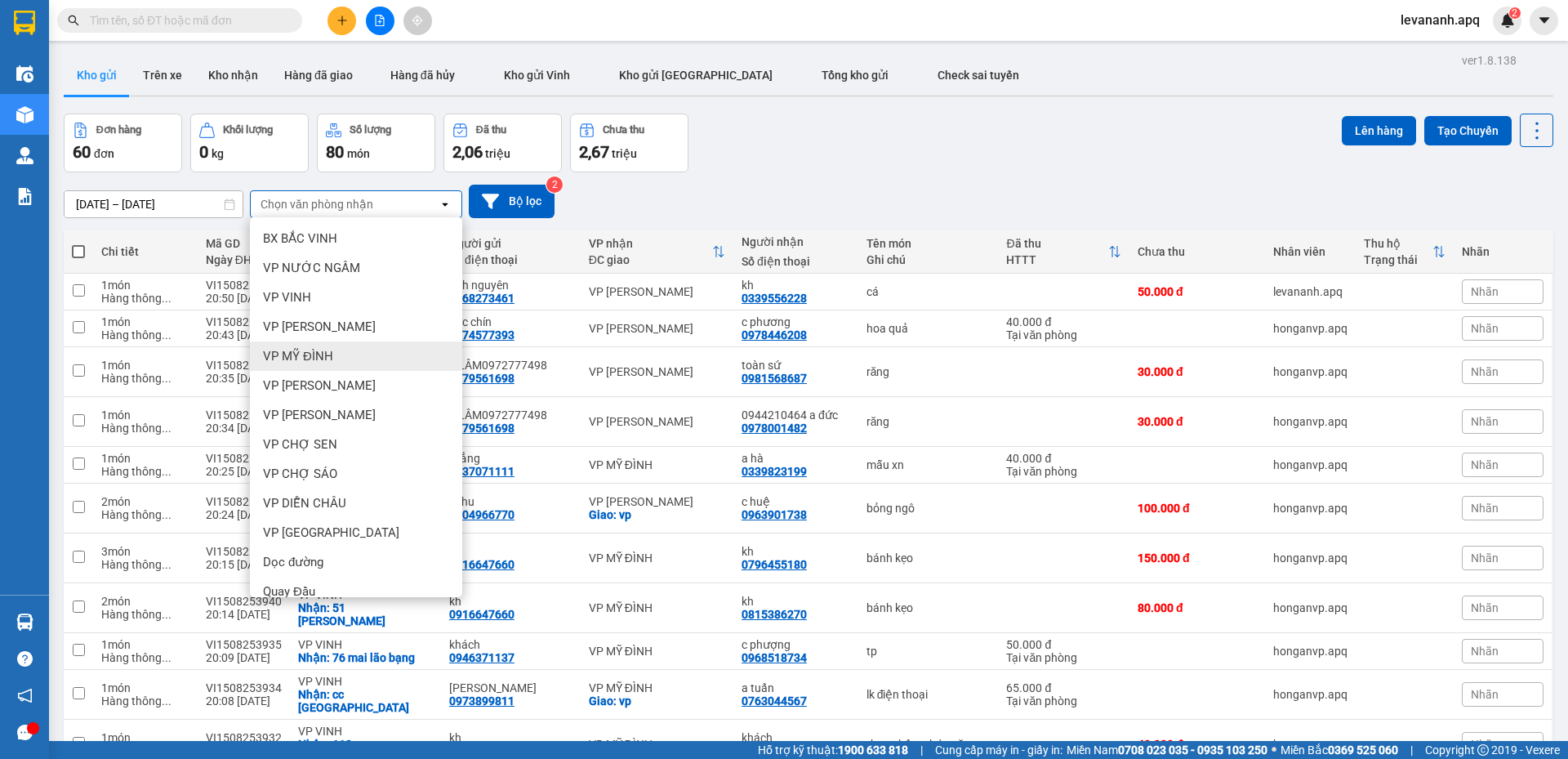
click at [379, 350] on div "VP MỸ ĐÌNH" at bounding box center [356, 356] width 212 height 30
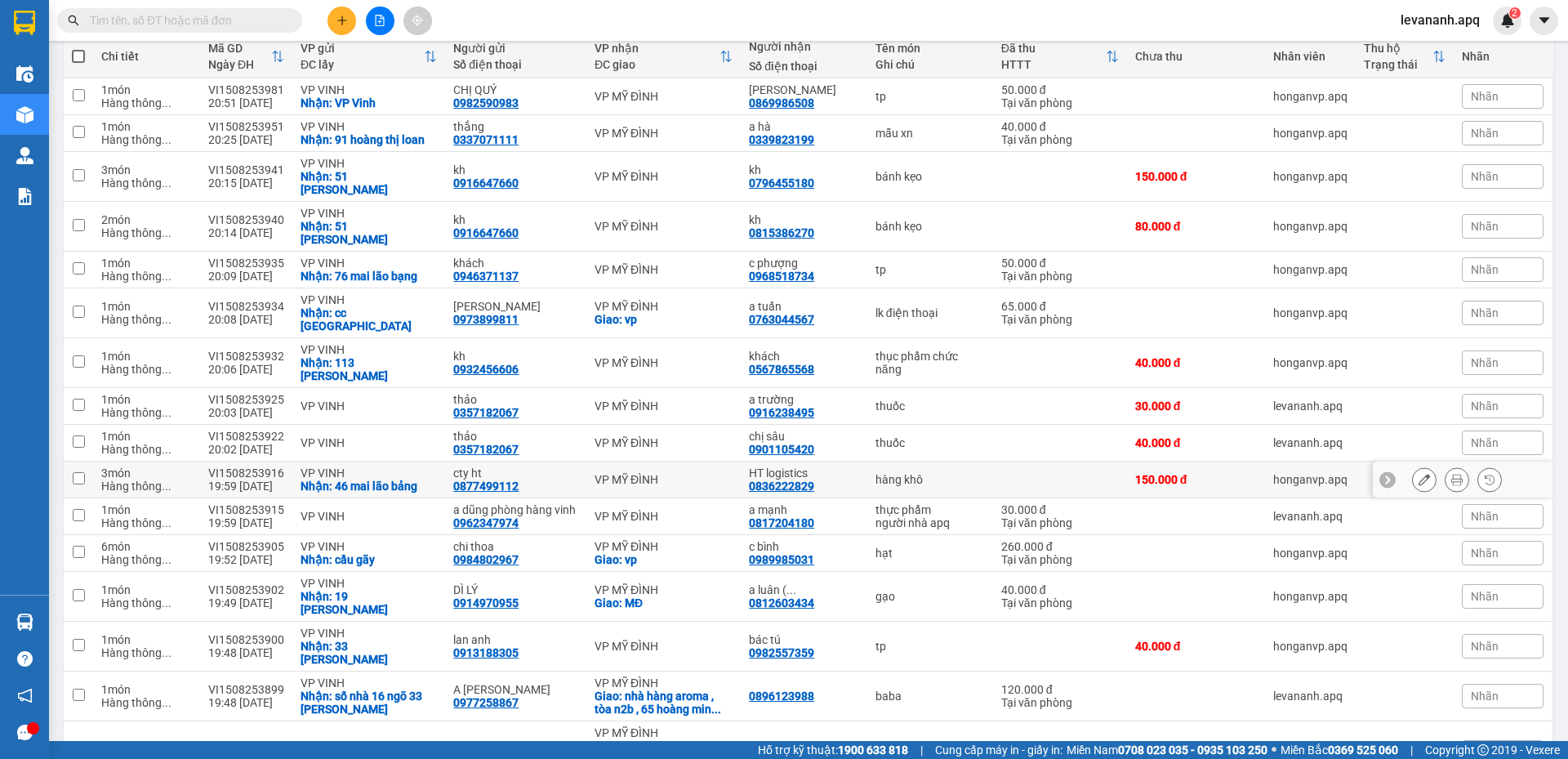
scroll to position [31, 0]
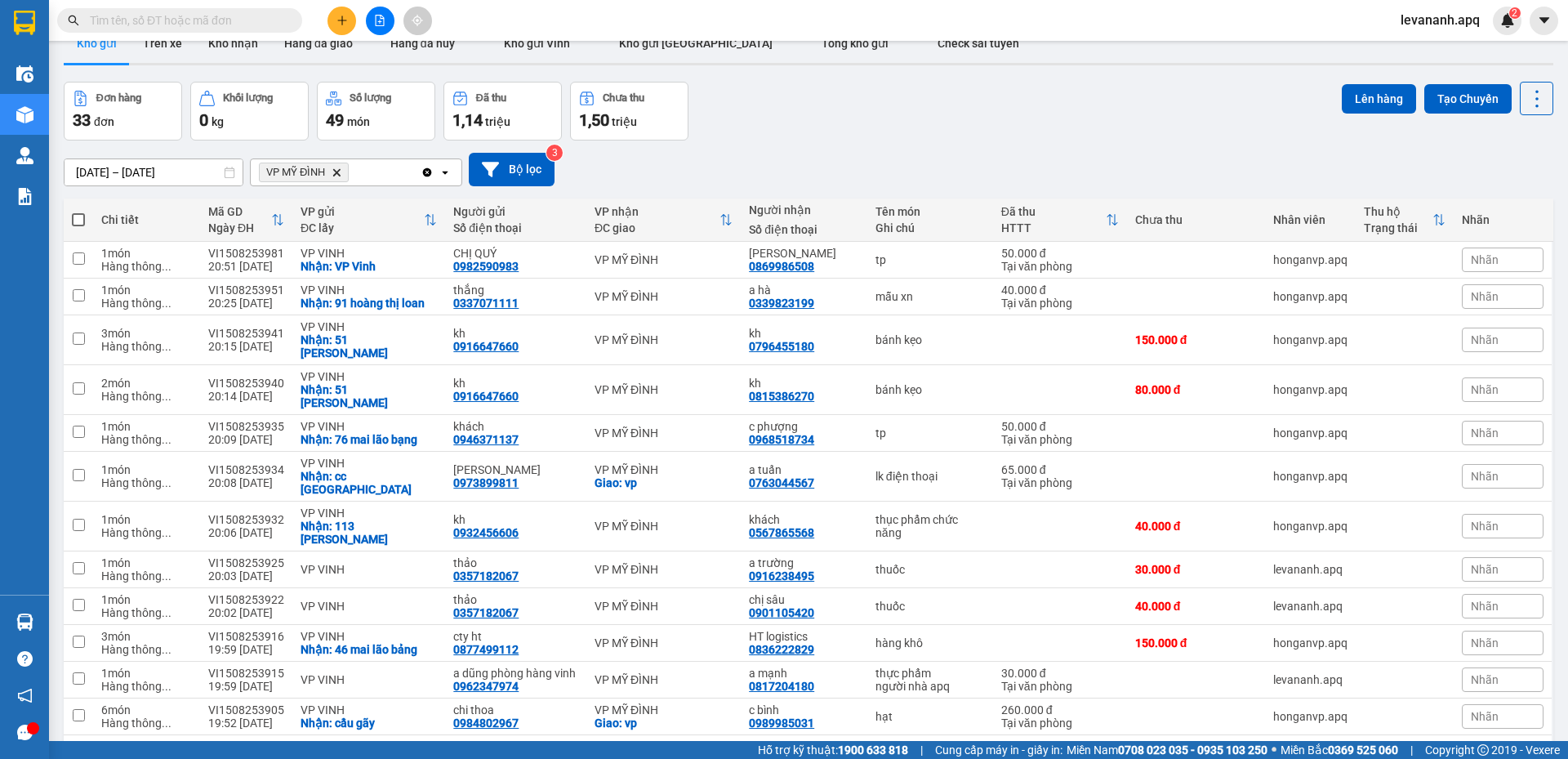
click at [430, 167] on icon "Clear all" at bounding box center [427, 172] width 13 height 13
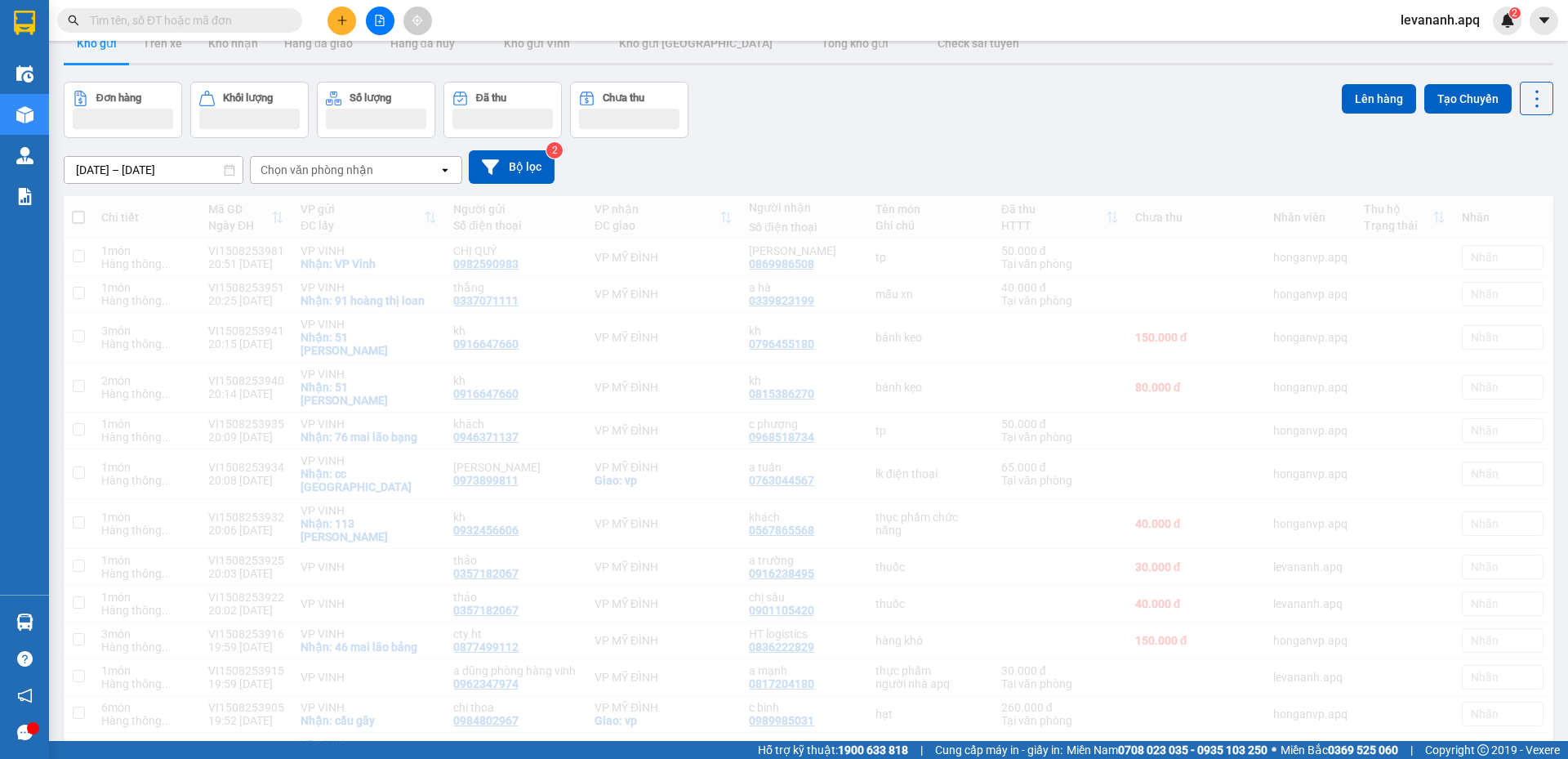
click at [429, 167] on div "Chọn văn phòng nhận" at bounding box center [345, 170] width 188 height 27
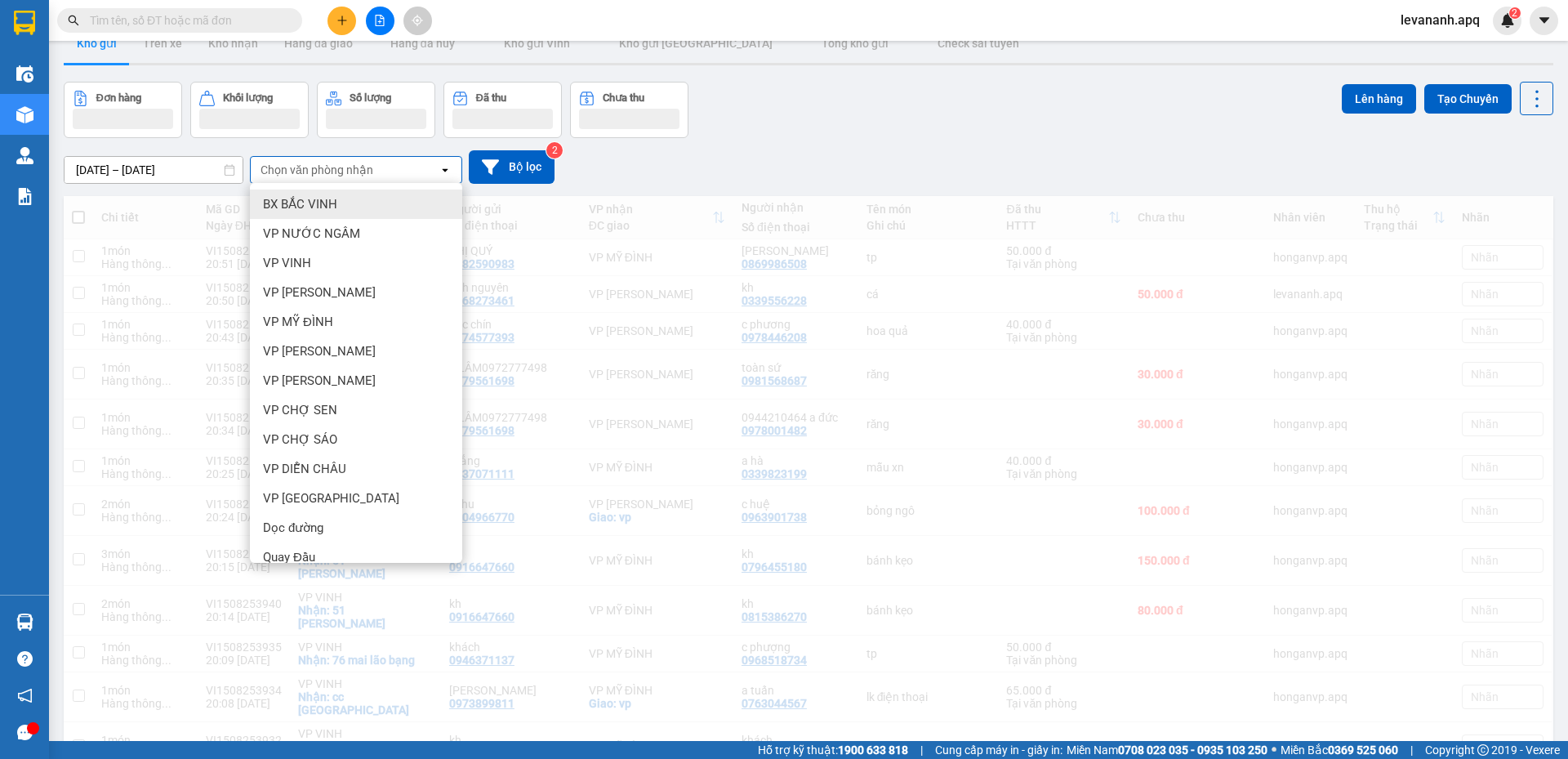
click at [348, 347] on div "VP NGỌC HỒI" at bounding box center [356, 351] width 212 height 30
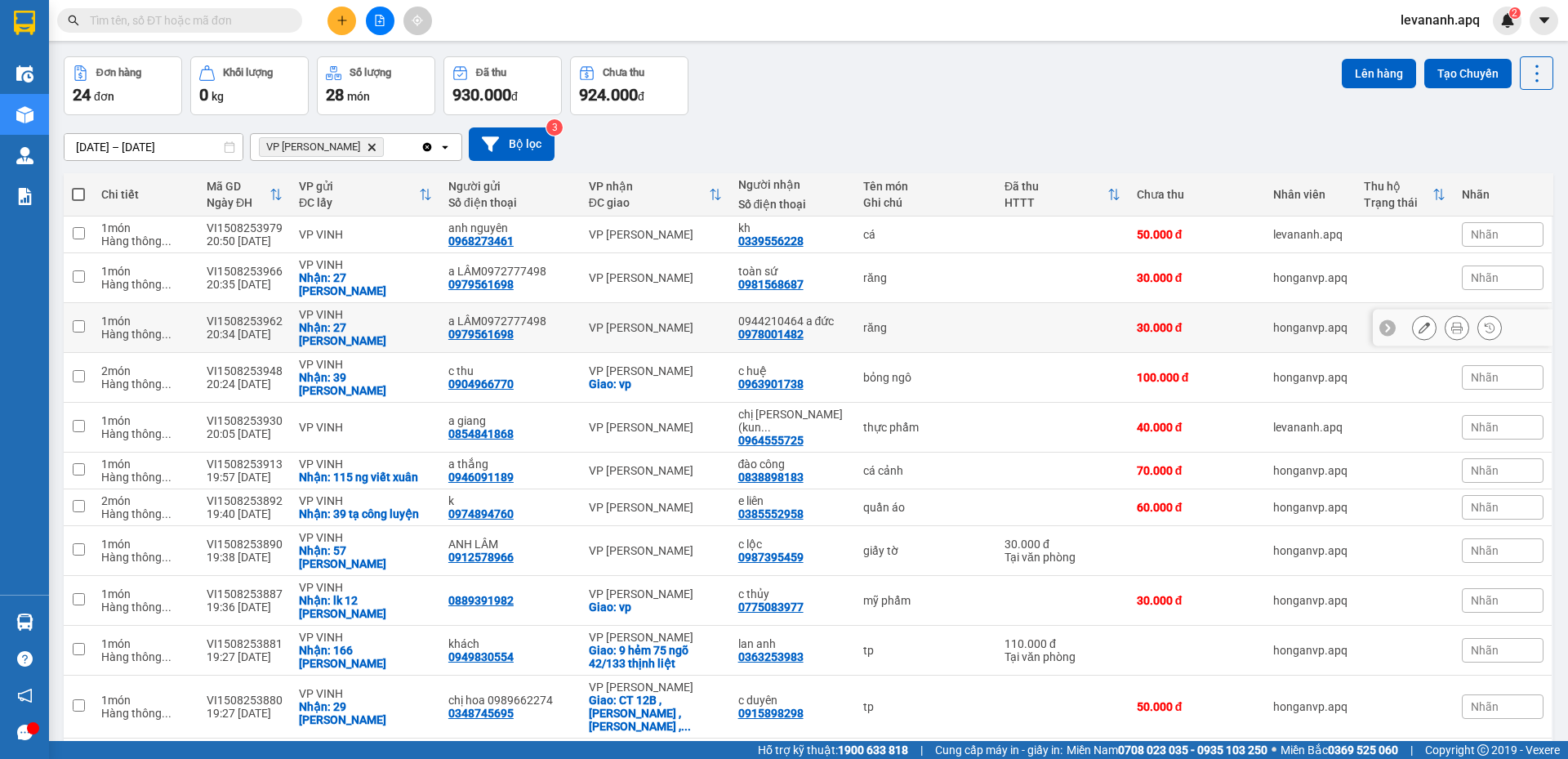
scroll to position [0, 0]
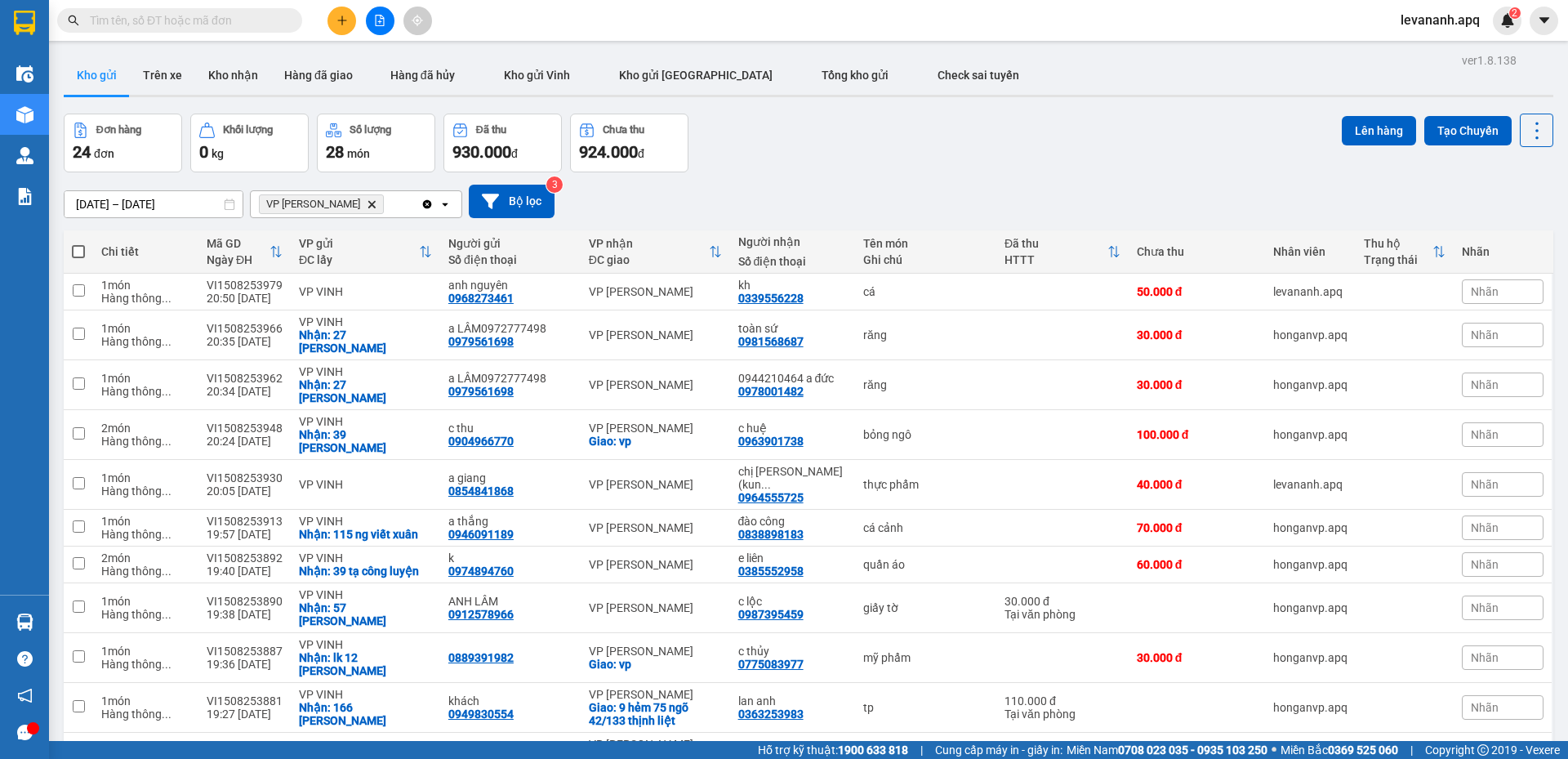
click at [428, 205] on icon "Clear all" at bounding box center [427, 205] width 13 height 13
click at [427, 205] on div "Chọn văn phòng nhận" at bounding box center [345, 205] width 188 height 27
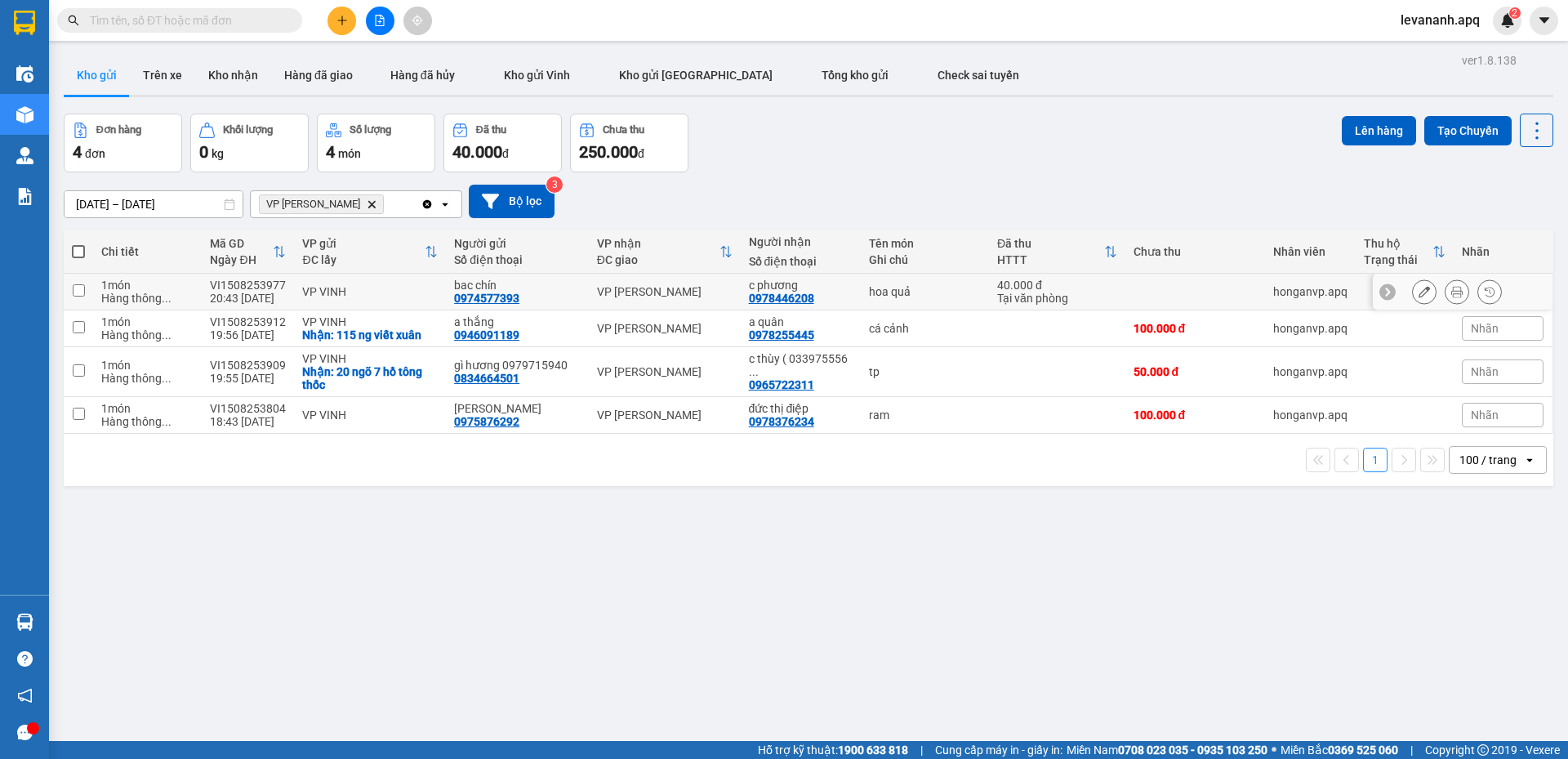
click at [425, 198] on icon "Clear all" at bounding box center [427, 205] width 13 height 13
click at [425, 198] on div "Chọn văn phòng nhận" at bounding box center [345, 205] width 188 height 27
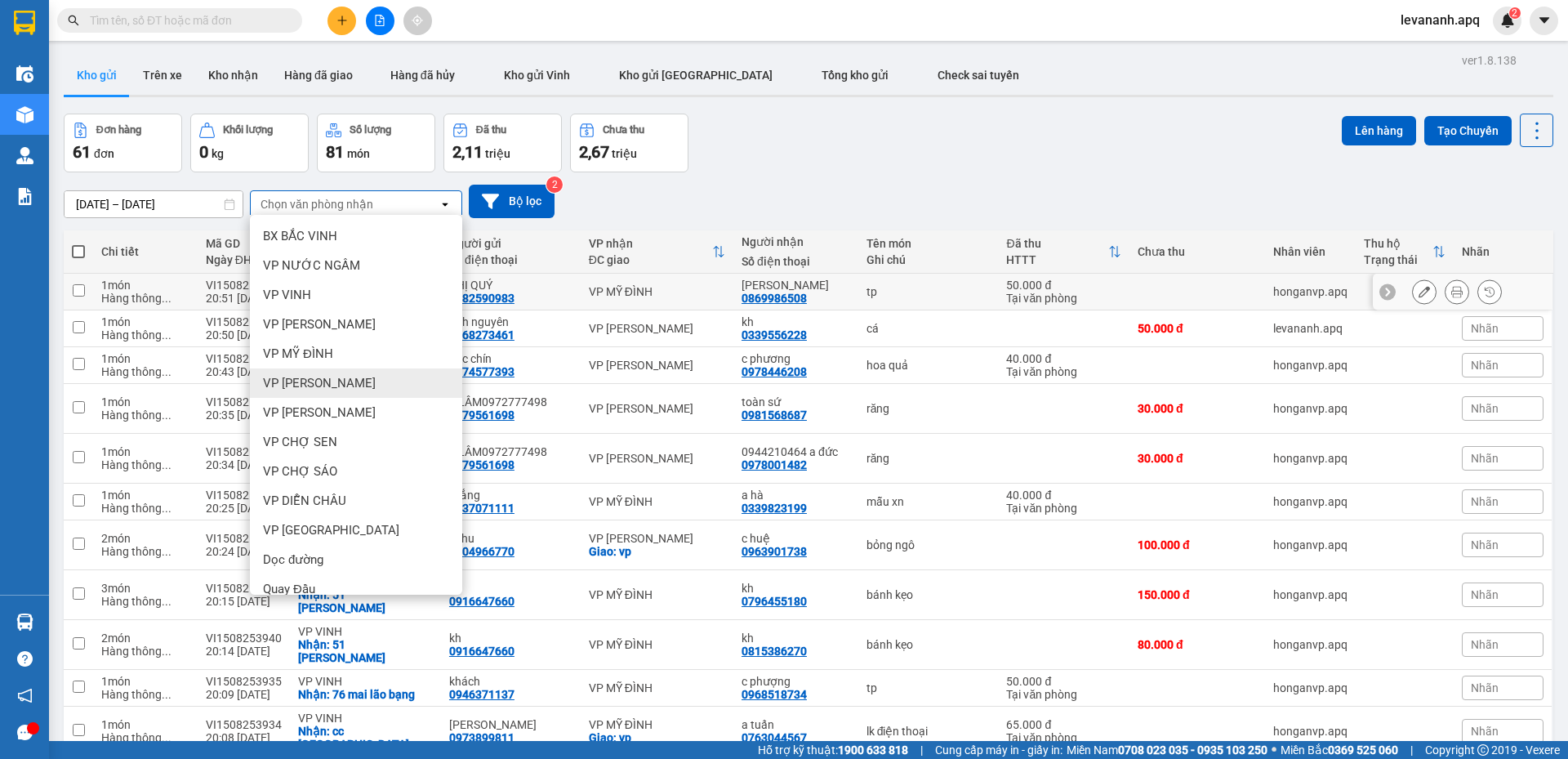
click at [368, 376] on div "VP NGỌC HỒI" at bounding box center [356, 384] width 212 height 30
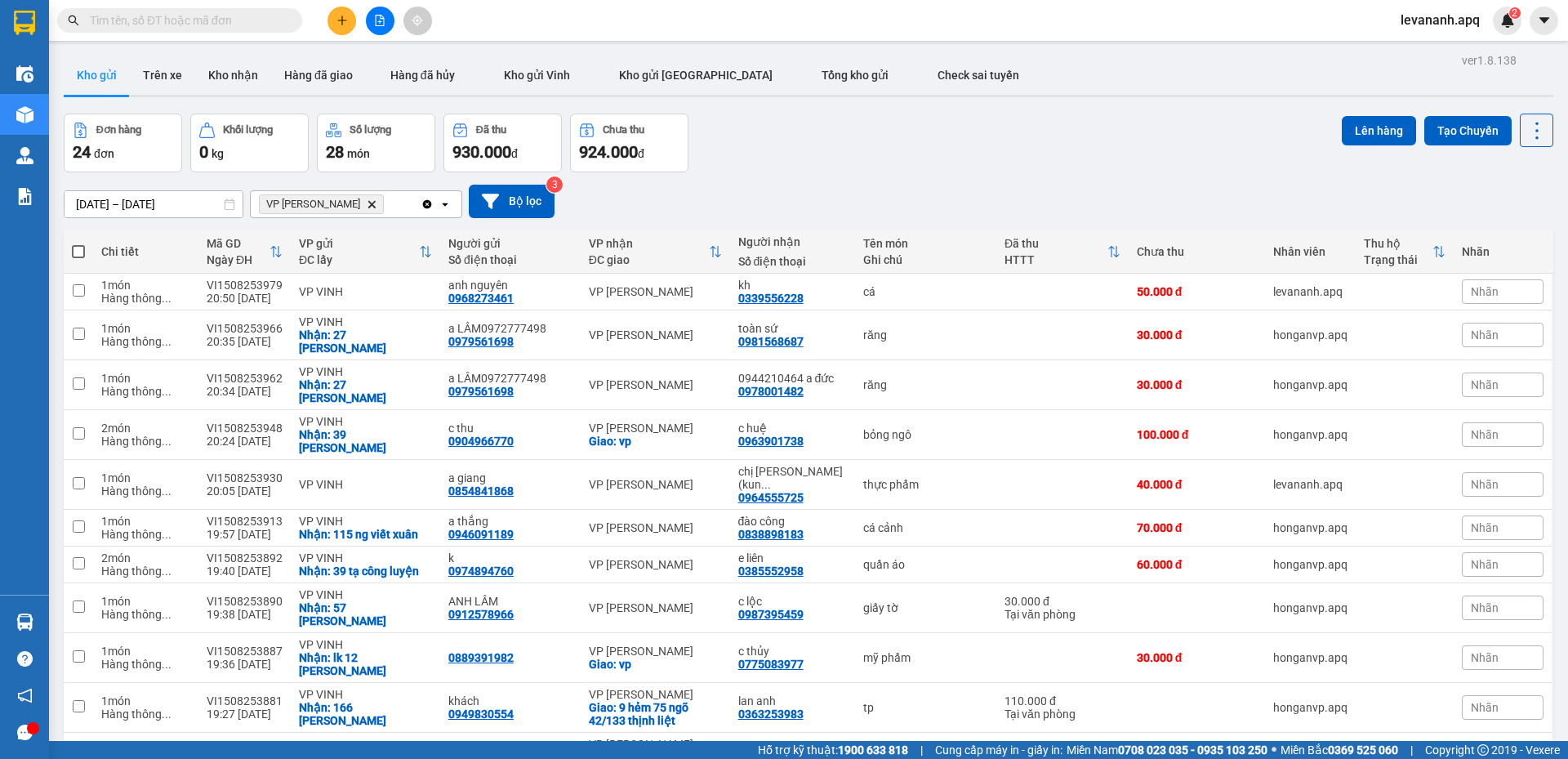
click at [424, 201] on icon "Clear all" at bounding box center [427, 205] width 13 height 13
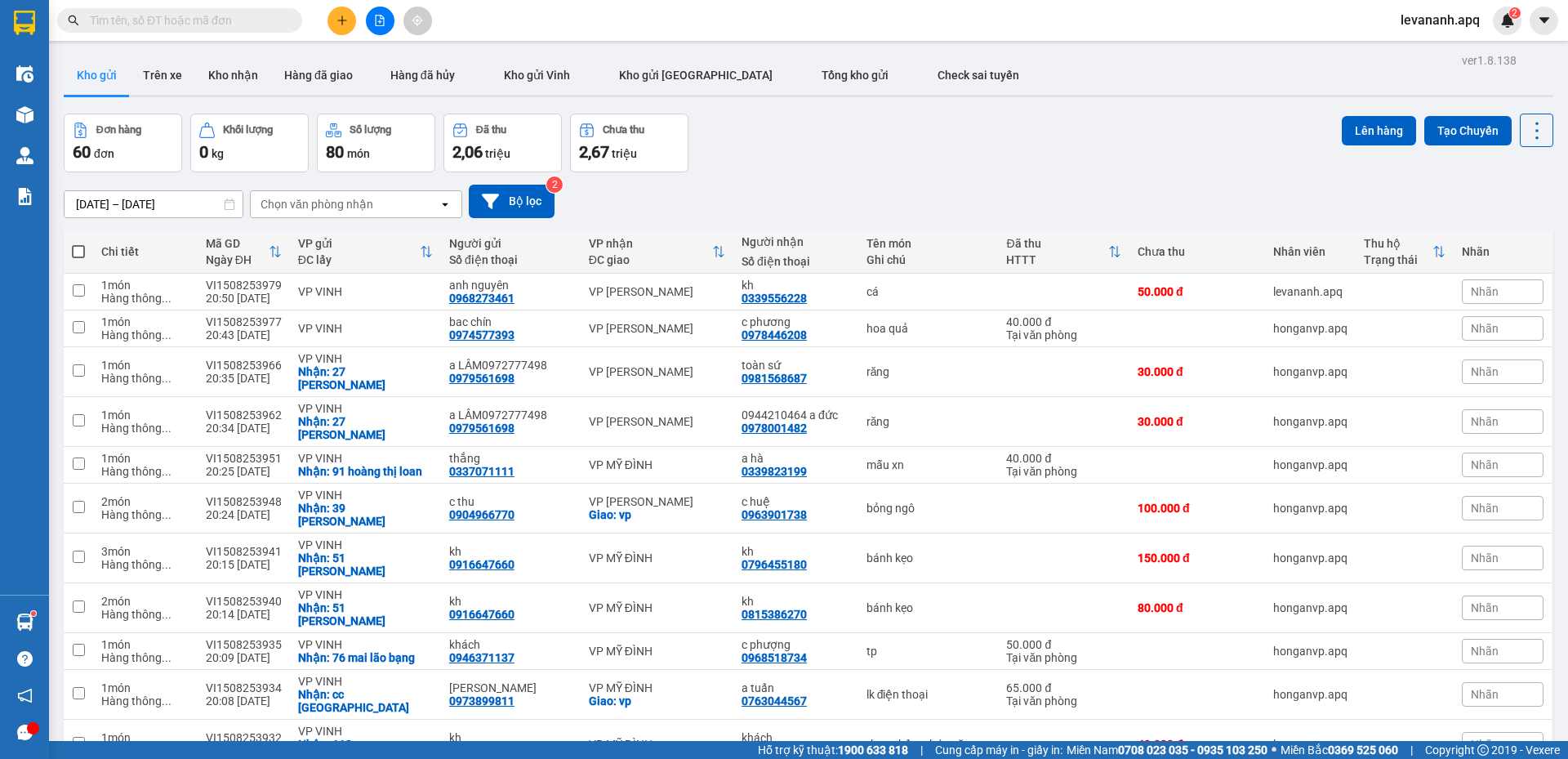
click at [1432, 23] on span "levananh.apq" at bounding box center [1440, 20] width 105 height 21
click at [1430, 47] on span "Đăng xuất" at bounding box center [1449, 51] width 70 height 18
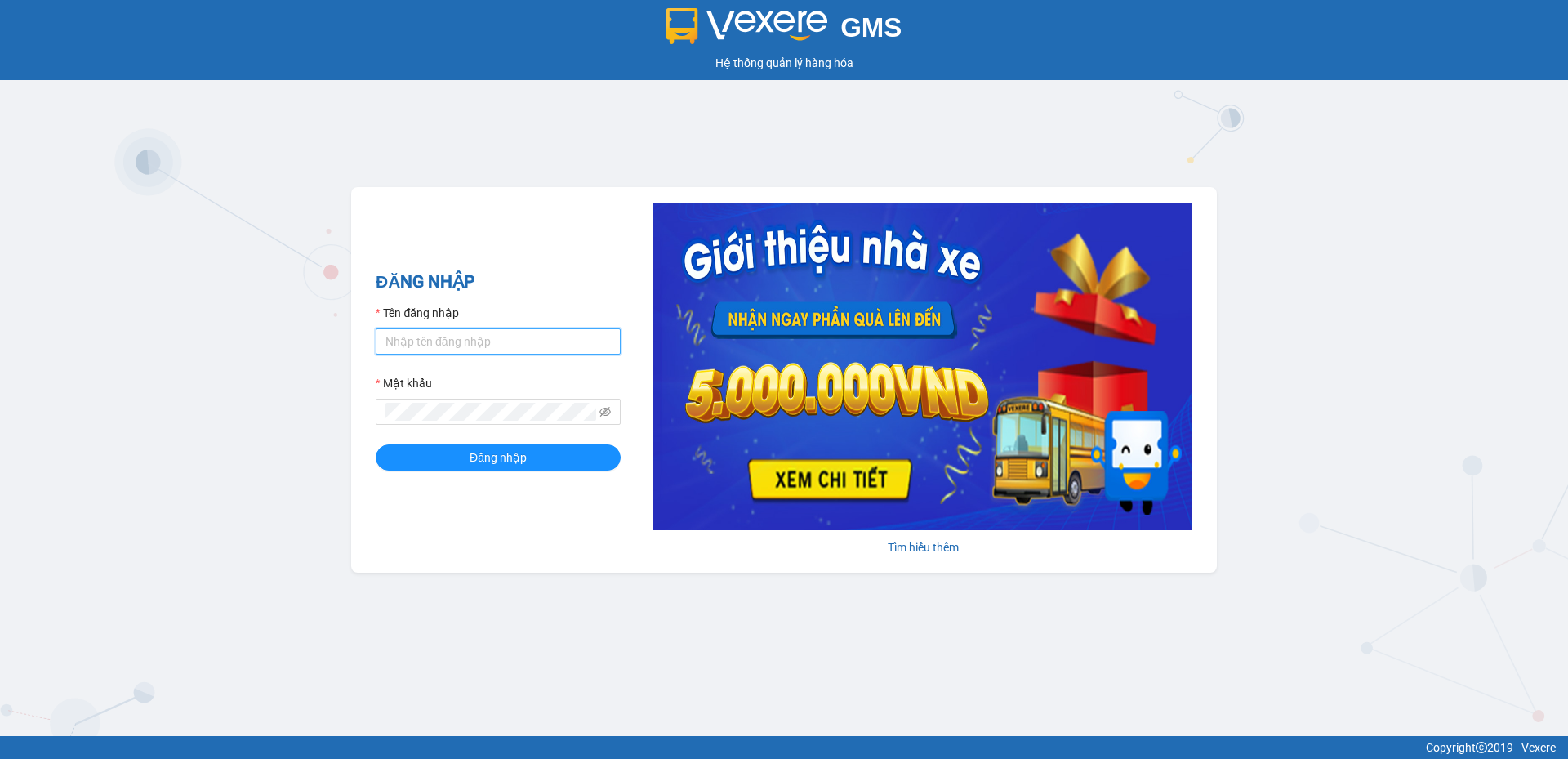
type input "tuananh.apq"
click at [1048, 147] on div "GMS Hệ thống quản lý hàng hóa ĐĂNG NHẬP Tên đăng nhập tuananh.apq Mật khẩu Đăng…" at bounding box center [784, 368] width 1568 height 737
